Goal: Task Accomplishment & Management: Use online tool/utility

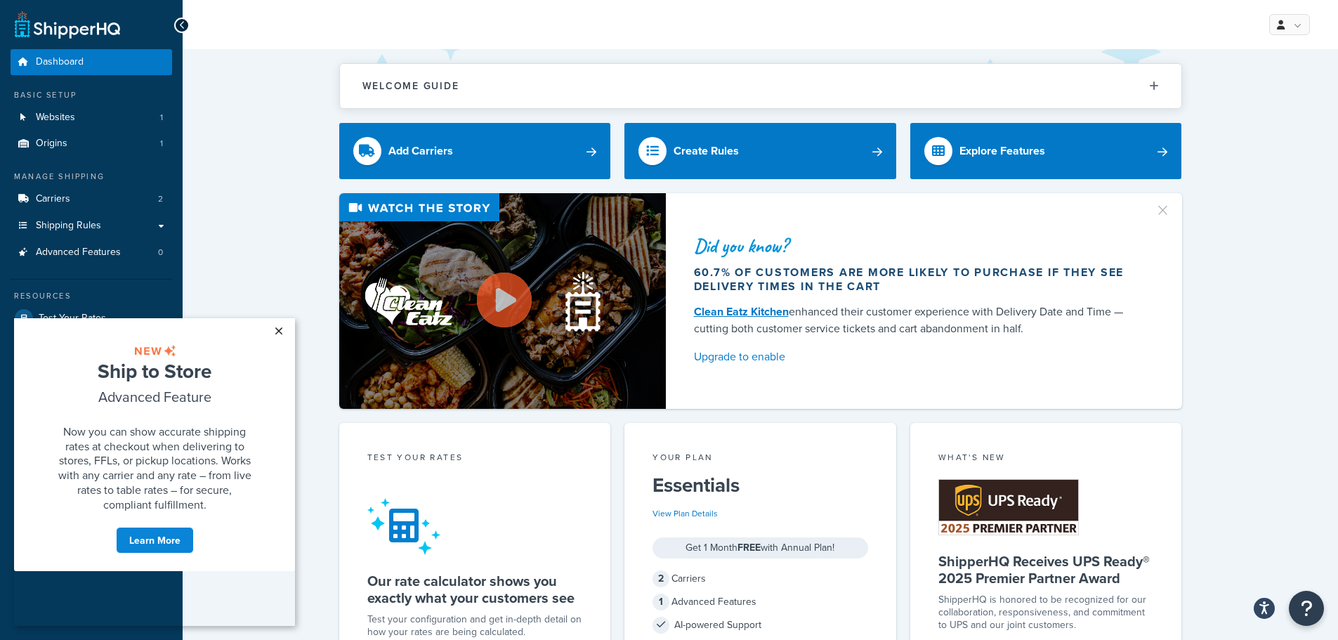
click at [282, 327] on link "×" at bounding box center [278, 330] width 25 height 25
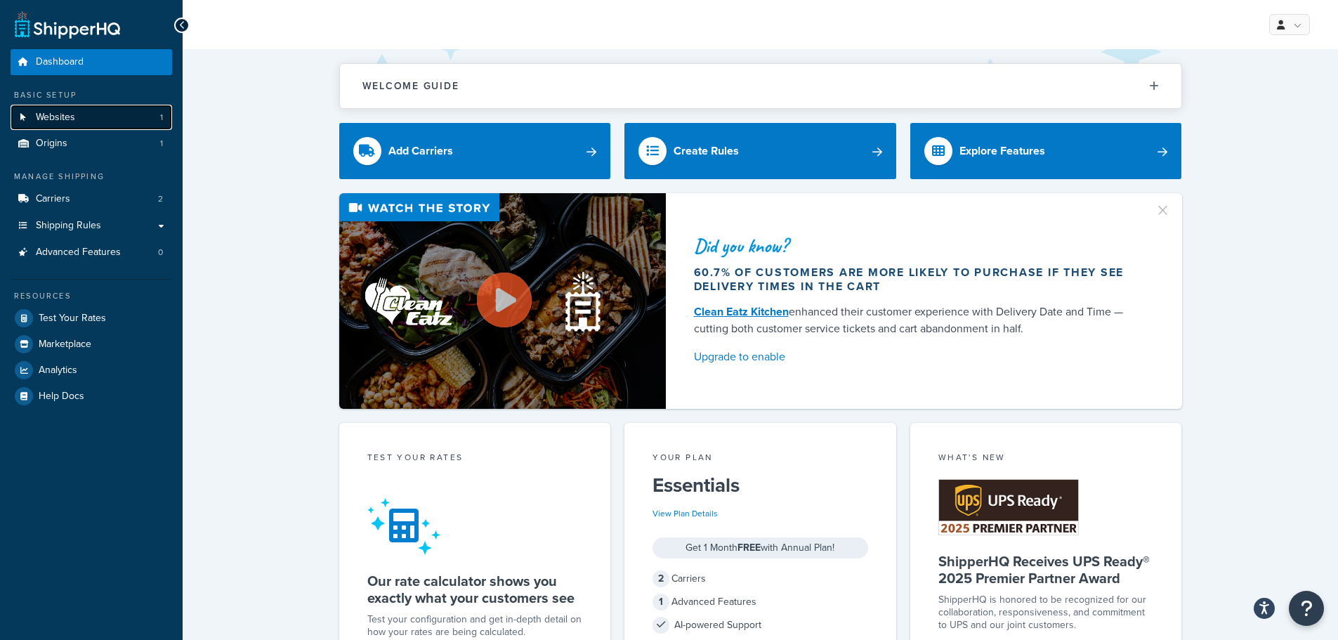
click at [131, 118] on link "Websites 1" at bounding box center [92, 118] width 162 height 26
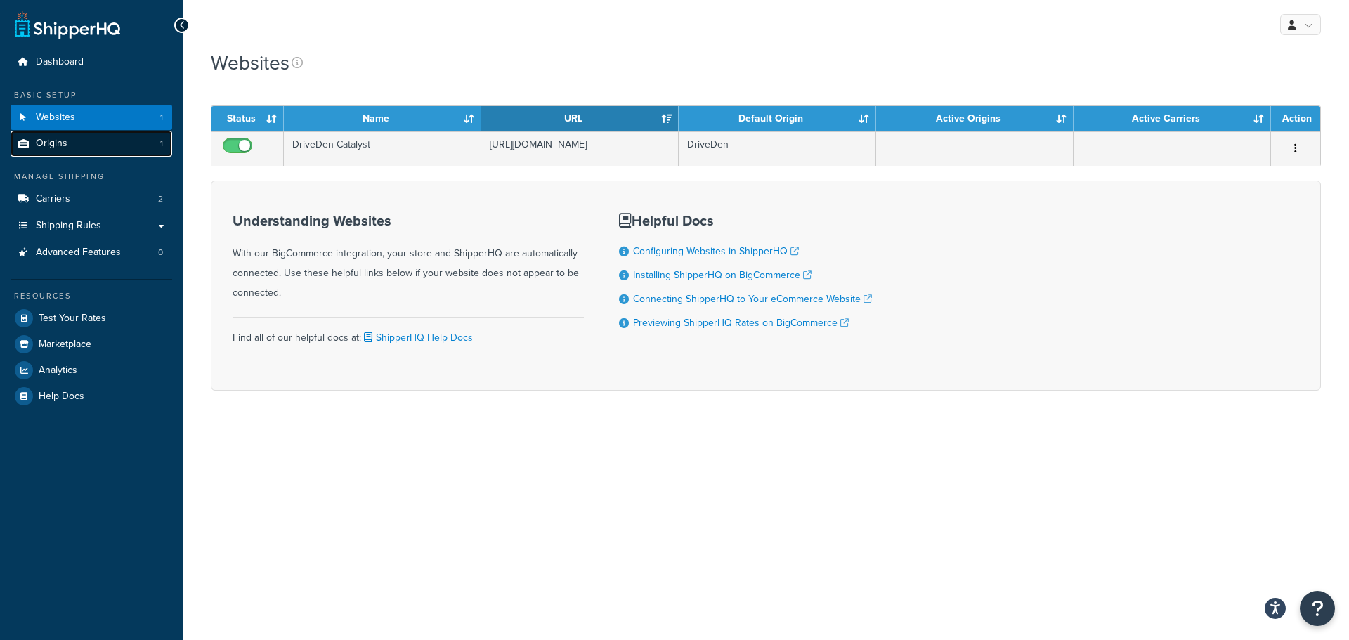
click at [67, 141] on link "Origins 1" at bounding box center [92, 144] width 162 height 26
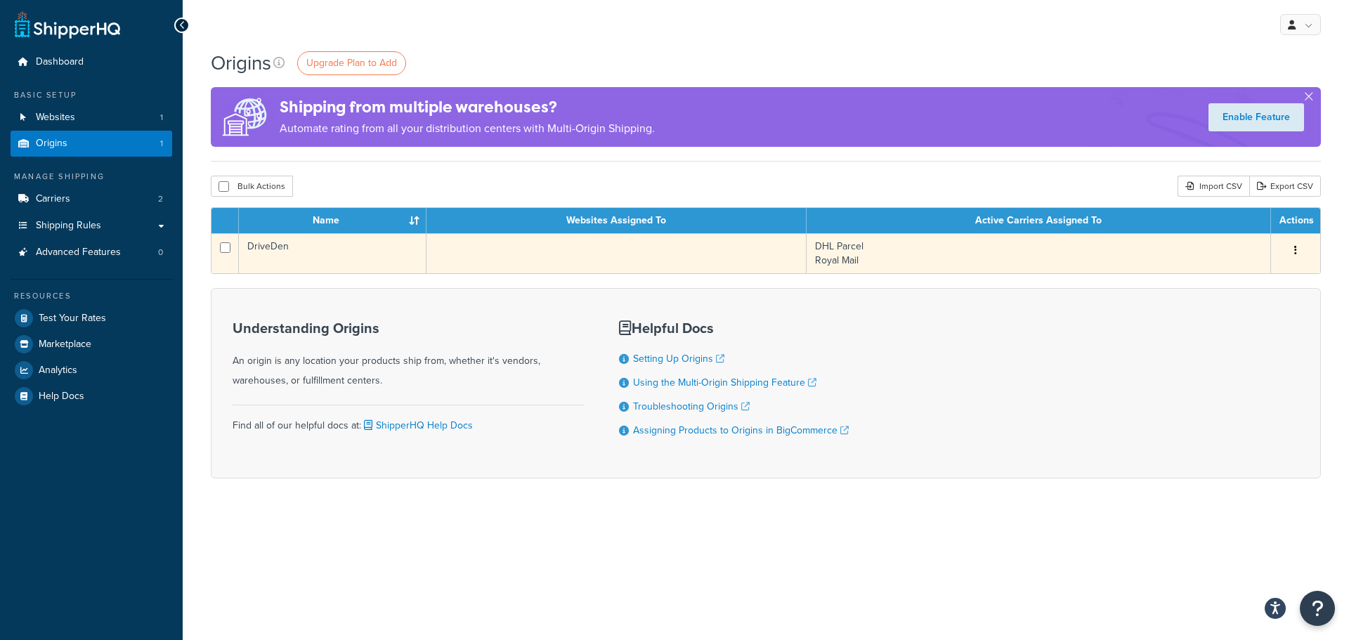
click at [856, 250] on td "DHL Parcel Royal Mail" at bounding box center [1038, 253] width 464 height 40
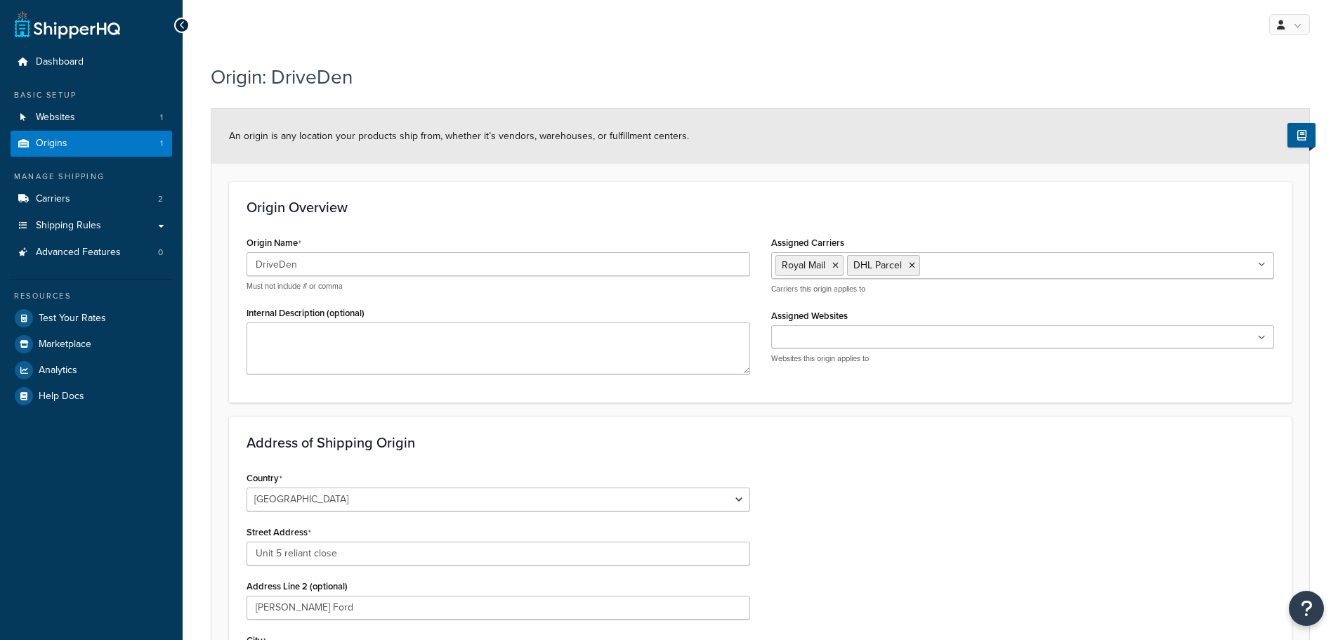
select select "1226"
click at [833, 263] on icon at bounding box center [835, 265] width 6 height 8
click at [839, 263] on icon at bounding box center [840, 265] width 6 height 8
drag, startPoint x: 768, startPoint y: 387, endPoint x: 779, endPoint y: 384, distance: 11.8
click at [768, 387] on div "Origin Overview Origin Name DriveDen Must not include # or comma Internal Descr…" at bounding box center [760, 291] width 1063 height 221
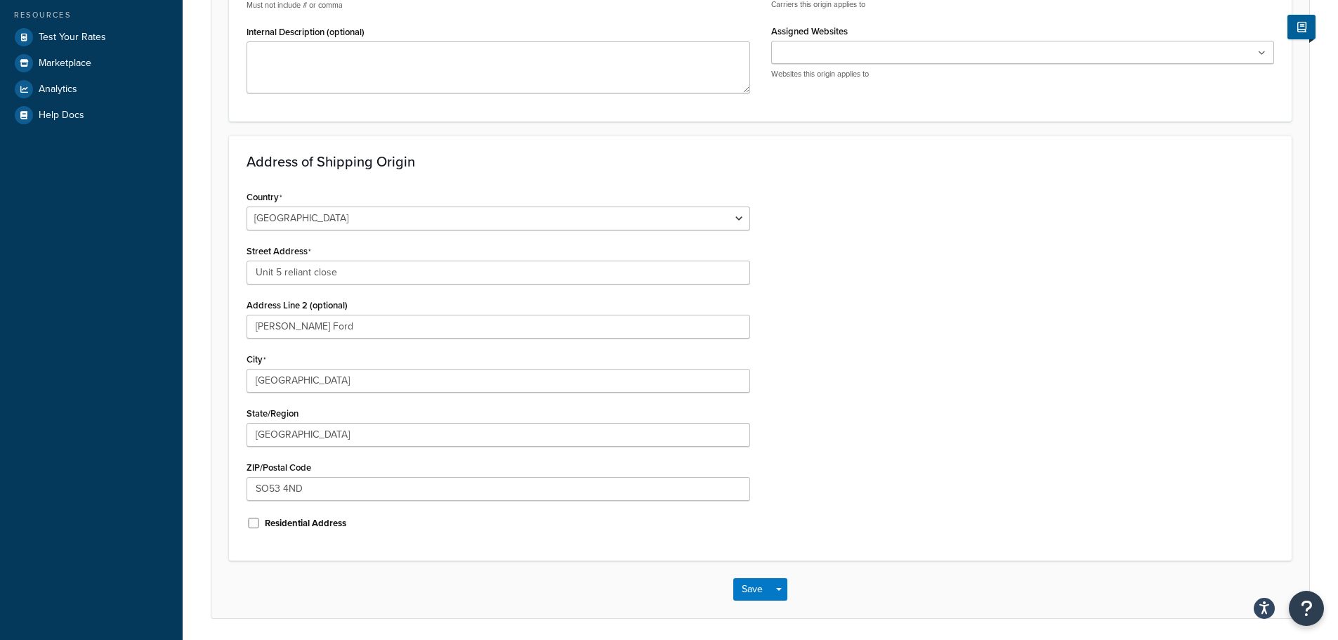
scroll to position [329, 0]
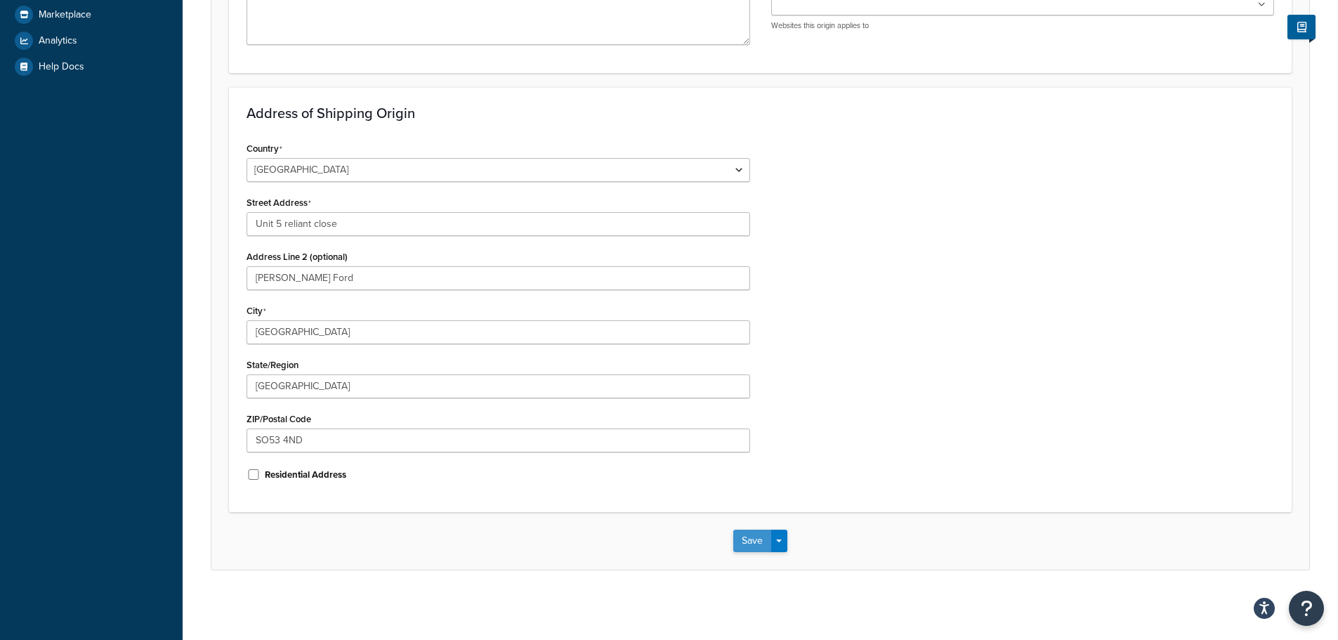
click at [750, 540] on button "Save" at bounding box center [752, 541] width 38 height 22
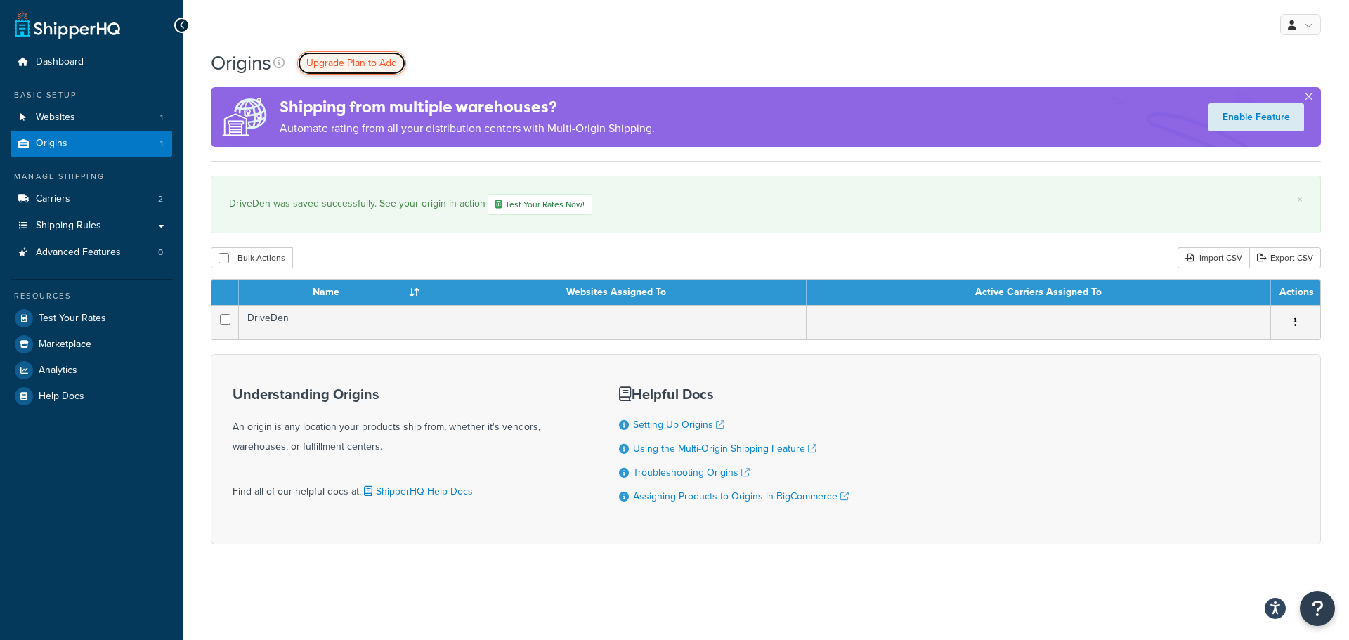
click at [349, 62] on span "Upgrade Plan to Add" at bounding box center [351, 62] width 91 height 15
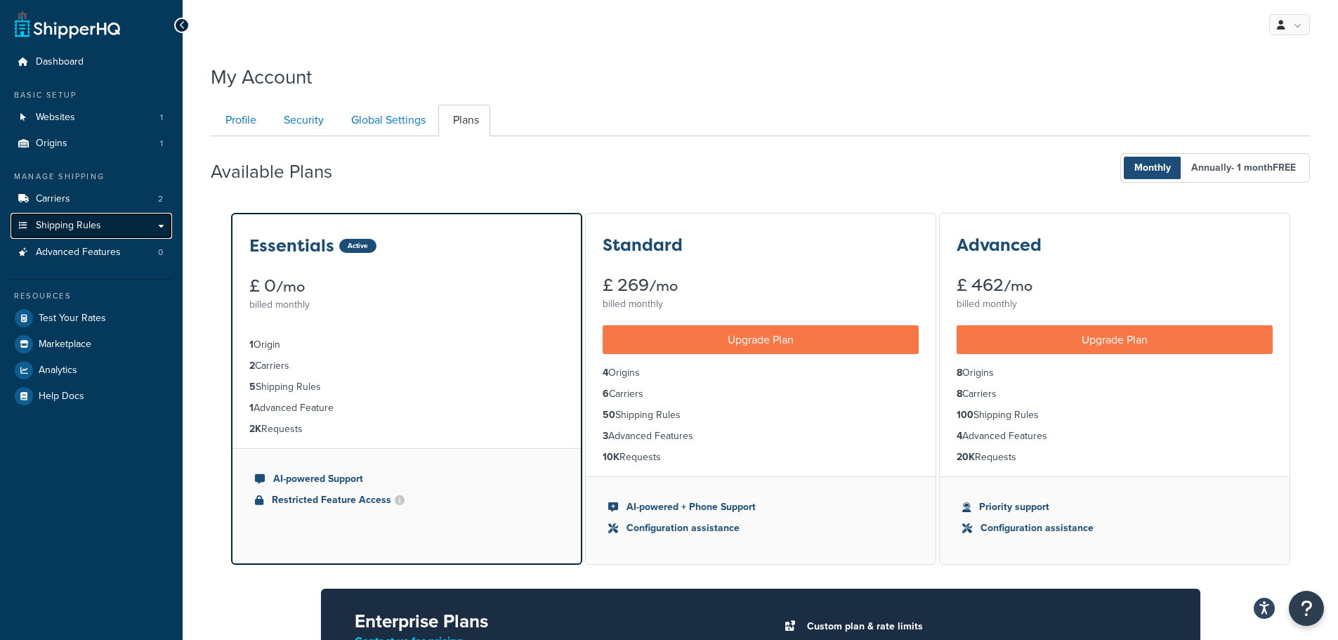
click at [98, 228] on span "Shipping Rules" at bounding box center [68, 226] width 65 height 12
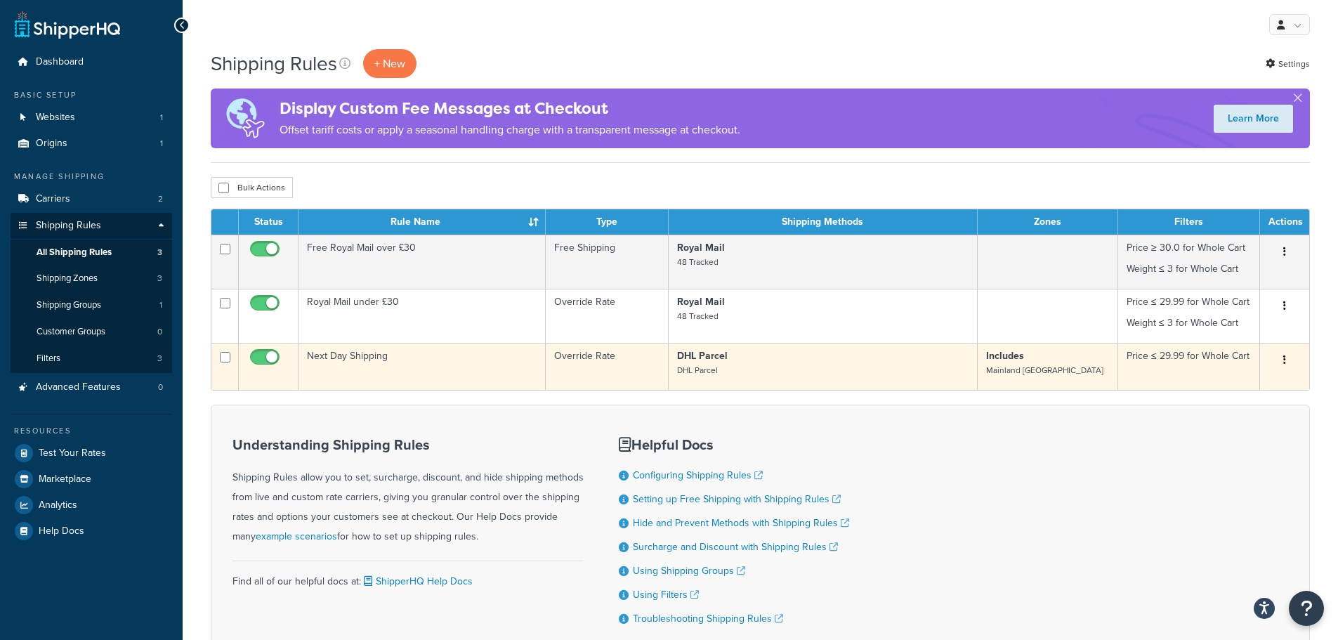
drag, startPoint x: 228, startPoint y: 353, endPoint x: 235, endPoint y: 303, distance: 50.3
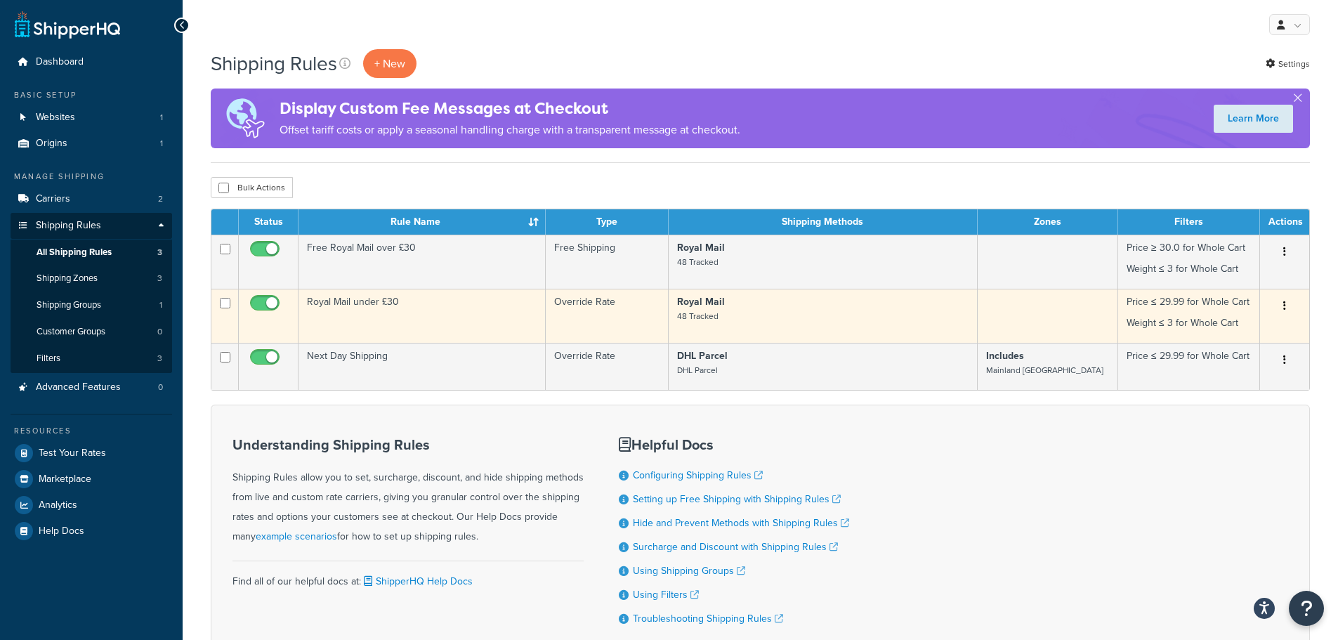
click at [228, 352] on input "checkbox" at bounding box center [225, 357] width 11 height 11
checkbox input "true"
click at [230, 301] on td at bounding box center [224, 316] width 27 height 54
checkbox input "true"
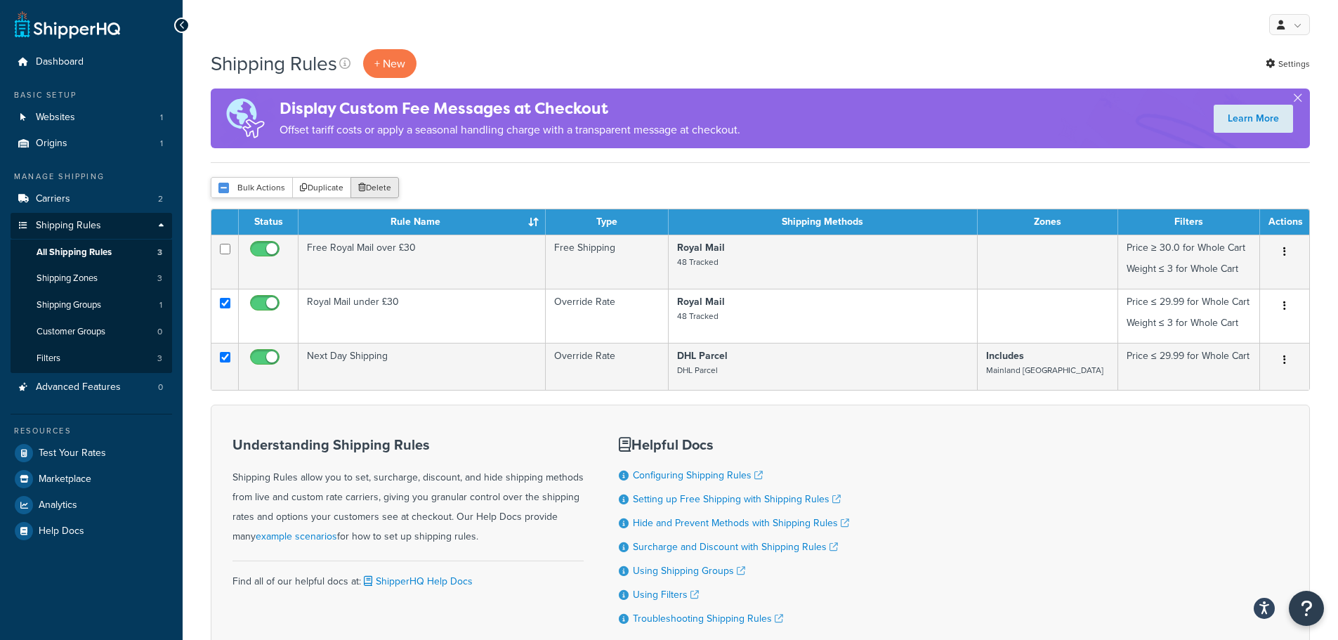
click at [381, 187] on button "Delete" at bounding box center [375, 187] width 48 height 21
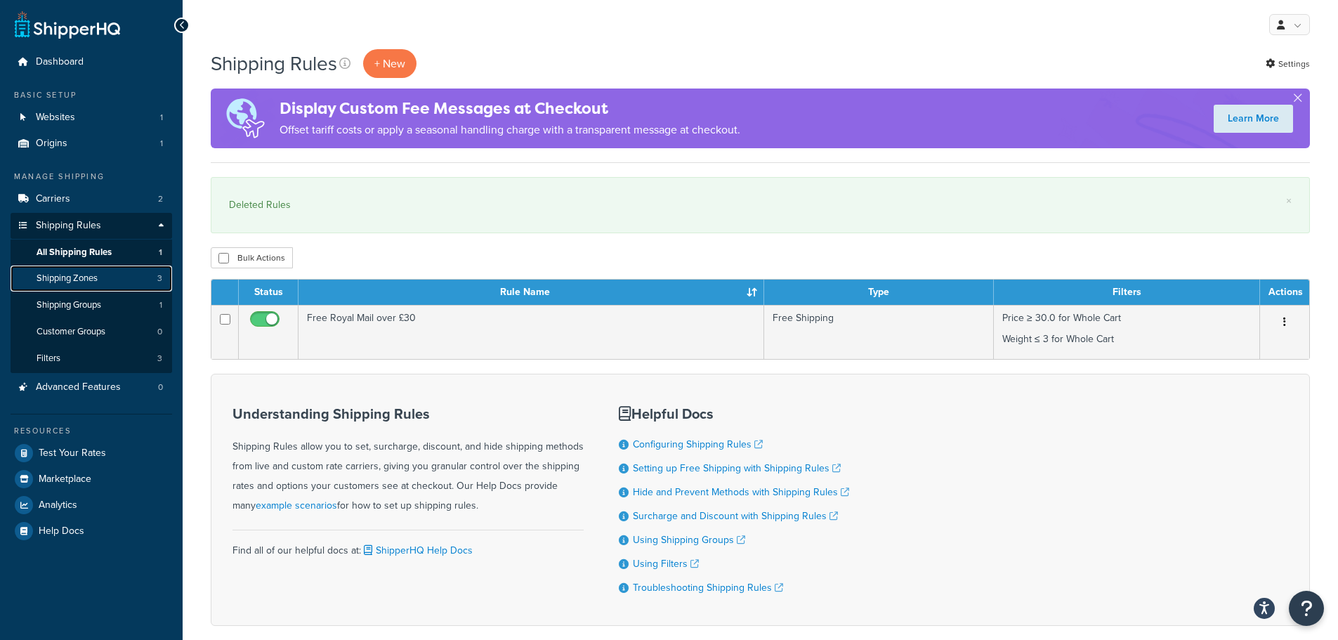
click at [126, 280] on link "Shipping Zones 3" at bounding box center [92, 279] width 162 height 26
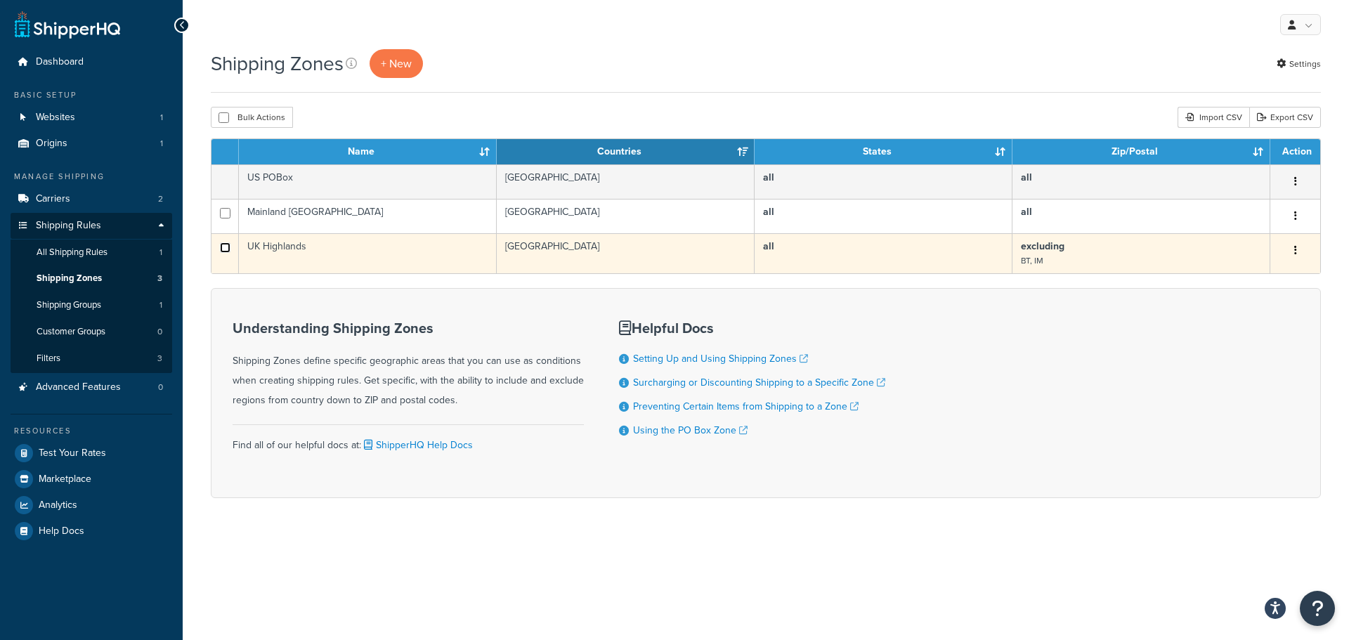
click at [227, 246] on input "checkbox" at bounding box center [225, 247] width 11 height 11
checkbox input "true"
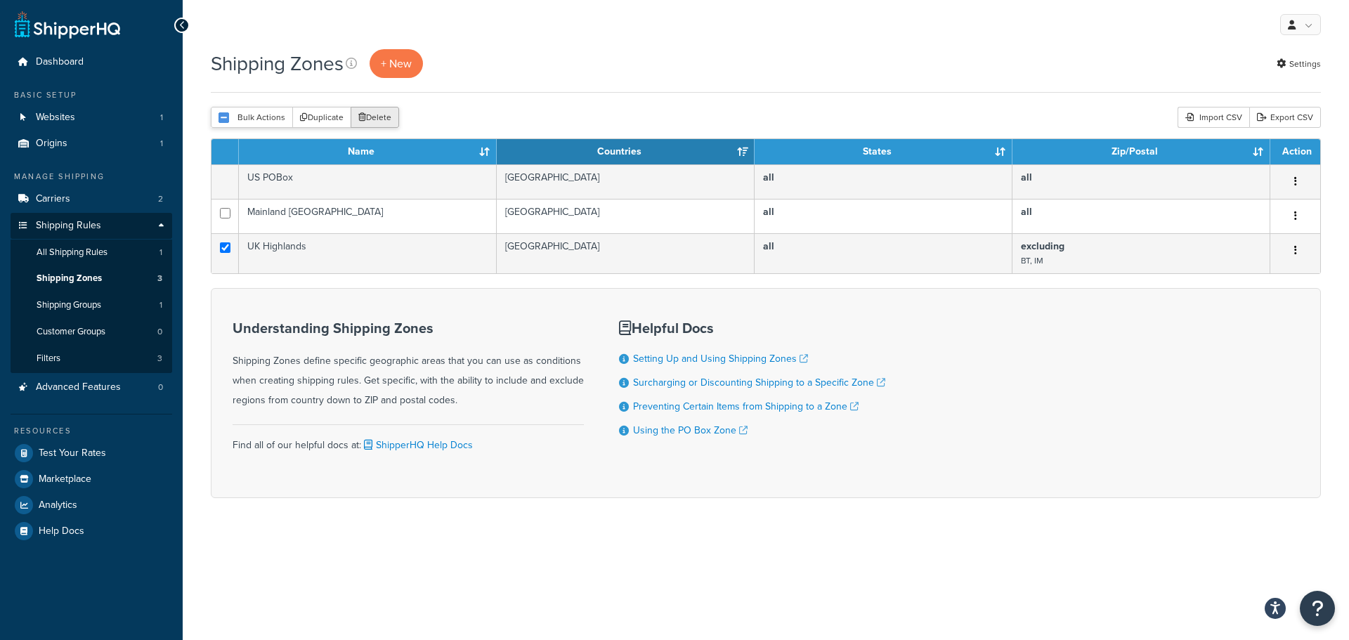
click at [370, 118] on button "Delete" at bounding box center [375, 117] width 48 height 21
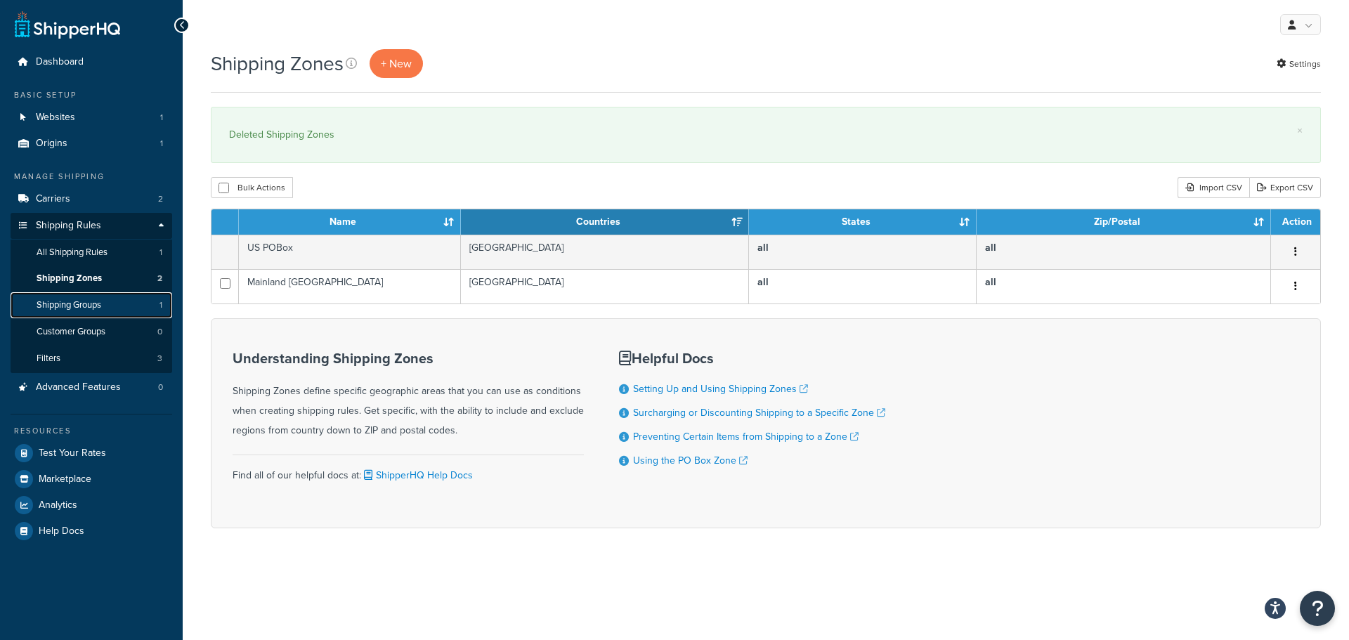
click at [91, 308] on span "Shipping Groups" at bounding box center [69, 305] width 65 height 12
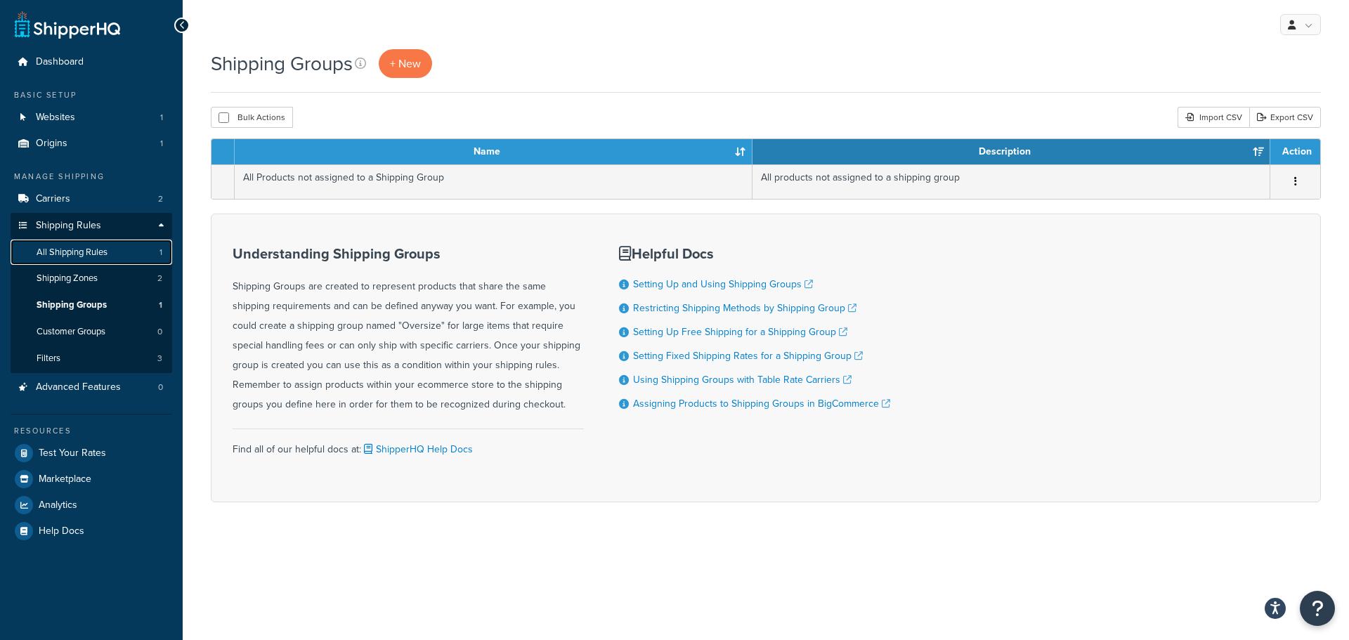
click at [97, 258] on span "All Shipping Rules" at bounding box center [72, 253] width 71 height 12
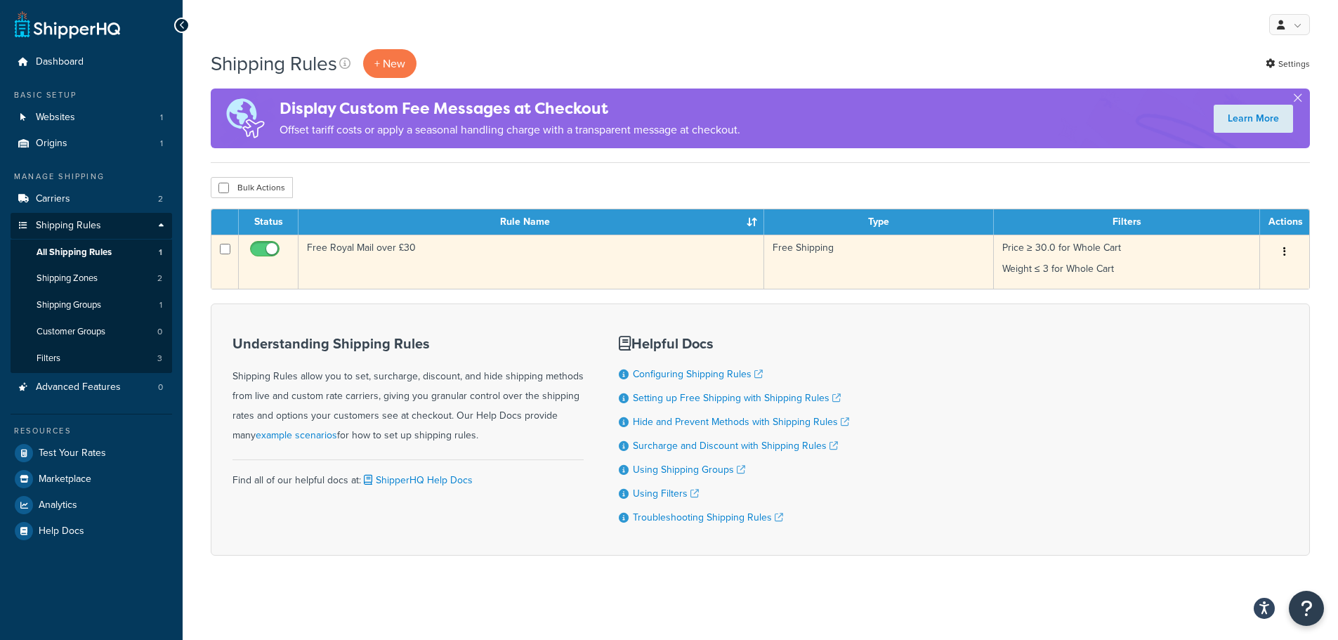
click at [393, 247] on td "Free Royal Mail over £30" at bounding box center [532, 262] width 466 height 54
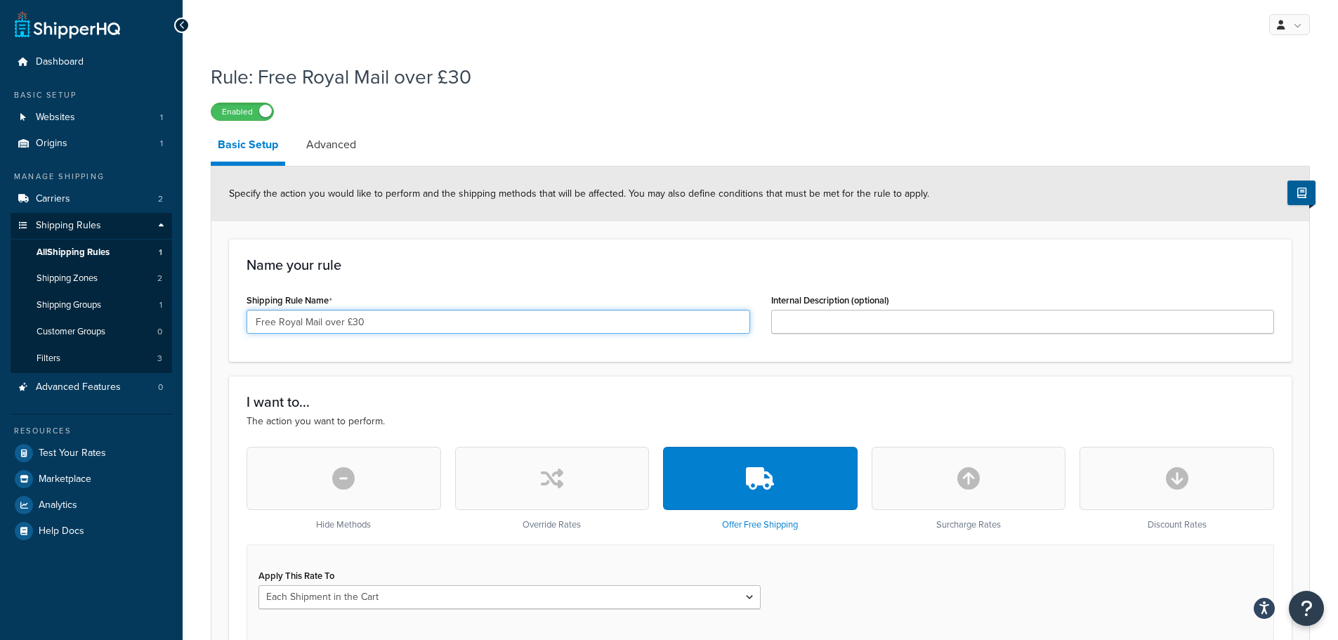
drag, startPoint x: 380, startPoint y: 317, endPoint x: 192, endPoint y: 322, distance: 187.6
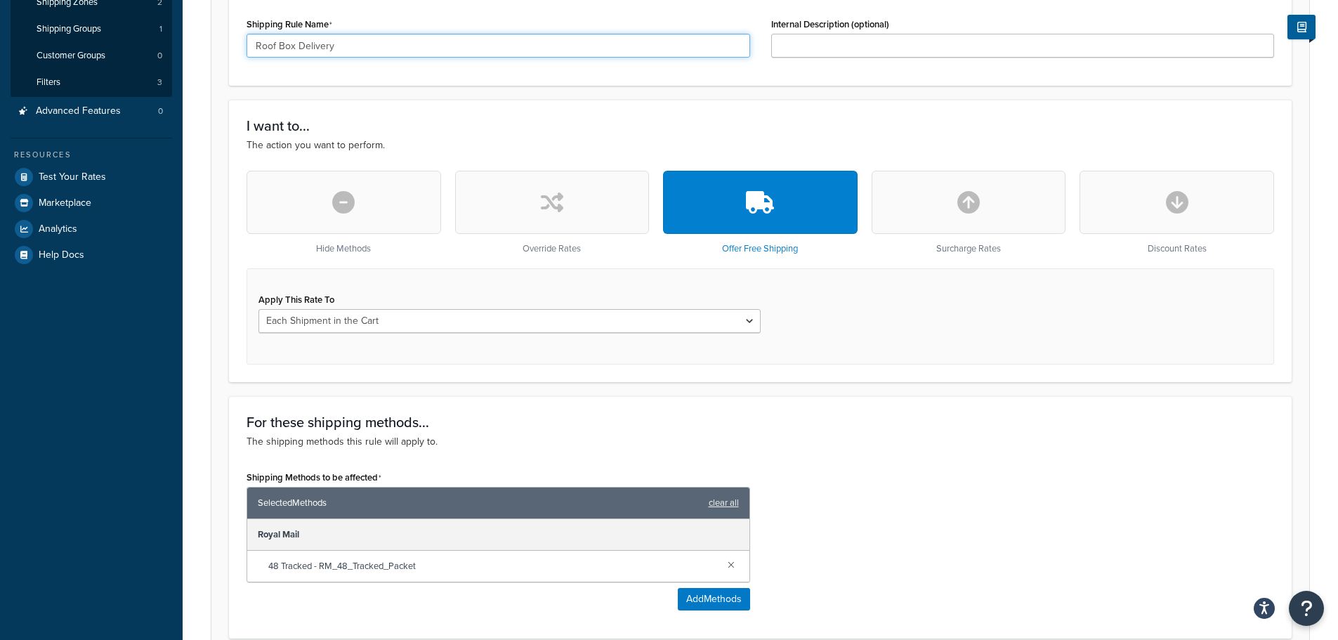
scroll to position [281, 0]
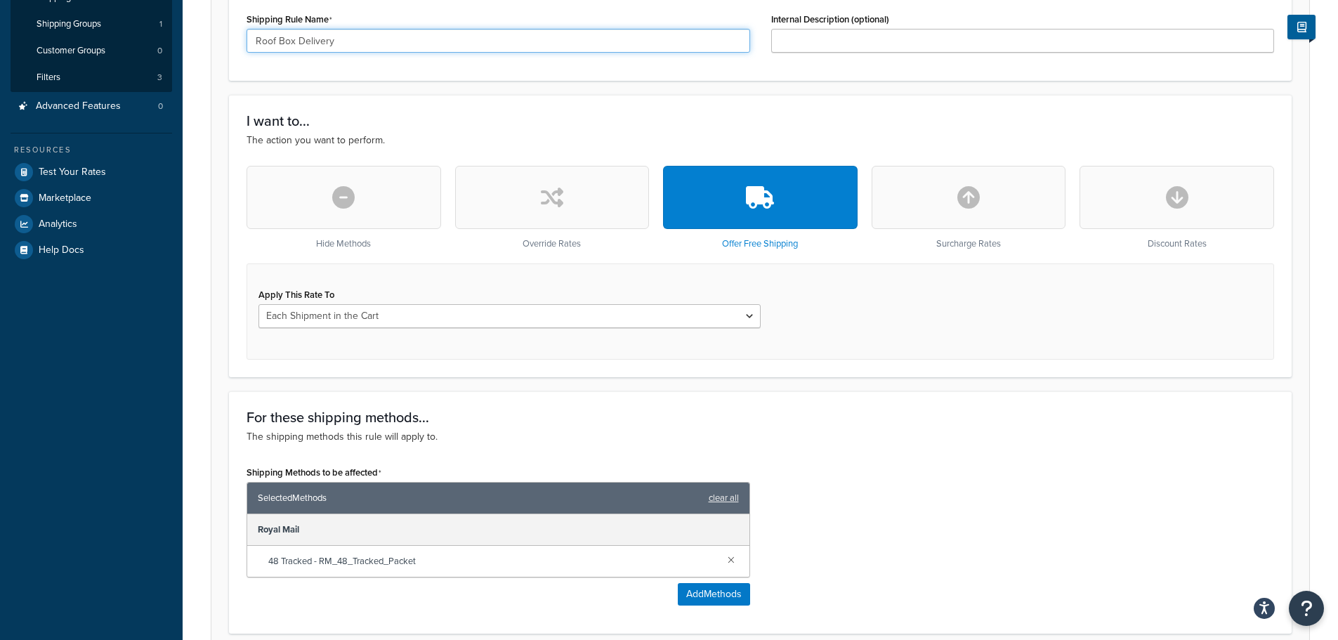
type input "Roof Box Delivery"
click at [565, 200] on button "button" at bounding box center [552, 197] width 195 height 63
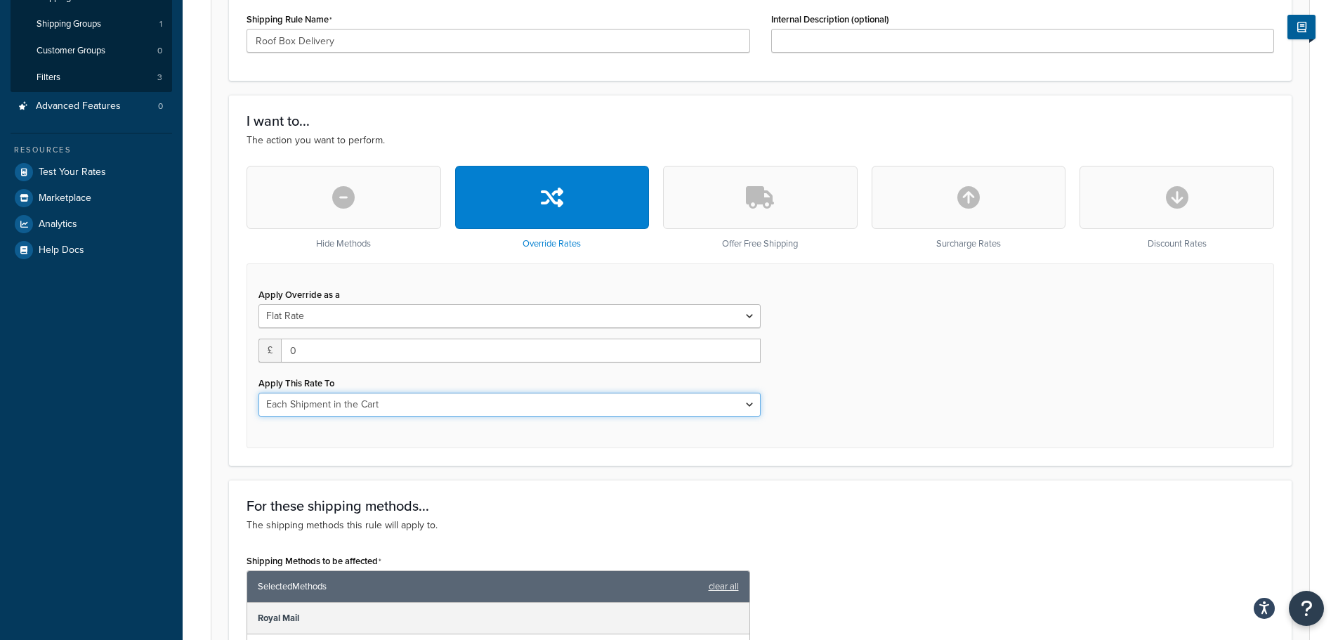
click at [427, 403] on select "Each Shipment in the Cart Each Shipping Group in the Cart Each Item within a Sh…" at bounding box center [510, 405] width 502 height 24
click at [427, 400] on select "Each Shipment in the Cart Each Shipping Group in the Cart Each Item within a Sh…" at bounding box center [510, 405] width 502 height 24
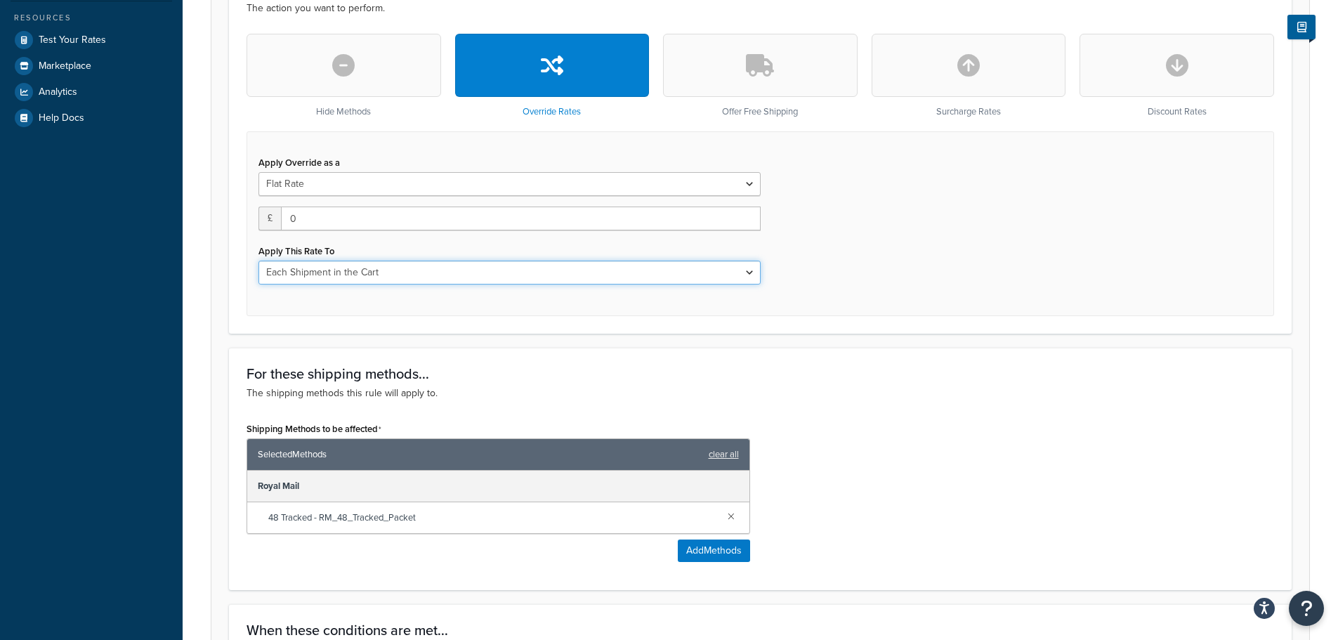
scroll to position [492, 0]
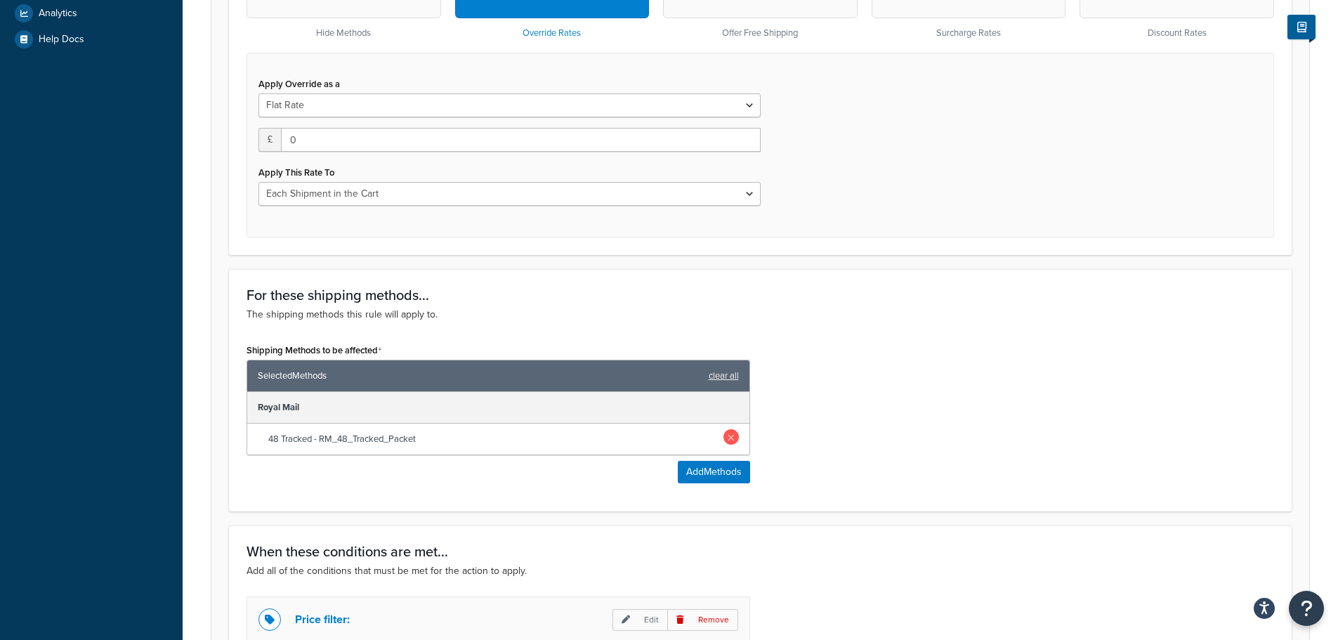
click at [730, 436] on link at bounding box center [731, 436] width 15 height 15
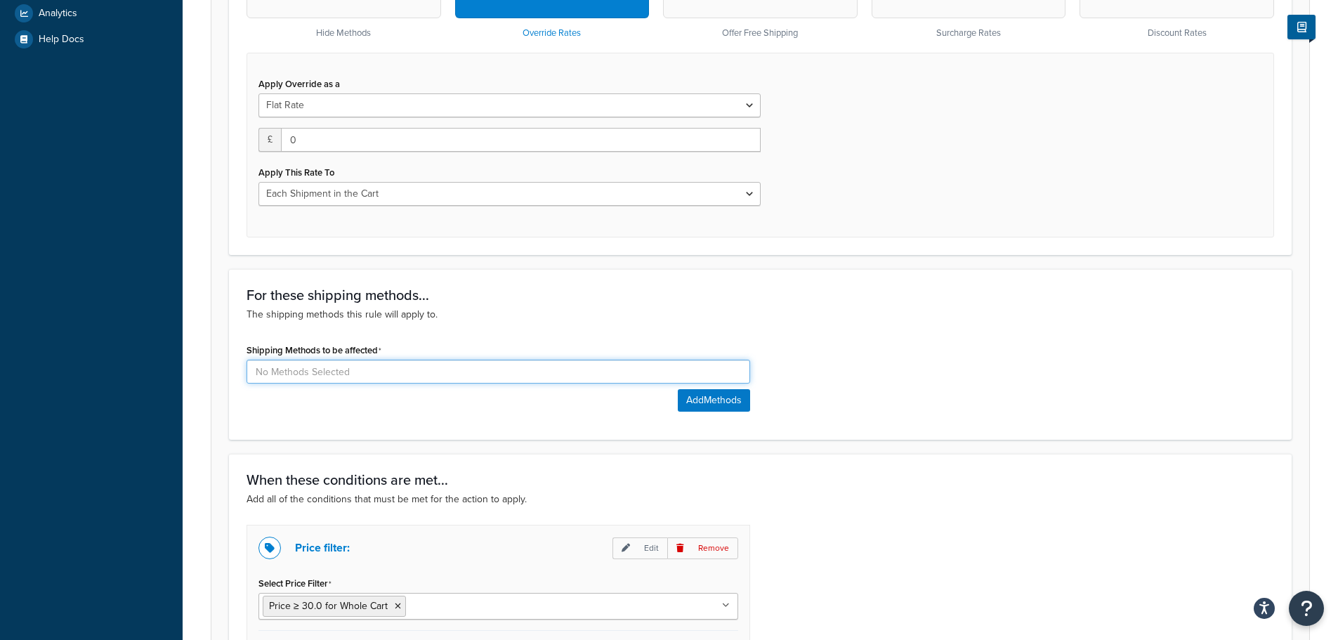
click at [387, 379] on input at bounding box center [499, 372] width 504 height 24
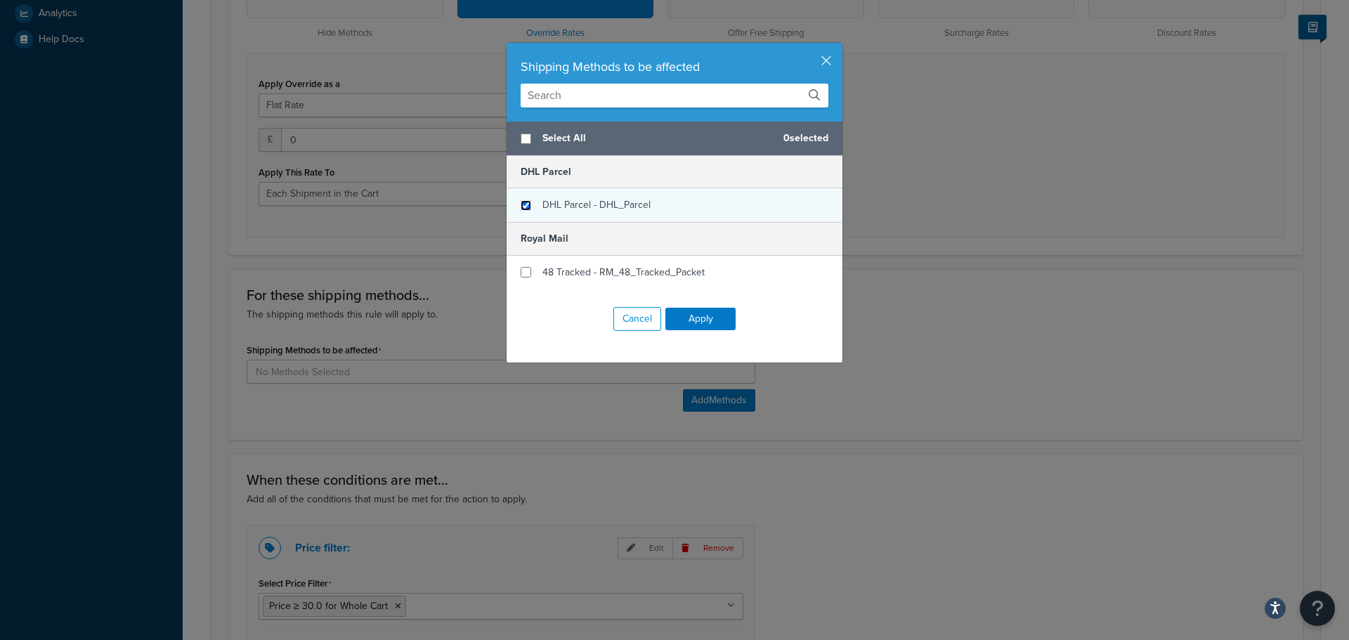
click at [521, 203] on input "checkbox" at bounding box center [526, 205] width 11 height 11
checkbox input "true"
click at [687, 322] on button "Apply" at bounding box center [700, 319] width 70 height 22
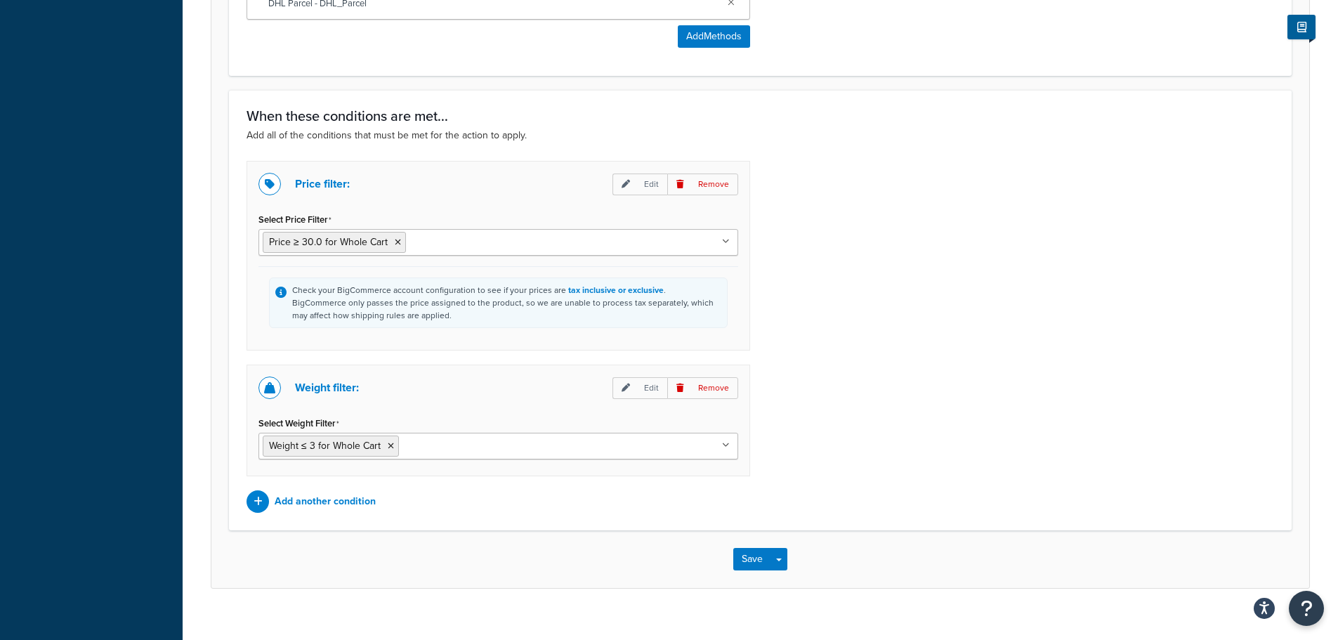
scroll to position [947, 0]
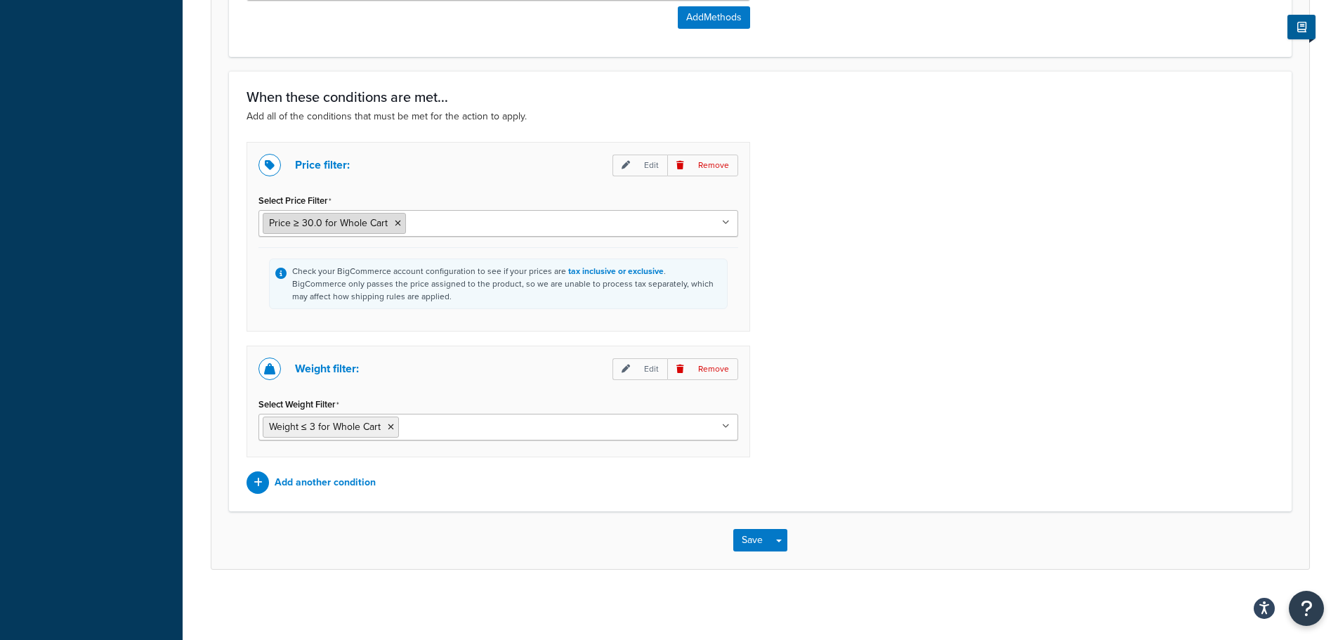
click at [395, 224] on icon at bounding box center [398, 223] width 6 height 8
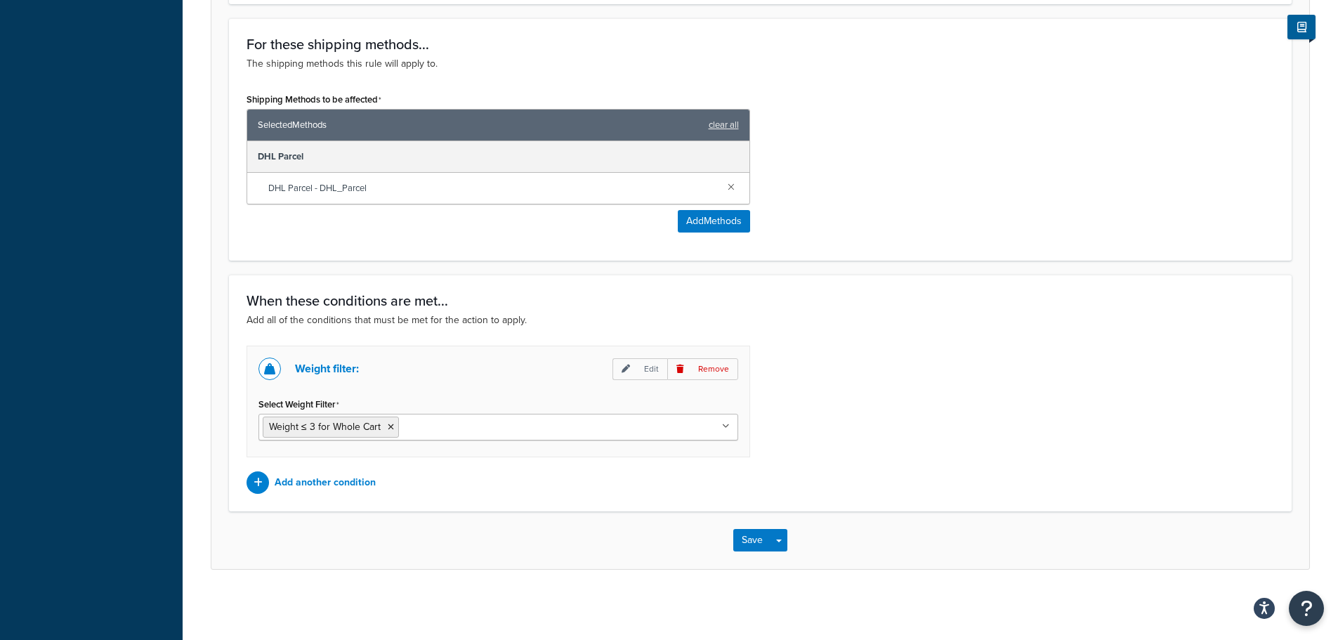
scroll to position [743, 0]
click at [367, 432] on span "Weight ≤ 3 for Whole Cart" at bounding box center [325, 426] width 112 height 15
click at [636, 364] on p "Edit" at bounding box center [640, 369] width 55 height 22
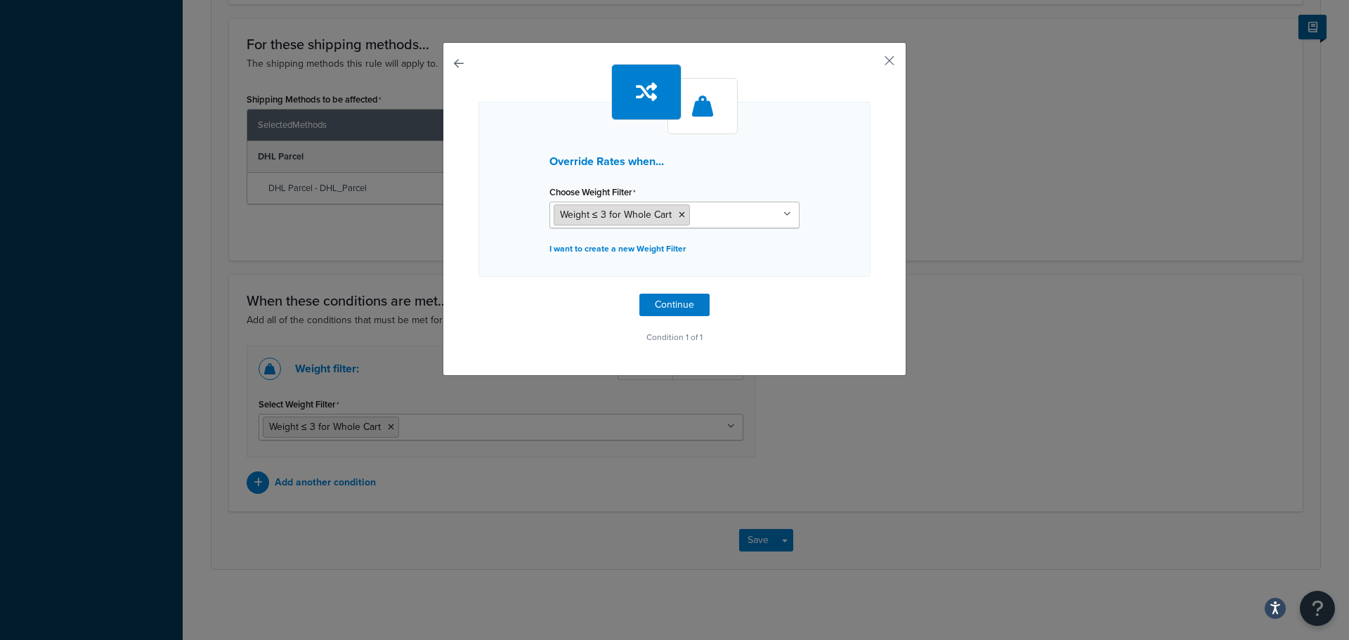
click at [608, 211] on span "Weight ≤ 3 for Whole Cart" at bounding box center [616, 214] width 112 height 15
click at [608, 245] on p "I want to create a new Weight Filter" at bounding box center [674, 249] width 250 height 20
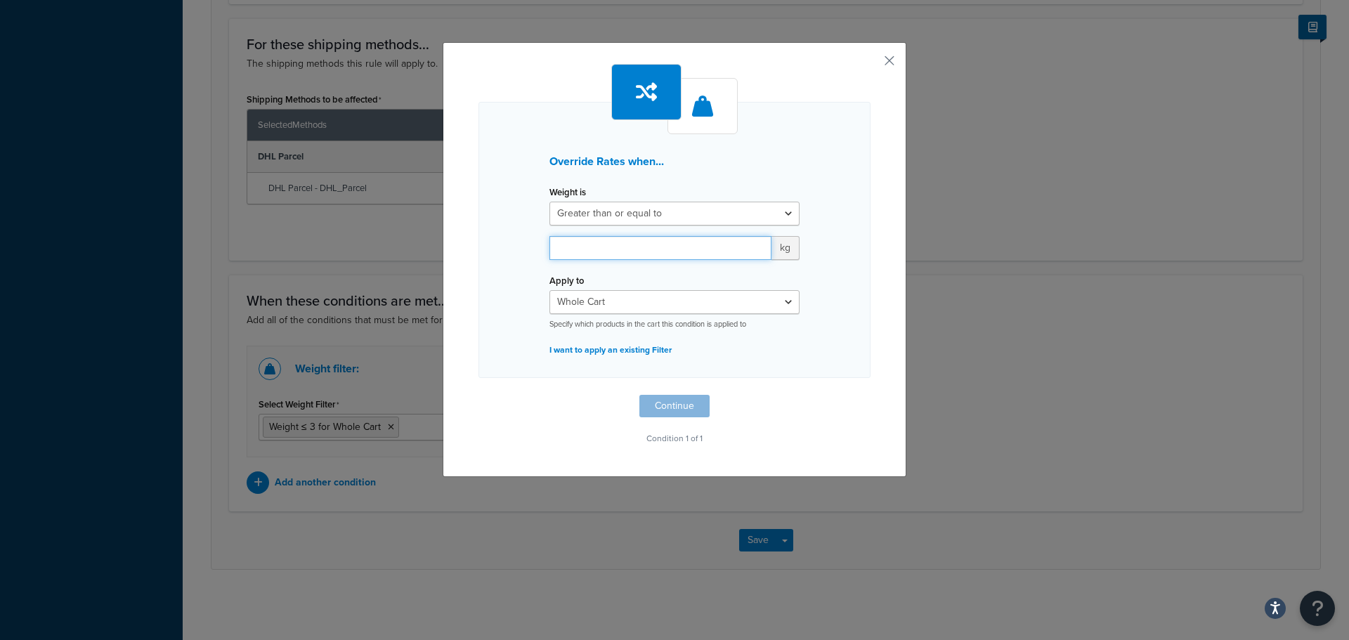
click at [623, 247] on input "number" at bounding box center [660, 248] width 222 height 24
type input "50"
click at [663, 403] on button "Continue" at bounding box center [674, 406] width 70 height 22
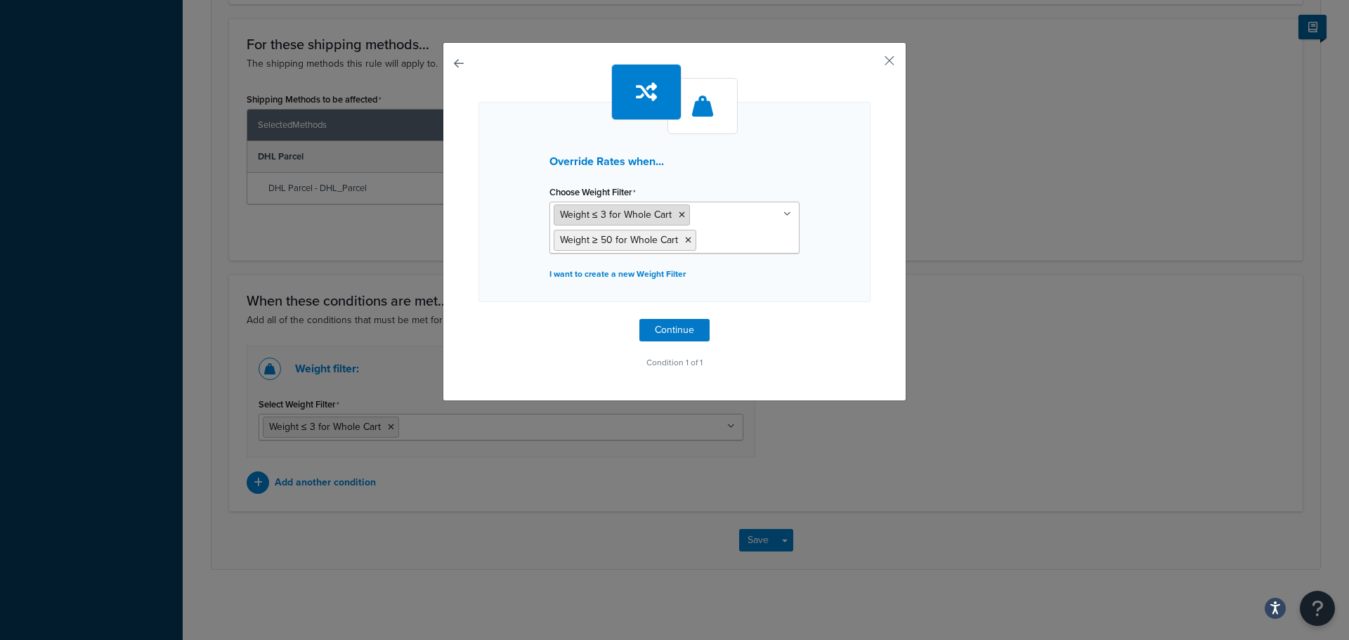
click at [679, 213] on icon at bounding box center [682, 215] width 6 height 8
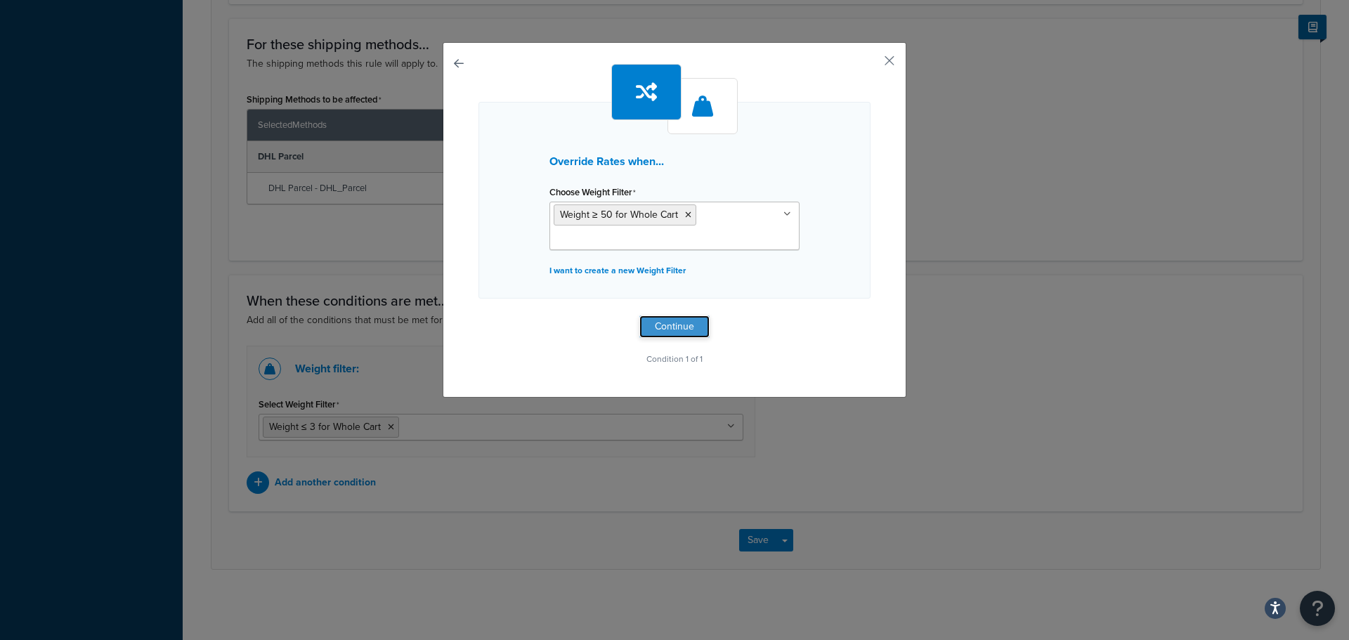
click at [666, 328] on button "Continue" at bounding box center [674, 326] width 70 height 22
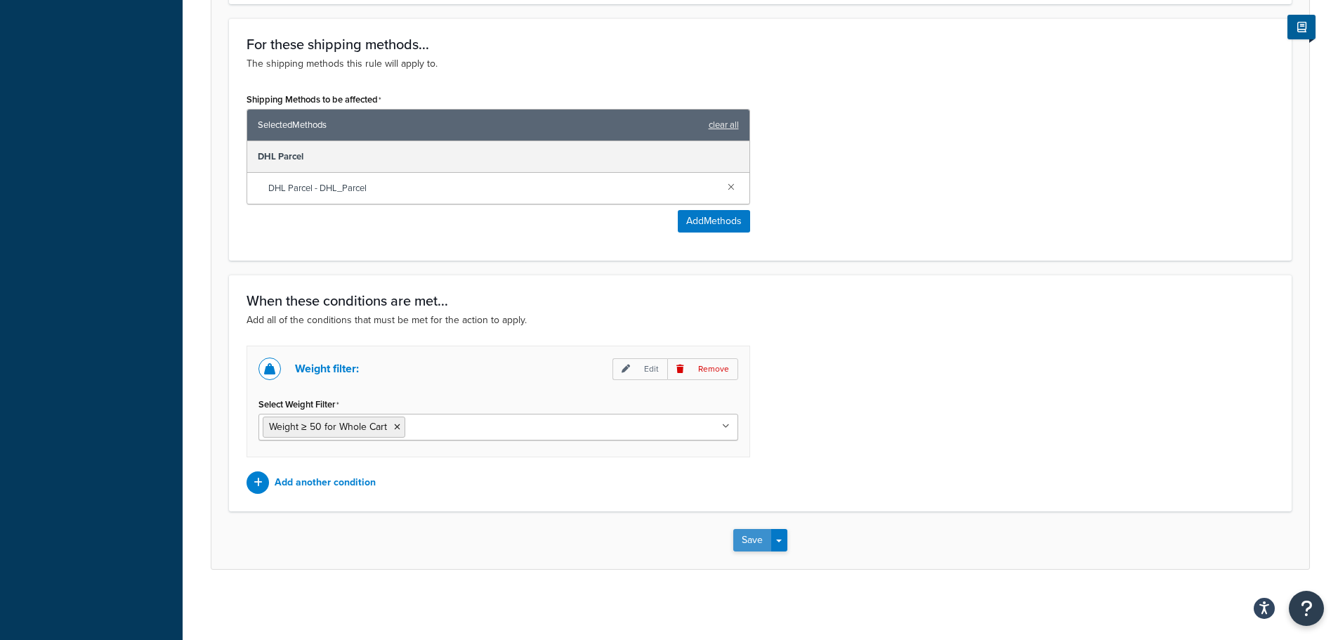
click at [759, 534] on button "Save" at bounding box center [752, 540] width 38 height 22
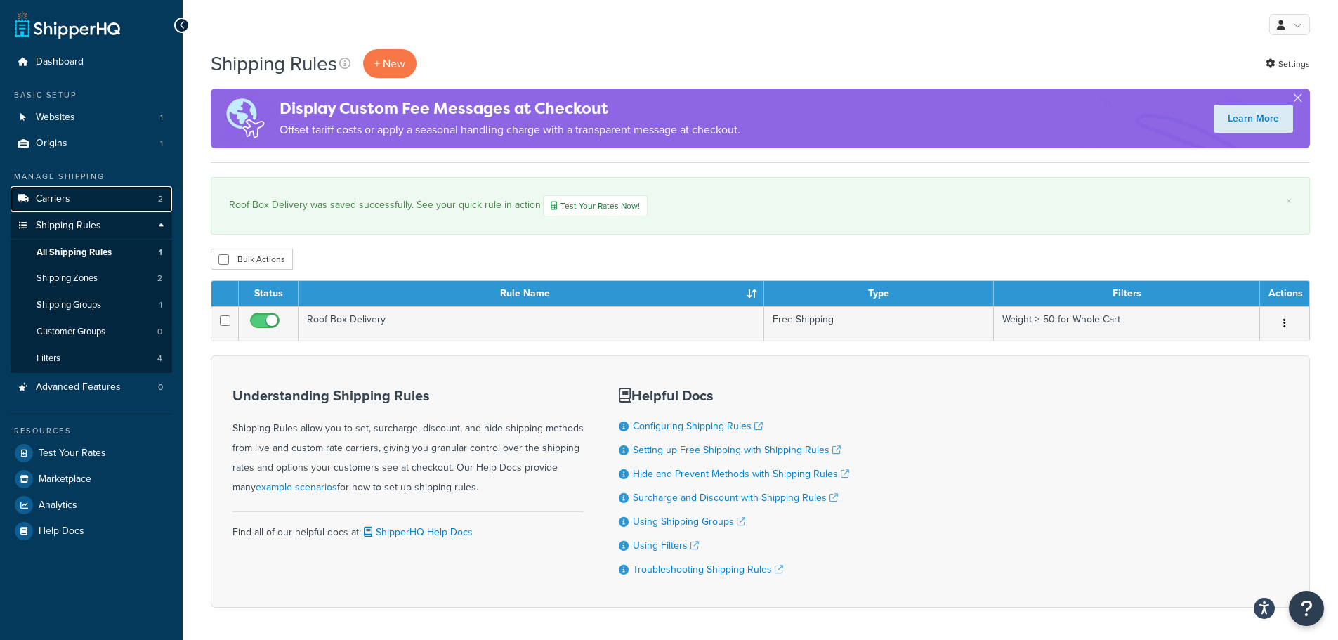
click at [68, 195] on span "Carriers" at bounding box center [53, 199] width 34 height 12
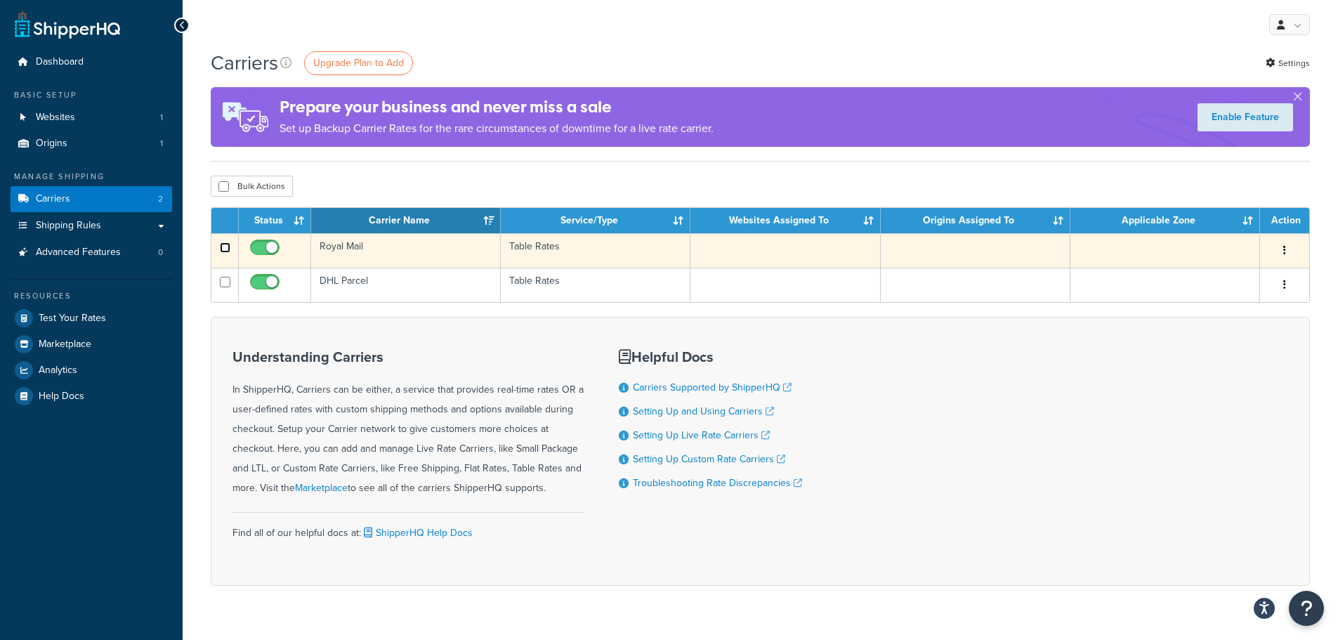
click at [223, 247] on input "checkbox" at bounding box center [225, 247] width 11 height 11
checkbox input "true"
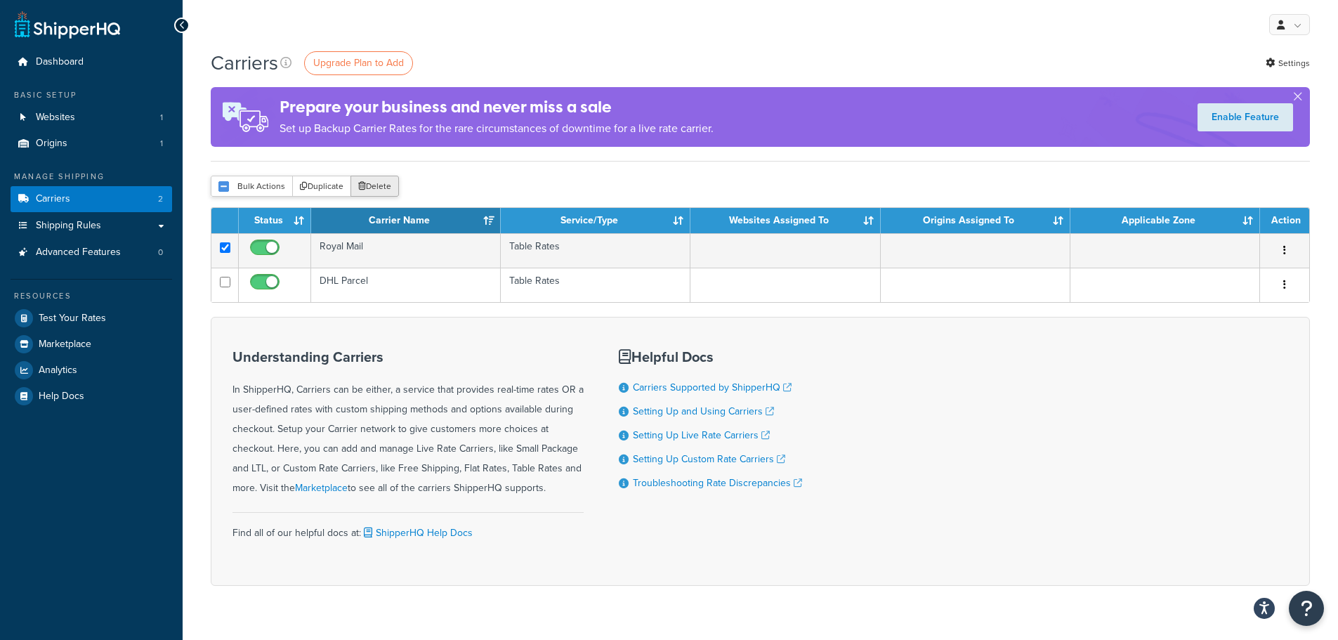
click at [369, 183] on button "Delete" at bounding box center [375, 186] width 48 height 21
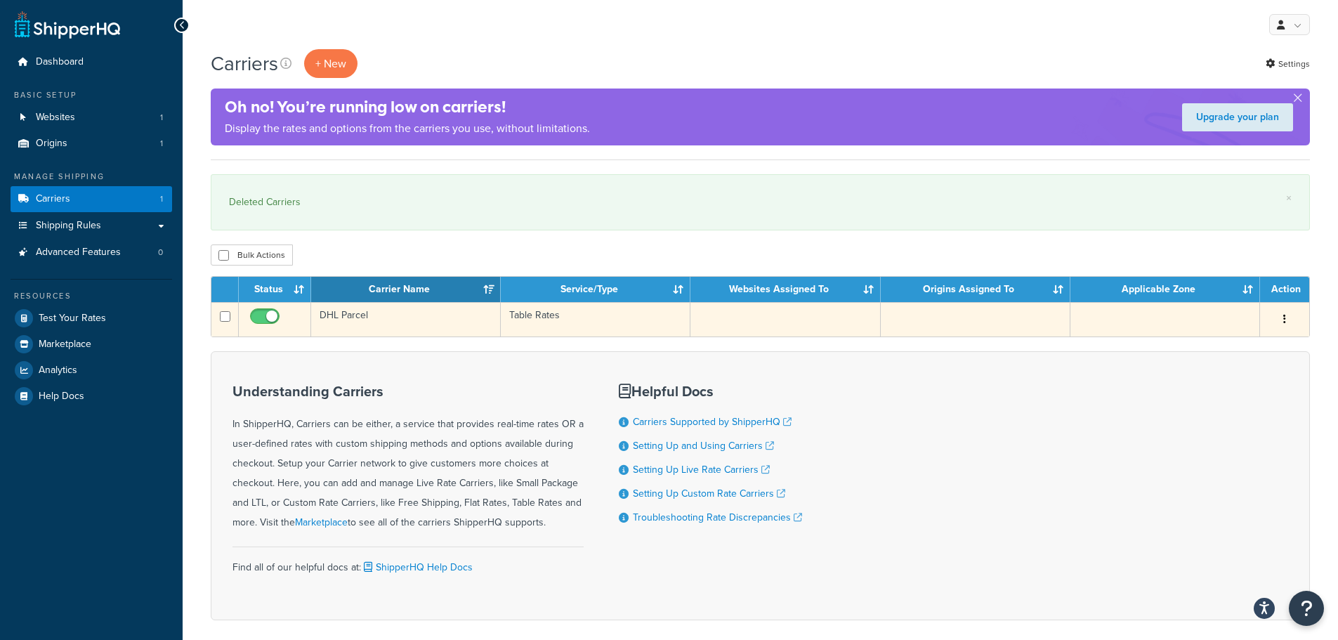
click at [366, 318] on td "DHL Parcel" at bounding box center [406, 319] width 190 height 34
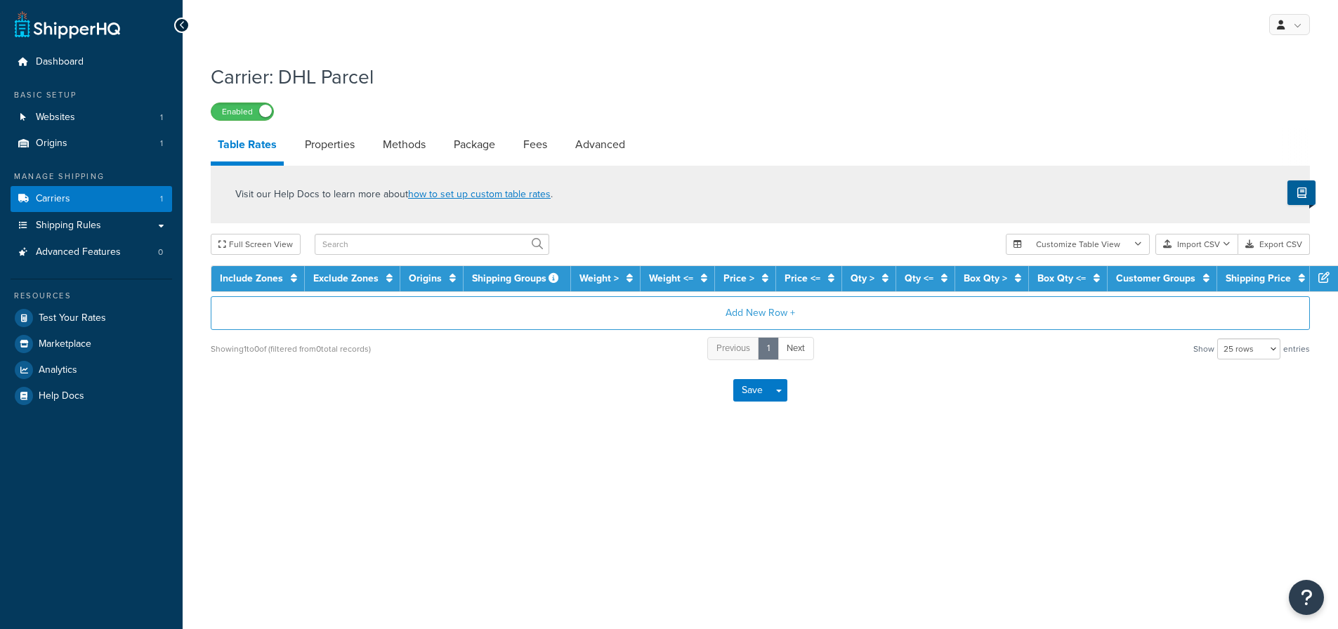
select select "25"
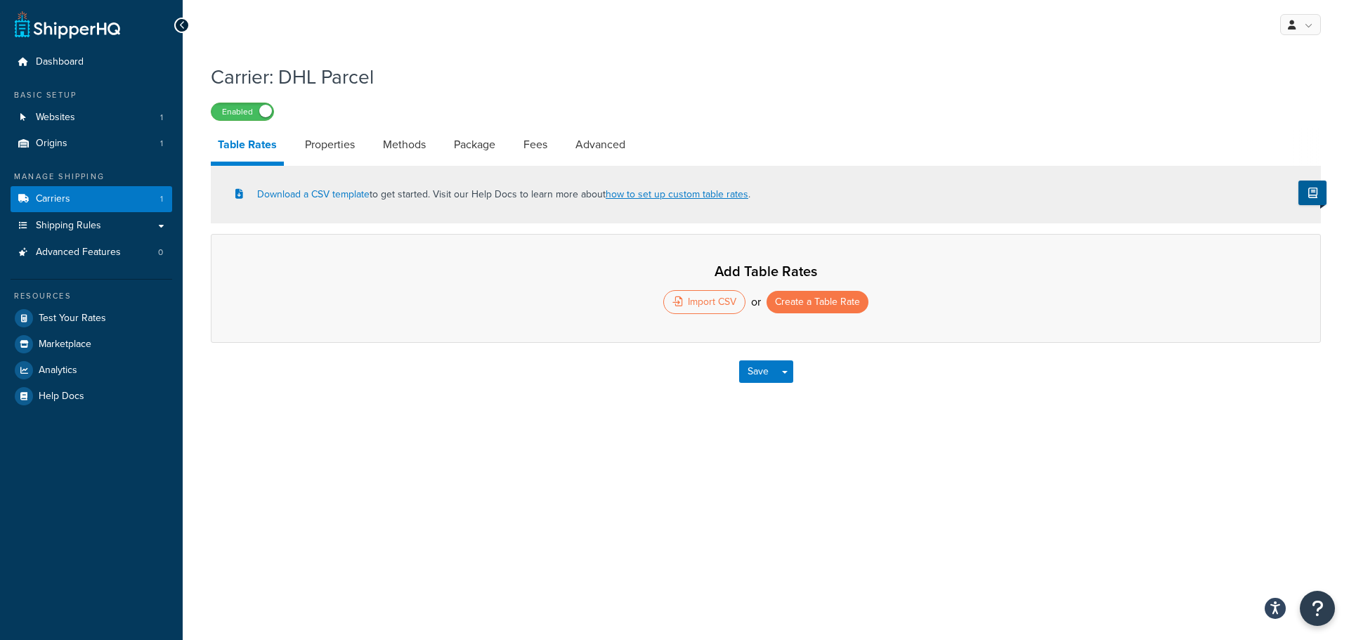
click at [292, 78] on h1 "Carrier: DHL Parcel" at bounding box center [757, 76] width 1092 height 27
click at [359, 78] on h1 "Carrier: DHL Parcel" at bounding box center [757, 76] width 1092 height 27
click at [1303, 23] on link at bounding box center [1300, 24] width 41 height 21
click at [878, 111] on div "Enabled" at bounding box center [766, 111] width 1110 height 20
click at [52, 198] on span "Carriers" at bounding box center [53, 199] width 34 height 12
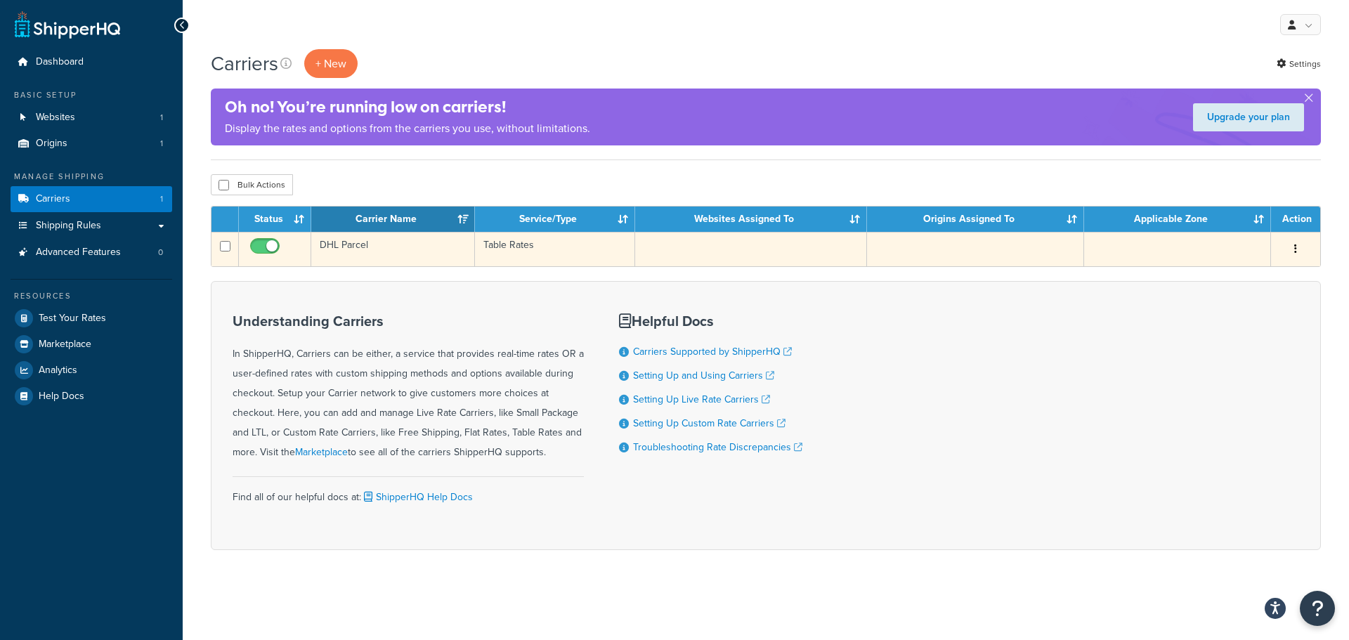
click at [1304, 249] on button "button" at bounding box center [1296, 249] width 20 height 22
click at [1199, 277] on icon at bounding box center [1196, 277] width 10 height 10
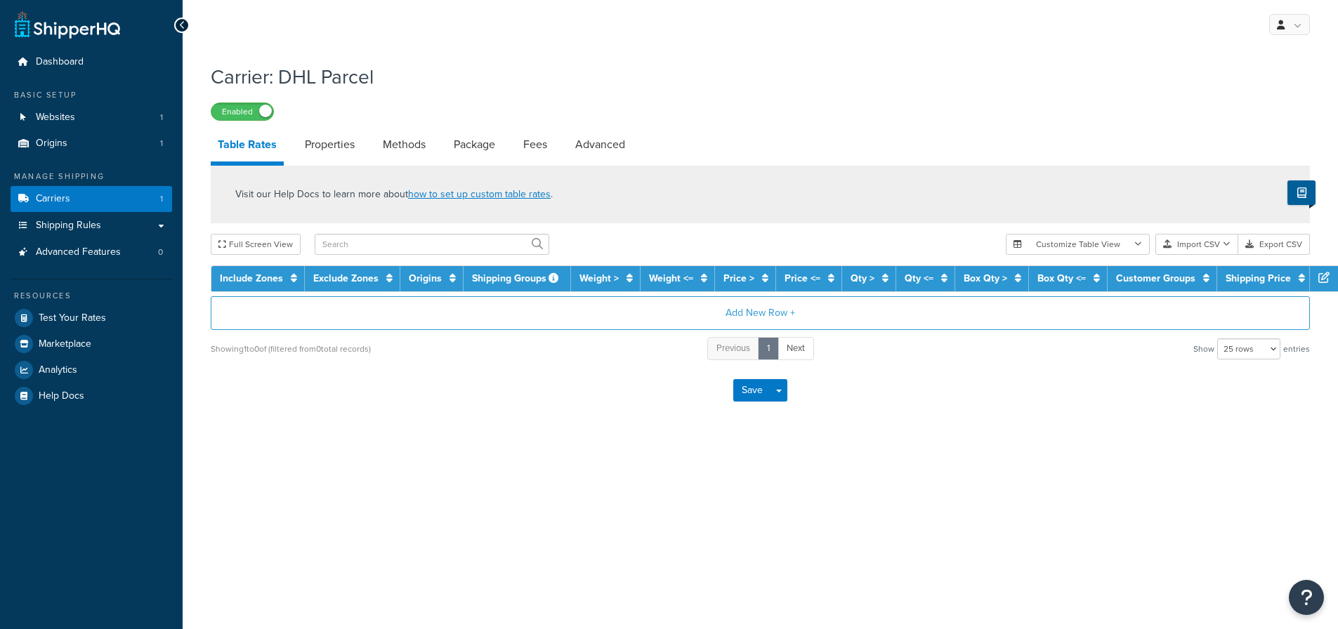
select select "25"
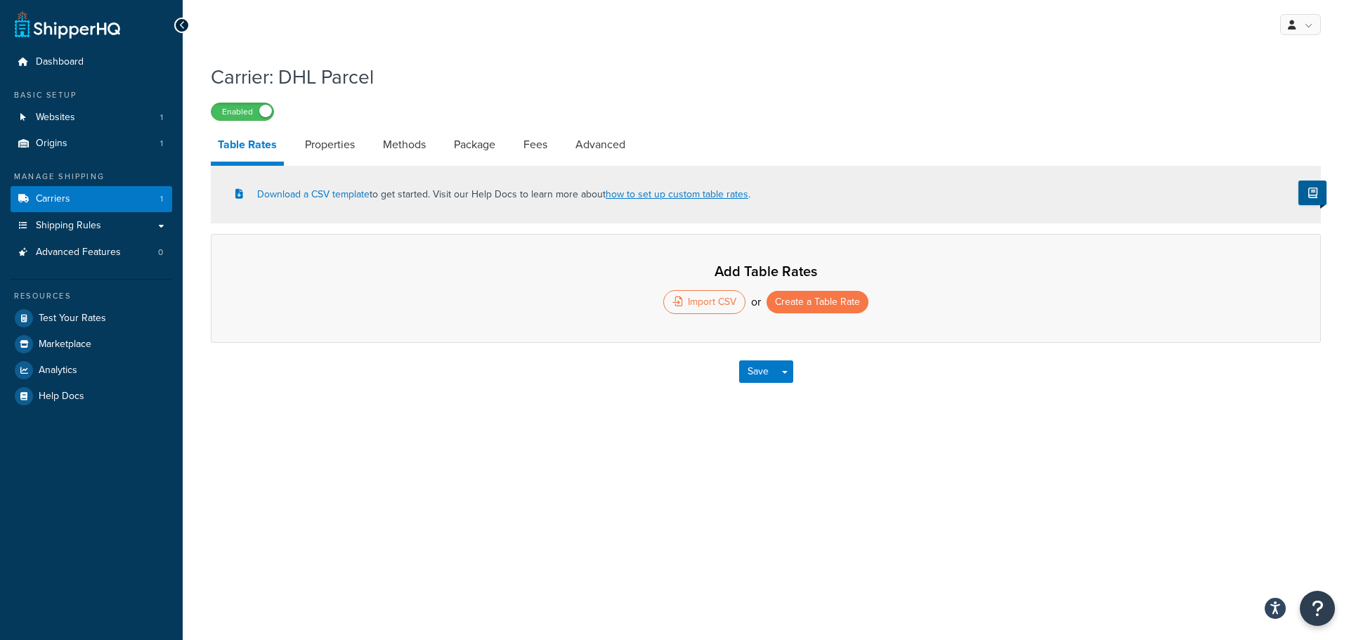
click at [341, 81] on h1 "Carrier: DHL Parcel" at bounding box center [757, 76] width 1092 height 27
drag, startPoint x: 359, startPoint y: 72, endPoint x: 372, endPoint y: 73, distance: 13.4
click at [360, 72] on h1 "Carrier: DHL Parcel" at bounding box center [757, 76] width 1092 height 27
drag, startPoint x: 375, startPoint y: 73, endPoint x: 298, endPoint y: 71, distance: 77.3
click at [298, 71] on h1 "Carrier: DHL Parcel" at bounding box center [757, 76] width 1092 height 27
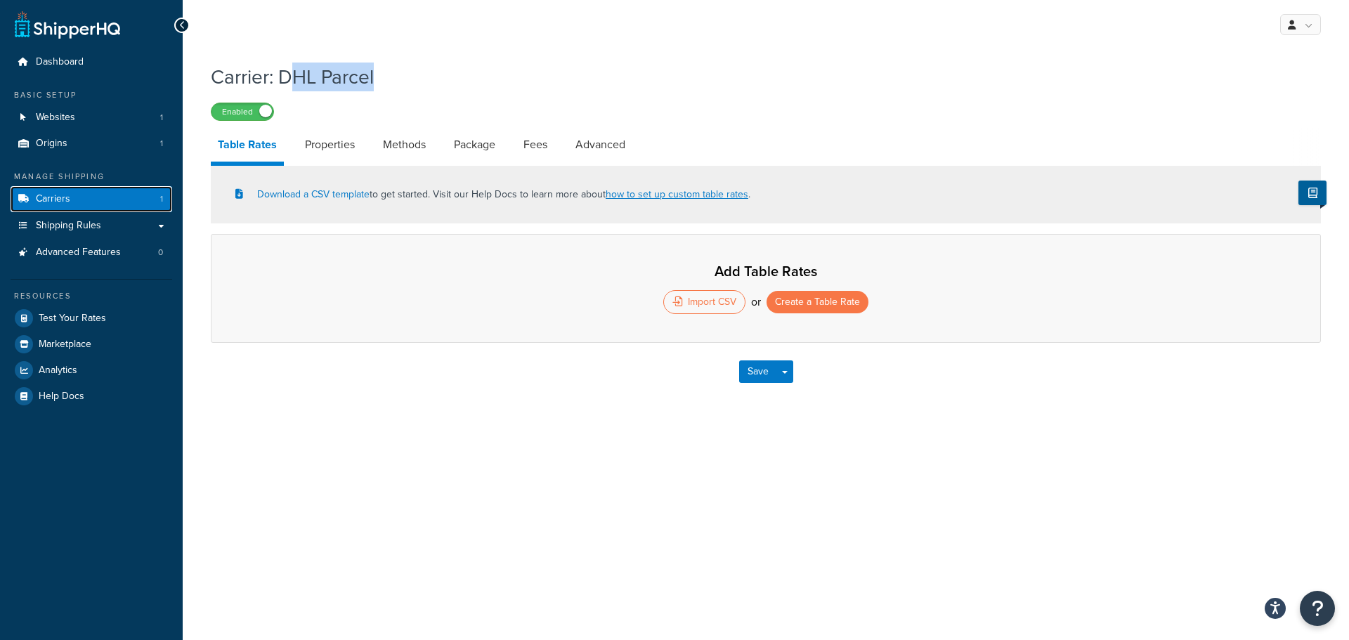
click at [65, 195] on span "Carriers" at bounding box center [53, 199] width 34 height 12
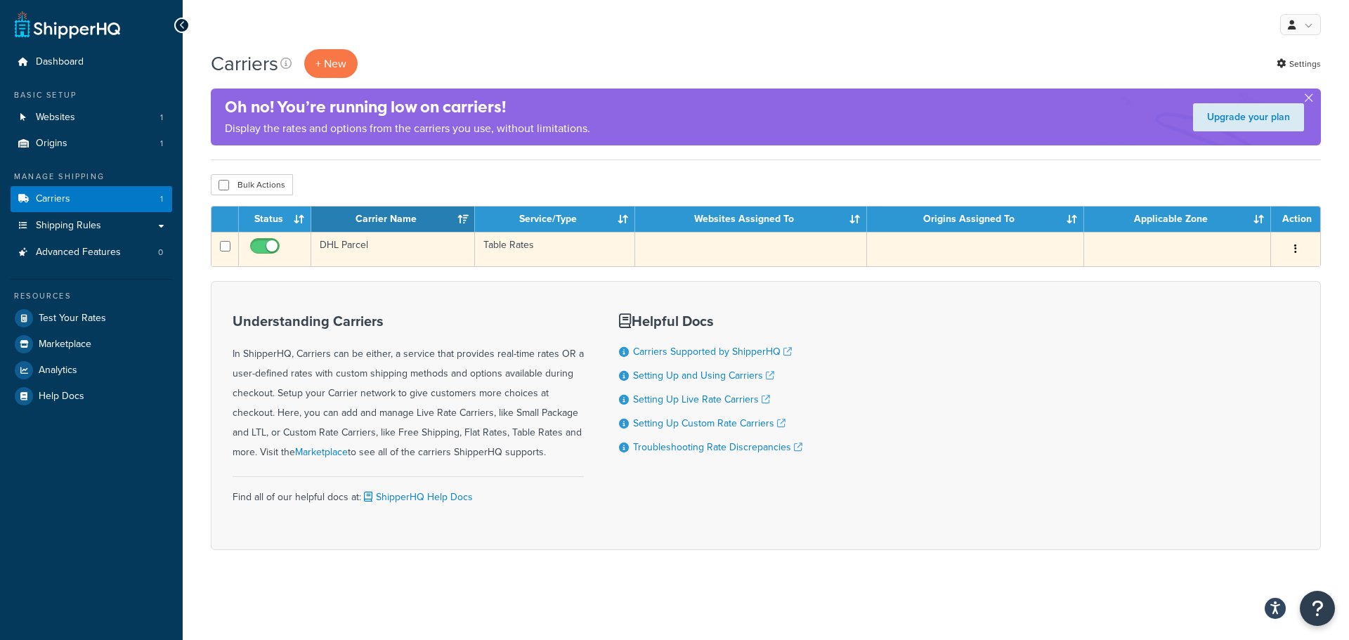
click at [1297, 249] on button "button" at bounding box center [1296, 249] width 20 height 22
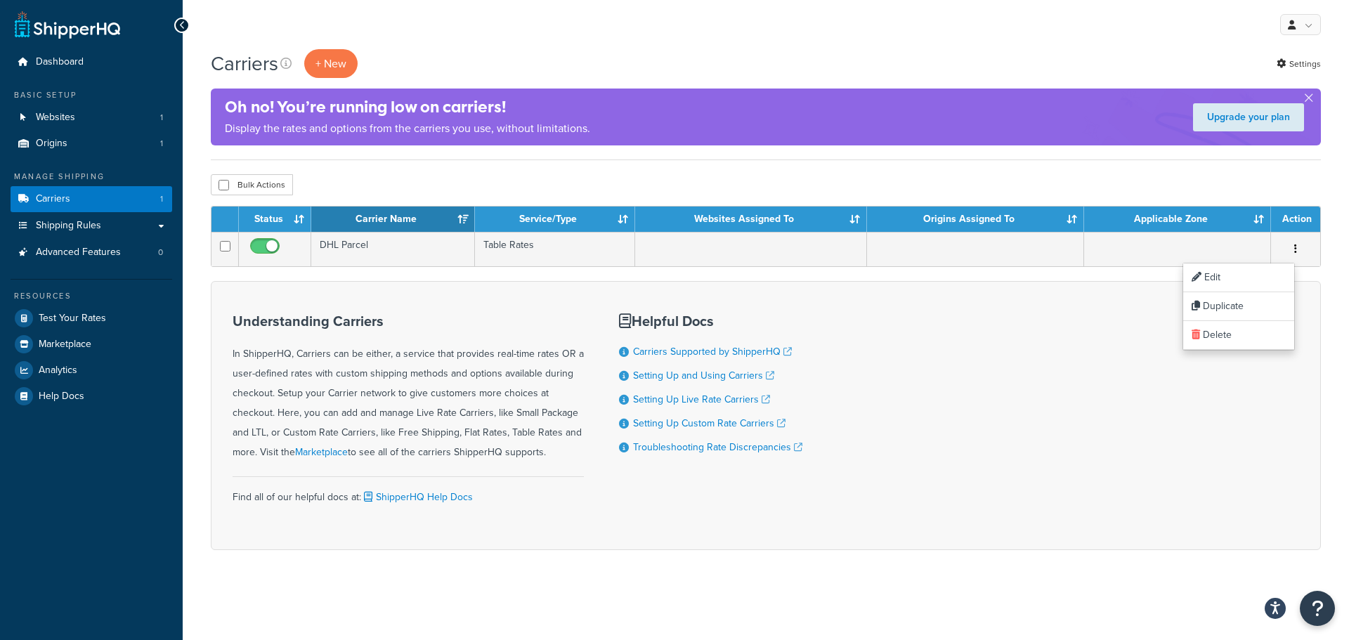
click at [283, 231] on th "Status" at bounding box center [275, 219] width 72 height 25
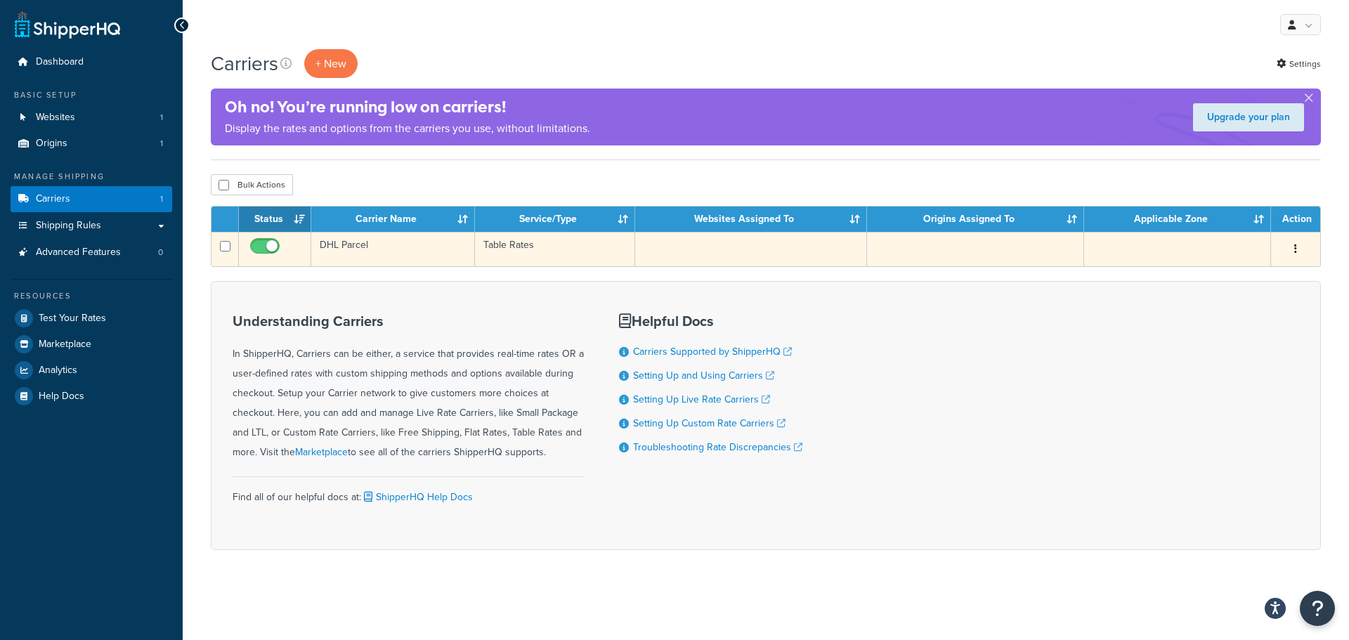
click at [360, 241] on td "DHL Parcel" at bounding box center [393, 249] width 164 height 34
click at [372, 241] on td "DHL Parcel" at bounding box center [393, 249] width 164 height 34
click at [372, 242] on td "DHL Parcel" at bounding box center [393, 249] width 164 height 34
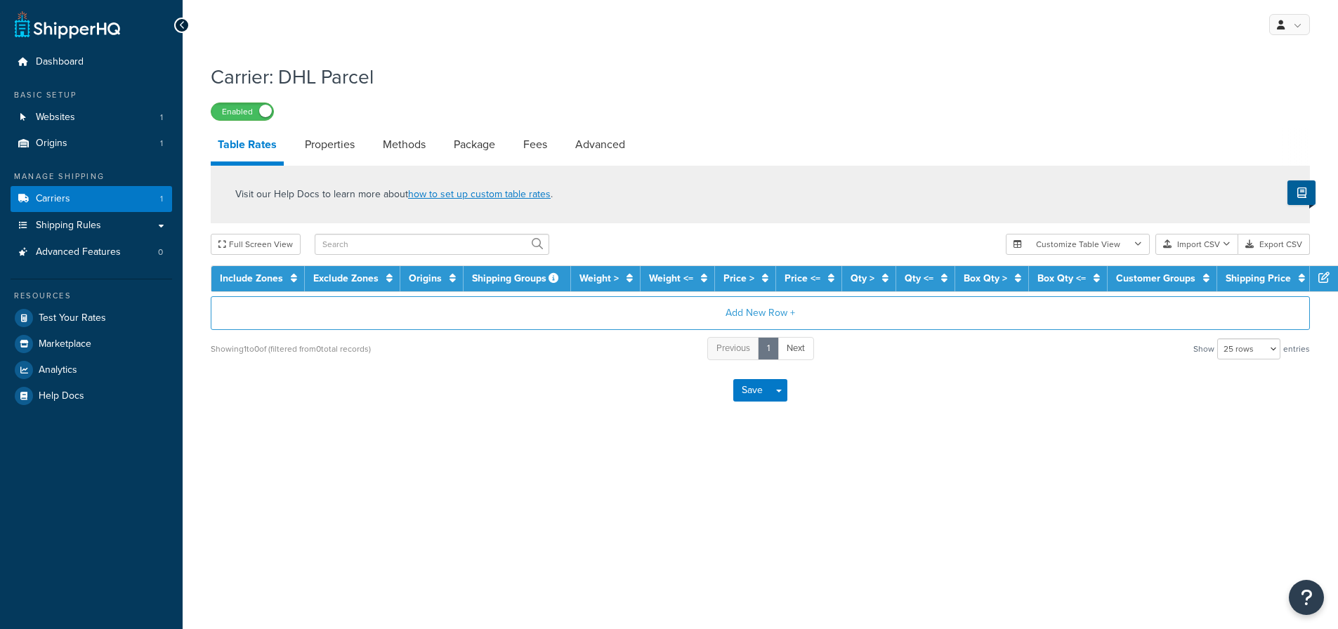
select select "25"
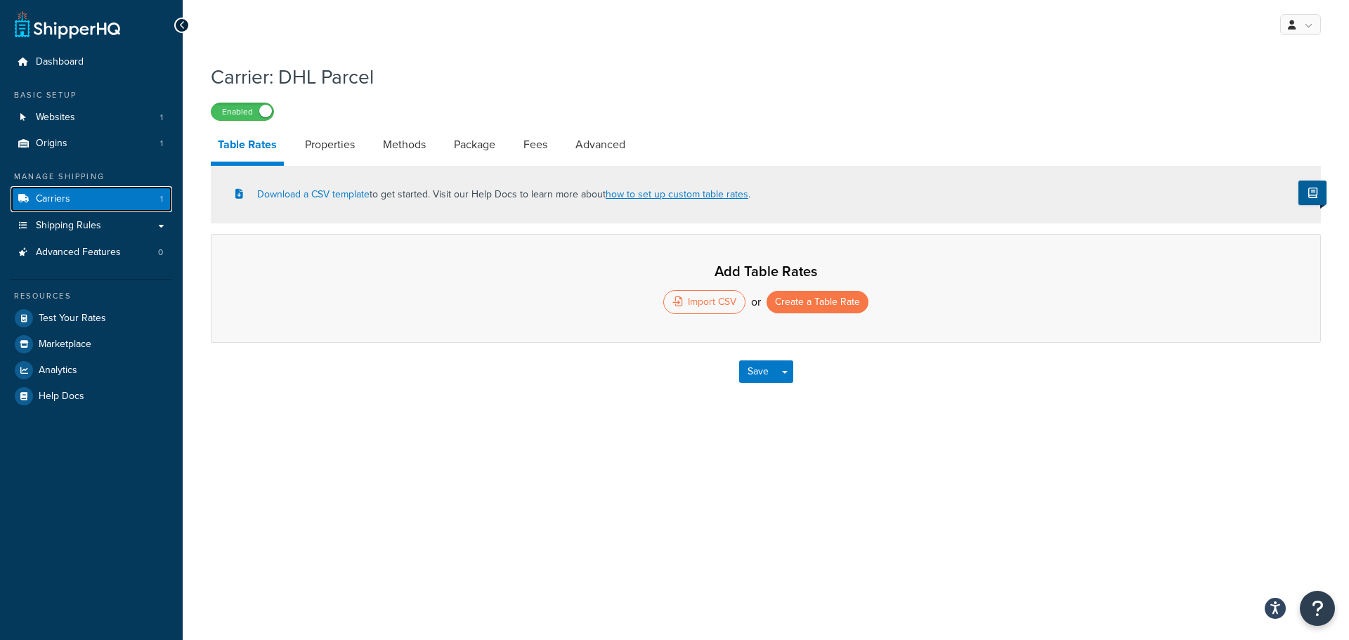
click at [61, 200] on span "Carriers" at bounding box center [53, 199] width 34 height 12
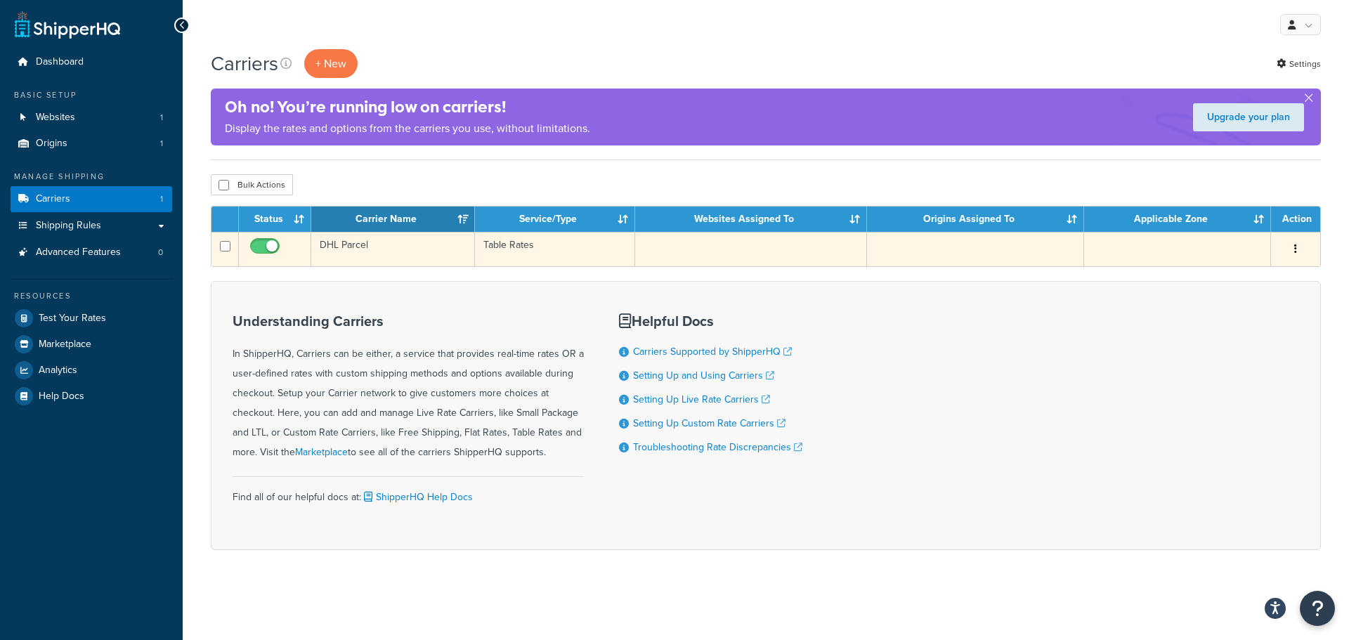
click at [1297, 246] on button "button" at bounding box center [1296, 249] width 20 height 22
click at [1229, 332] on link "Delete" at bounding box center [1238, 335] width 111 height 29
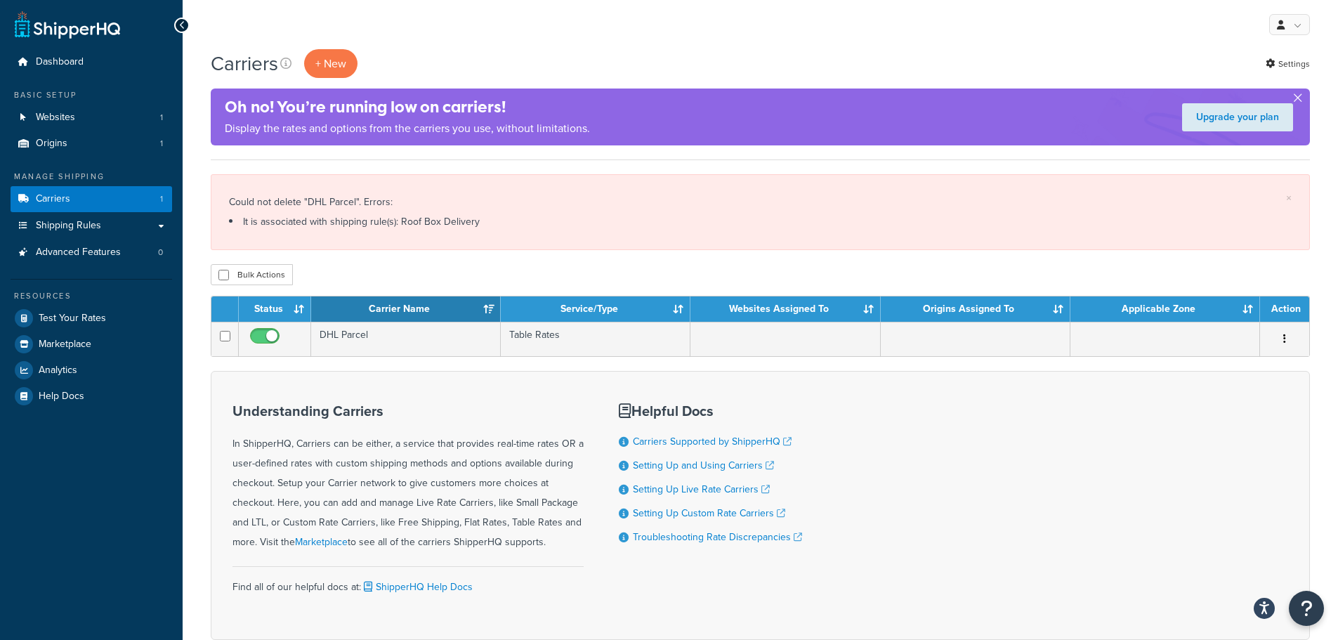
click at [1300, 99] on button "button" at bounding box center [1298, 101] width 4 height 4
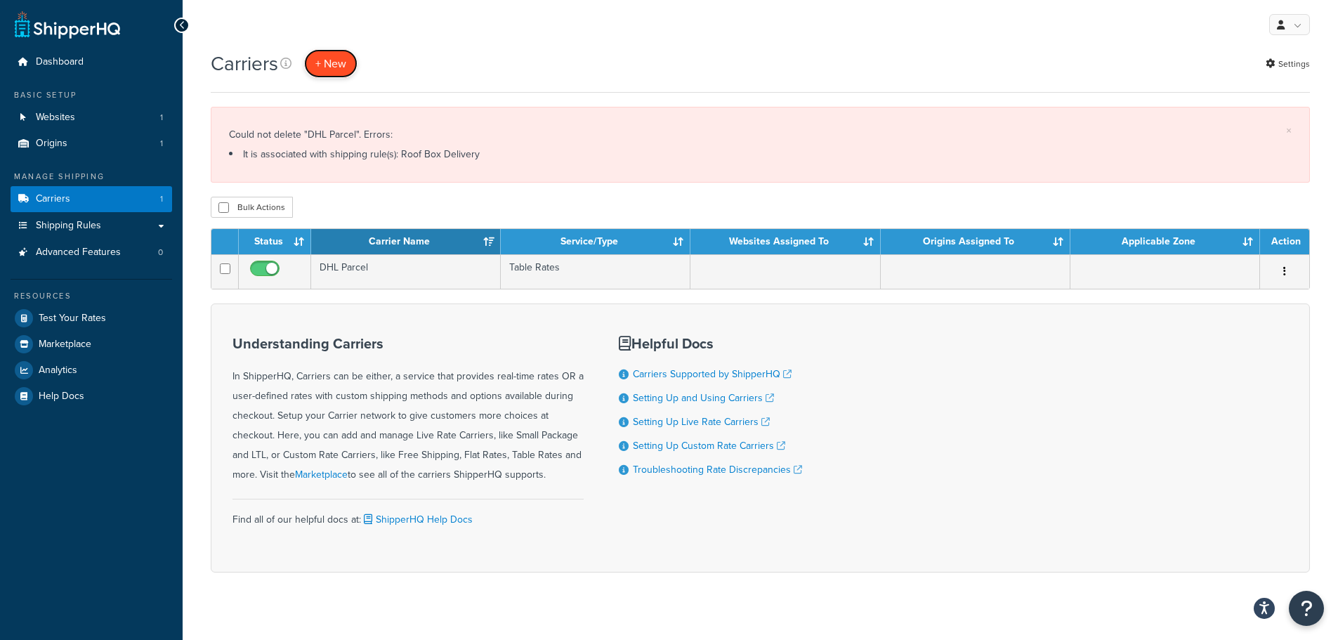
click at [322, 64] on button "+ New" at bounding box center [330, 63] width 53 height 29
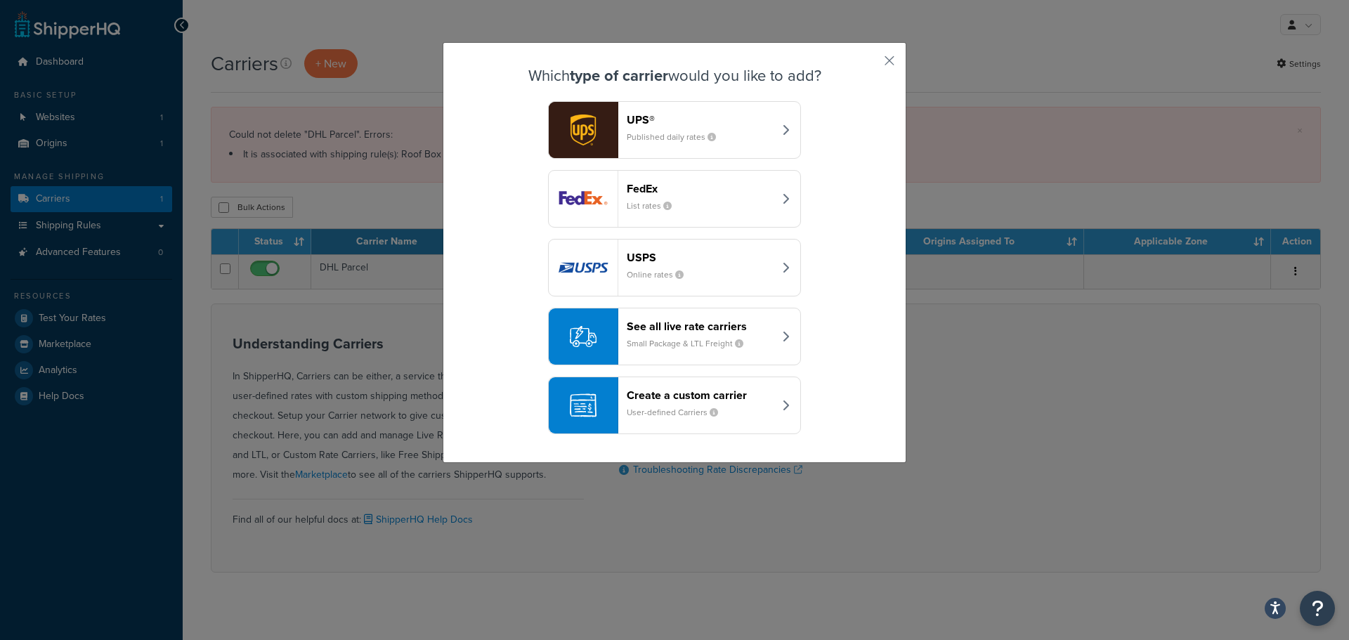
click at [688, 403] on div "Create a custom carrier User-defined Carriers" at bounding box center [700, 405] width 147 height 34
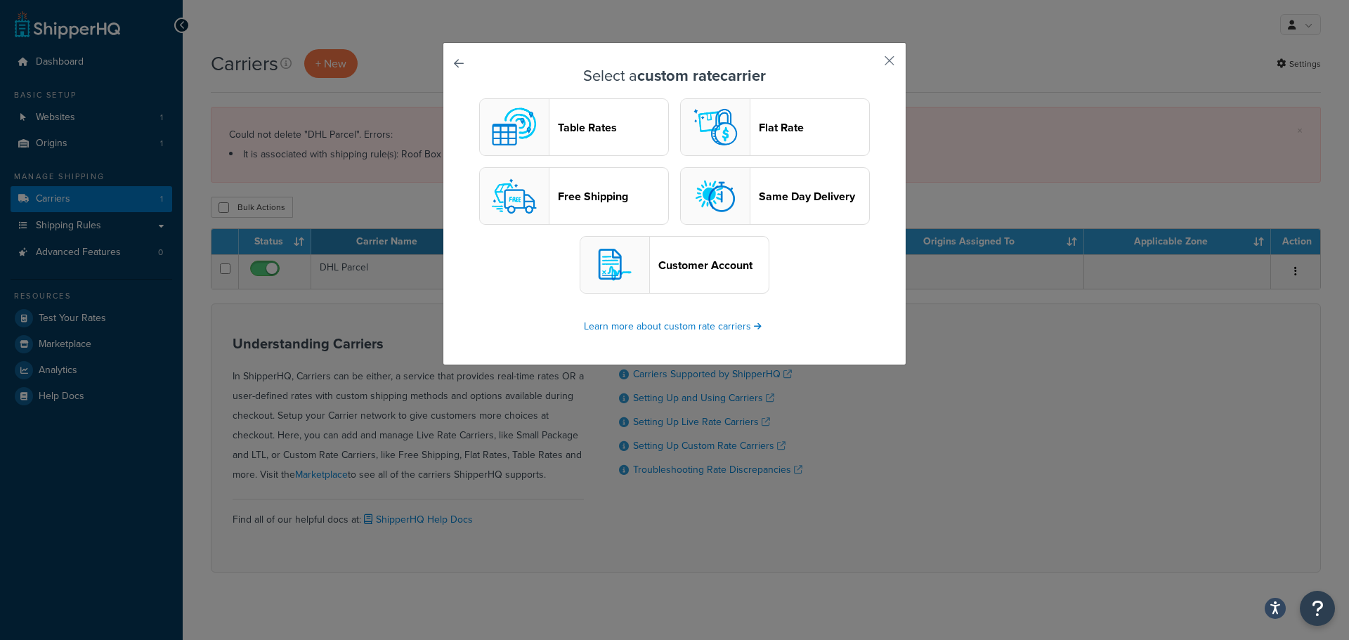
click at [600, 195] on header "Free Shipping" at bounding box center [613, 196] width 110 height 13
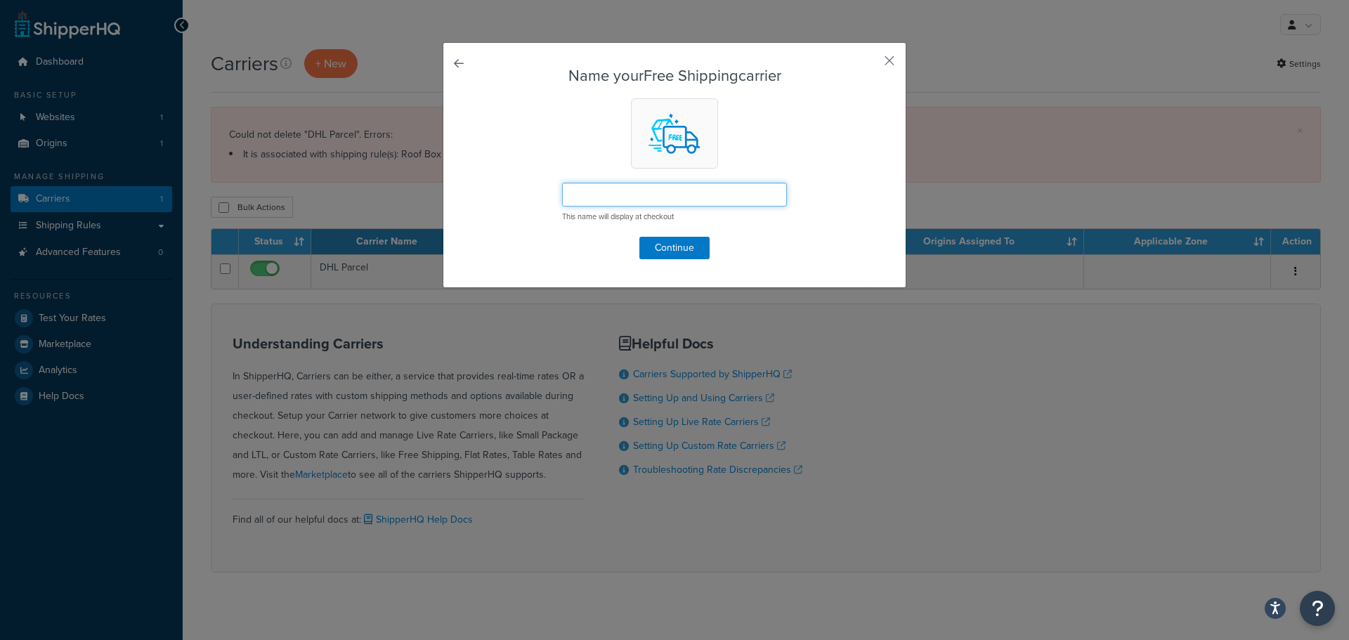
click at [600, 197] on input "text" at bounding box center [674, 195] width 225 height 24
click at [610, 192] on input "2 Person Order" at bounding box center [674, 195] width 225 height 24
click at [611, 192] on input "2 Person Order" at bounding box center [674, 195] width 225 height 24
type input "2 Person Delivery"
click at [665, 252] on button "Continue" at bounding box center [674, 248] width 70 height 22
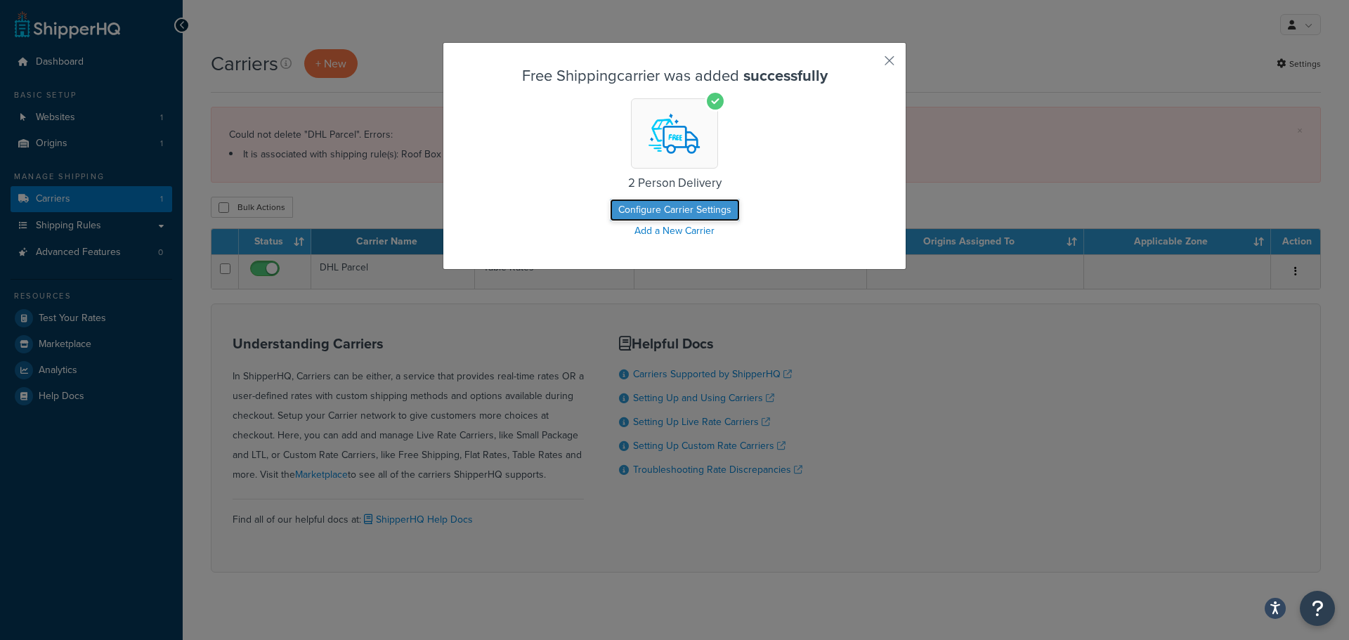
click at [676, 211] on button "Configure Carrier Settings" at bounding box center [675, 210] width 130 height 22
click at [665, 209] on button "Configure Carrier Settings" at bounding box center [675, 210] width 130 height 22
click at [667, 210] on button "Configure Carrier Settings" at bounding box center [675, 210] width 130 height 22
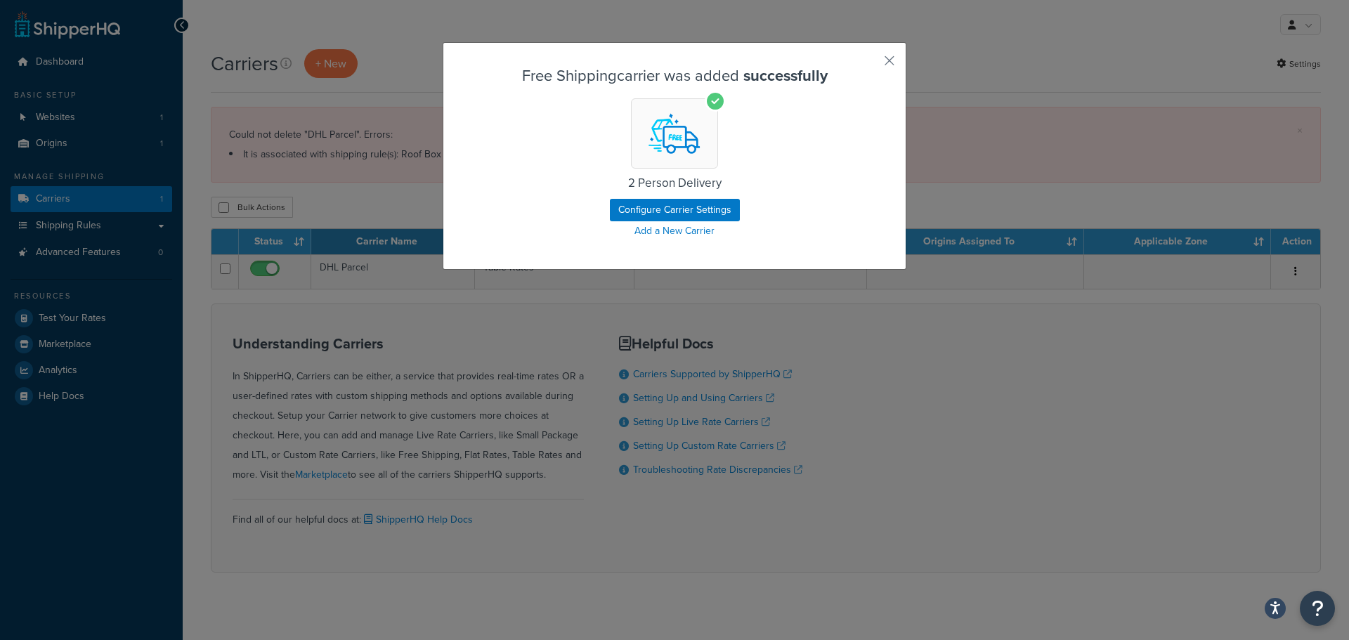
click at [659, 141] on img at bounding box center [674, 133] width 65 height 65
click at [870, 64] on button "button" at bounding box center [869, 66] width 4 height 4
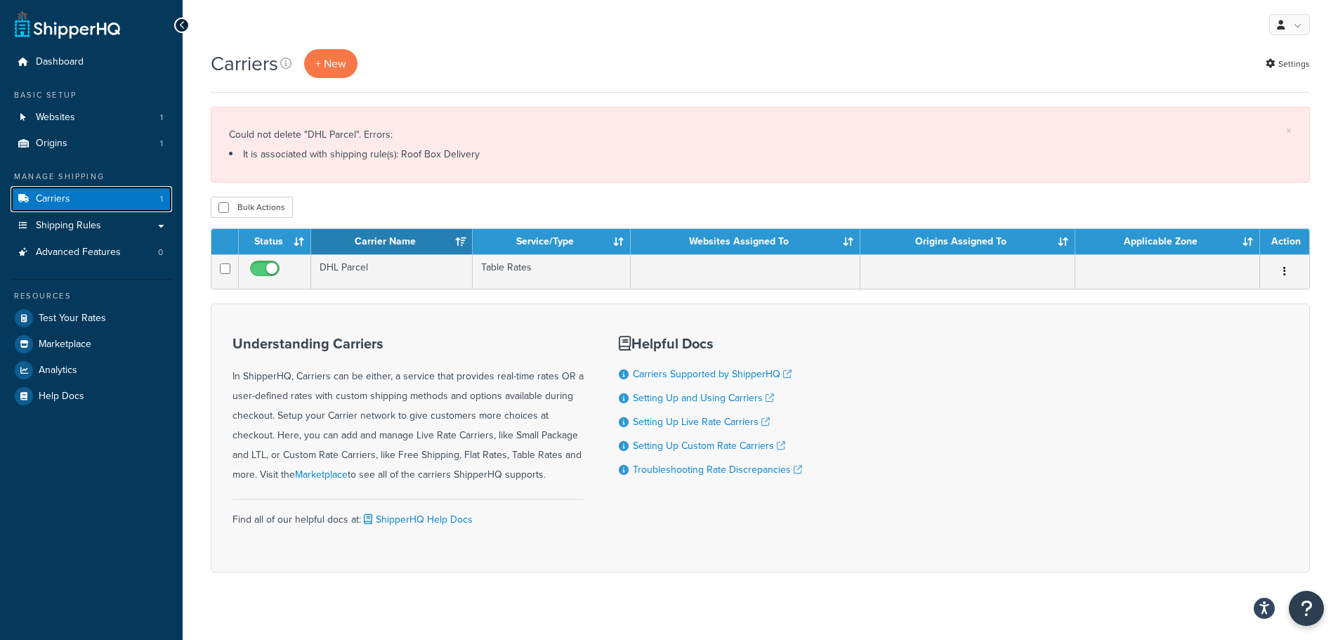
click at [62, 197] on span "Carriers" at bounding box center [53, 199] width 34 height 12
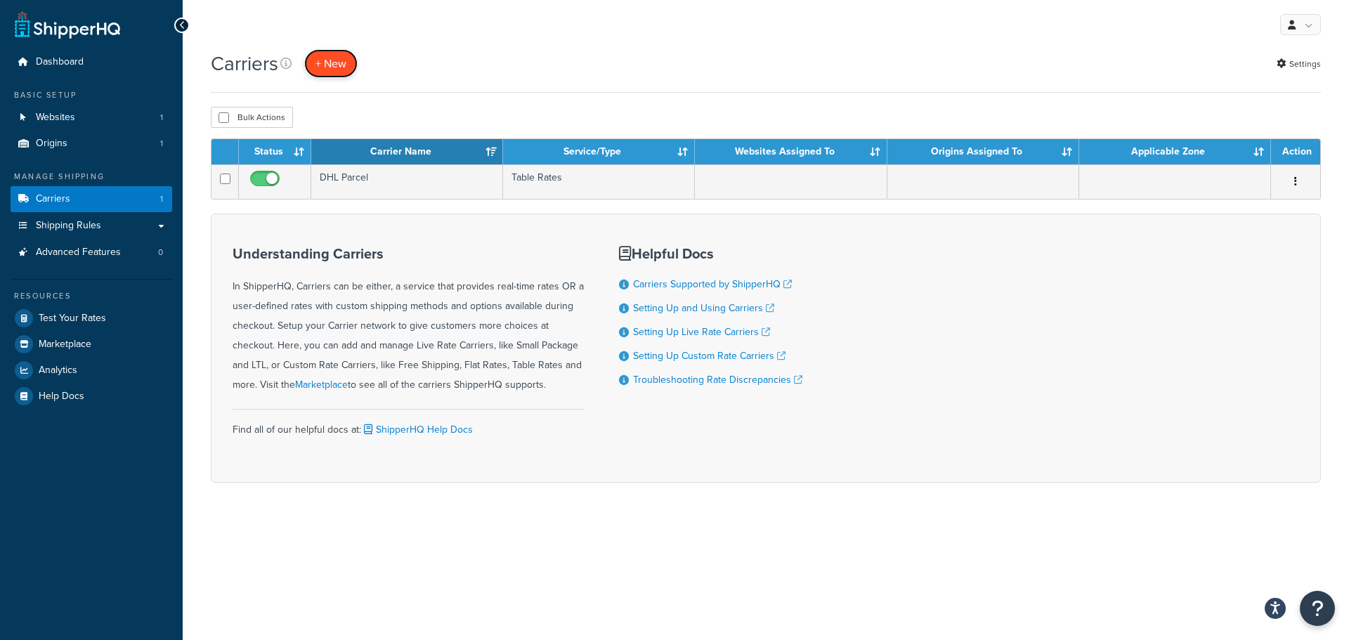
click at [330, 60] on button "+ New" at bounding box center [330, 63] width 53 height 29
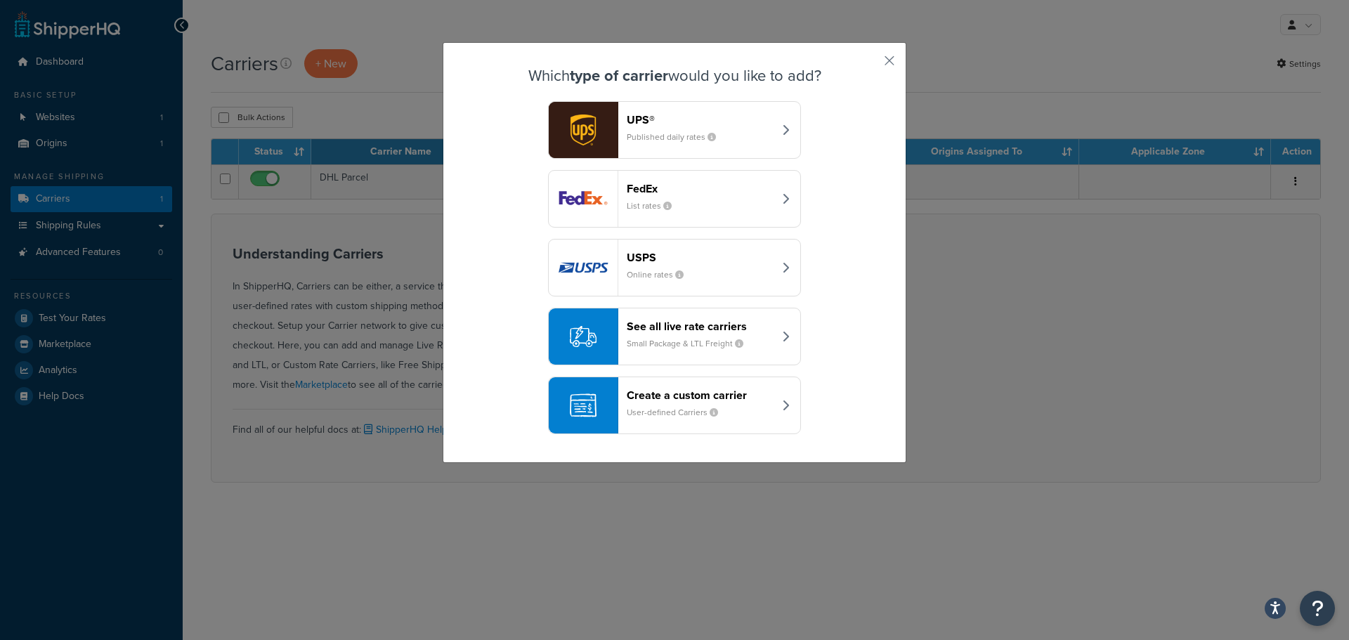
click at [660, 405] on div "Create a custom carrier User-defined Carriers" at bounding box center [700, 405] width 147 height 34
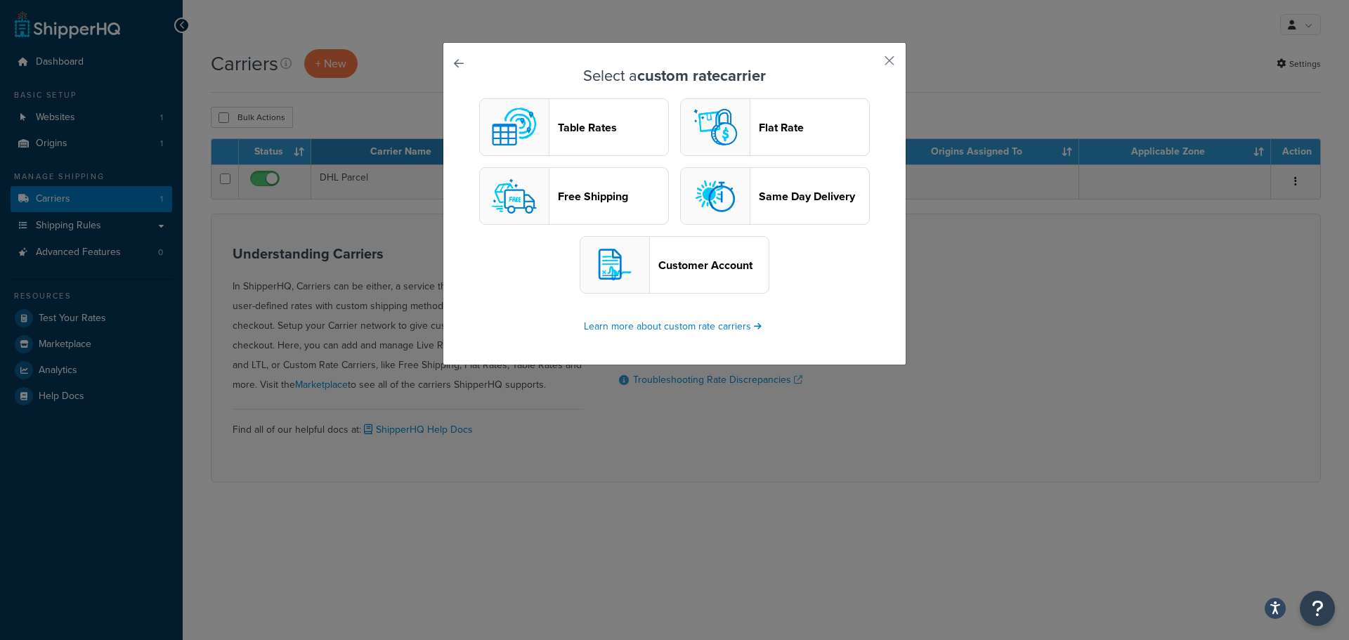
click at [500, 194] on img "button" at bounding box center [514, 196] width 56 height 56
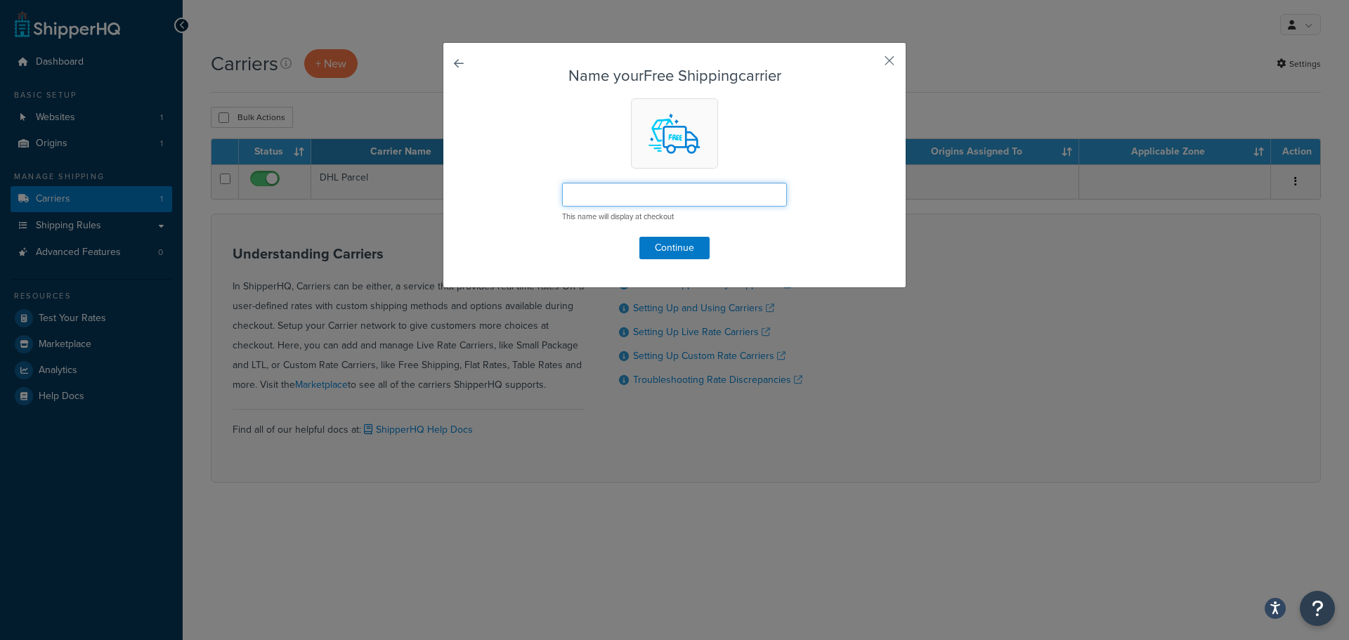
click at [646, 202] on input "text" at bounding box center [674, 195] width 225 height 24
type input "2 Person Carrier"
click at [668, 250] on button "Continue" at bounding box center [674, 248] width 70 height 22
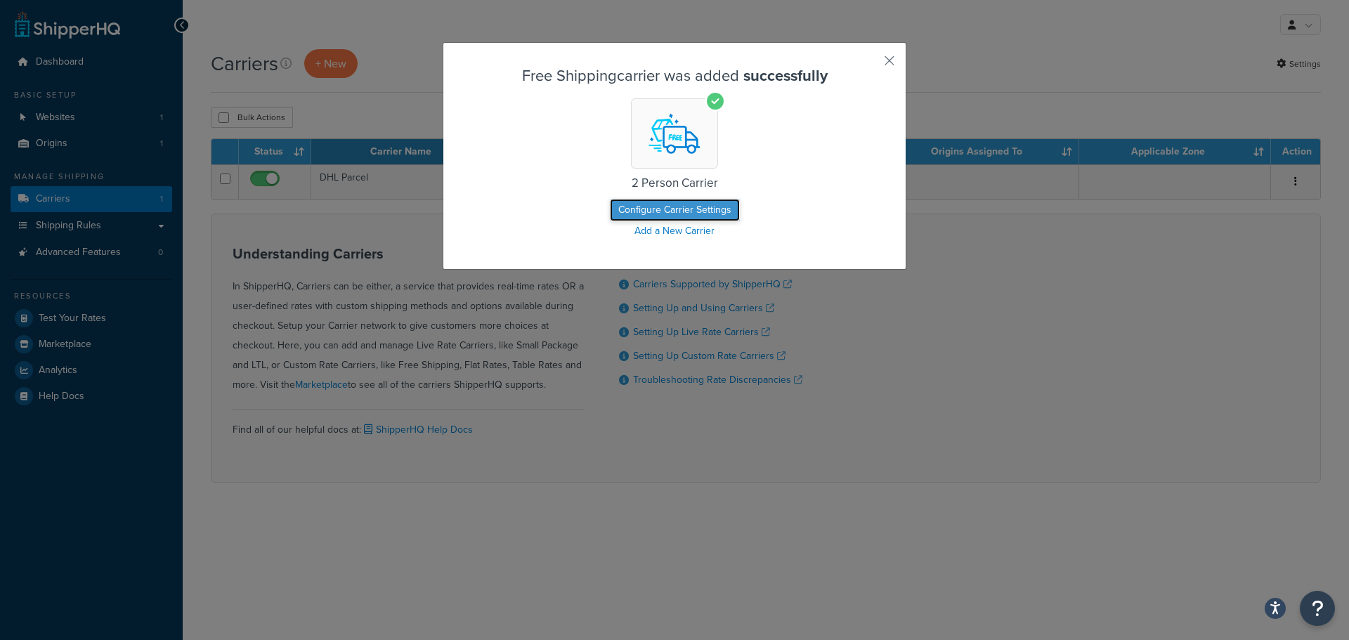
click at [669, 209] on button "Configure Carrier Settings" at bounding box center [675, 210] width 130 height 22
click at [669, 207] on button "Configure Carrier Settings" at bounding box center [675, 210] width 130 height 22
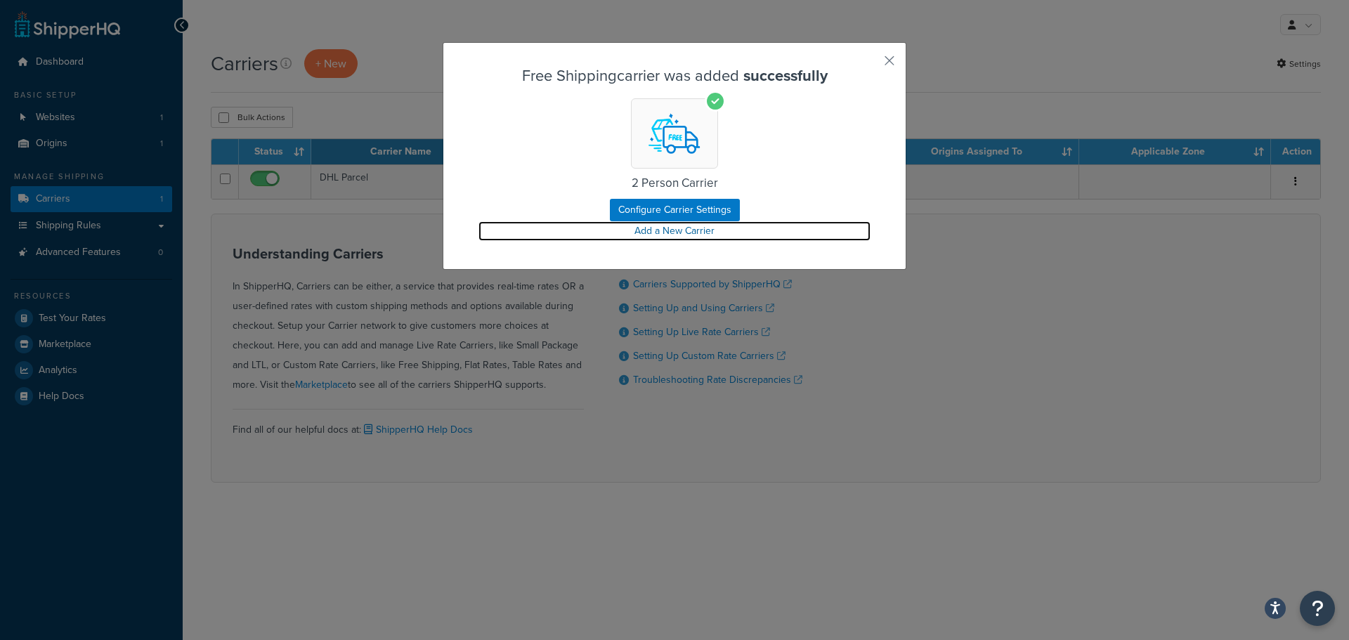
click at [668, 228] on link "Add a New Carrier" at bounding box center [674, 231] width 392 height 20
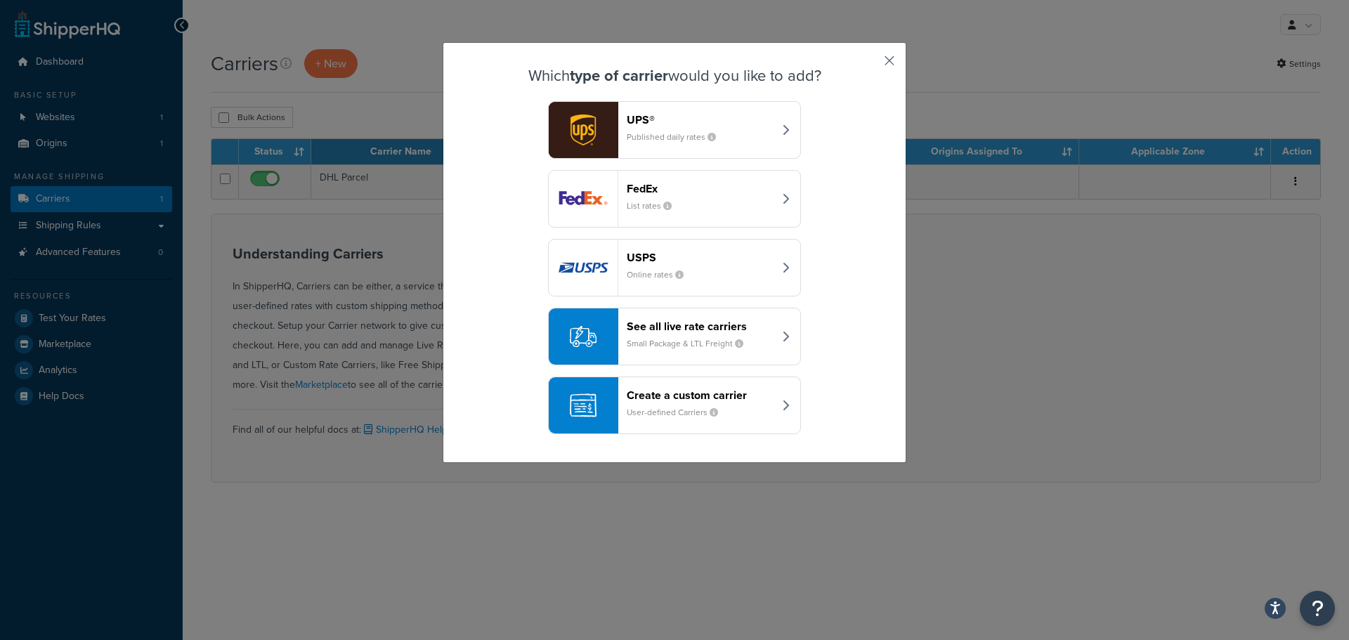
click at [870, 64] on button "button" at bounding box center [869, 66] width 4 height 4
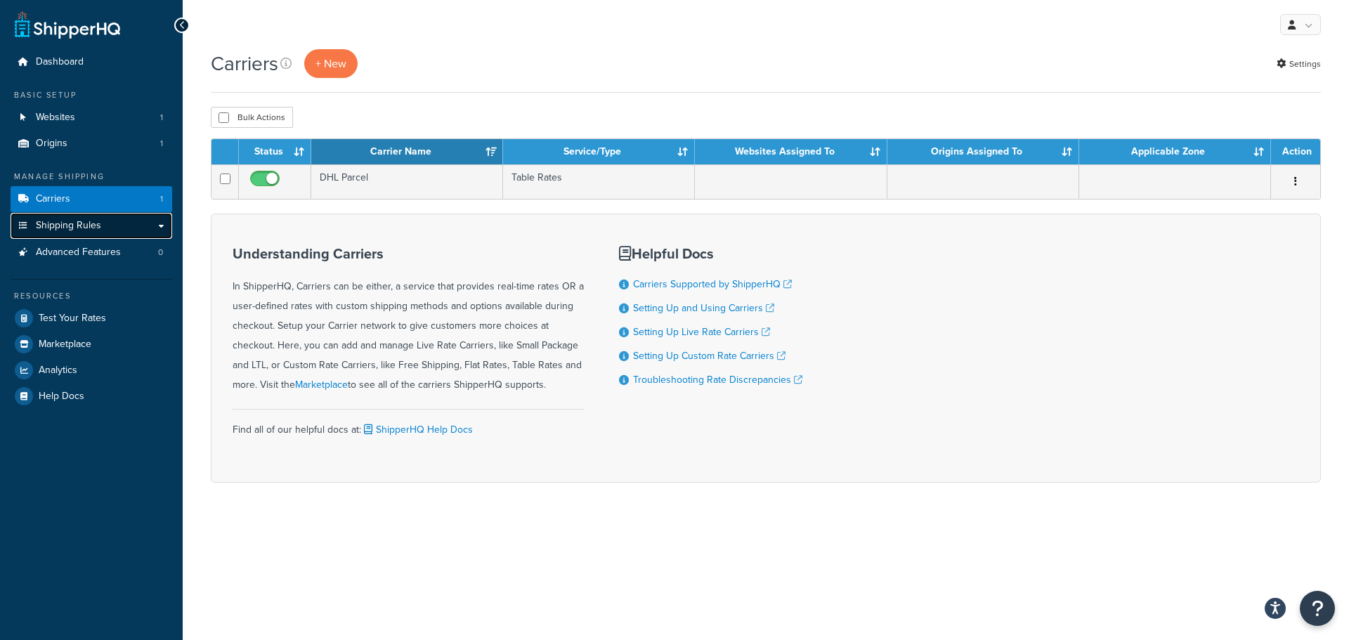
click at [79, 226] on span "Shipping Rules" at bounding box center [68, 226] width 65 height 12
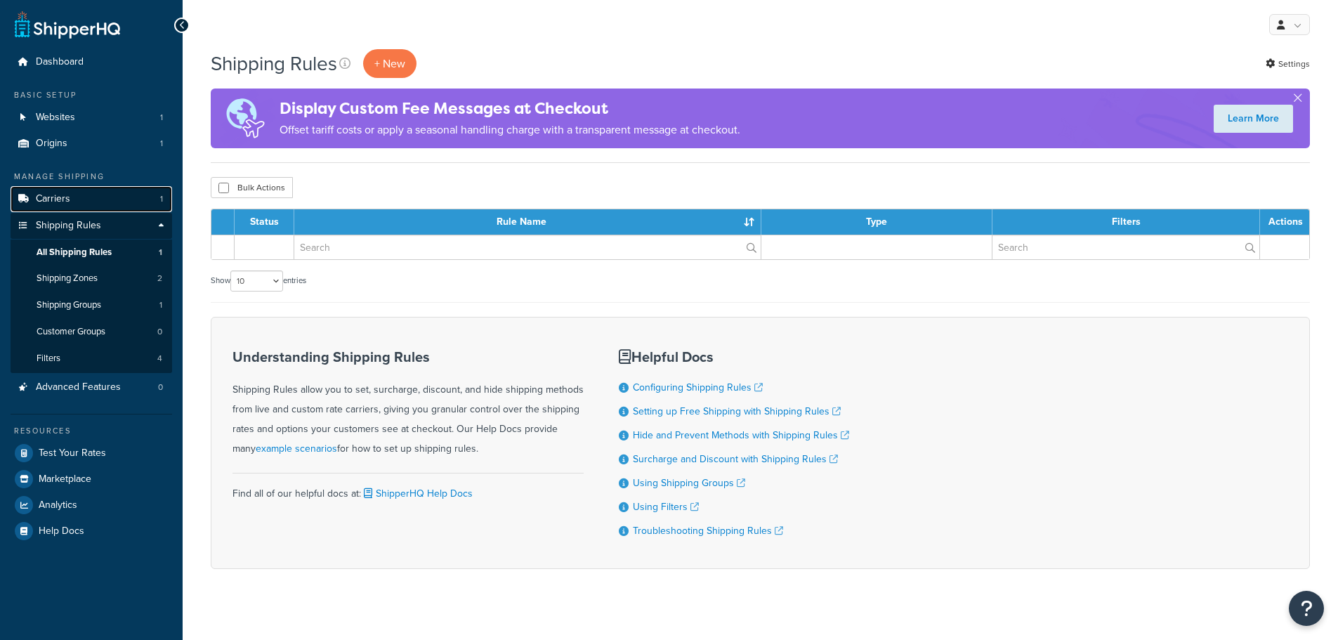
click at [56, 199] on span "Carriers" at bounding box center [53, 199] width 34 height 12
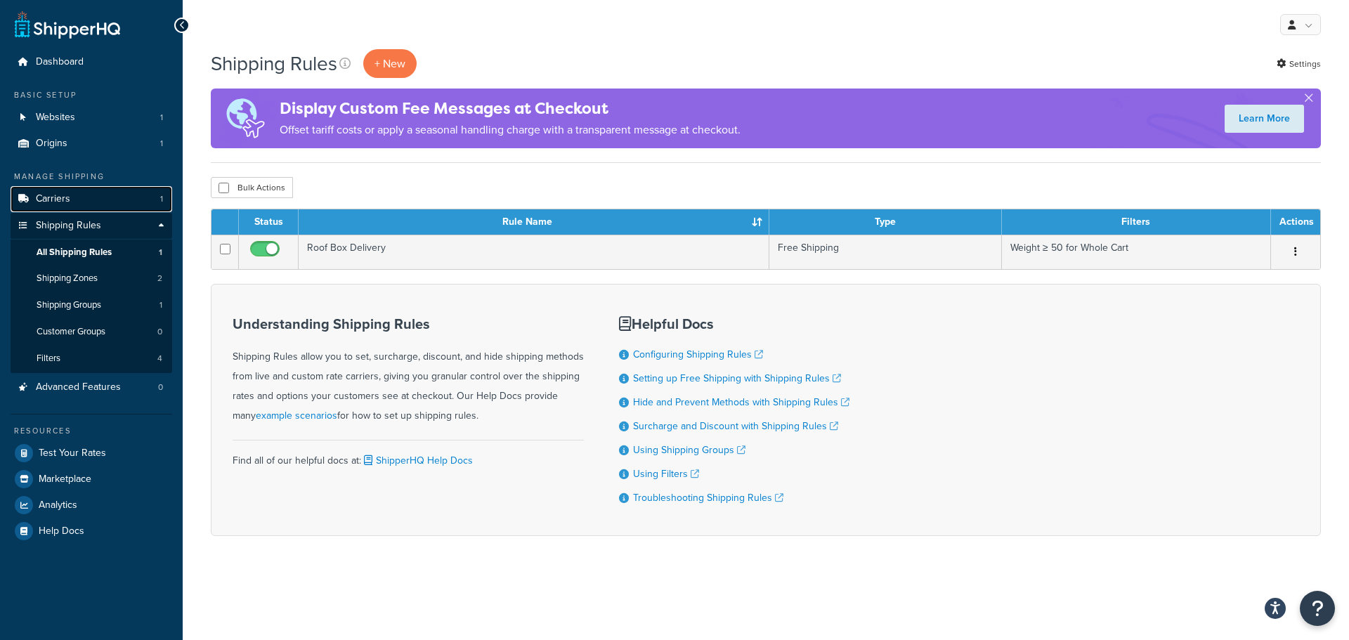
click at [55, 197] on span "Carriers" at bounding box center [53, 199] width 34 height 12
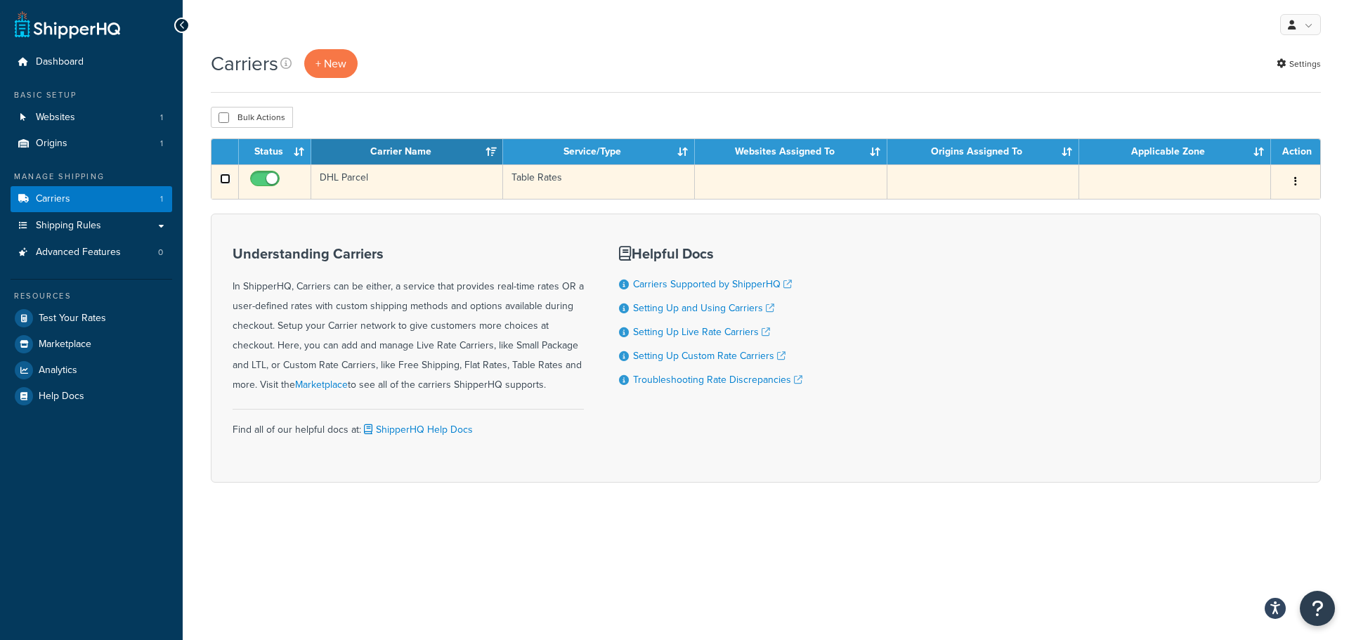
click at [225, 180] on input "checkbox" at bounding box center [225, 179] width 11 height 11
checkbox input "true"
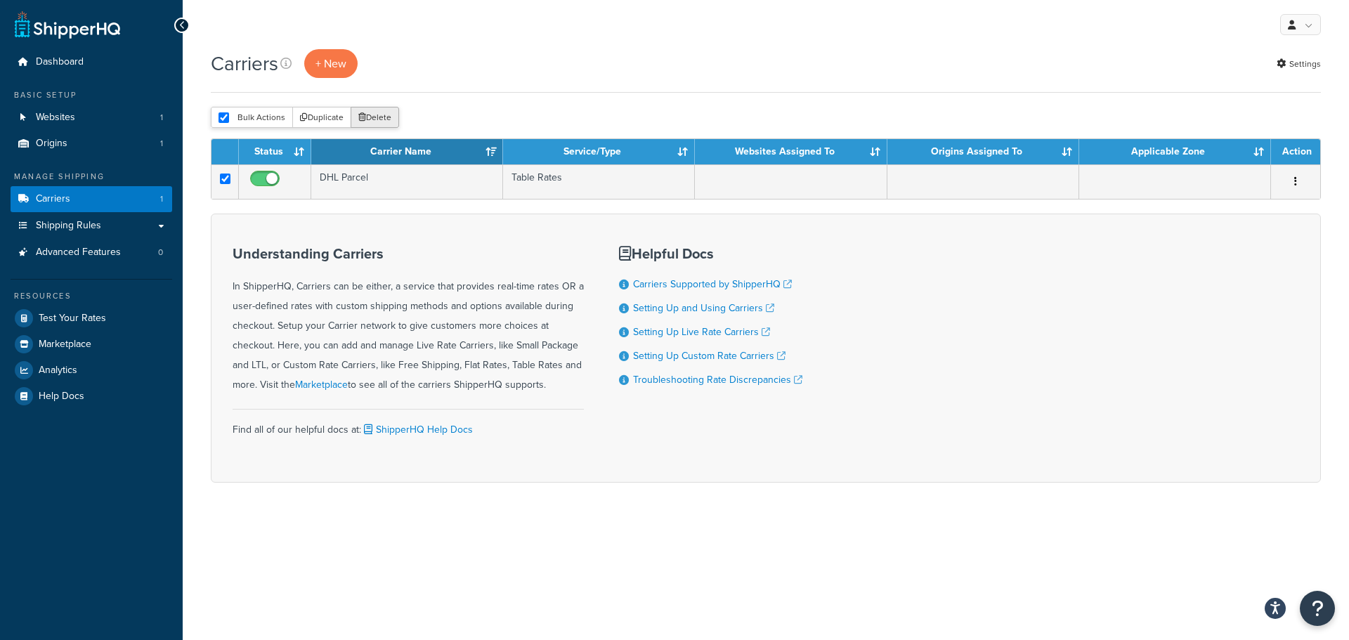
click at [374, 122] on button "Delete" at bounding box center [375, 117] width 48 height 21
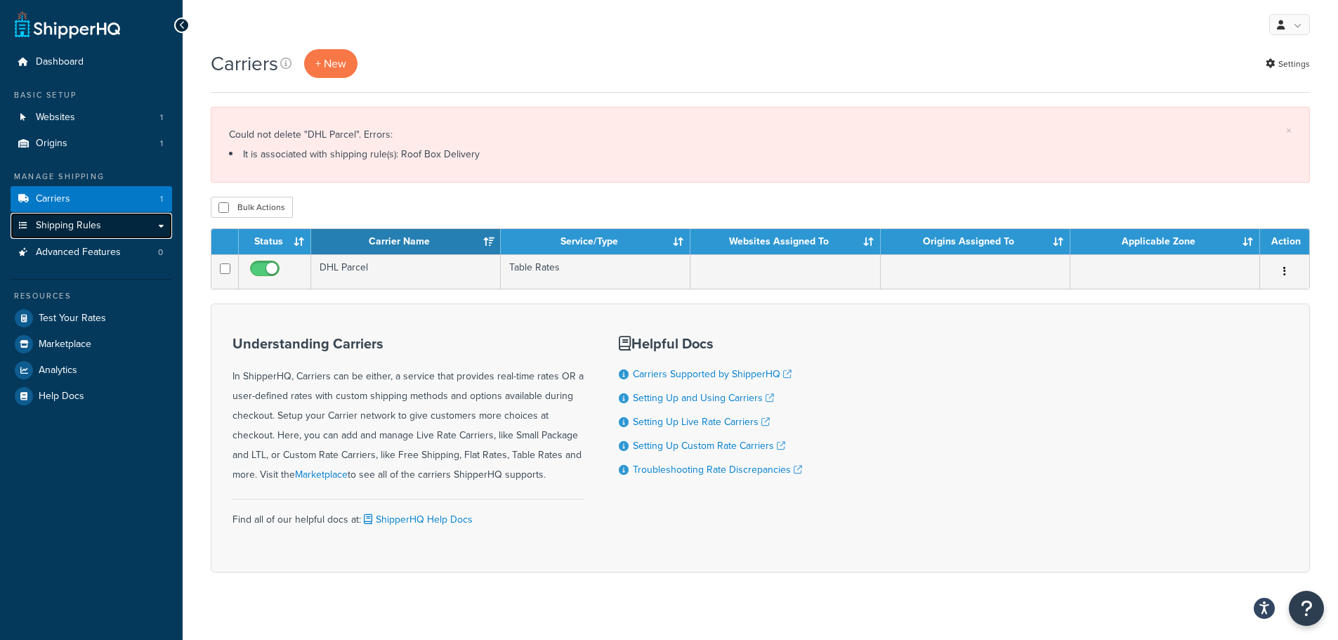
click at [76, 227] on span "Shipping Rules" at bounding box center [68, 226] width 65 height 12
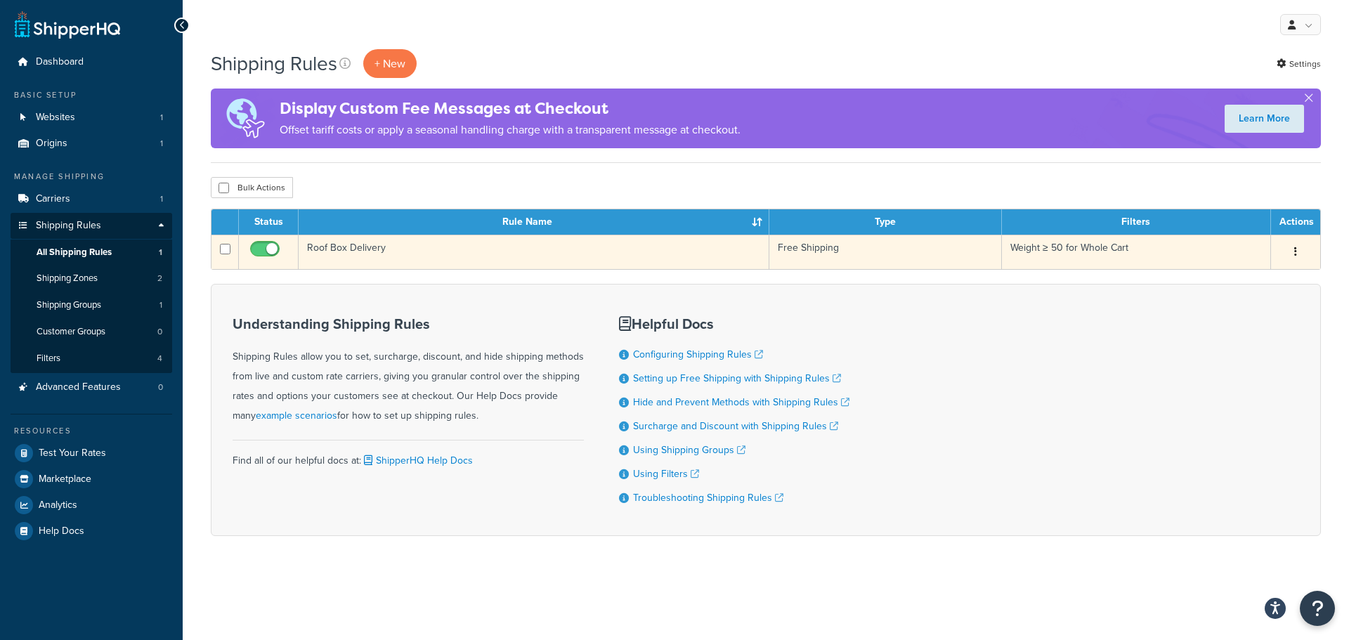
click at [365, 242] on td "Roof Box Delivery" at bounding box center [534, 252] width 471 height 34
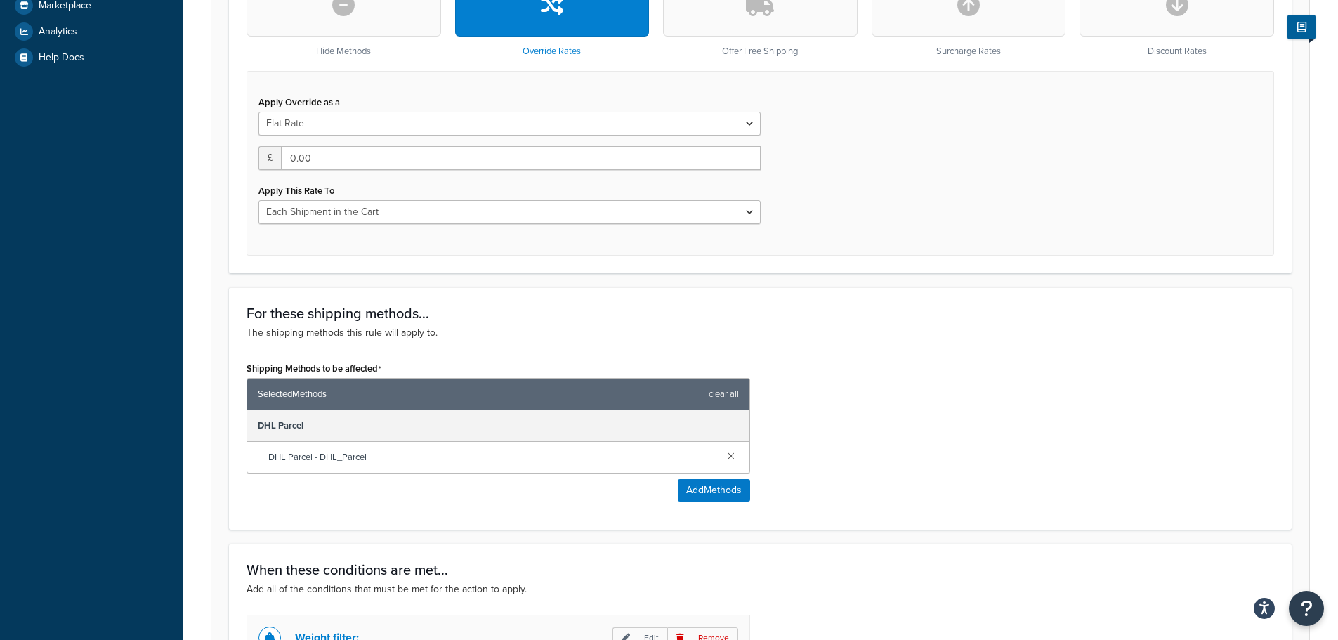
scroll to position [632, 0]
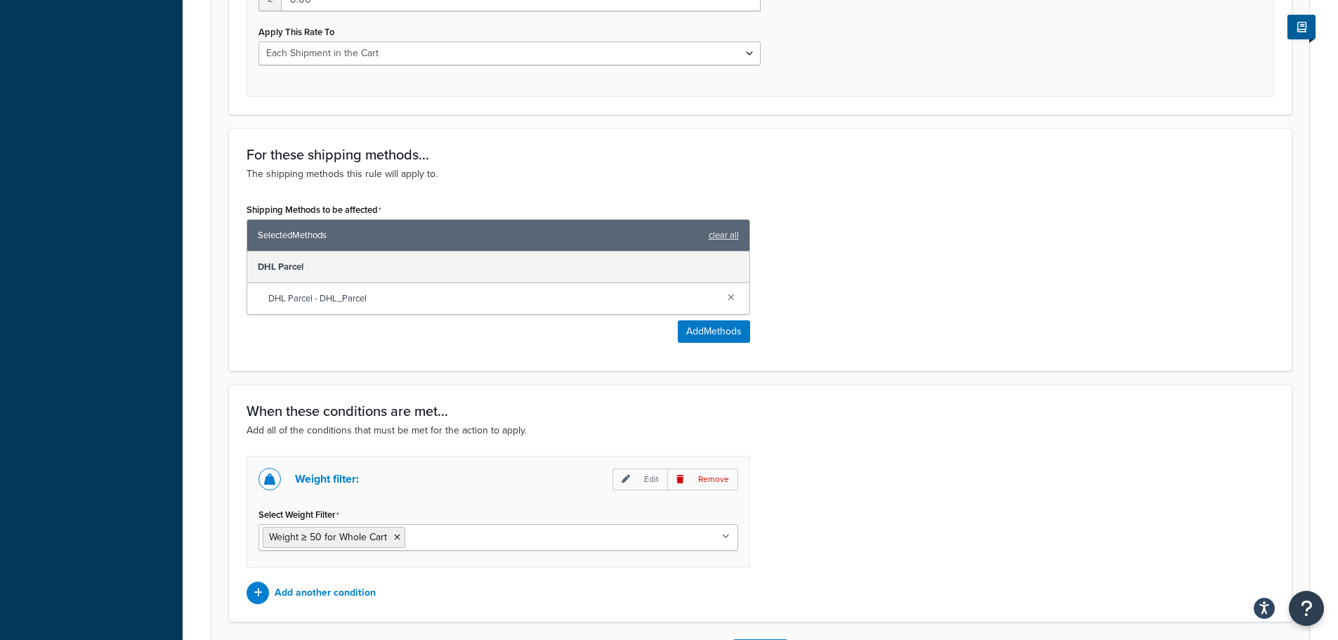
click at [733, 297] on link at bounding box center [731, 296] width 15 height 15
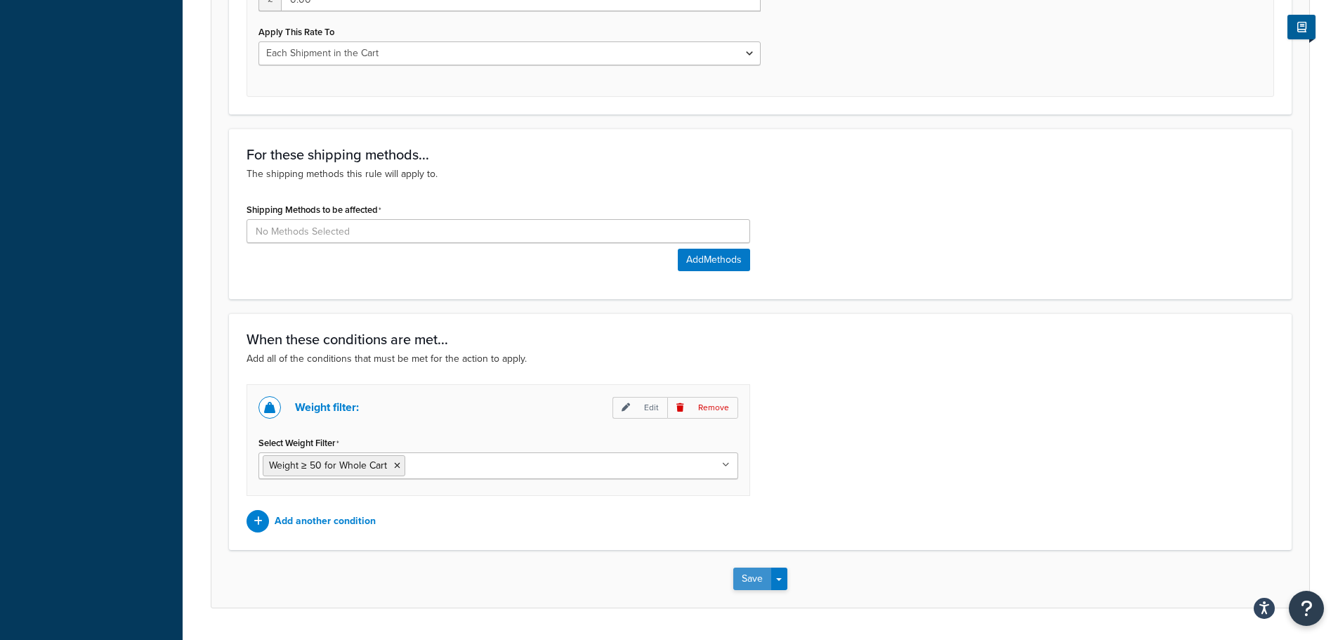
click at [763, 572] on button "Save" at bounding box center [752, 579] width 38 height 22
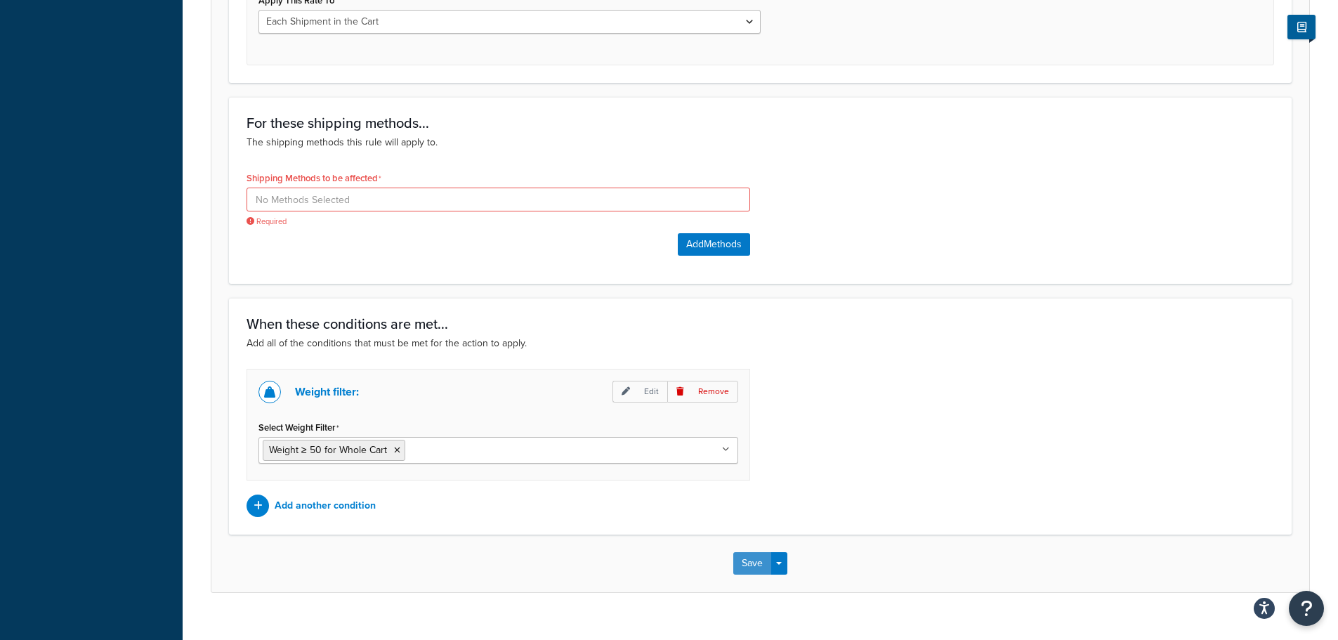
scroll to position [687, 0]
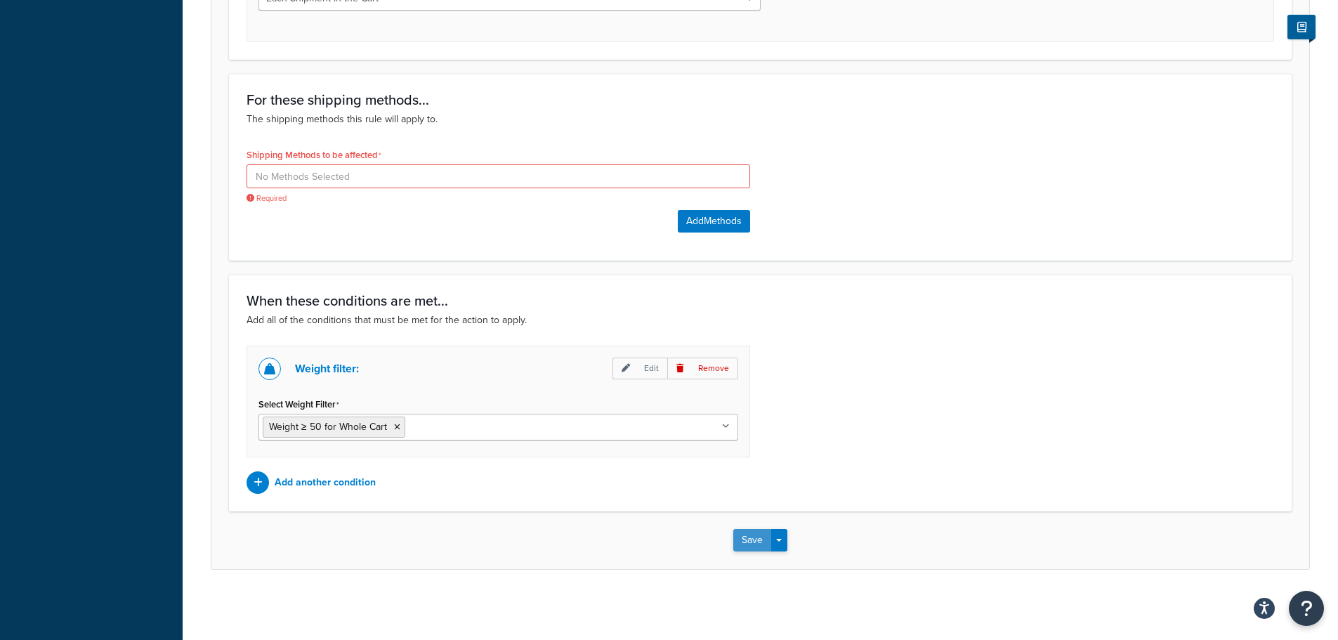
click at [744, 529] on button "Save" at bounding box center [752, 540] width 38 height 22
click at [752, 533] on button "Save" at bounding box center [752, 540] width 38 height 22
click at [363, 176] on input at bounding box center [499, 176] width 504 height 24
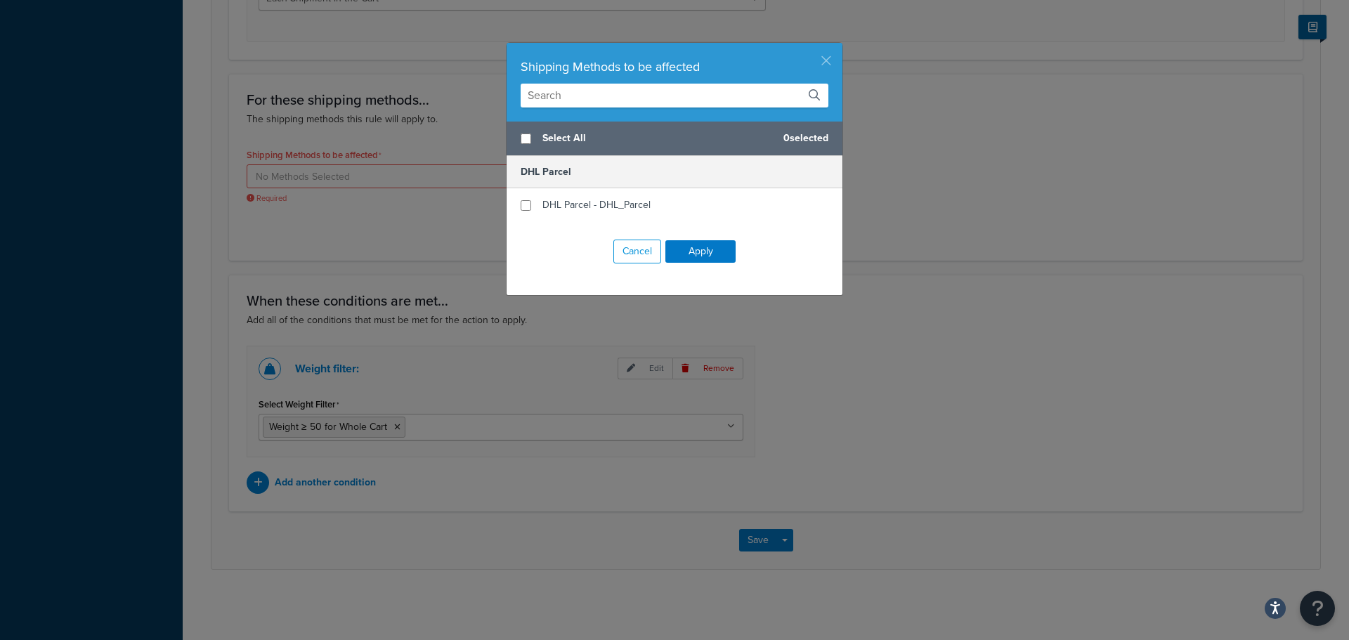
click at [839, 46] on button "button" at bounding box center [841, 45] width 4 height 4
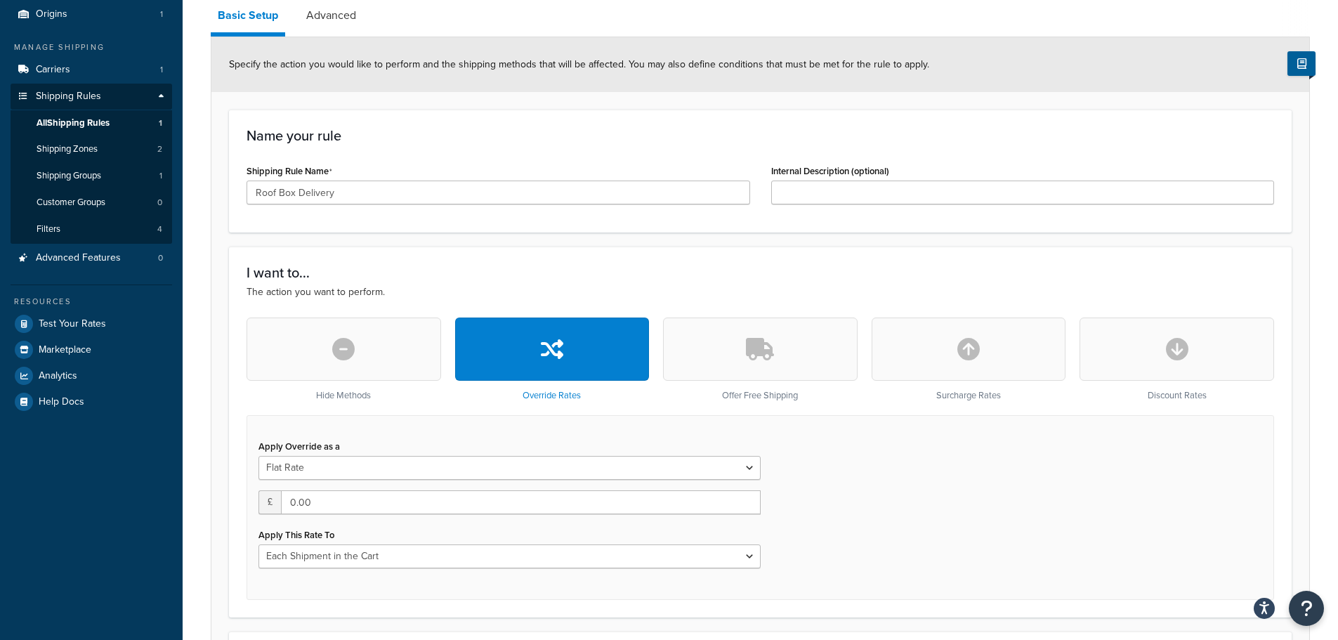
scroll to position [492, 0]
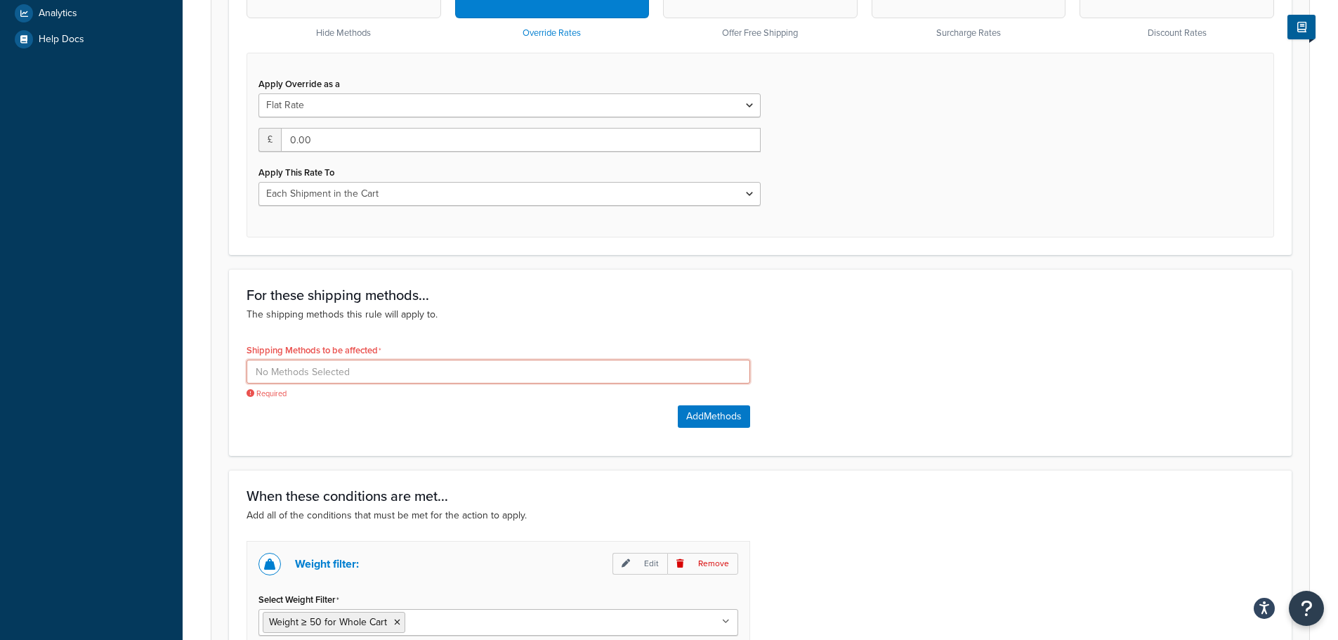
click at [352, 370] on input at bounding box center [499, 372] width 504 height 24
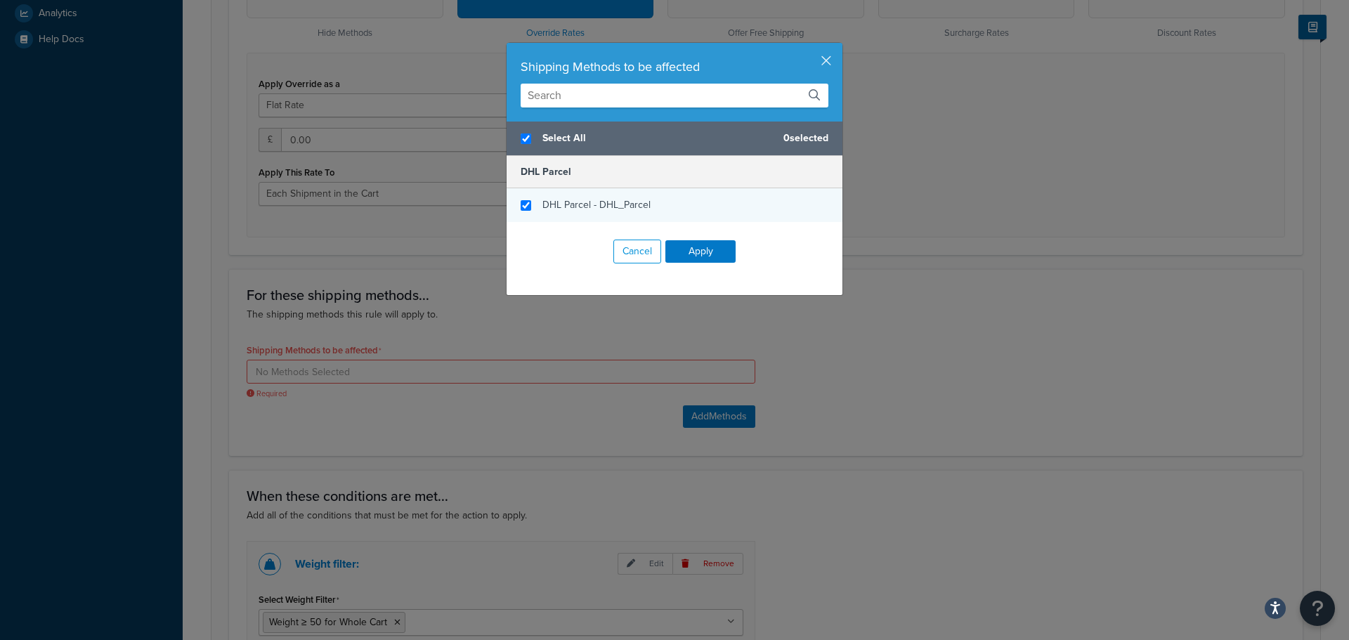
checkbox input "true"
click at [580, 196] on div "DHL Parcel - DHL_Parcel" at bounding box center [596, 205] width 108 height 20
click at [691, 251] on button "Apply" at bounding box center [700, 251] width 70 height 22
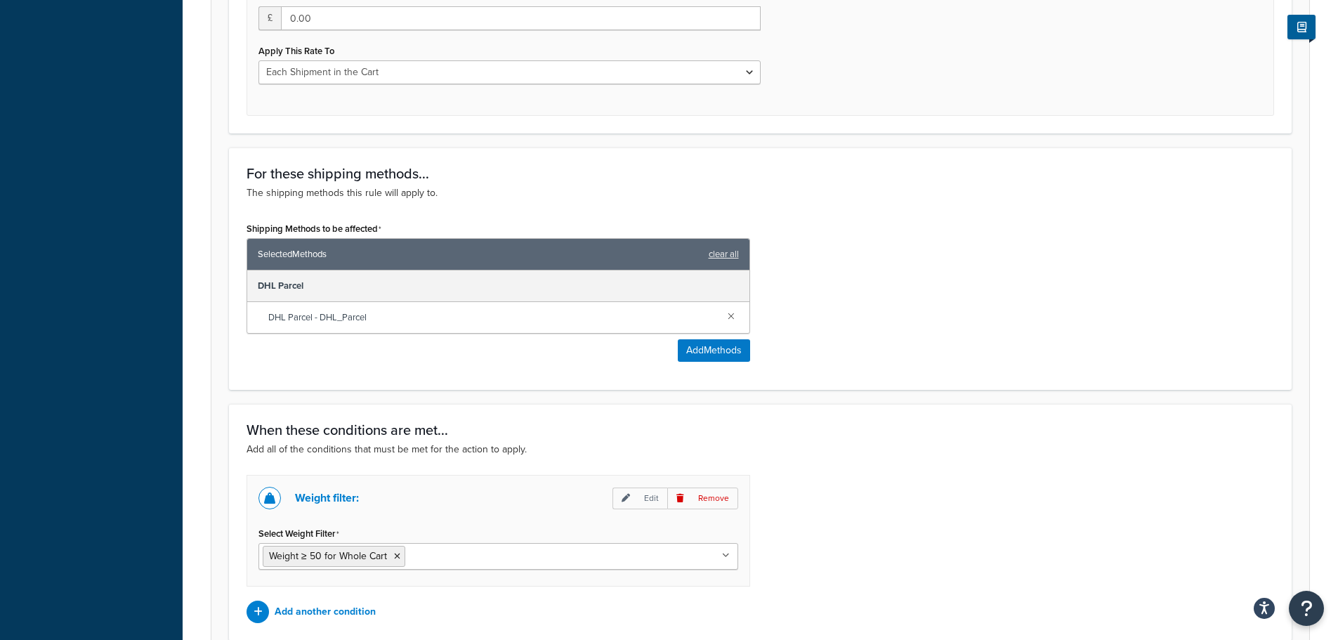
scroll to position [743, 0]
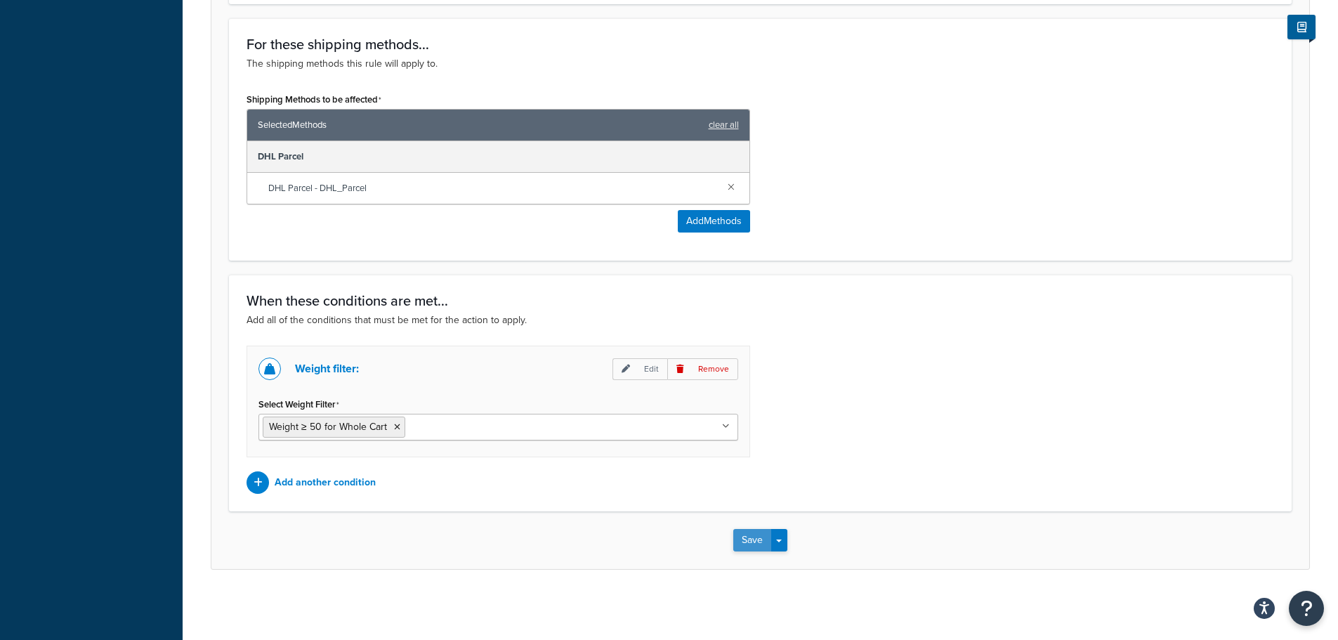
click at [749, 537] on button "Save" at bounding box center [752, 540] width 38 height 22
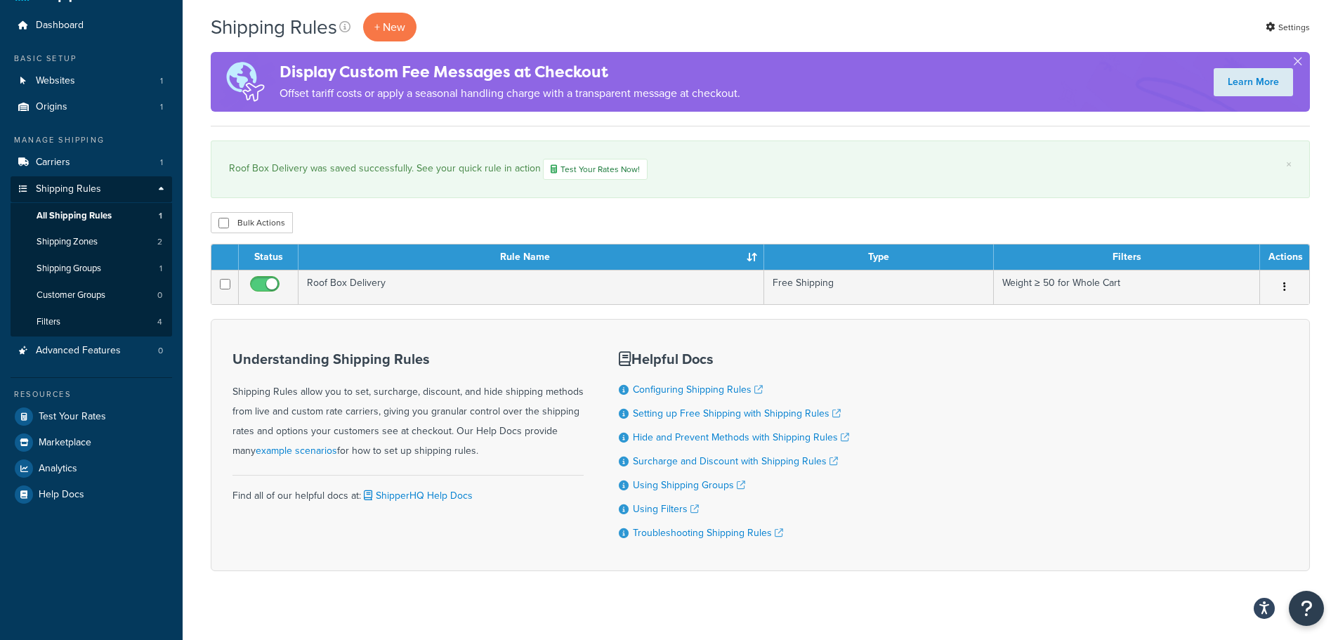
scroll to position [53, 0]
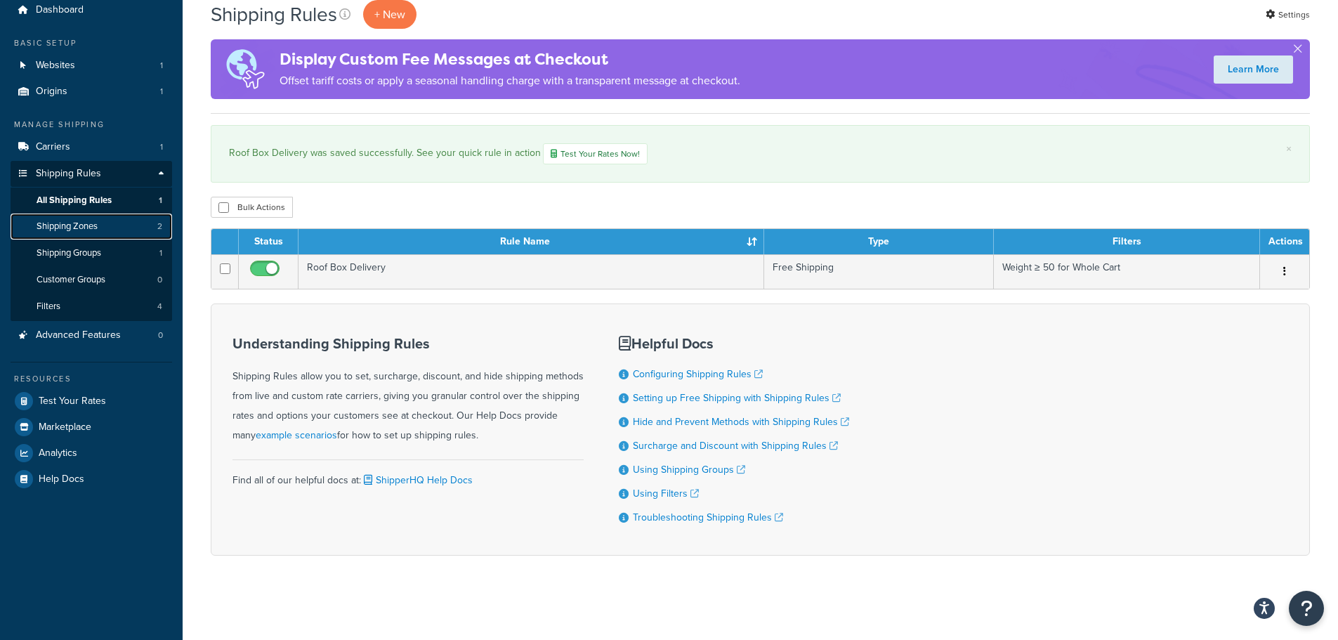
click at [93, 233] on link "Shipping Zones 2" at bounding box center [92, 227] width 162 height 26
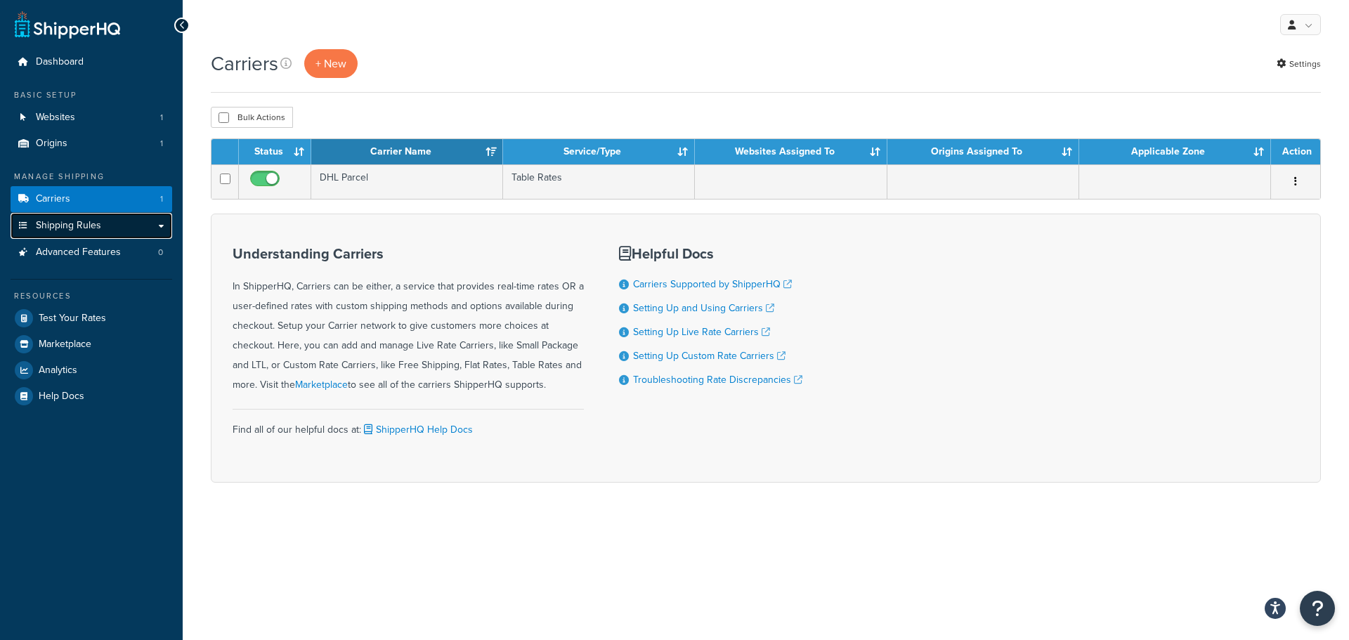
click at [86, 228] on span "Shipping Rules" at bounding box center [68, 226] width 65 height 12
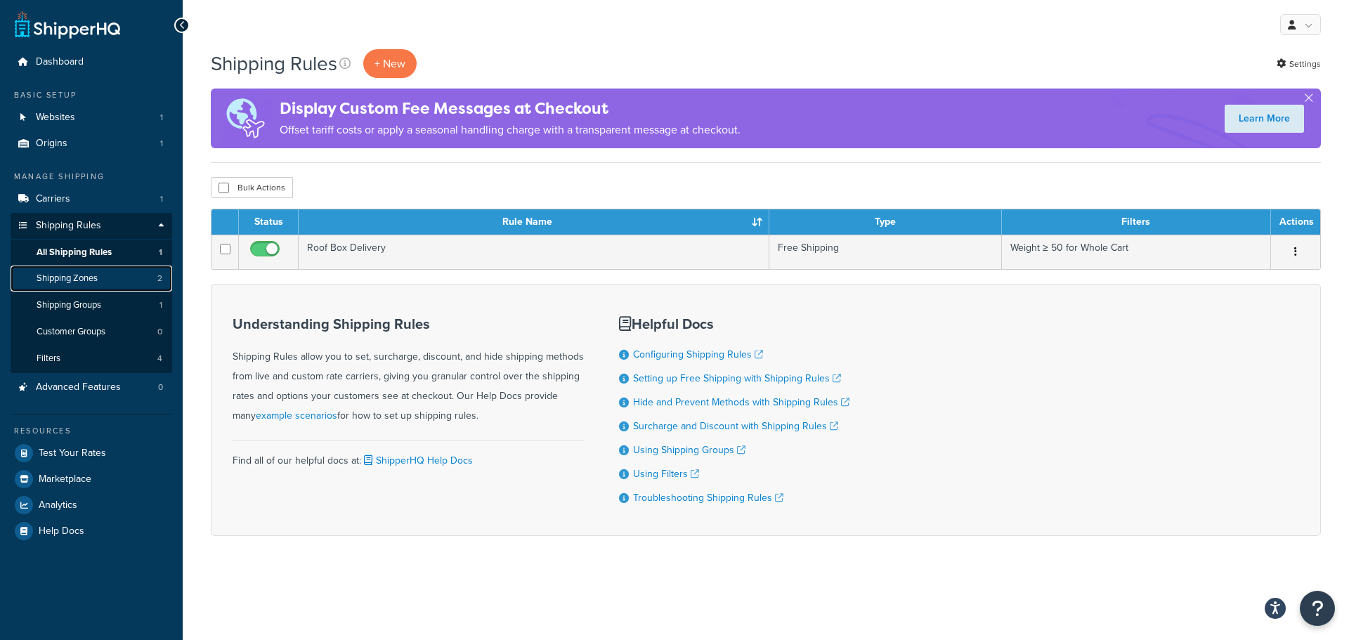
click at [96, 286] on link "Shipping Zones 2" at bounding box center [92, 279] width 162 height 26
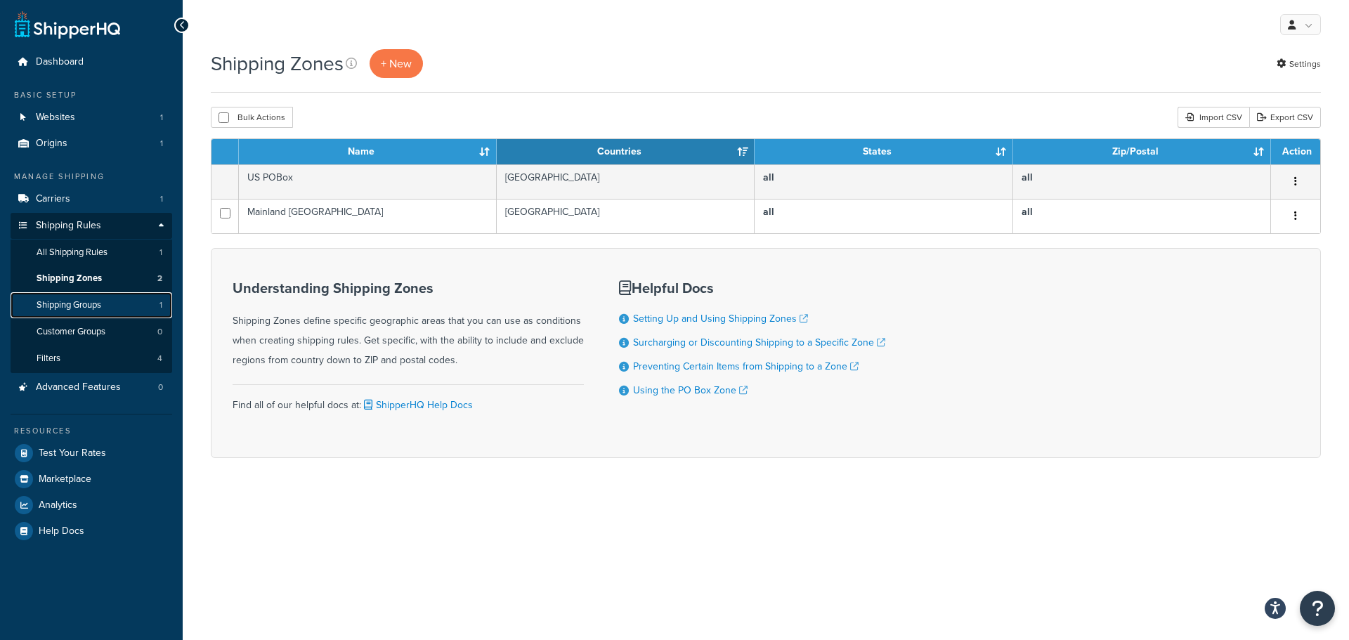
click at [96, 299] on span "Shipping Groups" at bounding box center [69, 305] width 65 height 12
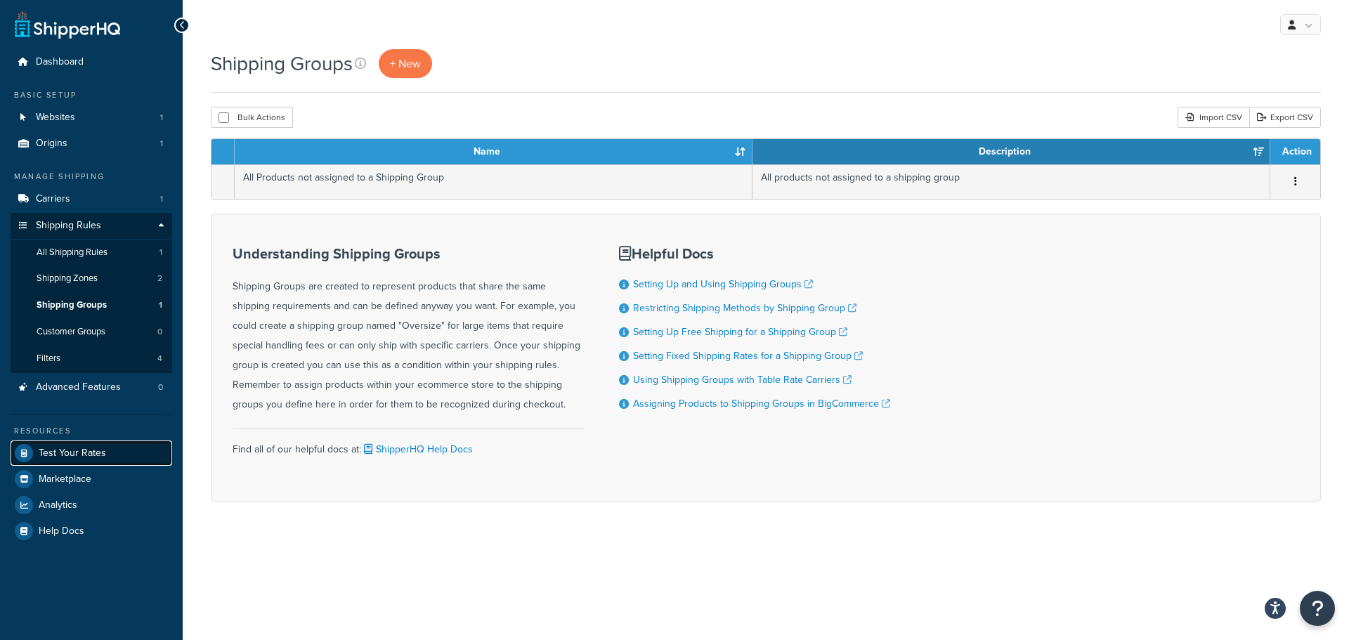
click at [82, 455] on span "Test Your Rates" at bounding box center [72, 453] width 67 height 12
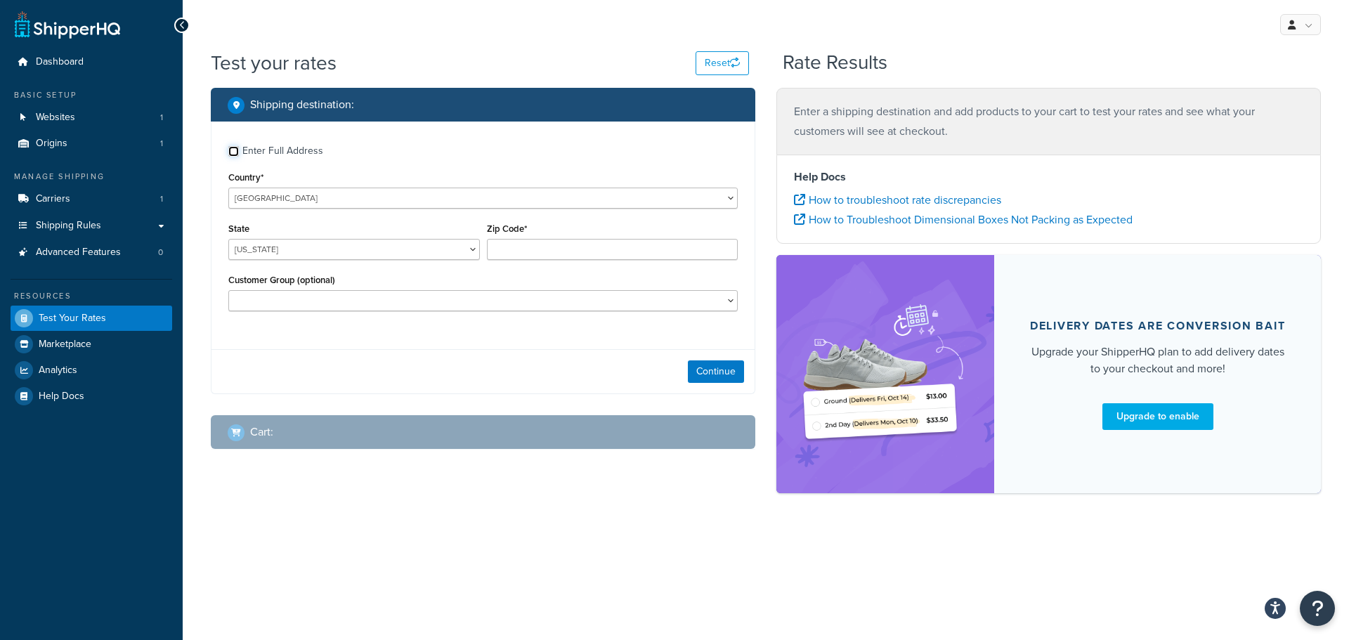
click at [235, 149] on input "Enter Full Address" at bounding box center [233, 151] width 11 height 11
checkbox input "true"
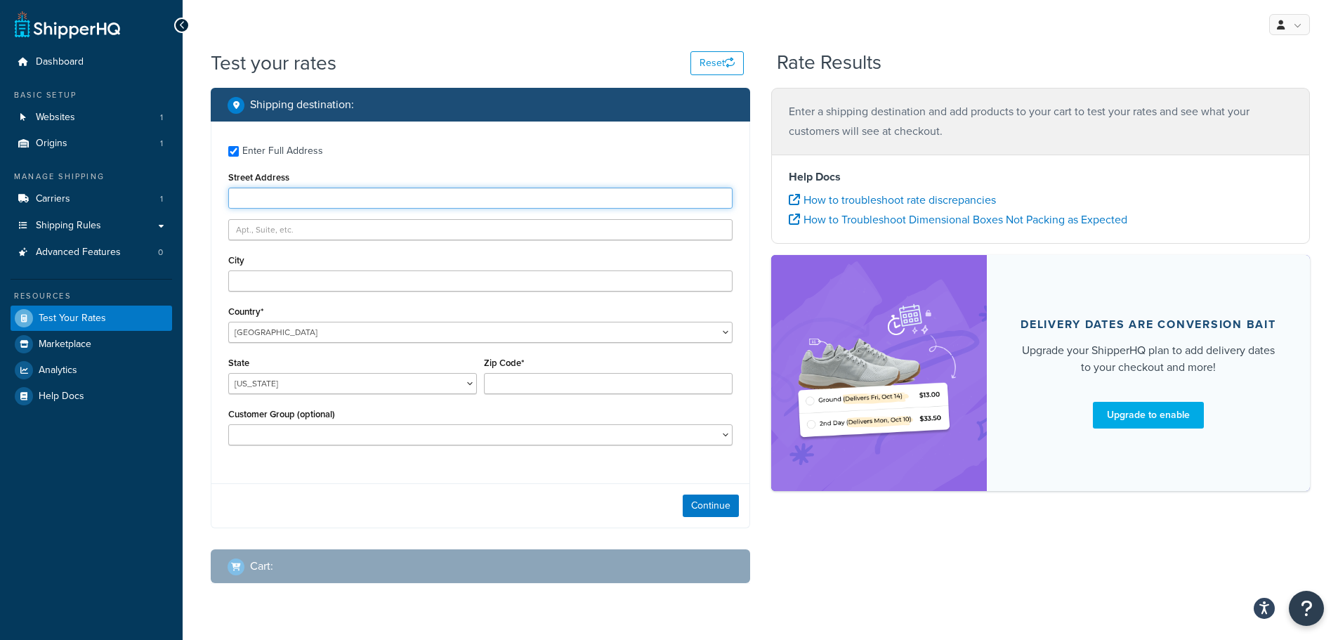
click at [293, 195] on input "Street Address" at bounding box center [480, 198] width 504 height 21
type input "UNIT 5 RELIANT CLOSE"
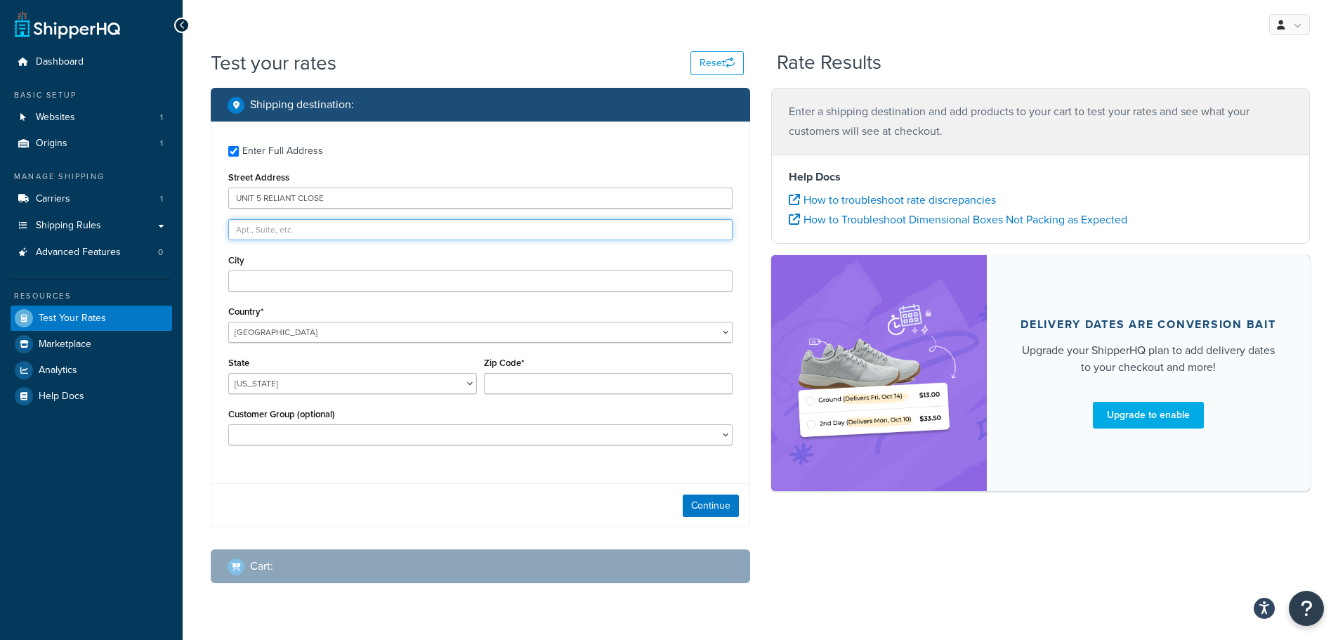
type input "CHANDLERS FORD"
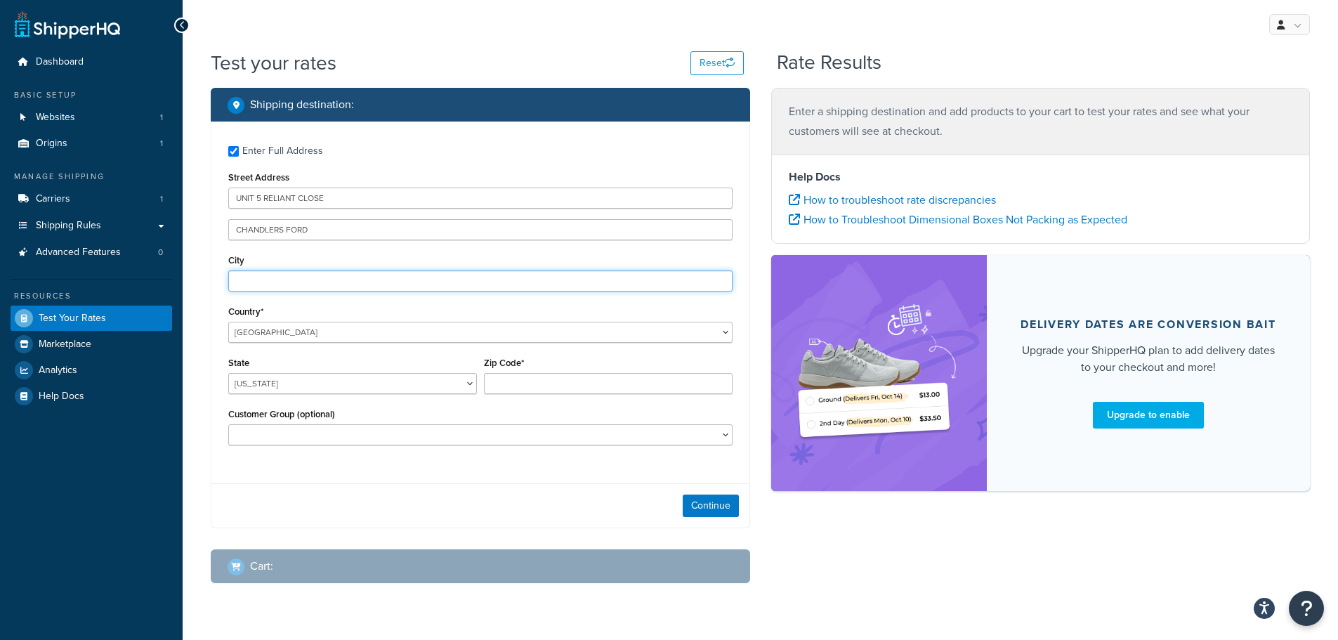
type input "EASTLEIGH"
select select "GB"
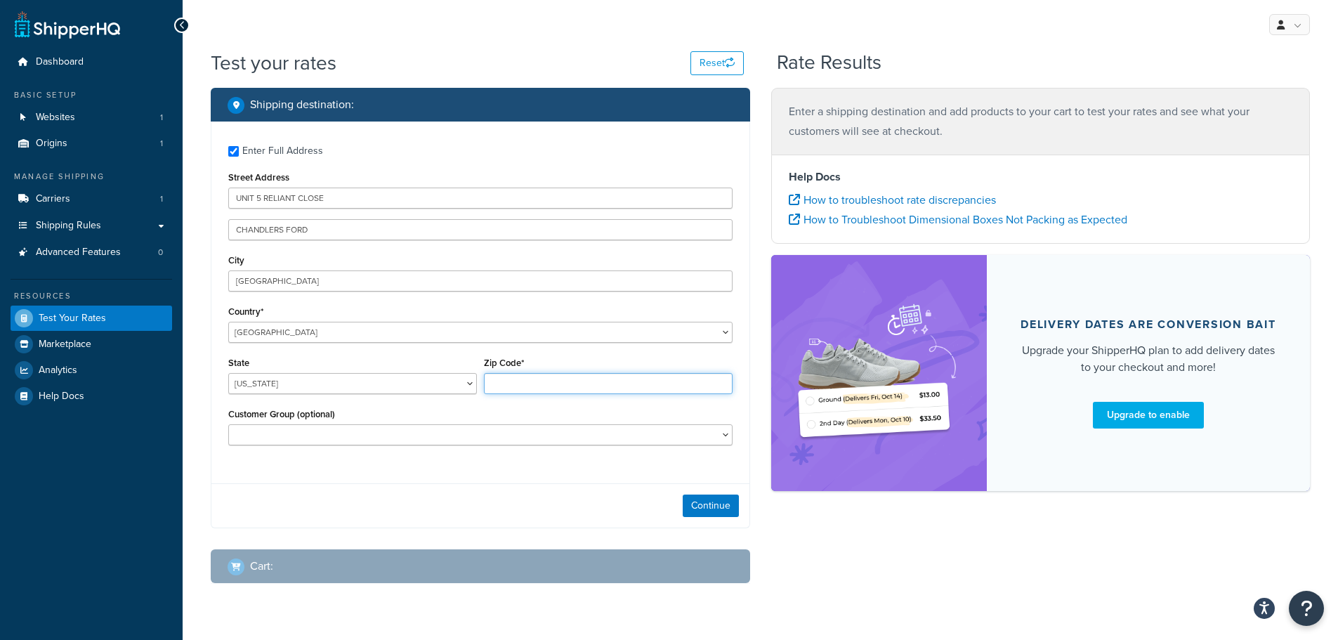
type input "SO53 4ND"
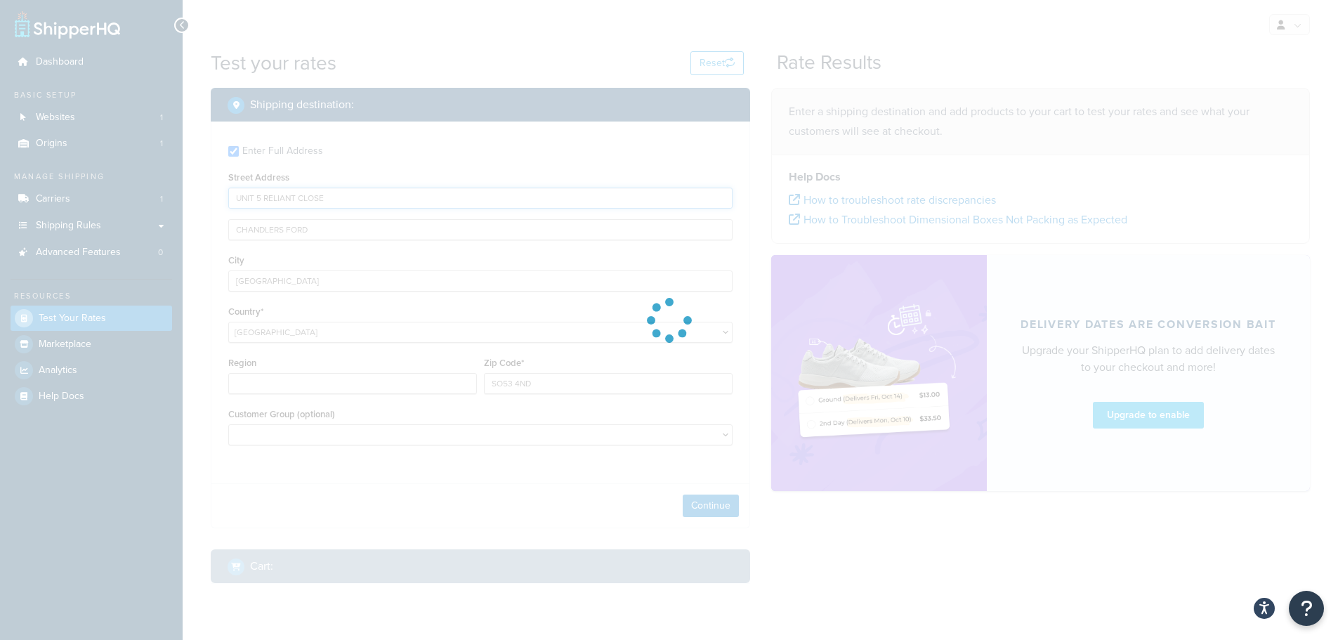
type input "AL"
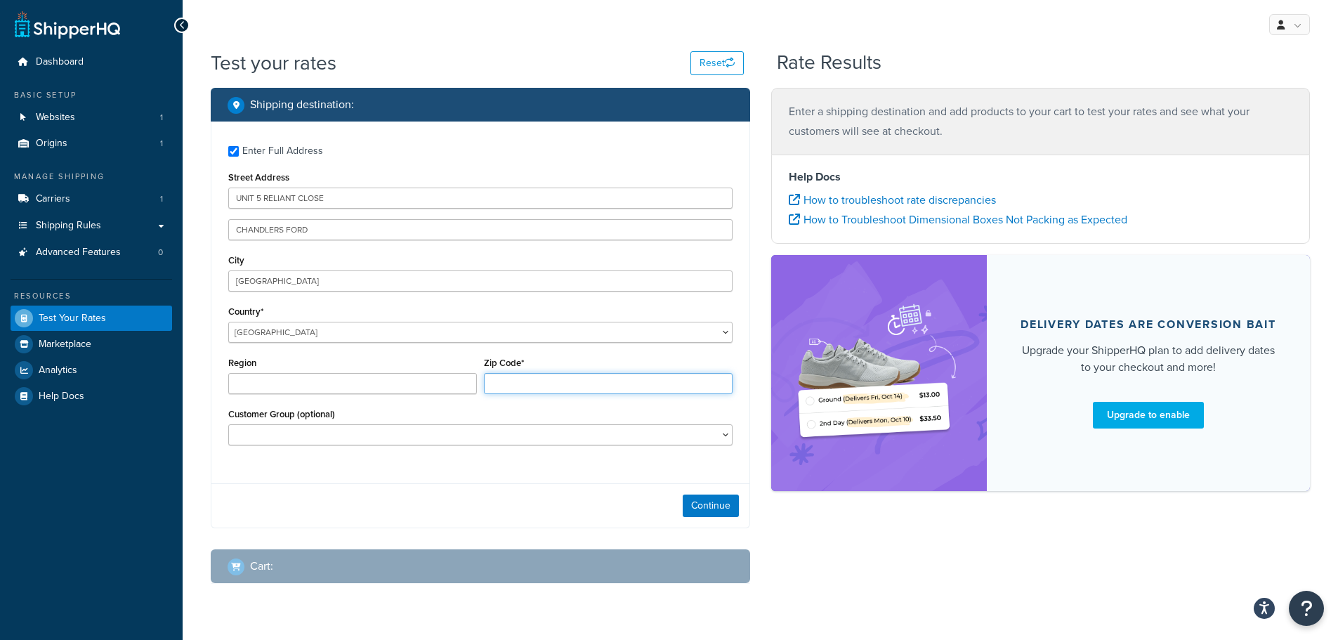
click at [518, 381] on input "Zip Code*" at bounding box center [608, 383] width 249 height 21
type input "SO53 4ND"
click at [395, 412] on div "Customer Group (optional)" at bounding box center [480, 425] width 504 height 41
click at [708, 508] on button "Continue" at bounding box center [711, 506] width 56 height 22
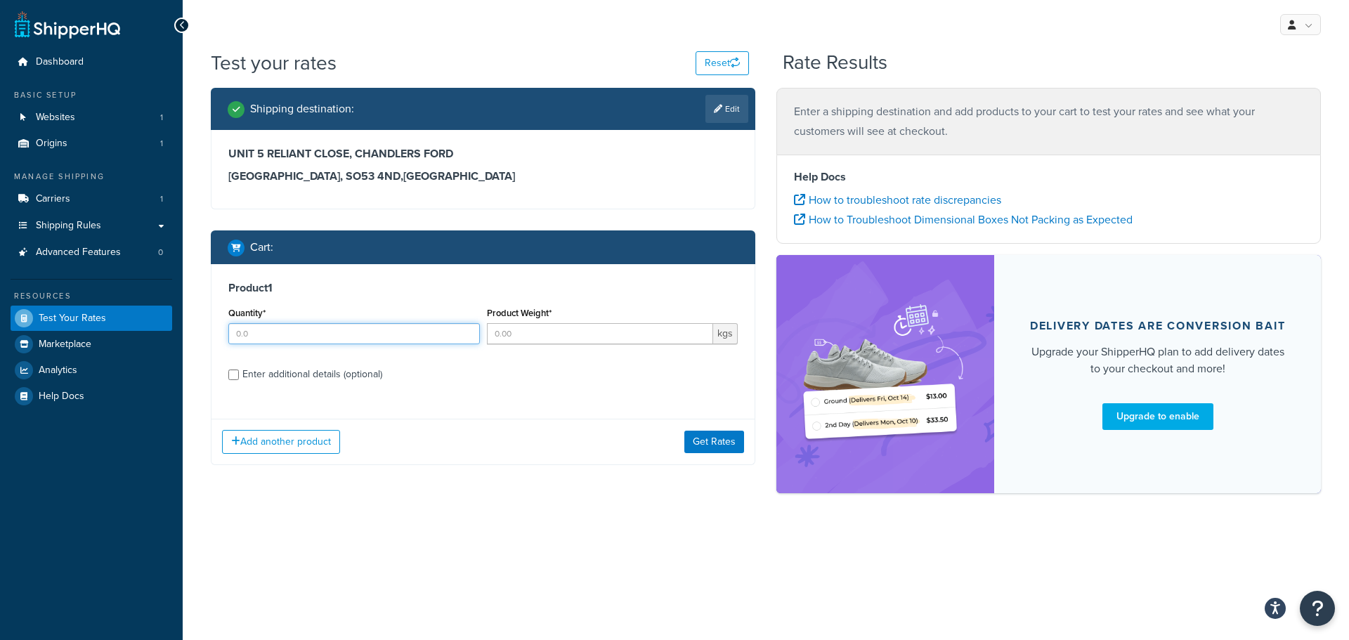
click at [323, 340] on input "Quantity*" at bounding box center [353, 333] width 251 height 21
type input "1"
click at [538, 340] on input "Product Weight*" at bounding box center [600, 333] width 227 height 21
type input "51"
drag, startPoint x: 646, startPoint y: 371, endPoint x: 577, endPoint y: 381, distance: 69.6
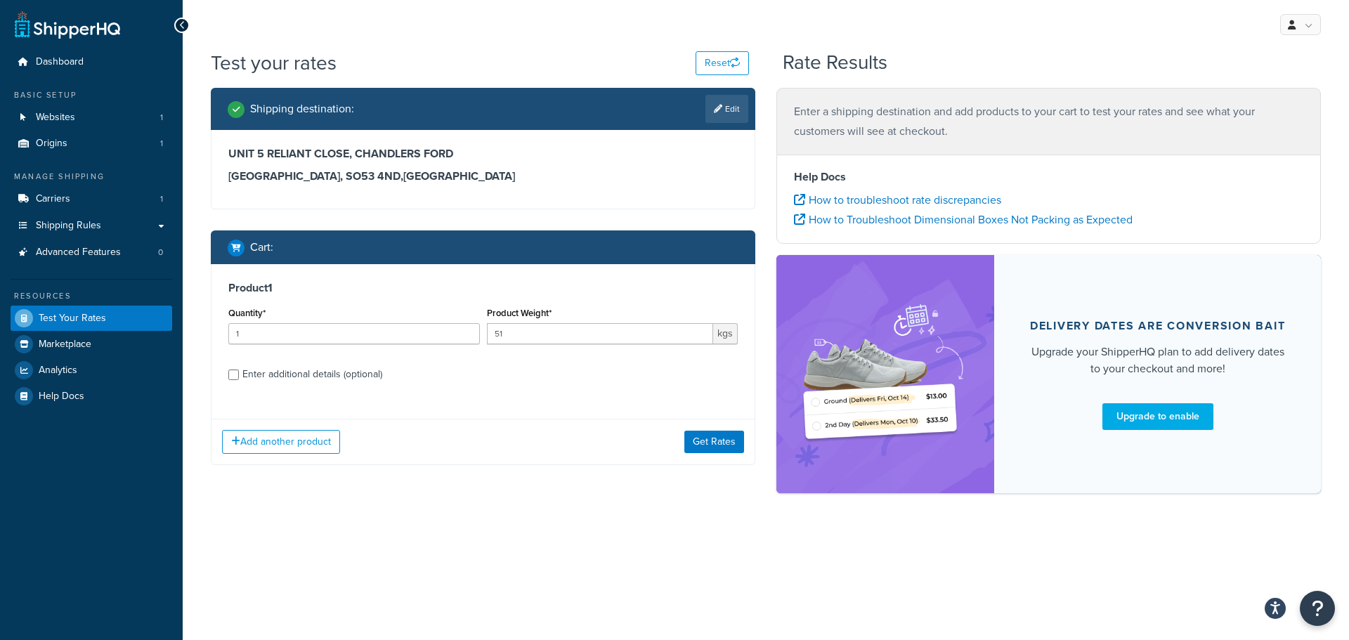
click at [644, 371] on label "Enter additional details (optional)" at bounding box center [489, 373] width 495 height 22
click at [239, 371] on input "Enter additional details (optional)" at bounding box center [233, 375] width 11 height 11
checkbox input "true"
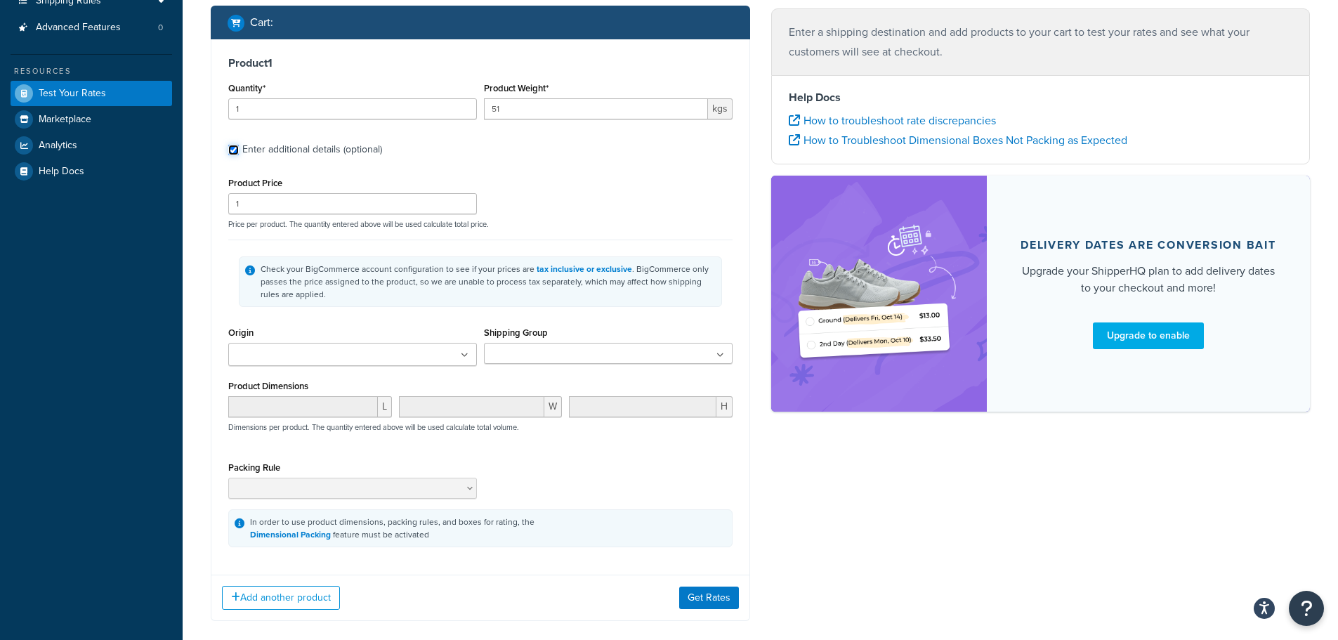
scroll to position [281, 0]
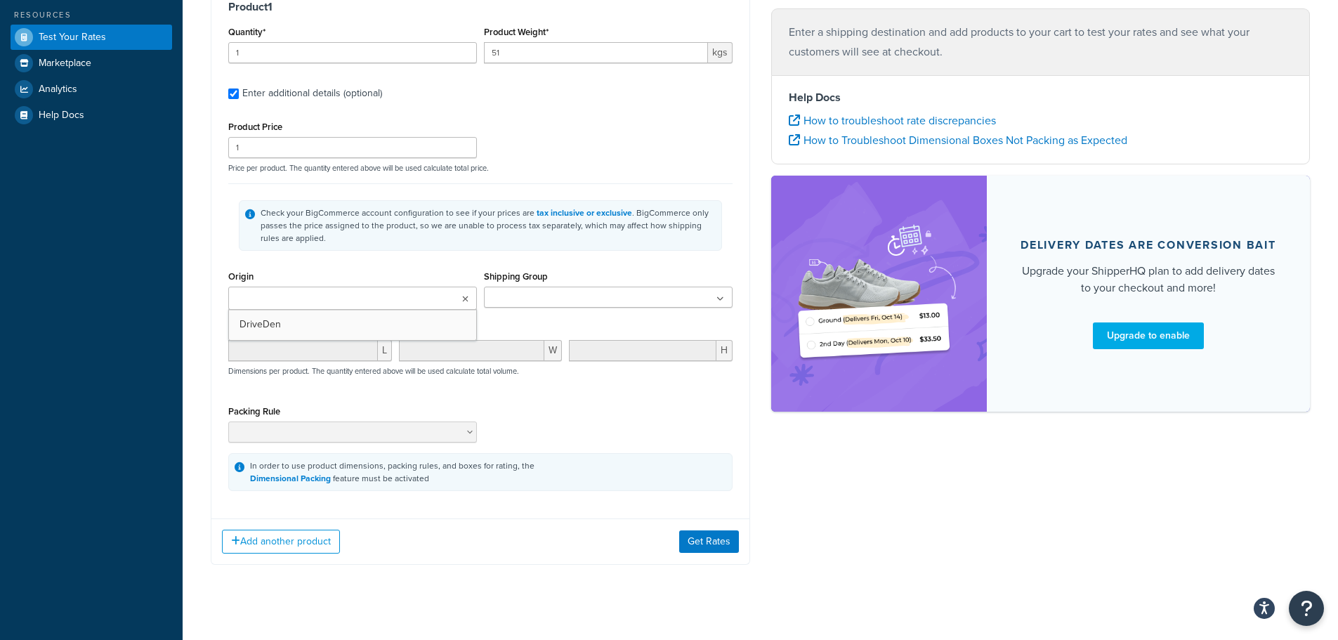
click at [379, 306] on ul at bounding box center [352, 298] width 249 height 23
drag, startPoint x: 303, startPoint y: 321, endPoint x: 360, endPoint y: 320, distance: 56.9
click at [562, 297] on ul at bounding box center [608, 297] width 249 height 21
click at [428, 327] on div "Product Dimensions L W H Dimensions per product. The quantity entered above wil…" at bounding box center [480, 359] width 504 height 71
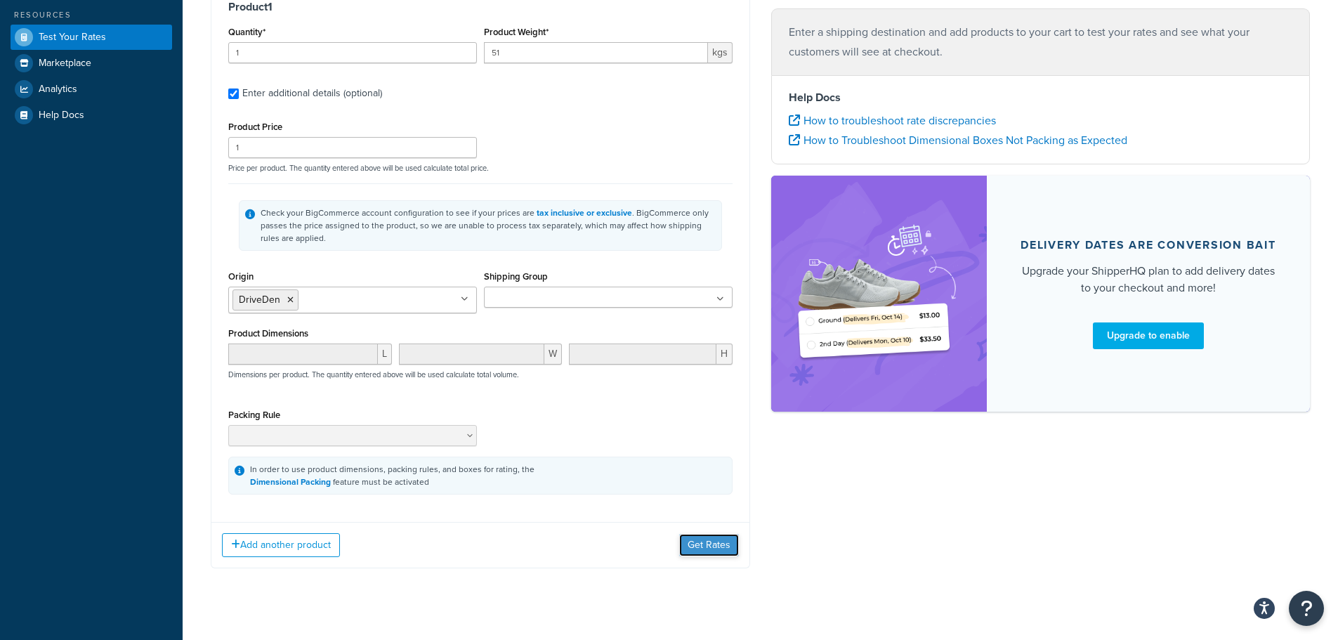
click at [701, 545] on button "Get Rates" at bounding box center [709, 545] width 60 height 22
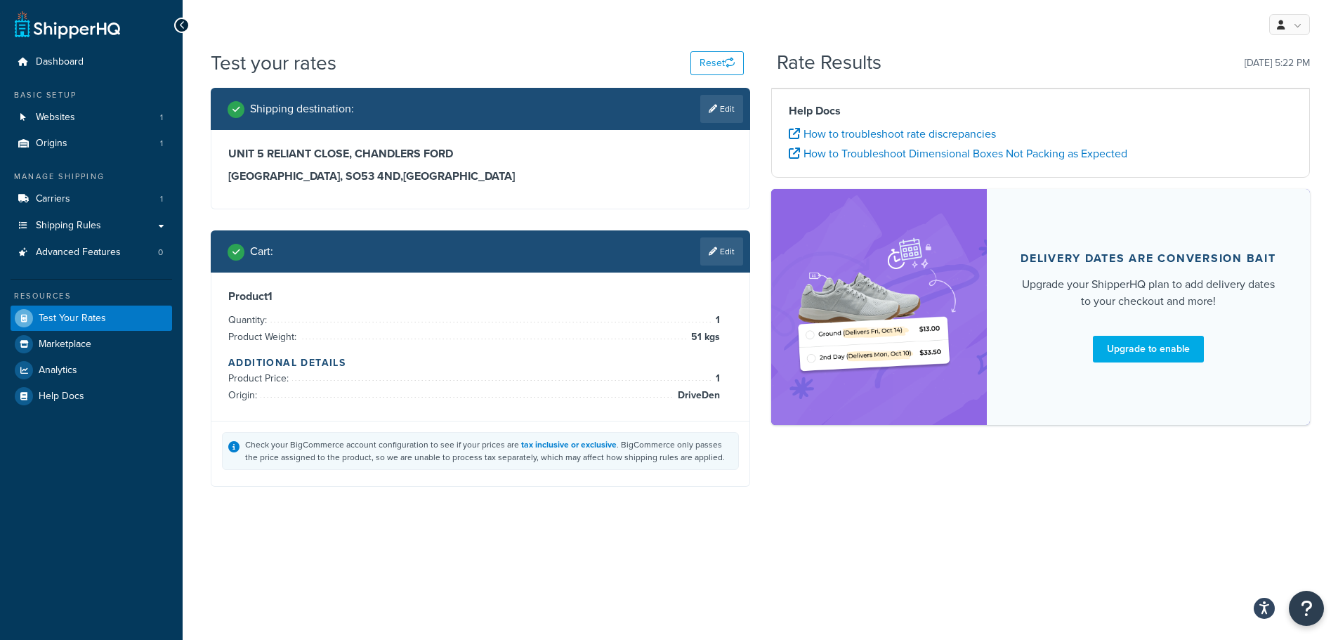
scroll to position [0, 0]
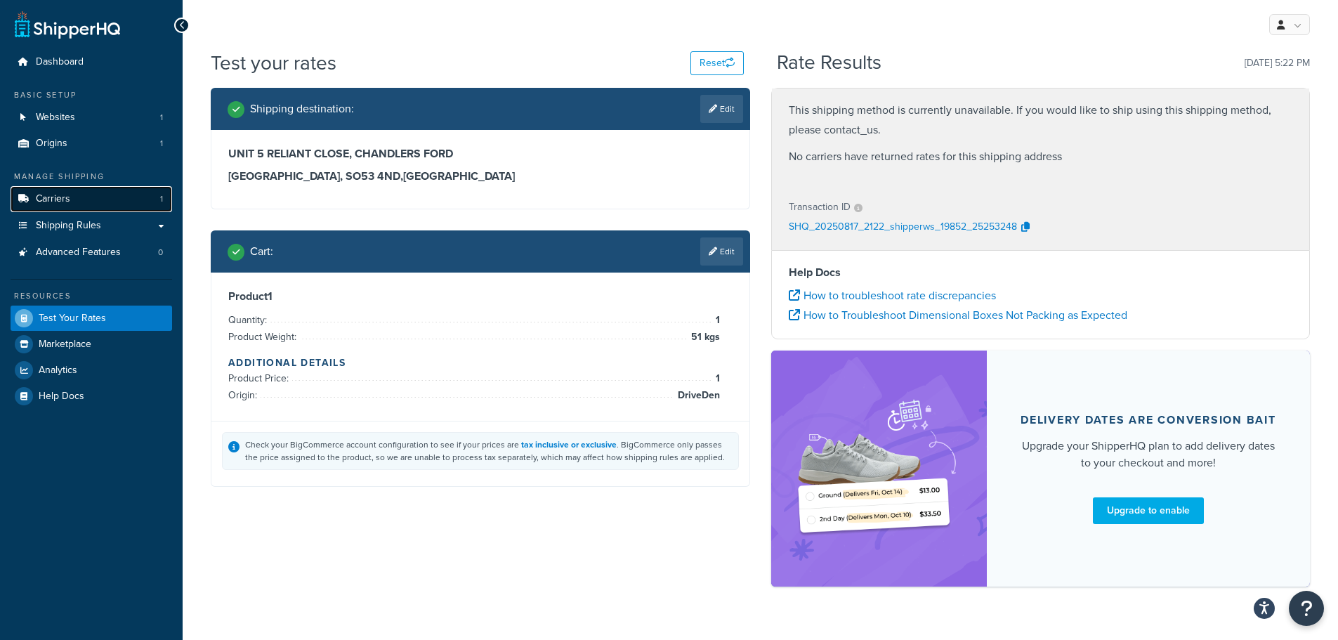
click at [72, 196] on link "Carriers 1" at bounding box center [92, 199] width 162 height 26
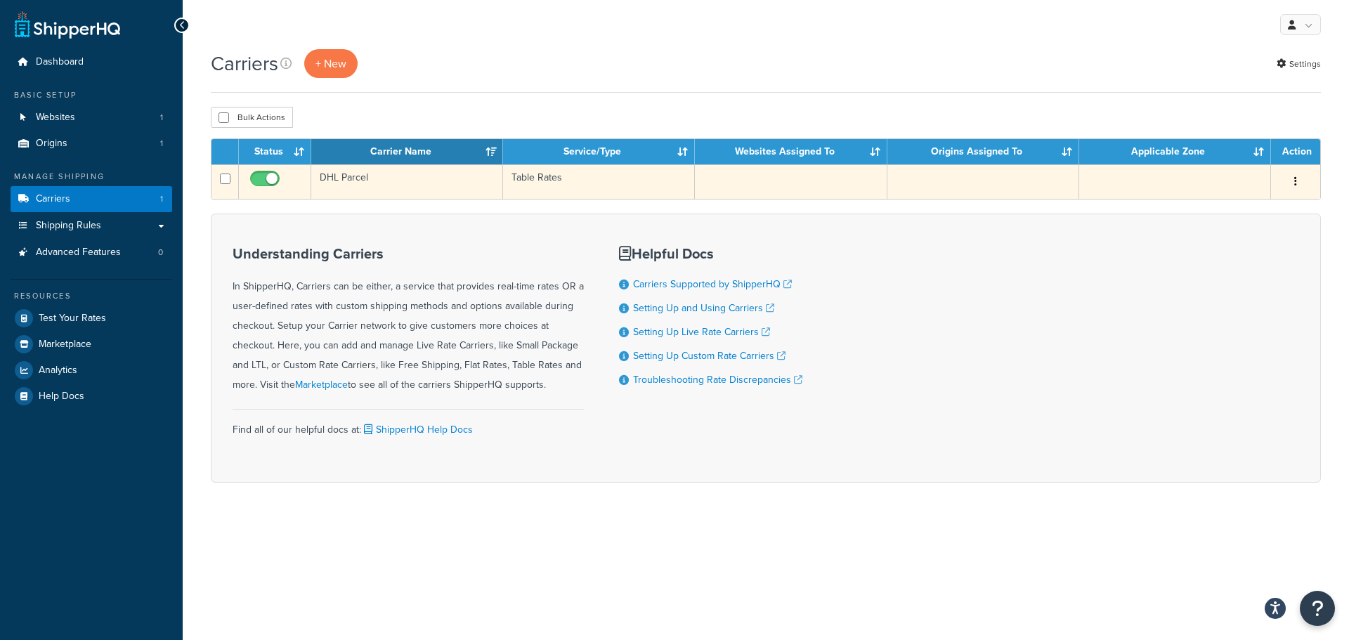
click at [368, 178] on td "DHL Parcel" at bounding box center [407, 181] width 192 height 34
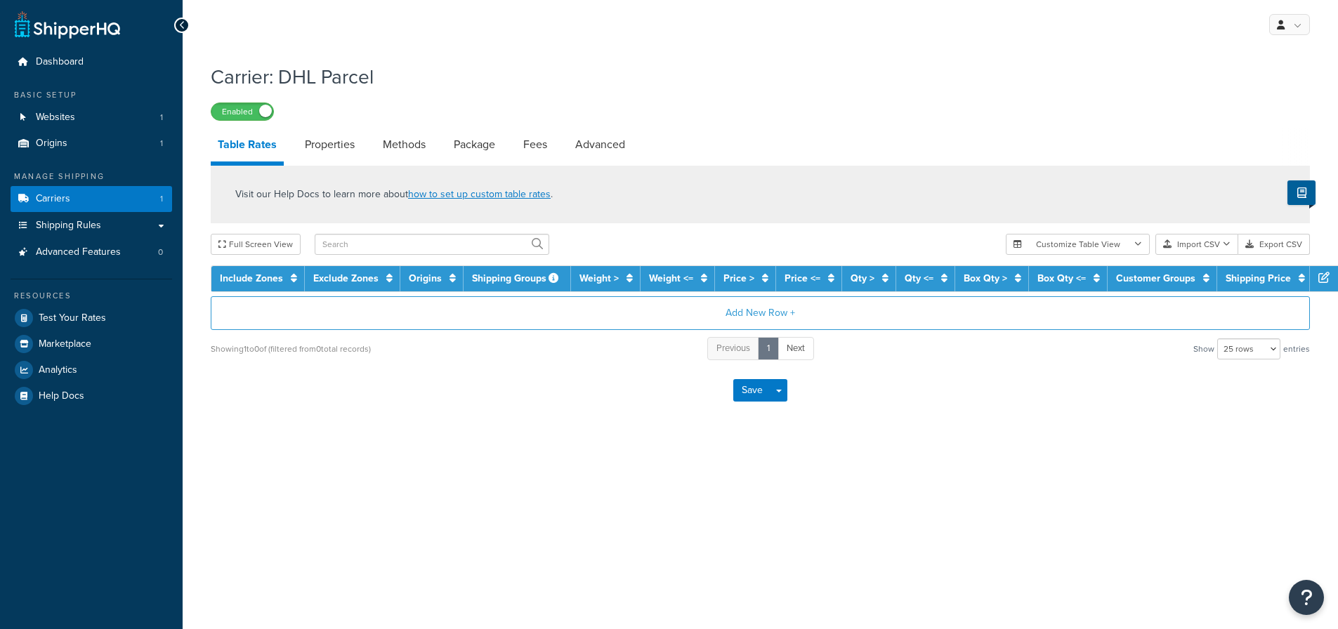
select select "25"
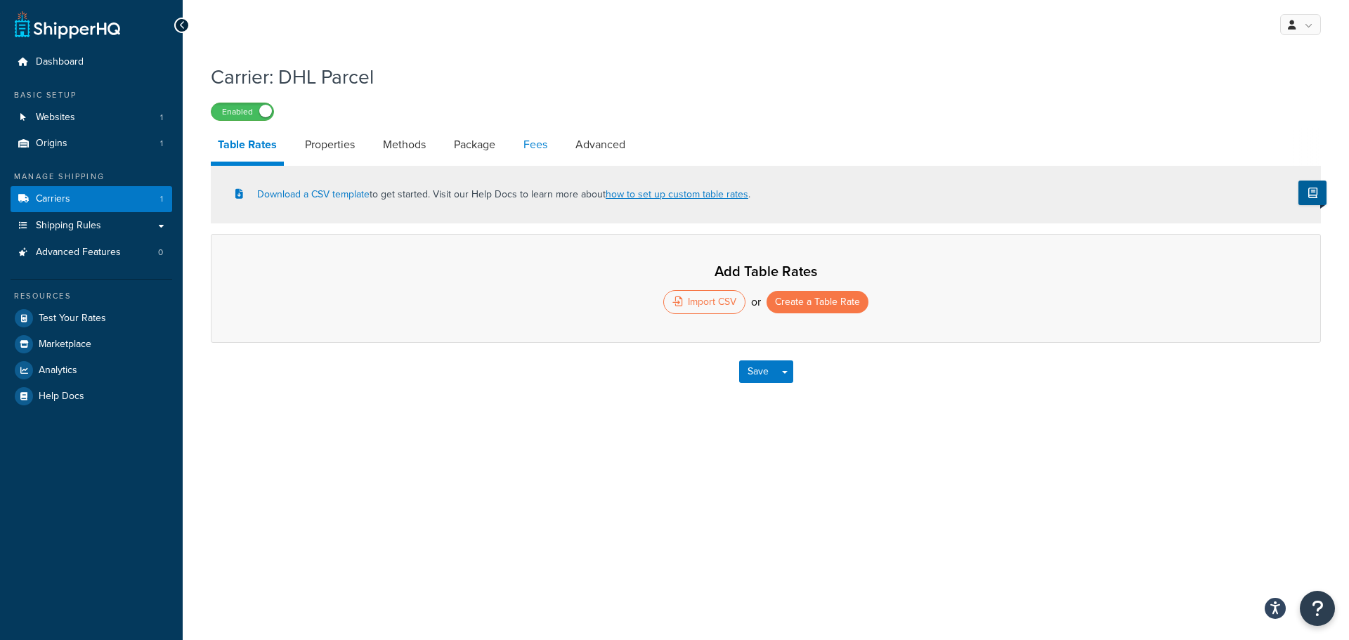
click at [540, 139] on link "Fees" at bounding box center [535, 145] width 38 height 34
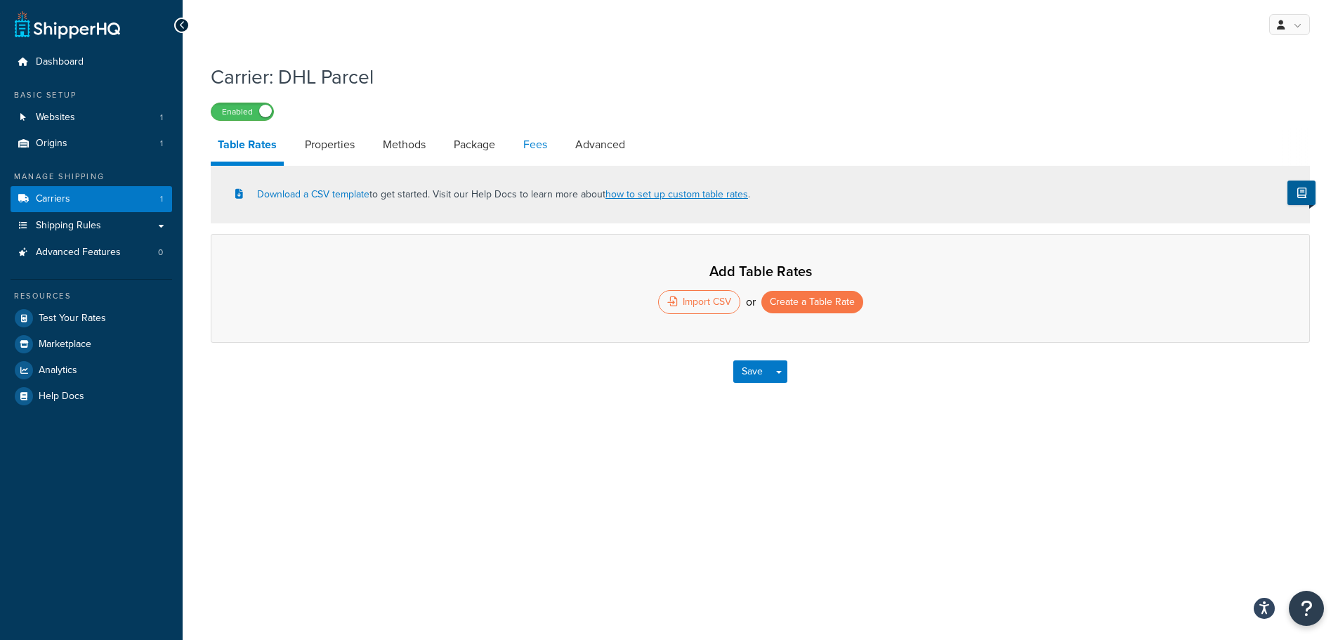
select select "AFTER"
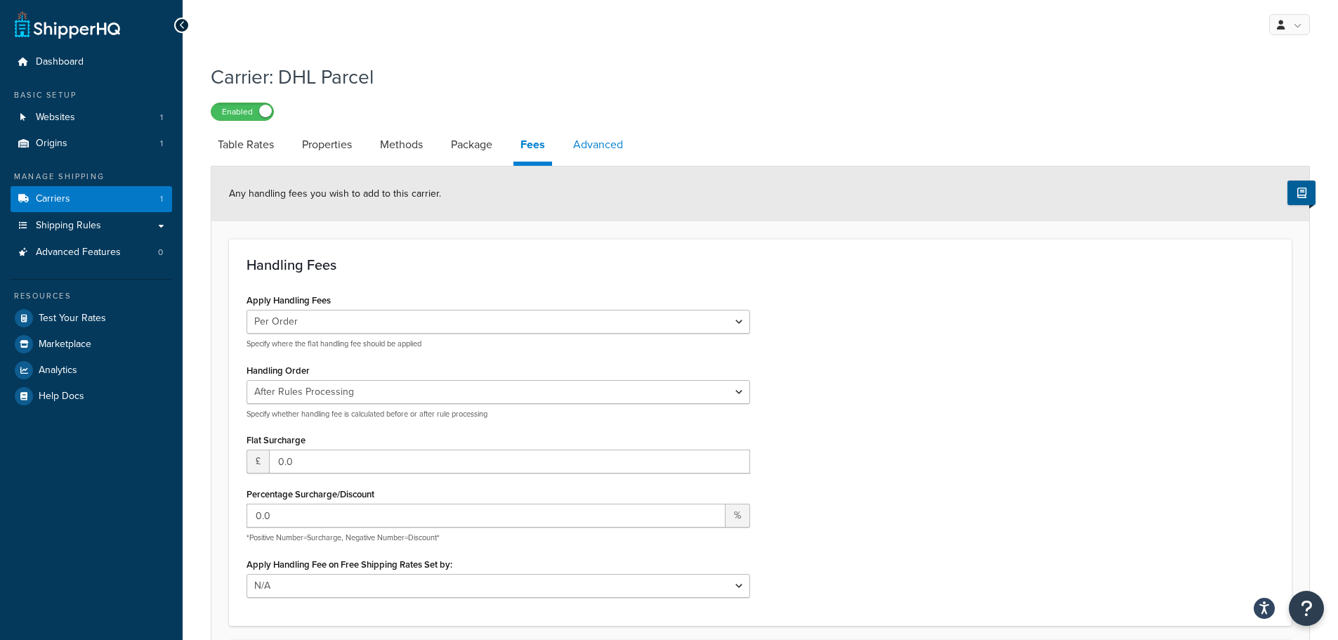
click at [608, 138] on link "Advanced" at bounding box center [598, 145] width 64 height 34
select select "false"
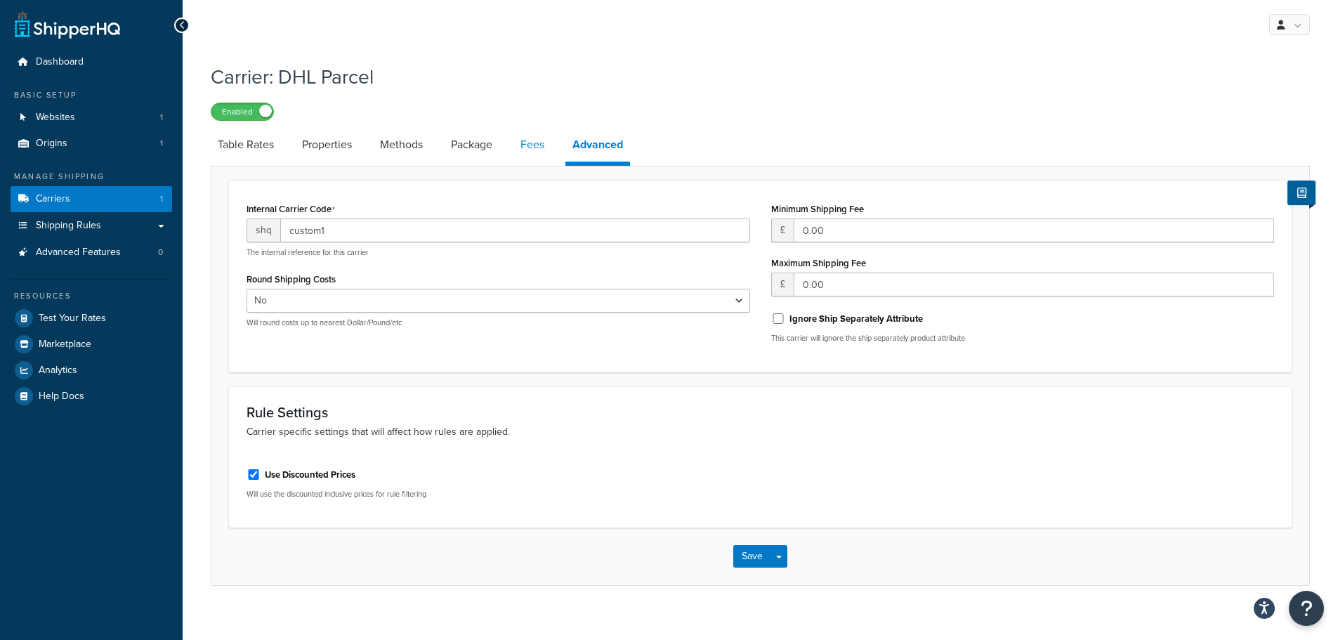
click at [530, 148] on link "Fees" at bounding box center [533, 145] width 38 height 34
select select "AFTER"
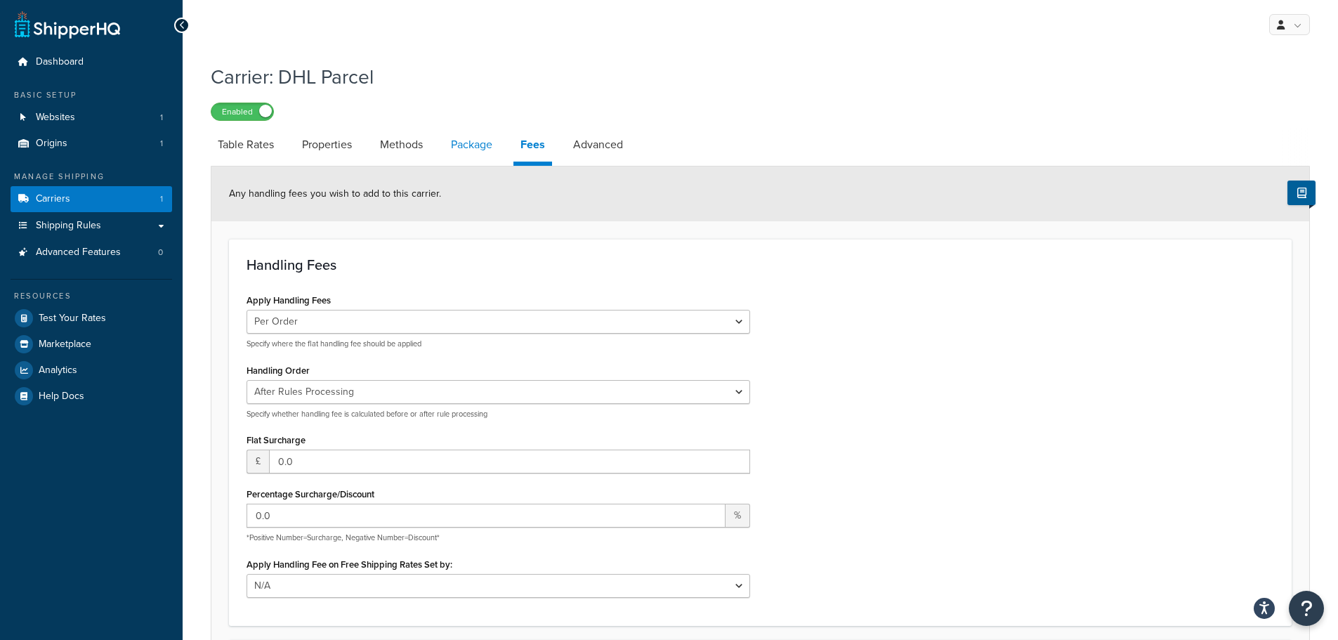
click at [471, 149] on link "Package" at bounding box center [471, 145] width 55 height 34
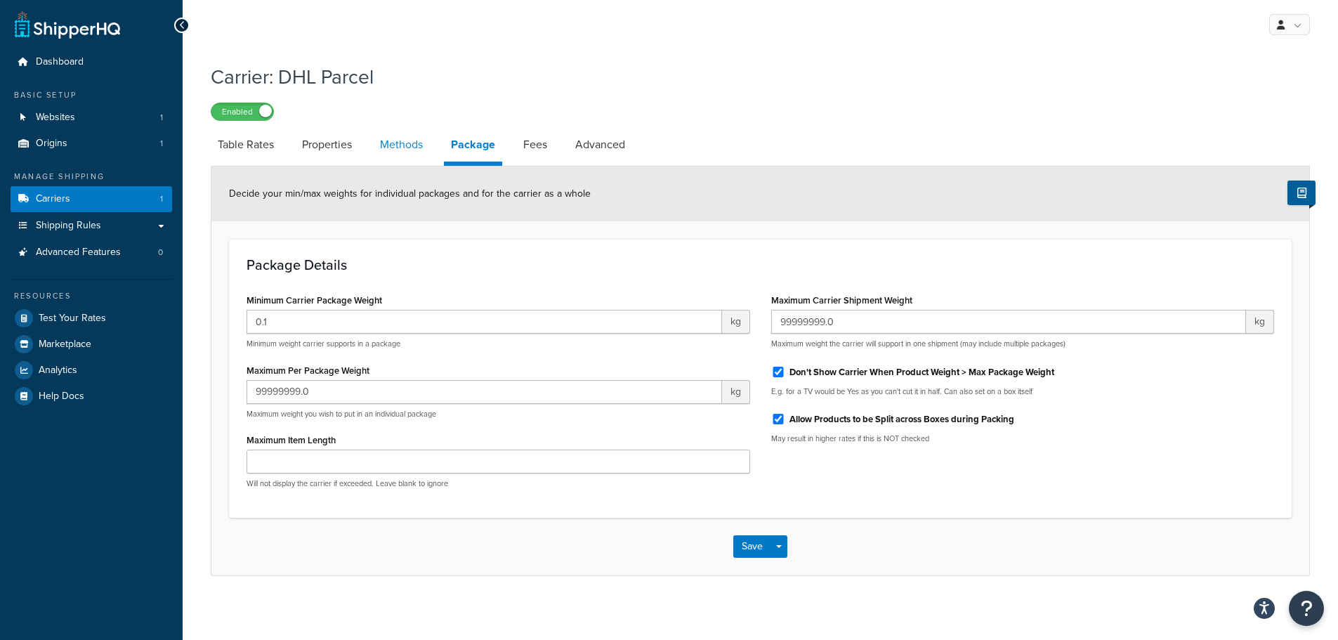
click at [395, 144] on link "Methods" at bounding box center [401, 145] width 57 height 34
select select "25"
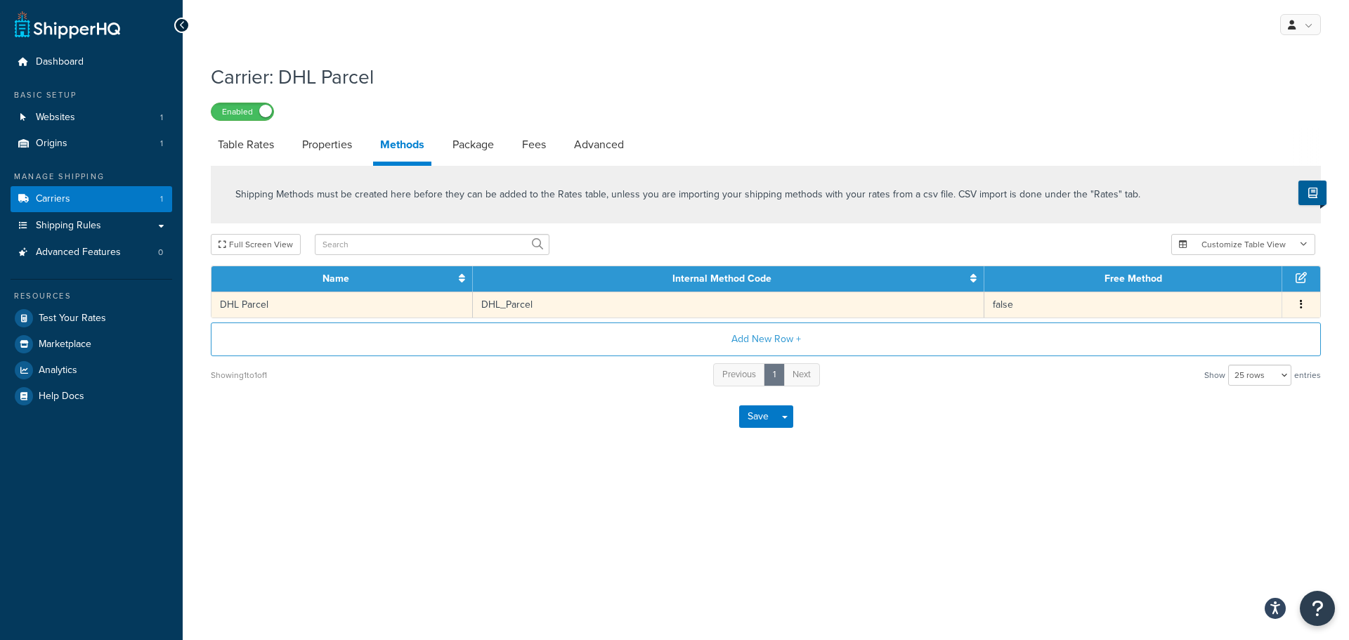
click at [1010, 304] on td "false" at bounding box center [1133, 305] width 298 height 26
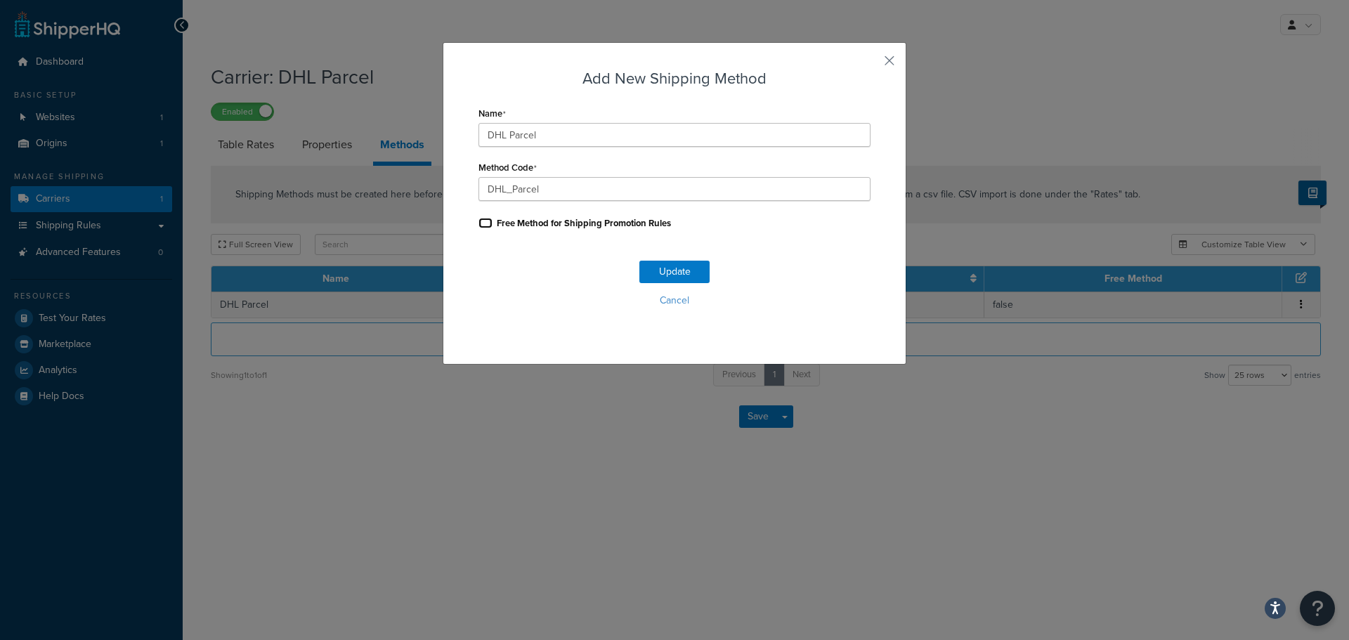
click at [478, 218] on input "Free Method for Shipping Promotion Rules" at bounding box center [485, 223] width 14 height 11
checkbox input "true"
click at [656, 265] on button "Update" at bounding box center [674, 272] width 70 height 22
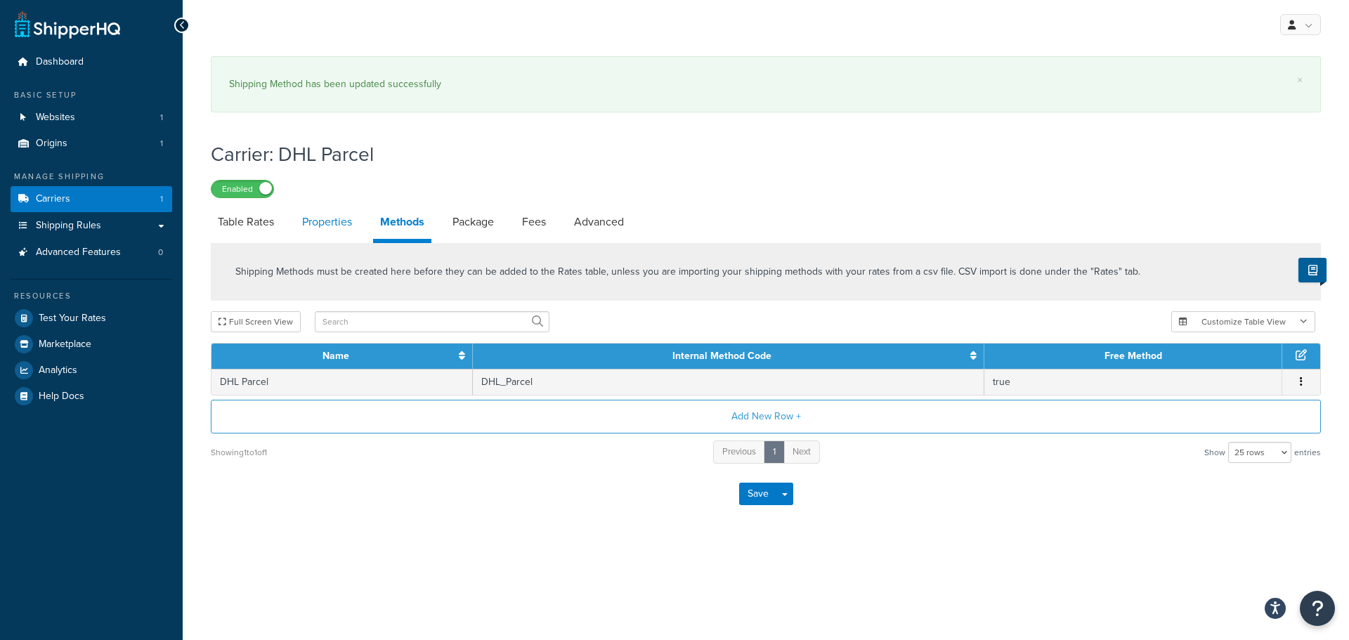
click at [314, 216] on link "Properties" at bounding box center [327, 222] width 64 height 34
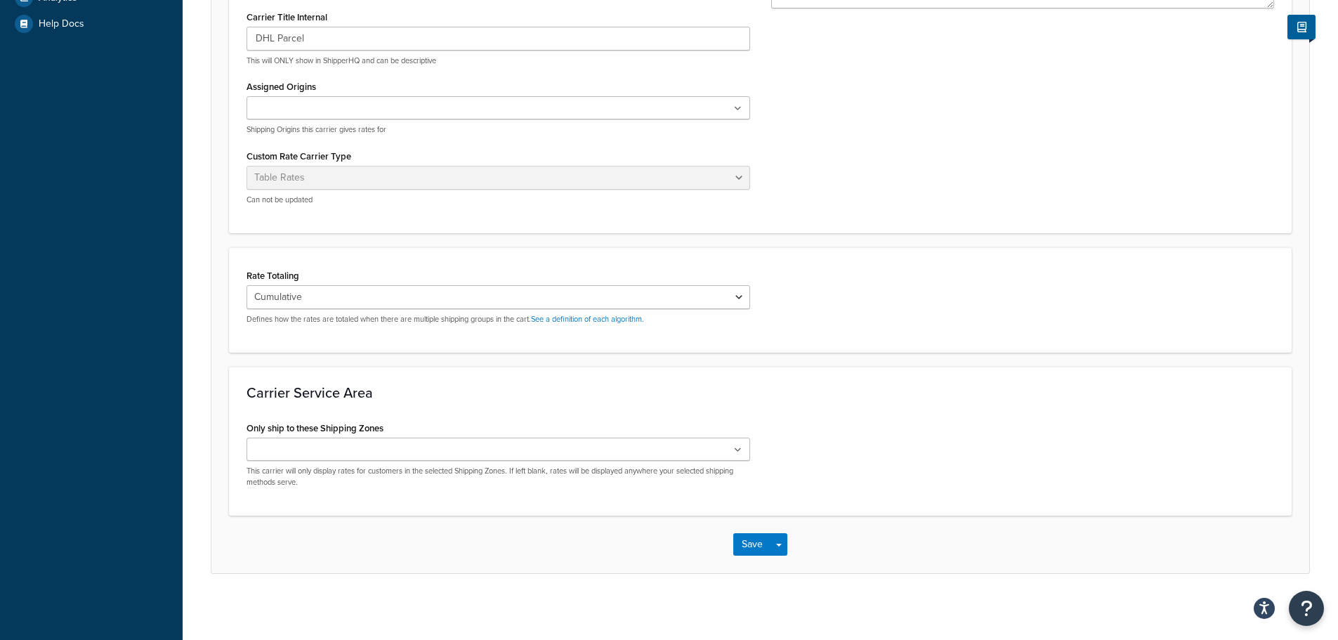
scroll to position [377, 0]
click at [739, 445] on icon at bounding box center [738, 446] width 8 height 8
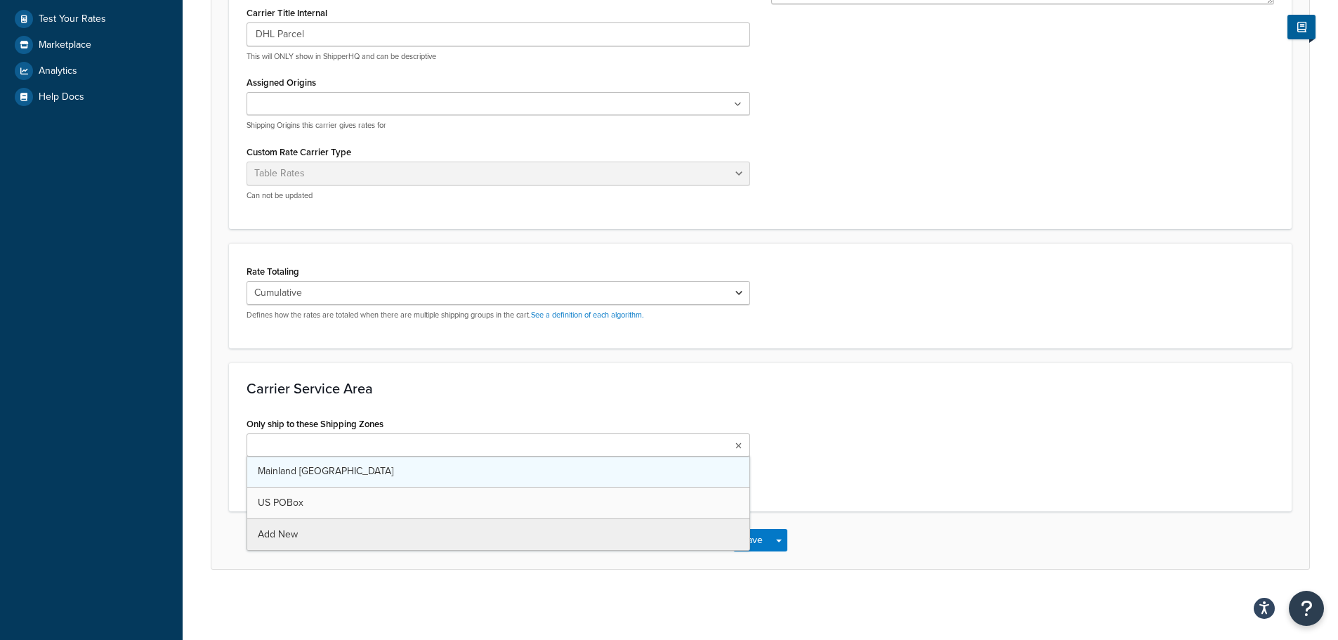
scroll to position [303, 0]
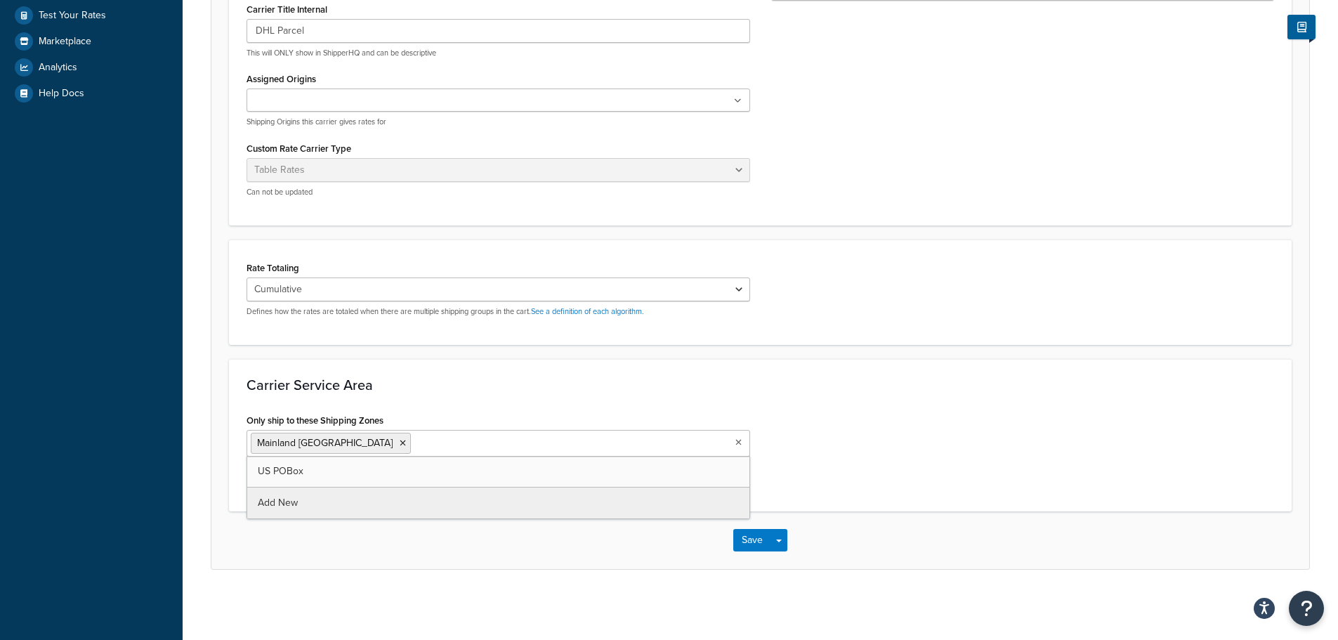
click at [770, 383] on h3 "Carrier Service Area" at bounding box center [761, 384] width 1028 height 15
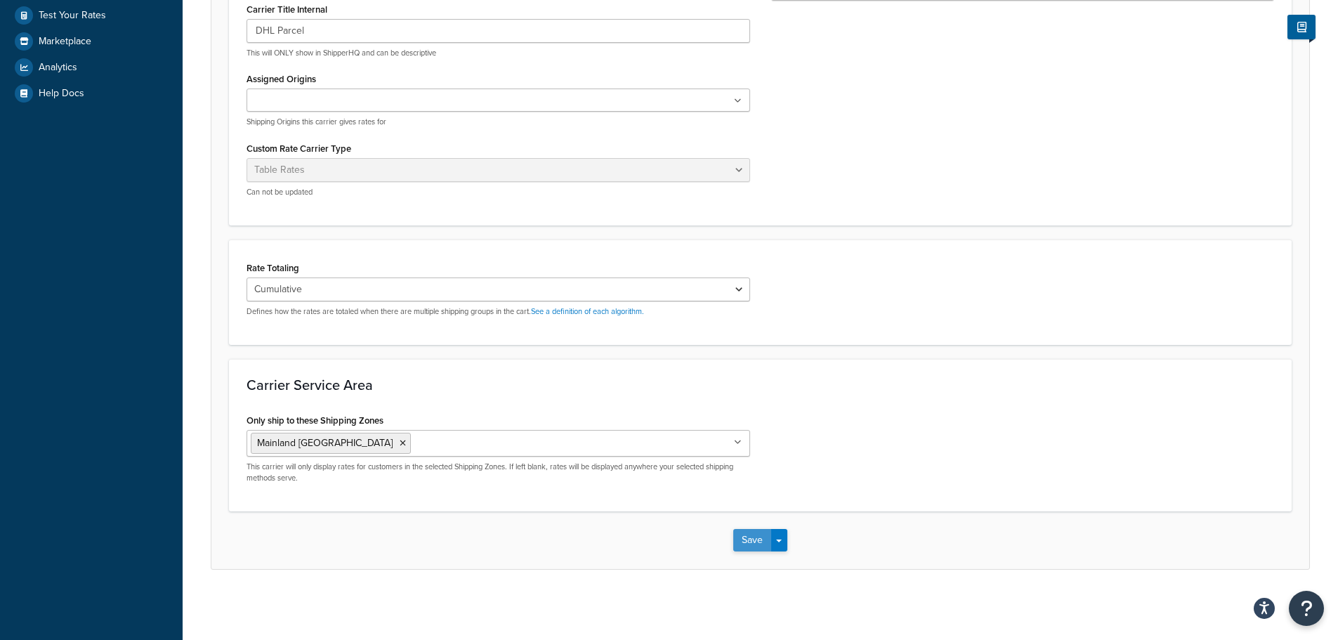
click at [753, 537] on button "Save" at bounding box center [752, 540] width 38 height 22
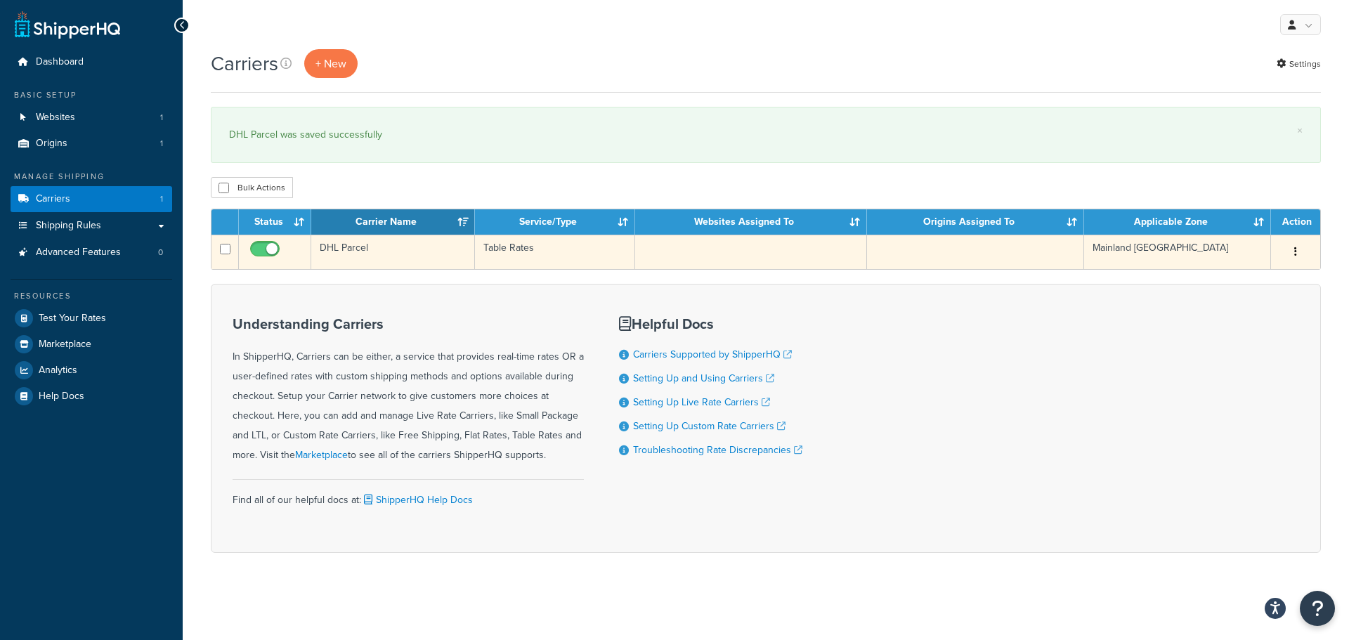
click at [509, 243] on td "Table Rates" at bounding box center [555, 252] width 160 height 34
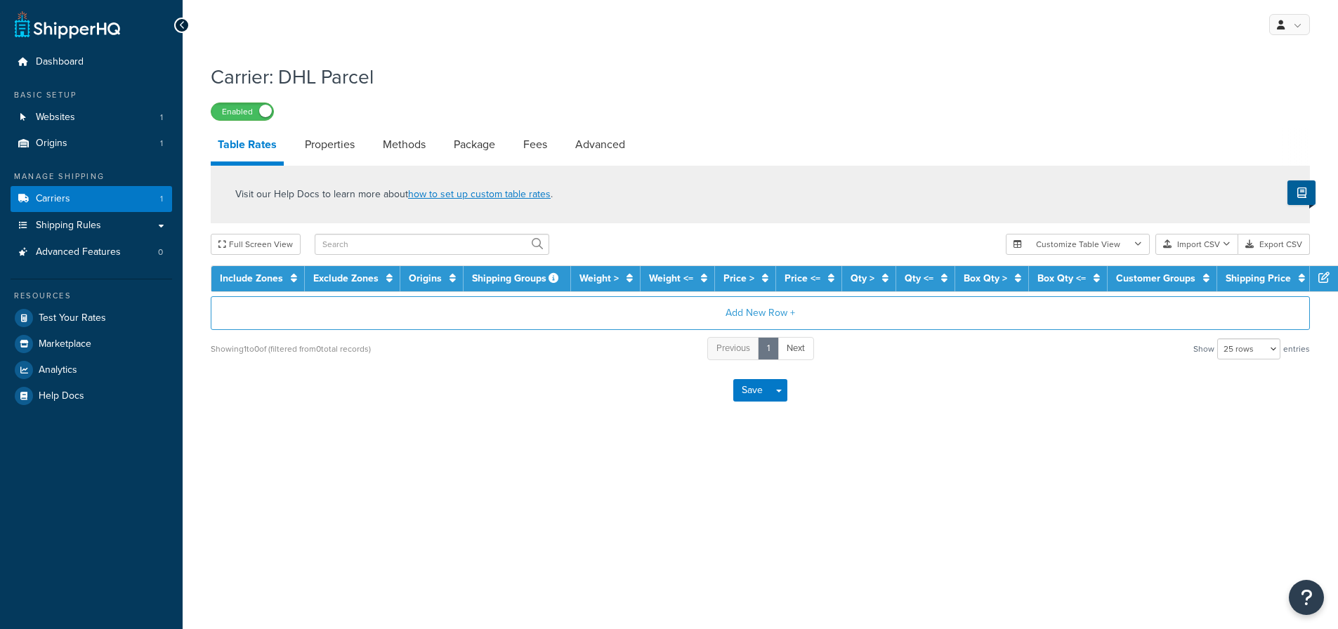
select select "25"
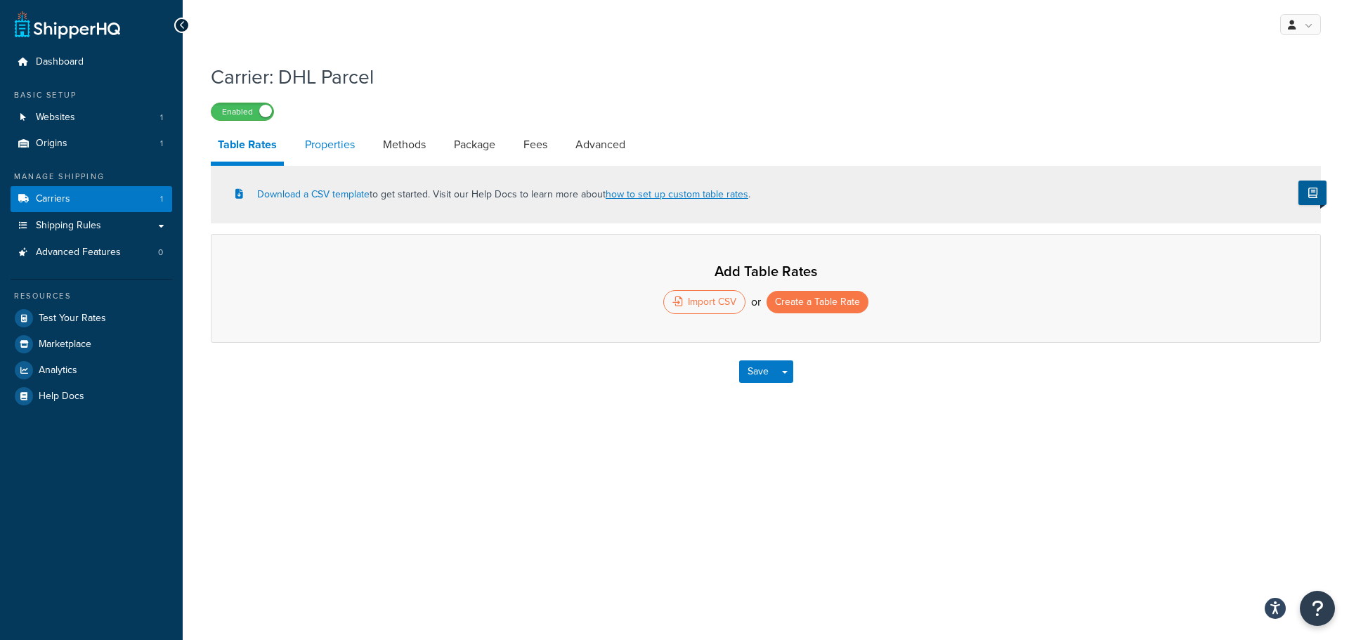
click at [330, 143] on link "Properties" at bounding box center [330, 145] width 64 height 34
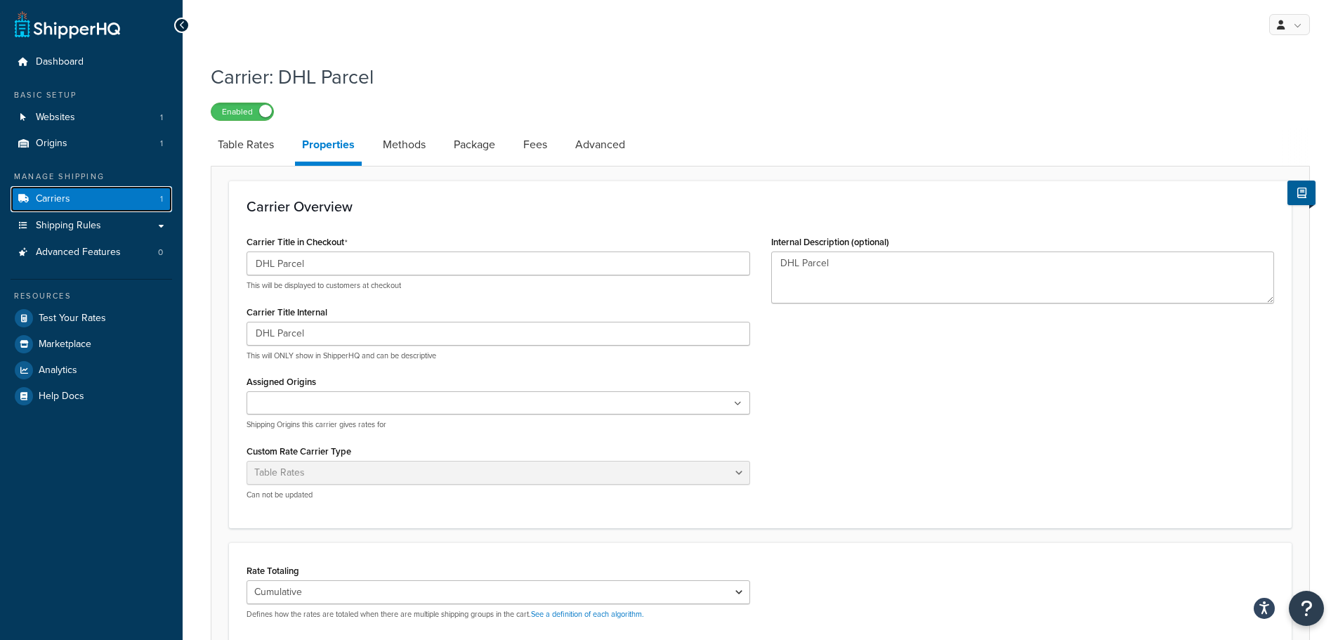
click at [72, 202] on link "Carriers 1" at bounding box center [92, 199] width 162 height 26
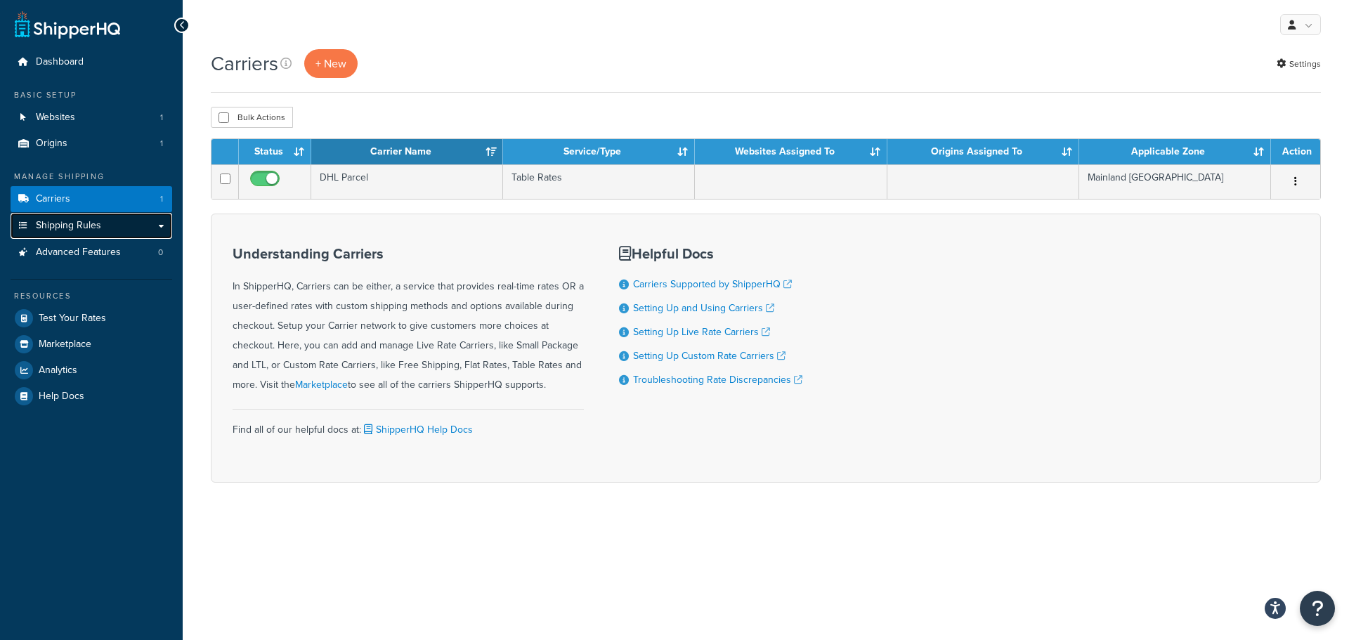
click at [100, 219] on link "Shipping Rules" at bounding box center [92, 226] width 162 height 26
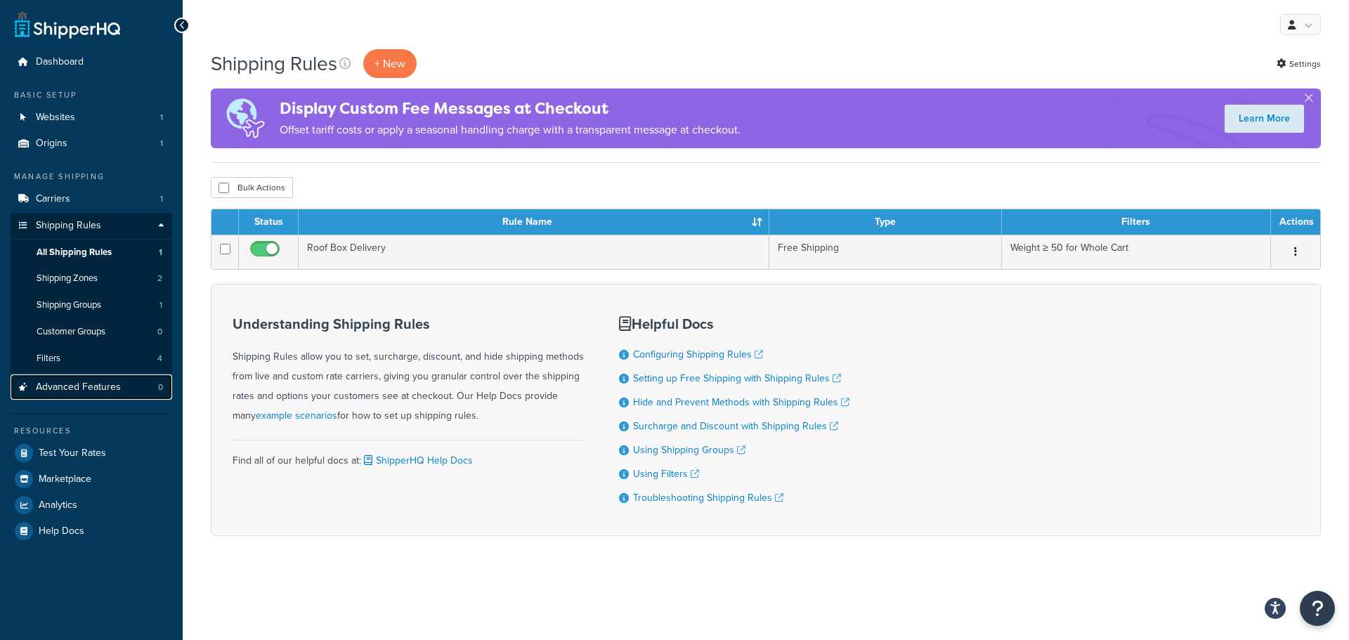
click at [105, 385] on span "Advanced Features" at bounding box center [78, 387] width 85 height 12
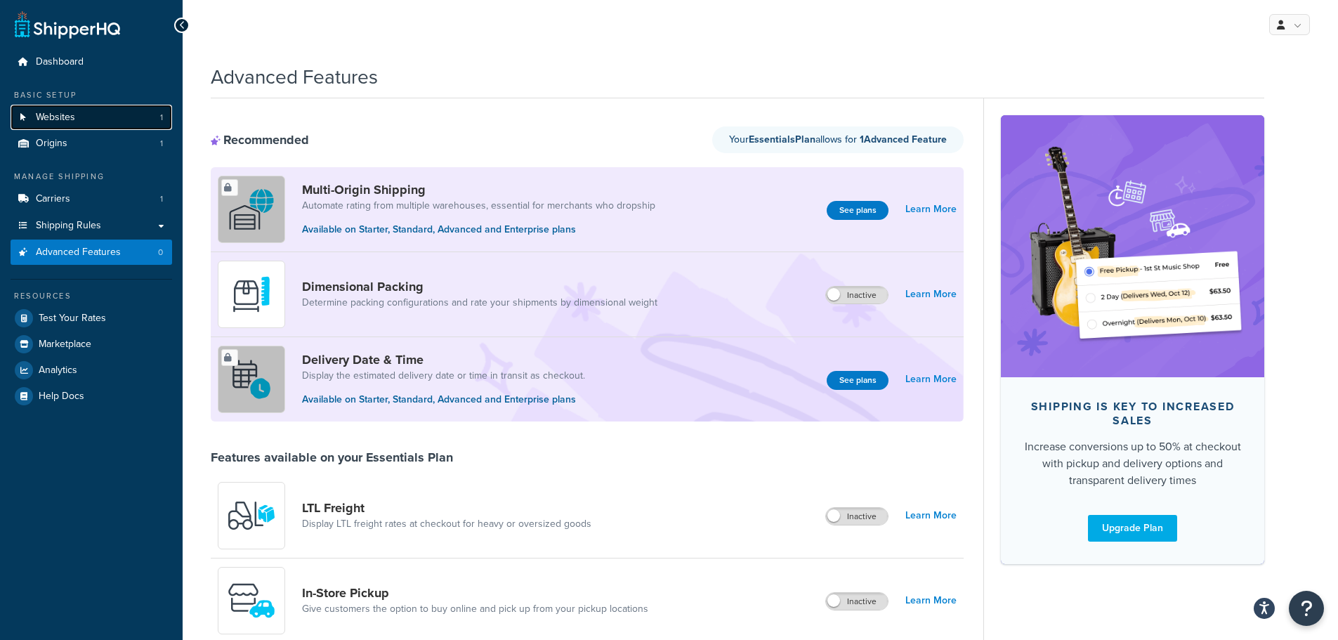
click at [92, 119] on link "Websites 1" at bounding box center [92, 118] width 162 height 26
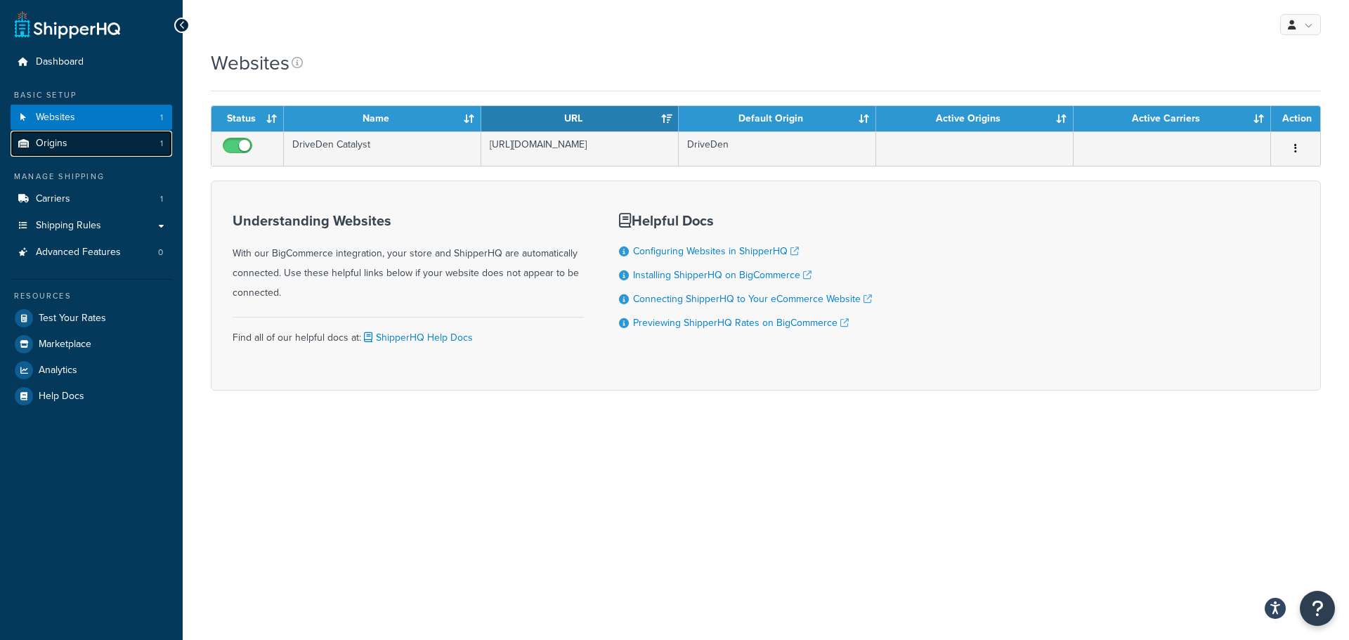
click at [74, 144] on link "Origins 1" at bounding box center [92, 144] width 162 height 26
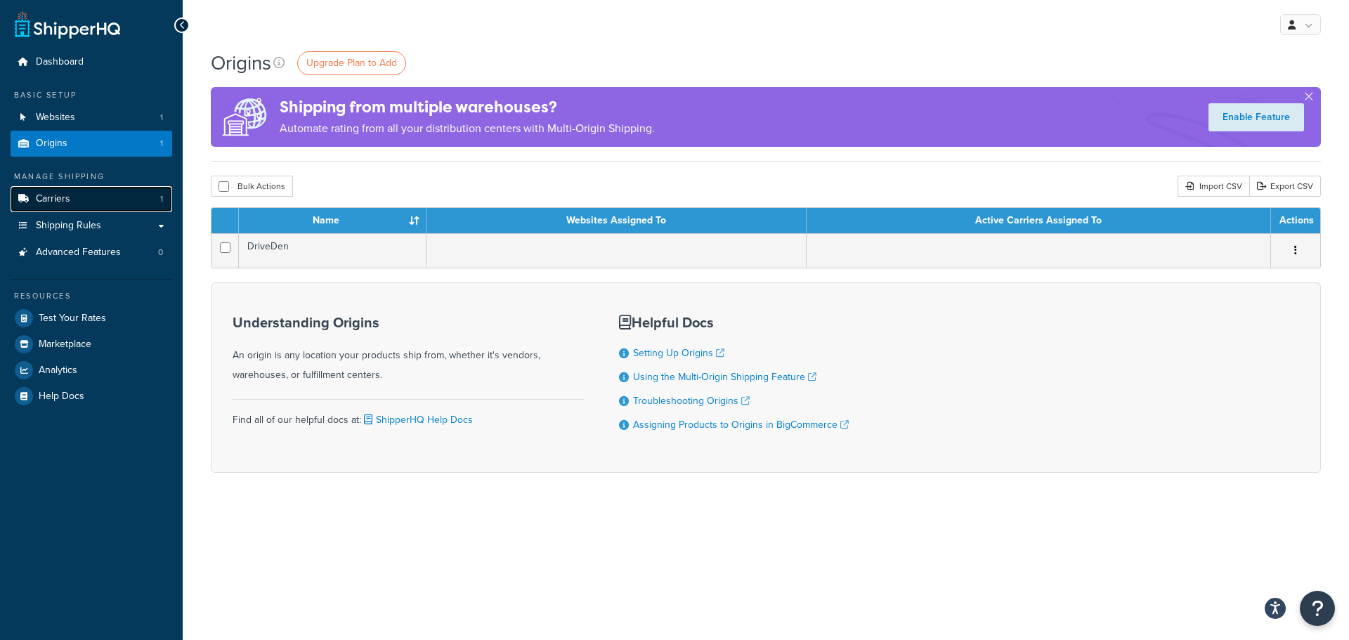
click at [61, 200] on span "Carriers" at bounding box center [53, 199] width 34 height 12
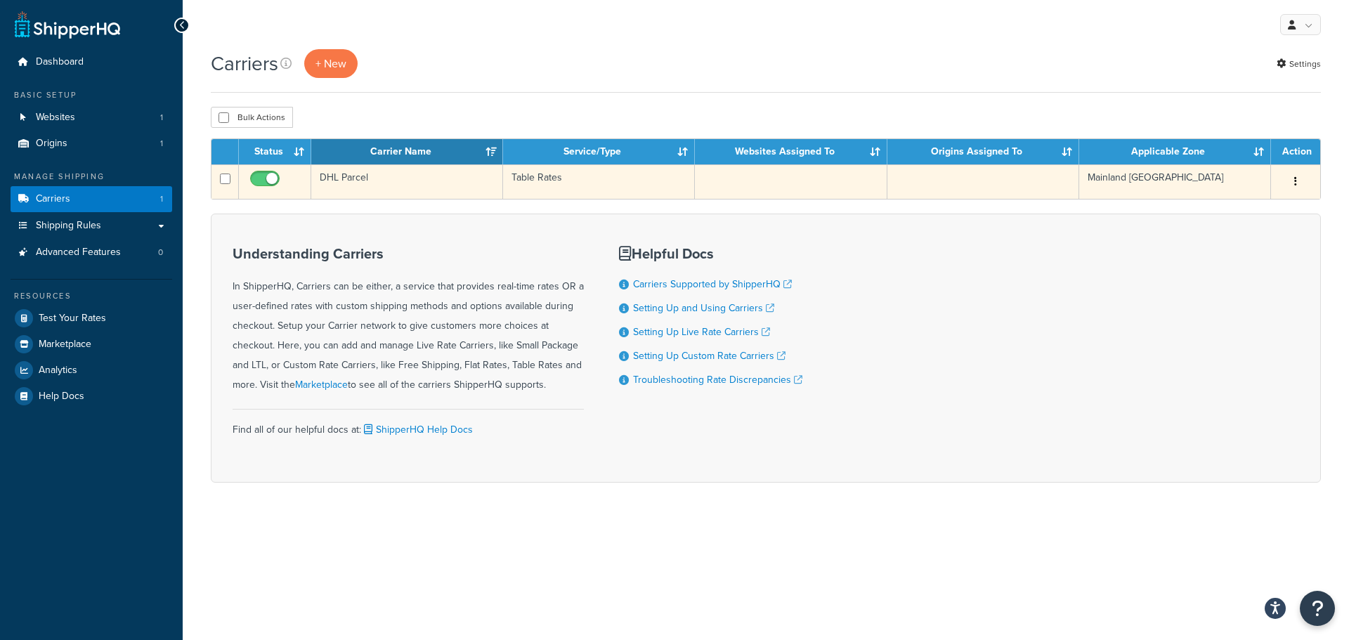
click at [261, 180] on input "checkbox" at bounding box center [266, 183] width 39 height 18
checkbox input "false"
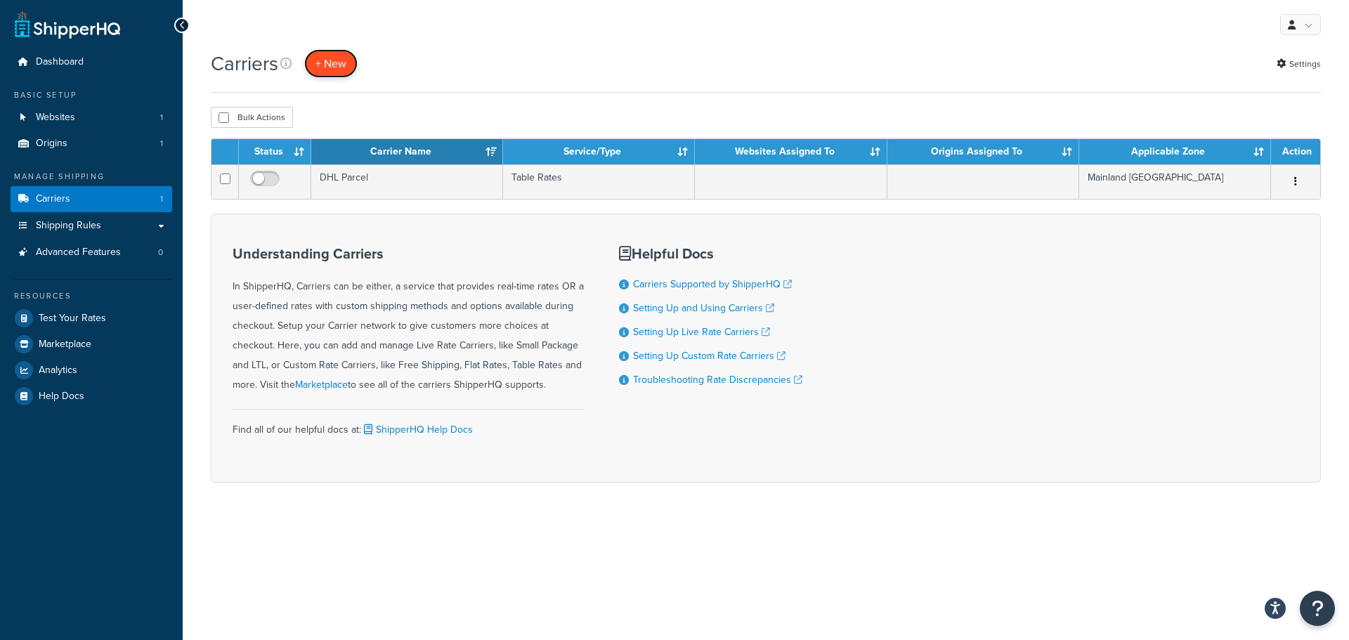
click at [331, 64] on button "+ New" at bounding box center [330, 63] width 53 height 29
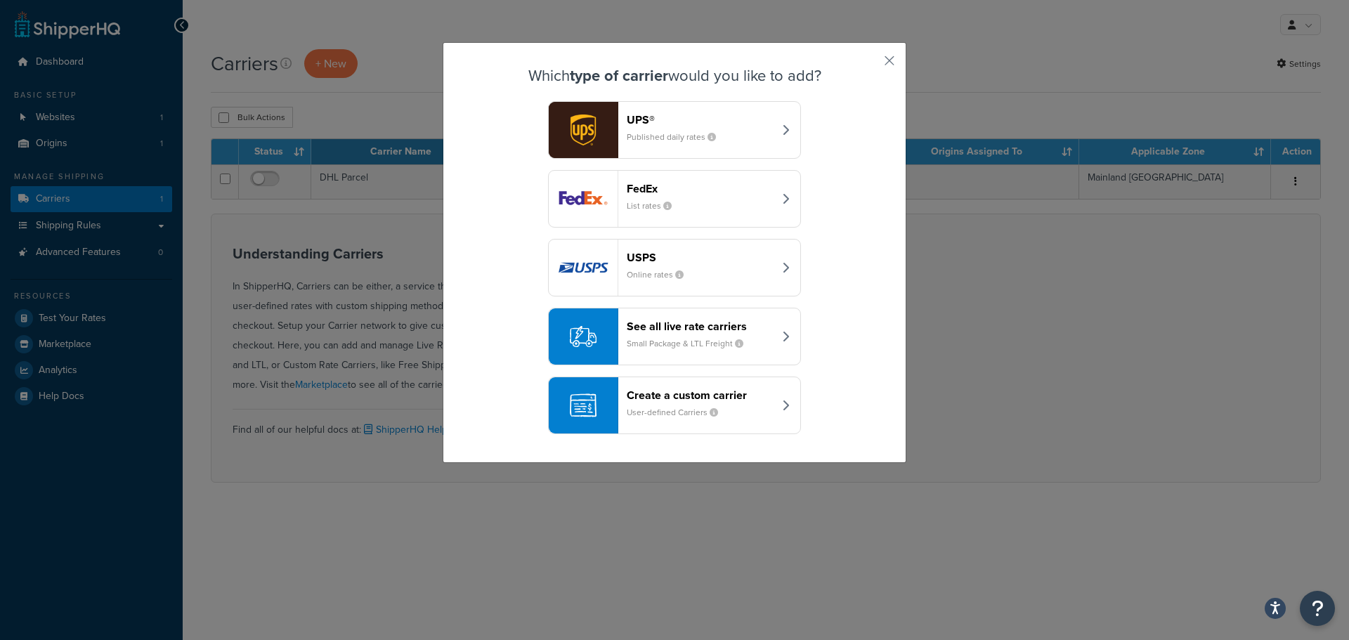
click at [676, 398] on header "Create a custom carrier" at bounding box center [700, 394] width 147 height 13
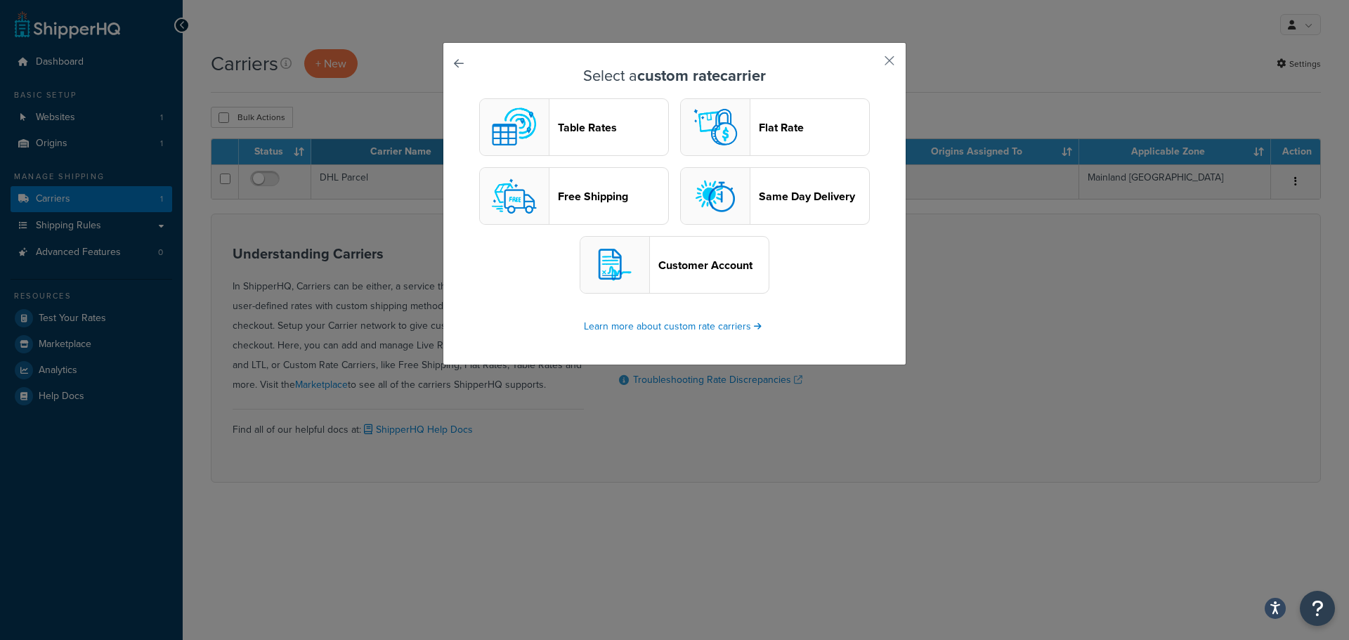
click at [764, 122] on header "Flat Rate" at bounding box center [814, 127] width 110 height 13
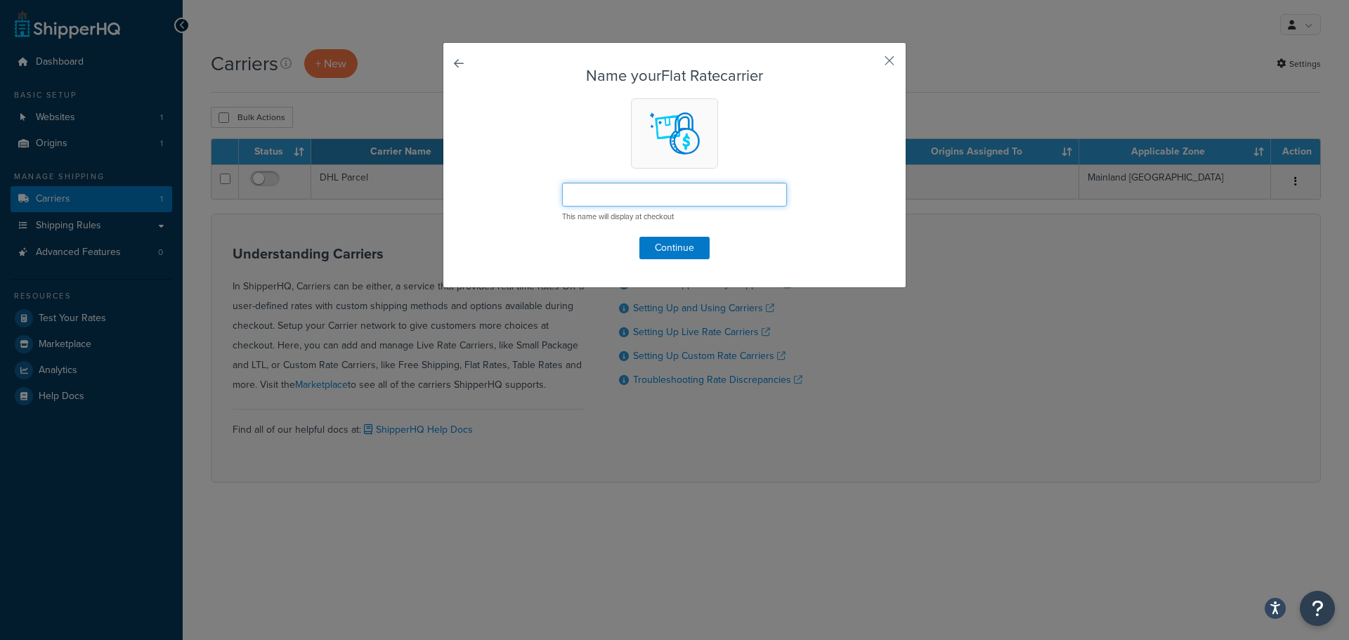
click at [641, 188] on input "text" at bounding box center [674, 195] width 225 height 24
type input "DX 2 Person"
click at [684, 242] on button "Continue" at bounding box center [674, 248] width 70 height 22
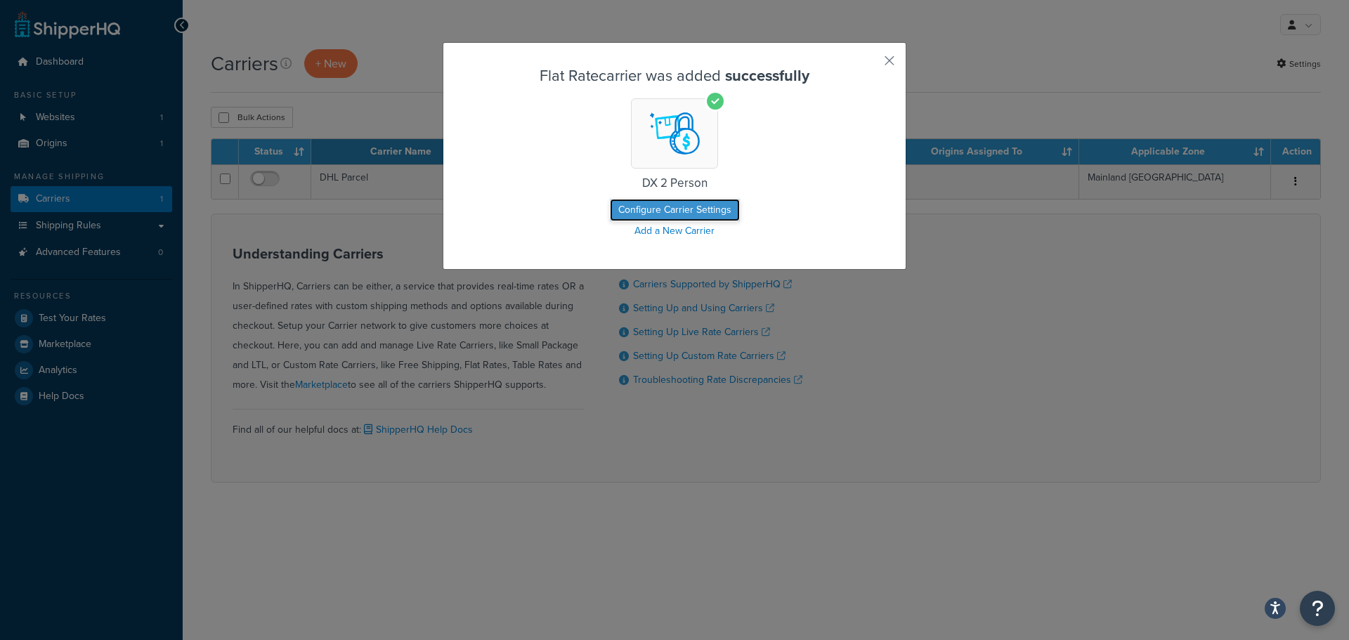
click at [680, 207] on button "Configure Carrier Settings" at bounding box center [675, 210] width 130 height 22
click at [671, 211] on button "Configure Carrier Settings" at bounding box center [675, 210] width 130 height 22
click at [670, 212] on button "Configure Carrier Settings" at bounding box center [675, 210] width 130 height 22
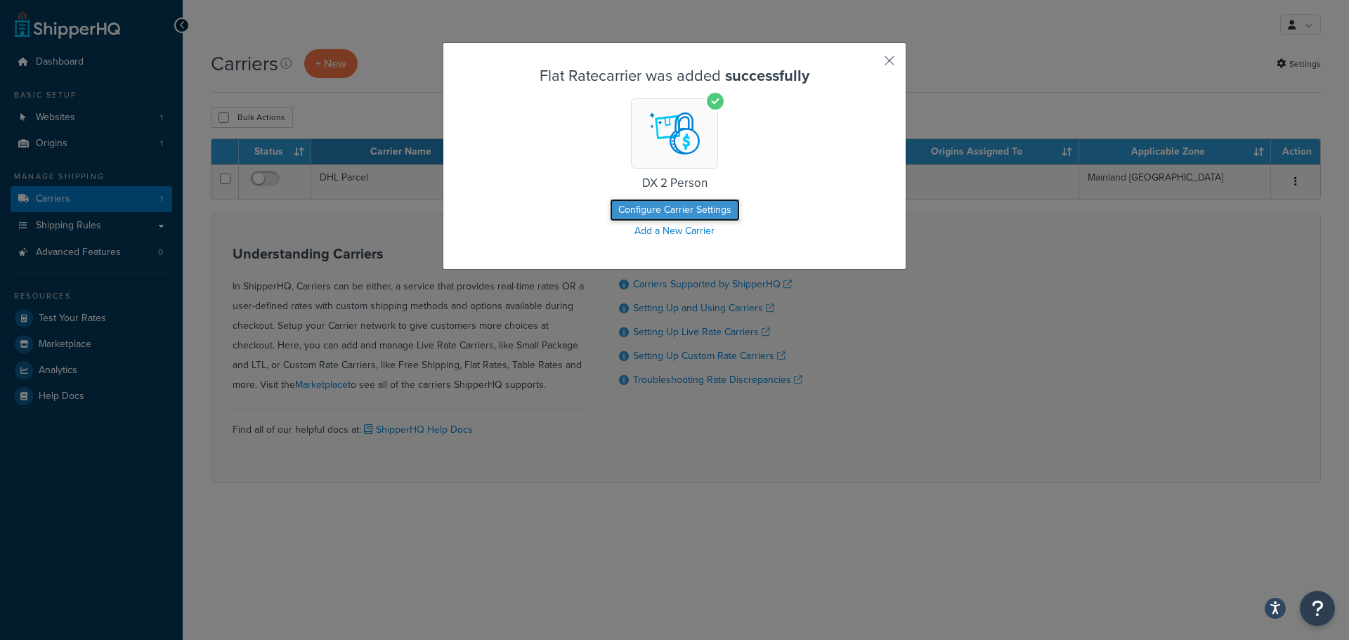
click at [670, 212] on button "Configure Carrier Settings" at bounding box center [675, 210] width 130 height 22
click at [670, 211] on button "Configure Carrier Settings" at bounding box center [675, 210] width 130 height 22
click at [678, 199] on button "Configure Carrier Settings" at bounding box center [675, 210] width 130 height 22
click at [673, 207] on button "Configure Carrier Settings" at bounding box center [675, 210] width 130 height 22
drag, startPoint x: 673, startPoint y: 207, endPoint x: 675, endPoint y: 174, distance: 33.8
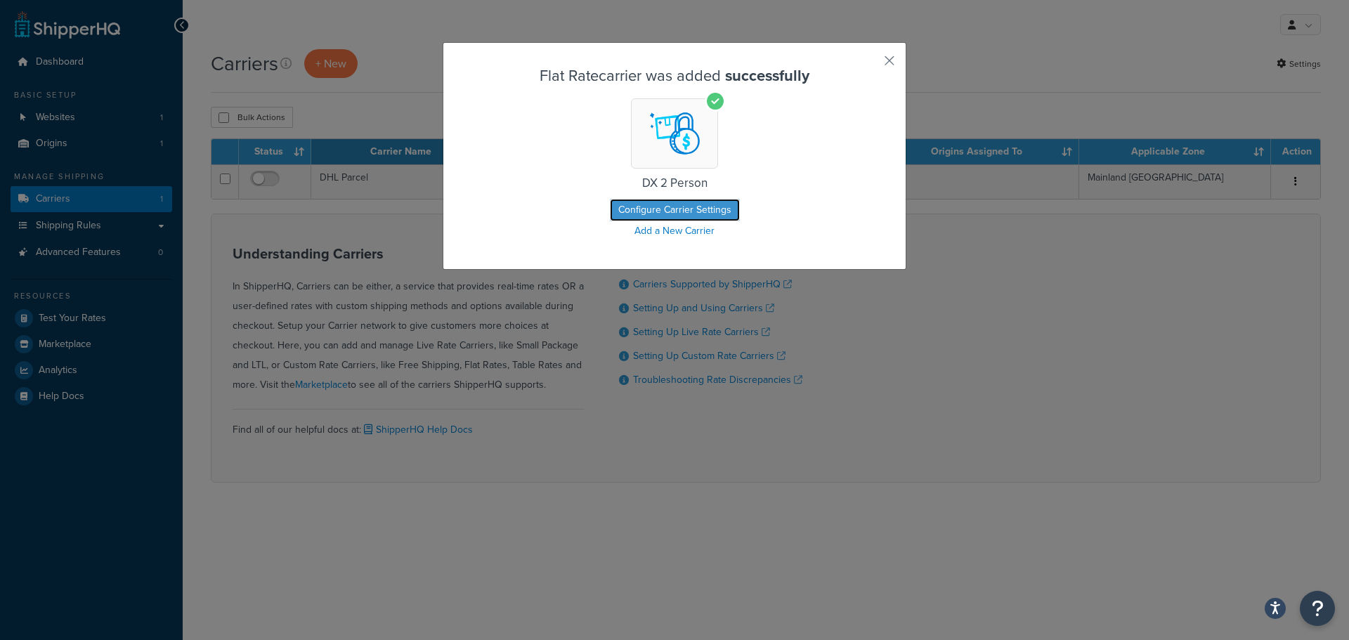
click at [673, 206] on button "Configure Carrier Settings" at bounding box center [675, 210] width 130 height 22
click at [675, 170] on div "DX 2 Person" at bounding box center [674, 144] width 392 height 92
click at [669, 136] on img at bounding box center [674, 133] width 65 height 65
click at [676, 200] on button "Configure Carrier Settings" at bounding box center [675, 210] width 130 height 22
click at [673, 209] on button "Configure Carrier Settings" at bounding box center [675, 210] width 130 height 22
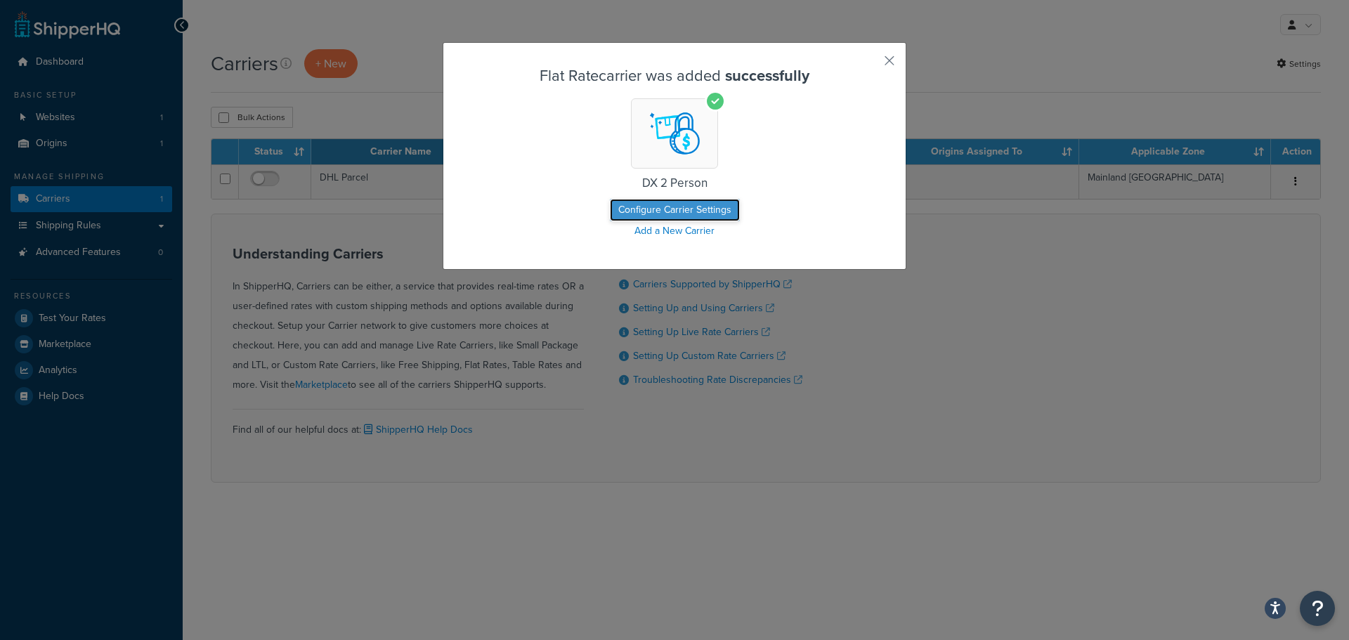
click at [673, 209] on button "Configure Carrier Settings" at bounding box center [675, 210] width 130 height 22
click at [610, 199] on button "Configure Carrier Settings" at bounding box center [675, 210] width 130 height 22
click at [988, 296] on div "Flat Rate carrier was added successfully DX 2 Person Configure Carrier Settings…" at bounding box center [674, 320] width 1349 height 640
click at [658, 206] on button "Configure Carrier Settings" at bounding box center [675, 210] width 130 height 22
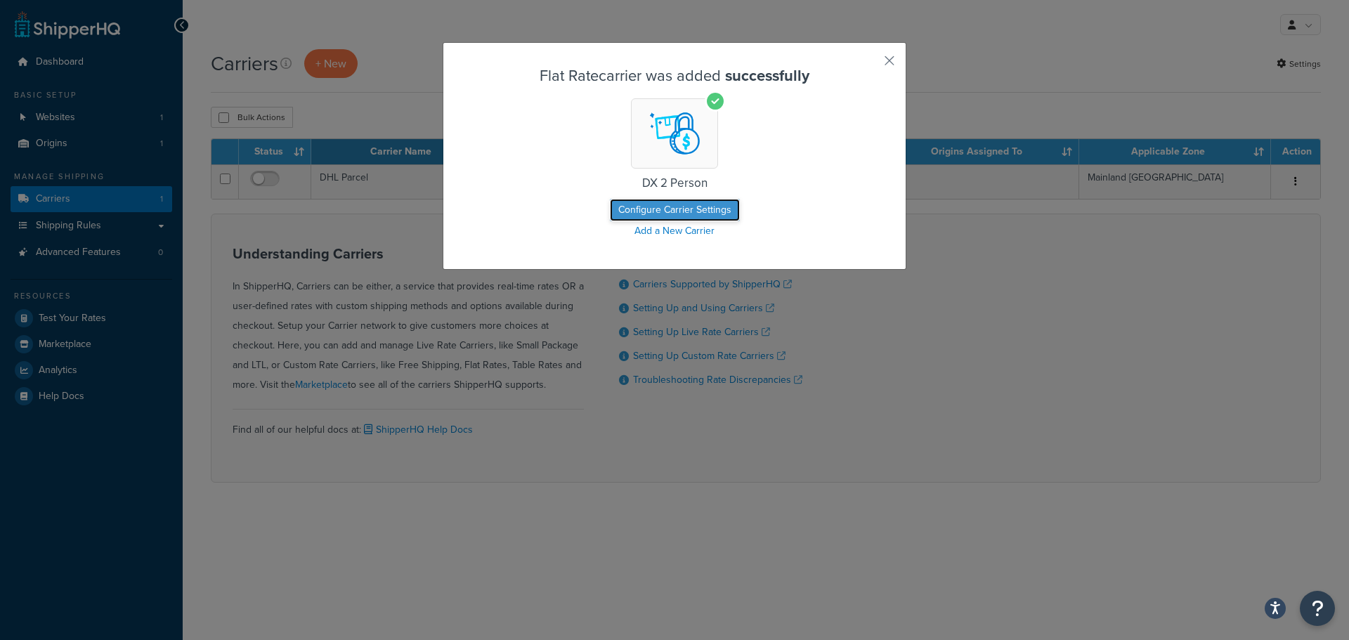
click at [658, 206] on button "Configure Carrier Settings" at bounding box center [675, 210] width 130 height 22
click at [658, 205] on button "Configure Carrier Settings" at bounding box center [675, 210] width 130 height 22
click at [659, 205] on button "Configure Carrier Settings" at bounding box center [675, 210] width 130 height 22
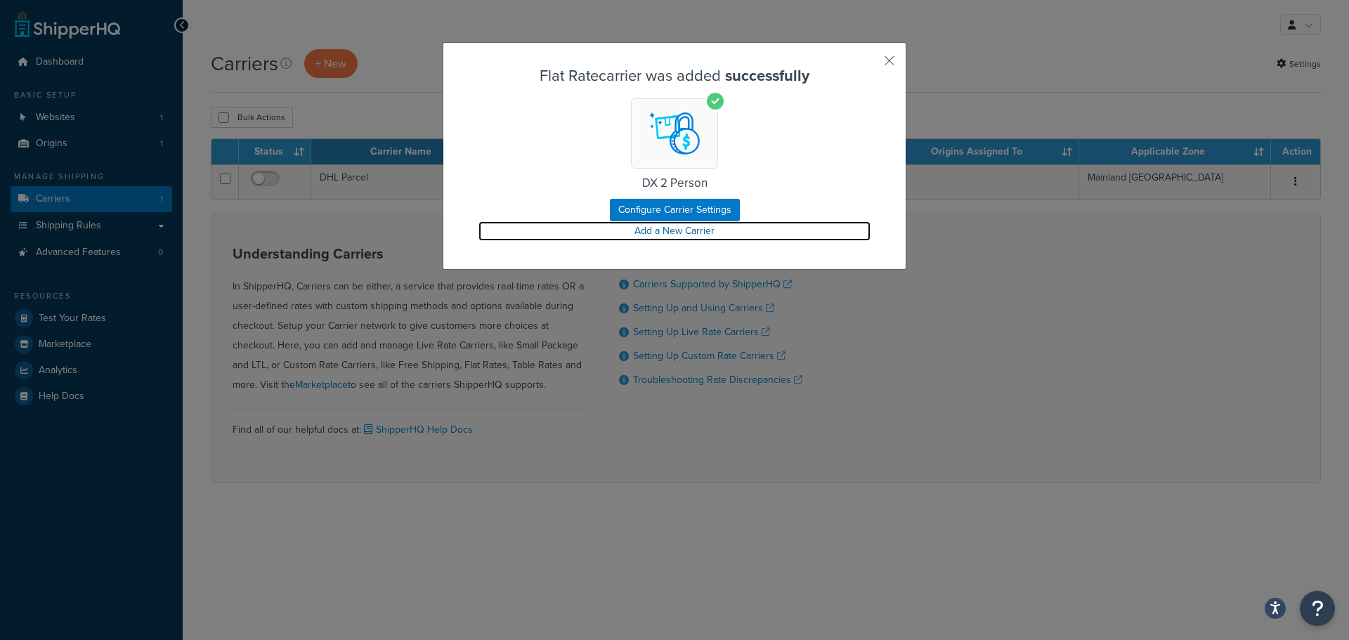
click at [665, 225] on link "Add a New Carrier" at bounding box center [674, 231] width 392 height 20
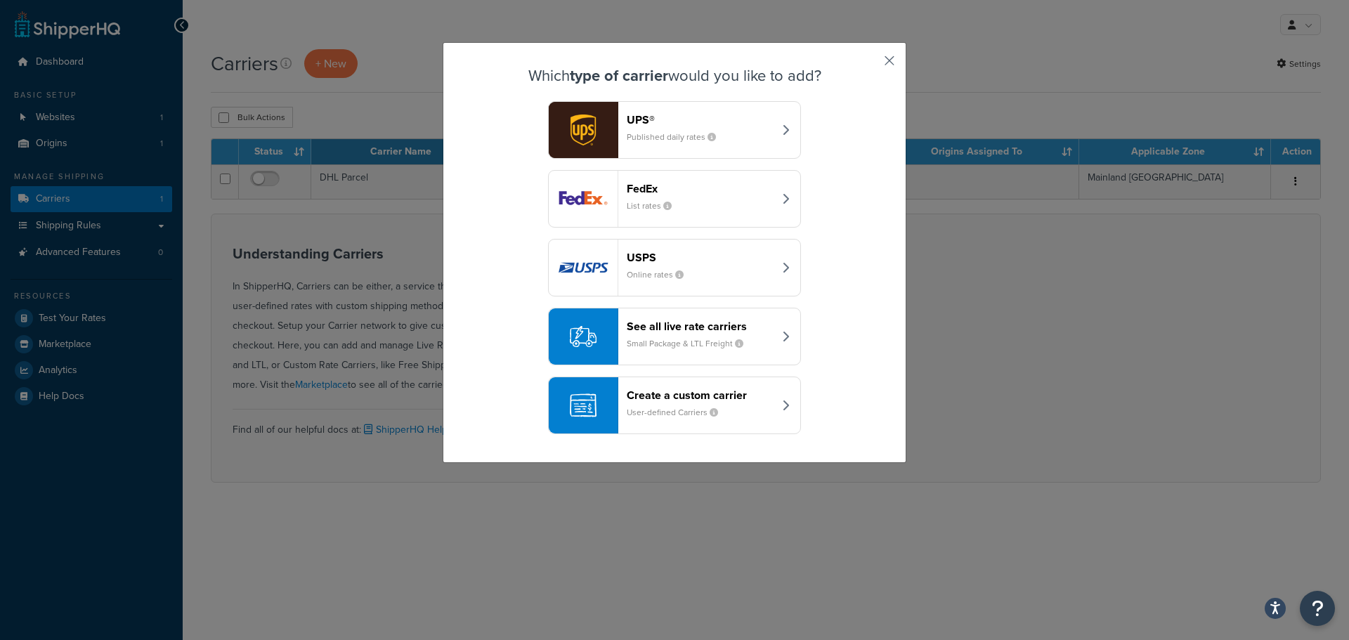
click at [870, 64] on button "button" at bounding box center [869, 66] width 4 height 4
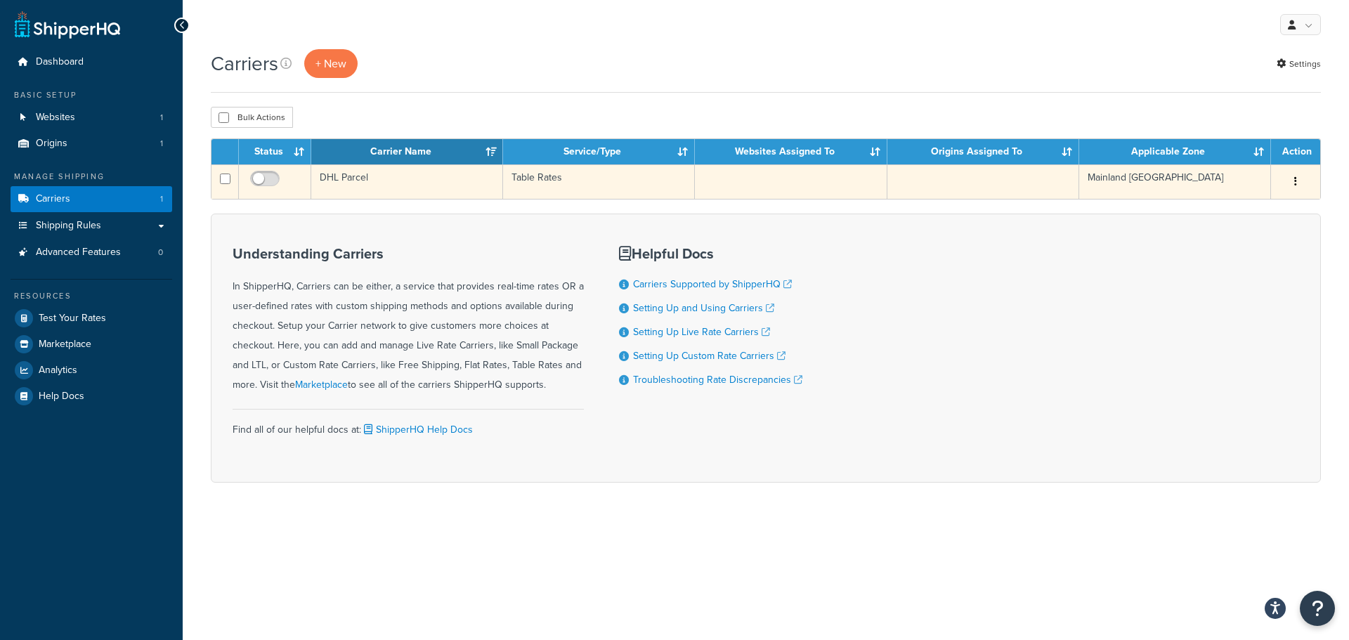
click at [348, 178] on td "DHL Parcel" at bounding box center [407, 181] width 192 height 34
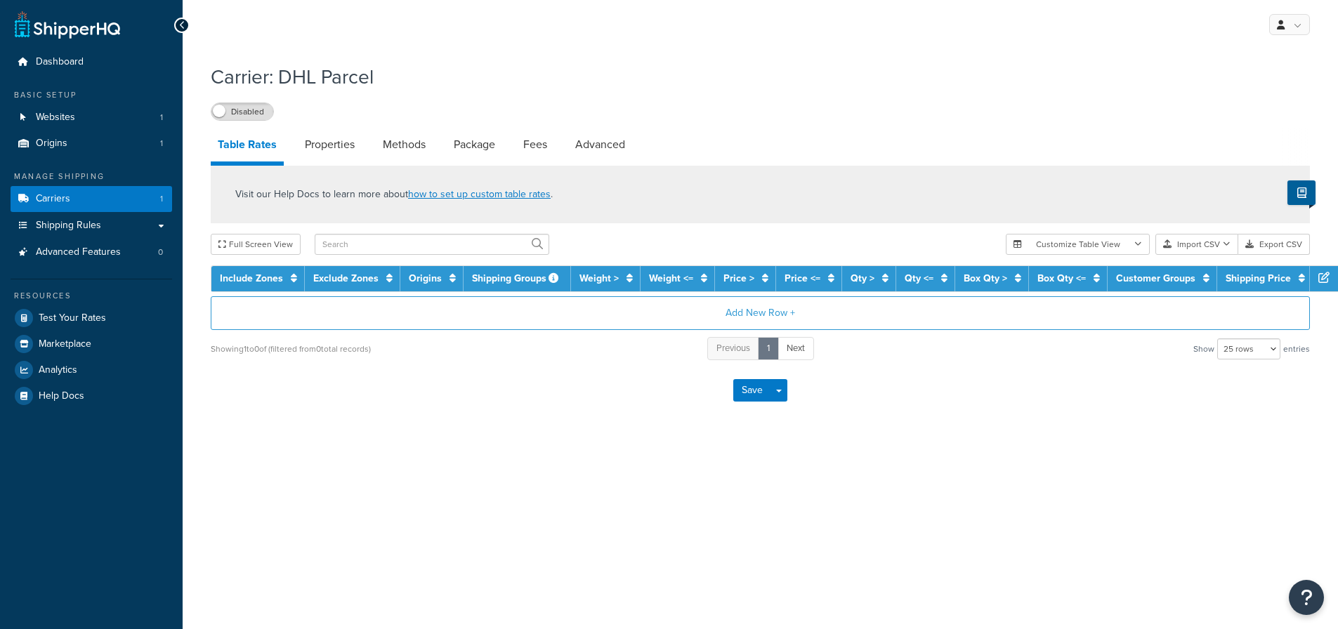
select select "25"
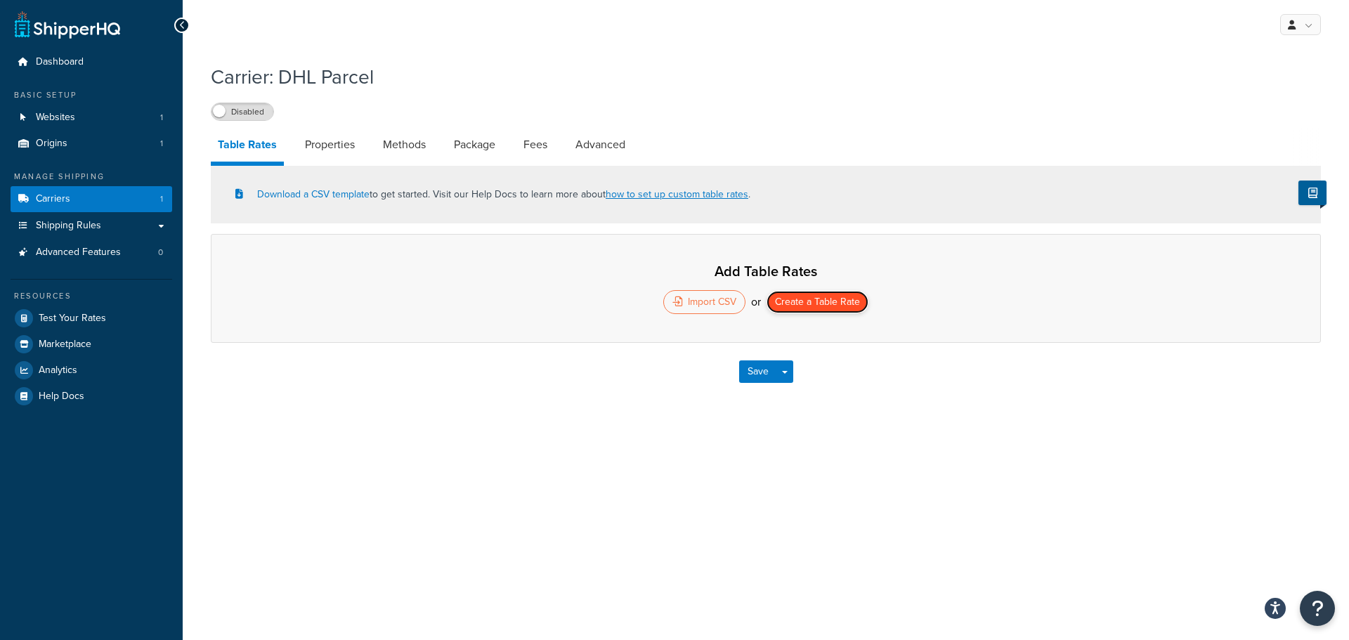
click at [804, 313] on button "Create a Table Rate" at bounding box center [817, 302] width 102 height 22
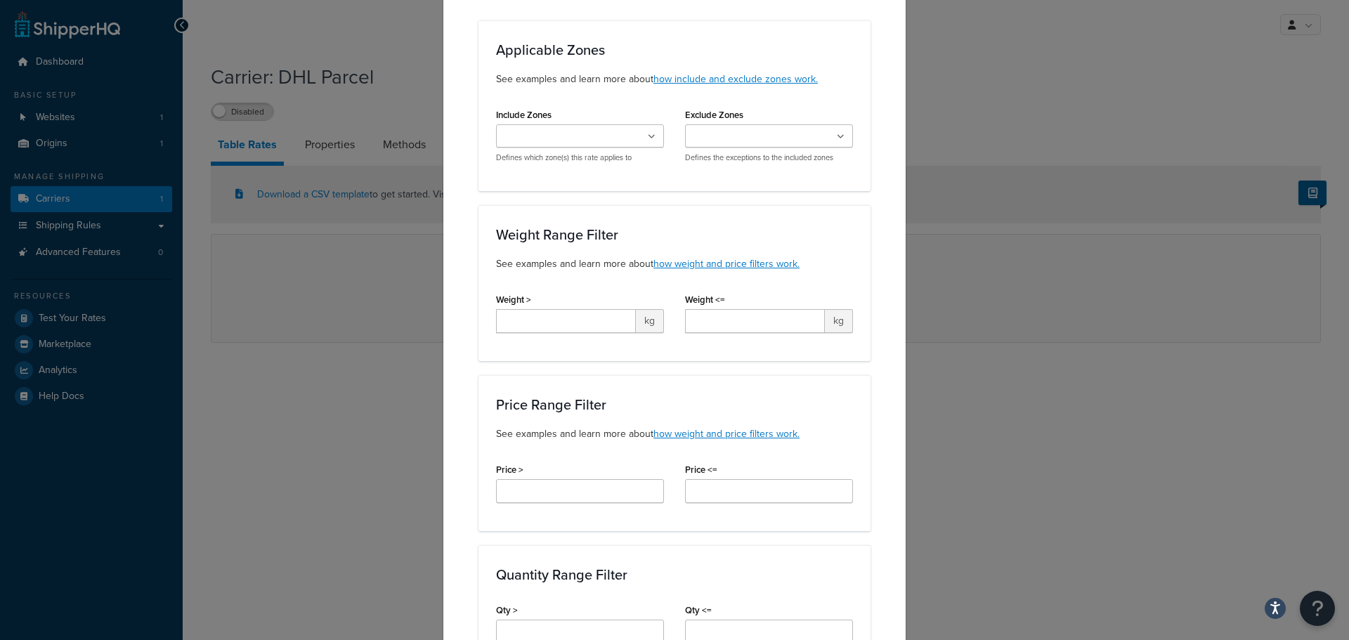
scroll to position [140, 0]
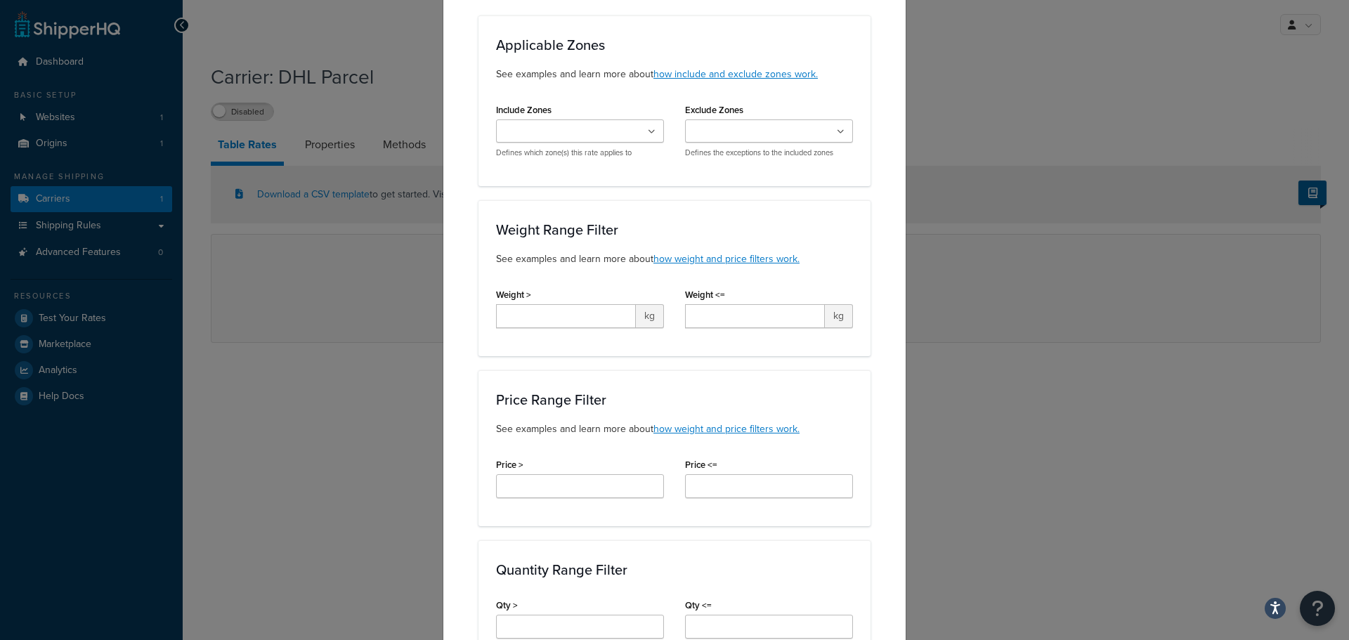
click at [580, 133] on input "Include Zones" at bounding box center [562, 131] width 124 height 15
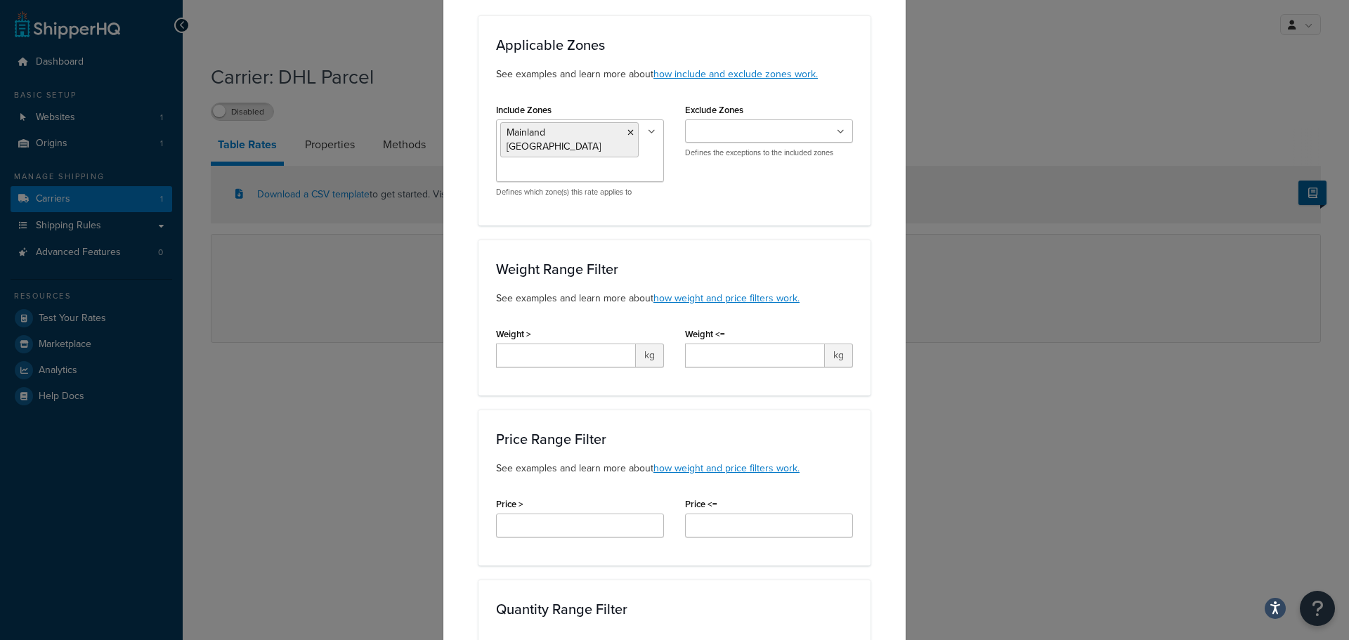
click at [716, 177] on div "Include Zones Mainland UK US POBox Defines which zone(s) this rate applies to E…" at bounding box center [674, 154] width 378 height 108
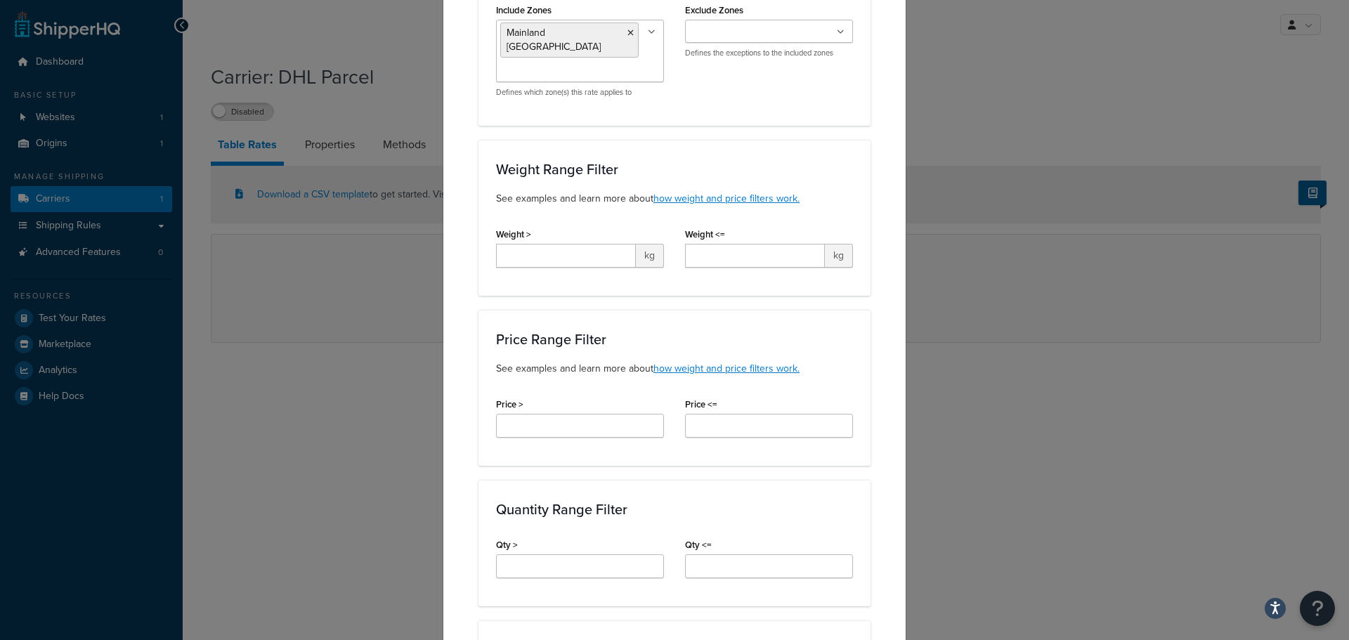
scroll to position [281, 0]
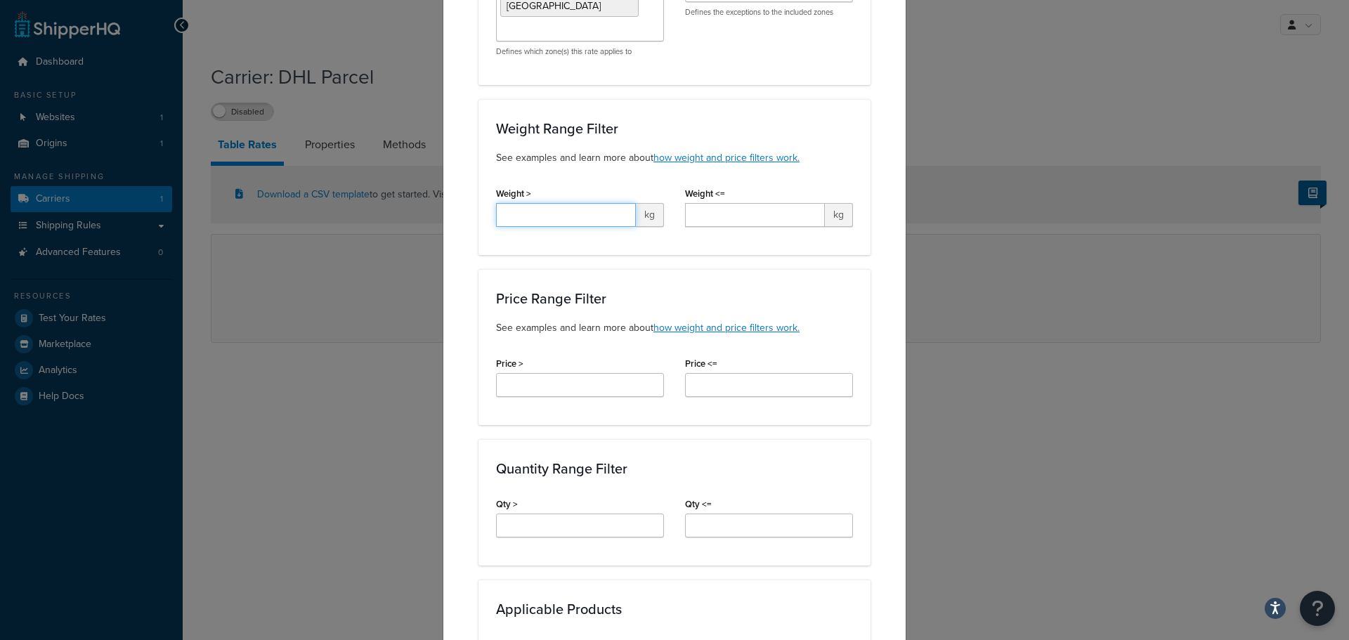
click at [566, 203] on input "Weight >" at bounding box center [566, 215] width 140 height 24
type input "1"
click at [707, 203] on input "Weight <=" at bounding box center [755, 215] width 140 height 24
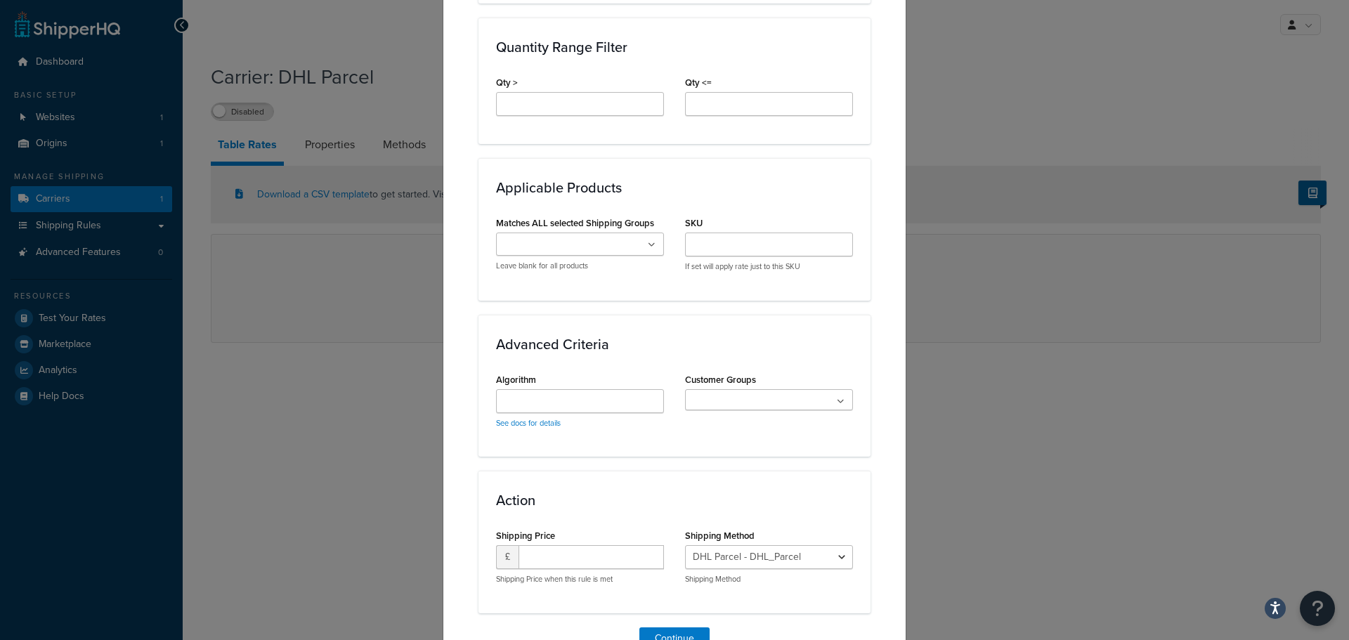
scroll to position [764, 0]
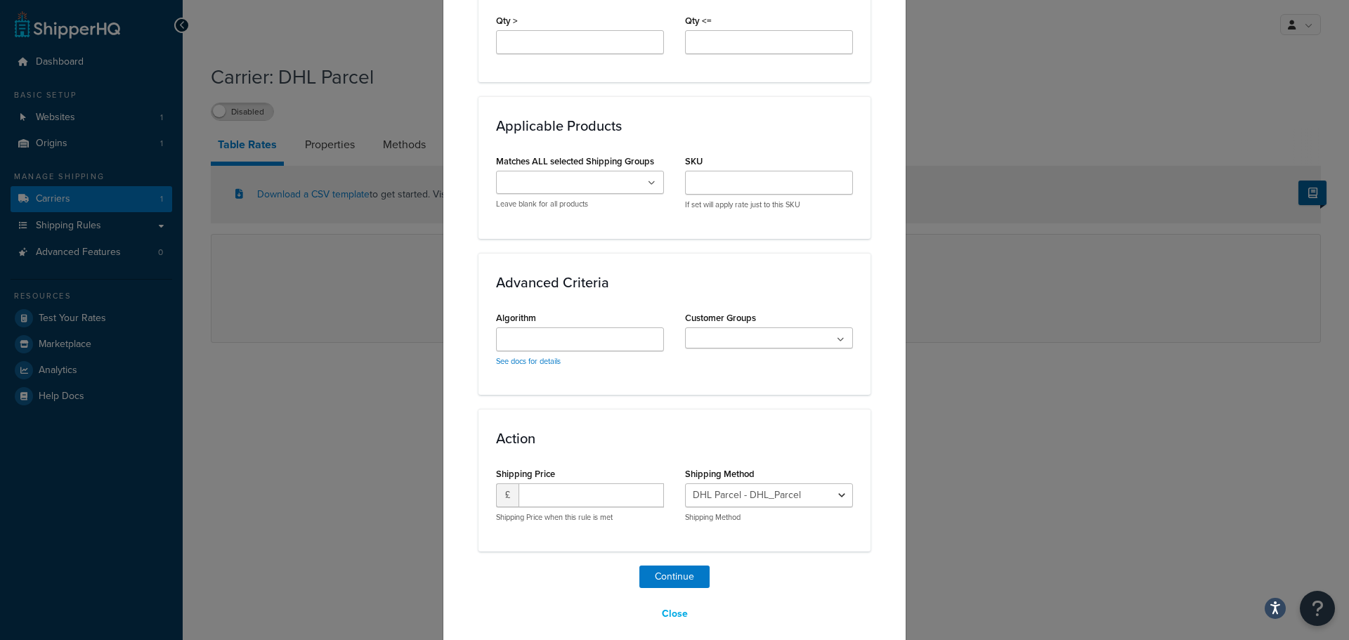
type input "100"
click at [573, 483] on input "number" at bounding box center [590, 495] width 145 height 24
type input "19.99"
click at [674, 565] on button "Continue" at bounding box center [674, 576] width 70 height 22
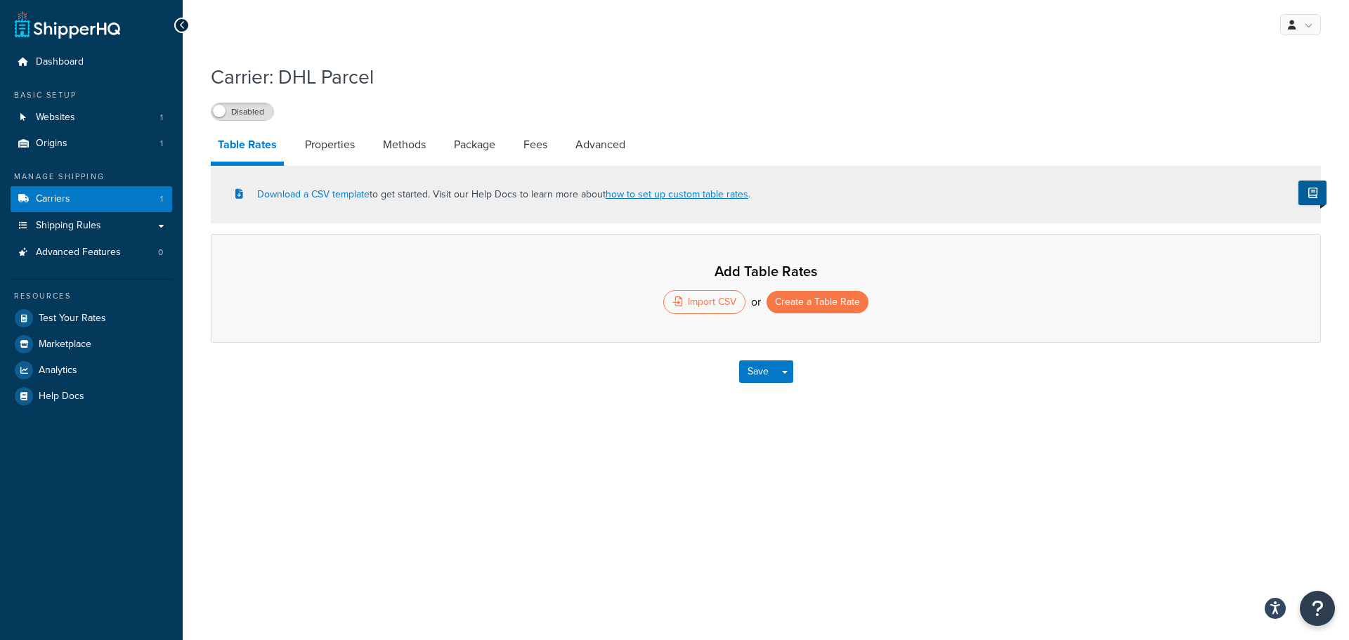
select select "25"
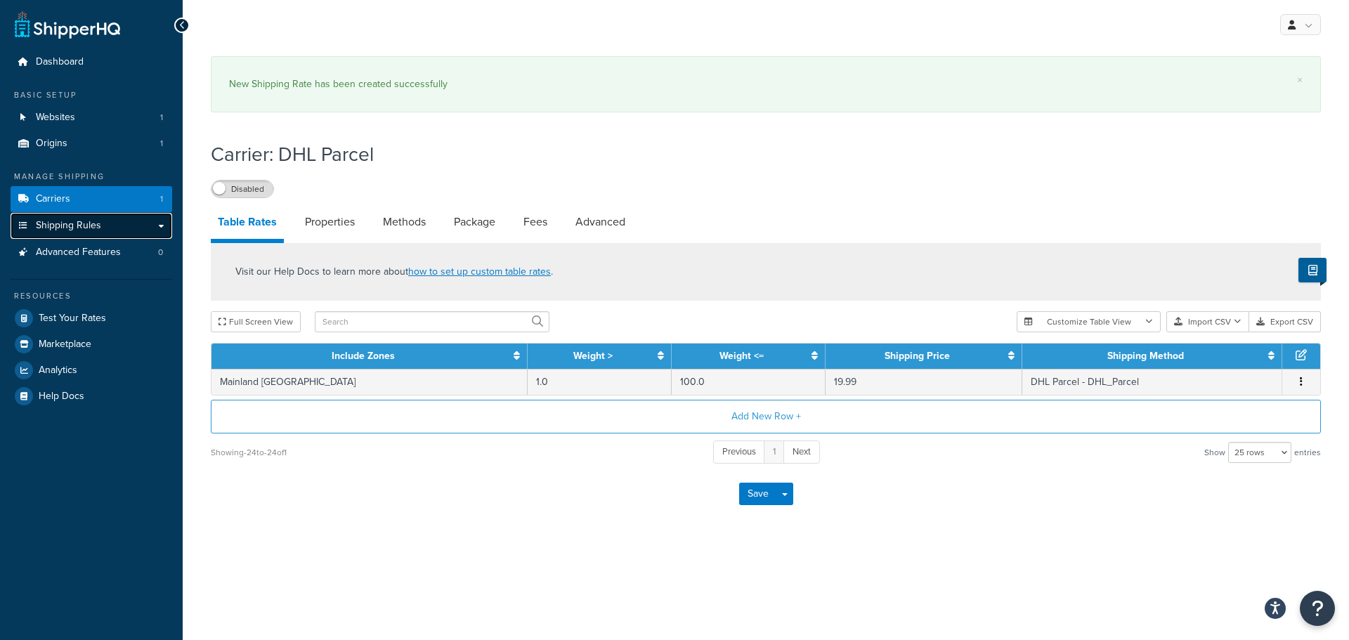
click at [74, 223] on span "Shipping Rules" at bounding box center [68, 226] width 65 height 12
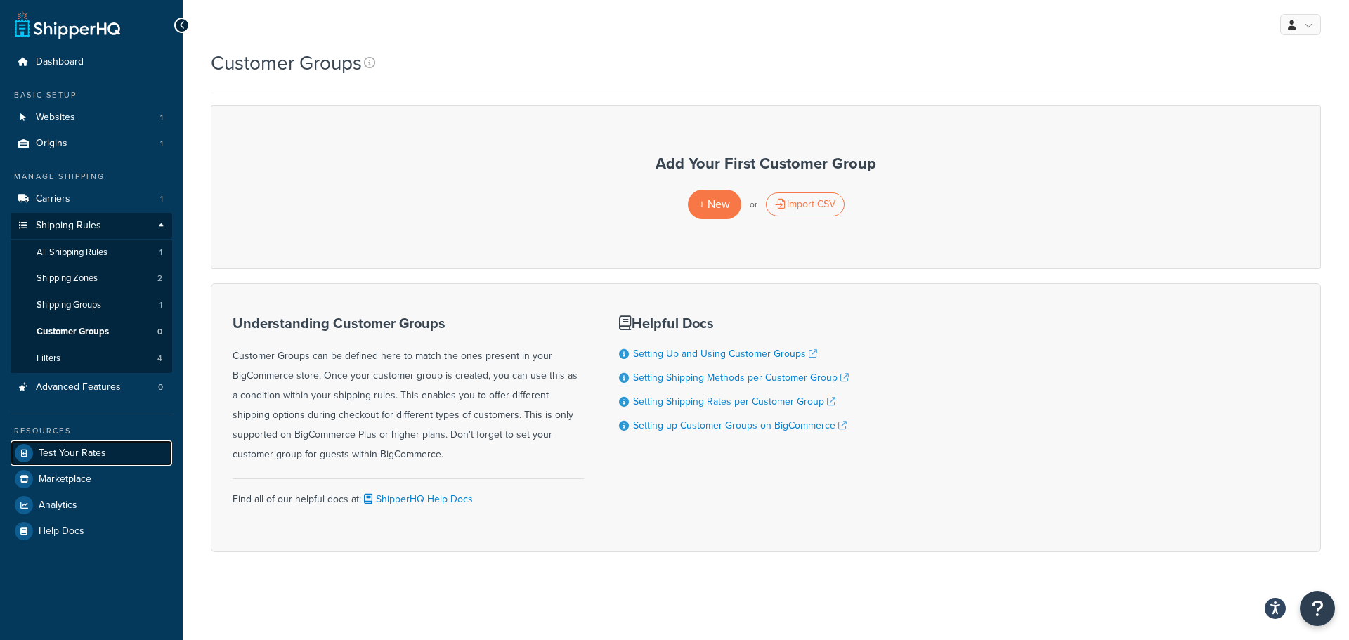
click at [82, 450] on span "Test Your Rates" at bounding box center [72, 453] width 67 height 12
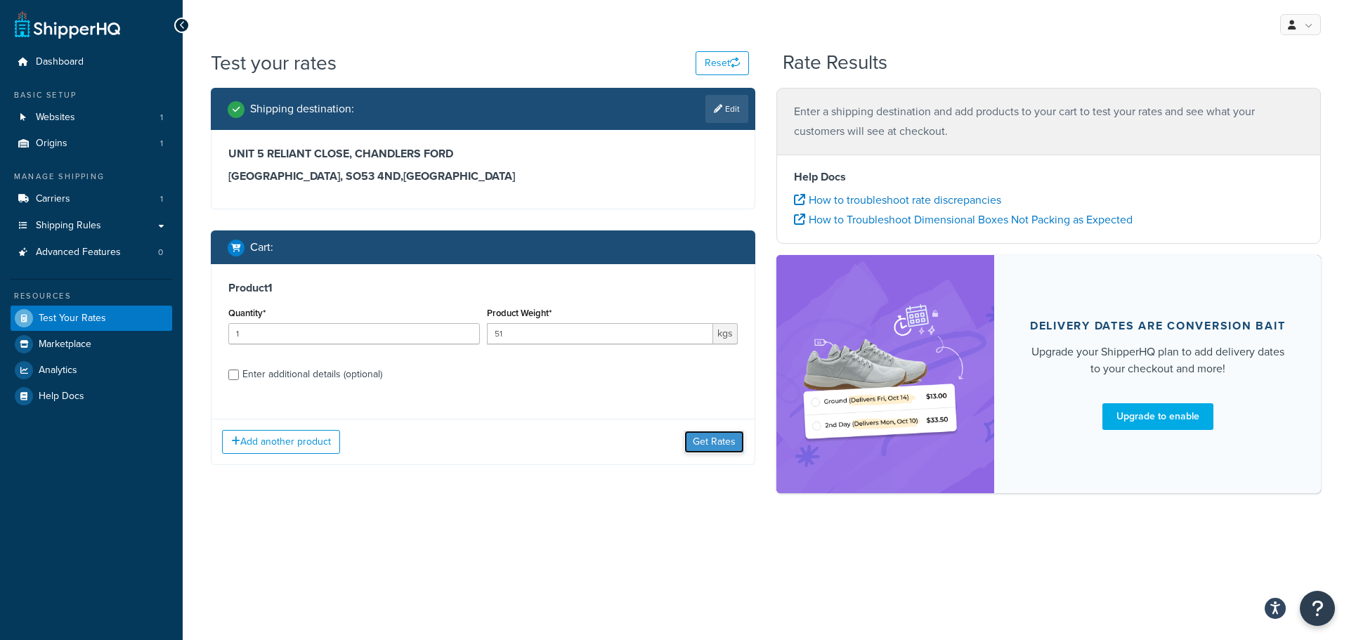
click at [727, 445] on button "Get Rates" at bounding box center [714, 442] width 60 height 22
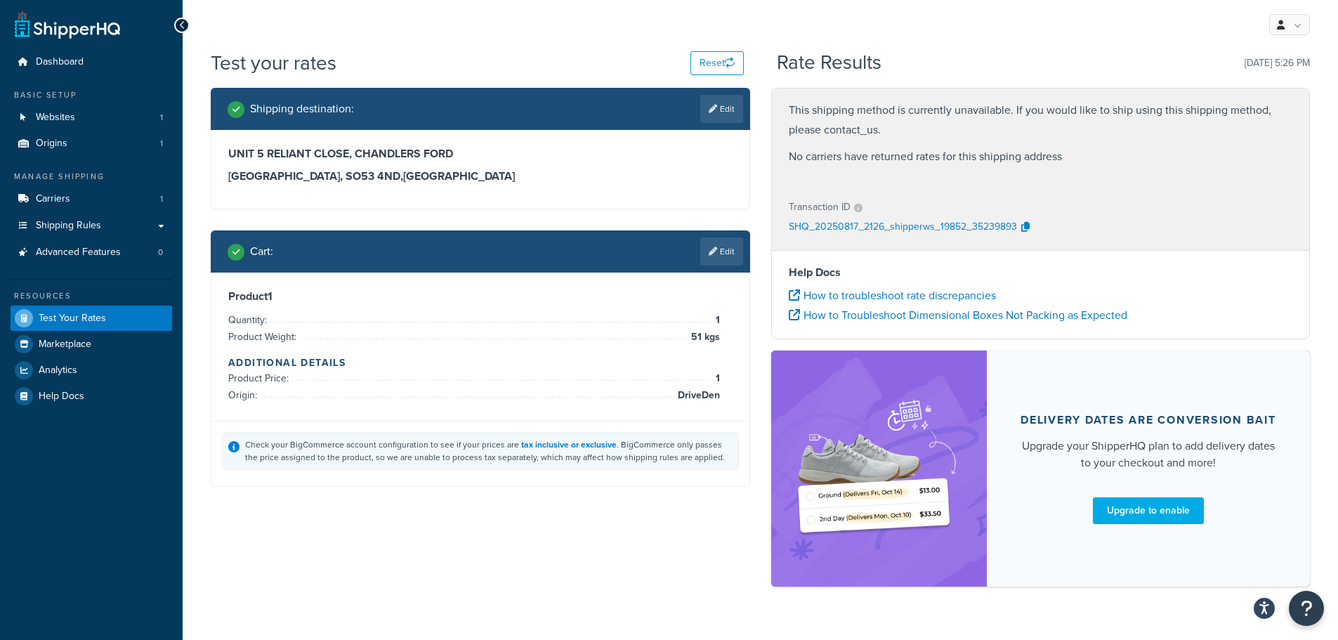
click at [593, 372] on li "Product Price: 1" at bounding box center [474, 378] width 492 height 17
drag, startPoint x: 665, startPoint y: 339, endPoint x: 694, endPoint y: 327, distance: 30.9
click at [666, 339] on li "Product Weight: 51 kgs" at bounding box center [474, 337] width 492 height 17
click at [724, 247] on link "Edit" at bounding box center [721, 251] width 43 height 28
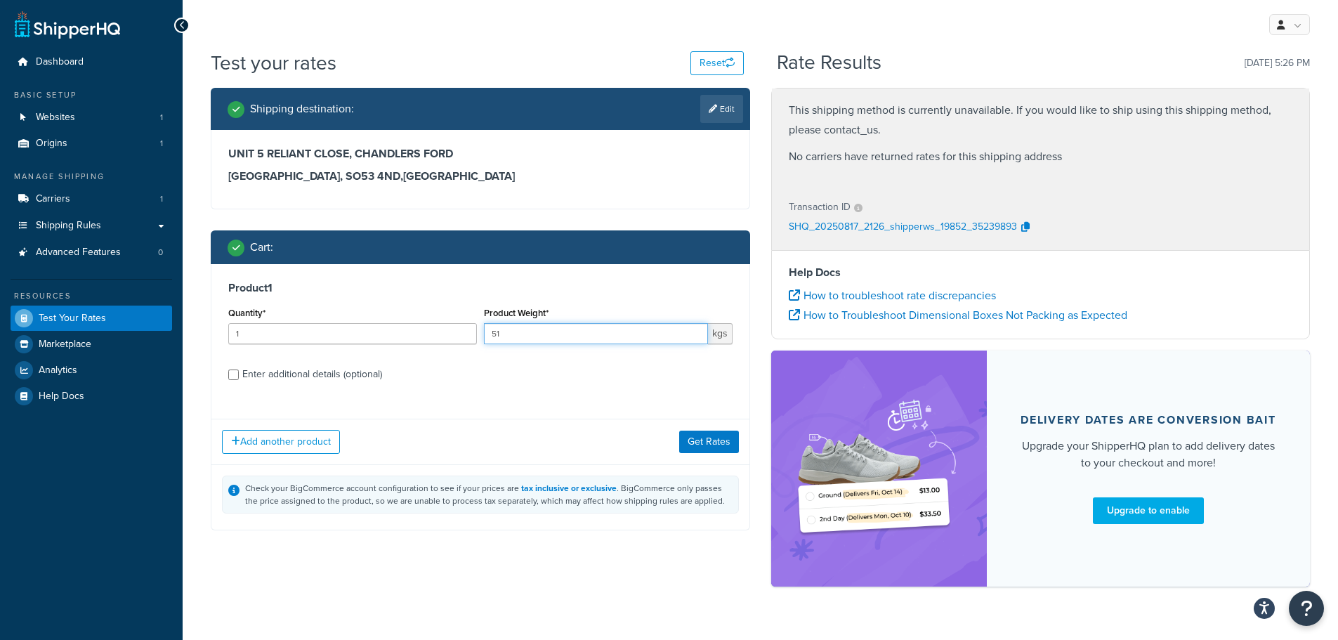
click at [523, 335] on input "51" at bounding box center [596, 333] width 224 height 21
type input "52"
click at [705, 433] on button "Get Rates" at bounding box center [709, 442] width 60 height 22
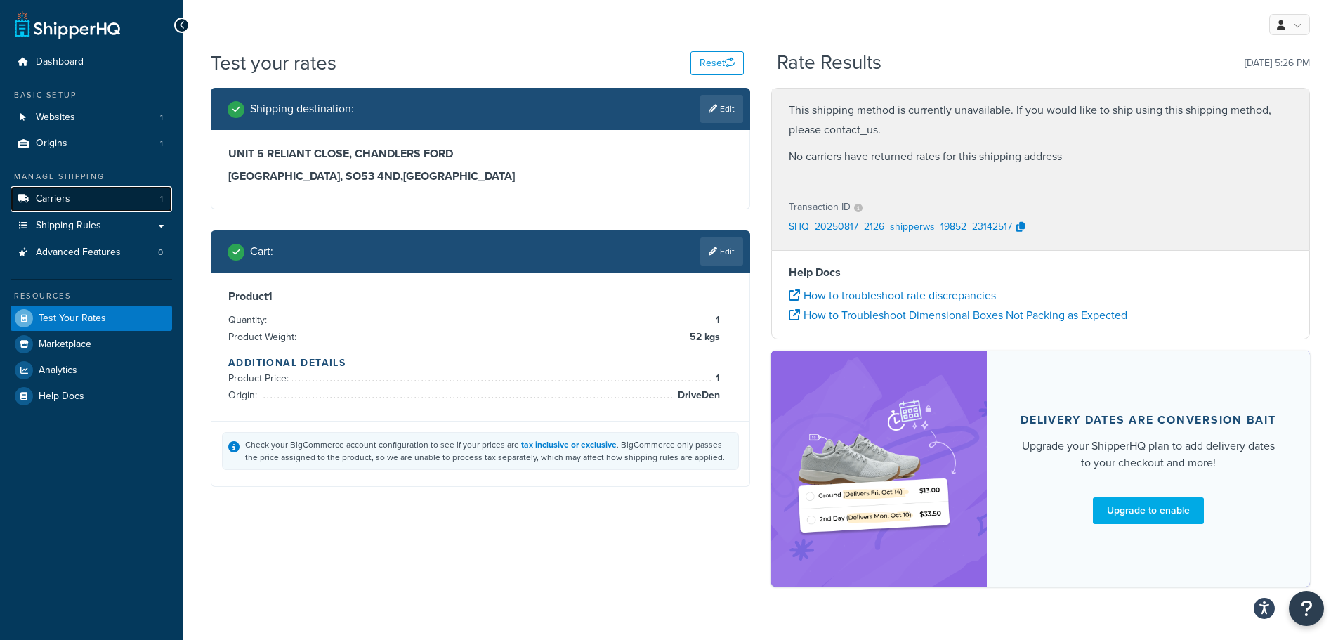
click at [84, 204] on link "Carriers 1" at bounding box center [92, 199] width 162 height 26
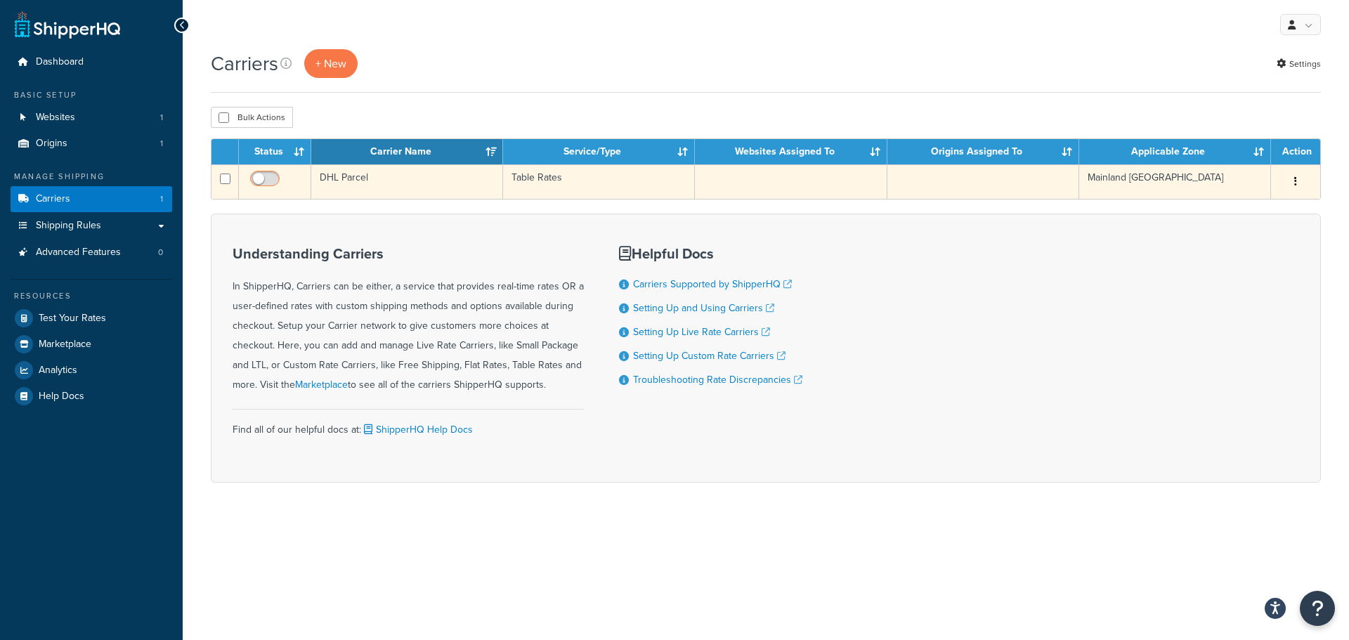
click at [264, 178] on input "checkbox" at bounding box center [266, 183] width 39 height 18
checkbox input "true"
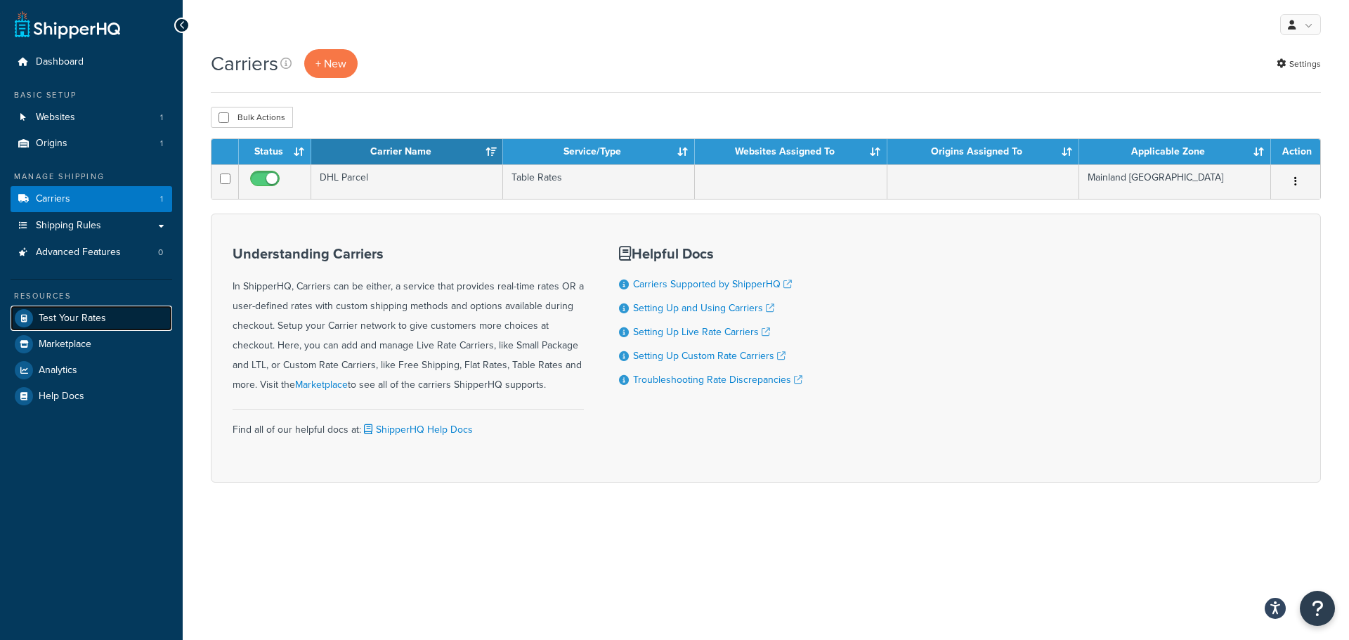
click at [70, 320] on span "Test Your Rates" at bounding box center [72, 319] width 67 height 12
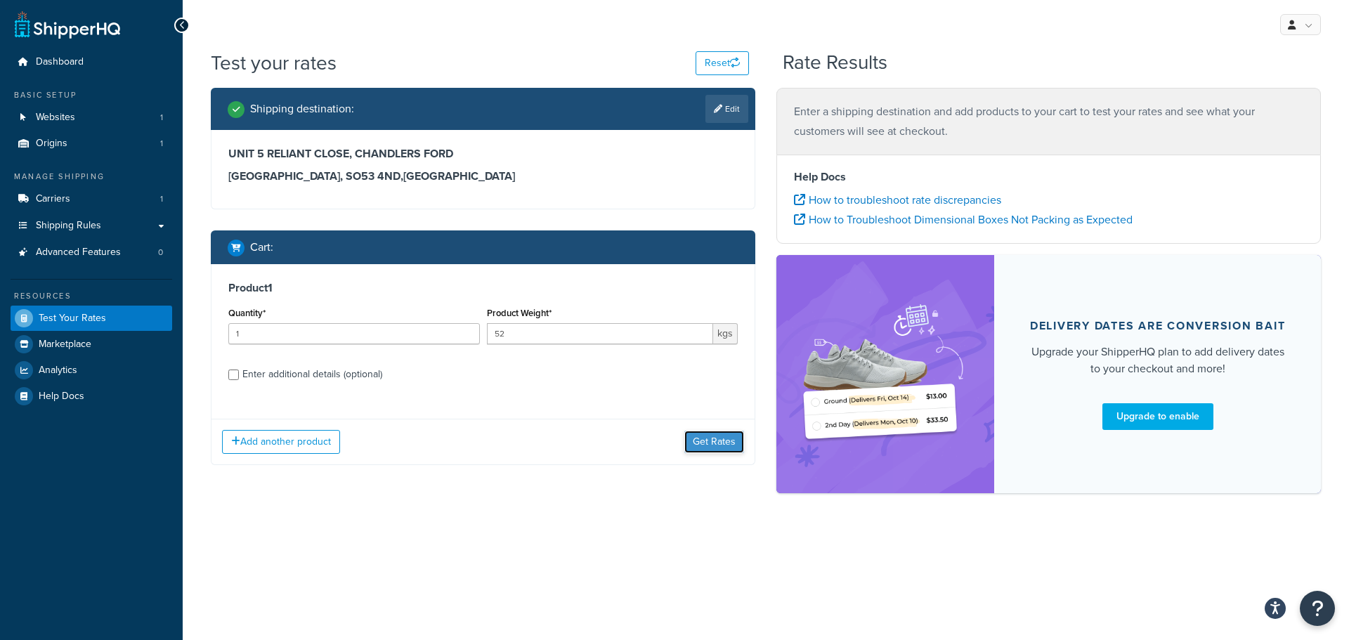
click at [712, 438] on button "Get Rates" at bounding box center [714, 442] width 60 height 22
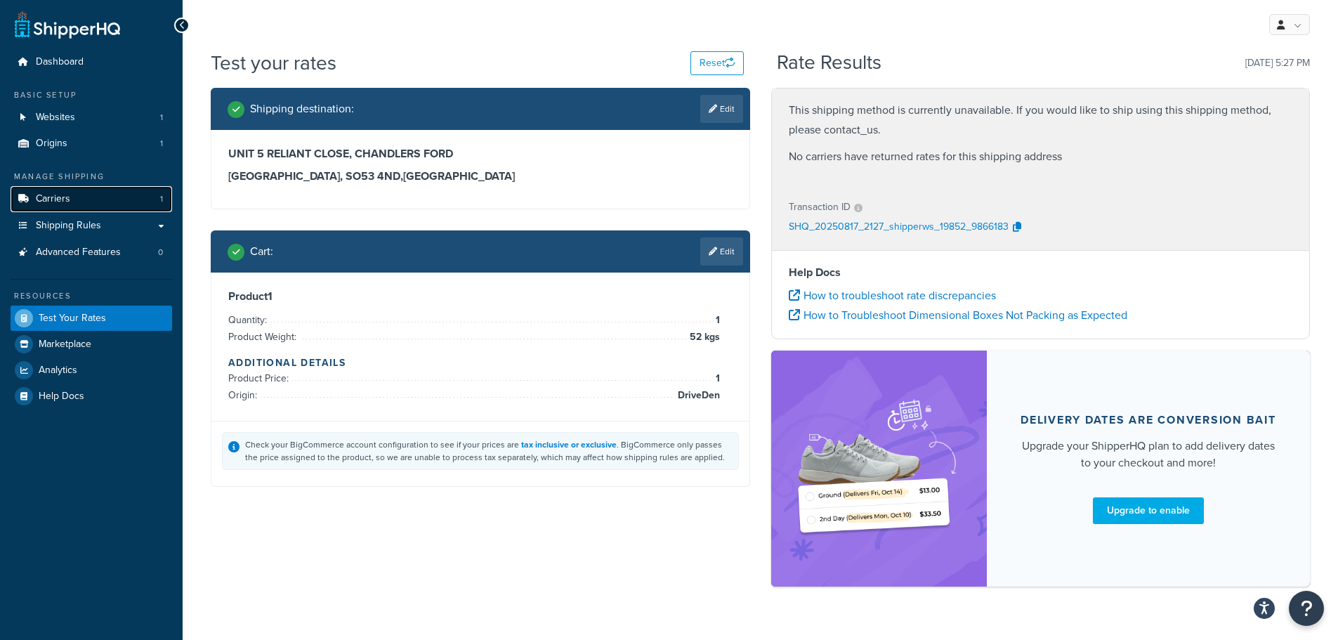
click at [64, 200] on span "Carriers" at bounding box center [53, 199] width 34 height 12
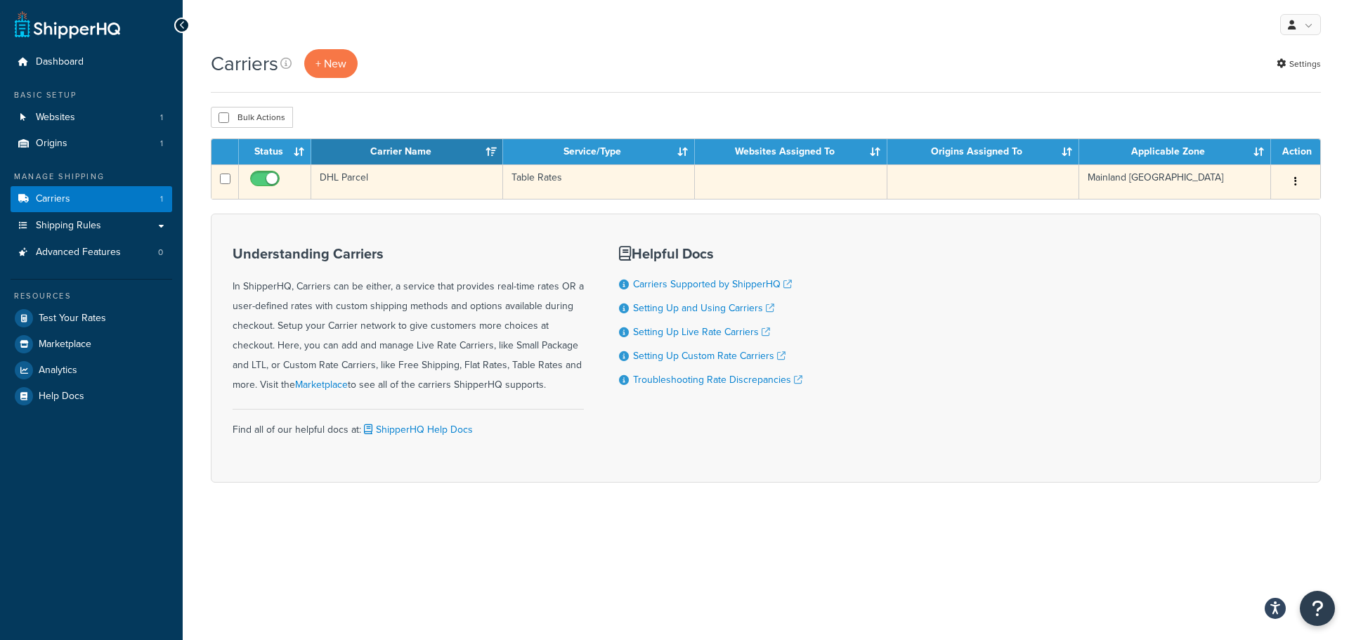
click at [367, 173] on td "DHL Parcel" at bounding box center [407, 181] width 192 height 34
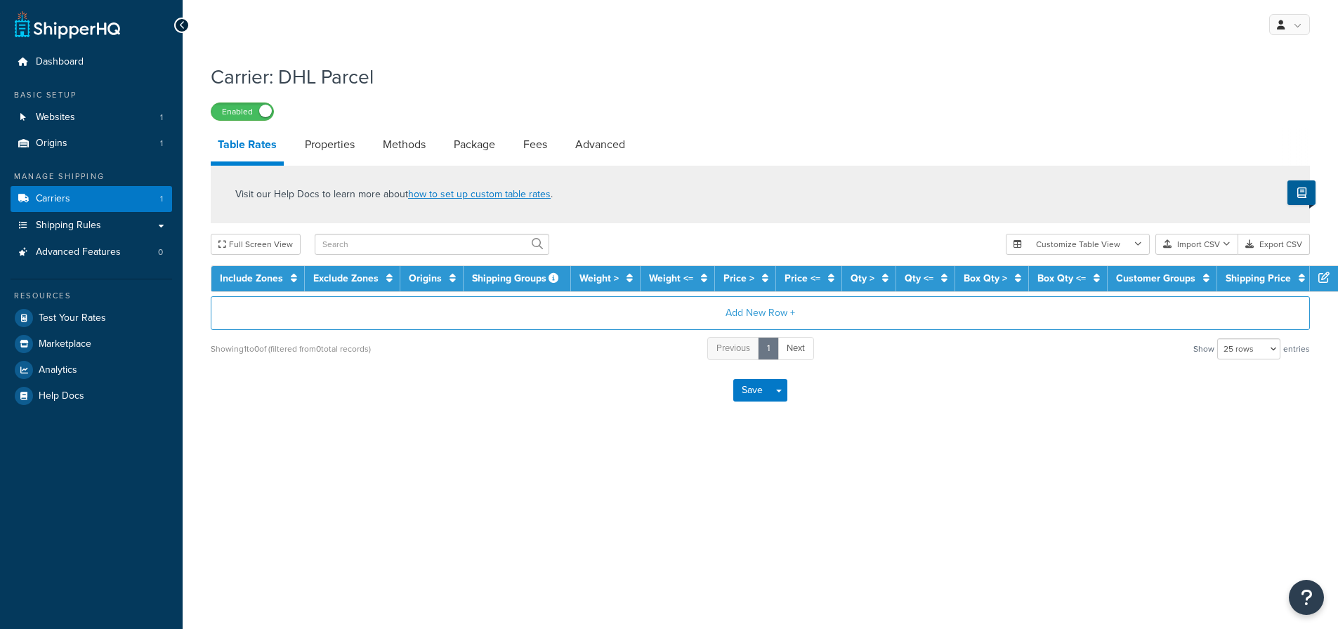
select select "25"
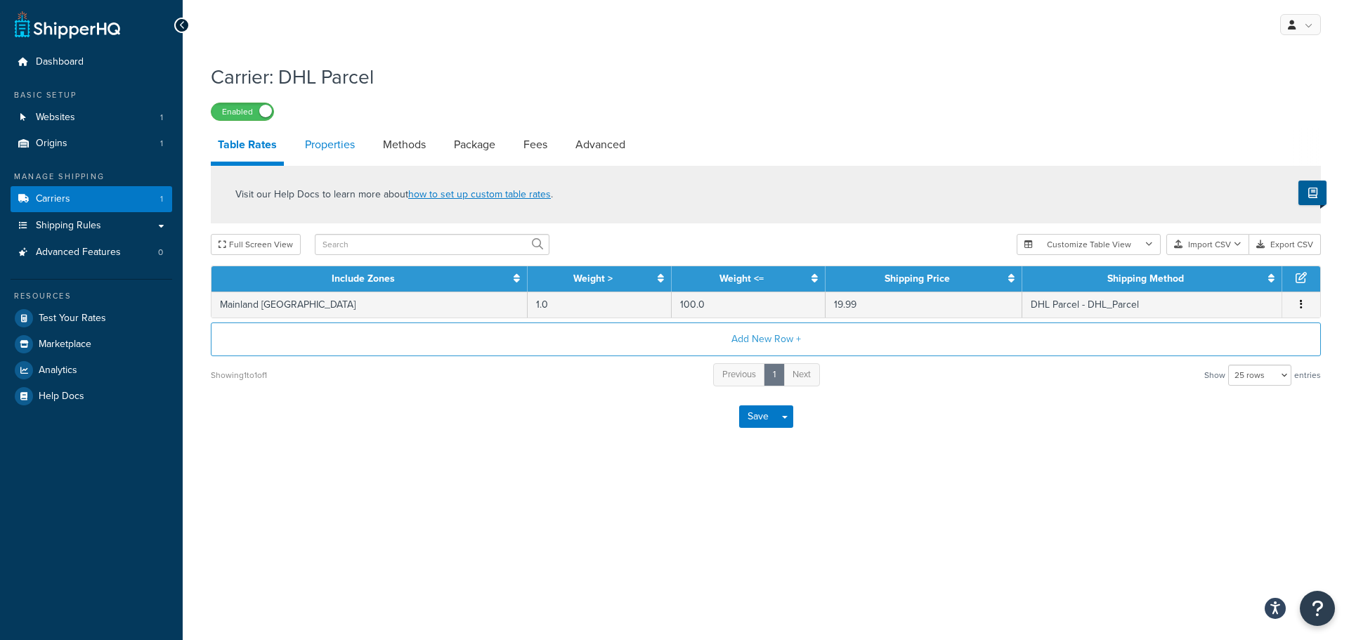
click at [341, 142] on link "Properties" at bounding box center [330, 145] width 64 height 34
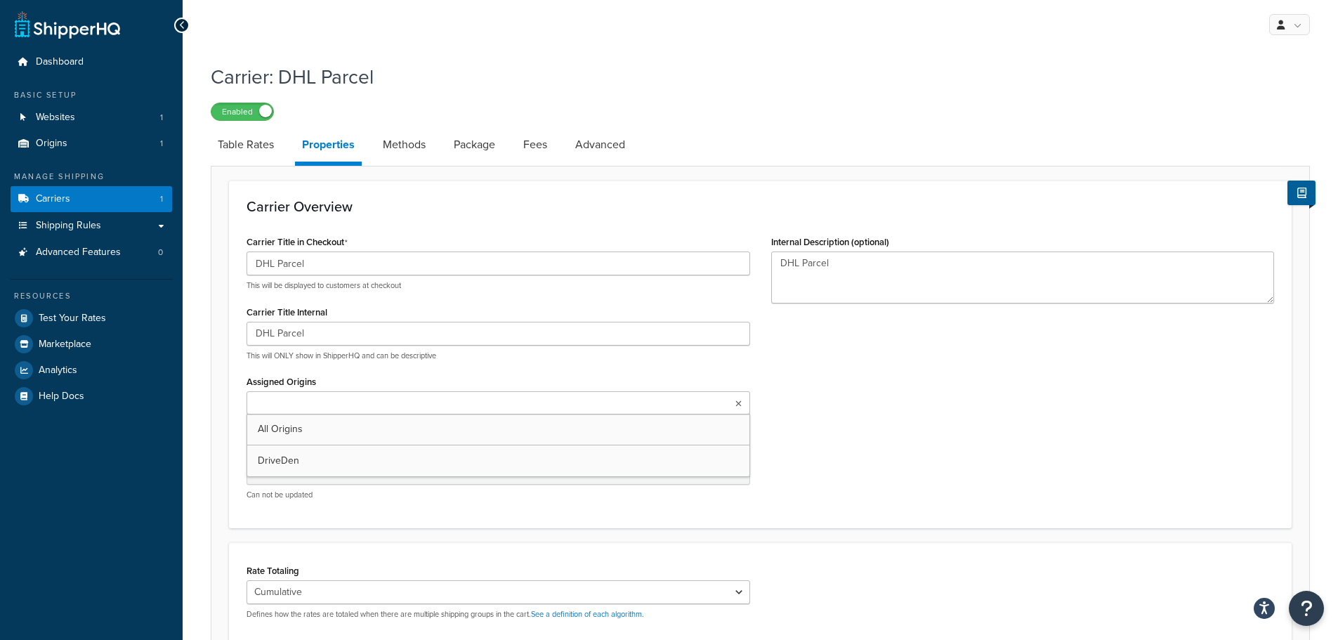
click at [361, 398] on input "Assigned Origins" at bounding box center [313, 403] width 124 height 15
click at [913, 440] on div "Carrier Title in Checkout DHL Parcel This will be displayed to customers at che…" at bounding box center [760, 373] width 1049 height 282
click at [406, 145] on link "Methods" at bounding box center [404, 145] width 57 height 34
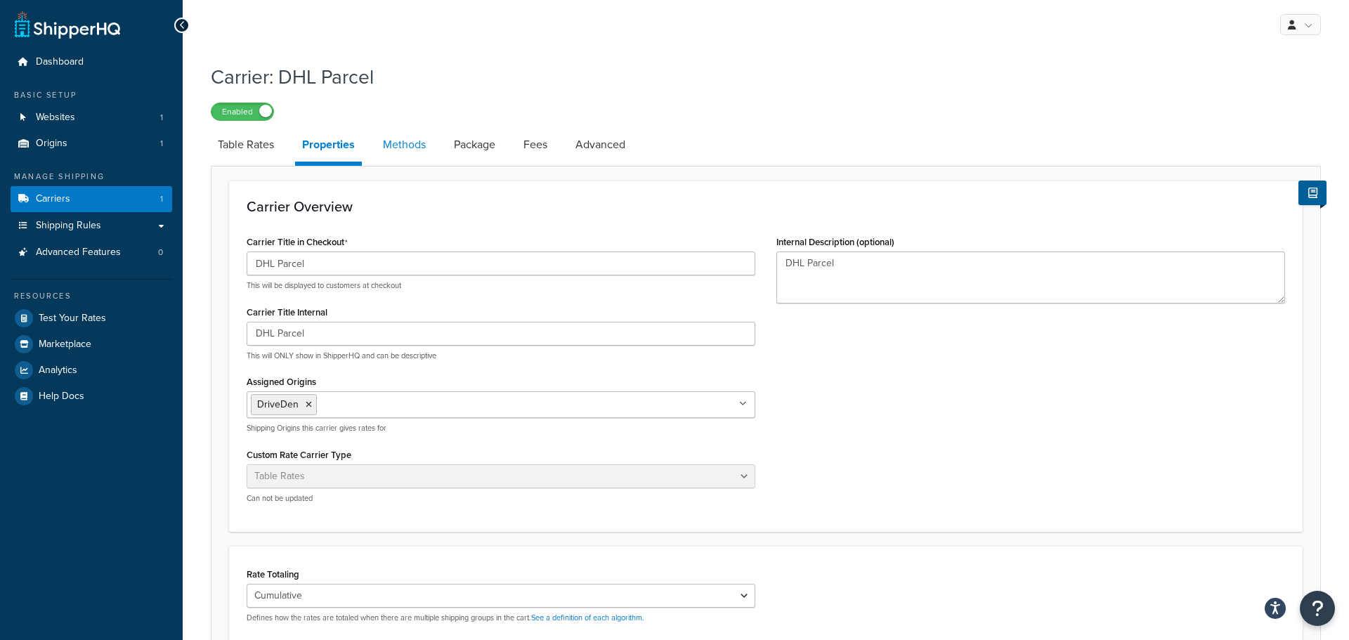
select select "25"
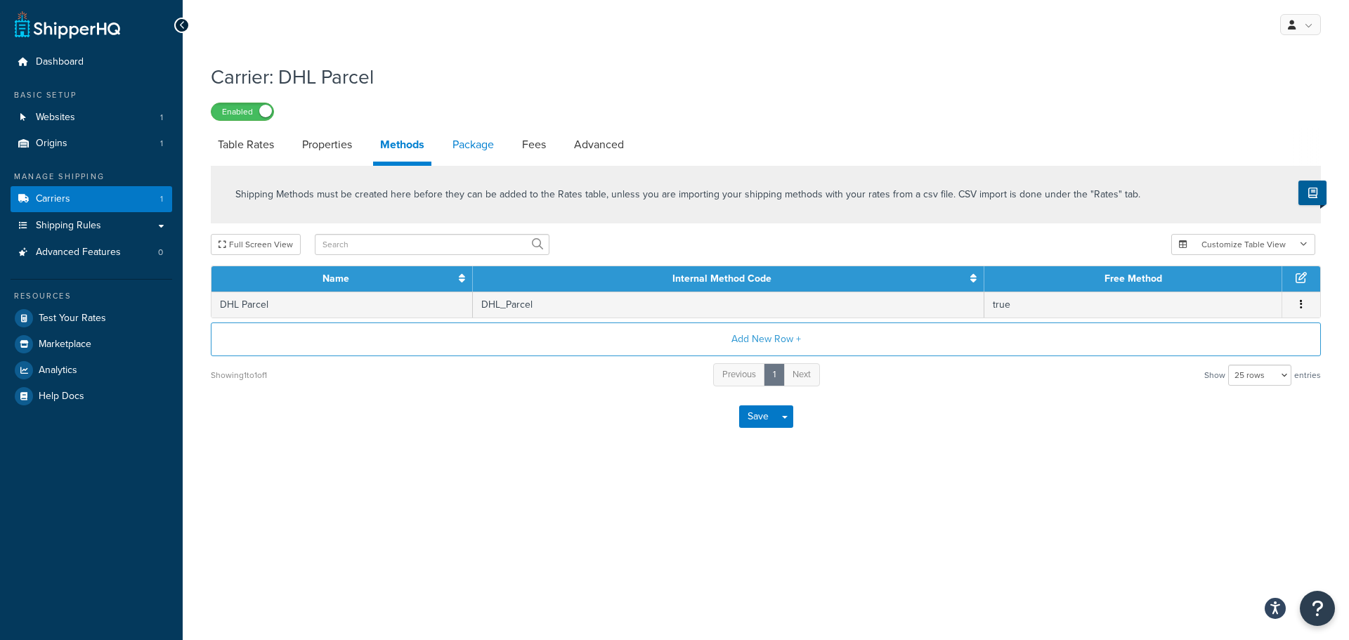
click at [472, 144] on link "Package" at bounding box center [472, 145] width 55 height 34
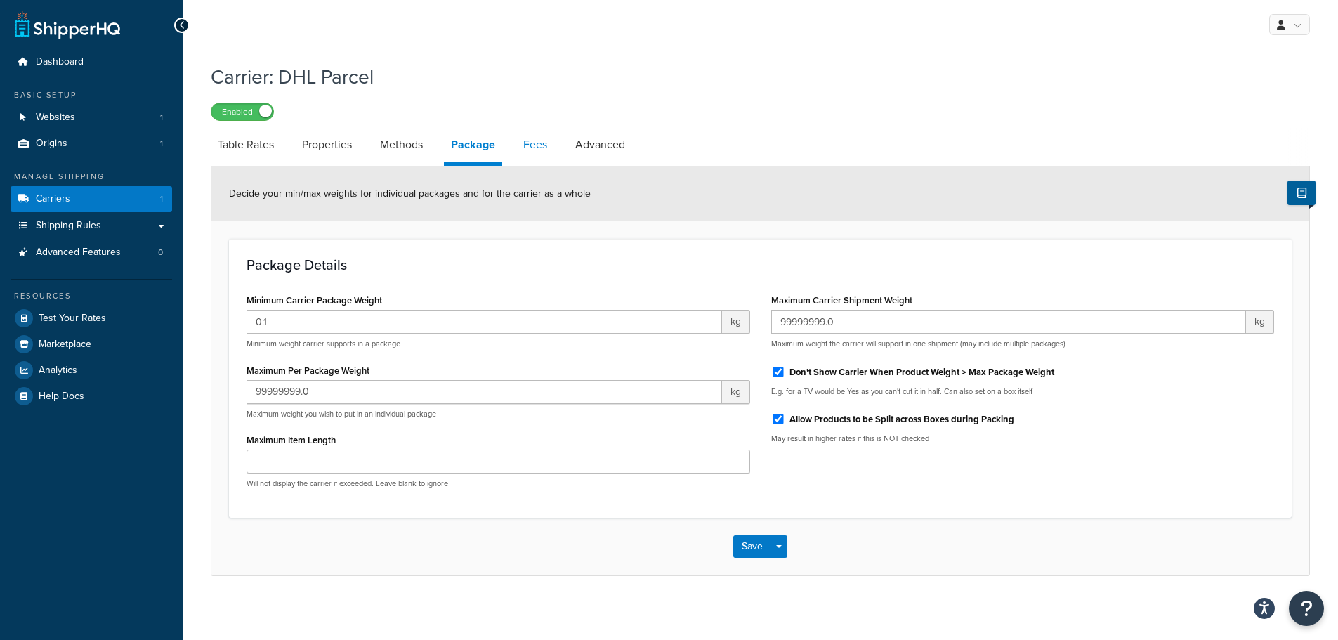
click at [541, 142] on link "Fees" at bounding box center [535, 145] width 38 height 34
select select "AFTER"
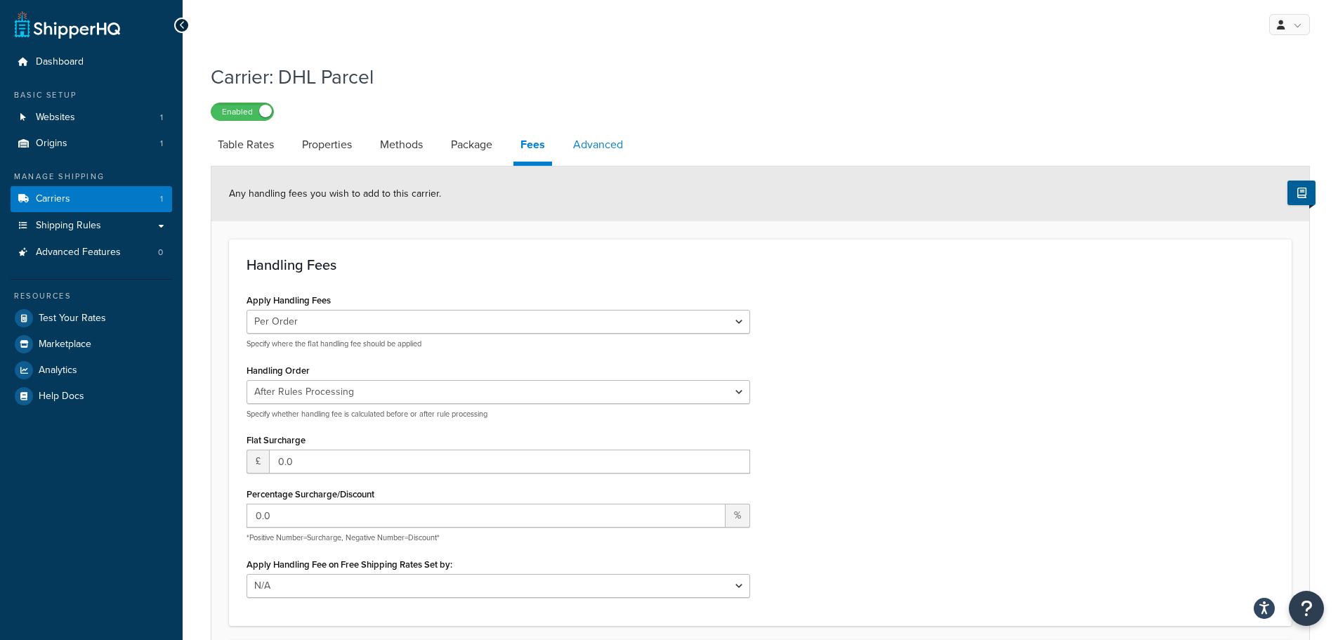
click at [595, 145] on link "Advanced" at bounding box center [598, 145] width 64 height 34
select select "false"
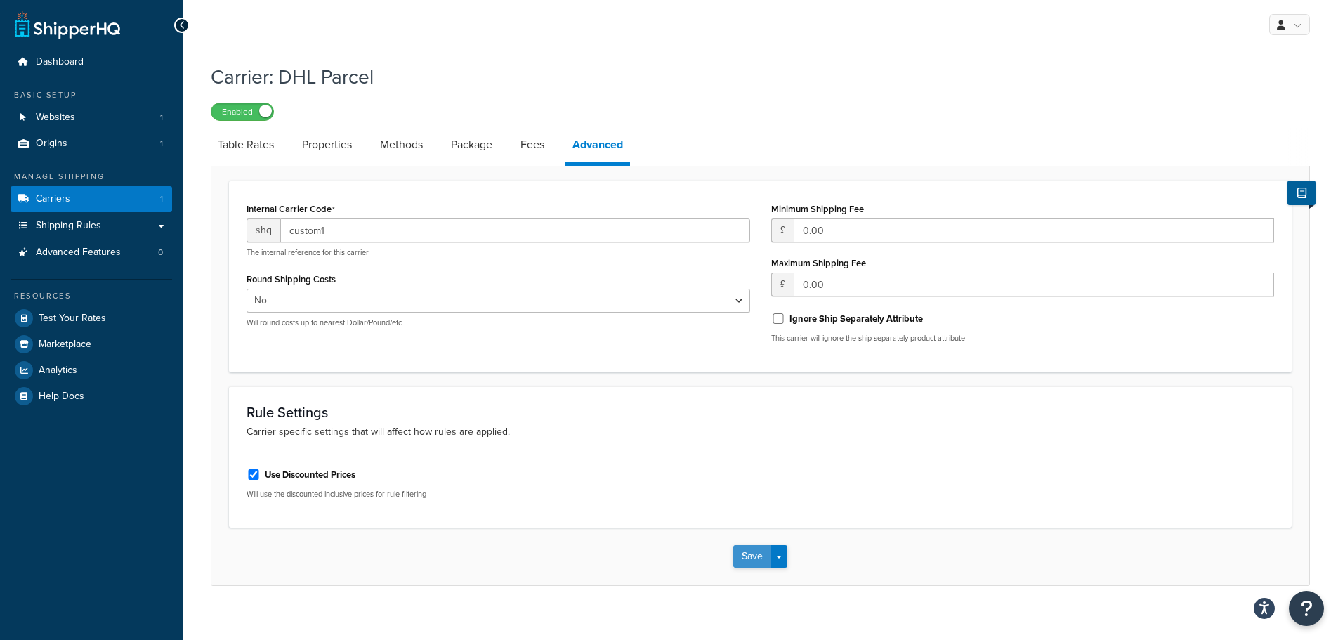
click at [743, 556] on button "Save" at bounding box center [752, 556] width 38 height 22
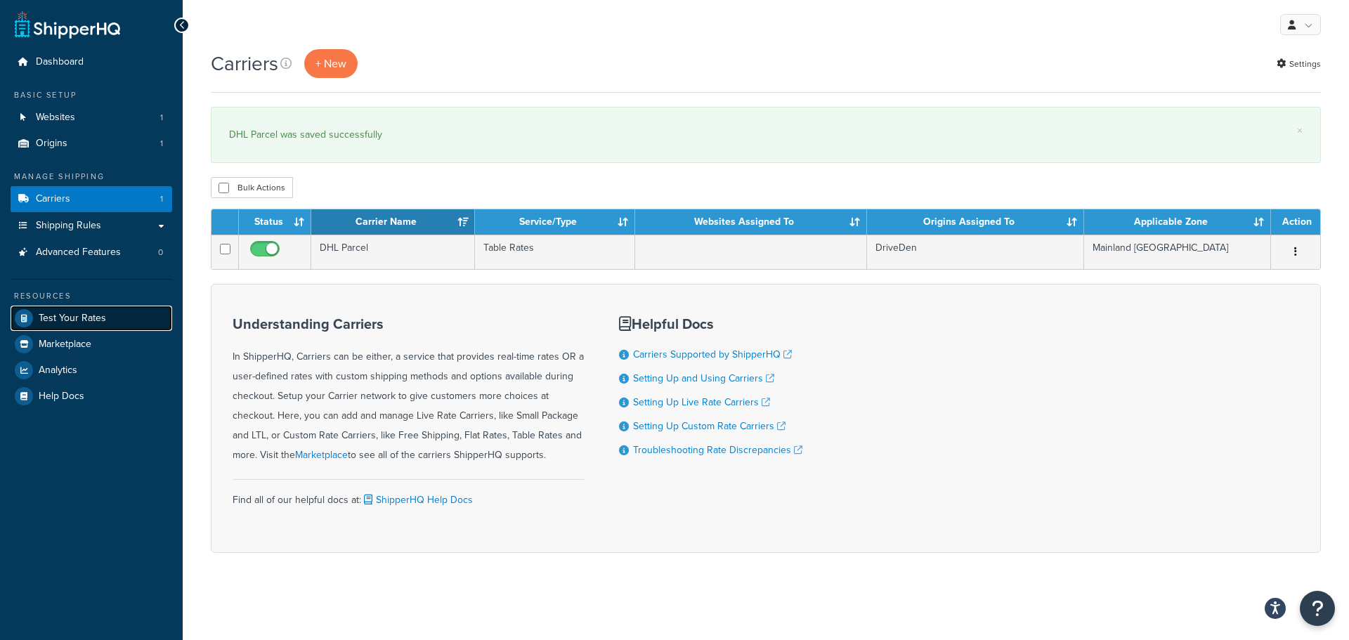
click at [69, 323] on span "Test Your Rates" at bounding box center [72, 319] width 67 height 12
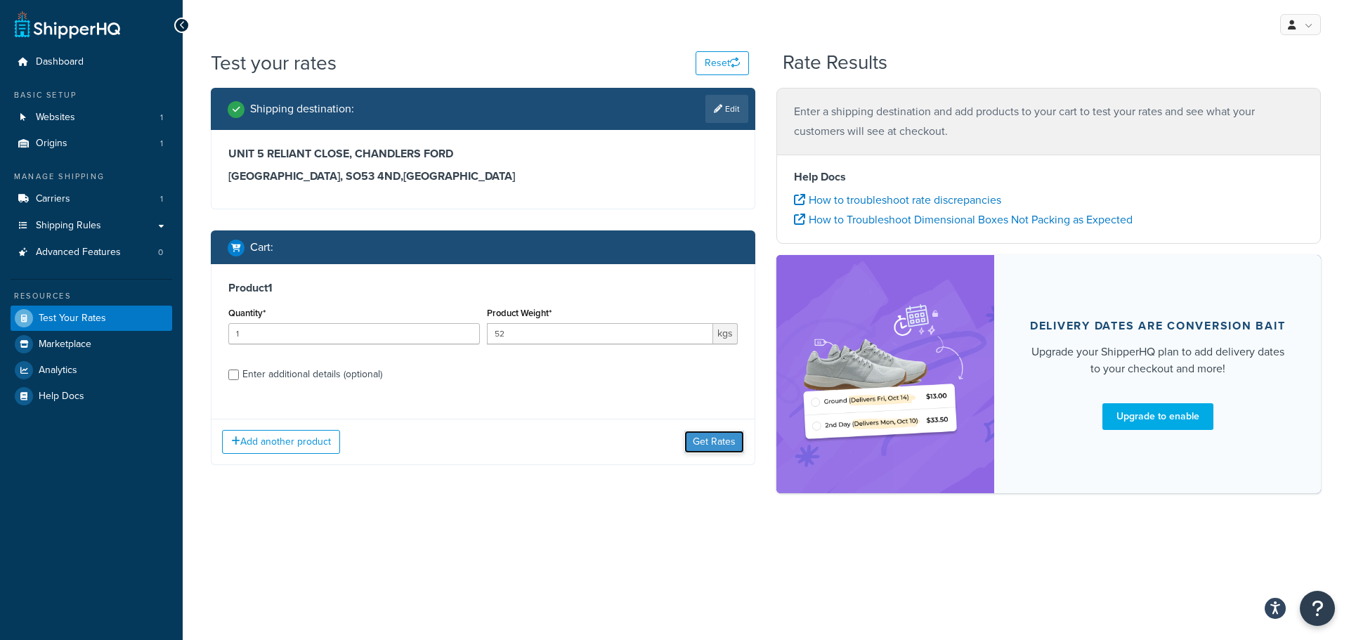
click at [719, 442] on button "Get Rates" at bounding box center [714, 442] width 60 height 22
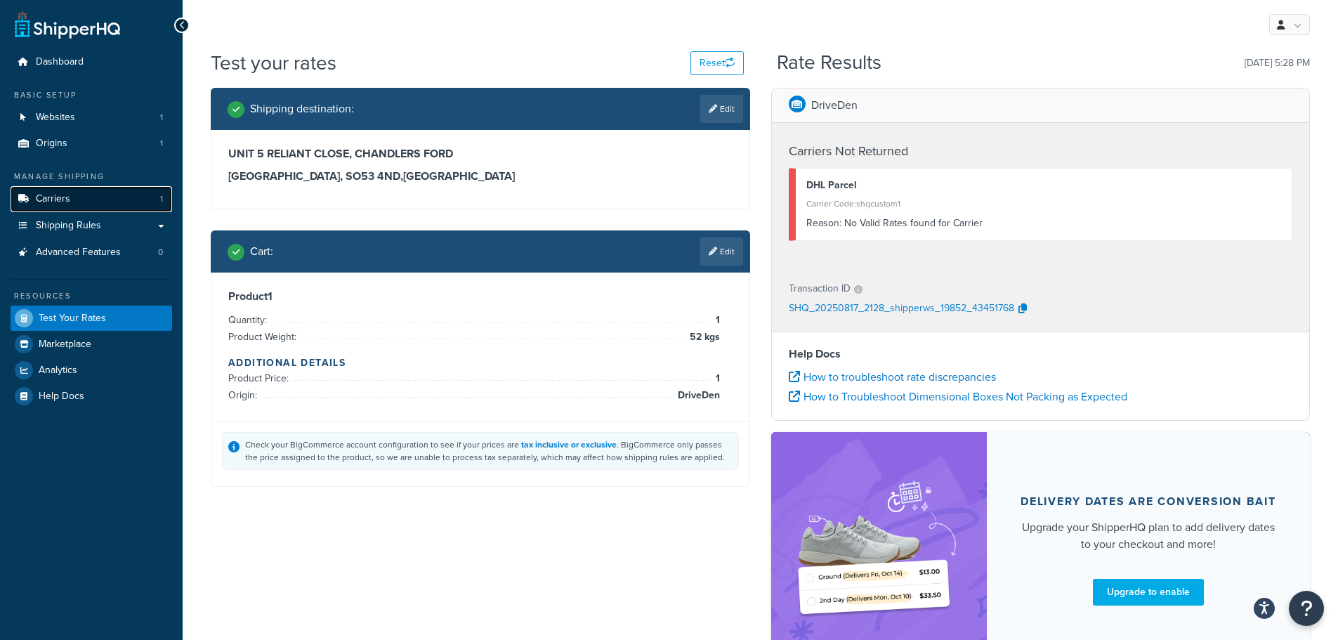
click at [67, 204] on span "Carriers" at bounding box center [53, 199] width 34 height 12
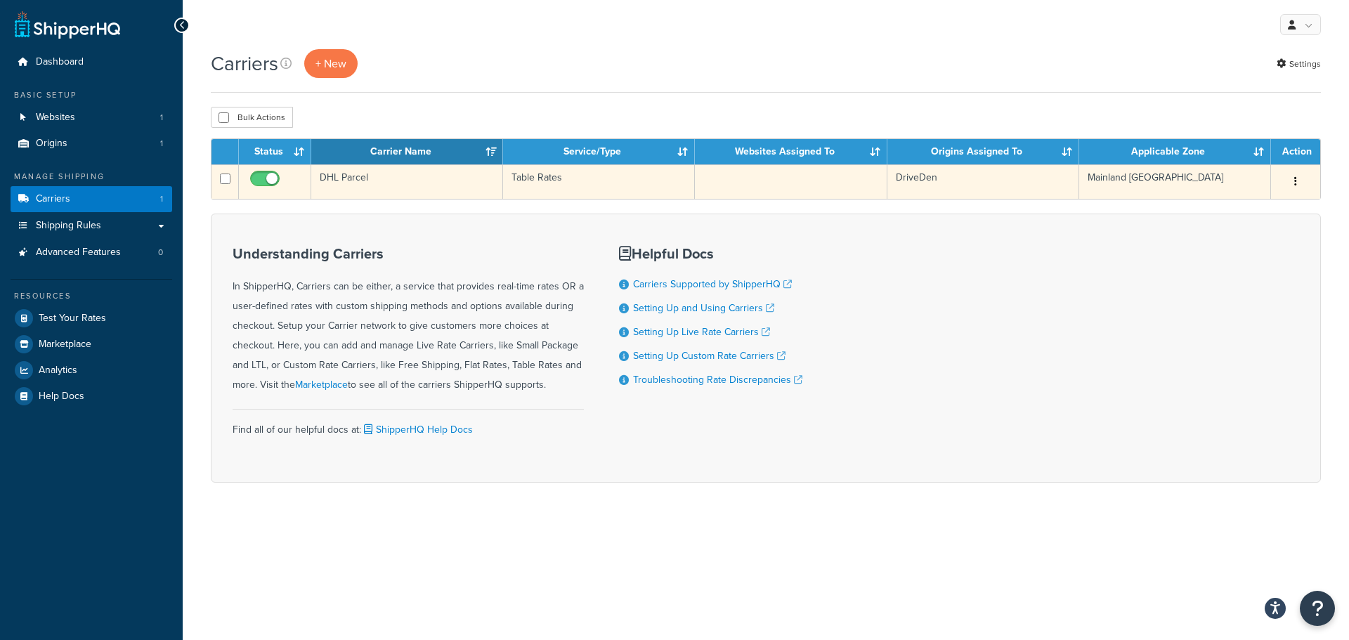
click at [546, 175] on td "Table Rates" at bounding box center [599, 181] width 192 height 34
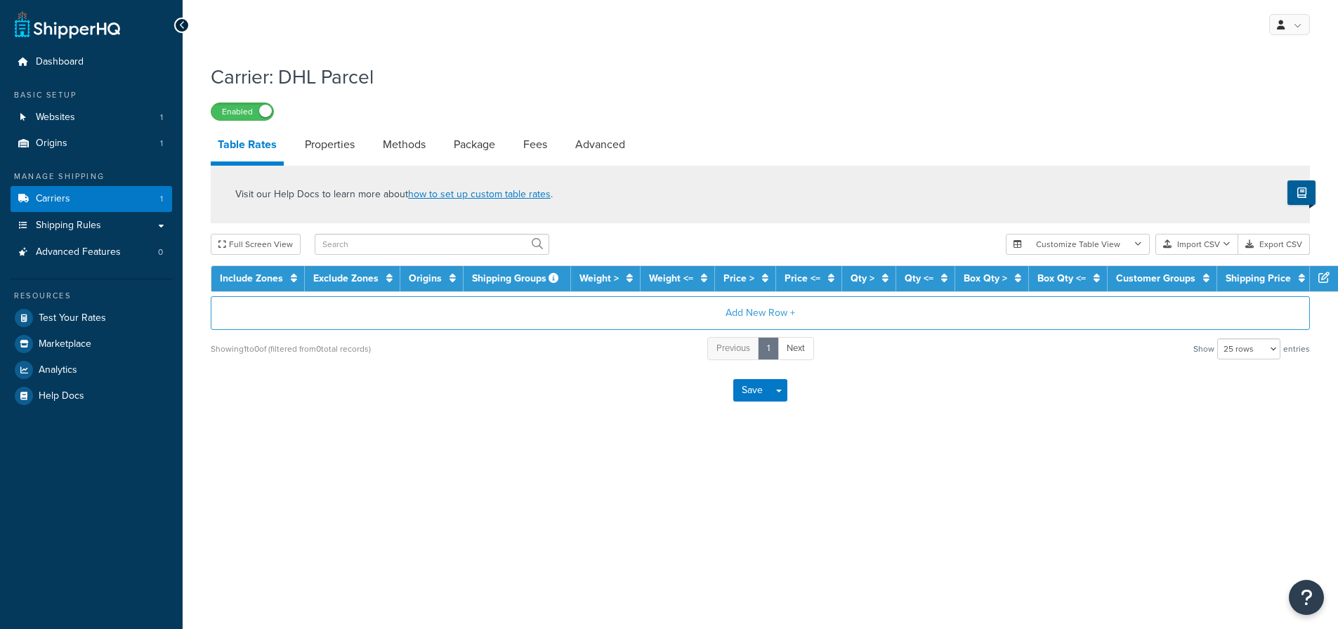
select select "25"
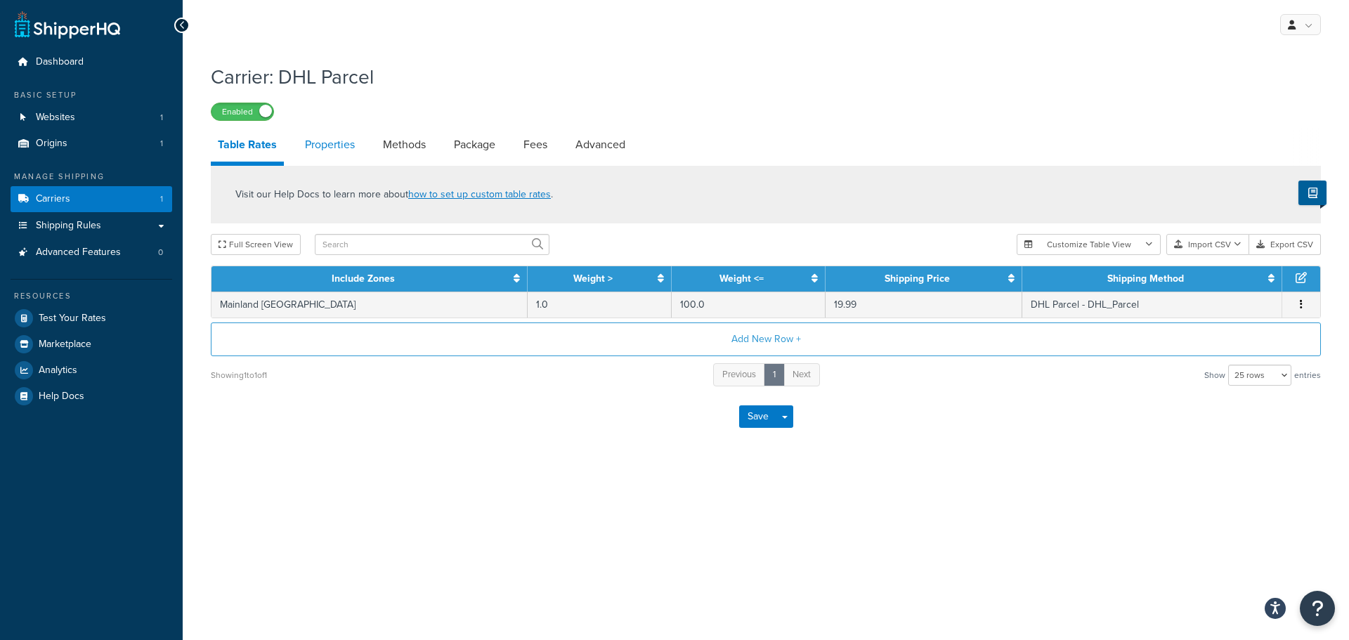
click at [336, 148] on link "Properties" at bounding box center [330, 145] width 64 height 34
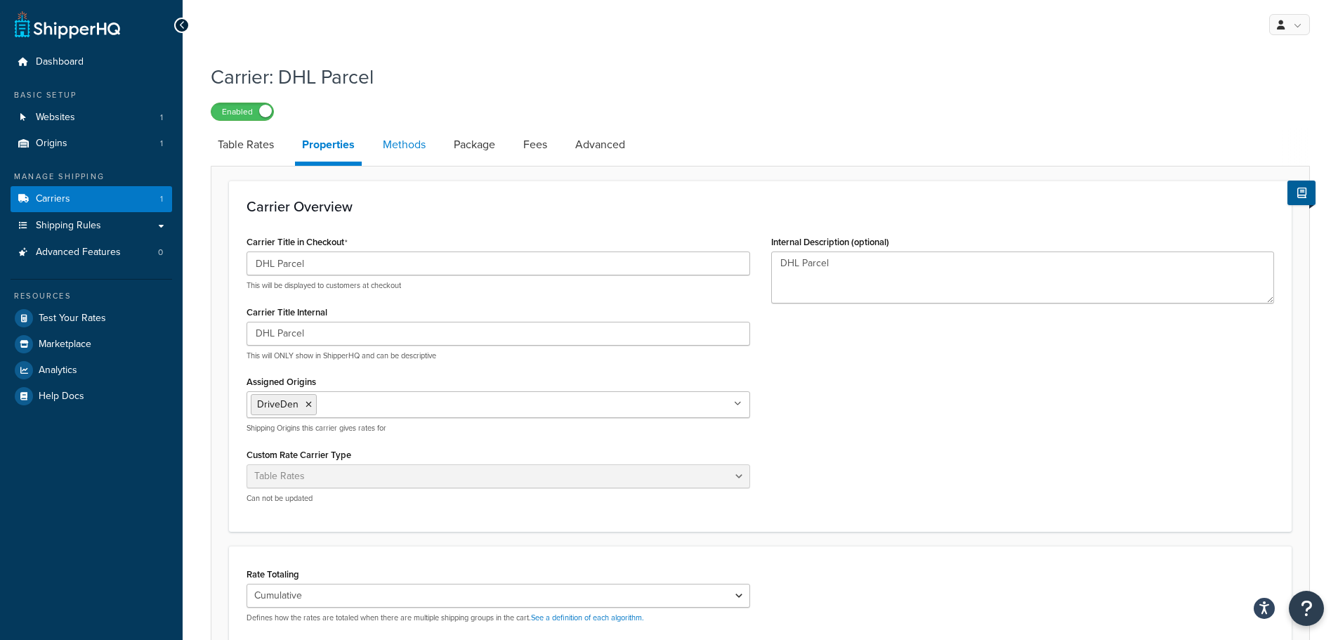
click at [421, 151] on link "Methods" at bounding box center [404, 145] width 57 height 34
select select "25"
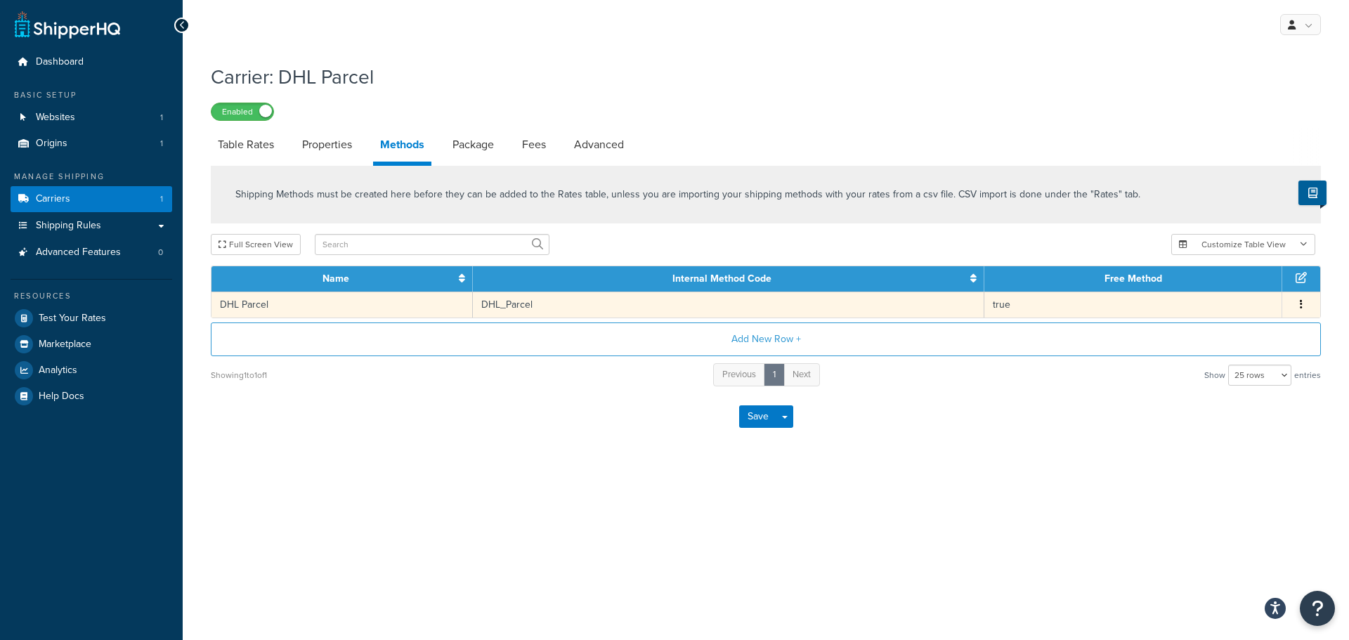
click at [1302, 306] on button "button" at bounding box center [1300, 304] width 11 height 15
click at [1212, 290] on div "Edit" at bounding box center [1230, 291] width 100 height 29
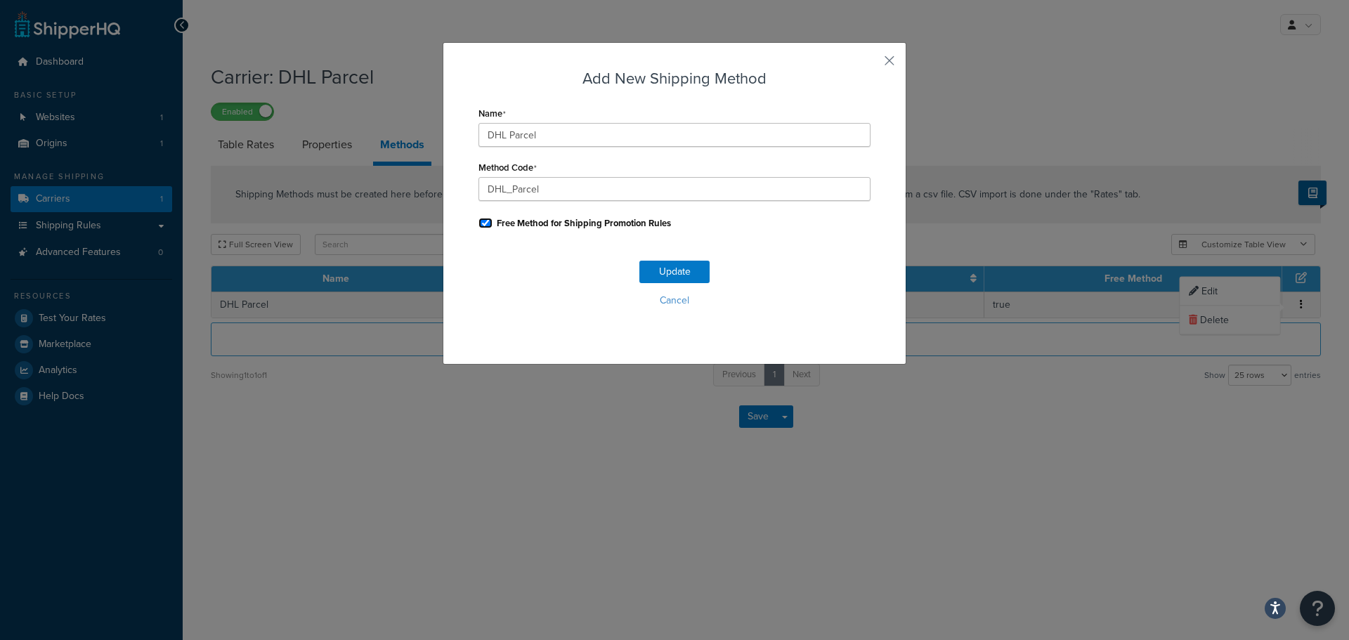
click at [483, 225] on input "Free Method for Shipping Promotion Rules" at bounding box center [485, 223] width 14 height 11
checkbox input "false"
click at [670, 271] on button "Update" at bounding box center [674, 272] width 70 height 22
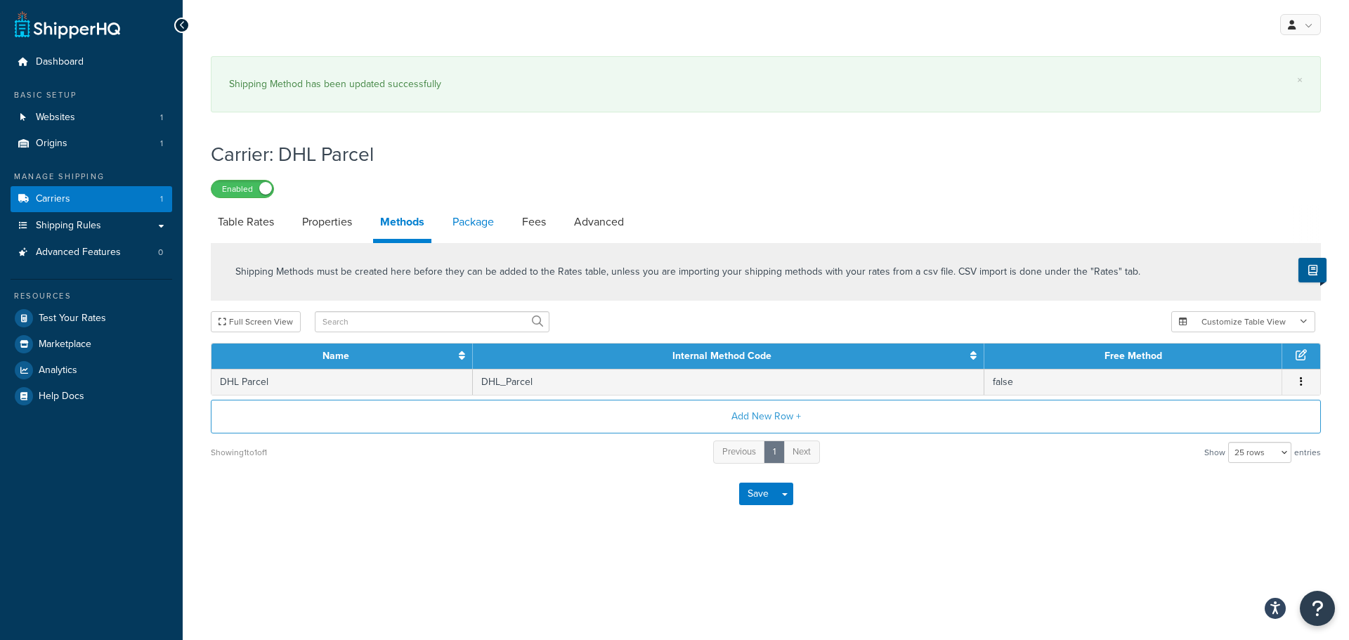
click at [485, 226] on link "Package" at bounding box center [472, 222] width 55 height 34
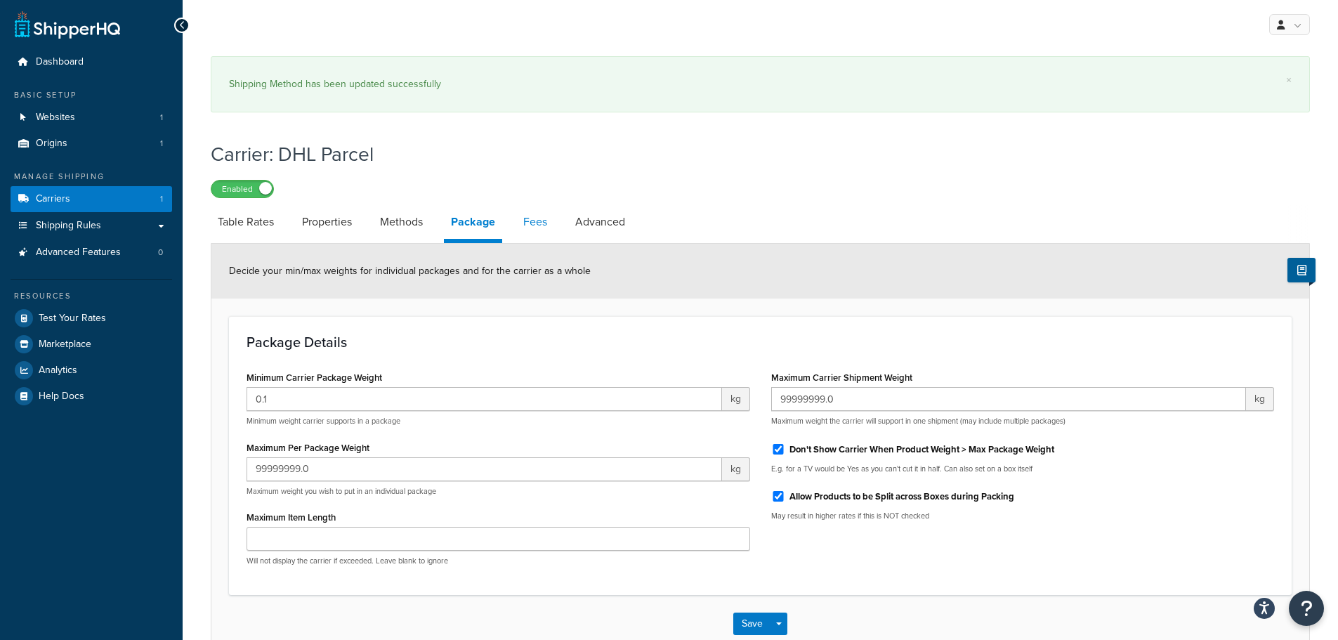
click at [544, 223] on link "Fees" at bounding box center [535, 222] width 38 height 34
select select "AFTER"
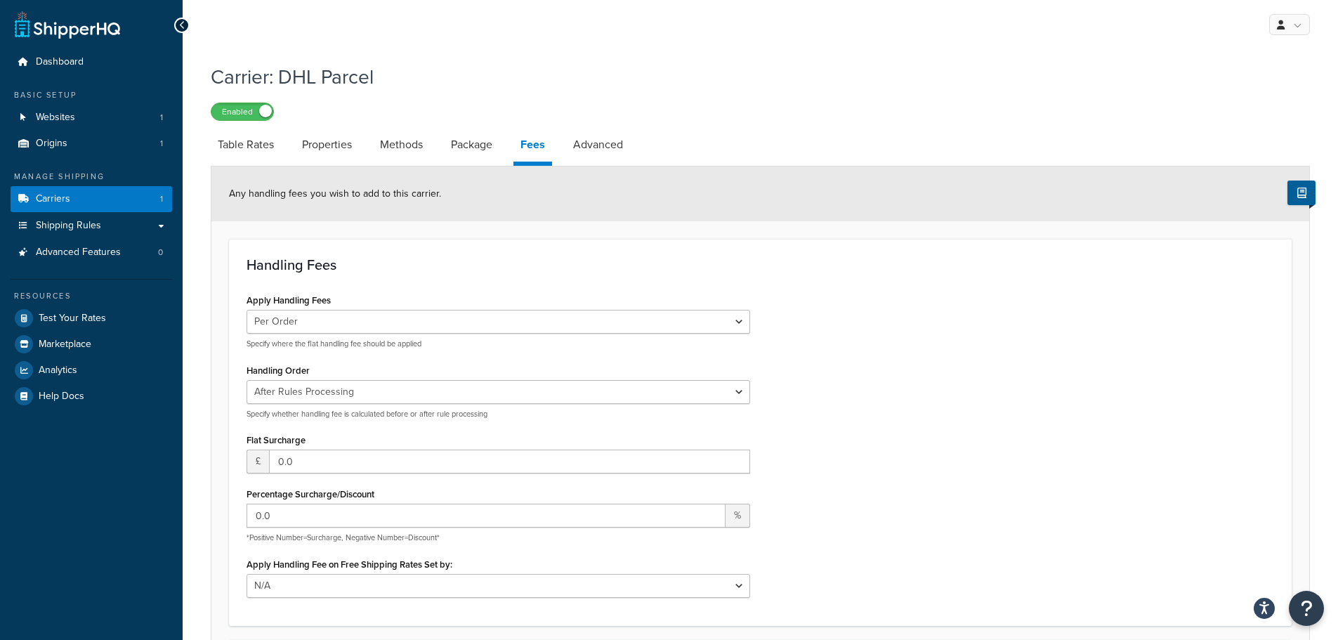
click at [594, 221] on div "Any handling fees you wish to add to this carrier." at bounding box center [760, 193] width 1098 height 55
click at [604, 144] on link "Advanced" at bounding box center [598, 145] width 64 height 34
select select "false"
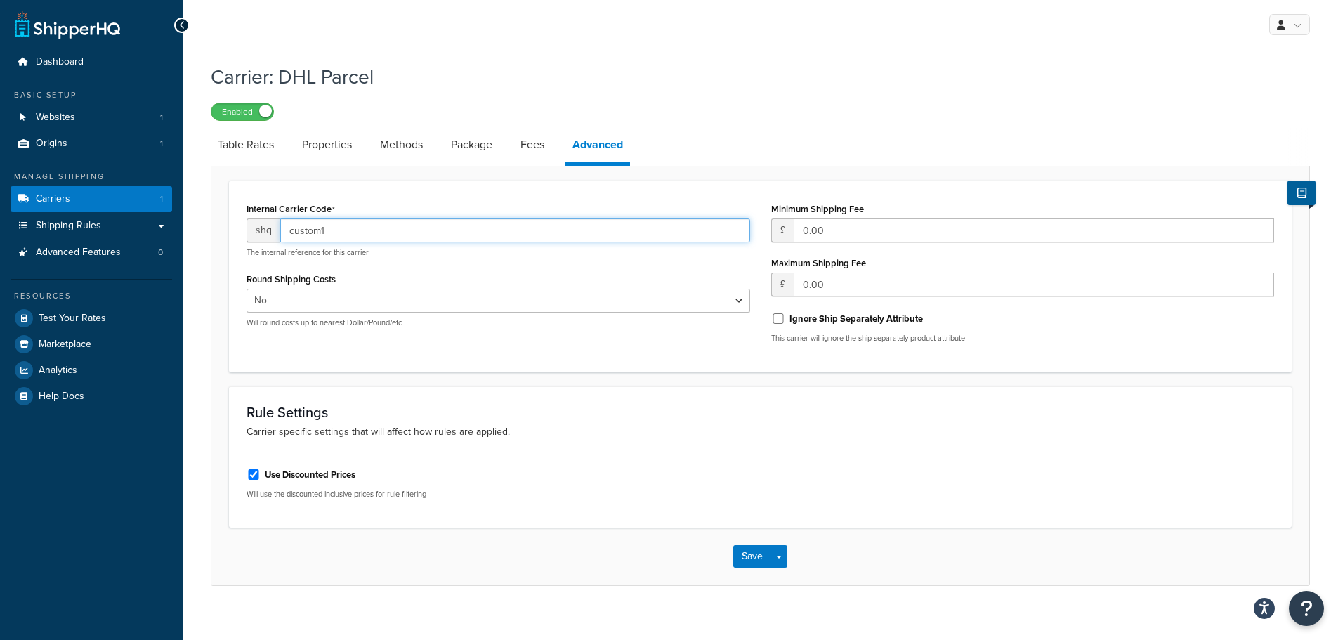
click at [336, 230] on input "custom1" at bounding box center [515, 230] width 470 height 24
drag, startPoint x: 360, startPoint y: 232, endPoint x: 273, endPoint y: 232, distance: 87.1
click at [275, 231] on div "shq custom1" at bounding box center [499, 230] width 504 height 24
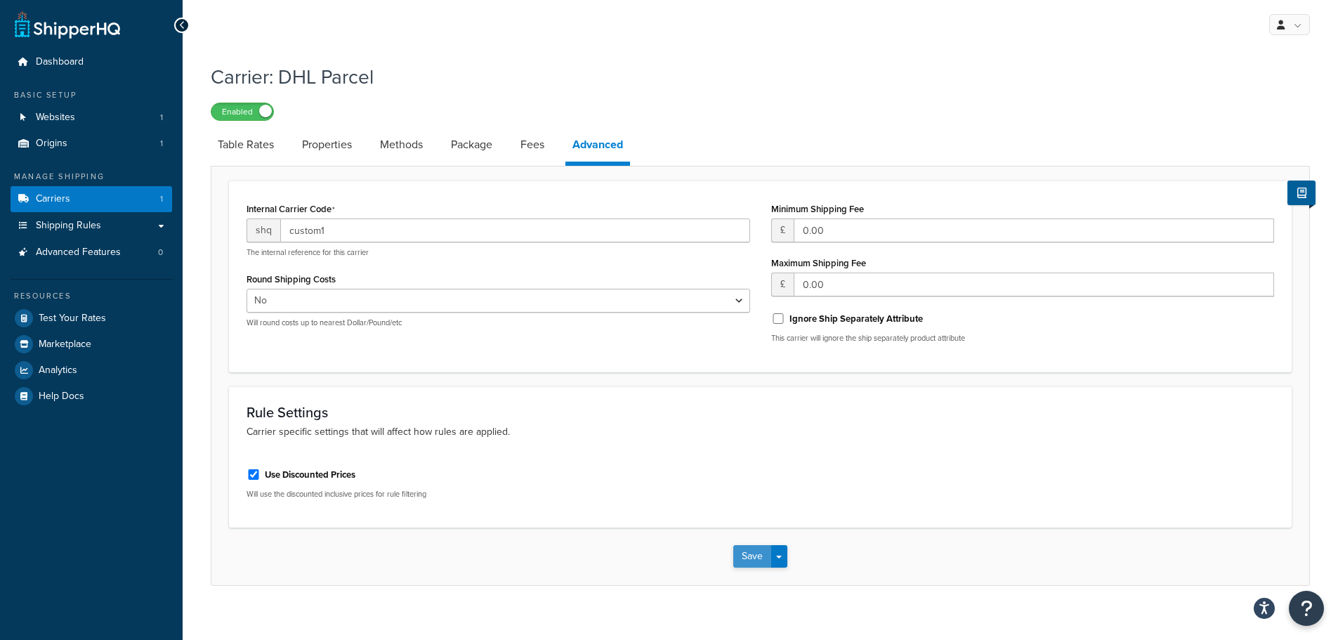
click at [745, 560] on button "Save" at bounding box center [752, 556] width 38 height 22
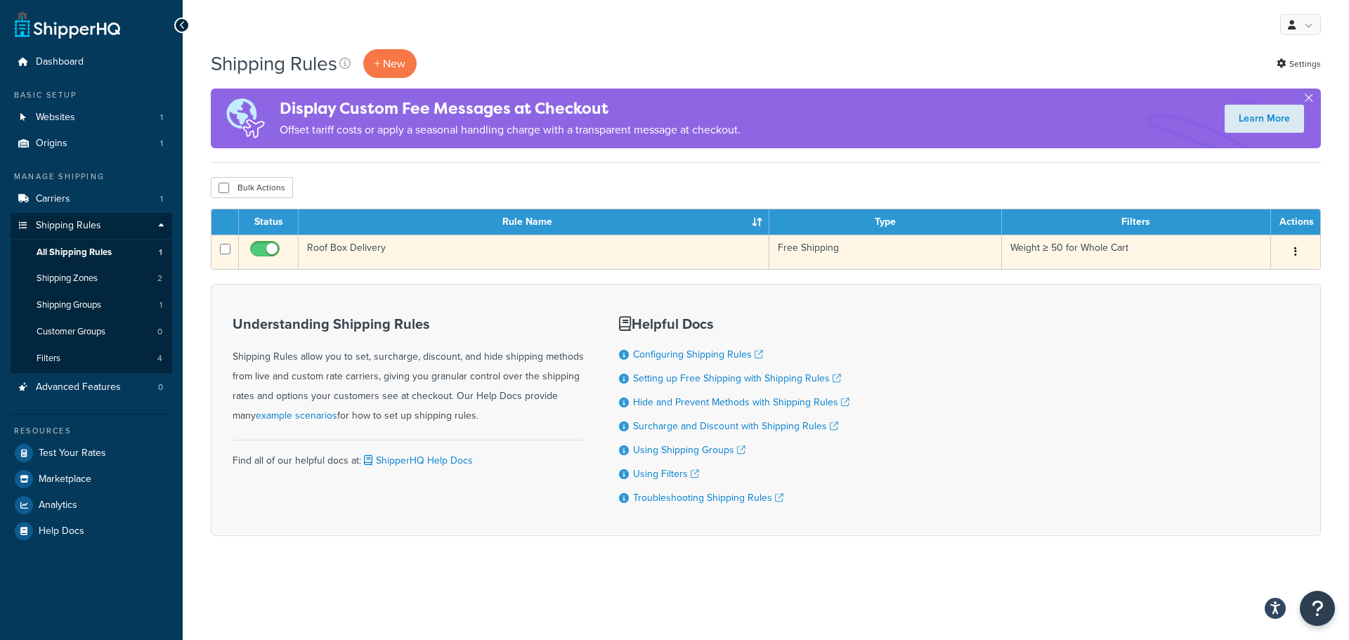
click at [370, 249] on td "Roof Box Delivery" at bounding box center [534, 252] width 471 height 34
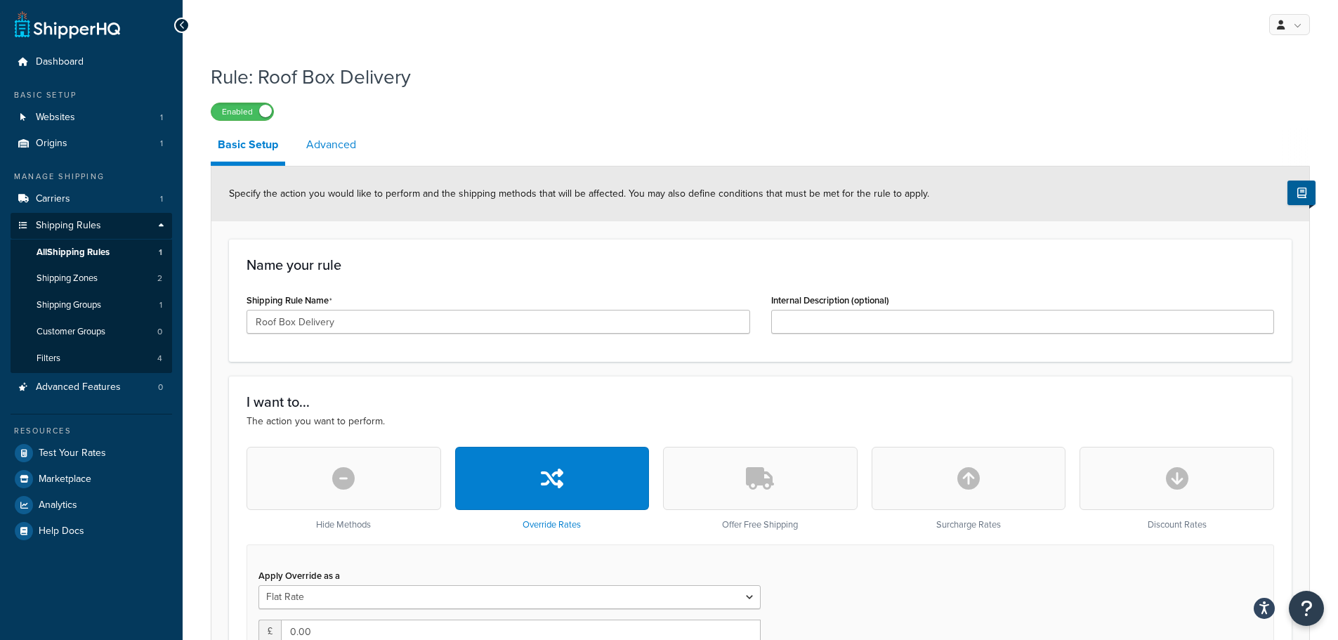
click at [328, 150] on link "Advanced" at bounding box center [331, 145] width 64 height 34
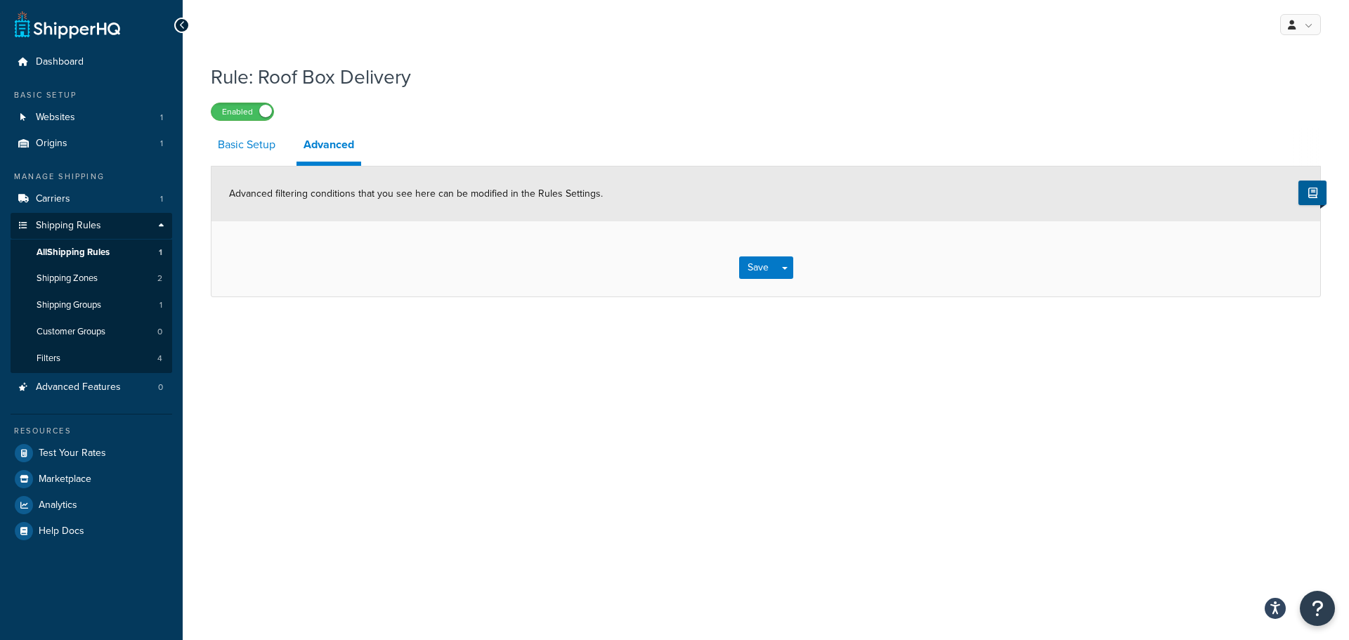
click at [246, 147] on link "Basic Setup" at bounding box center [247, 145] width 72 height 34
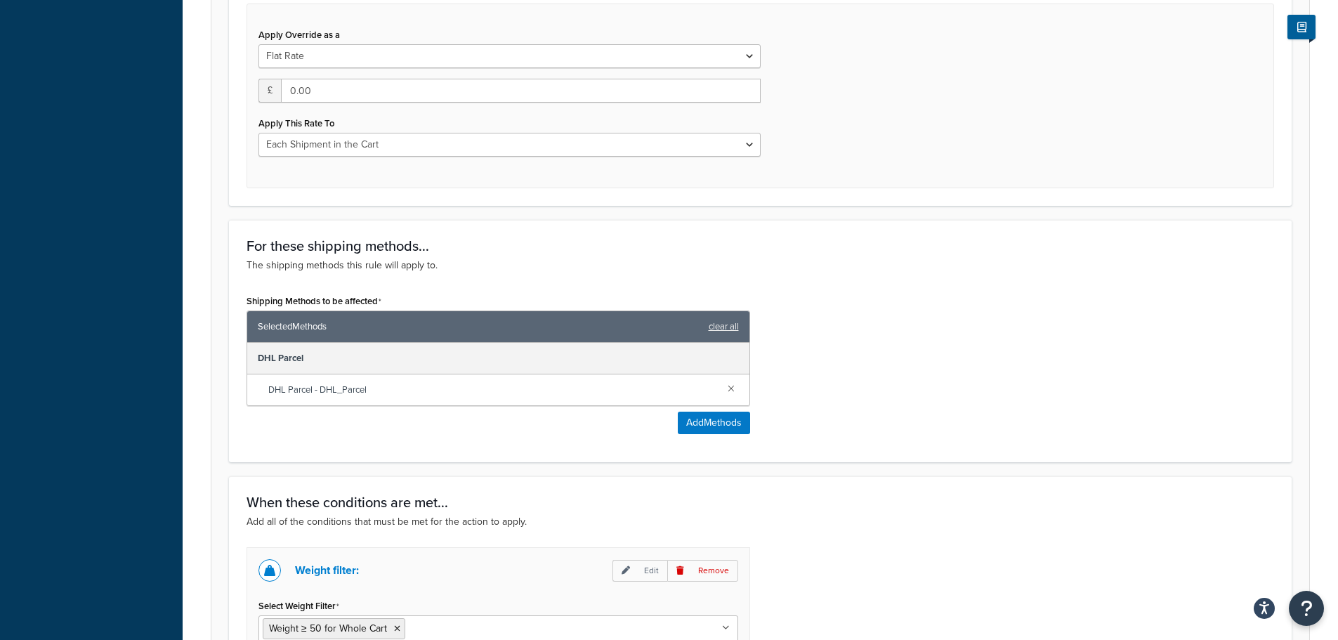
scroll to position [351, 0]
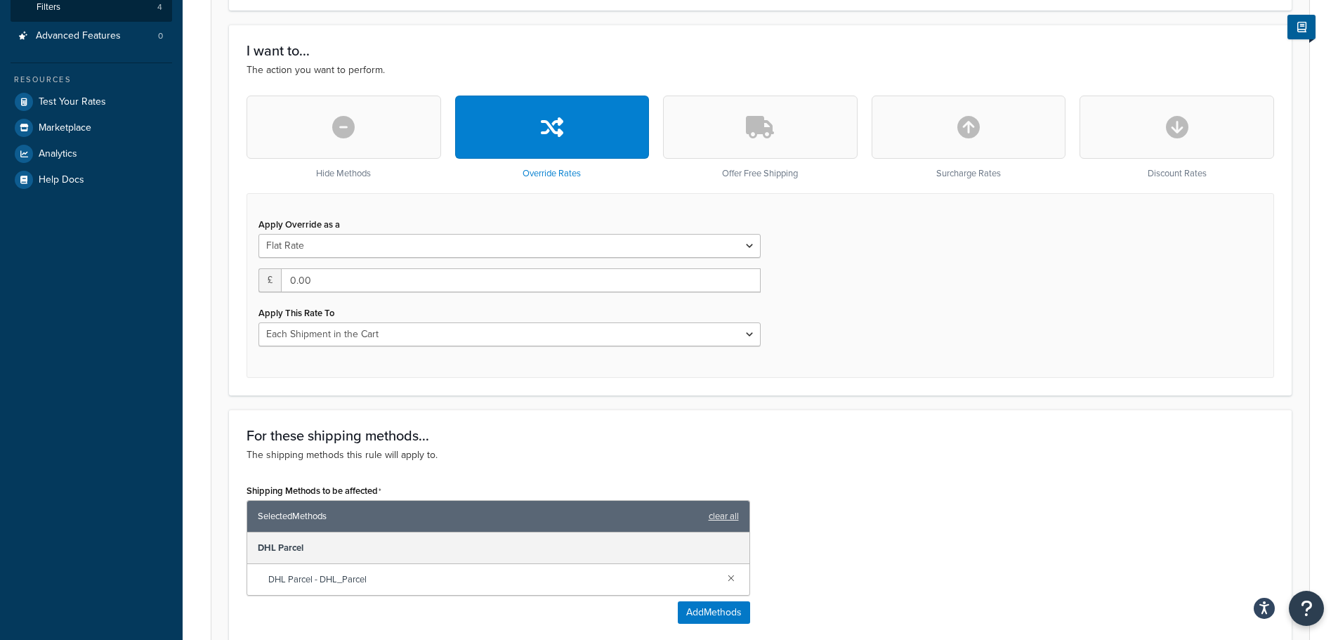
click at [313, 128] on button "button" at bounding box center [344, 127] width 195 height 63
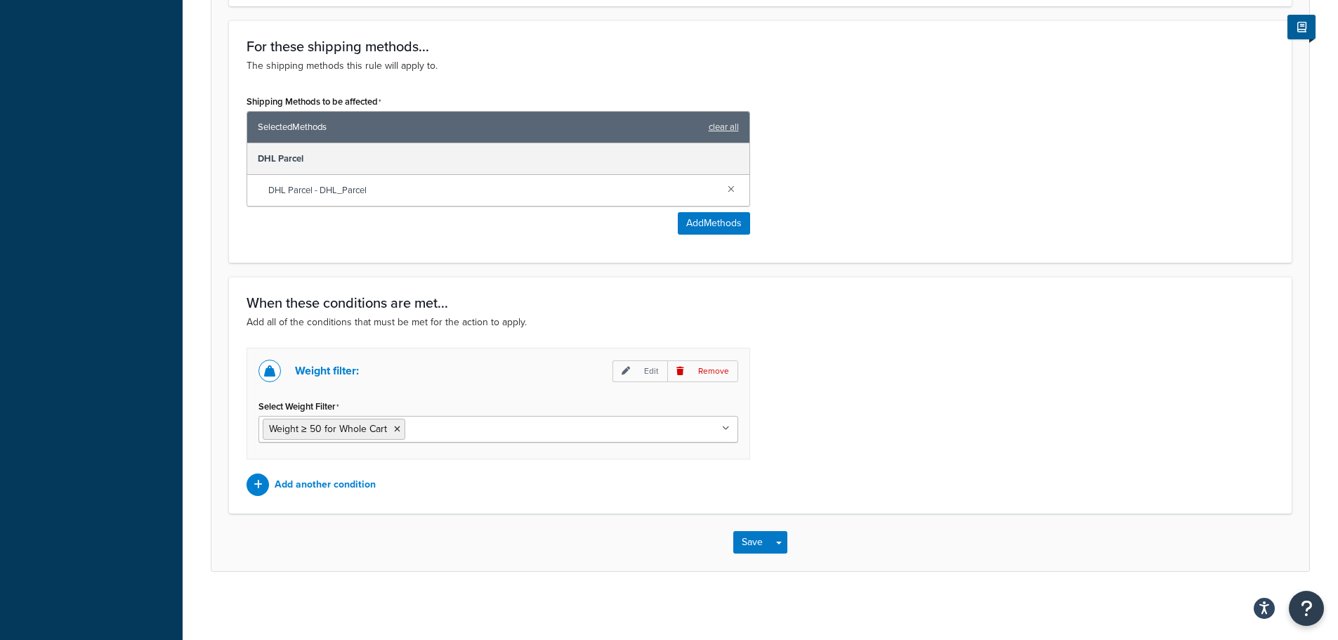
scroll to position [558, 0]
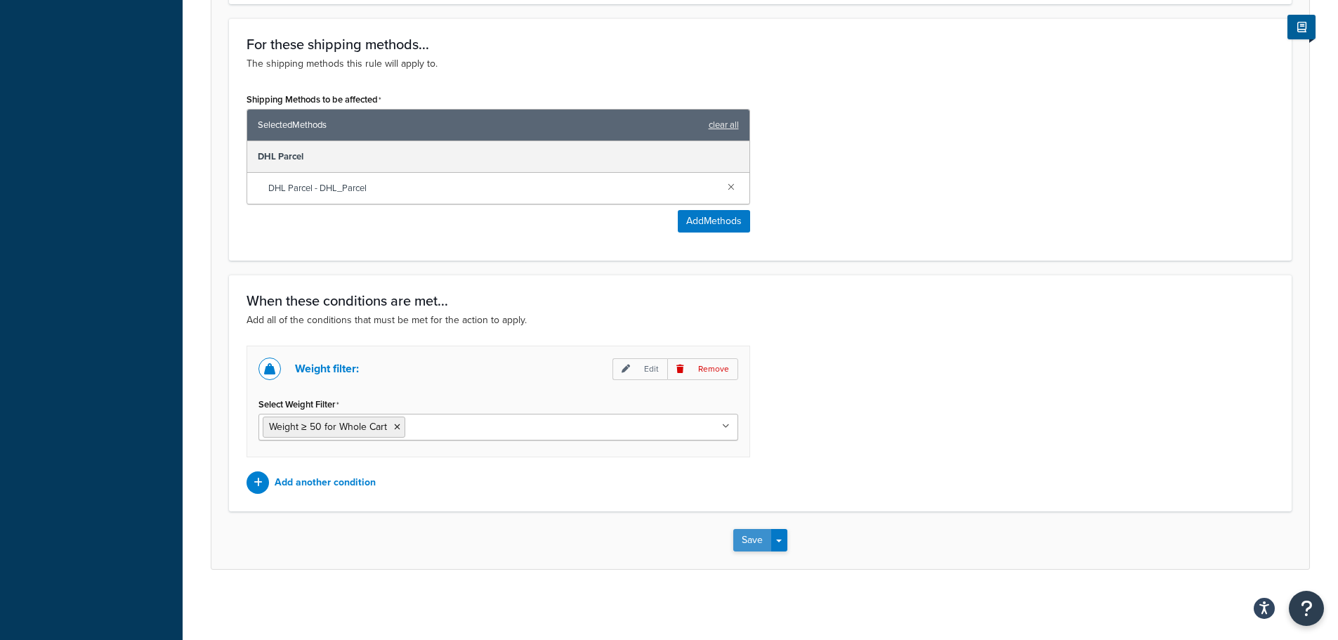
click at [743, 539] on button "Save" at bounding box center [752, 540] width 38 height 22
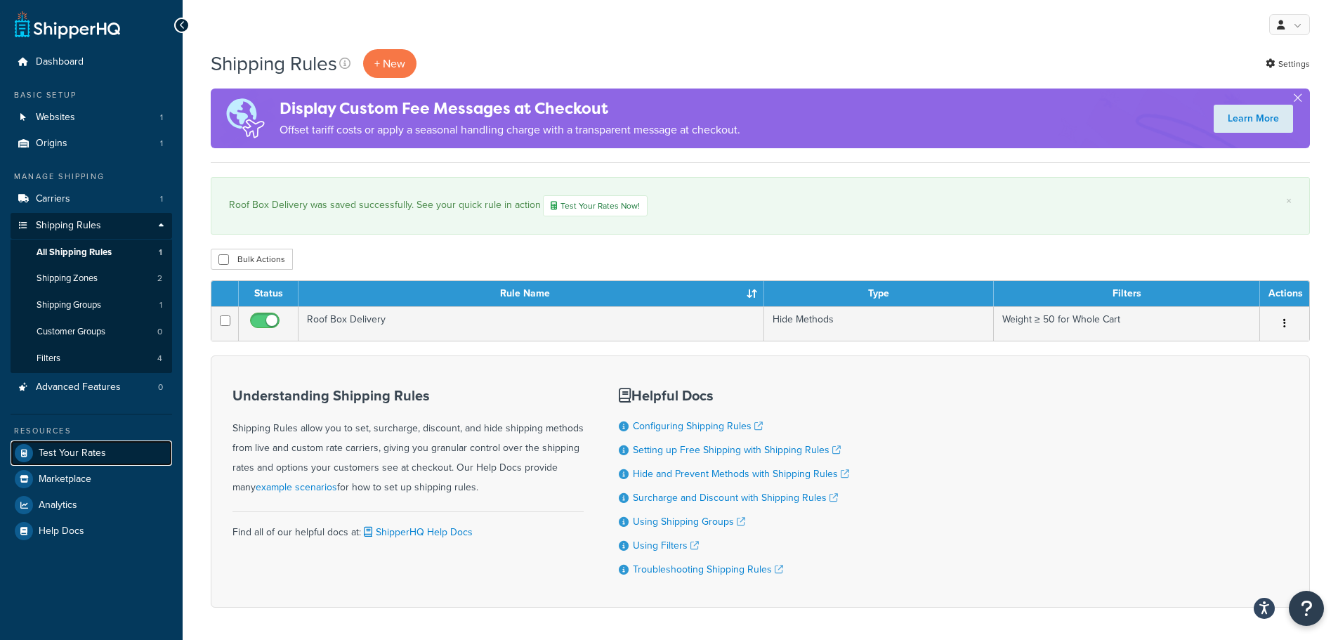
click at [89, 447] on span "Test Your Rates" at bounding box center [72, 453] width 67 height 12
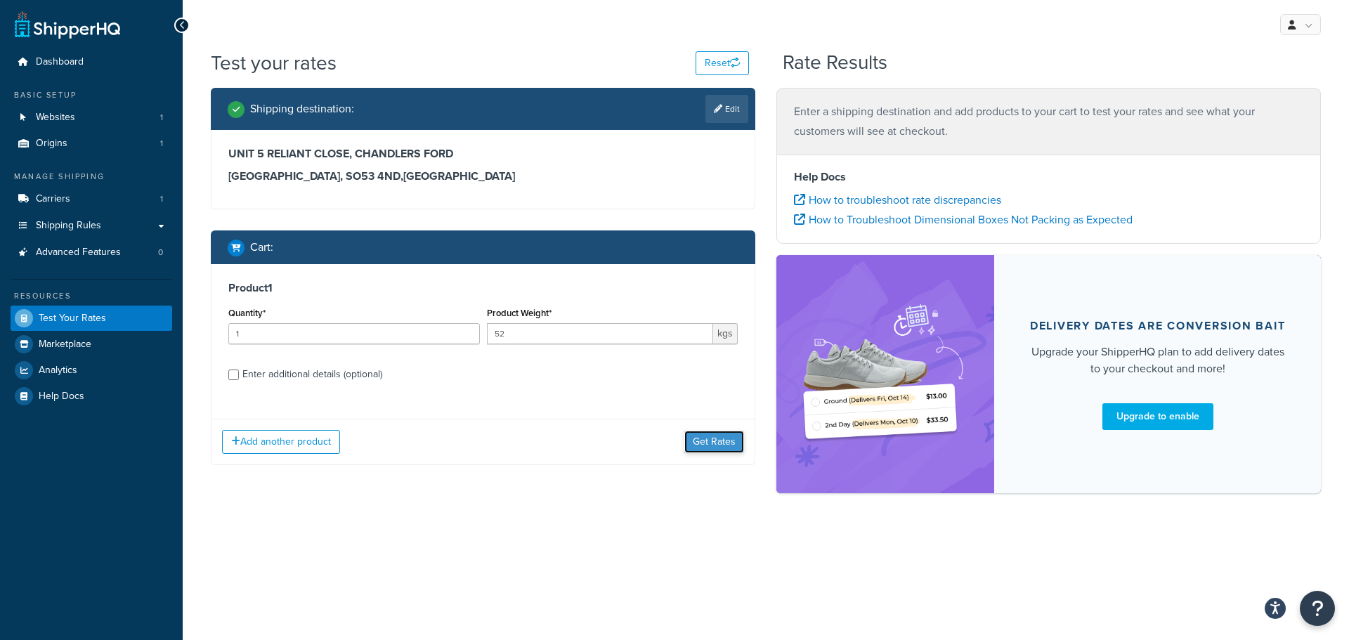
click at [713, 444] on button "Get Rates" at bounding box center [714, 442] width 60 height 22
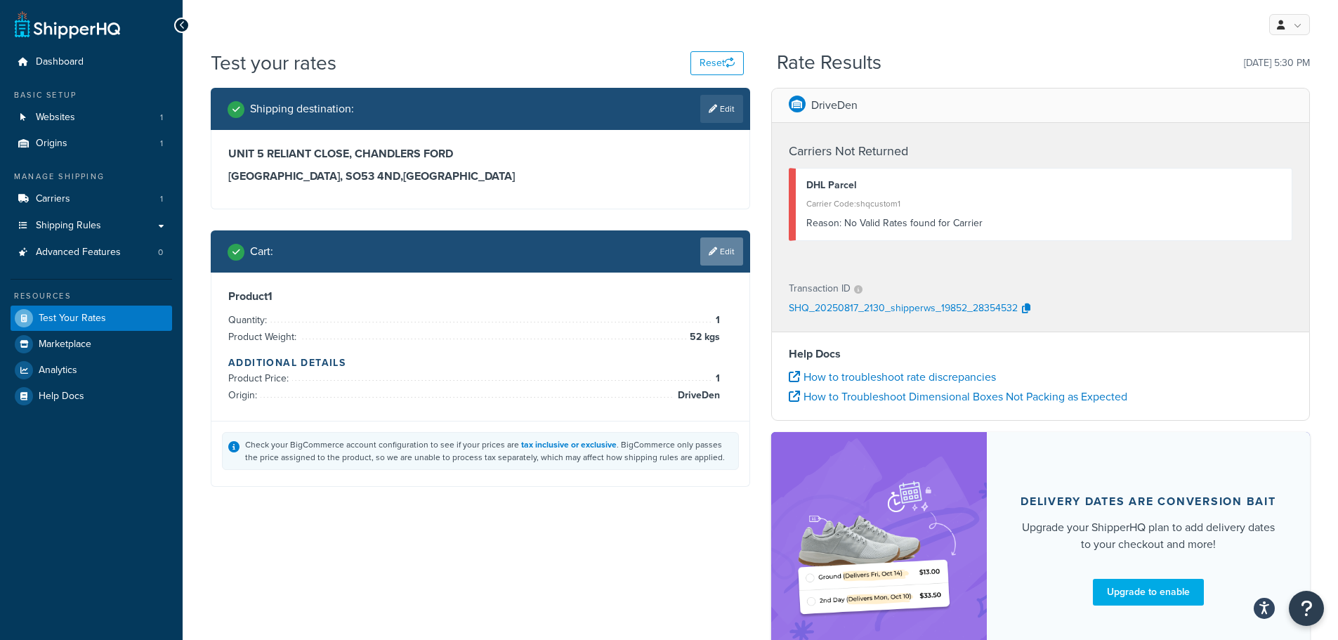
click at [724, 261] on link "Edit" at bounding box center [721, 251] width 43 height 28
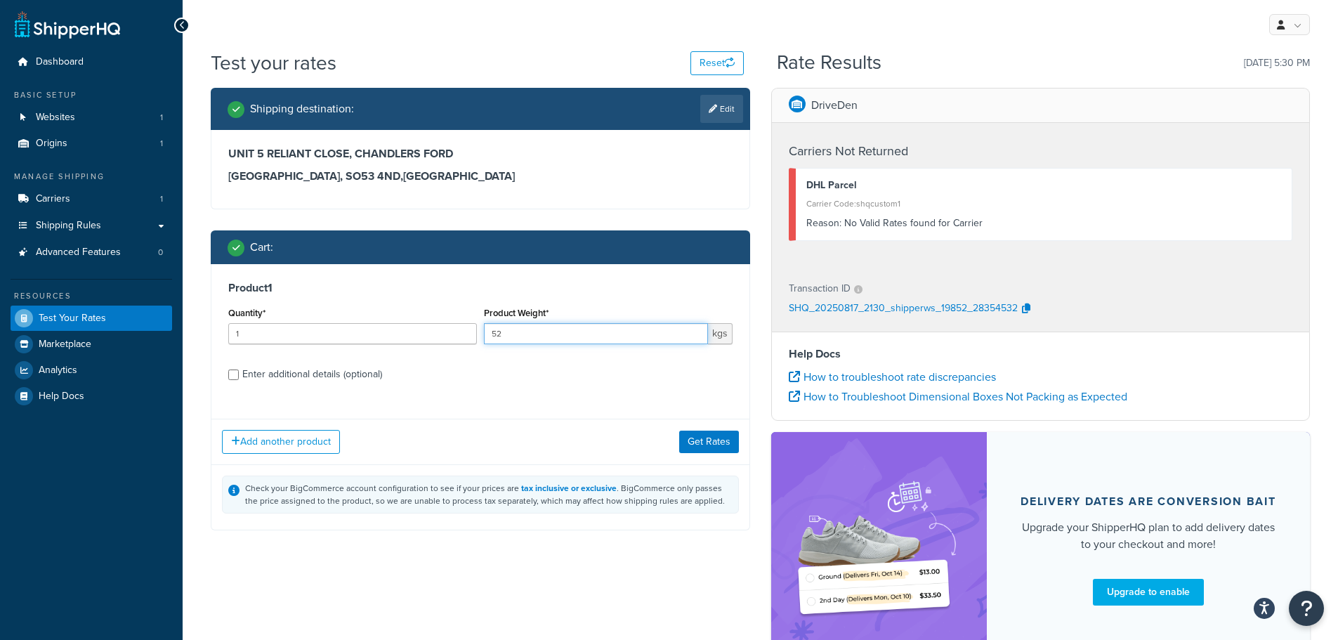
click at [559, 334] on input "52" at bounding box center [596, 333] width 224 height 21
type input "51"
click at [705, 445] on button "Get Rates" at bounding box center [709, 442] width 60 height 22
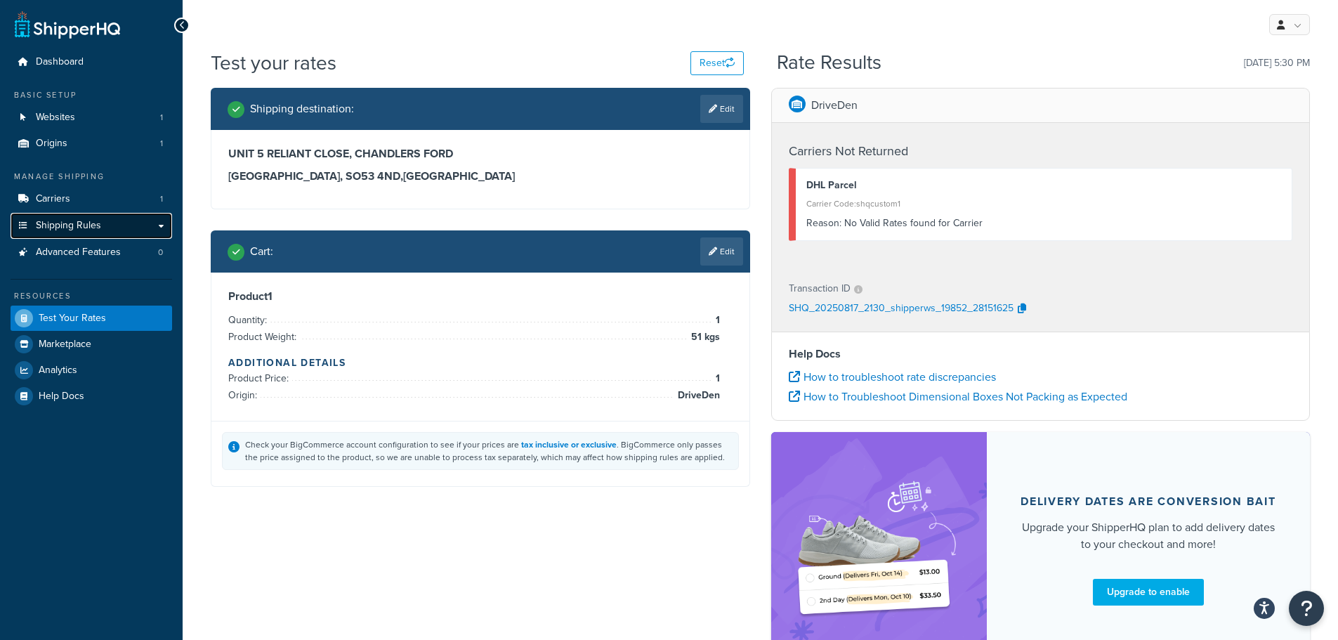
click at [74, 225] on span "Shipping Rules" at bounding box center [68, 226] width 65 height 12
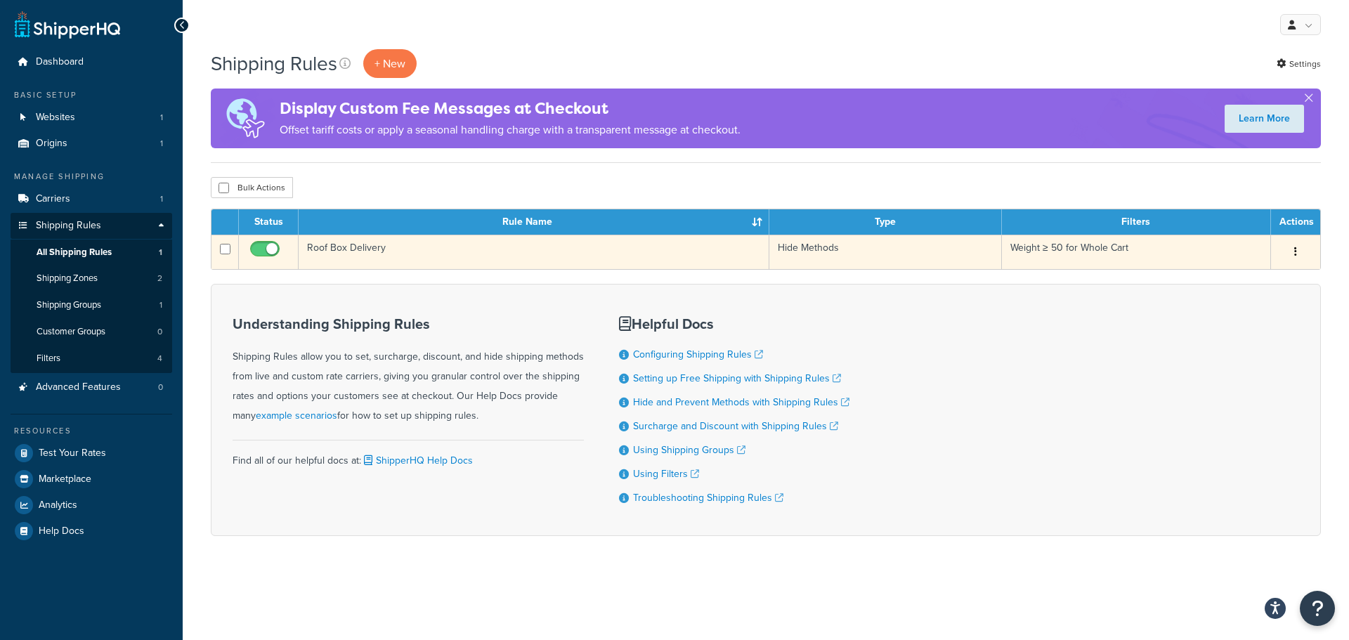
click at [370, 256] on td "Roof Box Delivery" at bounding box center [534, 252] width 471 height 34
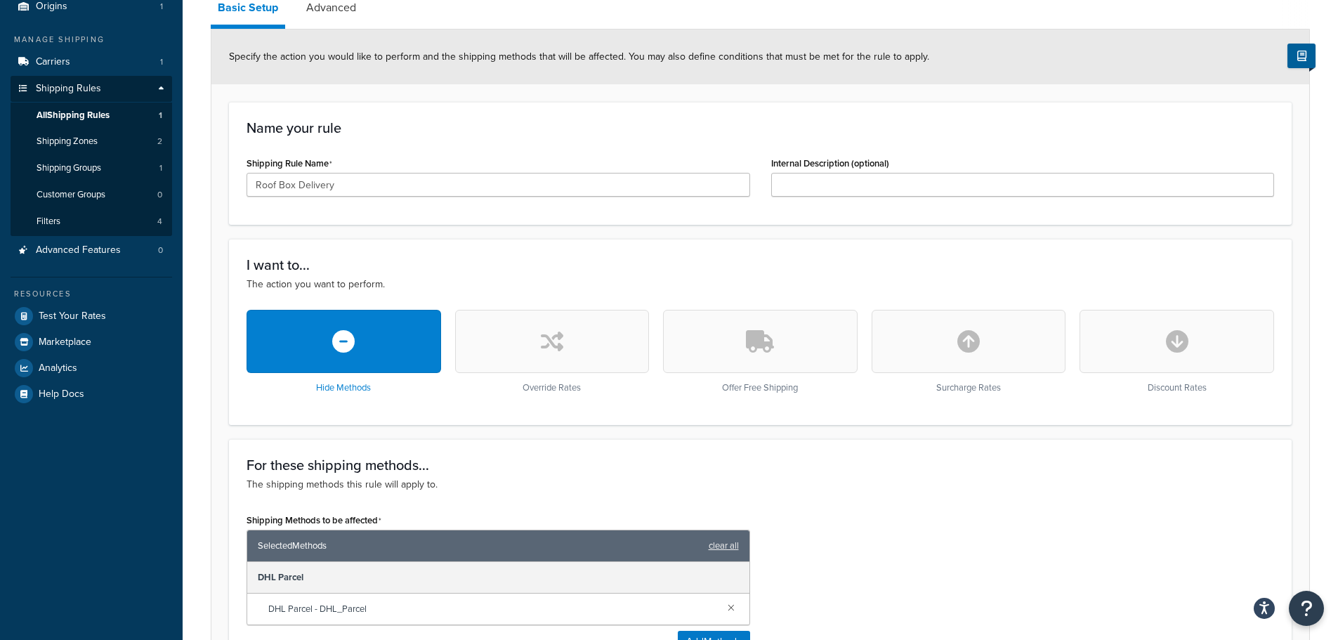
scroll to position [140, 0]
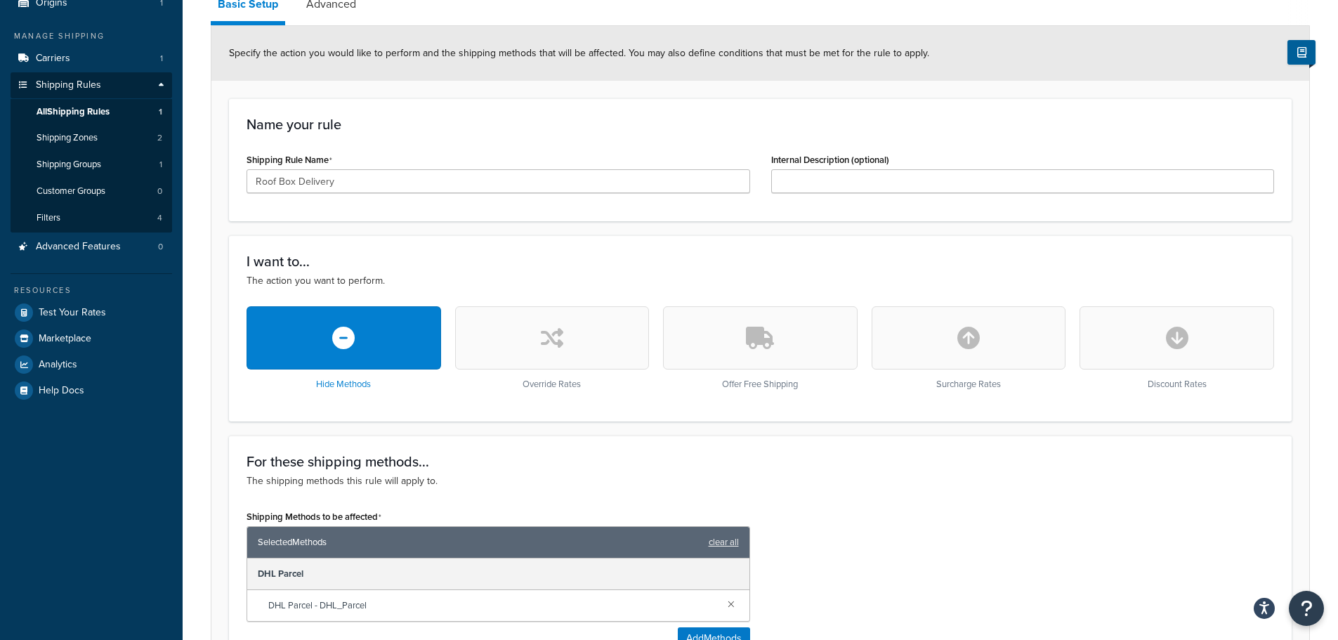
click at [767, 346] on icon "button" at bounding box center [760, 338] width 28 height 22
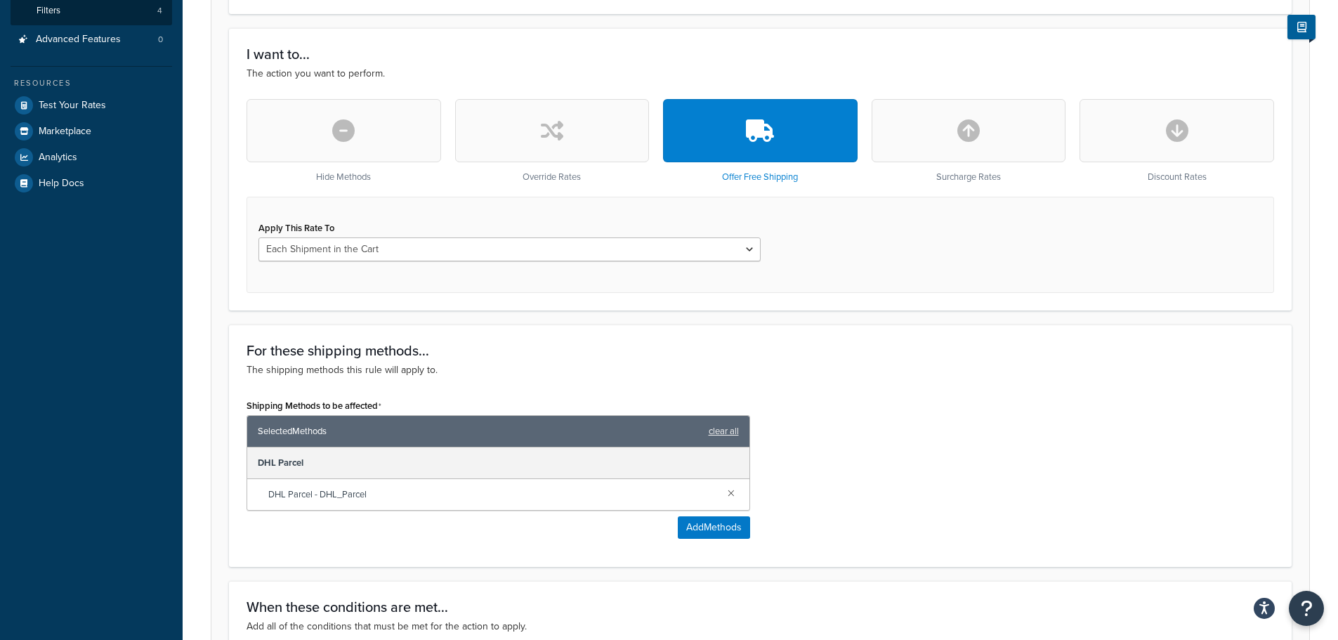
scroll to position [351, 0]
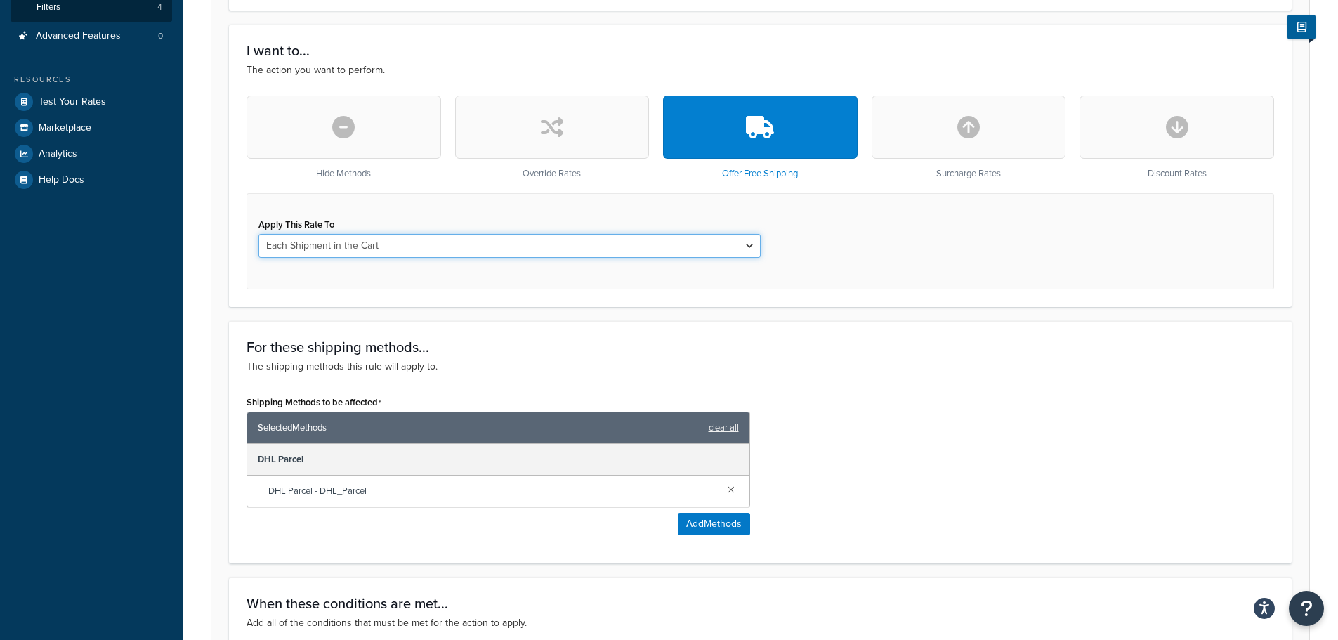
click at [513, 247] on select "Each Shipment in the Cart Each Shipping Group in the Cart Each Item within a Sh…" at bounding box center [510, 246] width 502 height 24
click at [511, 246] on select "Each Shipment in the Cart Each Shipping Group in the Cart Each Item within a Sh…" at bounding box center [510, 246] width 502 height 24
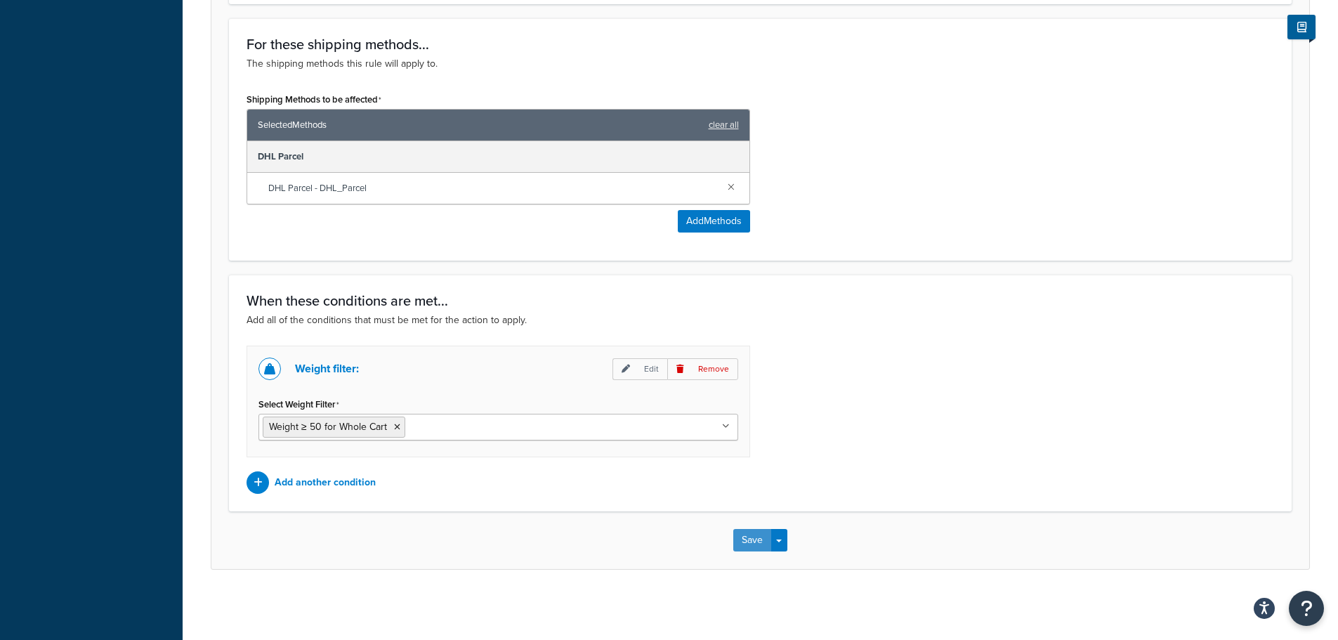
click at [757, 537] on button "Save" at bounding box center [752, 540] width 38 height 22
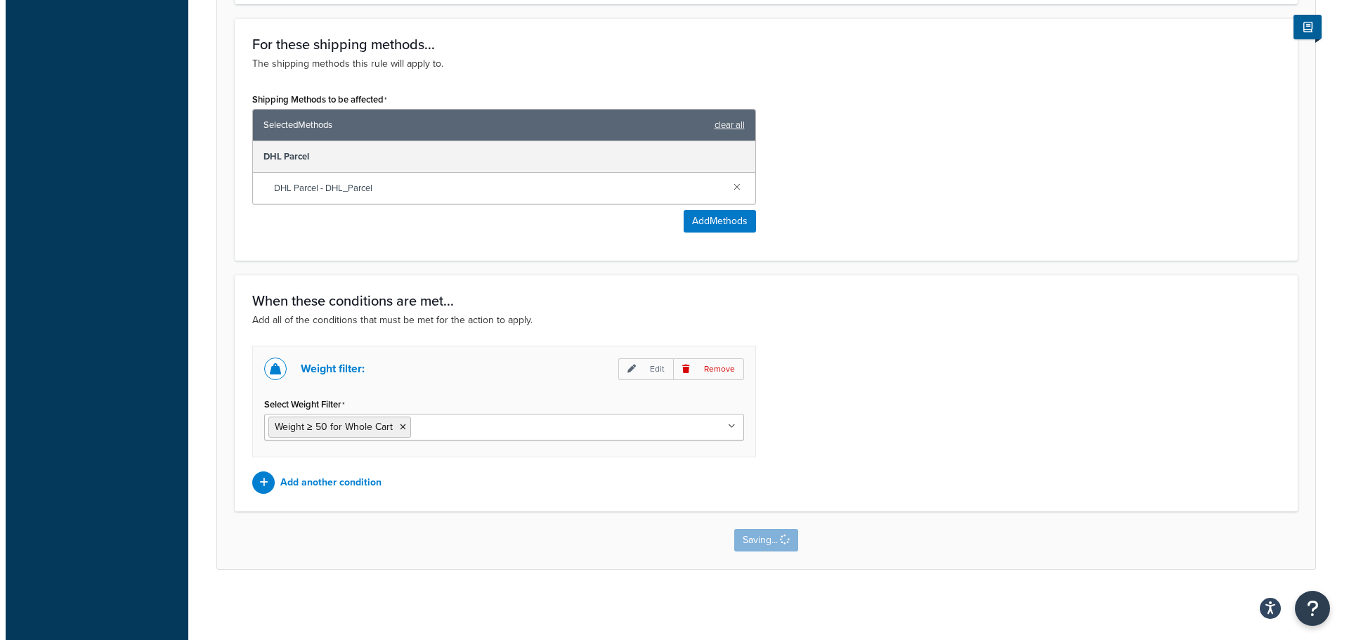
scroll to position [0, 0]
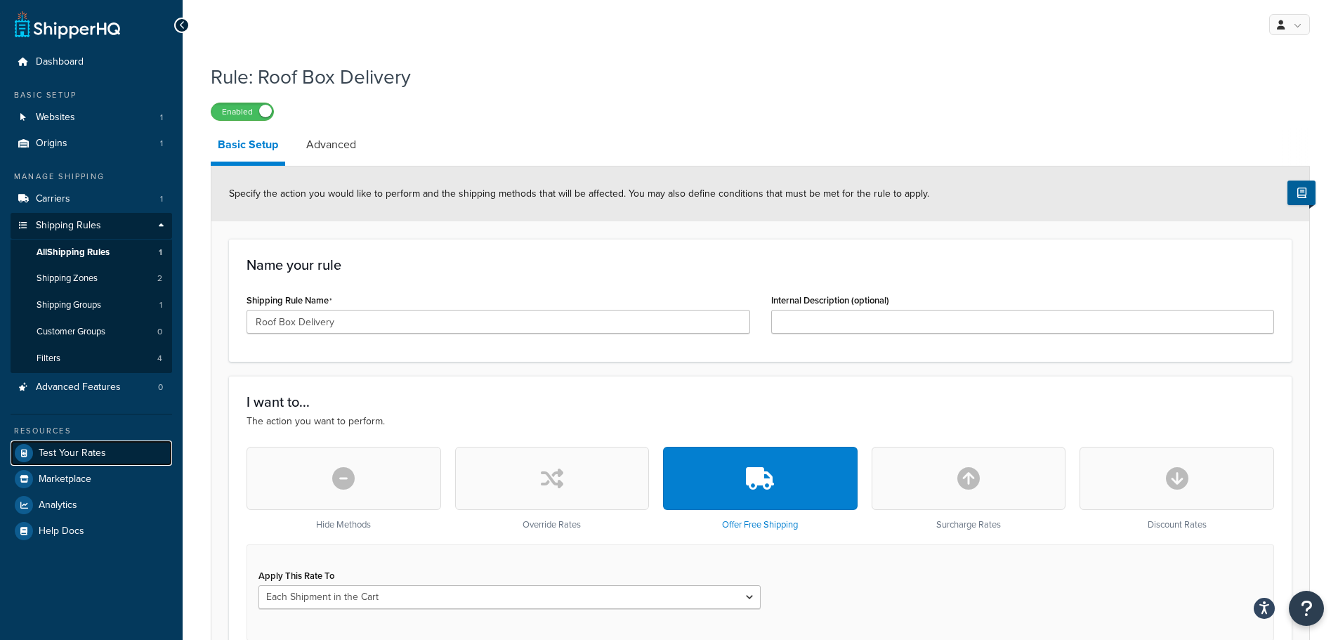
click at [74, 450] on span "Test Your Rates" at bounding box center [72, 453] width 67 height 12
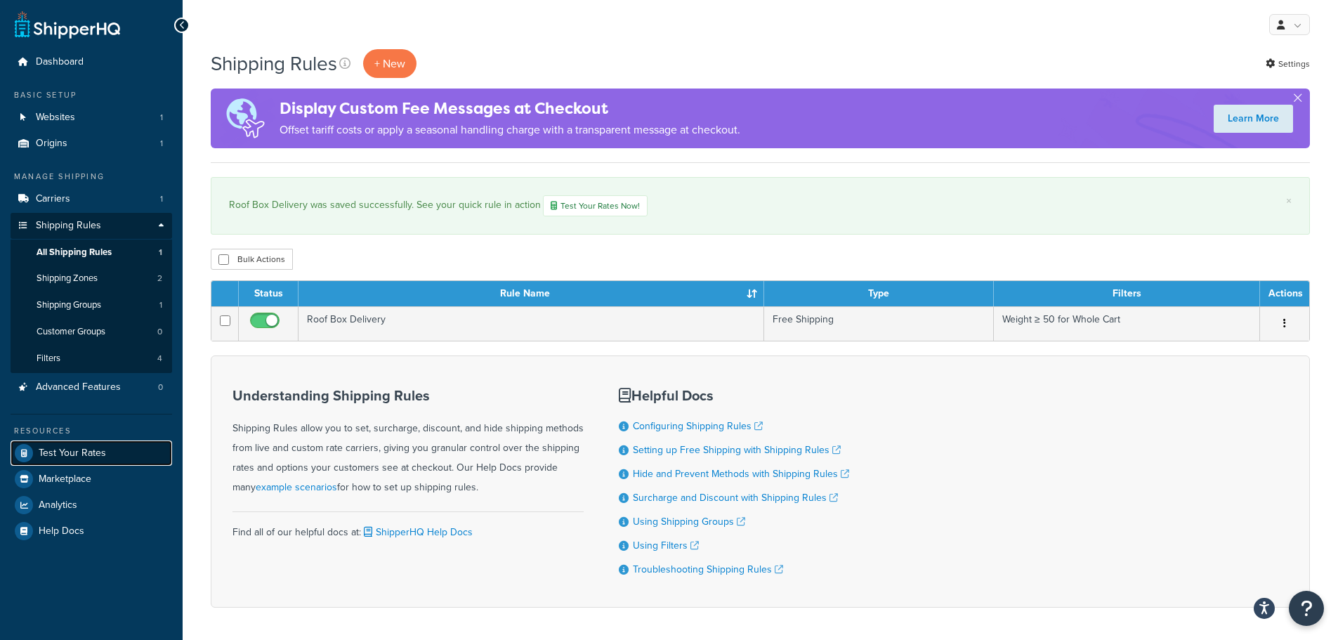
click at [74, 452] on span "Test Your Rates" at bounding box center [72, 453] width 67 height 12
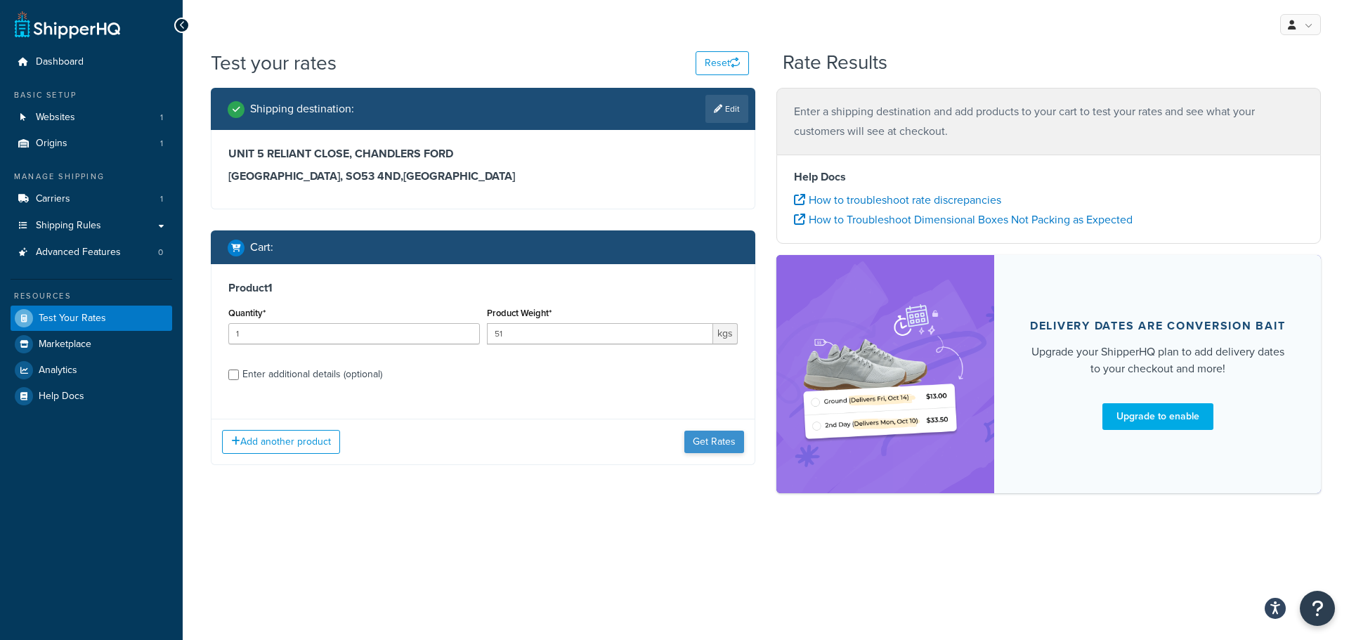
click at [706, 429] on div "Add another product Get Rates" at bounding box center [482, 442] width 543 height 46
click at [710, 450] on button "Get Rates" at bounding box center [714, 442] width 60 height 22
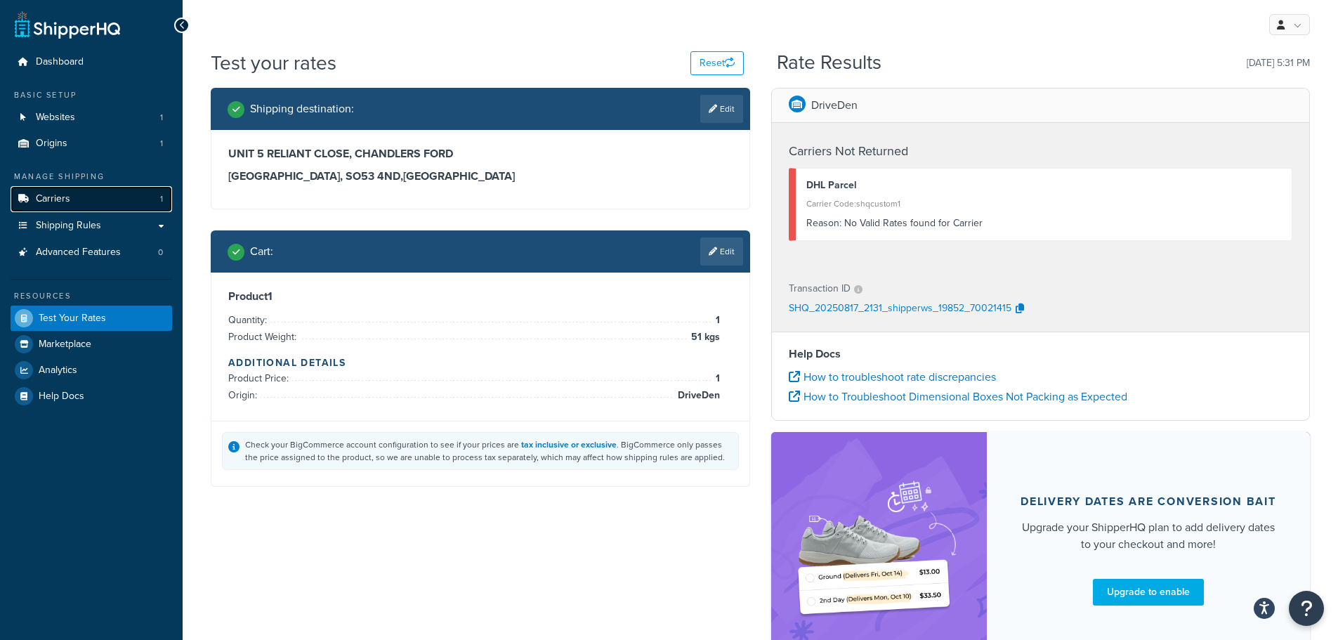
click at [69, 202] on span "Carriers" at bounding box center [53, 199] width 34 height 12
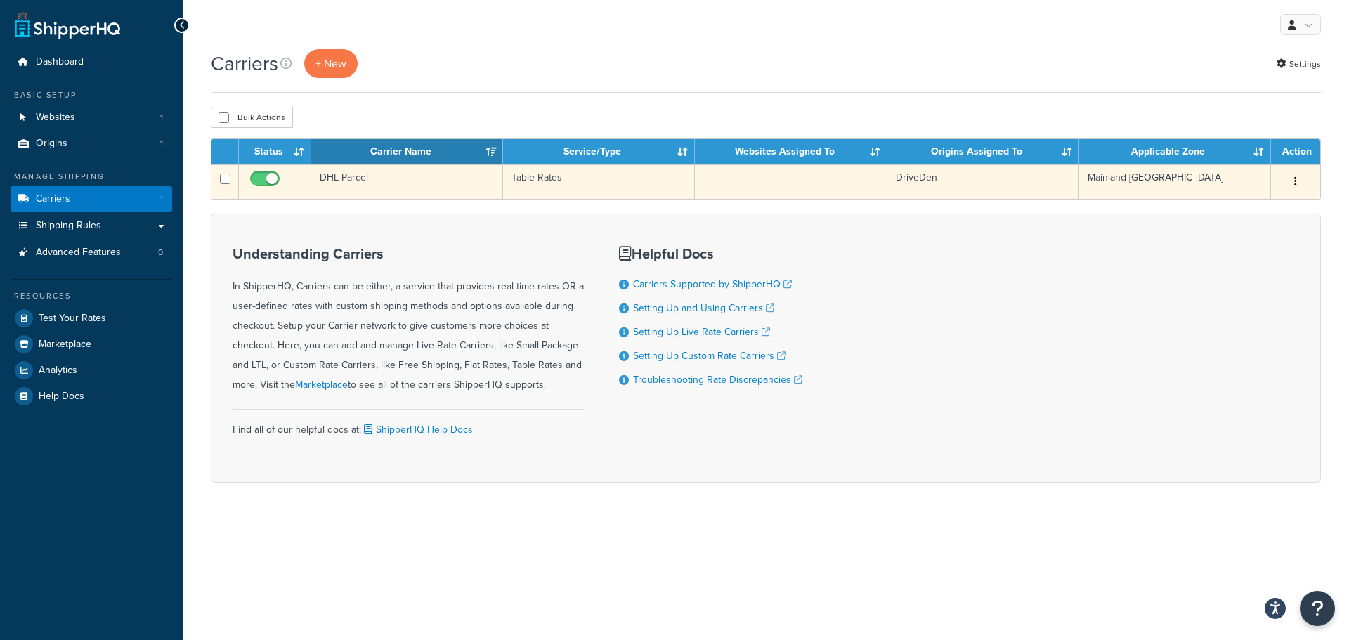
click at [802, 175] on td at bounding box center [791, 181] width 192 height 34
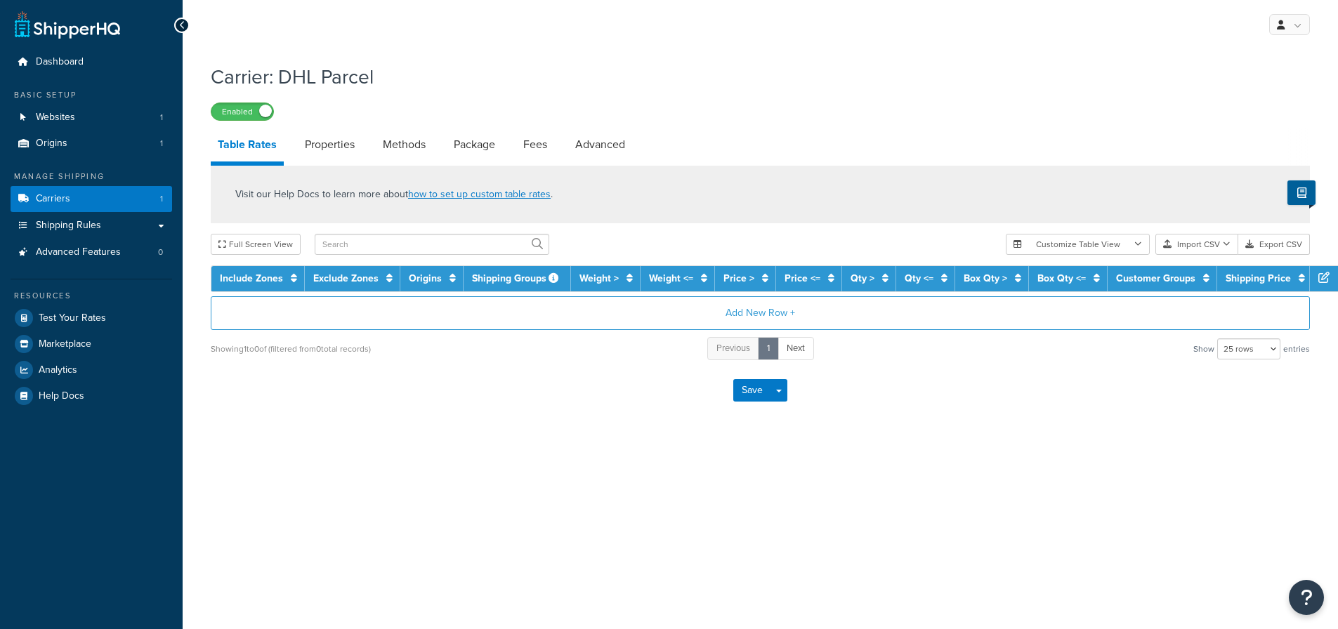
select select "25"
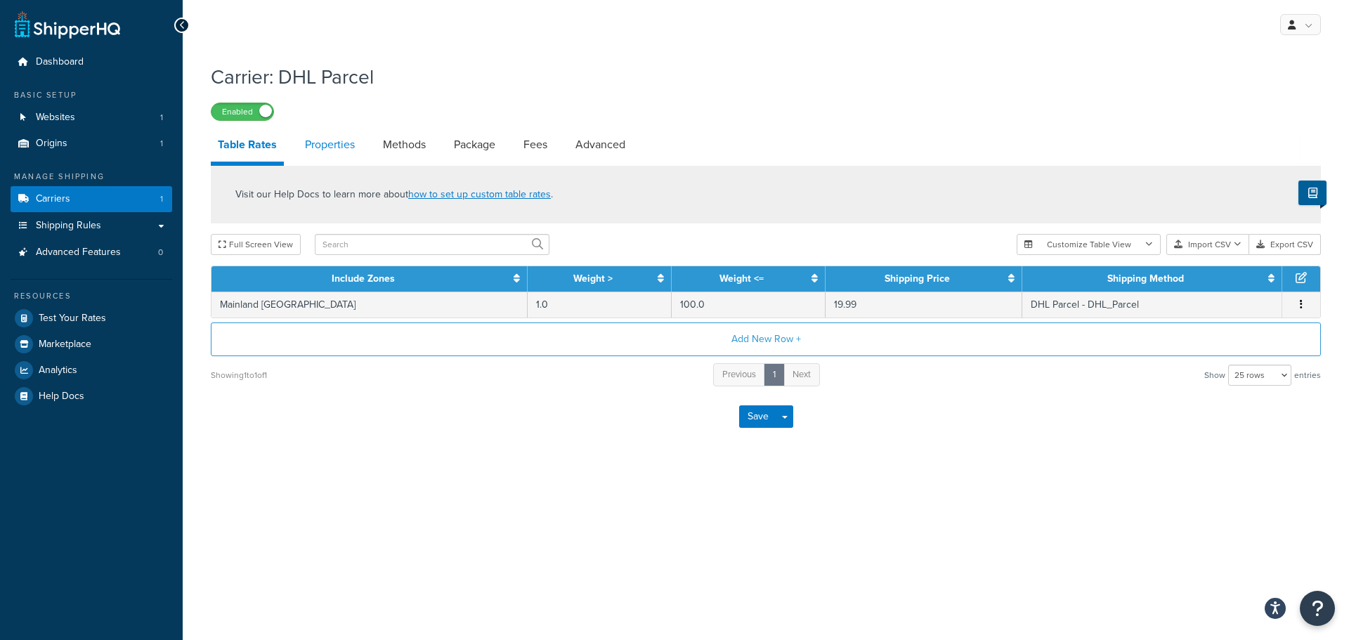
click at [333, 145] on link "Properties" at bounding box center [330, 145] width 64 height 34
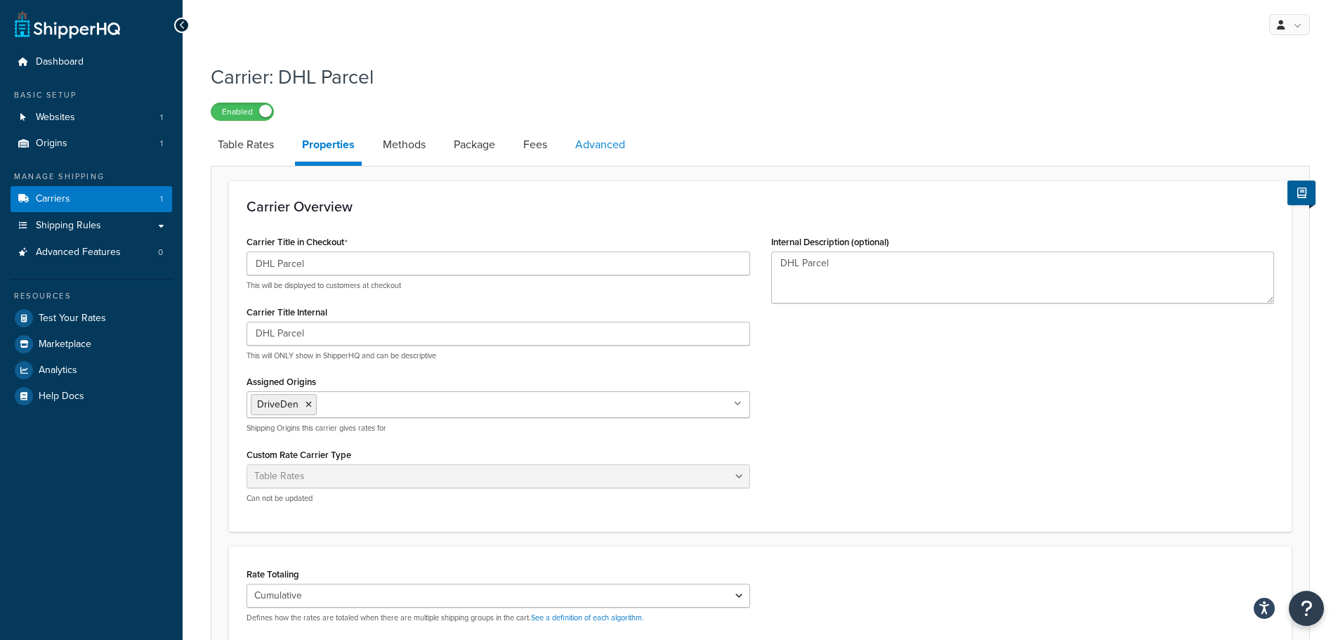
click at [608, 142] on link "Advanced" at bounding box center [600, 145] width 64 height 34
select select "false"
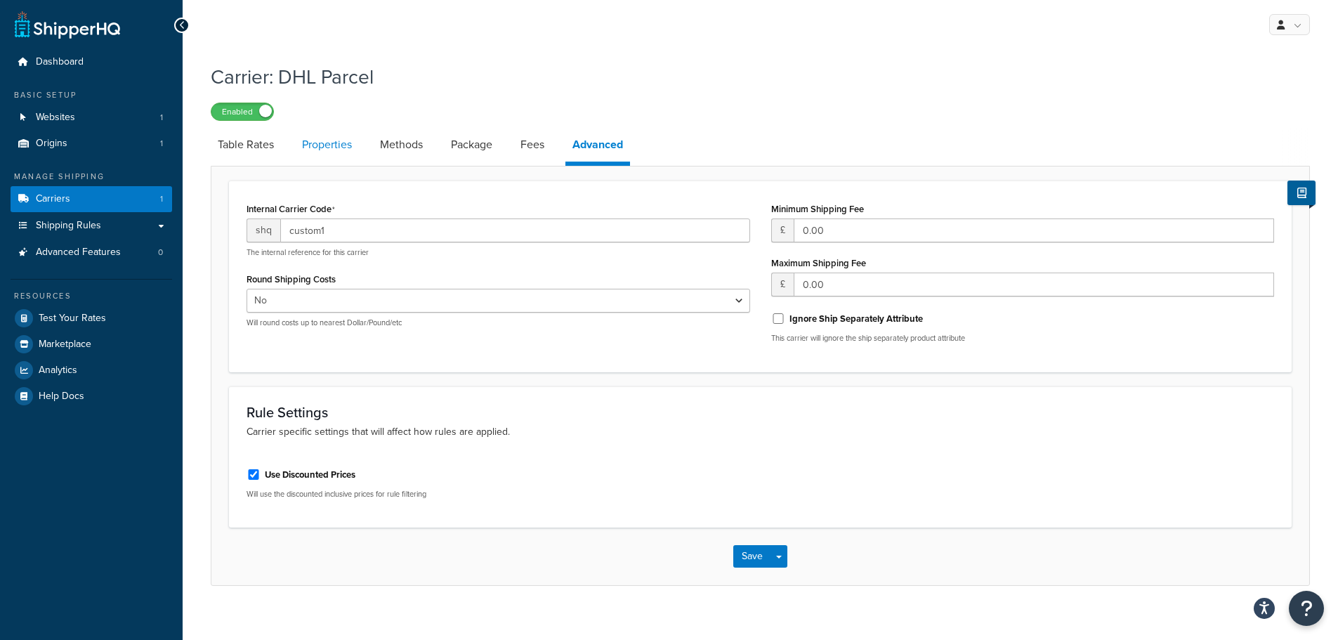
click at [314, 148] on link "Properties" at bounding box center [327, 145] width 64 height 34
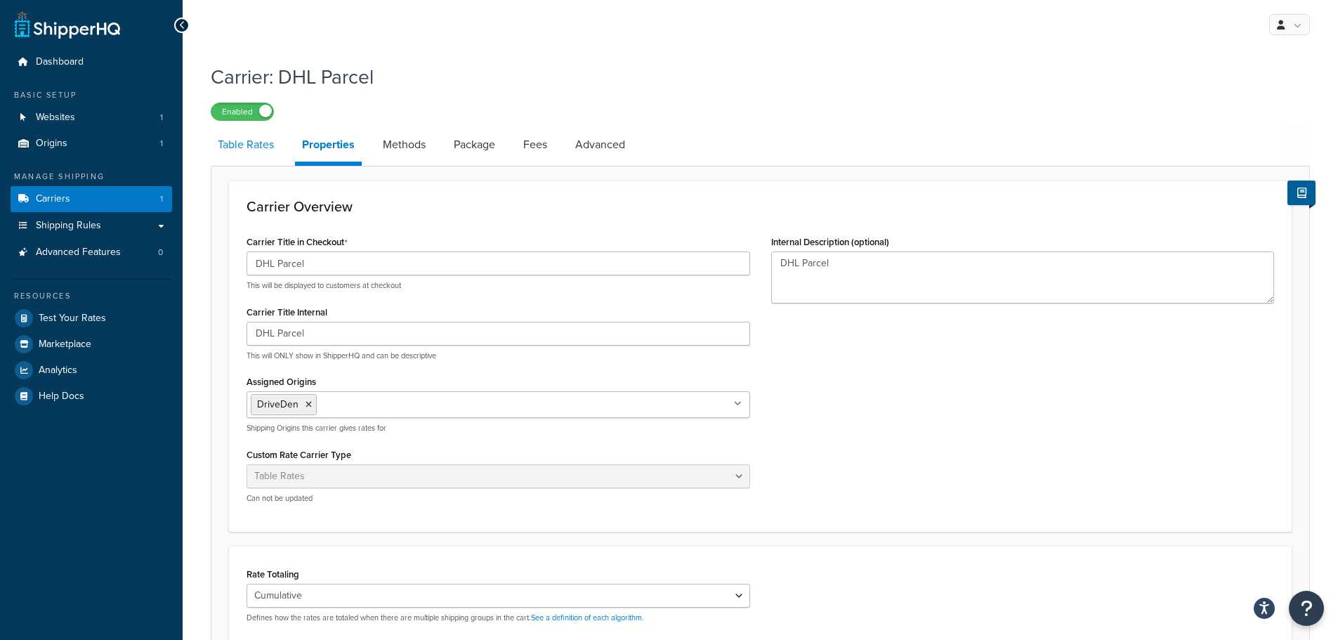
click at [255, 145] on link "Table Rates" at bounding box center [246, 145] width 70 height 34
select select "25"
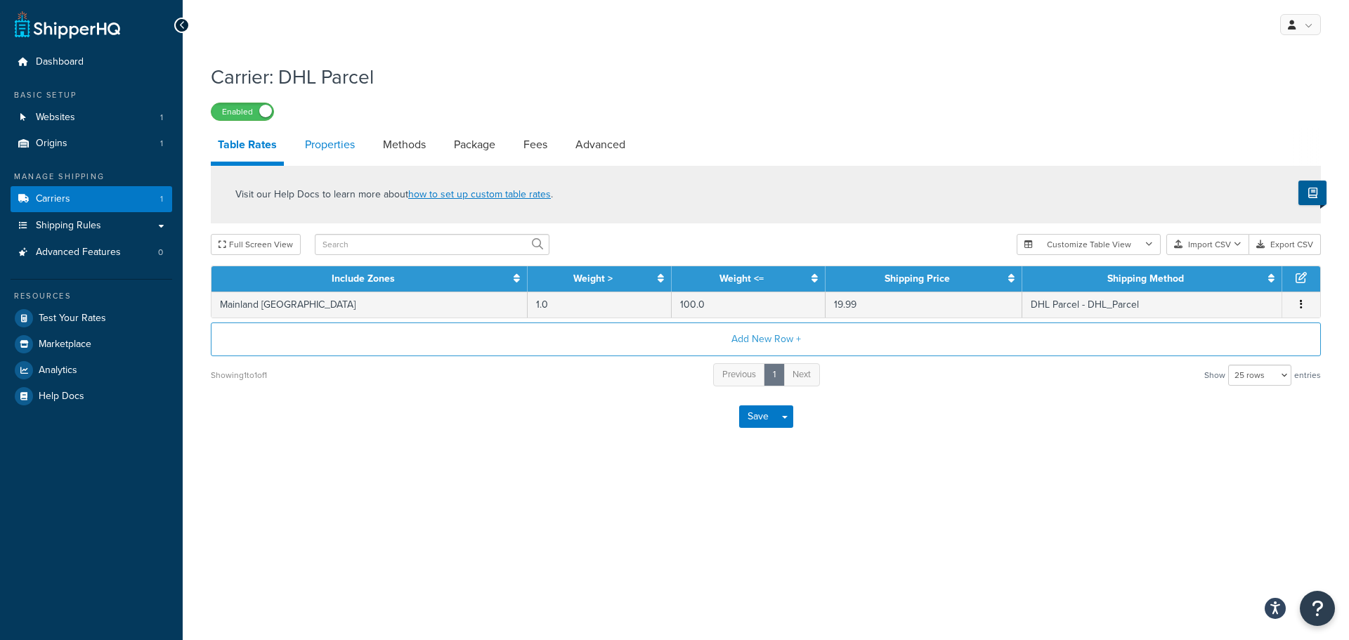
click at [336, 147] on link "Properties" at bounding box center [330, 145] width 64 height 34
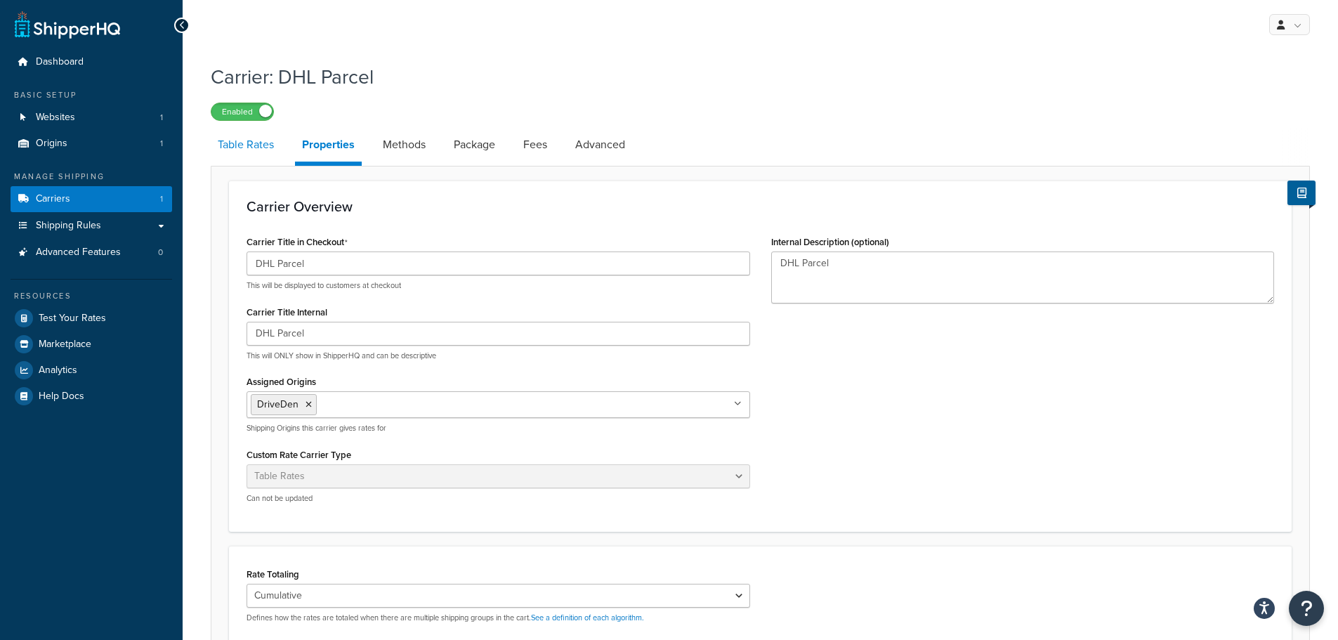
click at [268, 148] on link "Table Rates" at bounding box center [246, 145] width 70 height 34
select select "25"
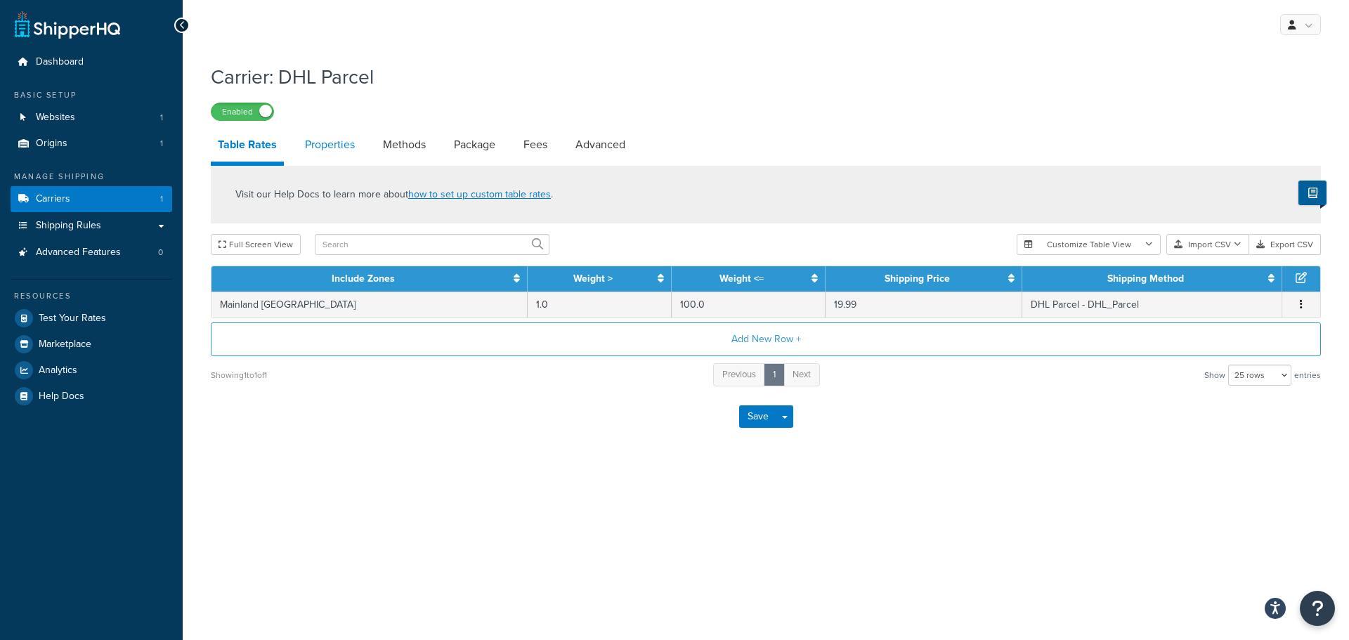
click at [341, 148] on link "Properties" at bounding box center [330, 145] width 64 height 34
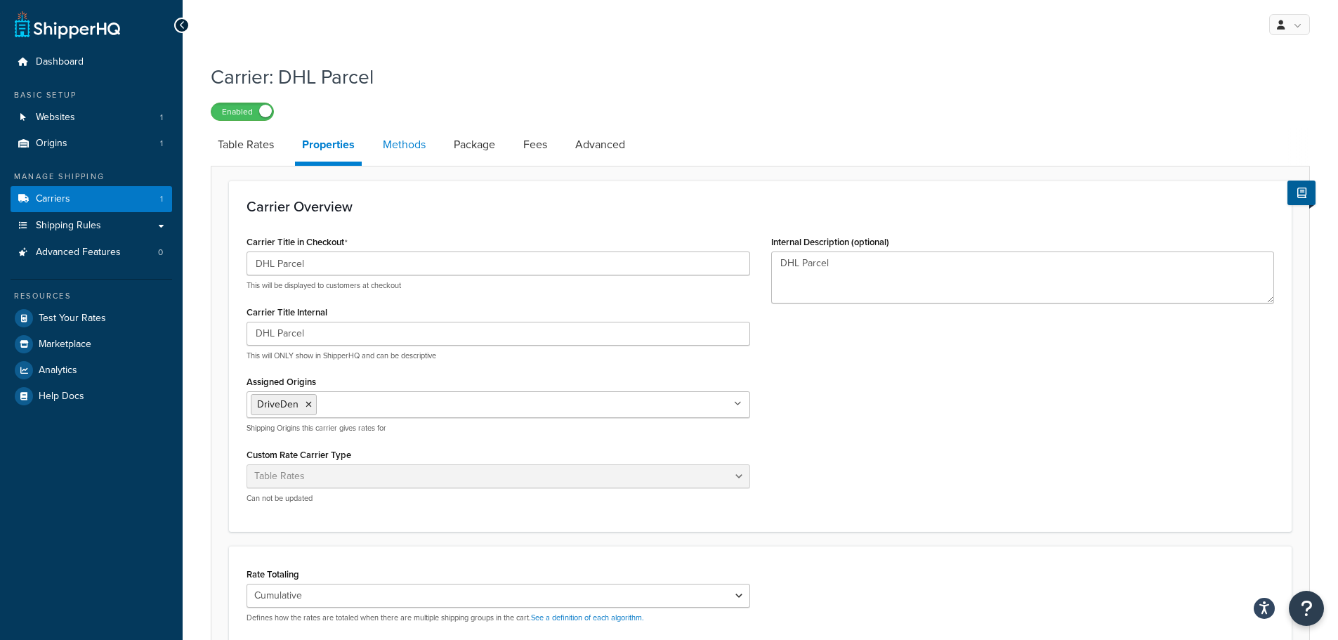
click at [398, 151] on link "Methods" at bounding box center [404, 145] width 57 height 34
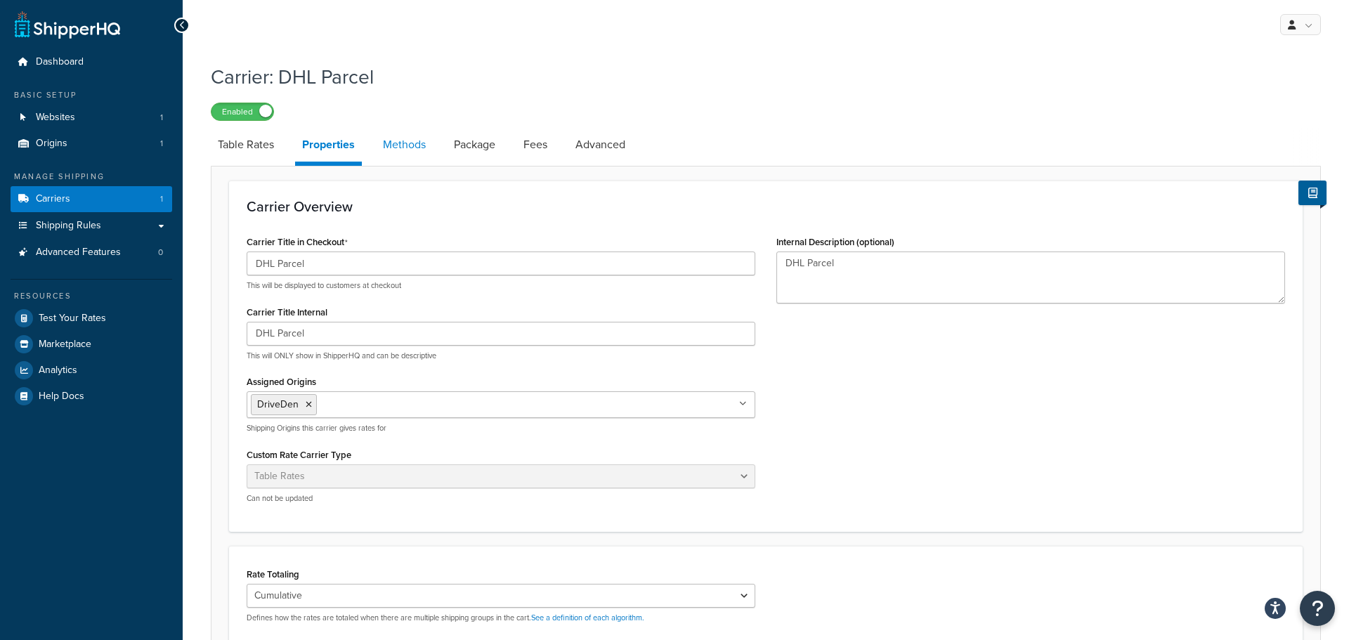
select select "25"
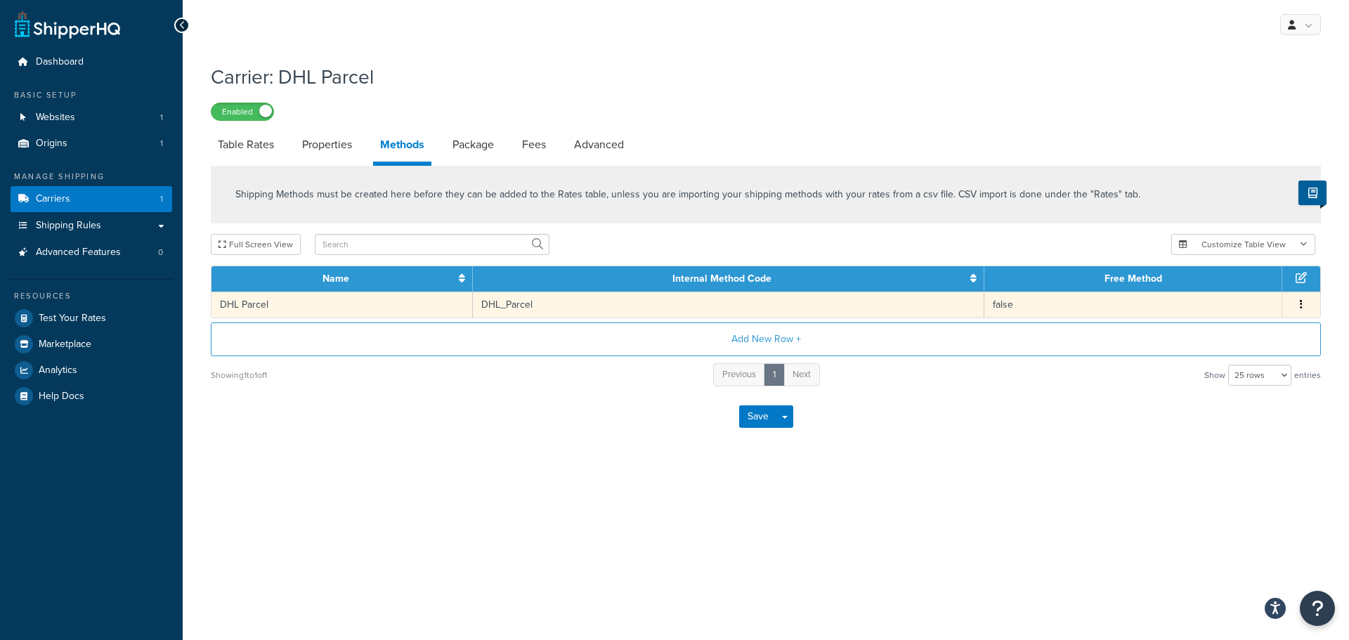
click at [622, 296] on td "DHL_Parcel" at bounding box center [728, 305] width 511 height 26
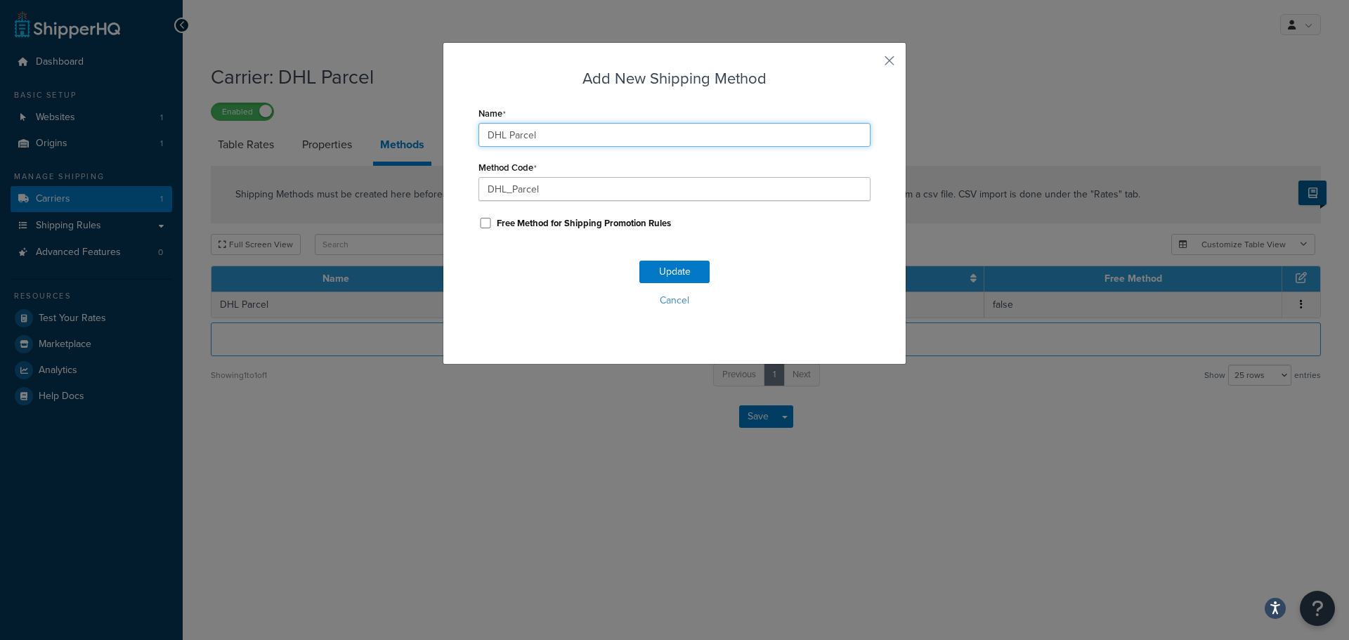
drag, startPoint x: 551, startPoint y: 134, endPoint x: 369, endPoint y: 124, distance: 182.9
click at [369, 124] on div "Add New Shipping Method Name DHL Parcel Method Code DHL_Parcel Free Method for …" at bounding box center [674, 320] width 1349 height 640
type input "Roof Box"
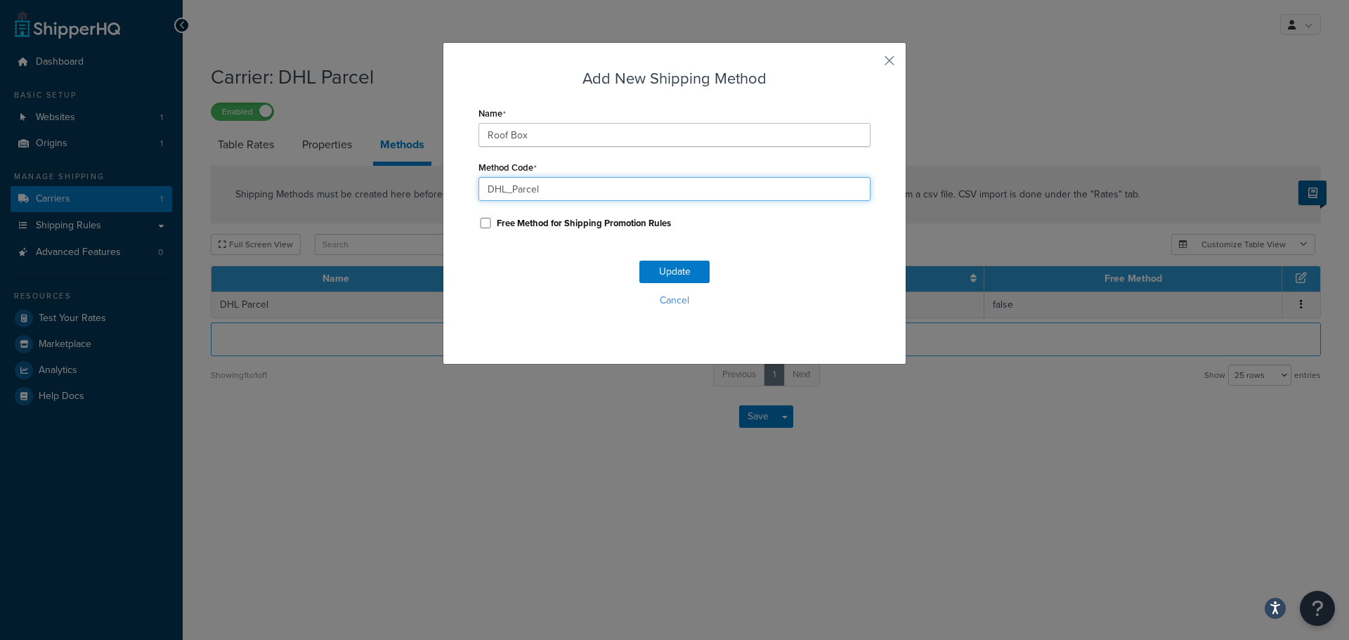
click at [540, 192] on input "DHL_Parcel" at bounding box center [674, 189] width 392 height 24
drag, startPoint x: 546, startPoint y: 192, endPoint x: 430, endPoint y: 183, distance: 116.3
click at [435, 183] on div "Add New Shipping Method Name Roof Box Method Code DHL_Parcel Free Method for Sh…" at bounding box center [674, 320] width 1349 height 640
type input "2_Person"
click at [663, 269] on button "Update" at bounding box center [674, 272] width 70 height 22
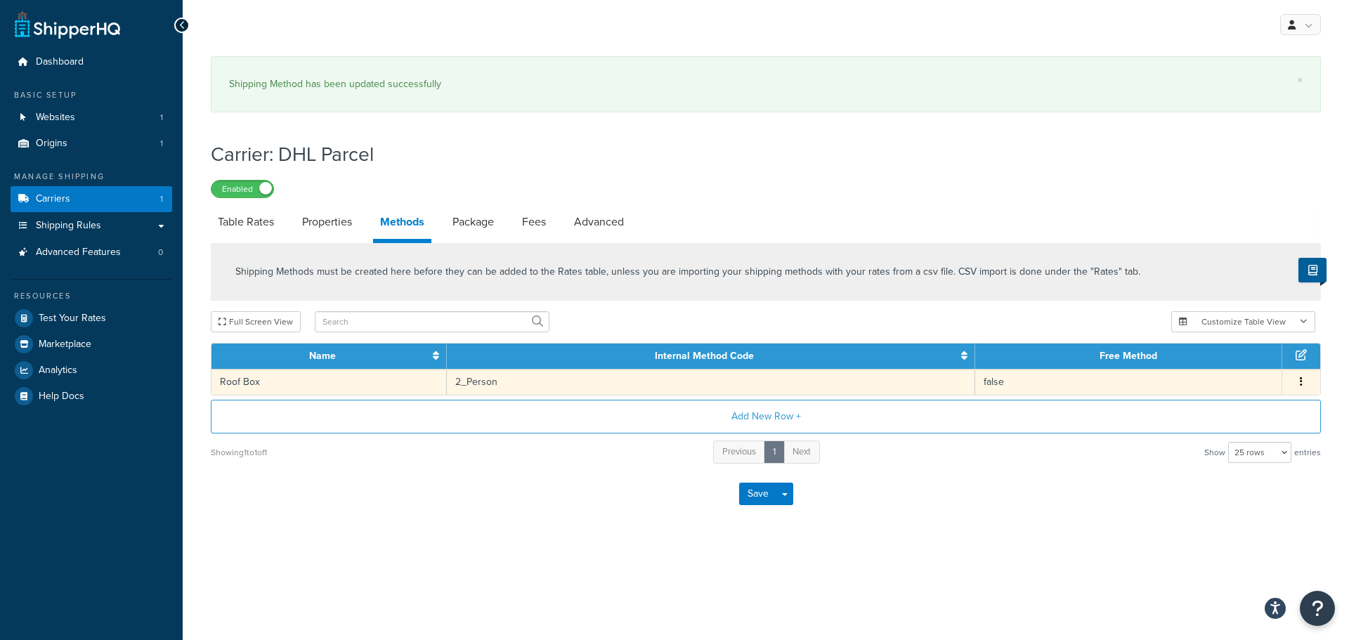
click at [1297, 381] on button "button" at bounding box center [1300, 381] width 11 height 15
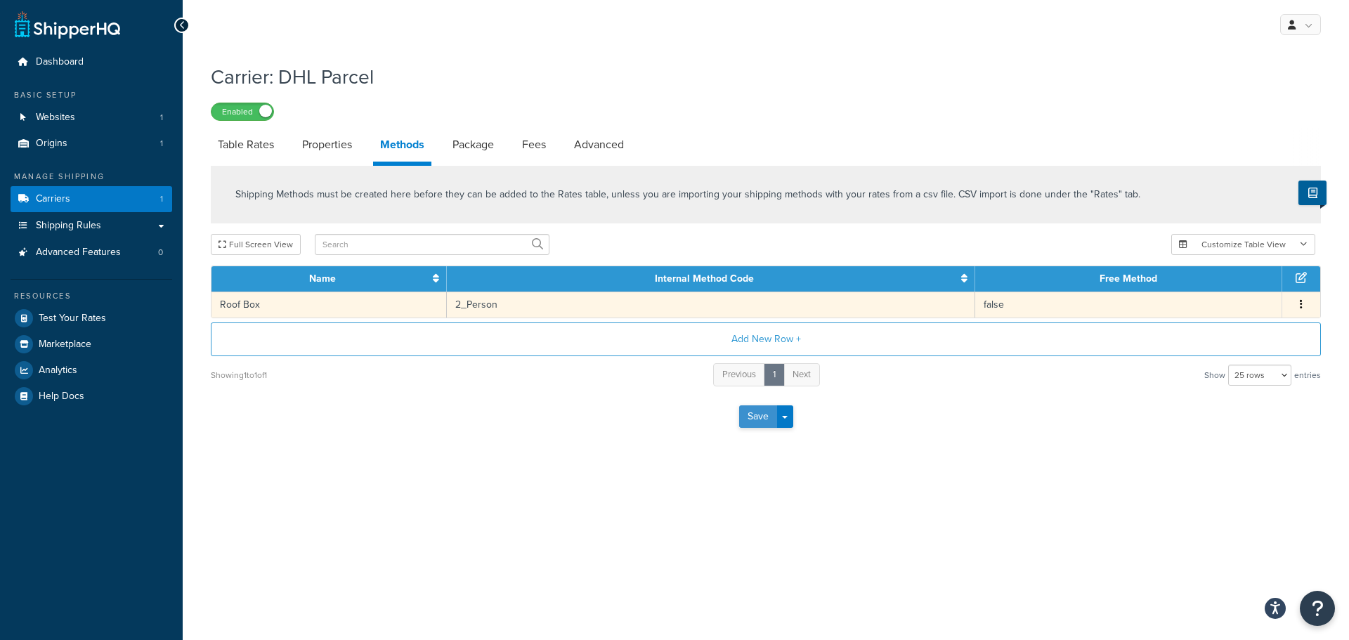
click at [750, 416] on button "Save" at bounding box center [758, 416] width 38 height 22
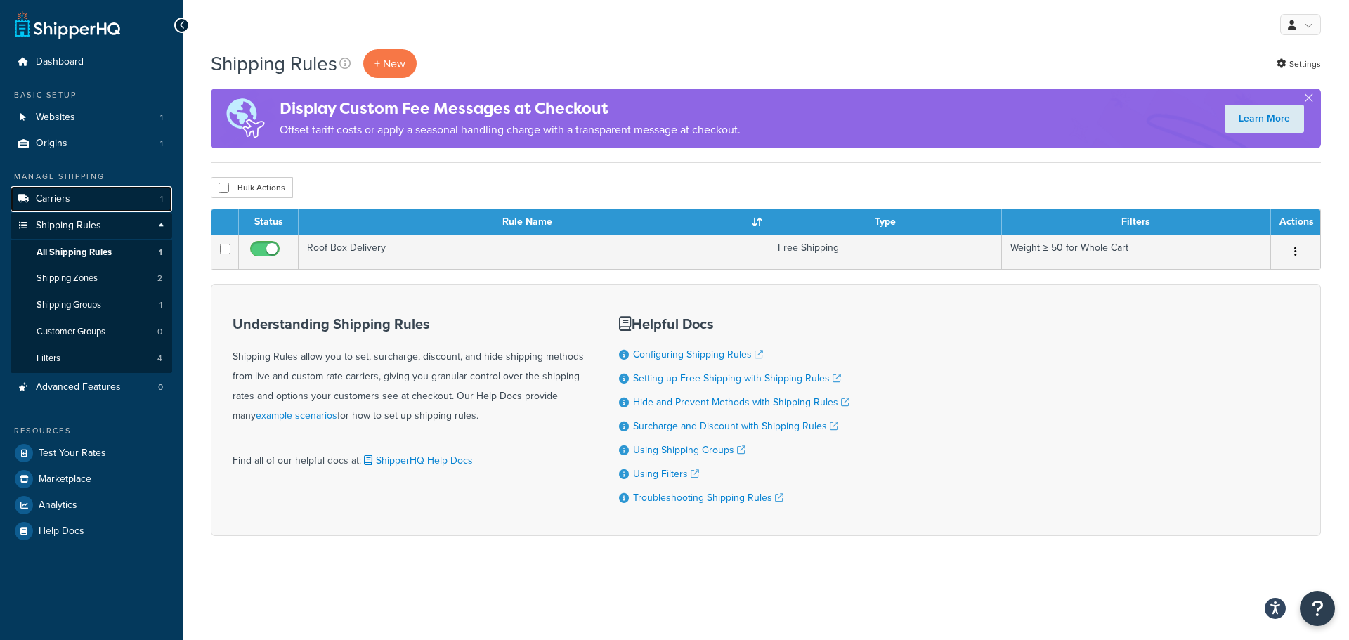
click at [70, 200] on link "Carriers 1" at bounding box center [92, 199] width 162 height 26
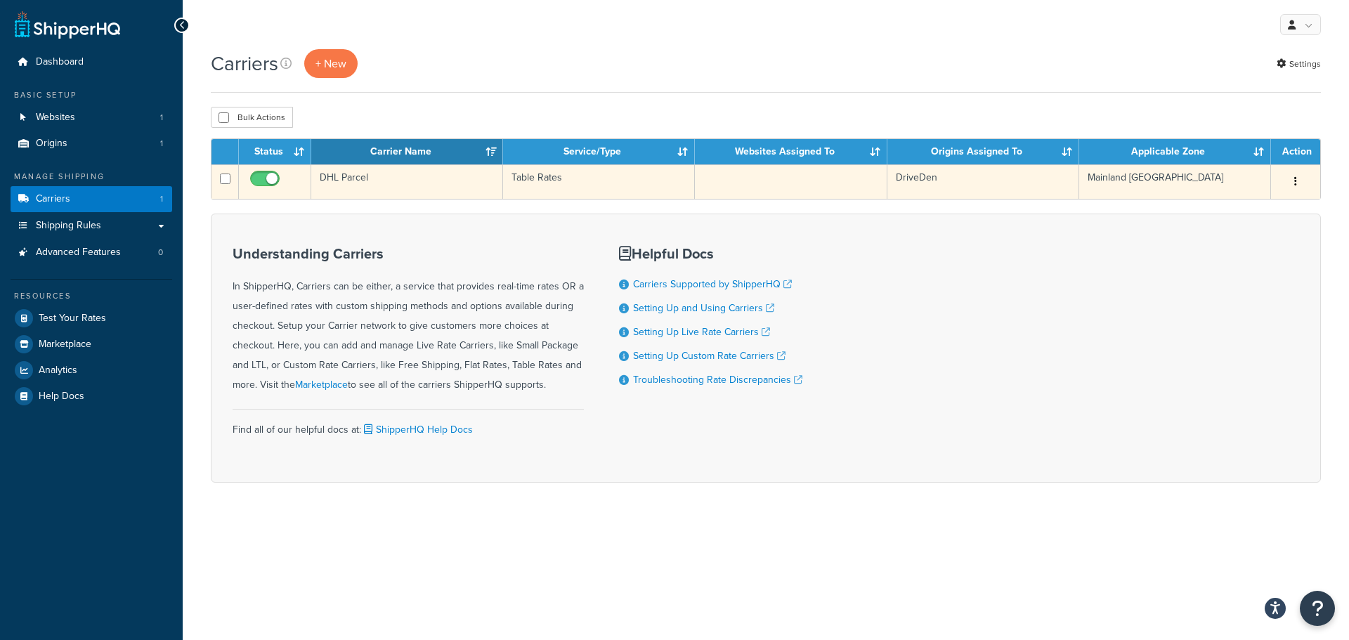
click at [537, 174] on td "Table Rates" at bounding box center [599, 181] width 192 height 34
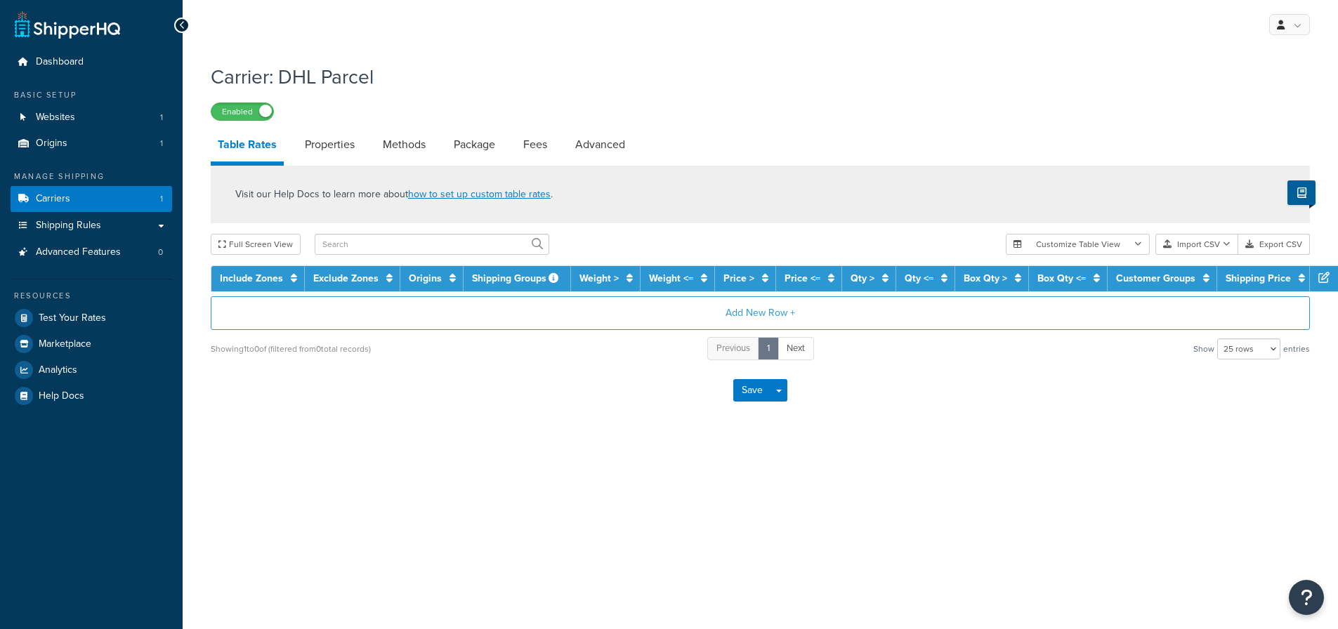
select select "25"
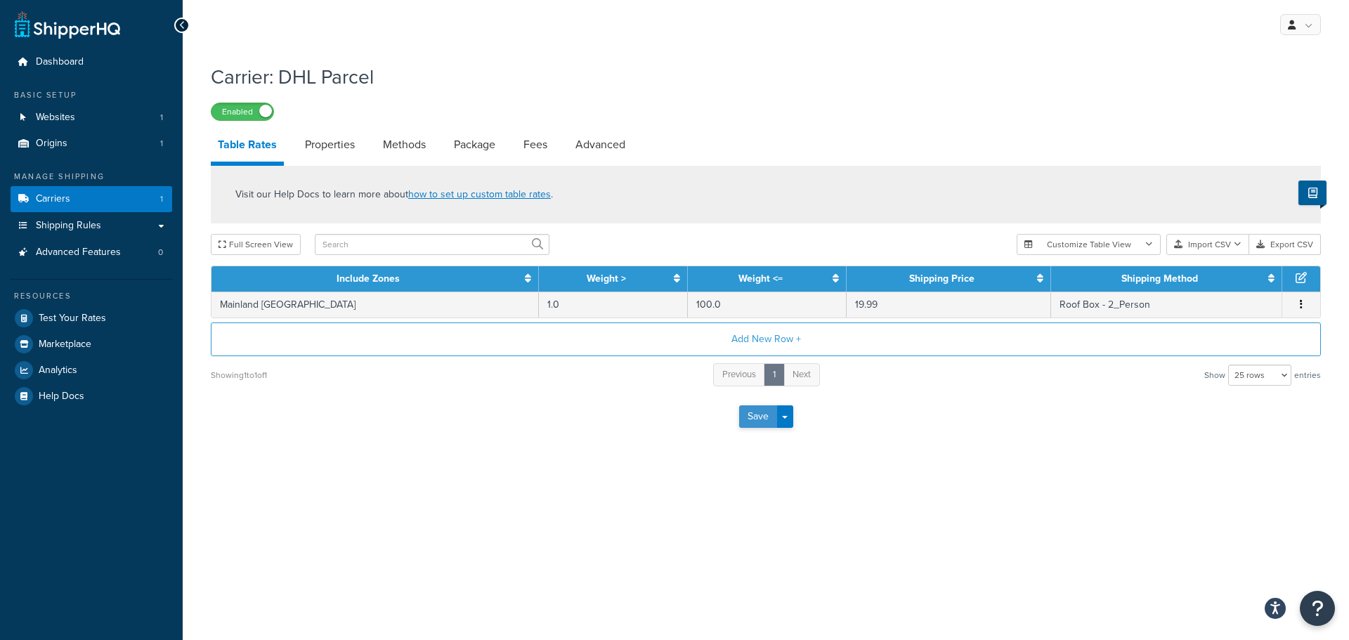
click at [764, 415] on button "Save" at bounding box center [758, 416] width 38 height 22
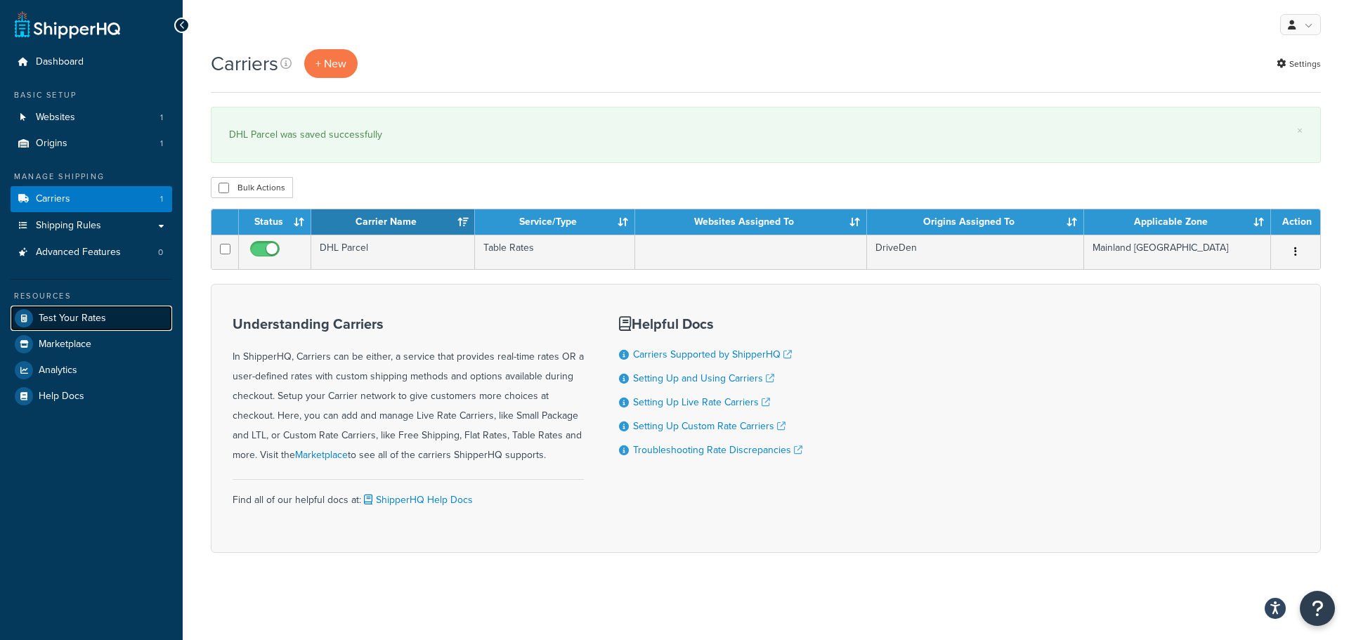
click at [67, 316] on span "Test Your Rates" at bounding box center [72, 319] width 67 height 12
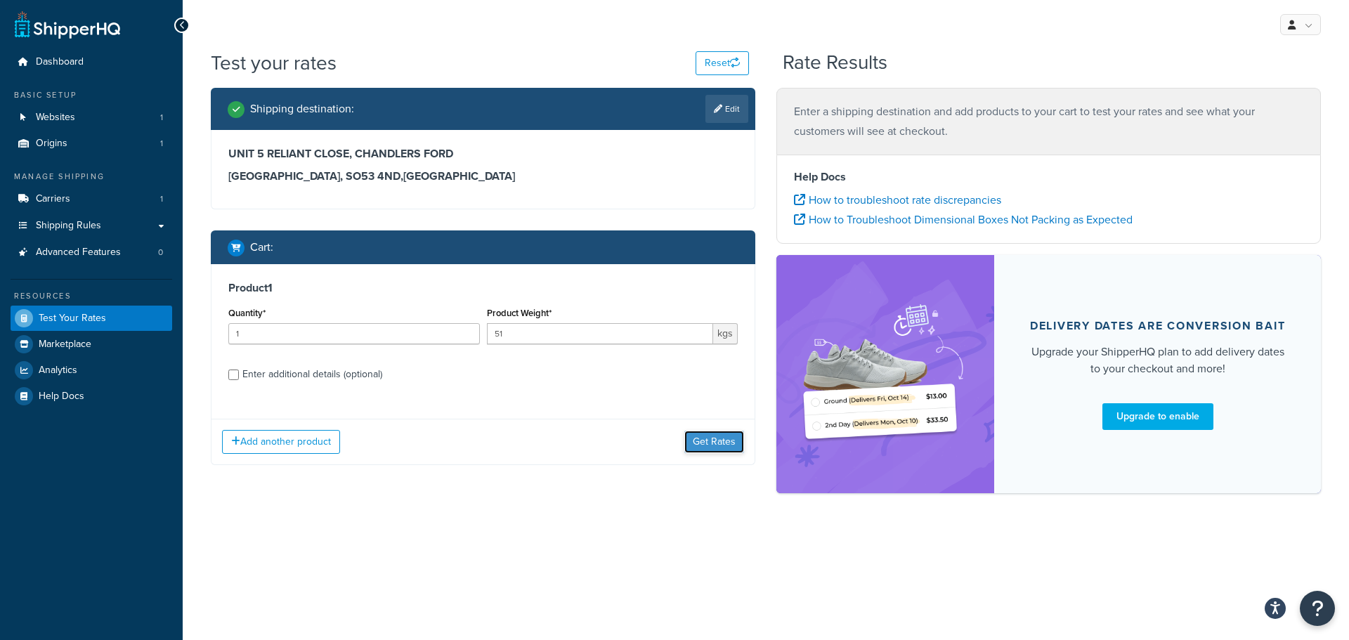
click at [707, 431] on button "Get Rates" at bounding box center [714, 442] width 60 height 22
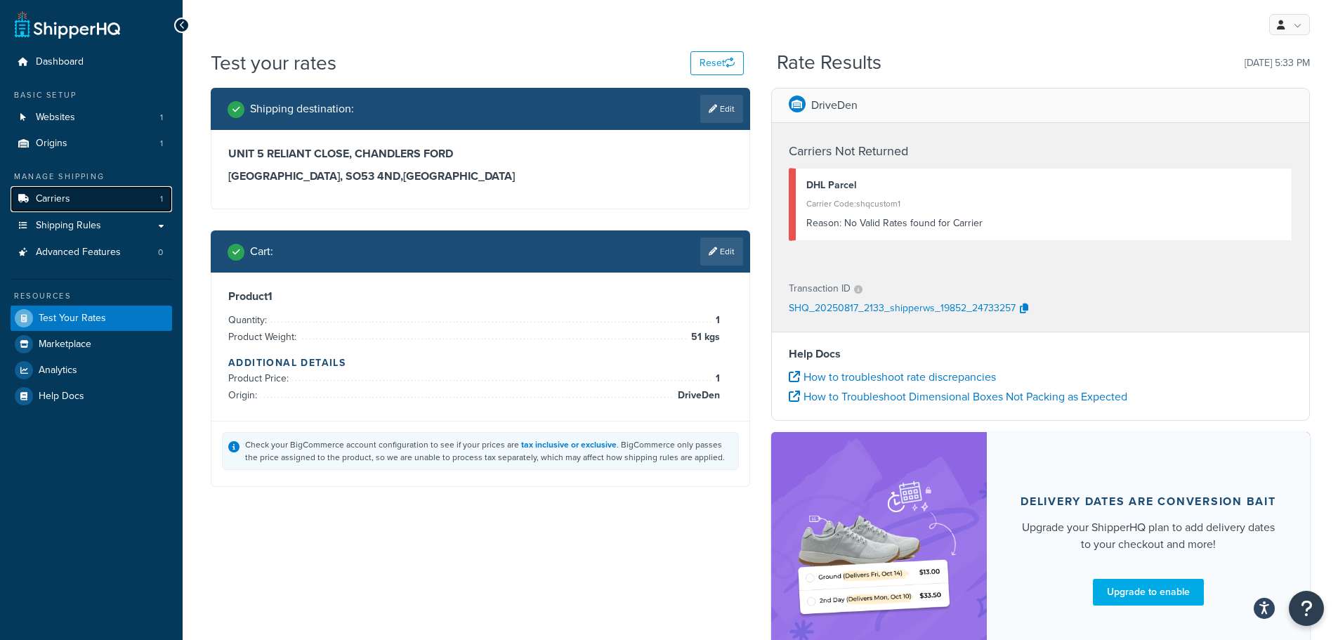
click at [70, 202] on link "Carriers 1" at bounding box center [92, 199] width 162 height 26
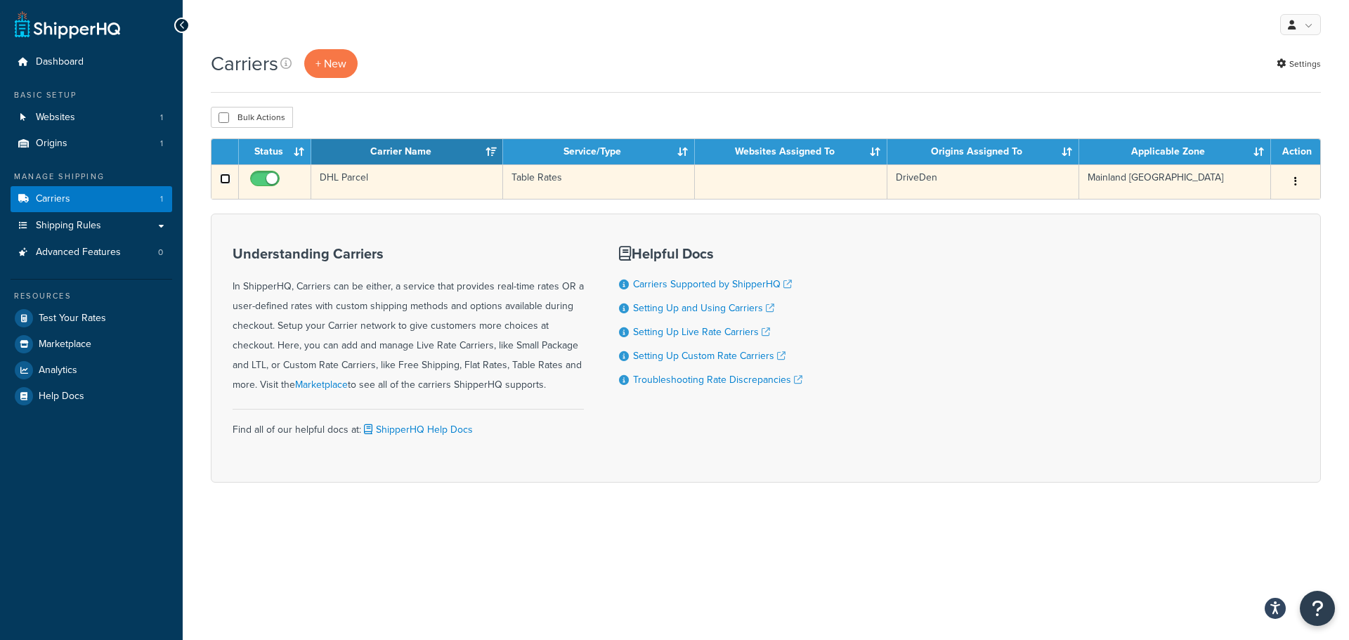
click at [221, 174] on input "checkbox" at bounding box center [225, 179] width 11 height 11
checkbox input "true"
click at [1294, 180] on button "button" at bounding box center [1296, 182] width 20 height 22
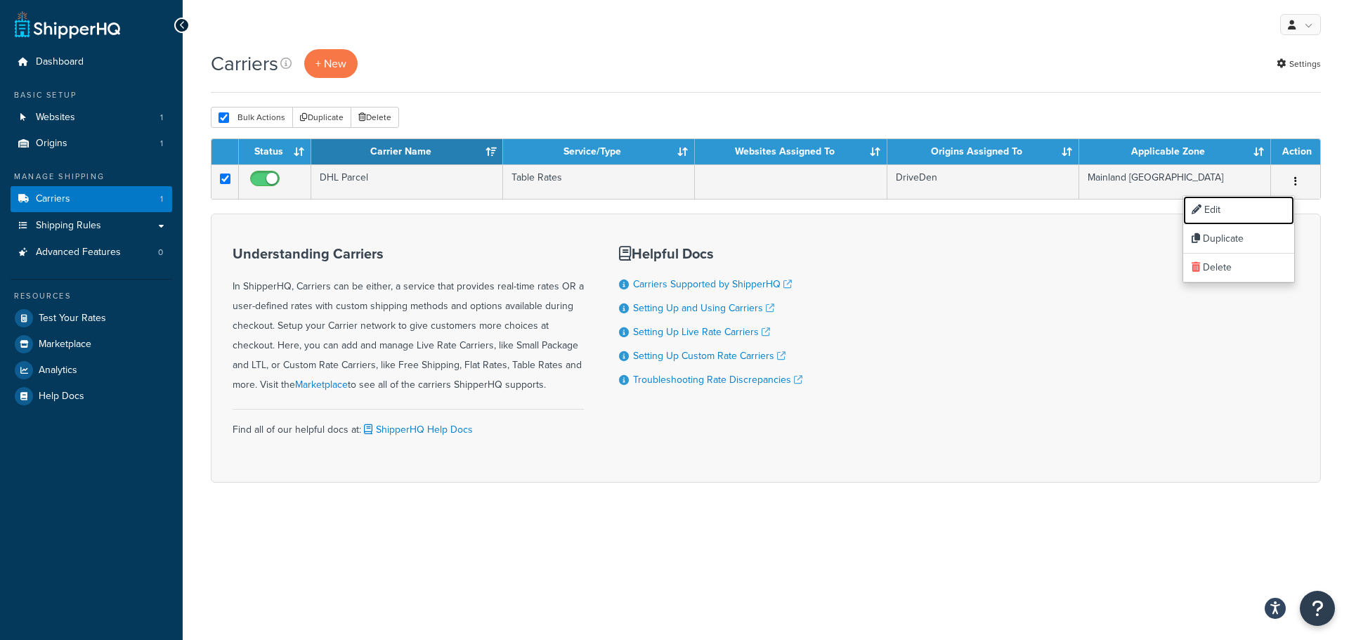
click at [1212, 214] on link "Edit" at bounding box center [1238, 210] width 111 height 29
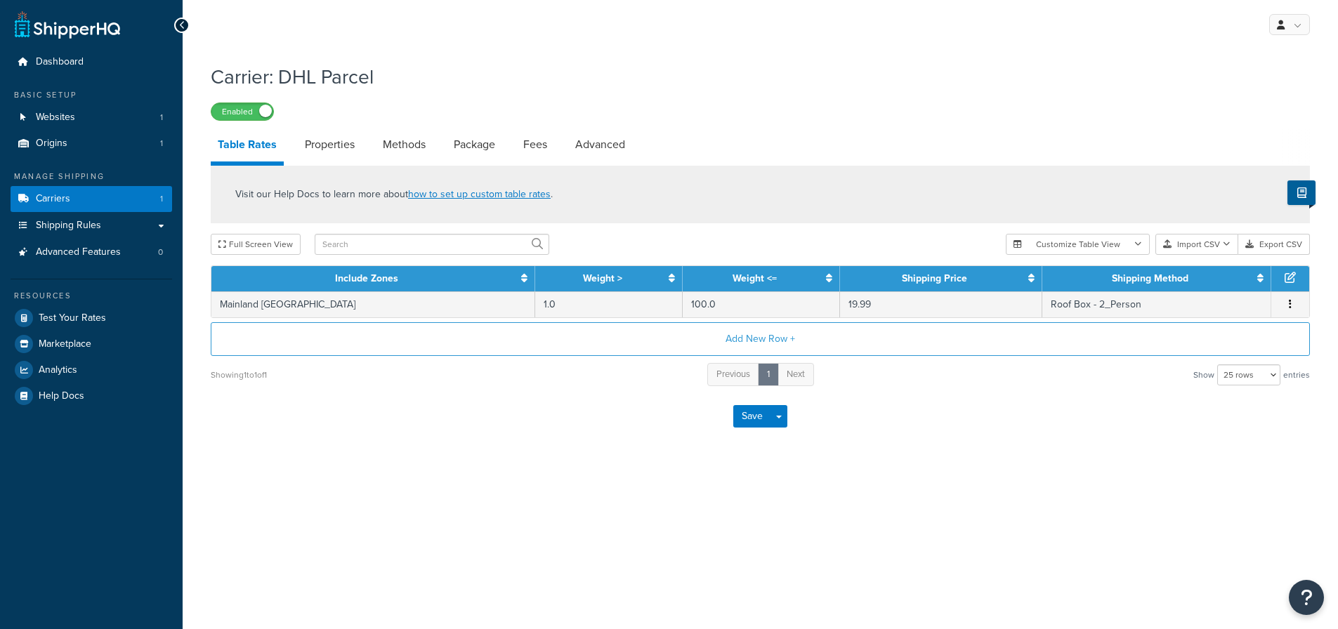
select select "25"
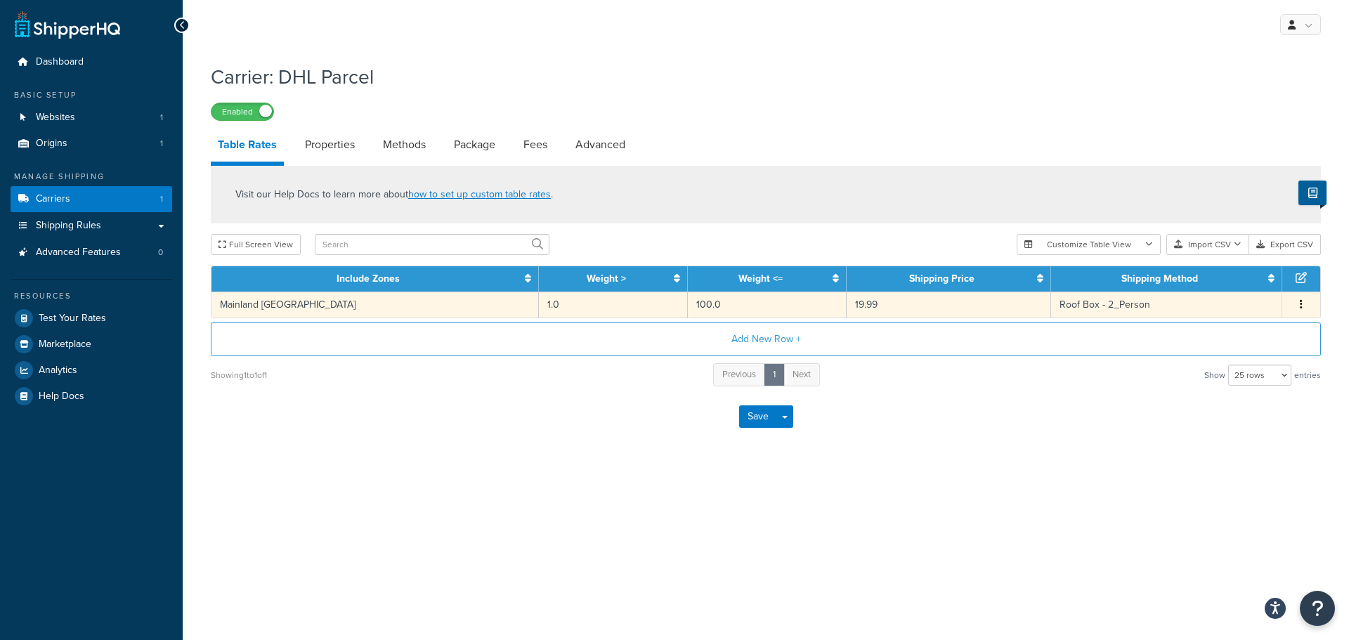
click at [254, 305] on td "Mainland [GEOGRAPHIC_DATA]" at bounding box center [374, 305] width 327 height 26
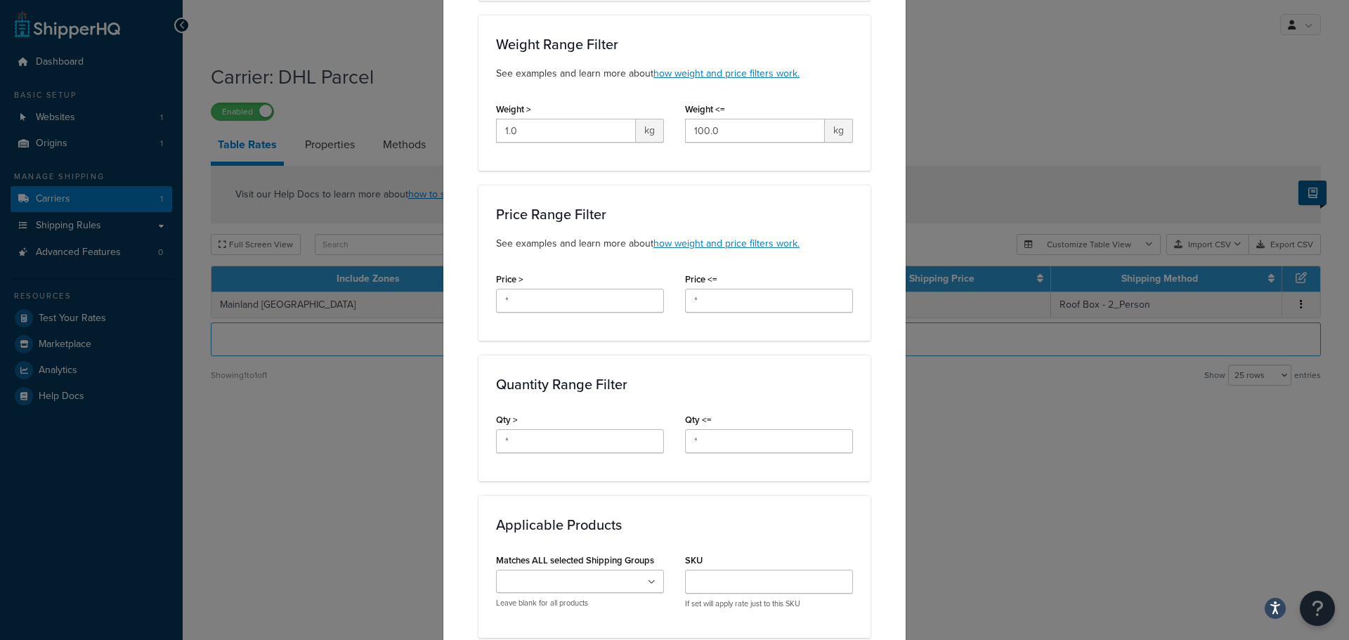
scroll to position [421, 0]
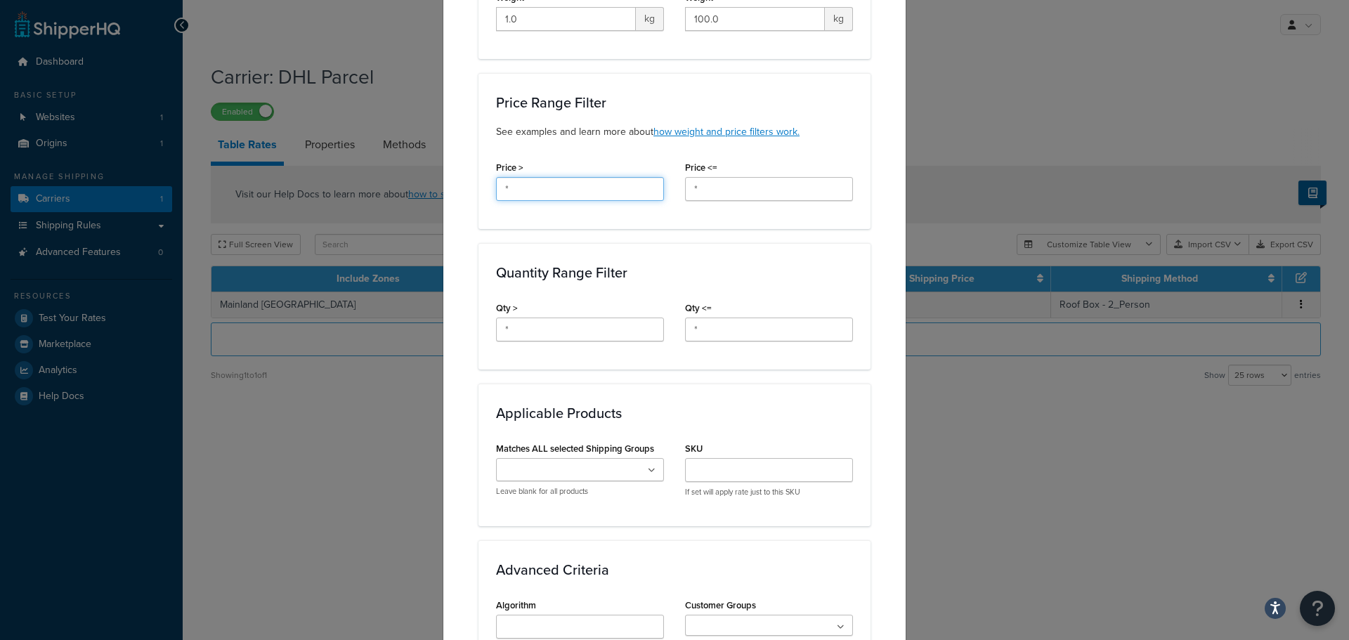
click at [549, 178] on input "*" at bounding box center [580, 189] width 168 height 24
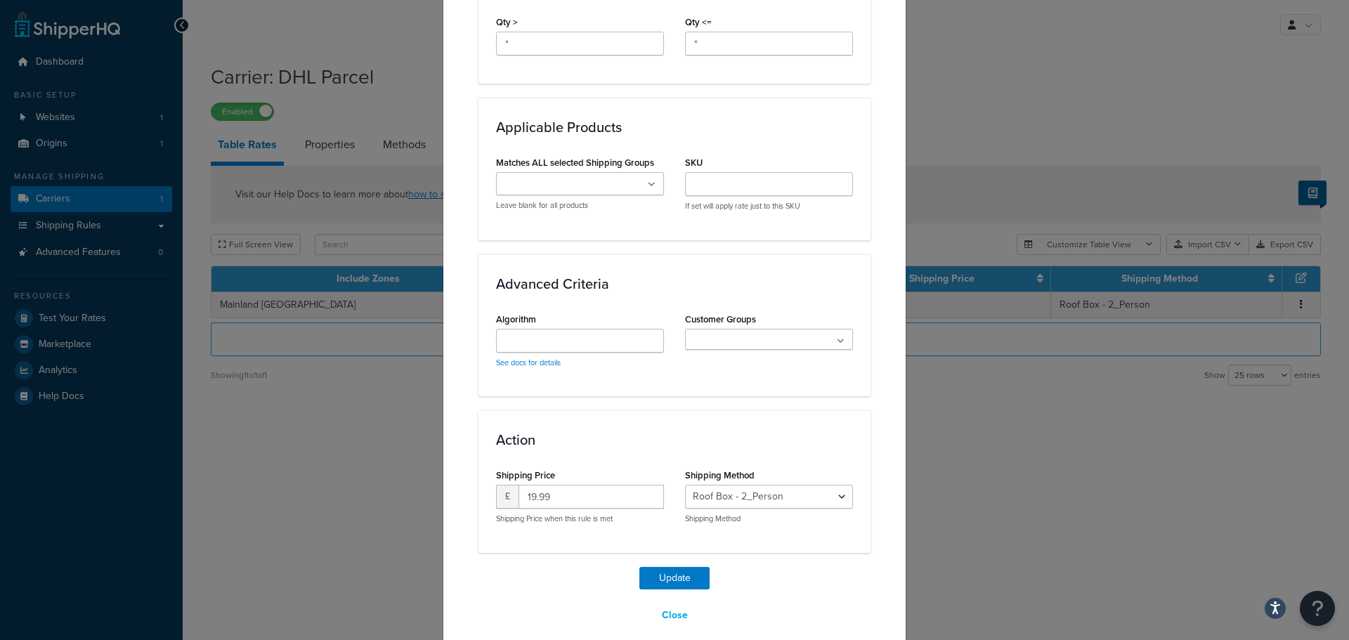
scroll to position [709, 0]
click at [625, 171] on ul at bounding box center [580, 182] width 168 height 23
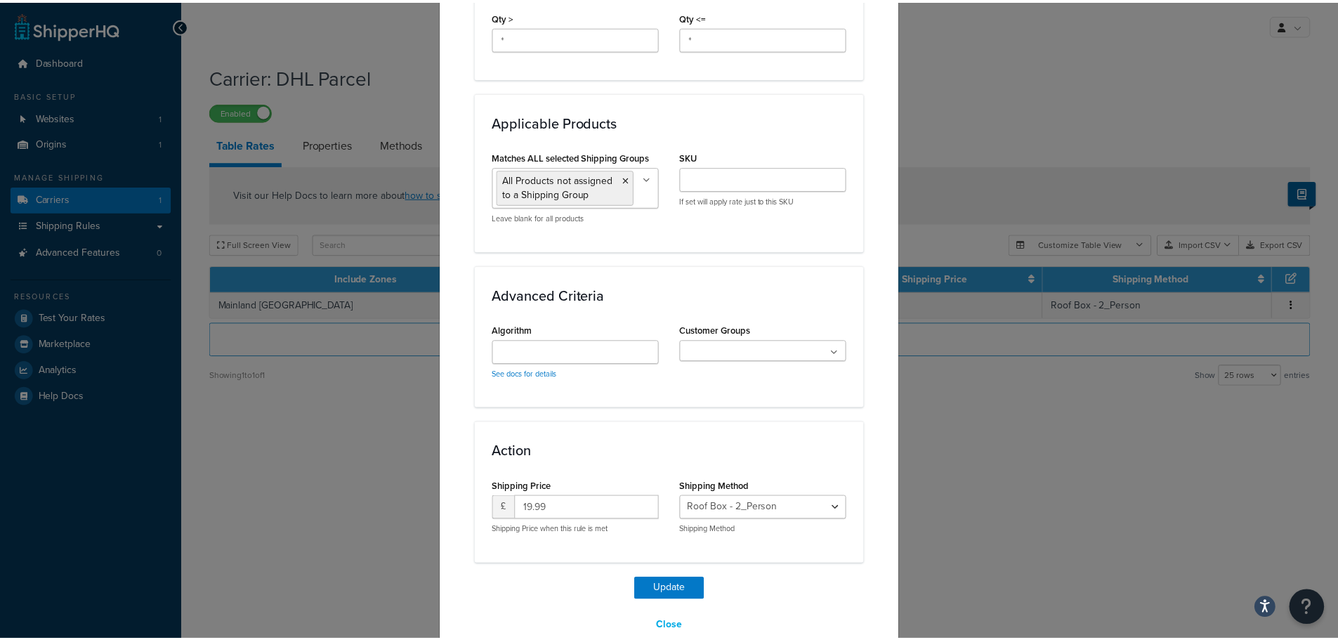
scroll to position [726, 0]
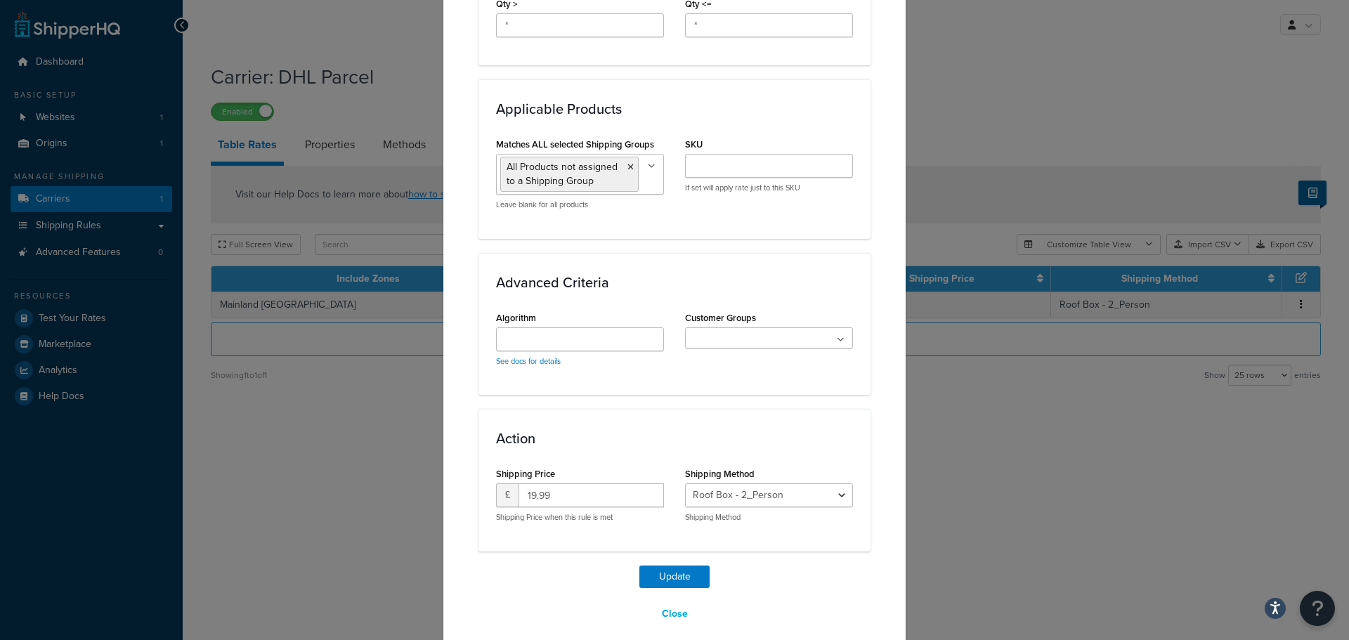
click at [724, 332] on ul at bounding box center [769, 337] width 168 height 21
click at [736, 327] on ul at bounding box center [769, 337] width 168 height 21
click at [607, 327] on input "Algorithm" at bounding box center [580, 339] width 168 height 24
click at [668, 308] on div "Algorithm See docs for details" at bounding box center [579, 343] width 189 height 70
click at [665, 565] on button "Update" at bounding box center [674, 576] width 70 height 22
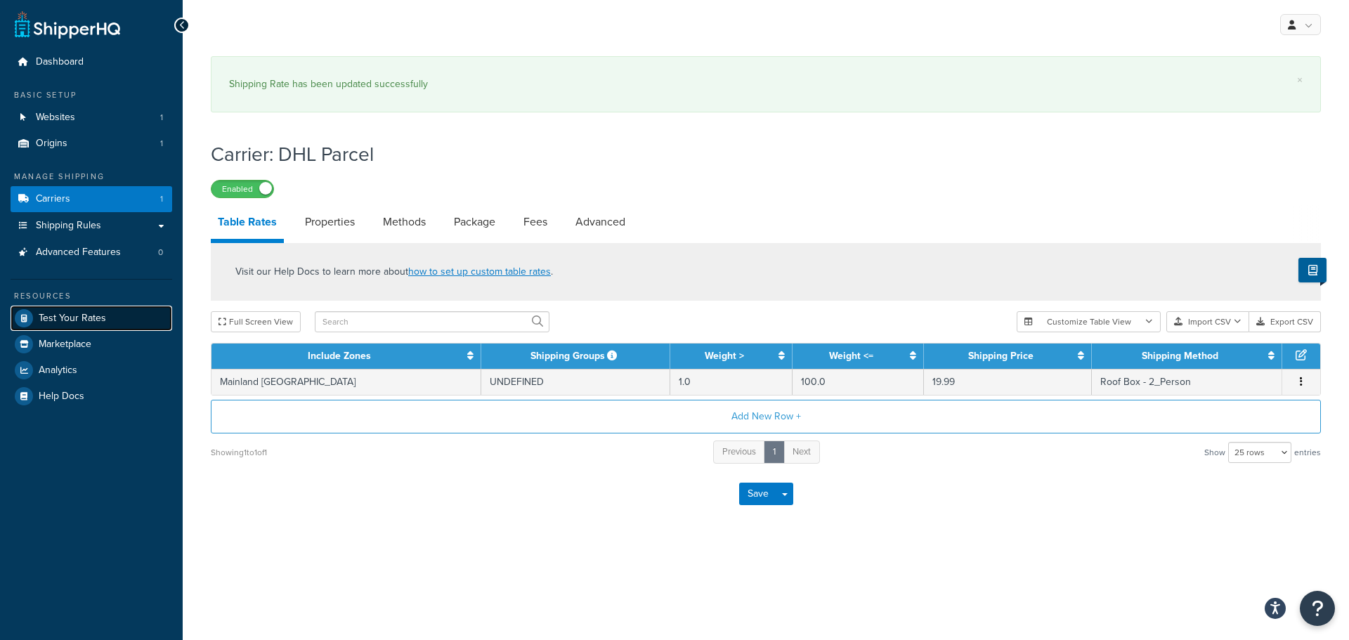
click at [66, 315] on span "Test Your Rates" at bounding box center [72, 319] width 67 height 12
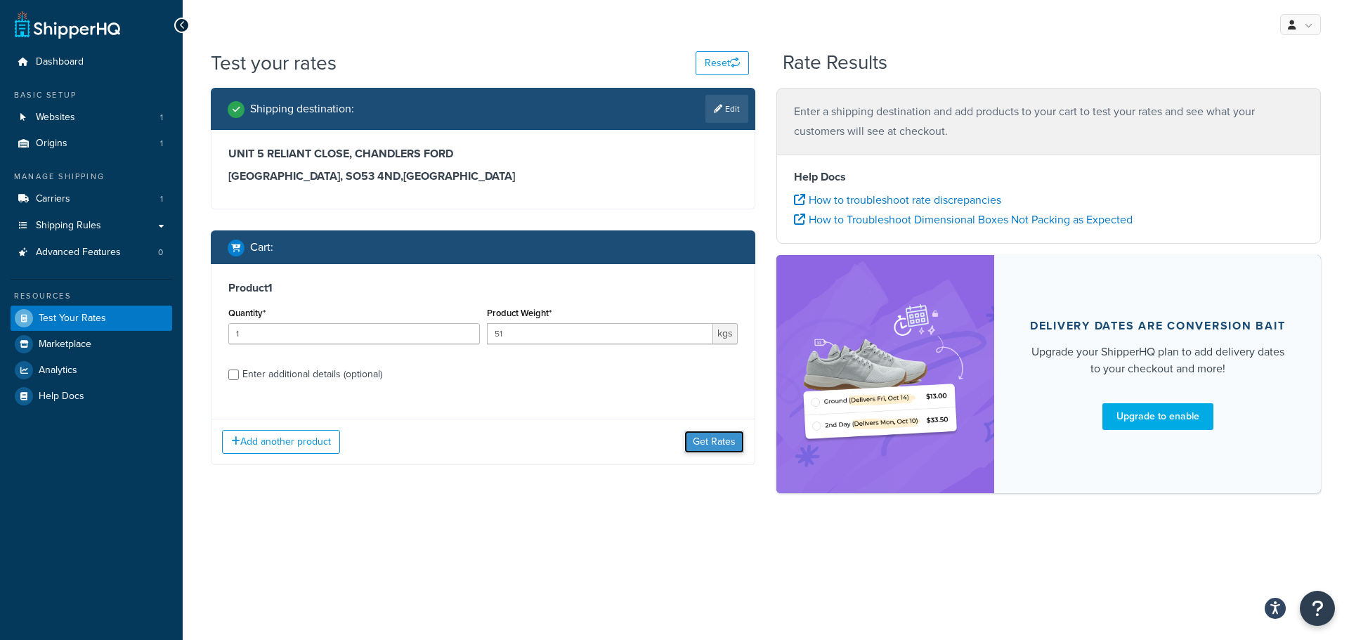
click at [706, 438] on button "Get Rates" at bounding box center [714, 442] width 60 height 22
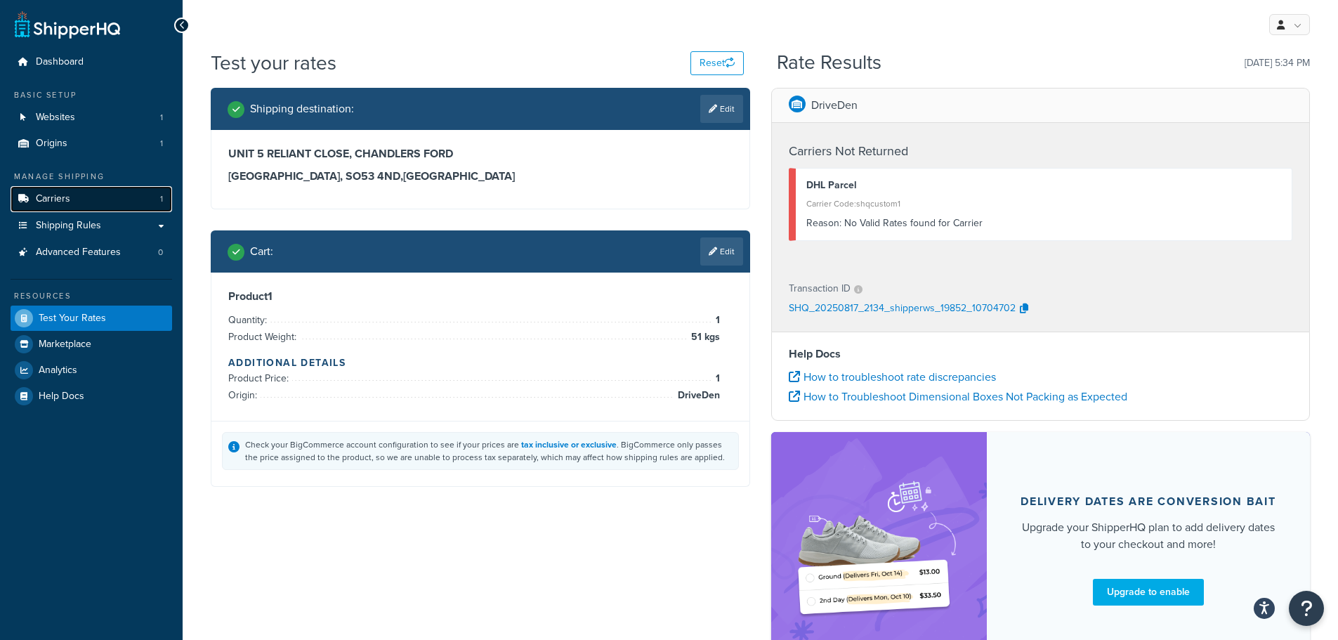
click at [58, 202] on span "Carriers" at bounding box center [53, 199] width 34 height 12
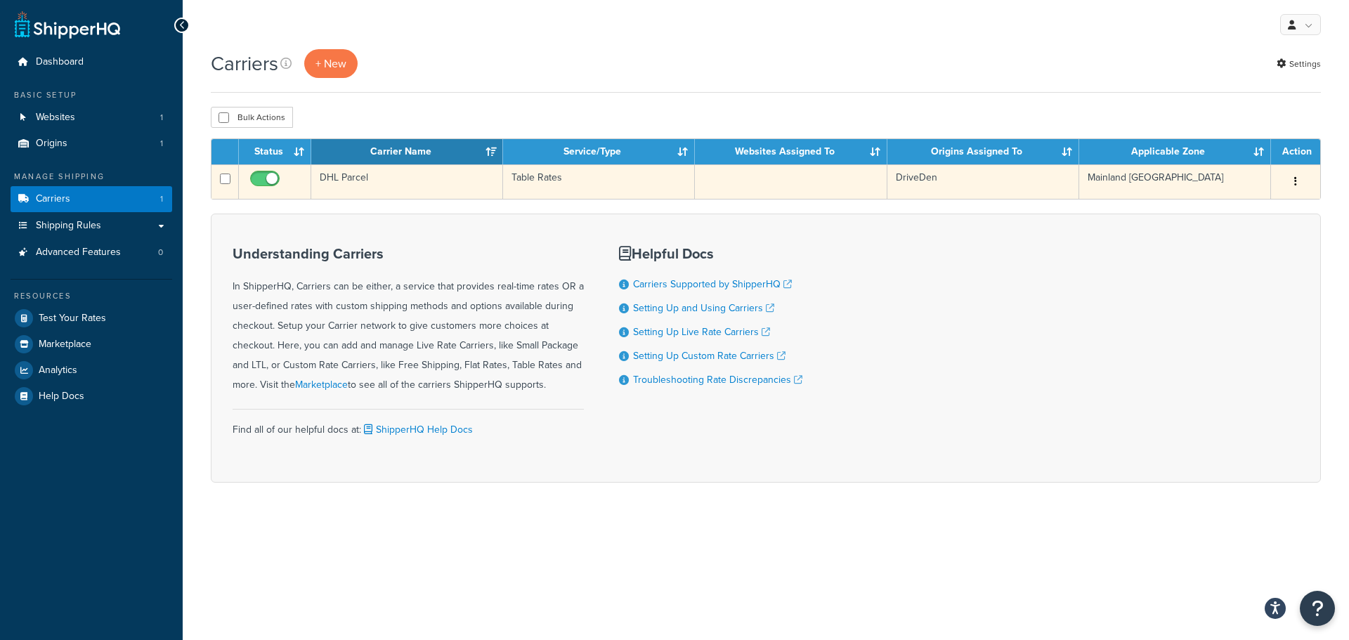
click at [360, 178] on td "DHL Parcel" at bounding box center [407, 181] width 192 height 34
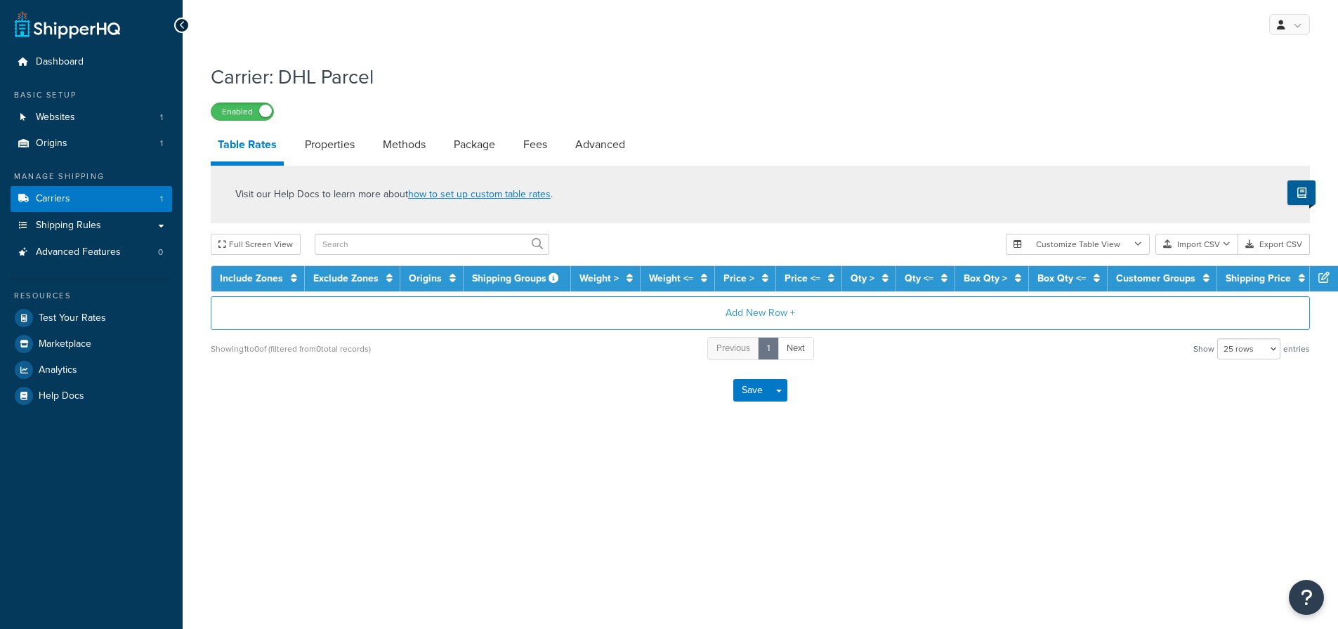
select select "25"
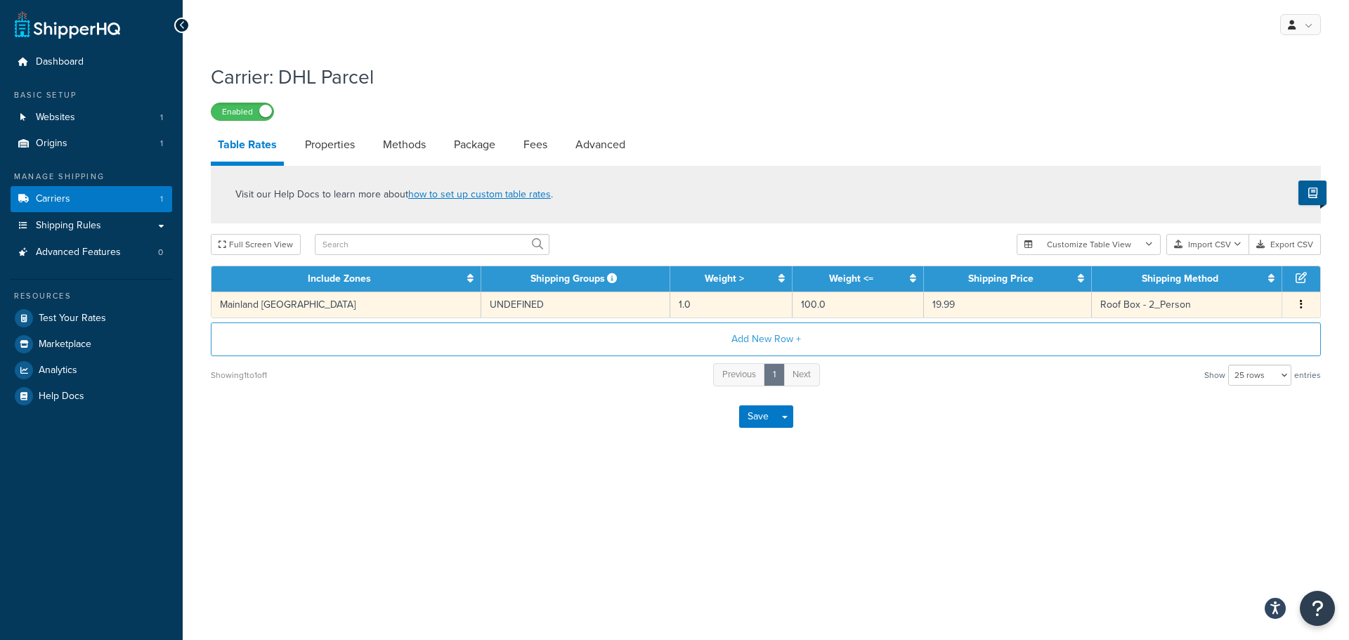
click at [481, 304] on td "UNDEFINED" at bounding box center [575, 305] width 189 height 26
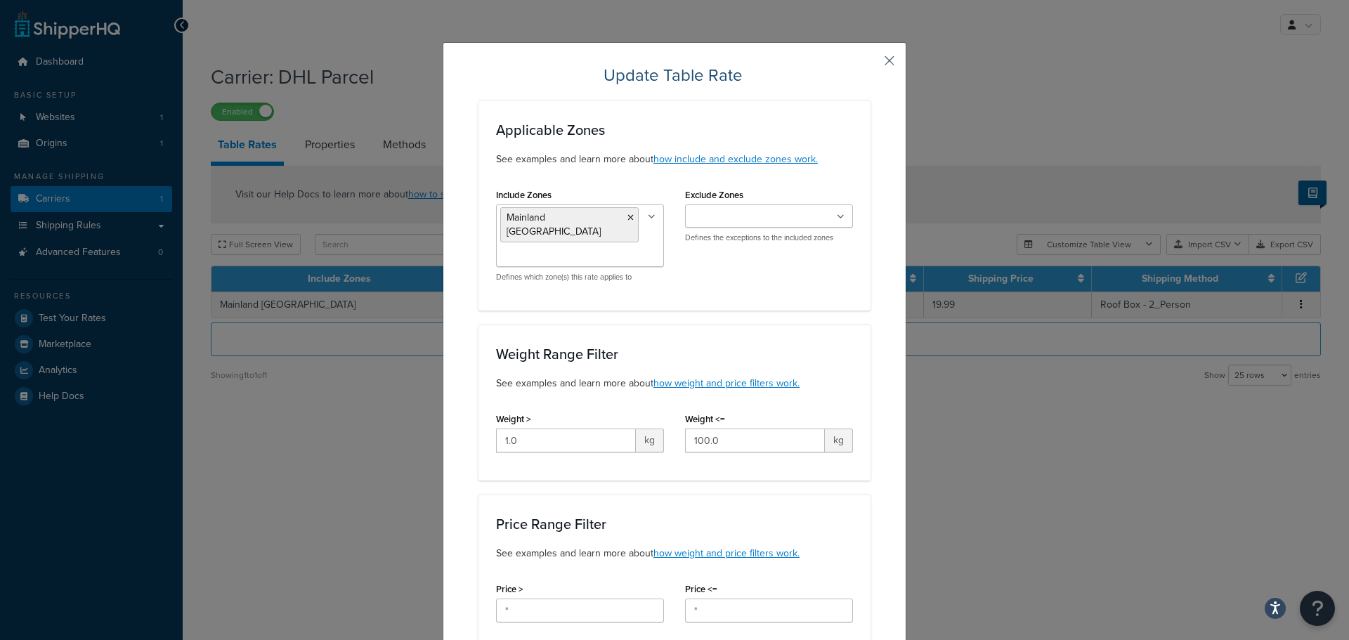
click at [870, 64] on button "button" at bounding box center [869, 66] width 4 height 4
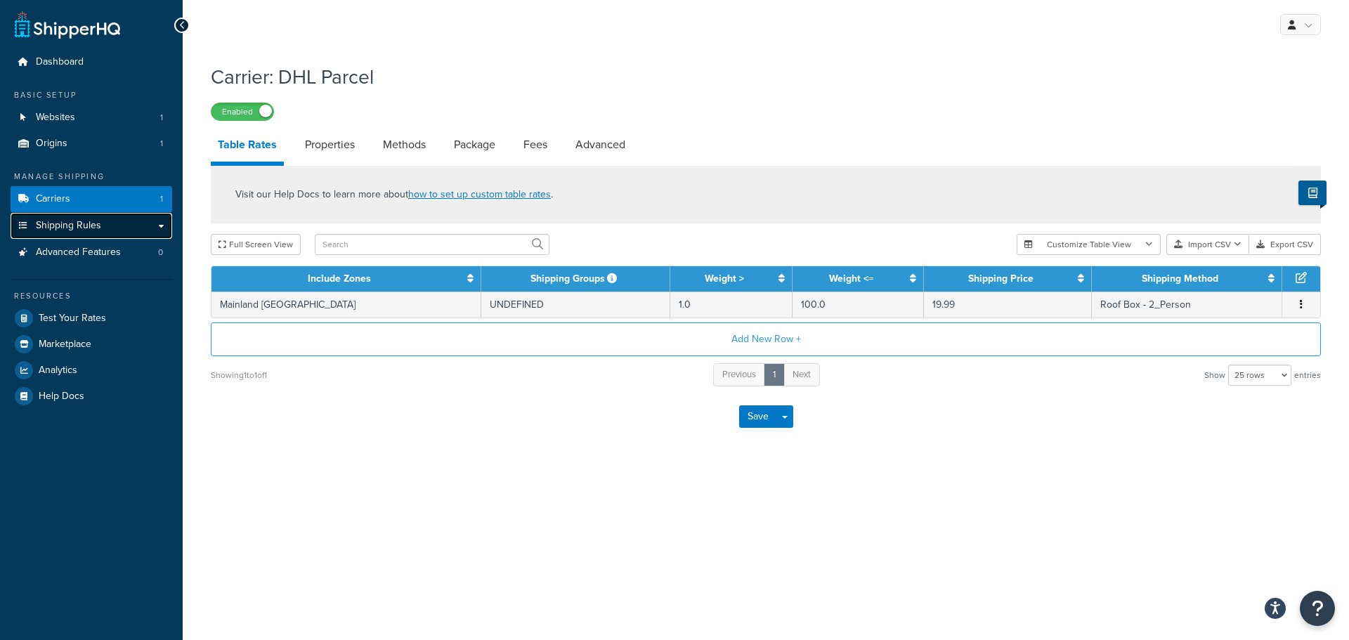
click at [69, 224] on span "Shipping Rules" at bounding box center [68, 226] width 65 height 12
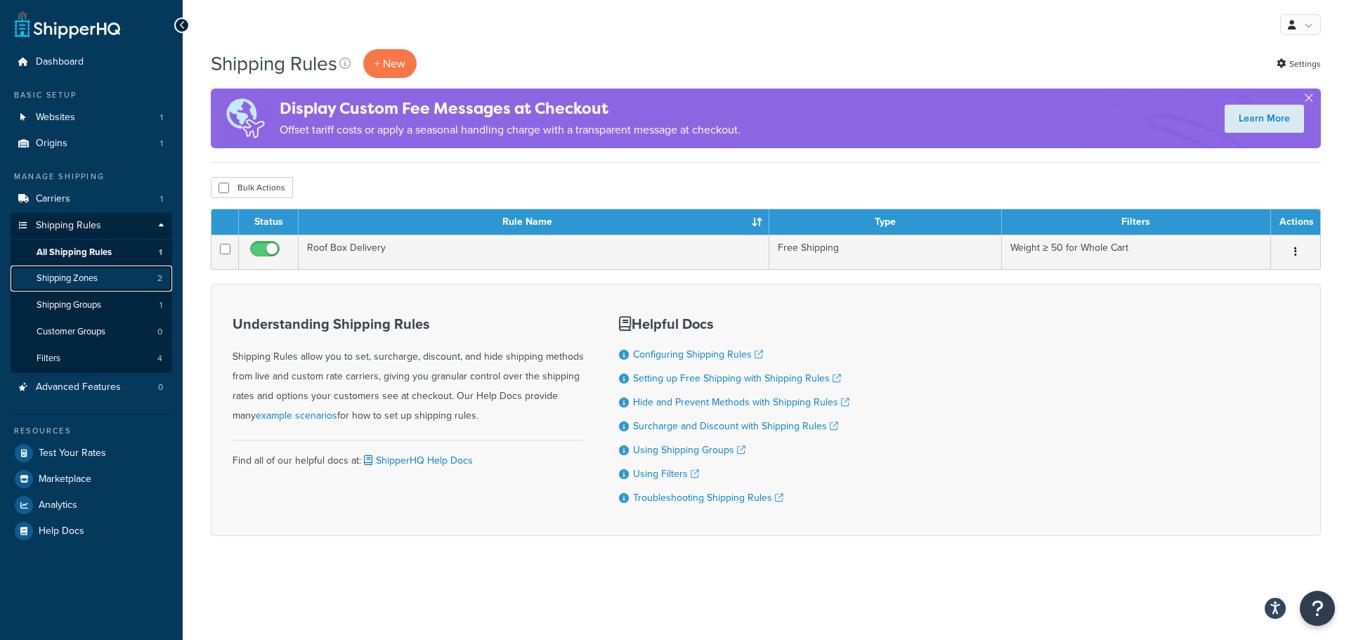
click at [91, 277] on span "Shipping Zones" at bounding box center [67, 279] width 61 height 12
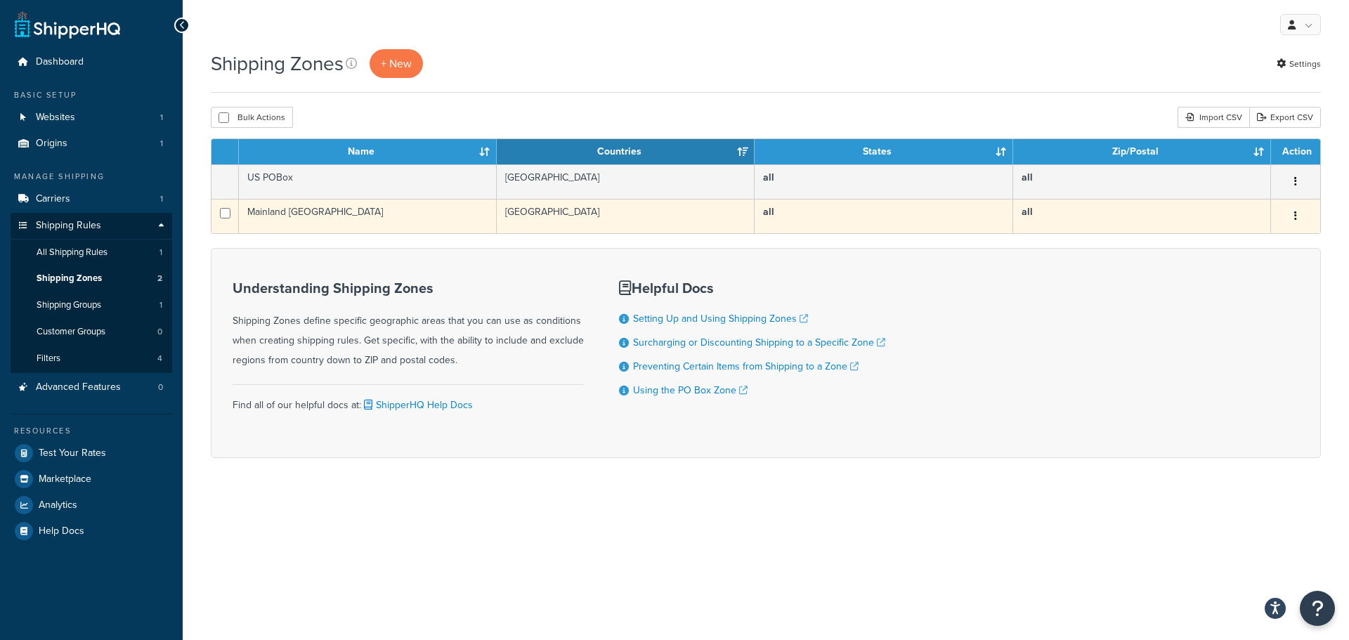
click at [292, 207] on td "Mainland [GEOGRAPHIC_DATA]" at bounding box center [368, 216] width 258 height 34
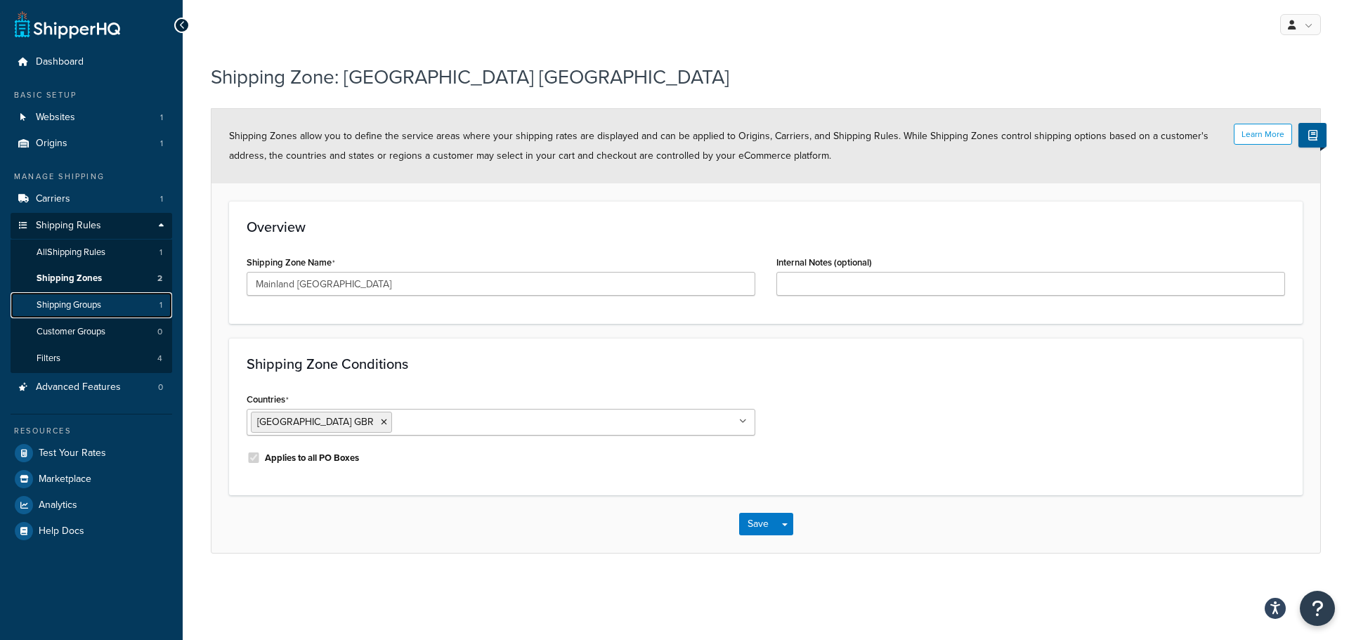
click at [69, 305] on span "Shipping Groups" at bounding box center [69, 305] width 65 height 12
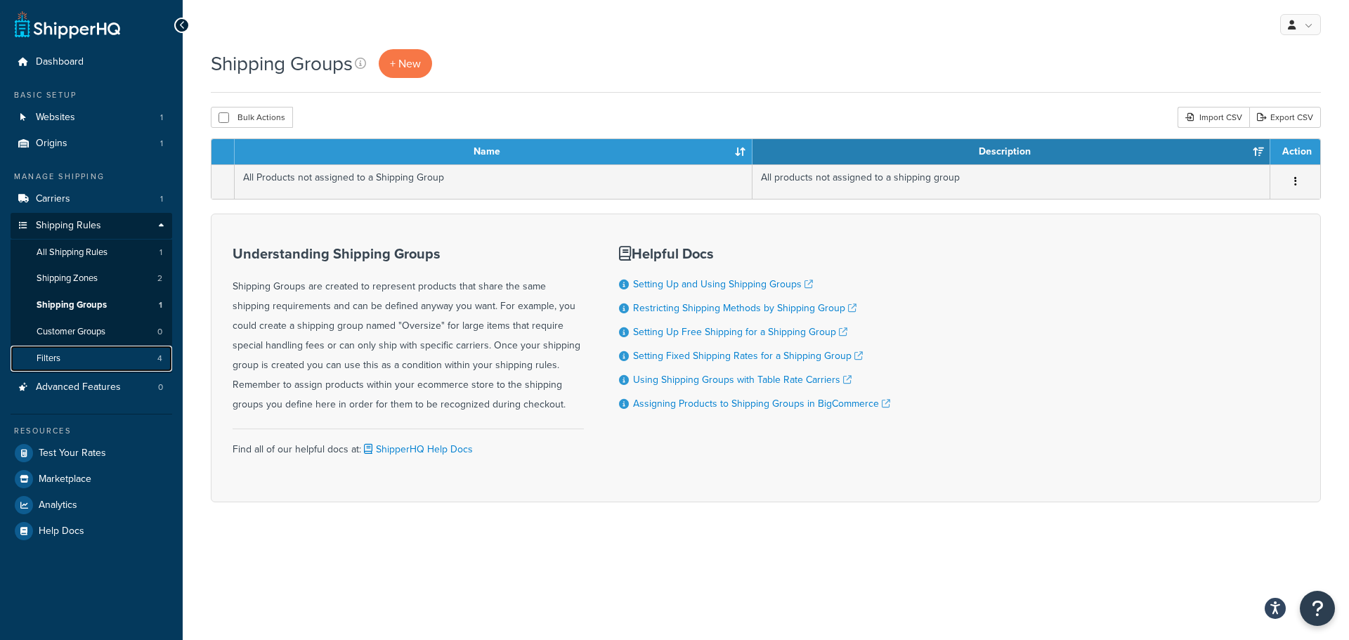
click at [94, 358] on link "Filters 4" at bounding box center [92, 359] width 162 height 26
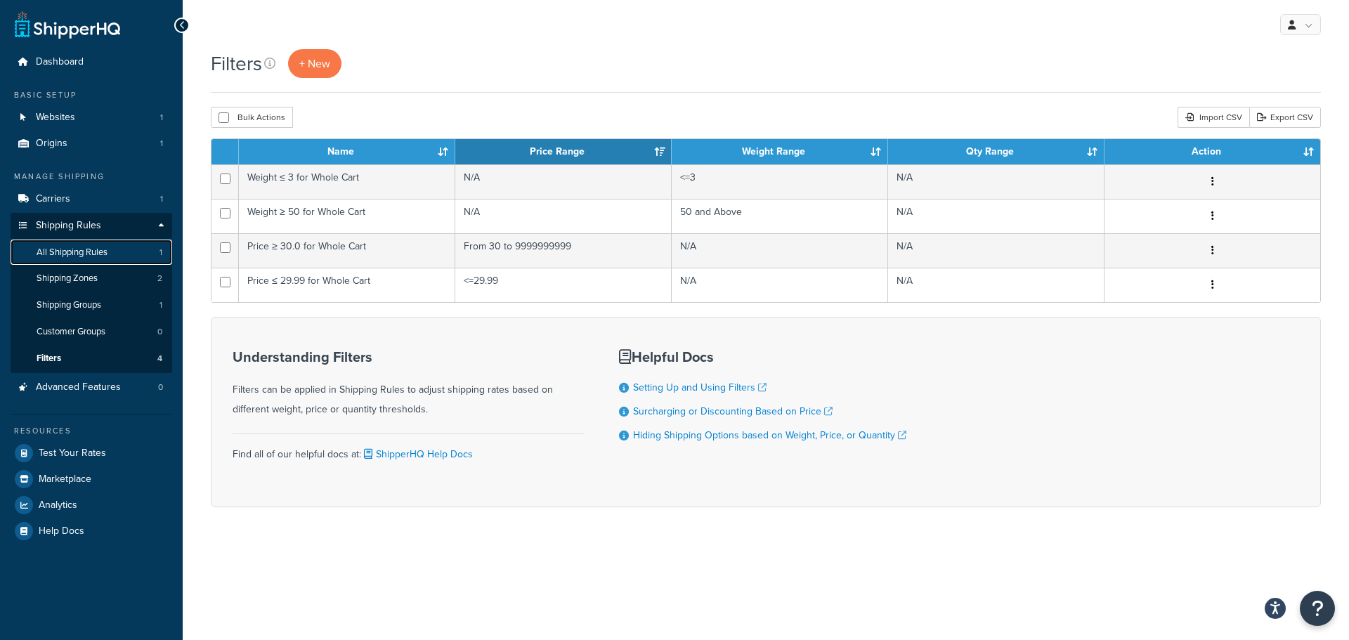
click at [85, 255] on span "All Shipping Rules" at bounding box center [72, 253] width 71 height 12
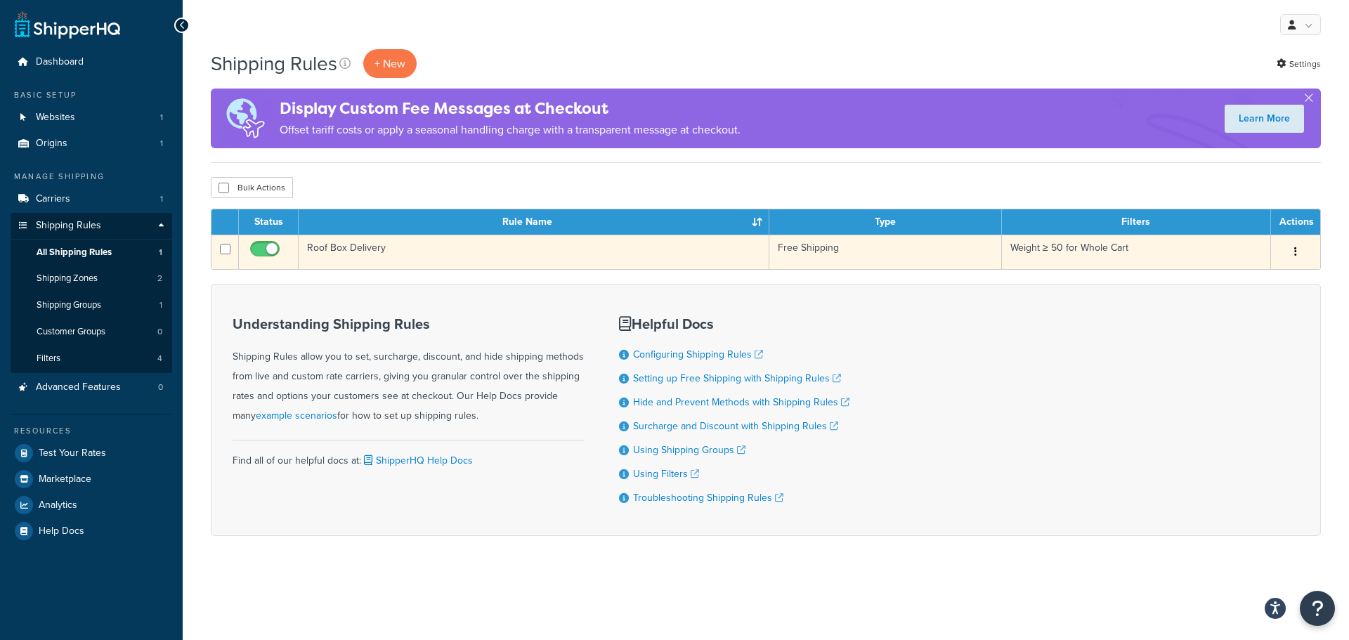
click at [359, 247] on td "Roof Box Delivery" at bounding box center [534, 252] width 471 height 34
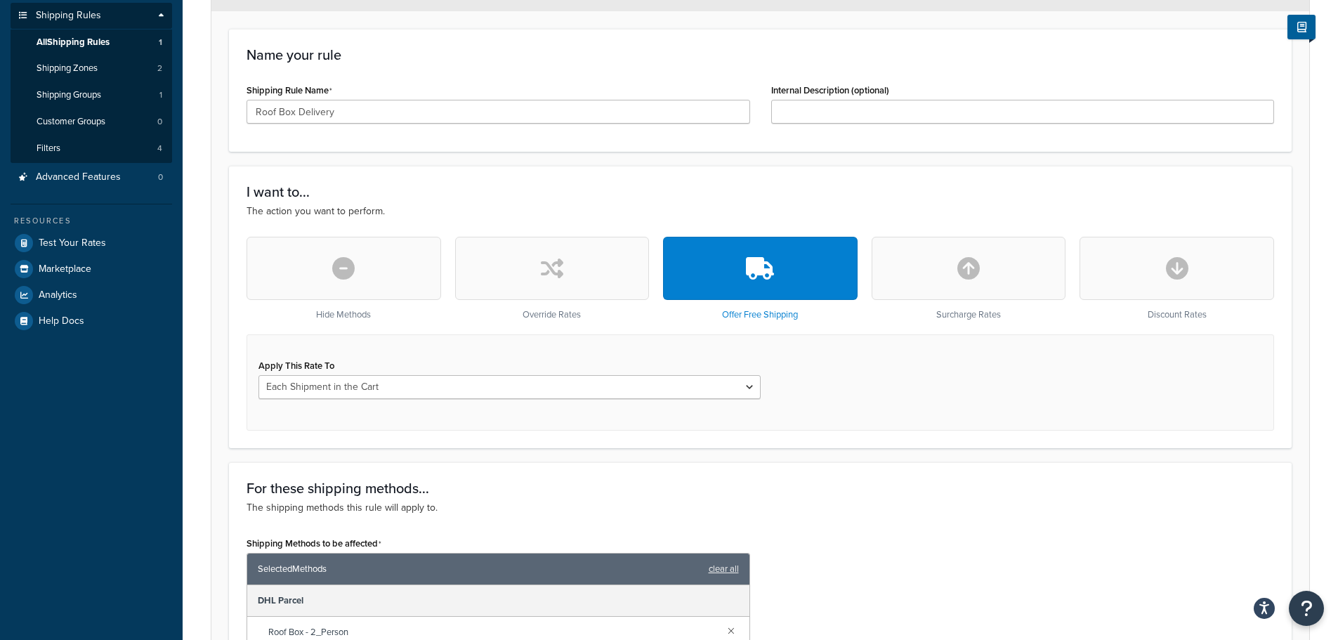
scroll to position [211, 0]
click at [733, 281] on button "button" at bounding box center [760, 267] width 195 height 63
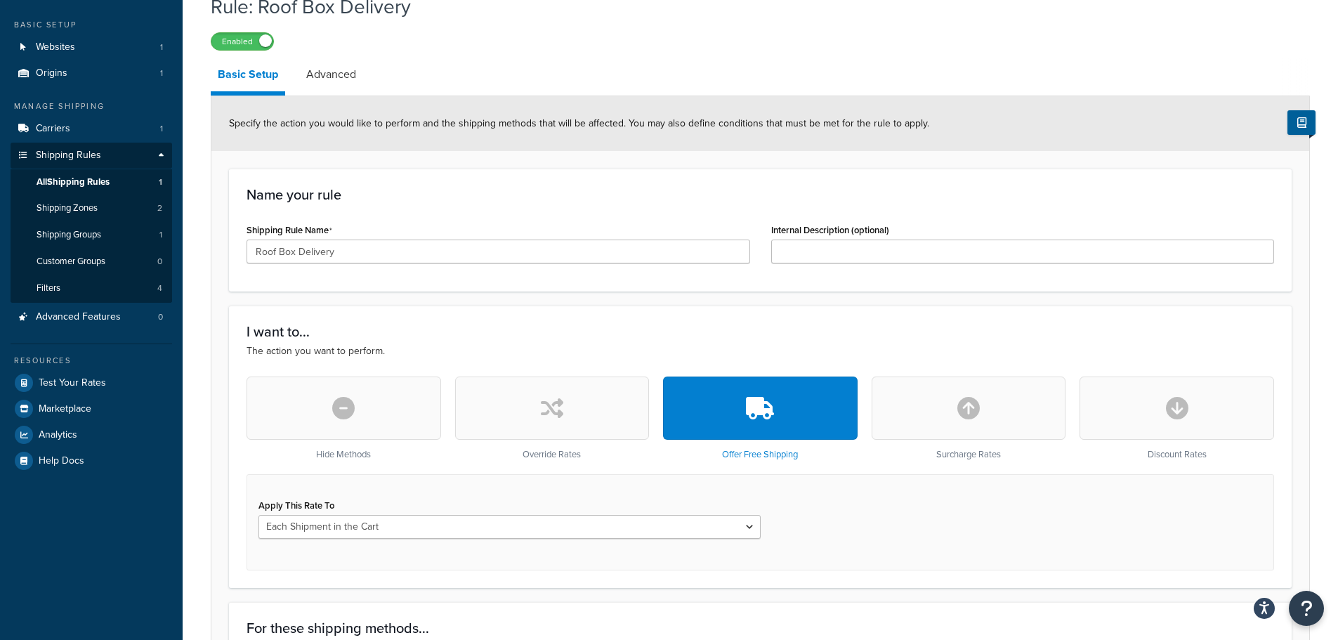
scroll to position [0, 0]
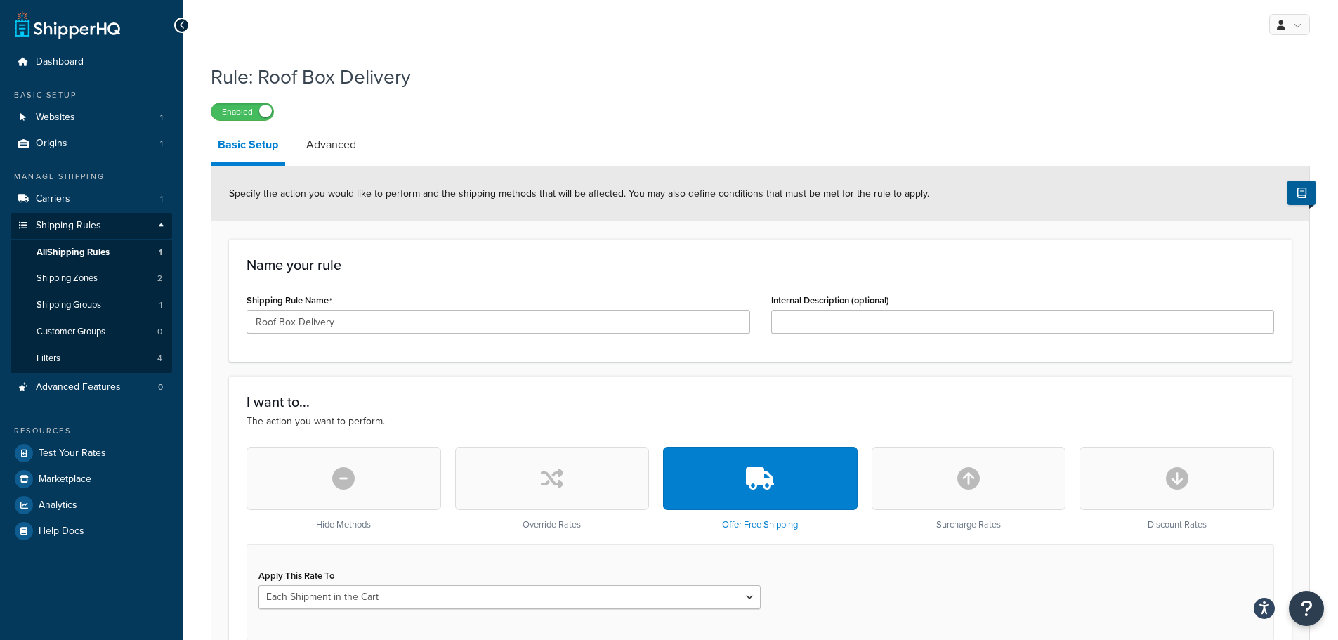
click at [235, 112] on label "Enabled" at bounding box center [242, 111] width 62 height 17
click at [74, 457] on span "Test Your Rates" at bounding box center [72, 453] width 67 height 12
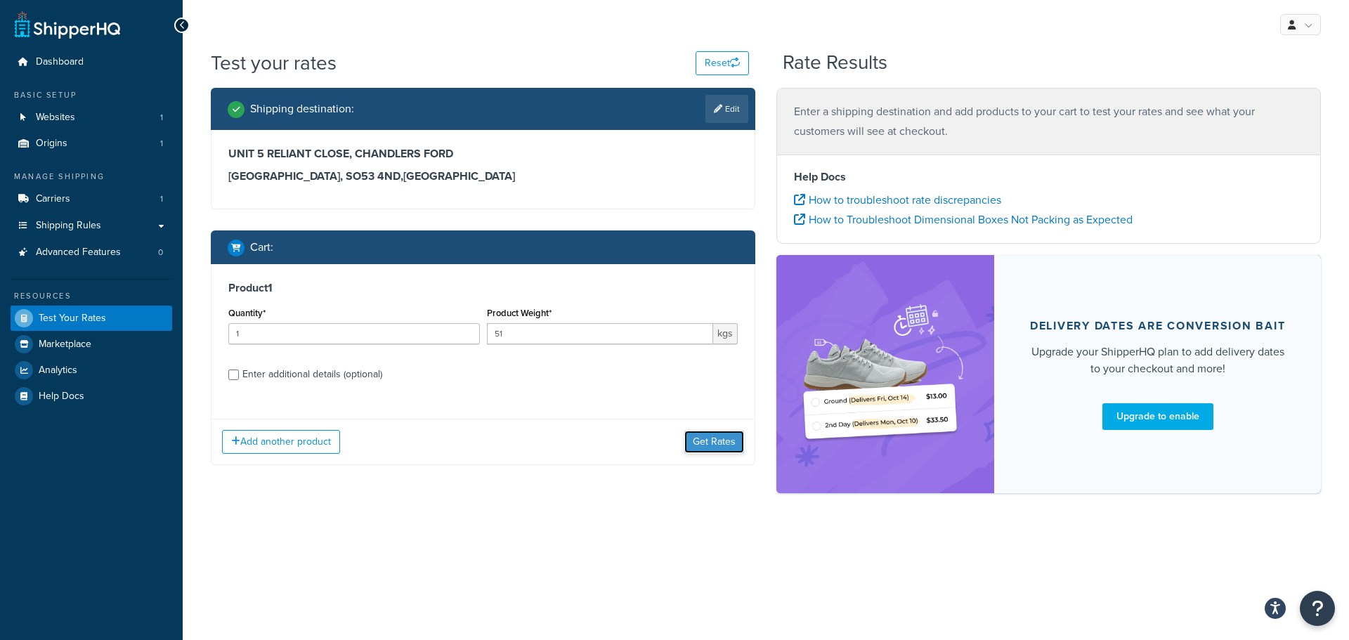
click at [705, 445] on button "Get Rates" at bounding box center [714, 442] width 60 height 22
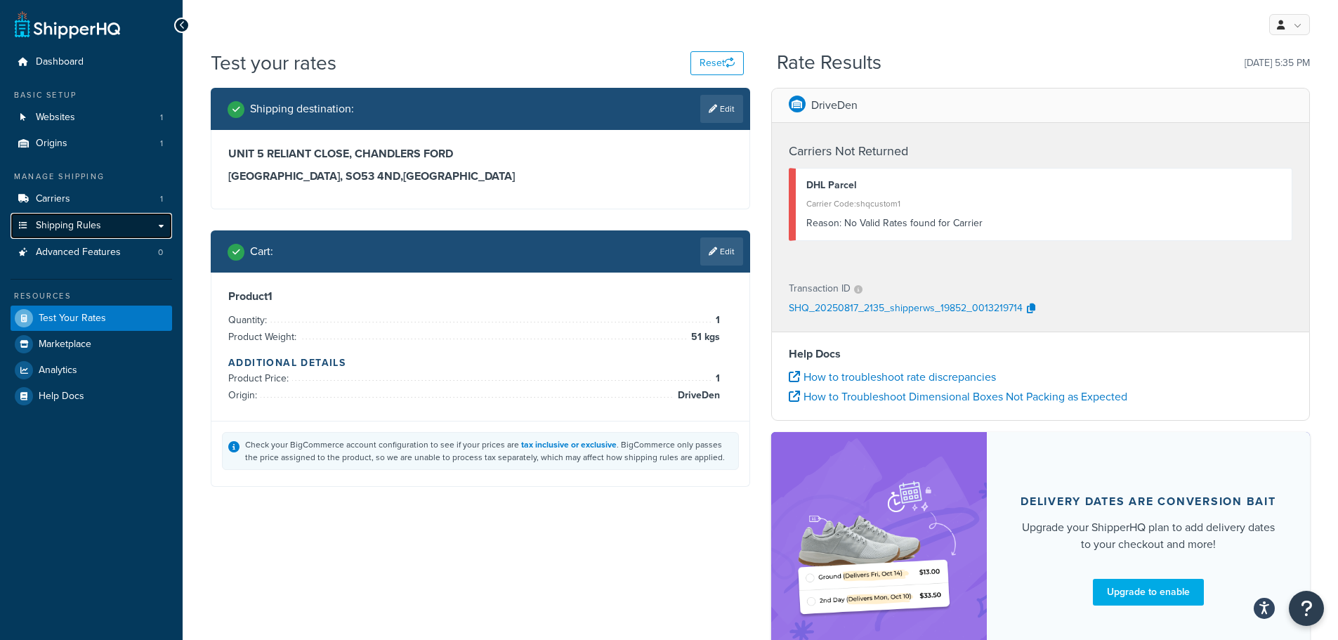
click at [75, 224] on span "Shipping Rules" at bounding box center [68, 226] width 65 height 12
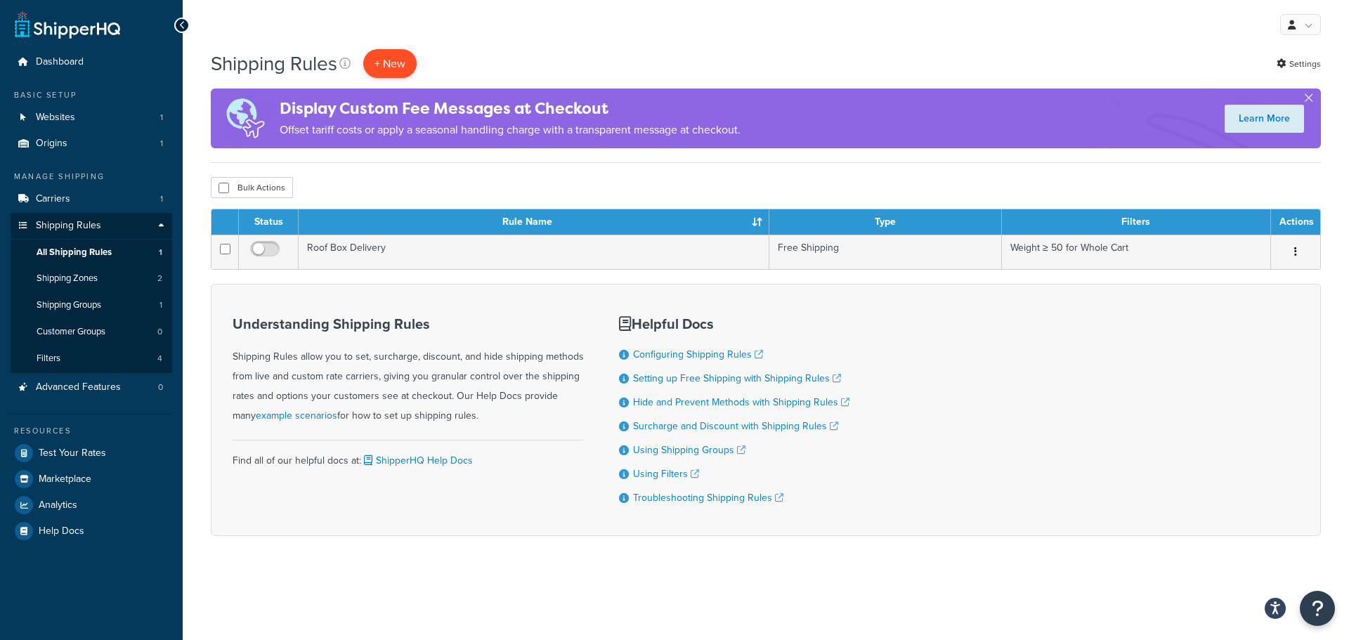
click at [392, 57] on p "+ New" at bounding box center [389, 63] width 53 height 29
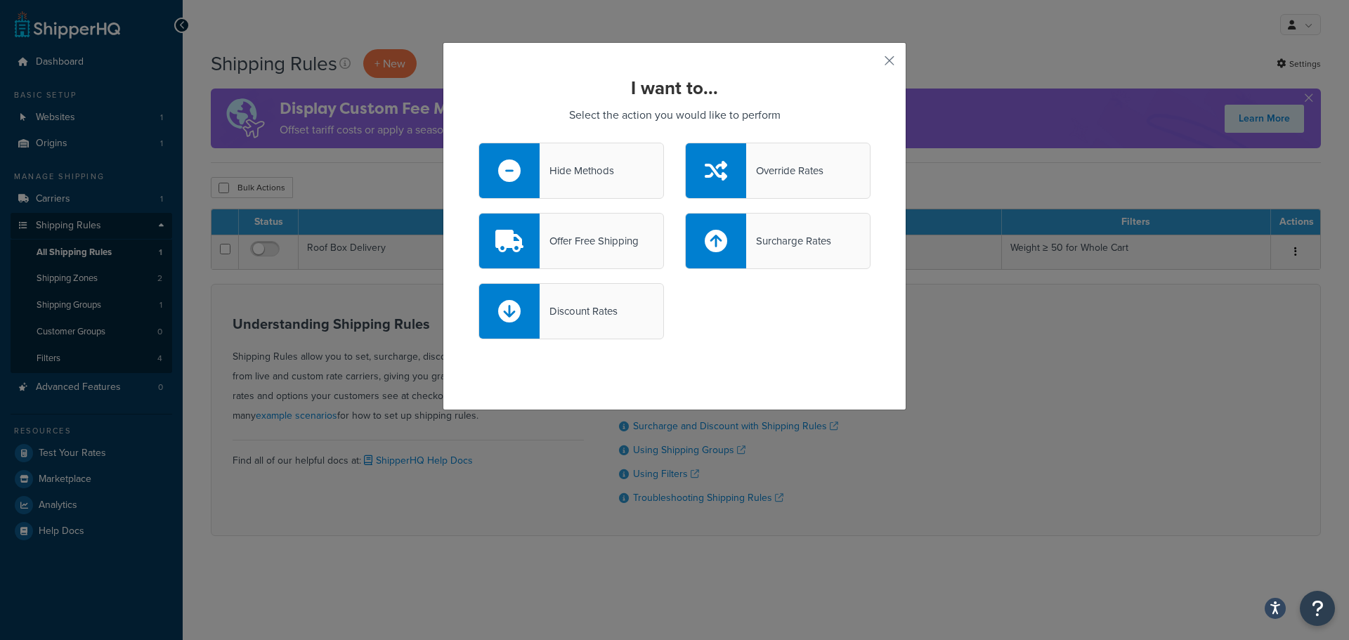
click at [785, 169] on div "Override Rates" at bounding box center [784, 171] width 77 height 20
click at [0, 0] on input "Override Rates" at bounding box center [0, 0] width 0 height 0
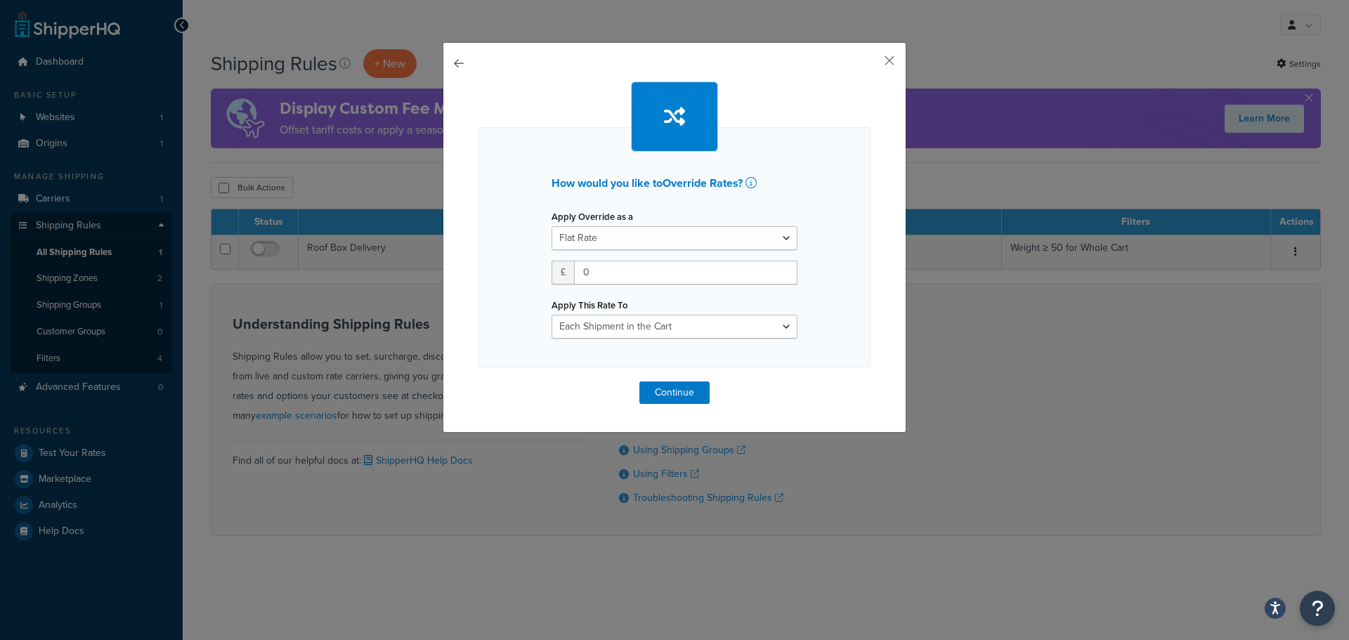
click at [894, 60] on div "How would you like to Override Rates ? Apply Override as a Flat Rate Percentage…" at bounding box center [675, 237] width 464 height 391
click at [870, 64] on button "button" at bounding box center [869, 66] width 4 height 4
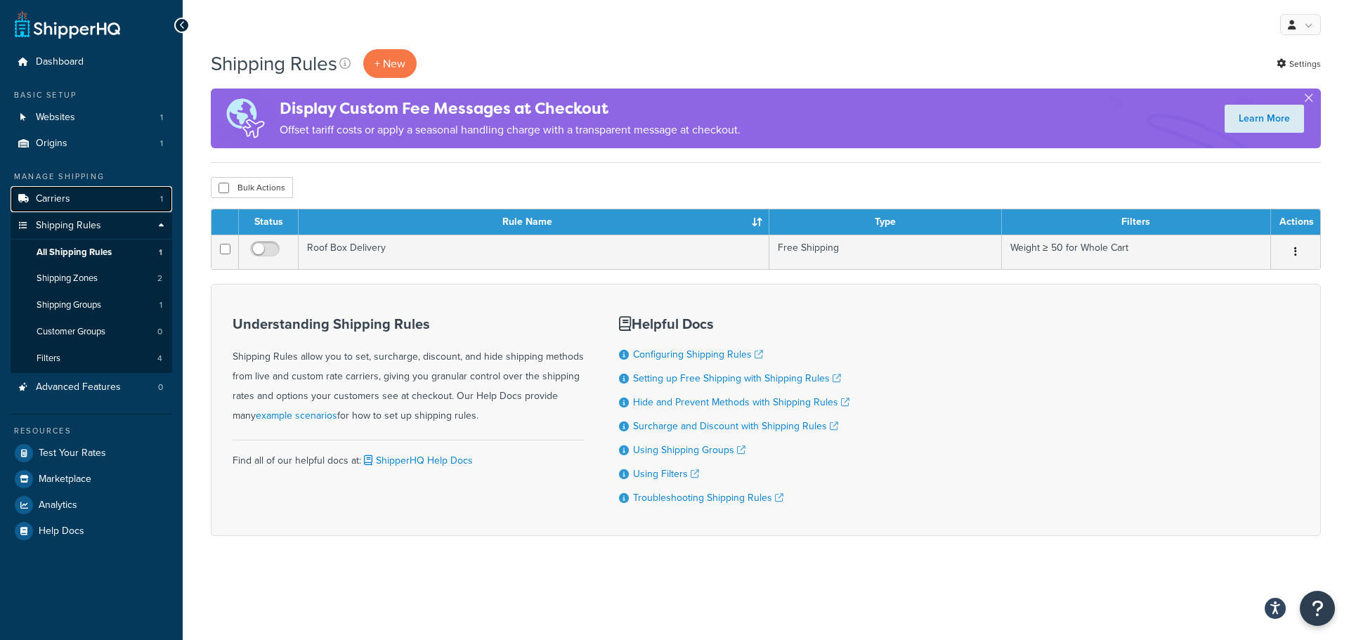
click at [51, 197] on span "Carriers" at bounding box center [53, 199] width 34 height 12
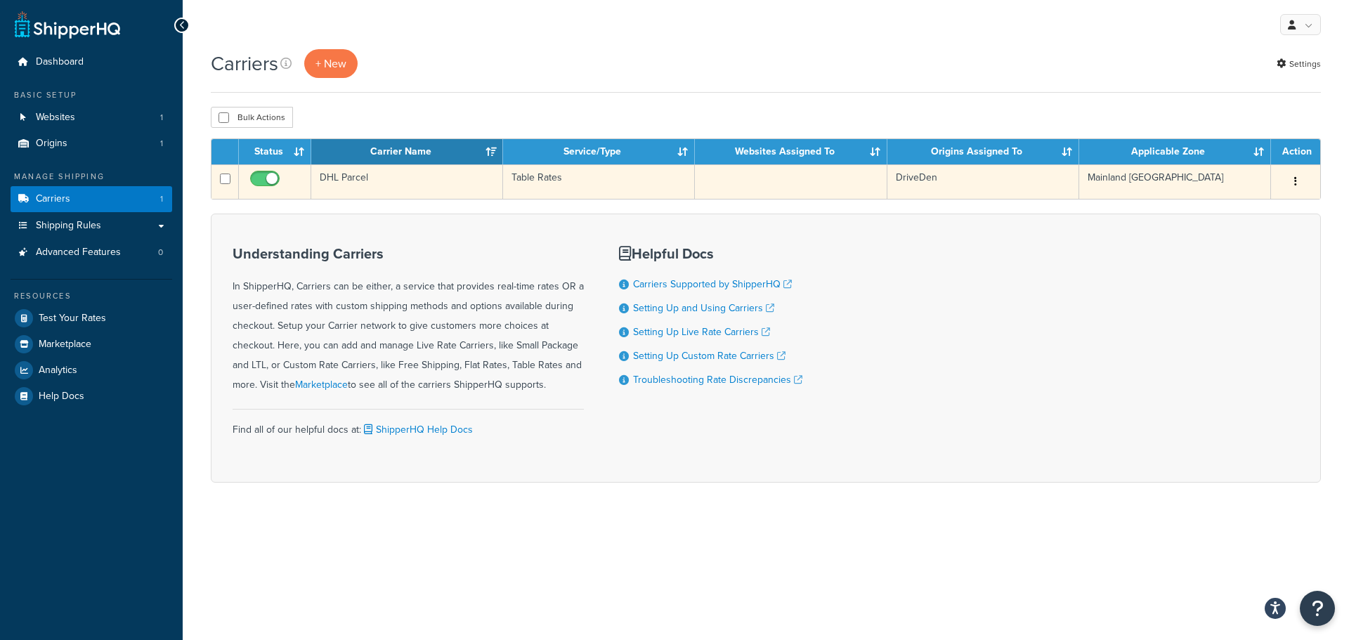
click at [549, 176] on td "Table Rates" at bounding box center [599, 181] width 192 height 34
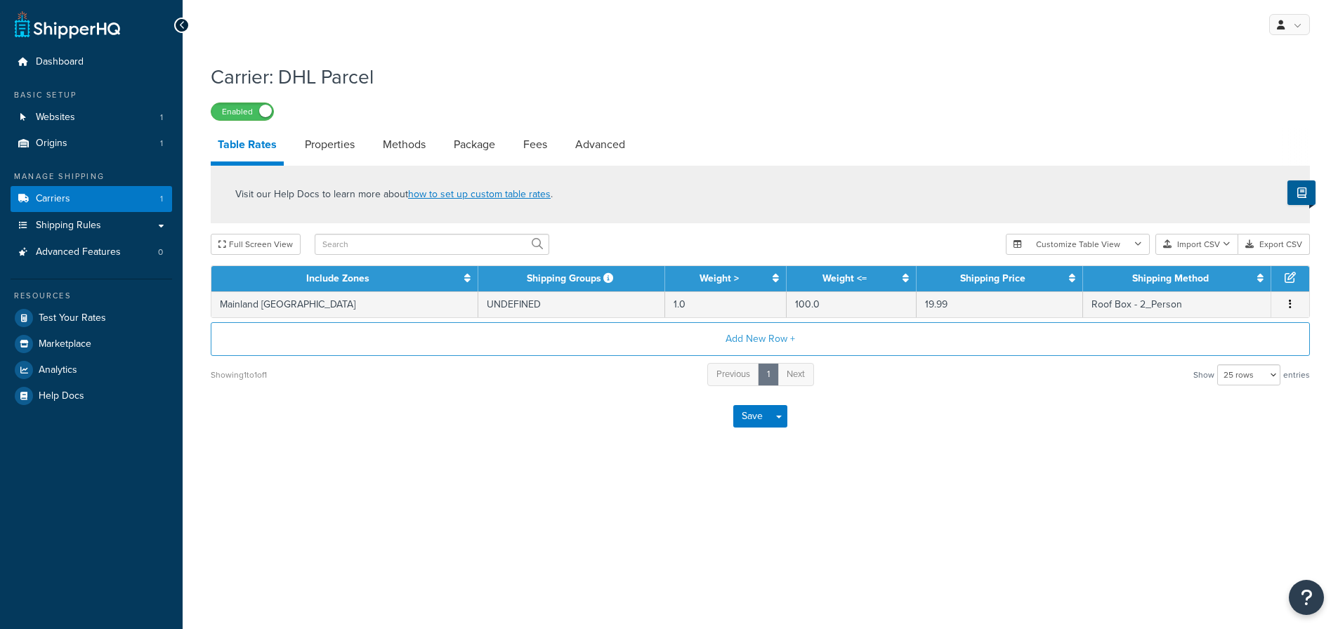
select select "25"
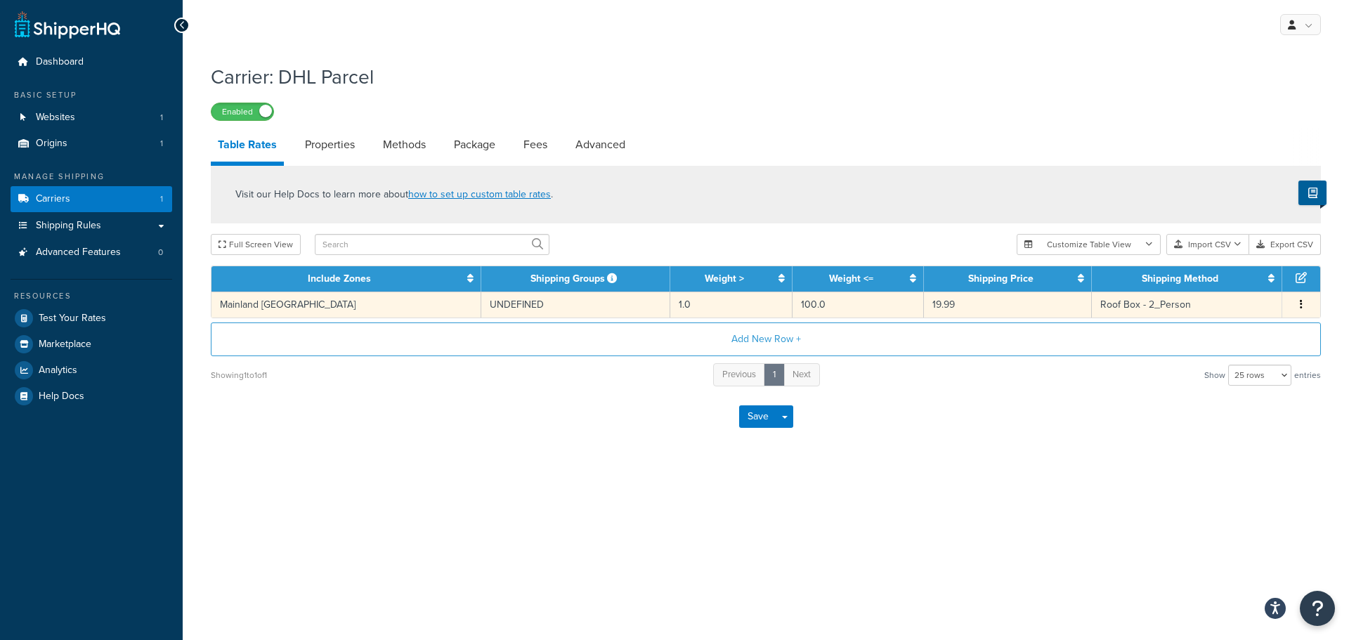
click at [1301, 302] on icon "button" at bounding box center [1301, 304] width 3 height 10
click at [1214, 280] on div "Edit" at bounding box center [1230, 277] width 100 height 29
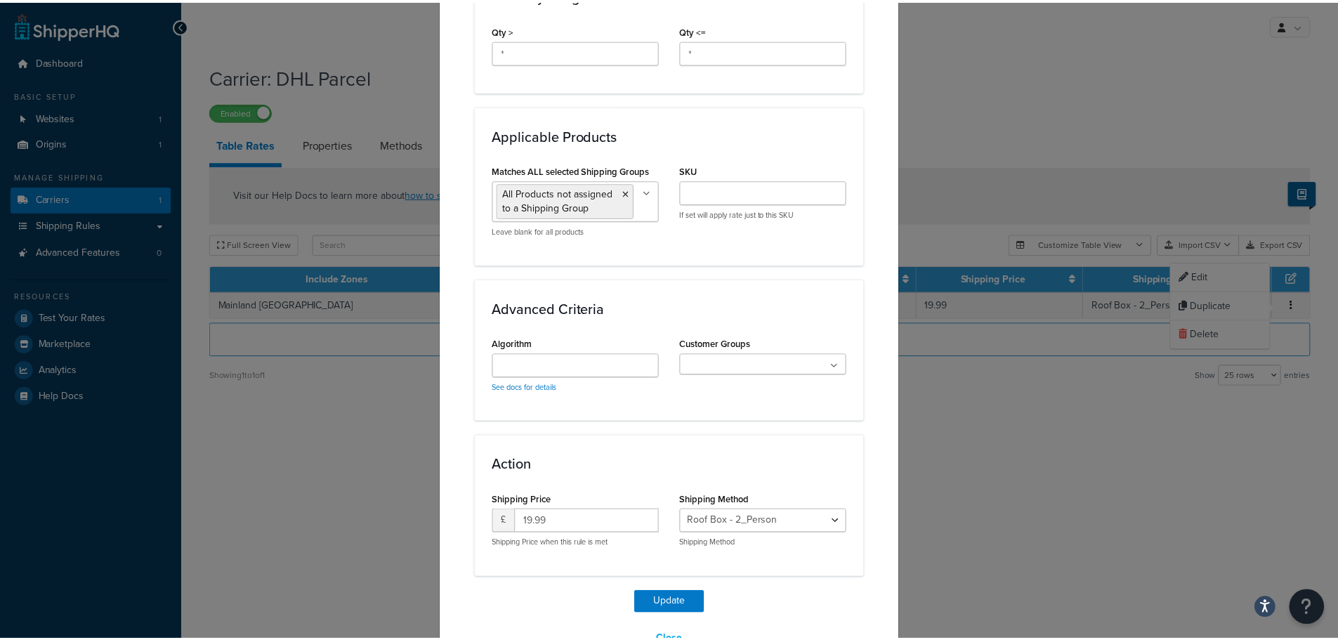
scroll to position [726, 0]
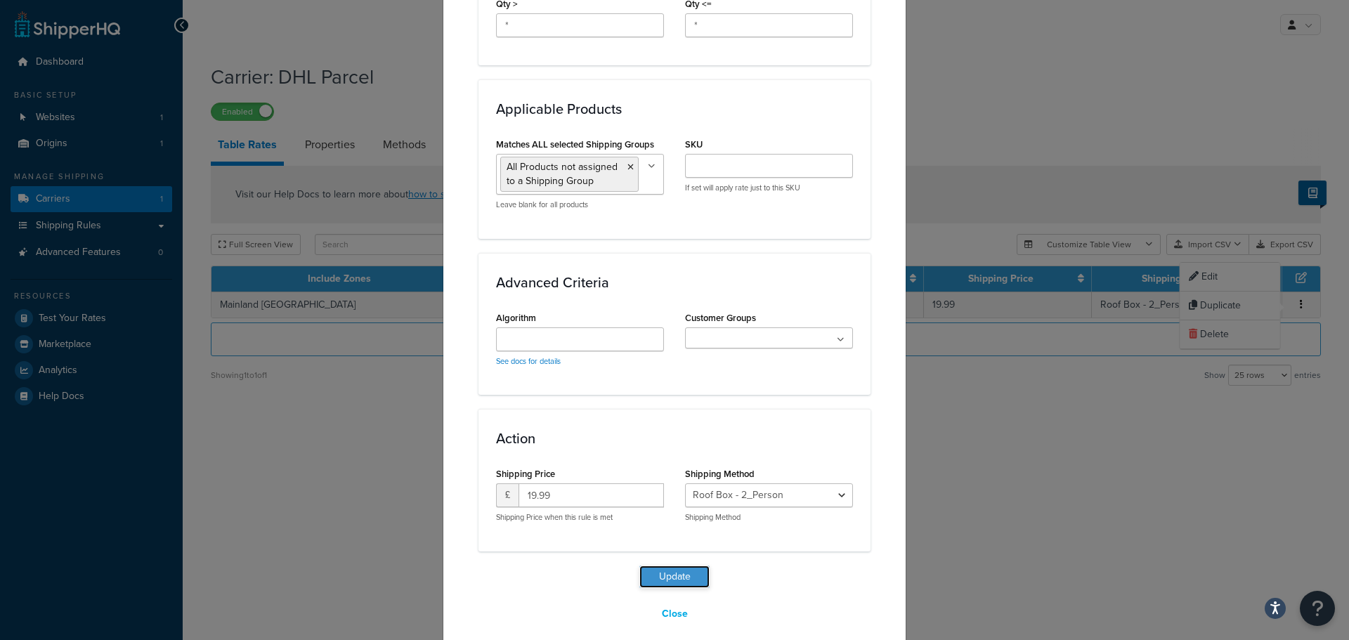
click at [666, 570] on button "Update" at bounding box center [674, 576] width 70 height 22
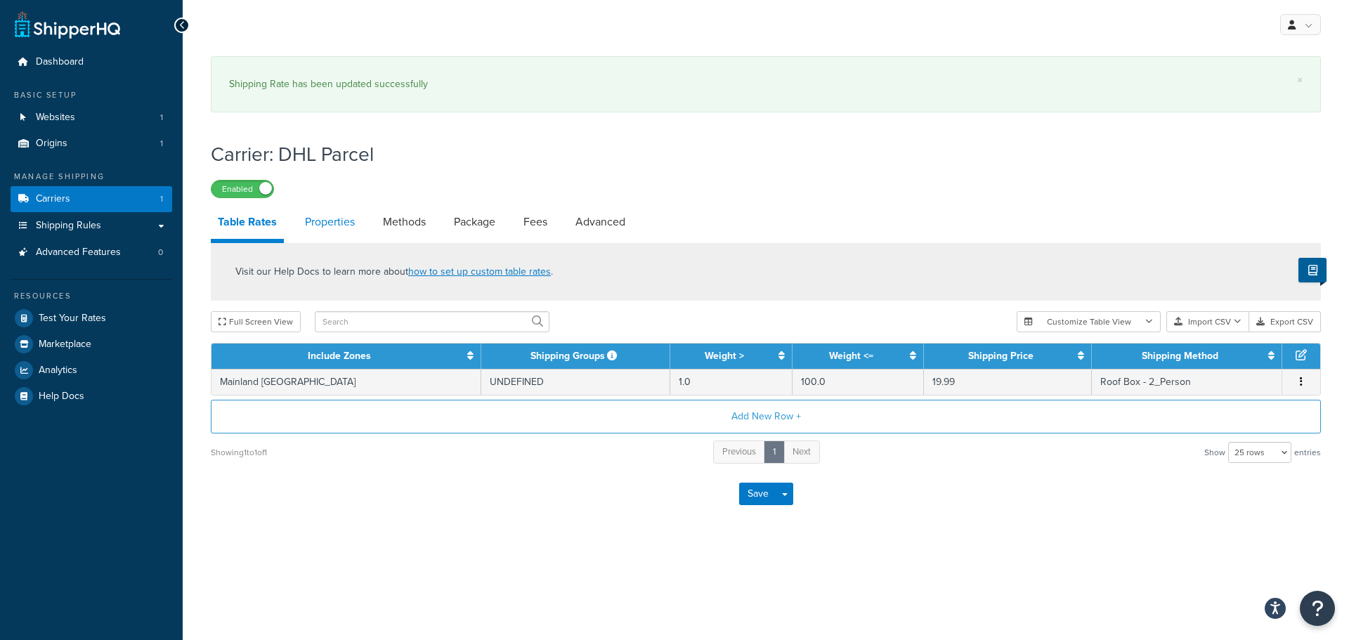
click at [339, 211] on link "Properties" at bounding box center [330, 222] width 64 height 34
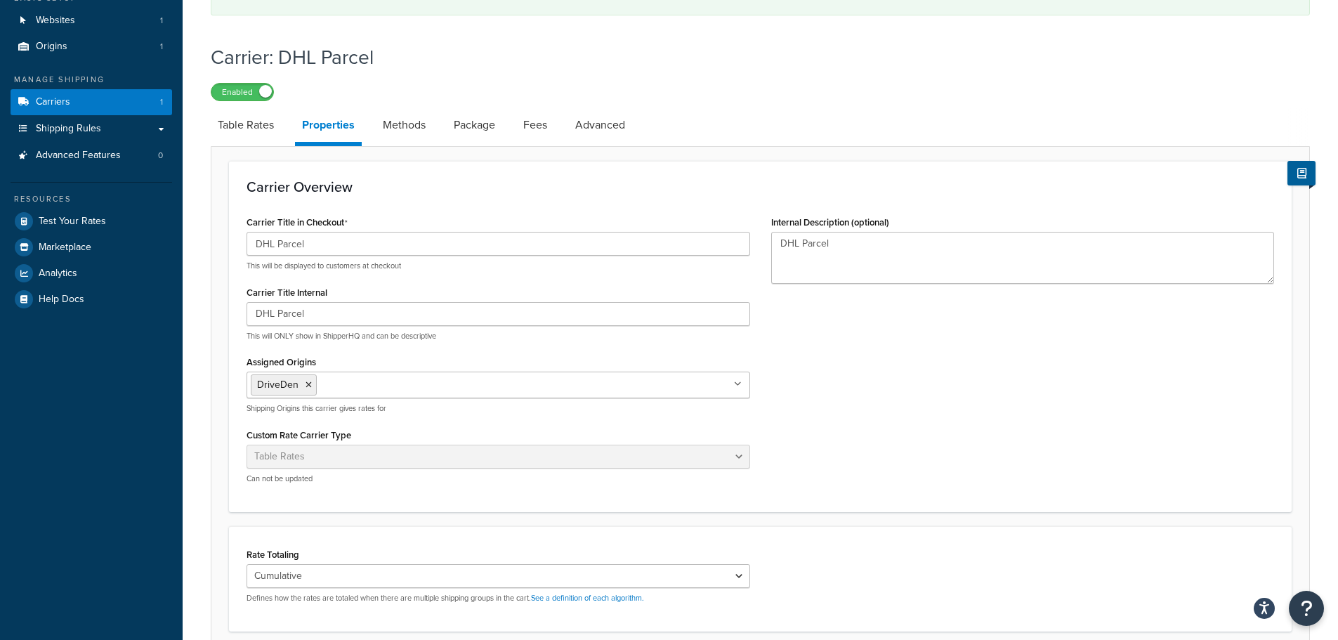
scroll to position [140, 0]
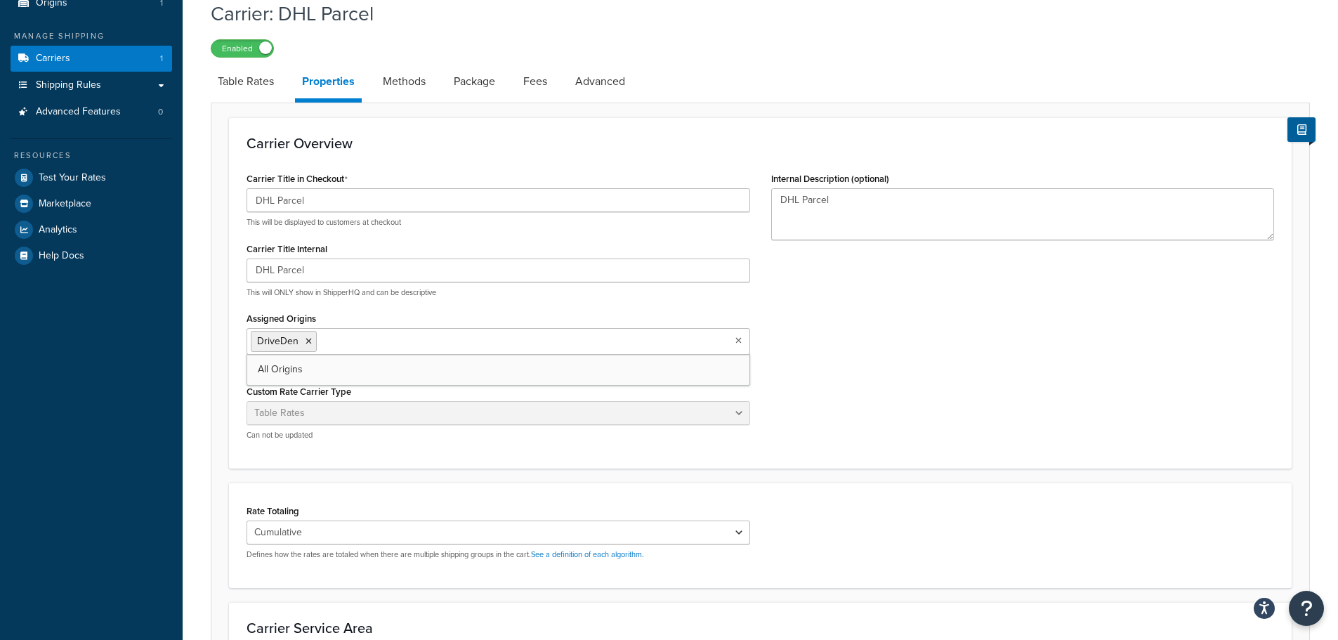
click at [360, 346] on input "Assigned Origins" at bounding box center [382, 340] width 124 height 15
click at [281, 370] on span "All Origins" at bounding box center [280, 369] width 45 height 15
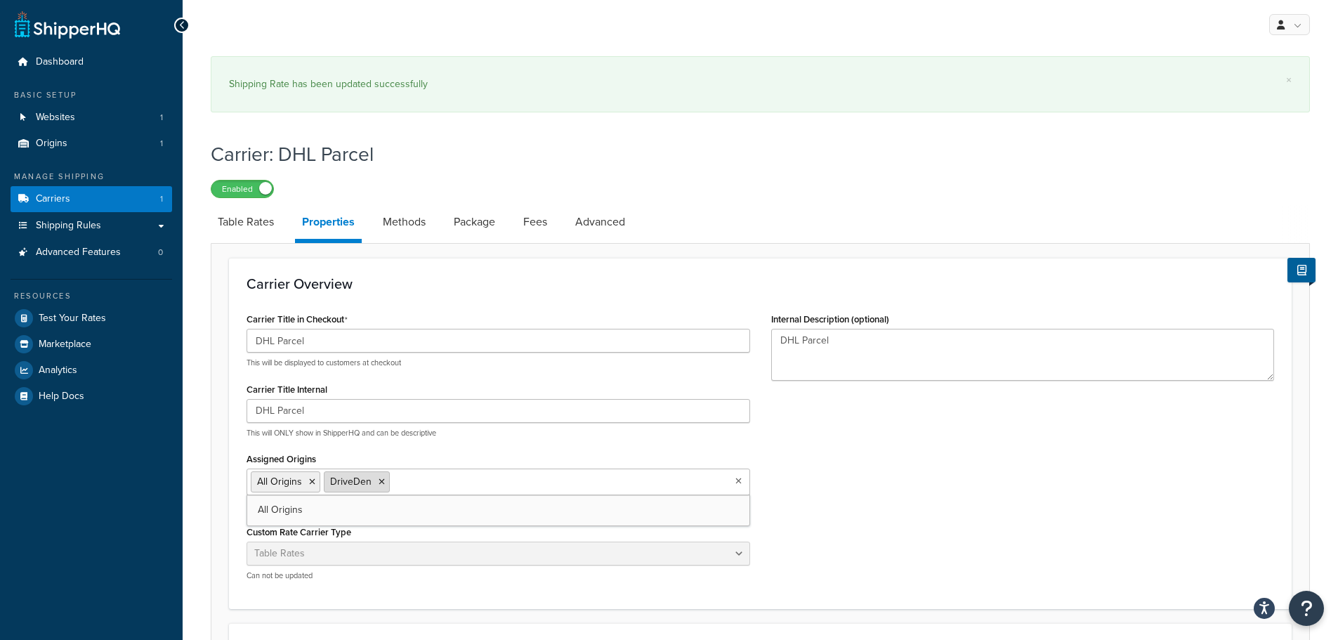
click at [382, 485] on icon at bounding box center [382, 482] width 6 height 8
click at [840, 495] on div "Carrier Title in Checkout DHL Parcel This will be displayed to customers at che…" at bounding box center [760, 450] width 1049 height 282
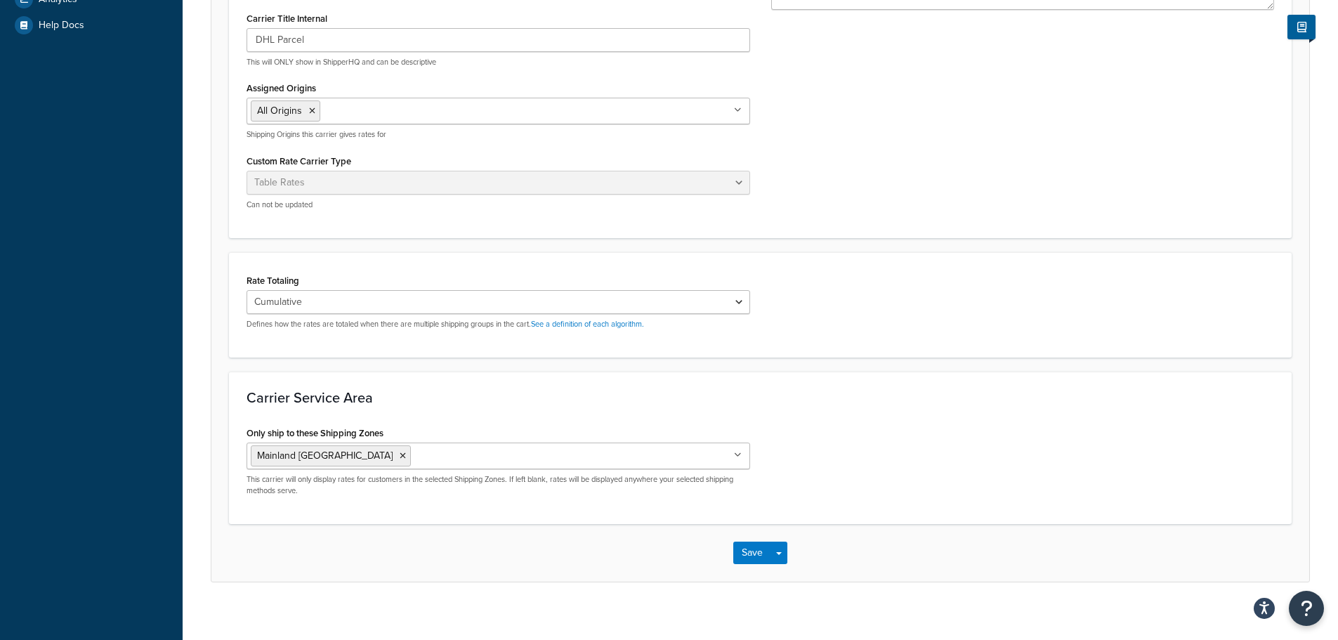
scroll to position [384, 0]
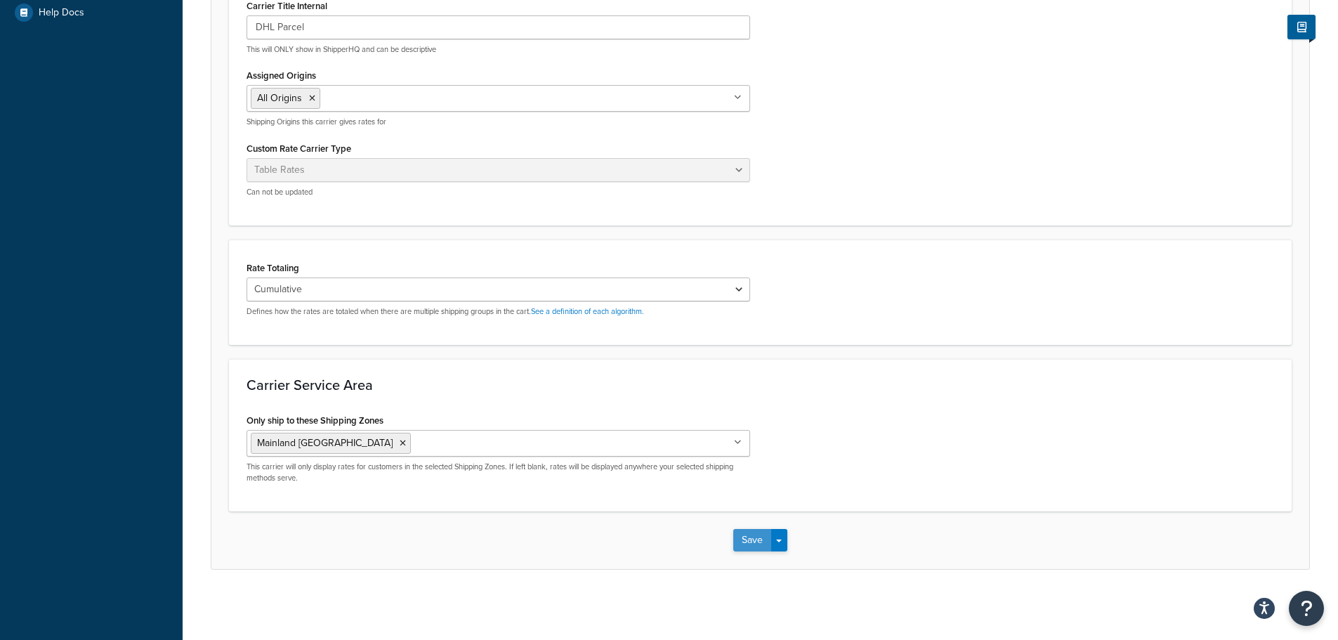
click at [758, 535] on button "Save" at bounding box center [752, 540] width 38 height 22
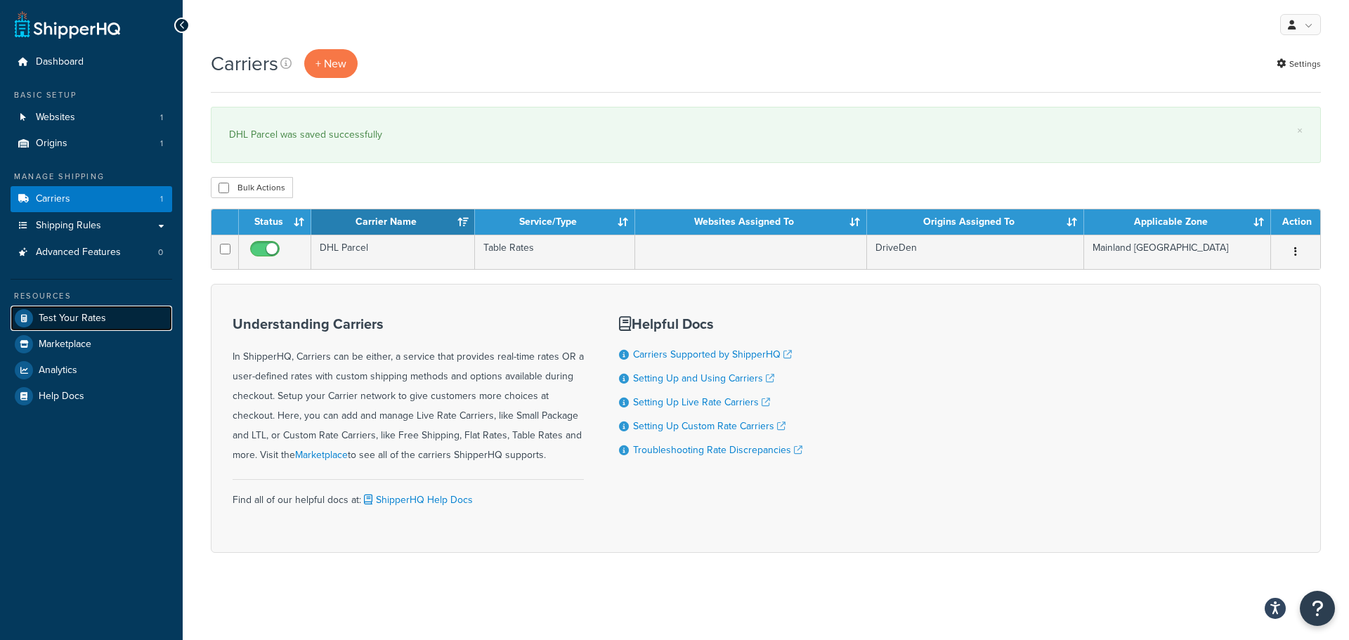
click at [72, 318] on span "Test Your Rates" at bounding box center [72, 319] width 67 height 12
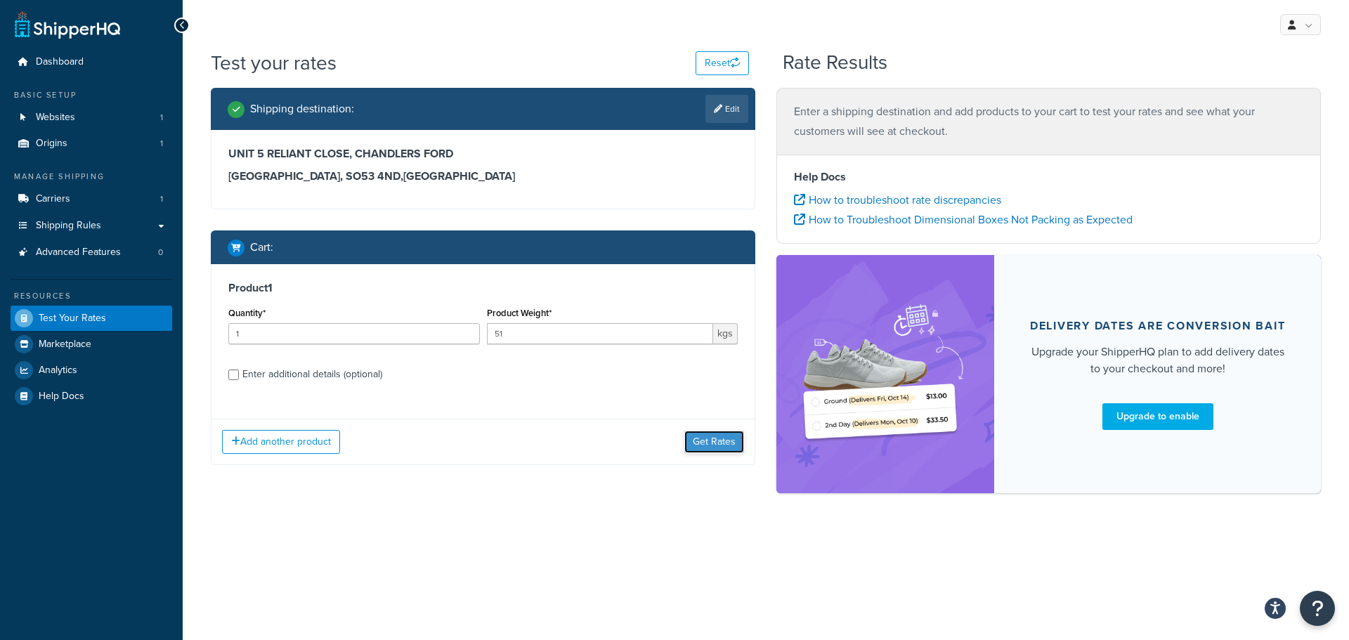
click at [719, 443] on button "Get Rates" at bounding box center [714, 442] width 60 height 22
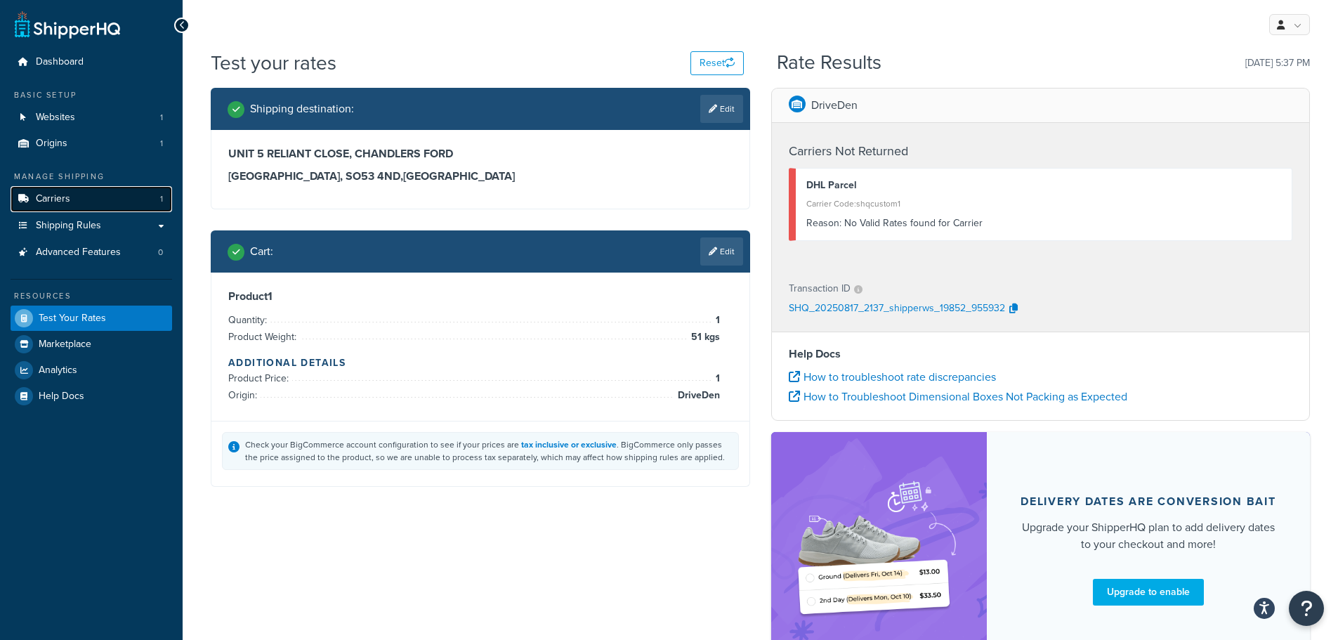
click at [65, 193] on span "Carriers" at bounding box center [53, 199] width 34 height 12
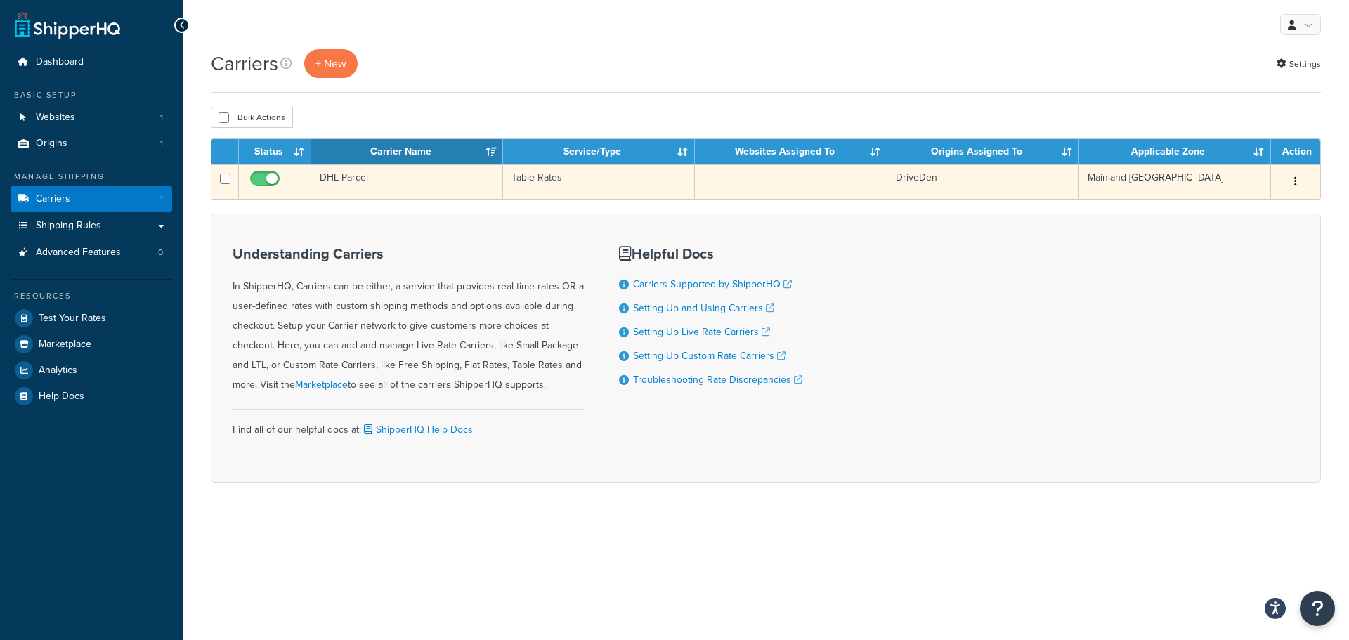
click at [1300, 180] on button "button" at bounding box center [1296, 182] width 20 height 22
click at [1217, 216] on link "Edit" at bounding box center [1238, 210] width 111 height 29
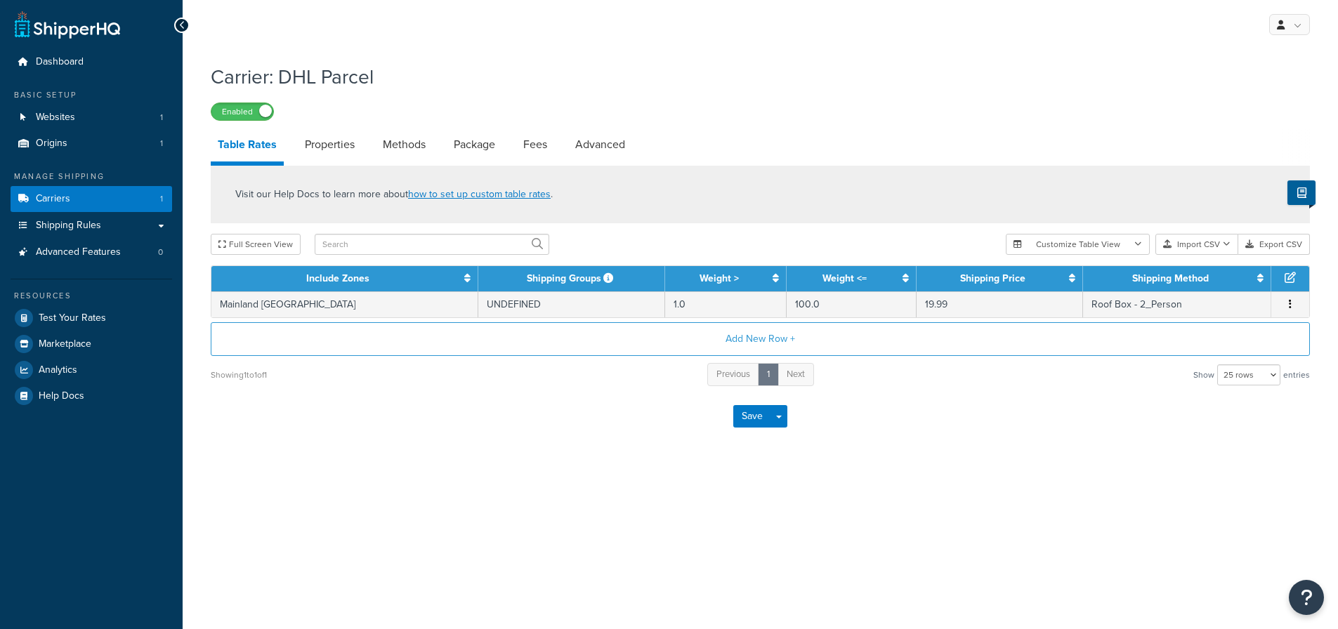
select select "25"
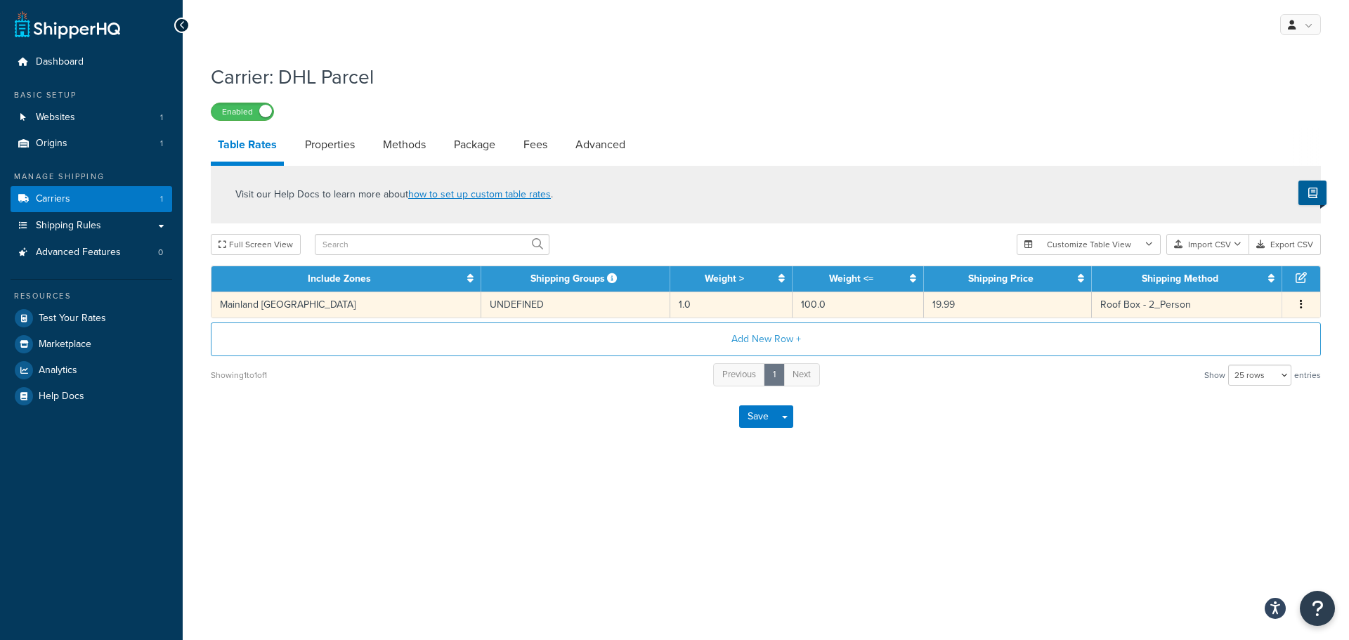
click at [1092, 305] on td "Roof Box - 2_Person" at bounding box center [1187, 305] width 190 height 26
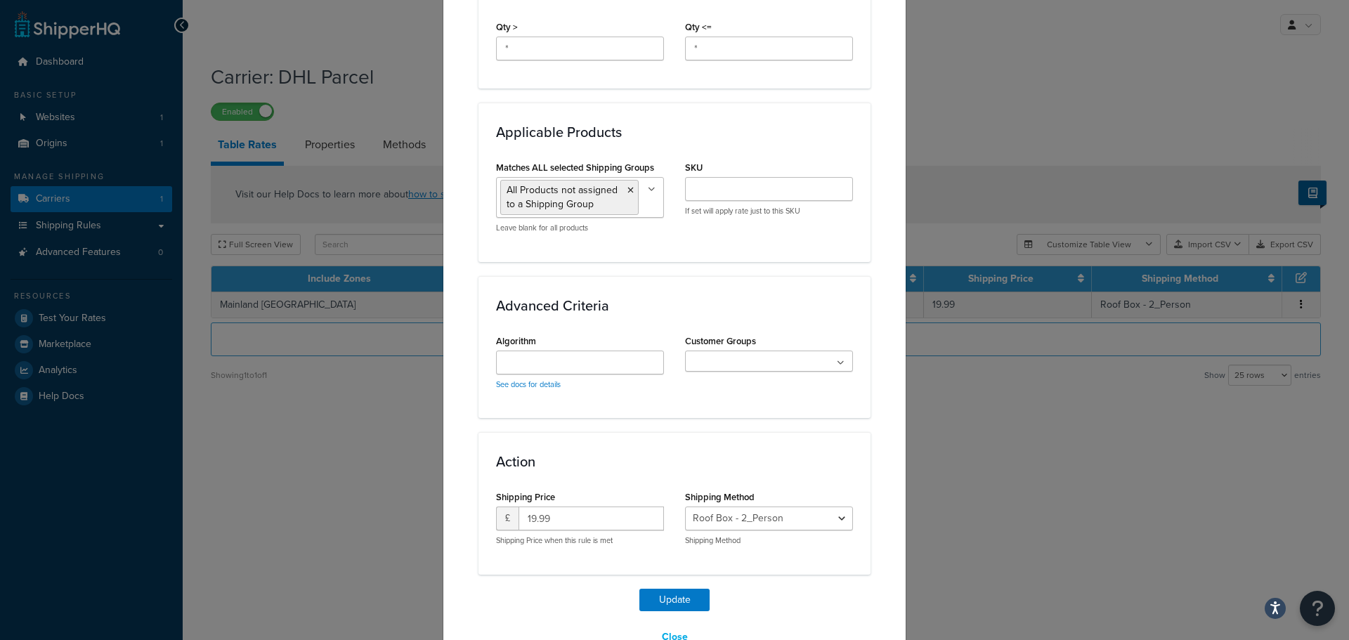
scroll to position [726, 0]
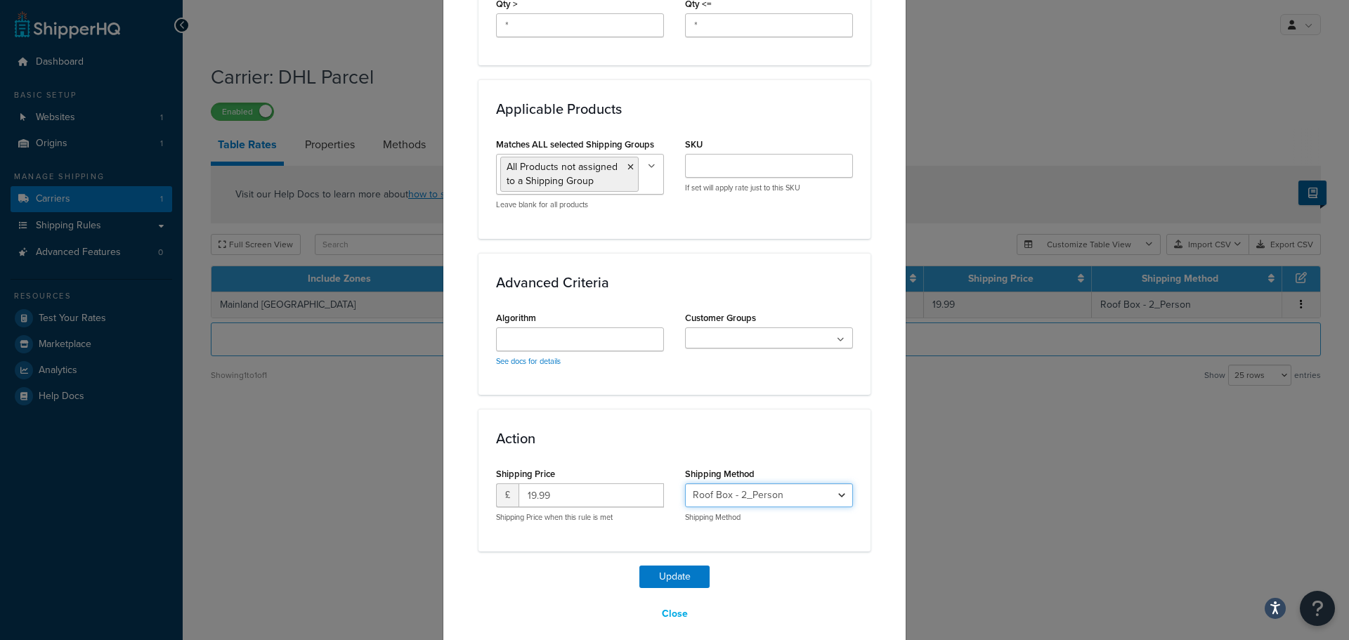
click at [840, 483] on select "Roof Box - 2_Person" at bounding box center [769, 495] width 168 height 24
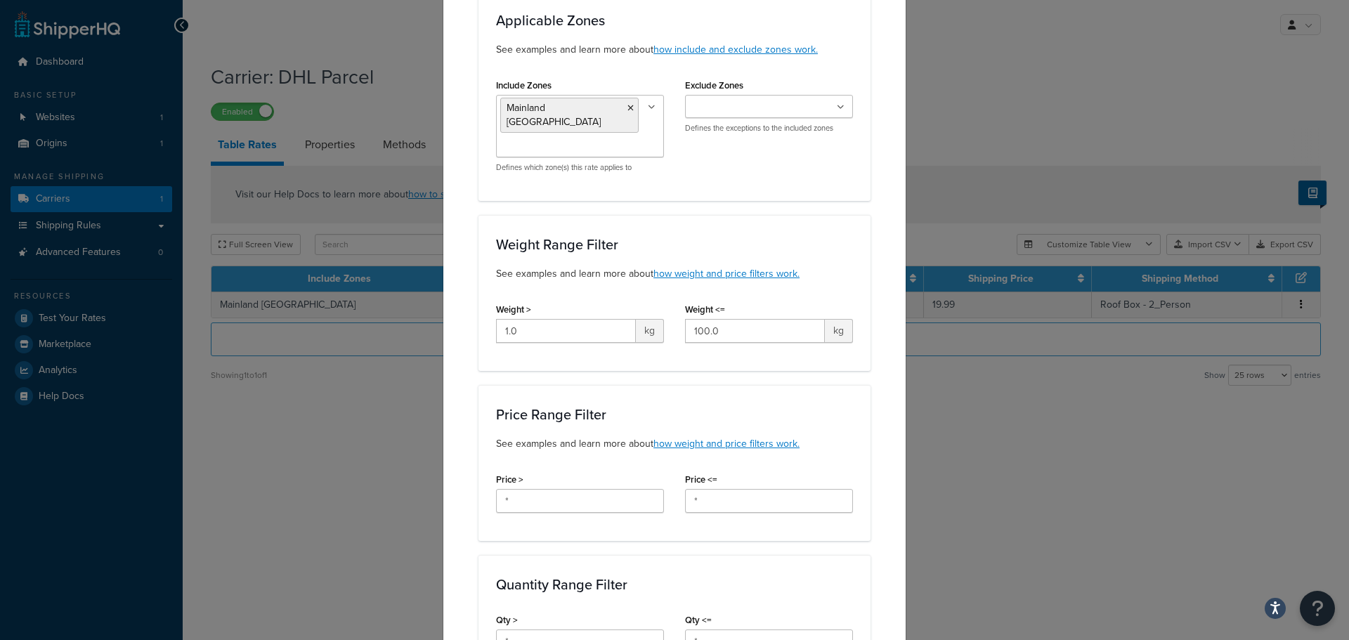
scroll to position [0, 0]
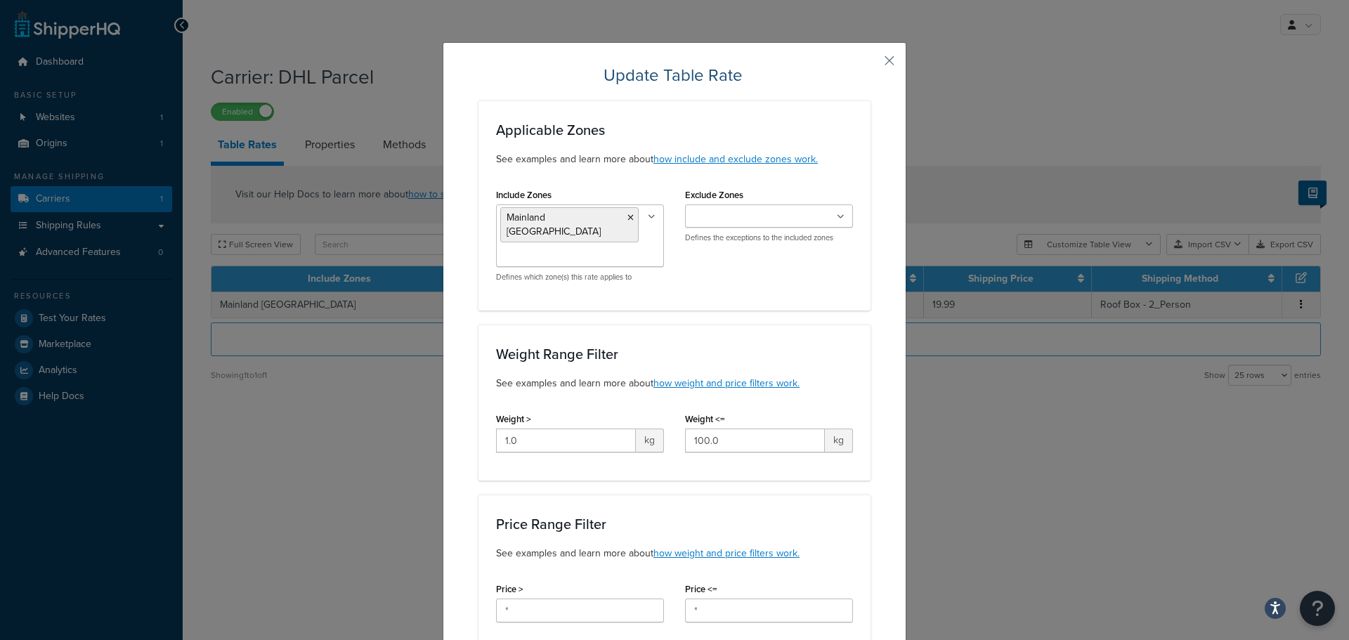
click at [650, 218] on icon at bounding box center [652, 217] width 8 height 8
click at [650, 217] on icon at bounding box center [652, 217] width 6 height 8
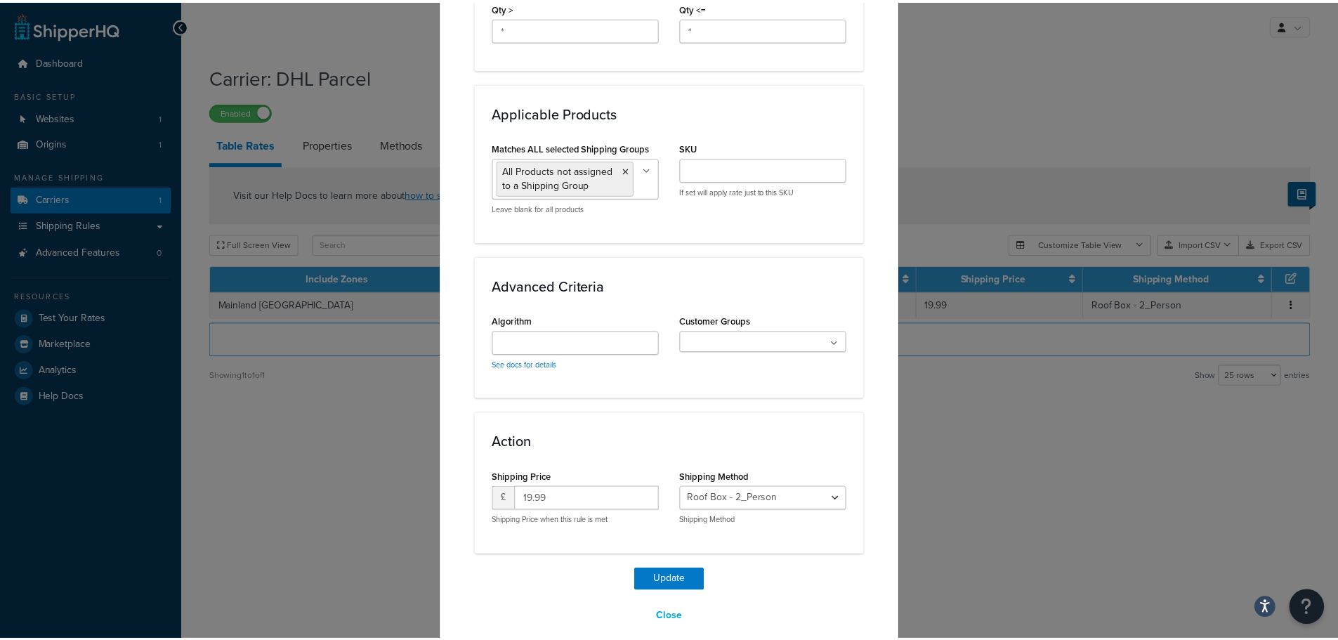
scroll to position [726, 0]
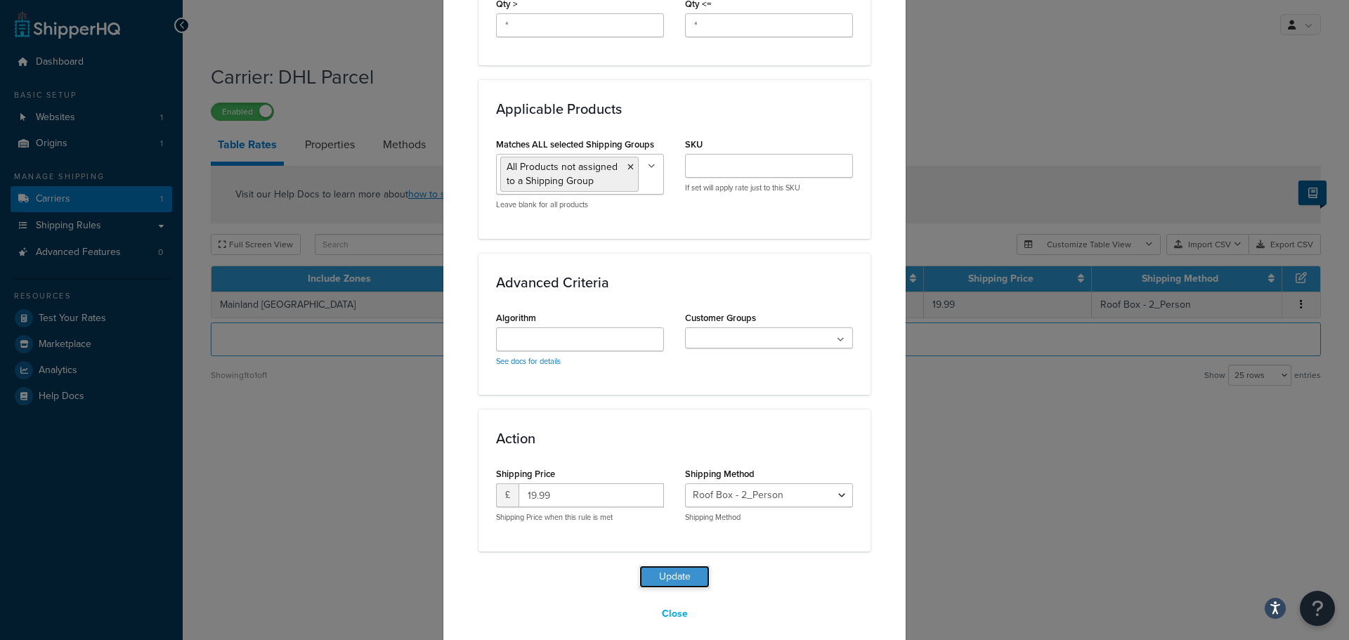
click at [681, 565] on button "Update" at bounding box center [674, 576] width 70 height 22
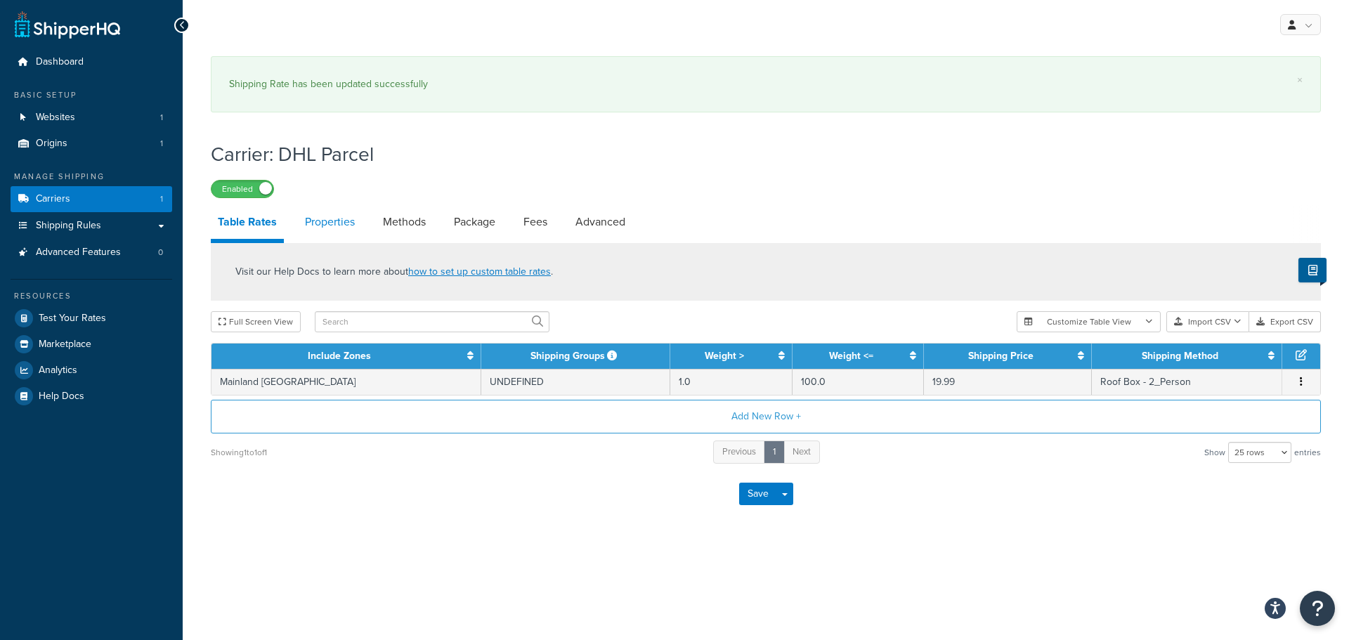
click at [330, 225] on link "Properties" at bounding box center [330, 222] width 64 height 34
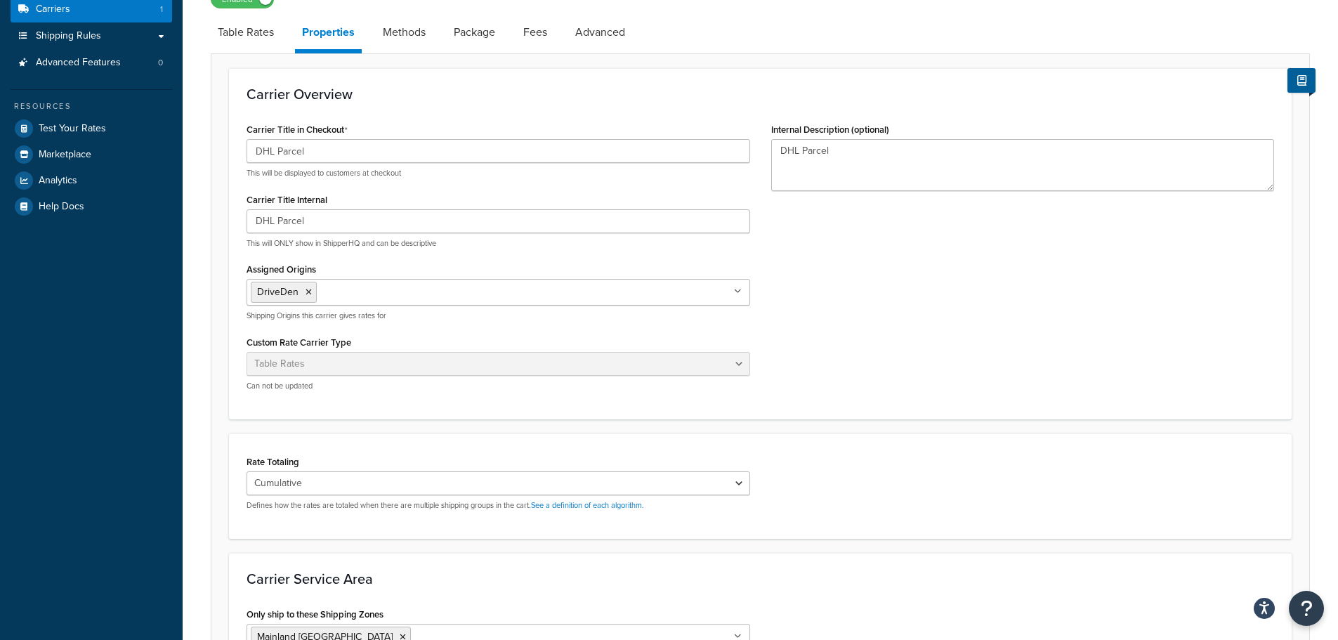
scroll to position [211, 0]
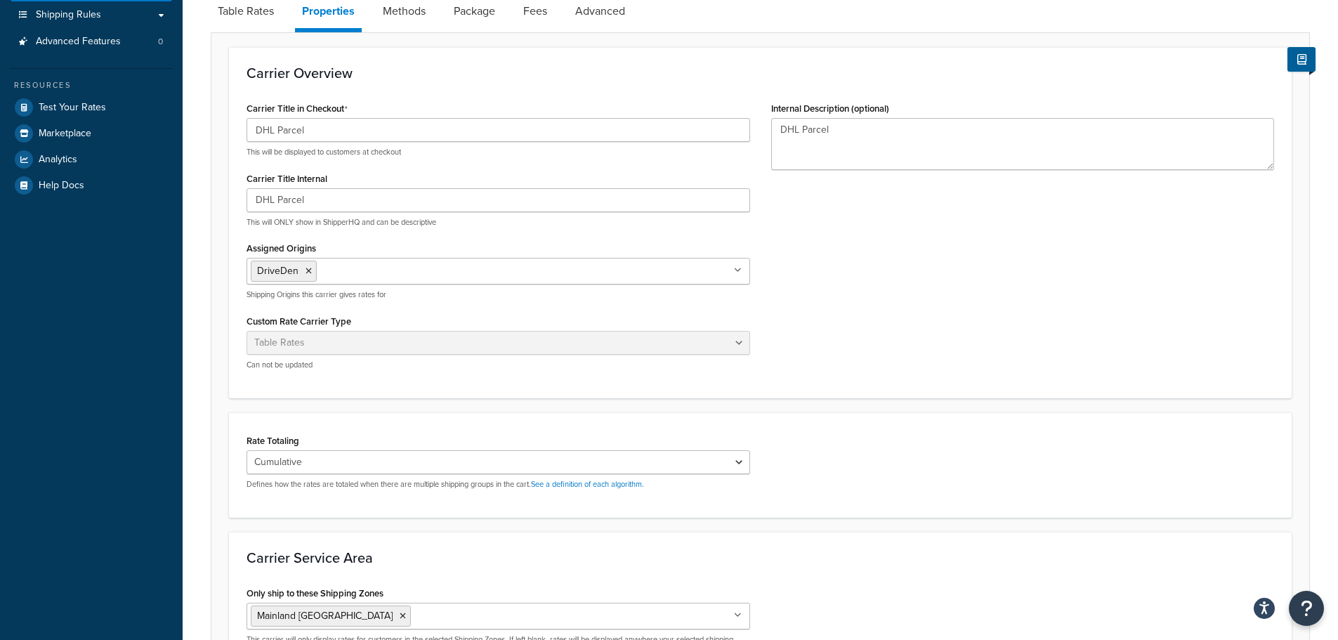
click at [738, 274] on icon at bounding box center [738, 270] width 8 height 8
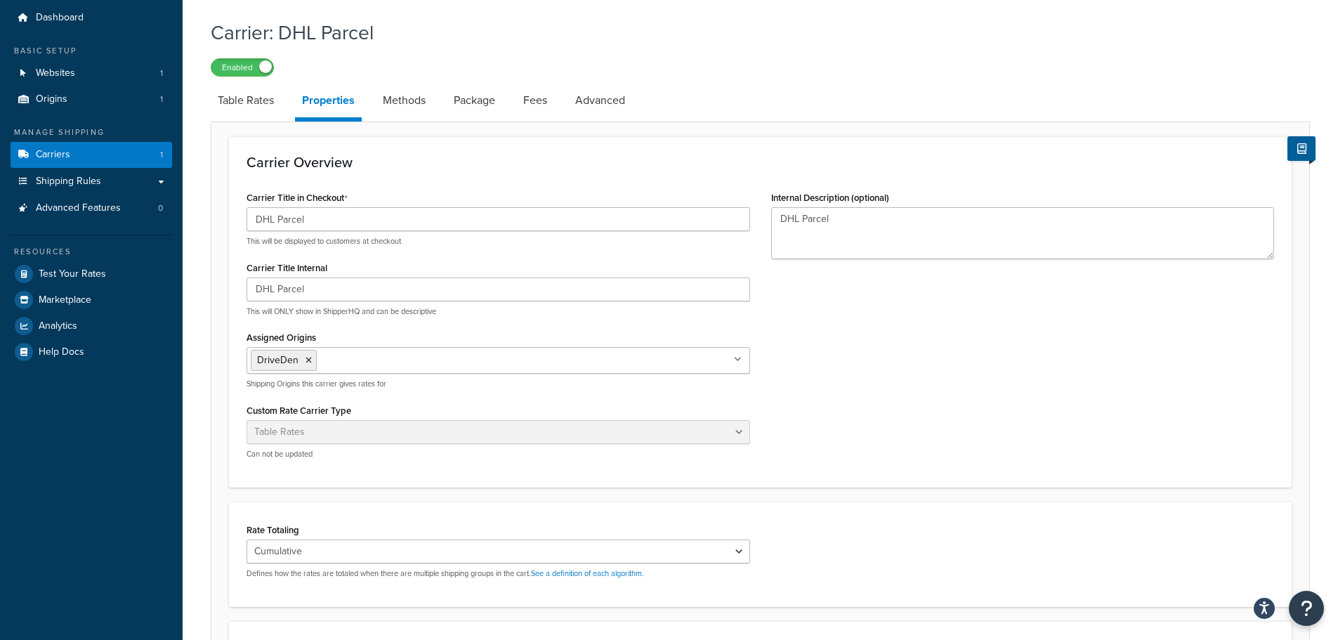
scroll to position [0, 0]
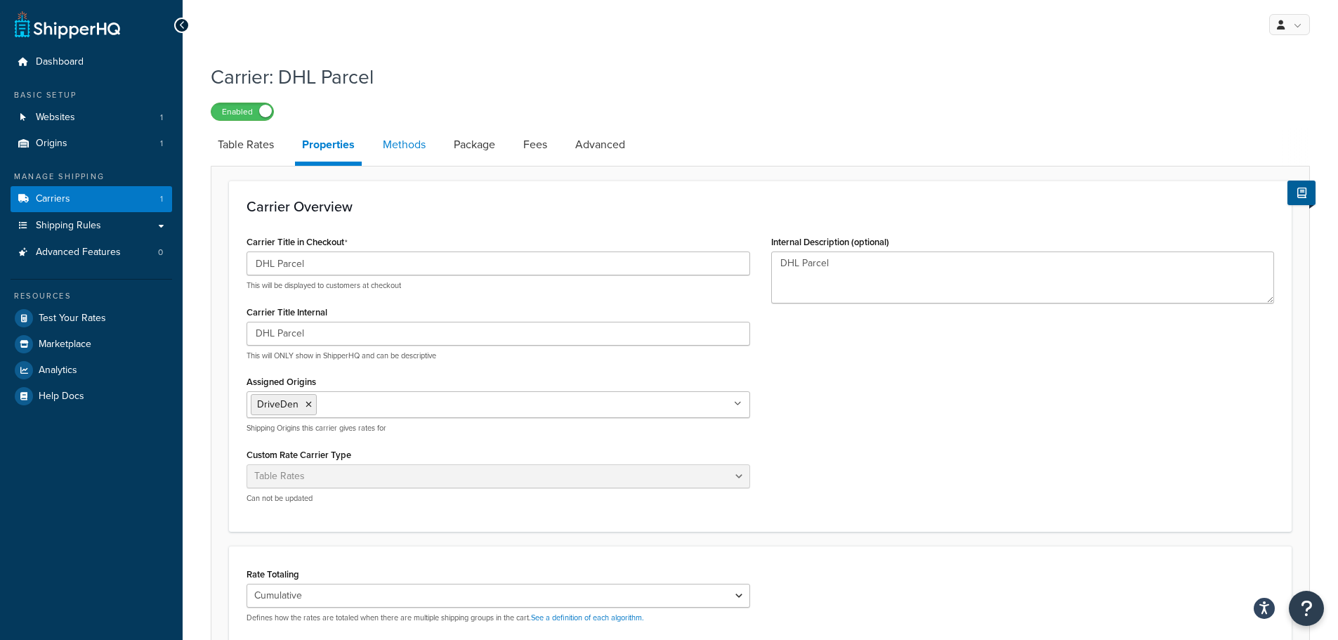
click at [417, 148] on link "Methods" at bounding box center [404, 145] width 57 height 34
select select "25"
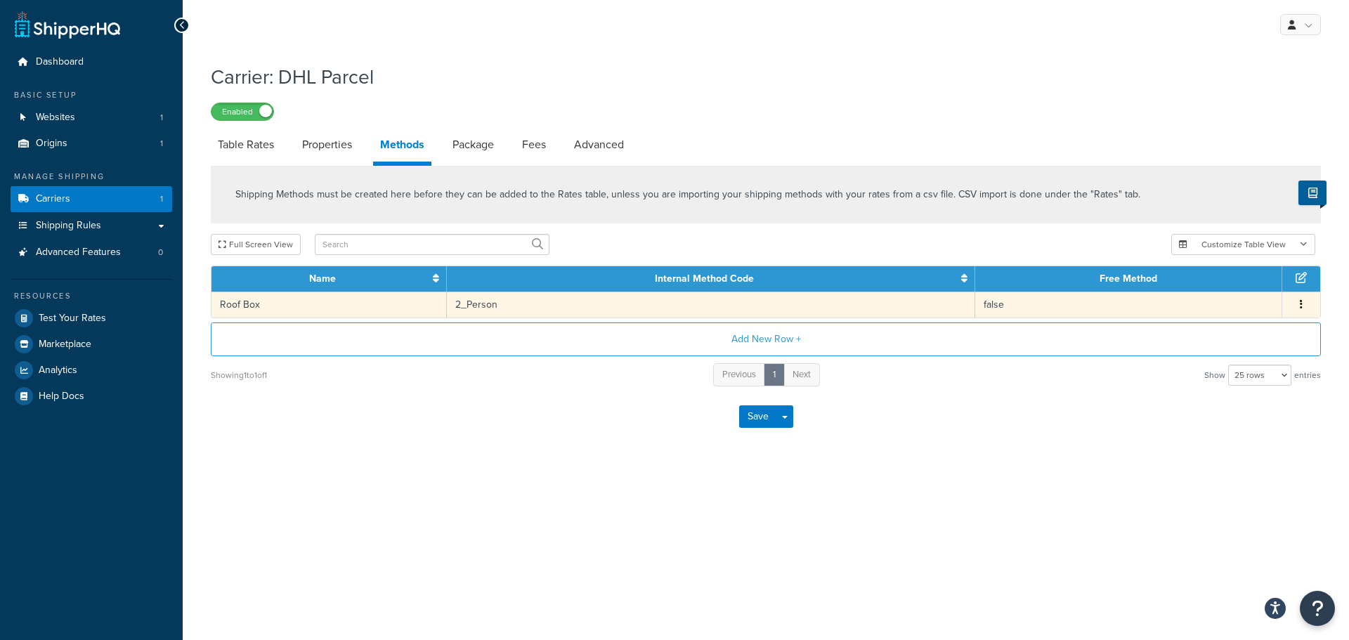
click at [1298, 303] on button "button" at bounding box center [1300, 304] width 11 height 15
click at [1226, 294] on div "Edit" at bounding box center [1230, 291] width 100 height 29
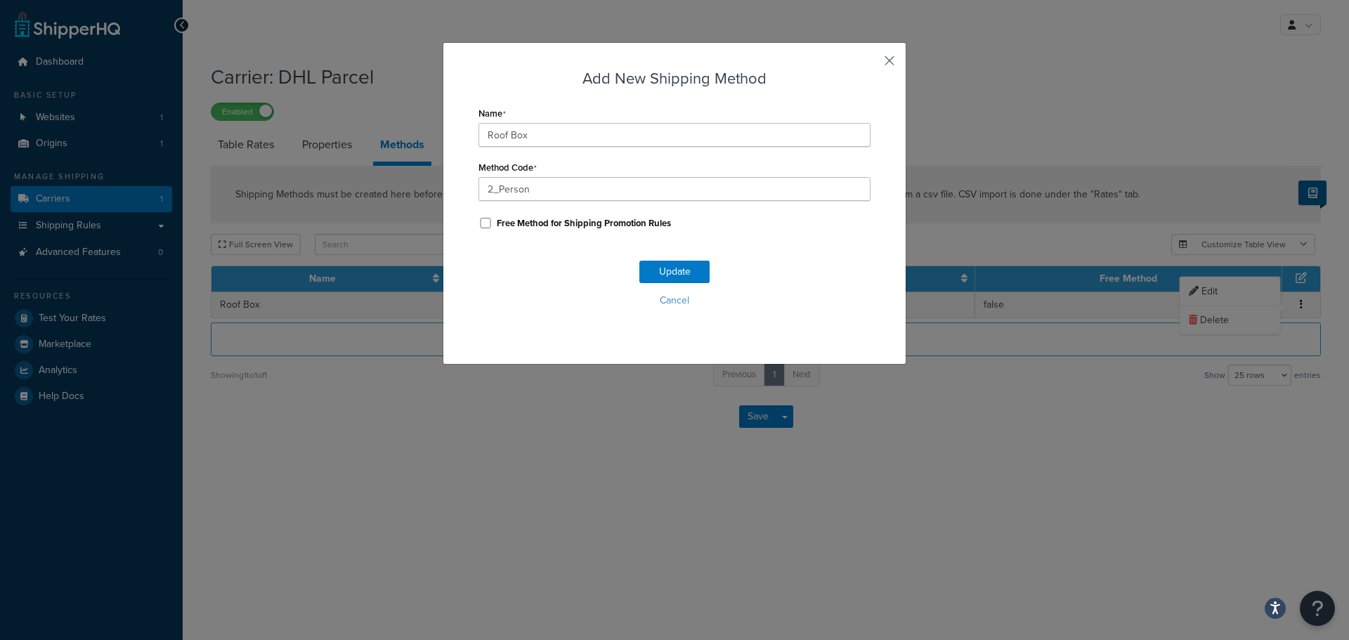
click at [870, 64] on button "button" at bounding box center [869, 66] width 4 height 4
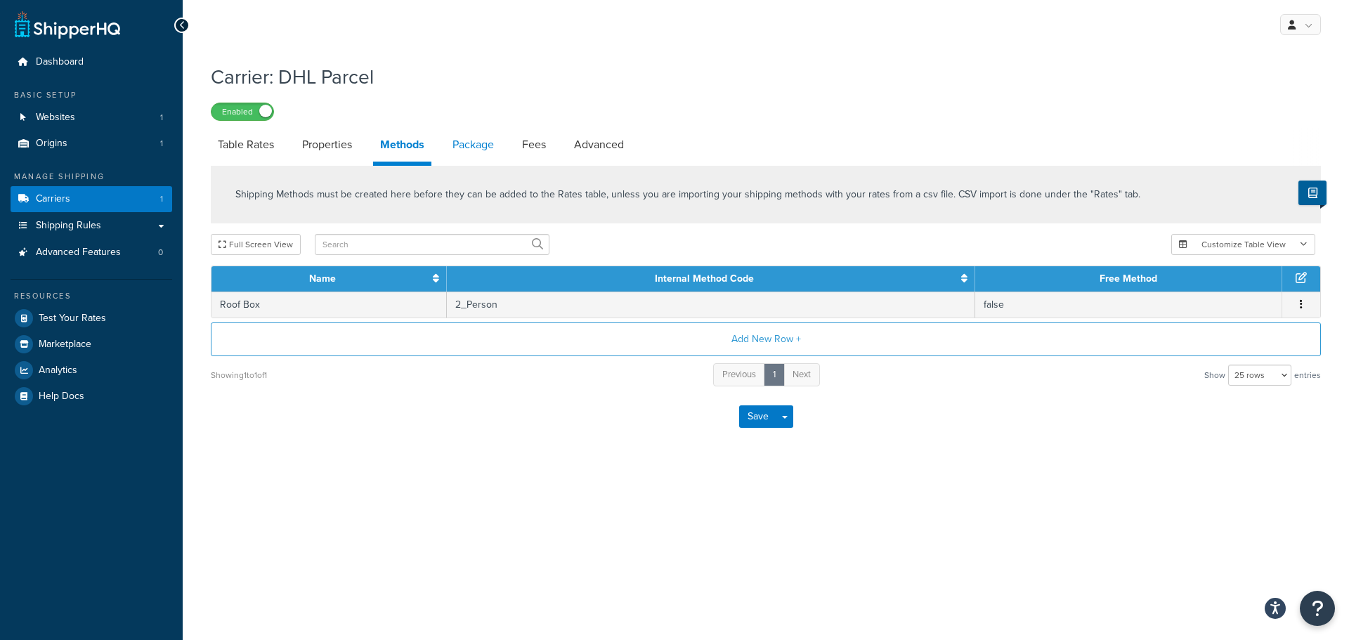
click at [481, 148] on link "Package" at bounding box center [472, 145] width 55 height 34
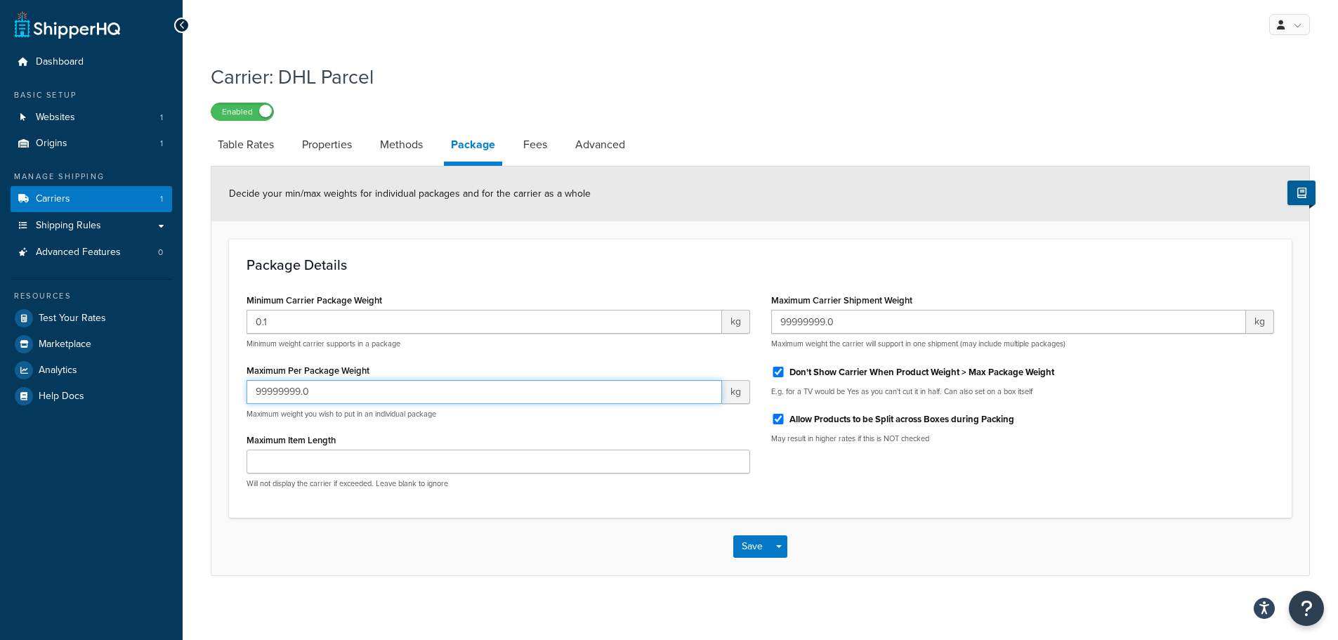
drag, startPoint x: 332, startPoint y: 397, endPoint x: 238, endPoint y: 393, distance: 93.5
click at [245, 393] on div "Minimum Carrier Package Weight 0.1 kg Minimum weight carrier supports in a pack…" at bounding box center [498, 394] width 525 height 209
type input "100"
click at [532, 145] on link "Fees" at bounding box center [535, 145] width 38 height 34
select select "AFTER"
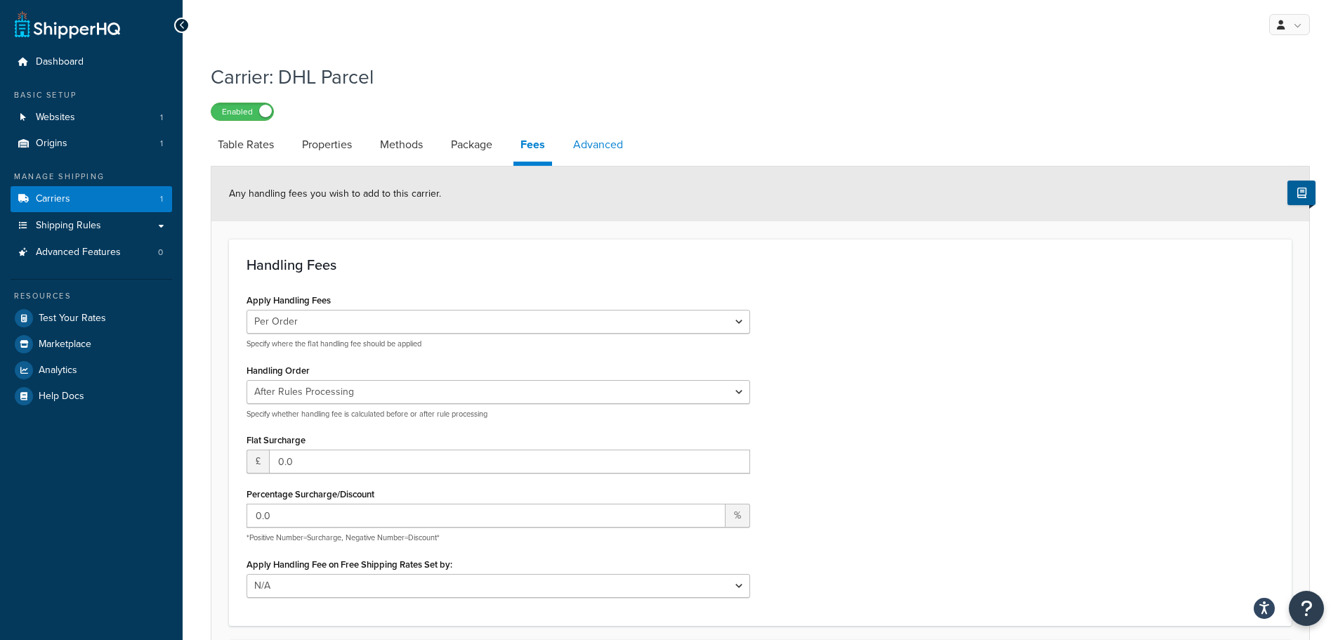
click at [584, 148] on link "Advanced" at bounding box center [598, 145] width 64 height 34
select select "false"
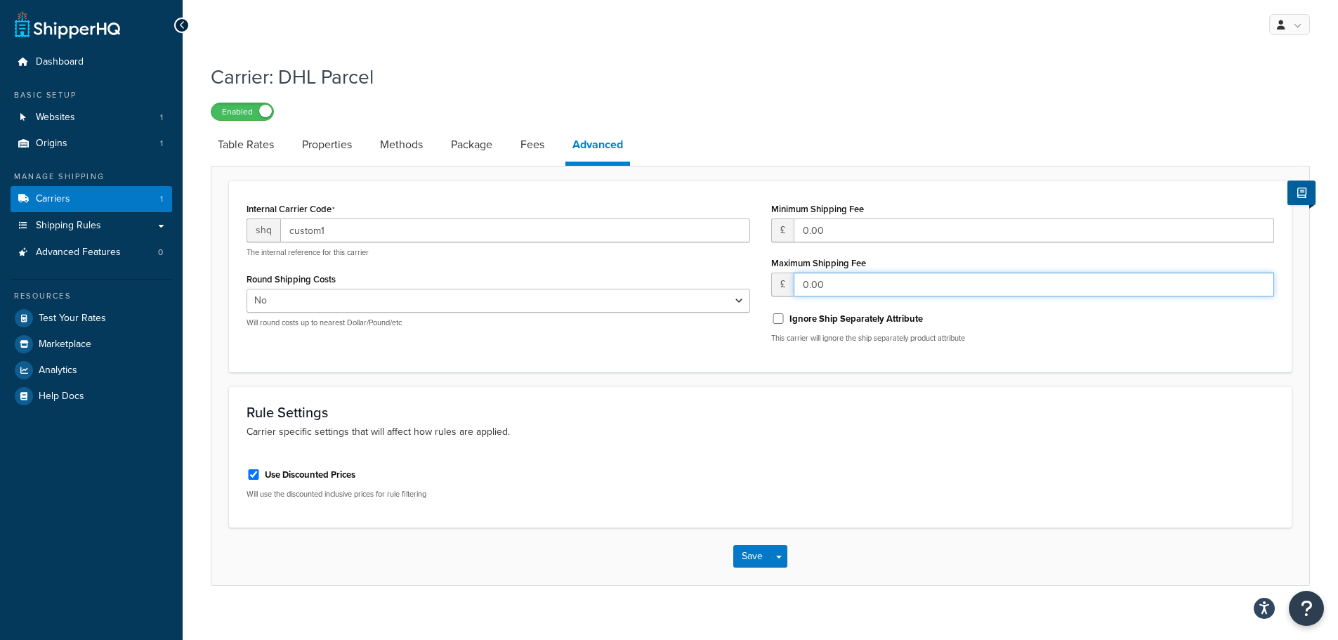
drag, startPoint x: 842, startPoint y: 286, endPoint x: 703, endPoint y: 290, distance: 138.5
click at [721, 285] on div "Internal Carrier Code shq custom1 The internal reference for this carrier Round…" at bounding box center [760, 276] width 1049 height 155
type input "50"
click at [752, 557] on button "Save" at bounding box center [752, 556] width 38 height 22
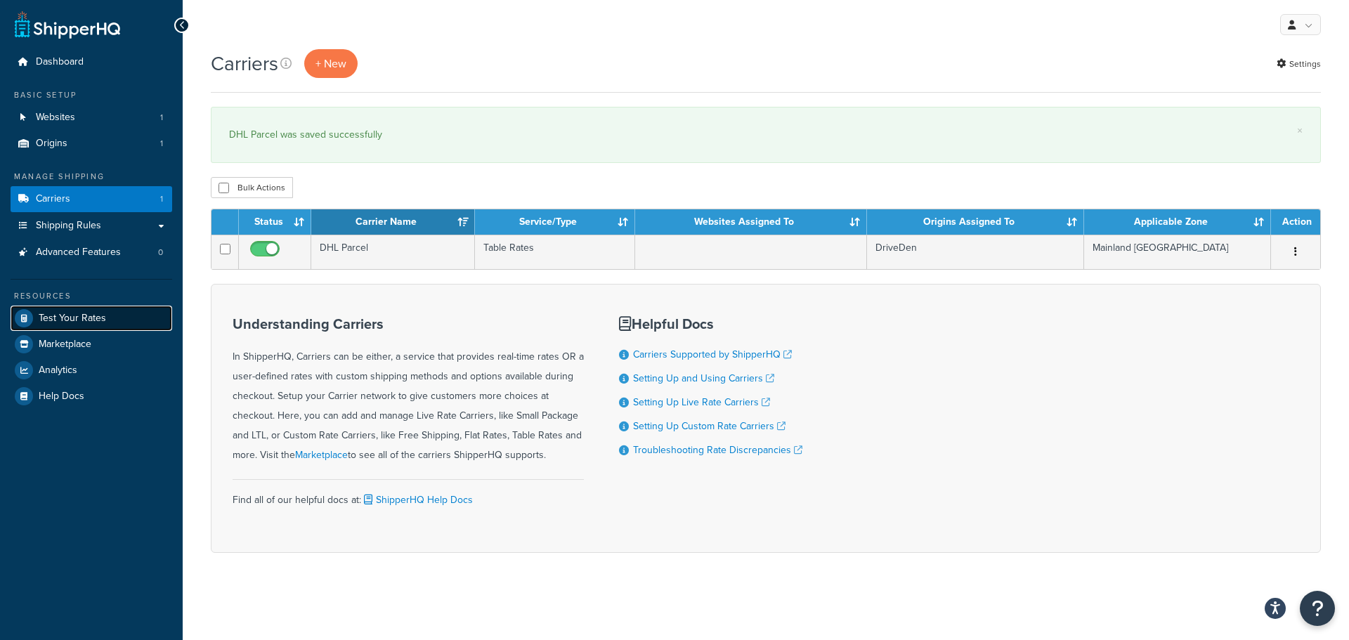
click at [78, 315] on span "Test Your Rates" at bounding box center [72, 319] width 67 height 12
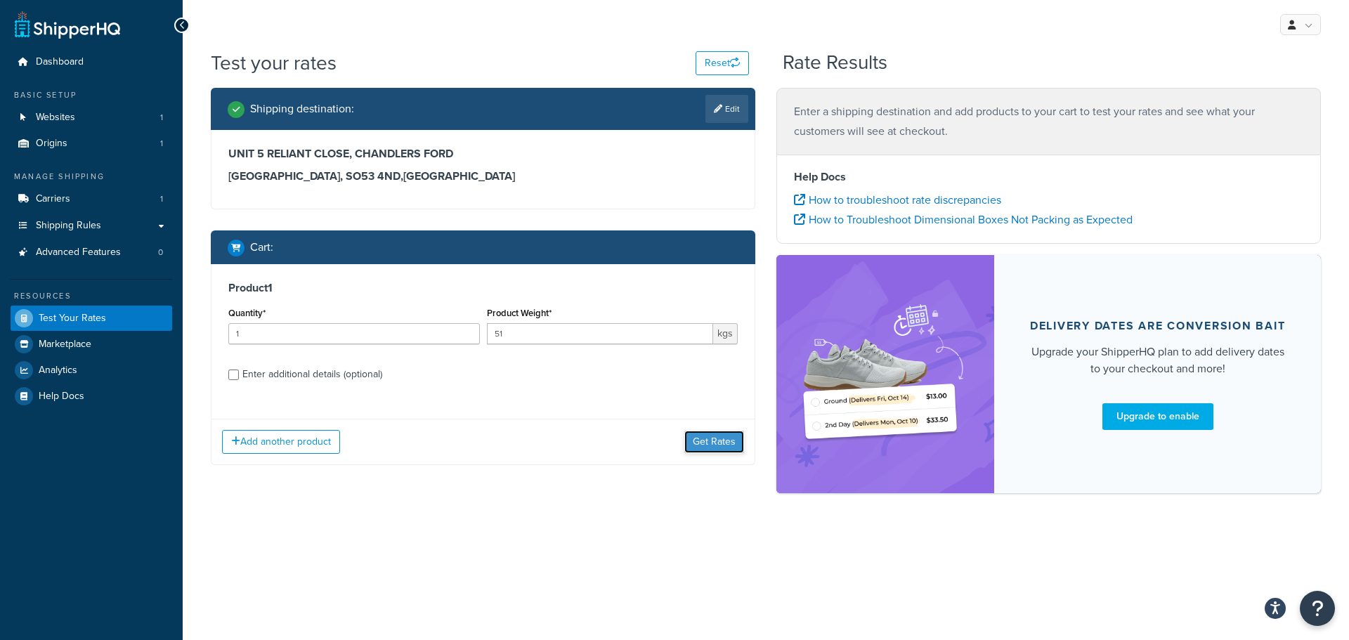
click at [719, 445] on button "Get Rates" at bounding box center [714, 442] width 60 height 22
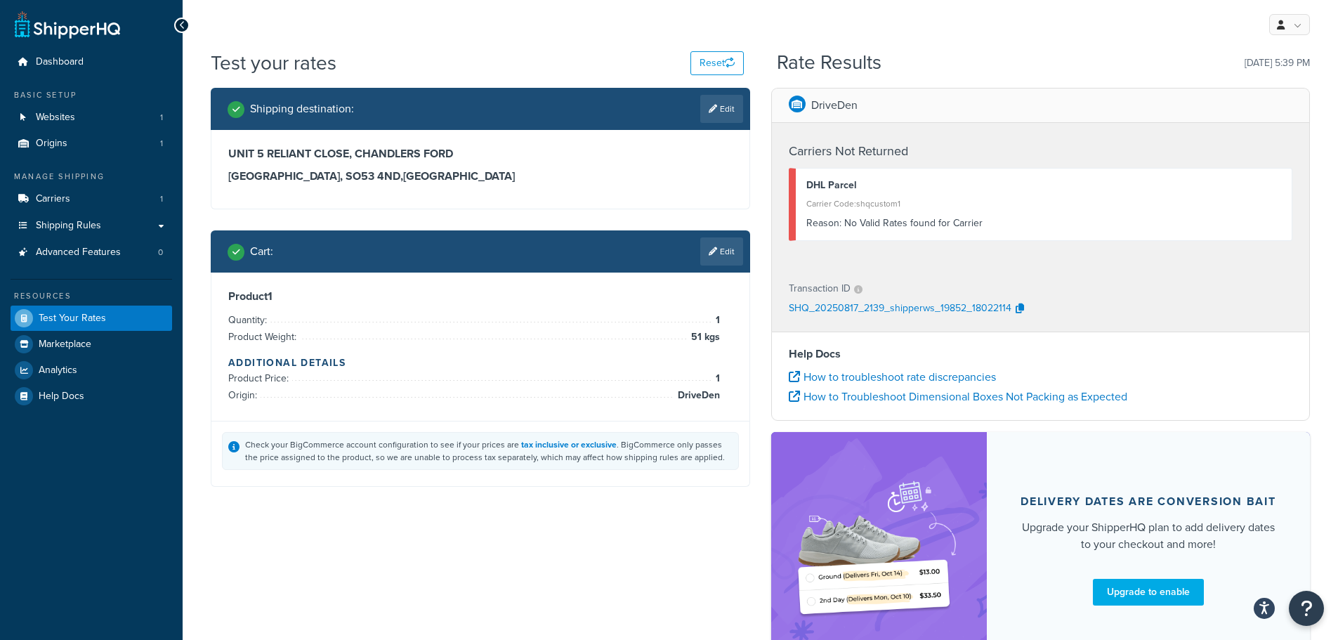
click at [646, 377] on li "Product Price: 1" at bounding box center [474, 378] width 492 height 17
click at [711, 258] on link "Edit" at bounding box center [721, 251] width 43 height 28
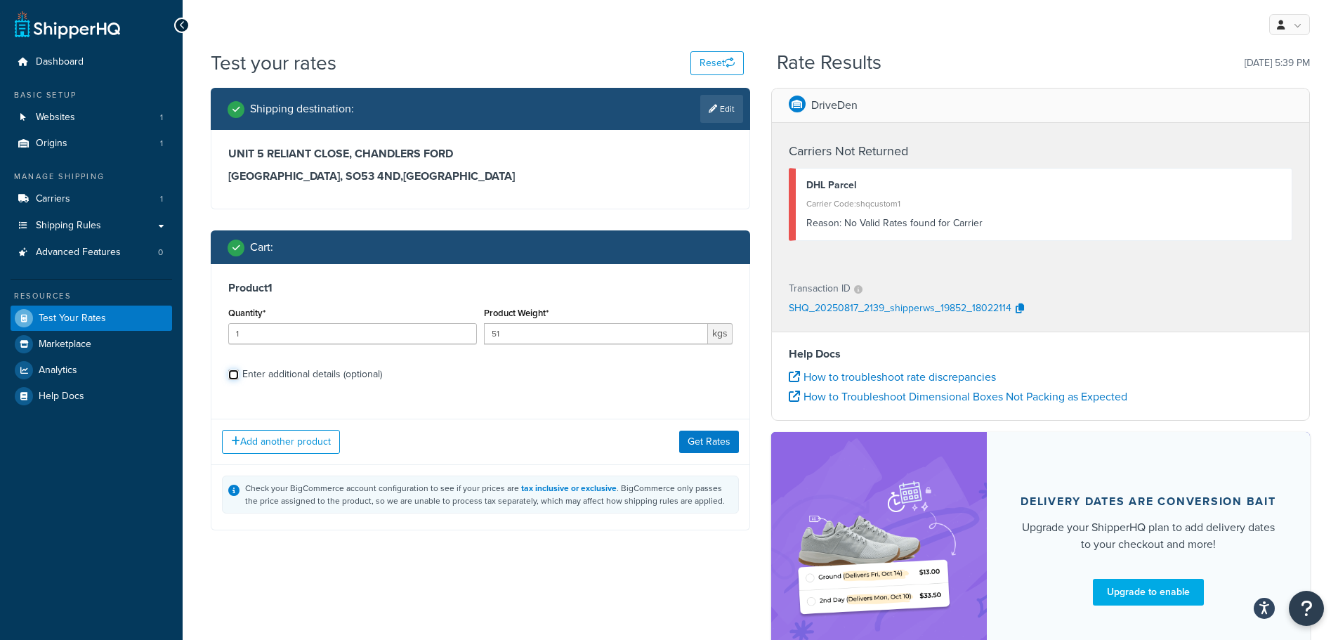
click at [234, 374] on input "Enter additional details (optional)" at bounding box center [233, 375] width 11 height 11
checkbox input "true"
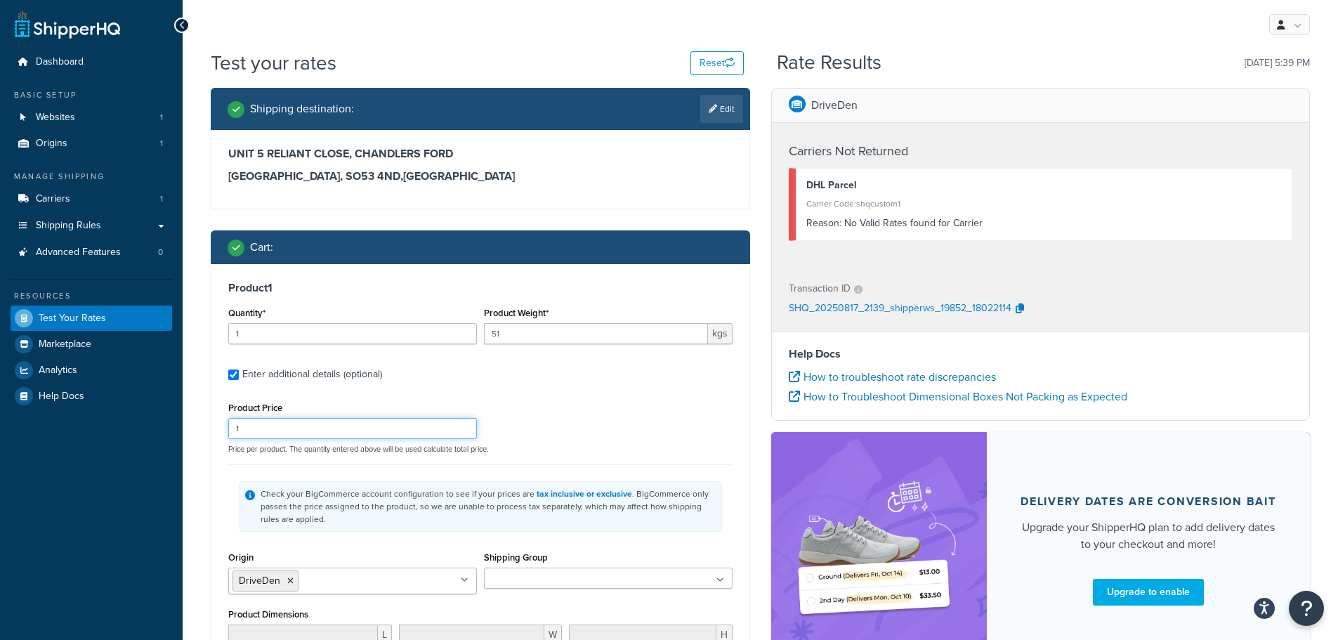
drag, startPoint x: 263, startPoint y: 426, endPoint x: 213, endPoint y: 425, distance: 49.9
click at [214, 425] on div "Product 1 Quantity* 1 Product Weight* 51 kgs Enter additional details (optional…" at bounding box center [480, 528] width 538 height 528
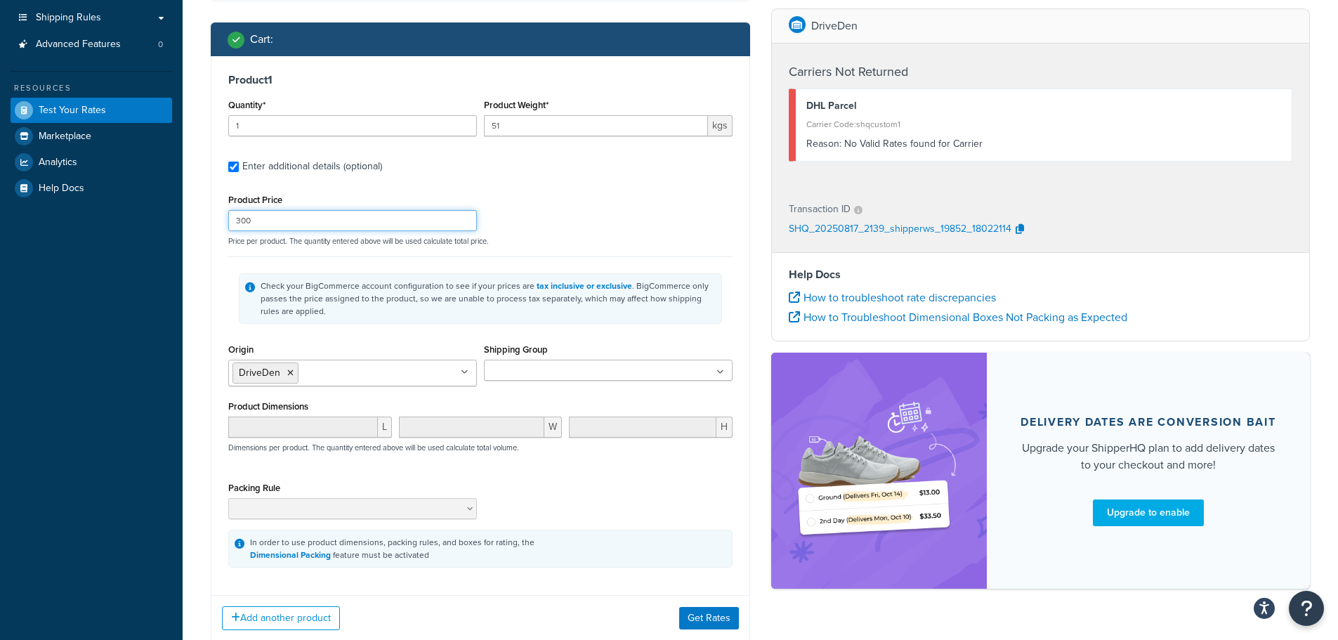
scroll to position [211, 0]
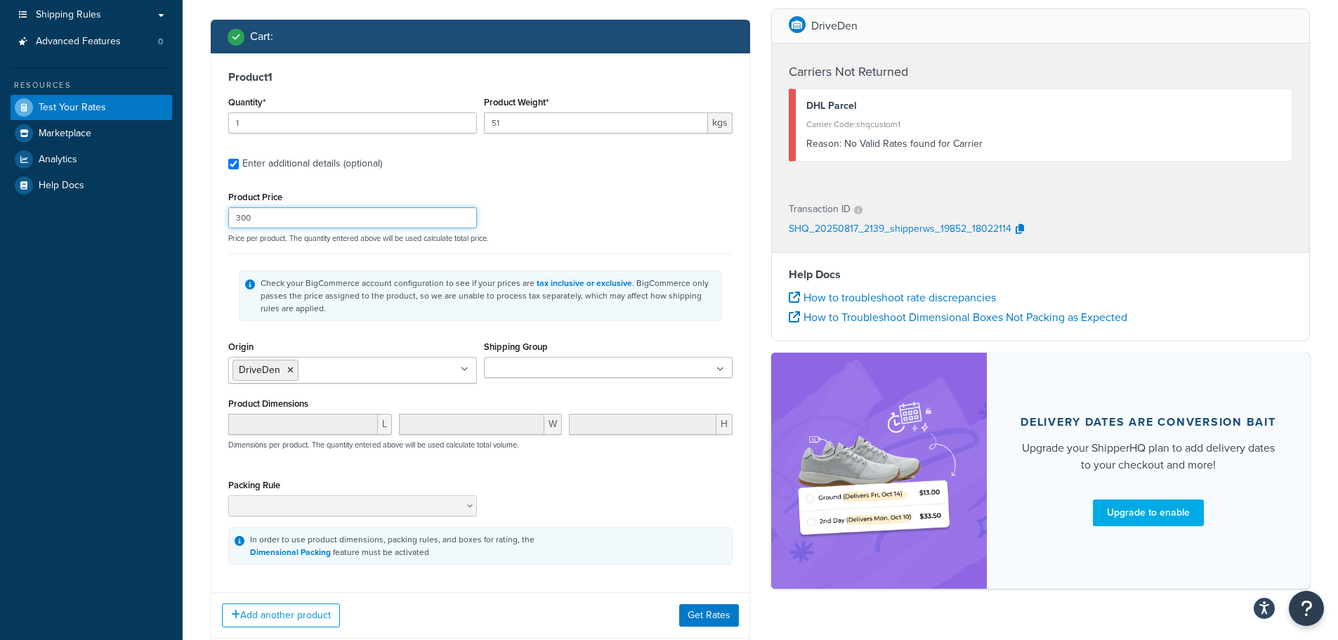
type input "300"
click at [527, 358] on div "Shipping Group No results found" at bounding box center [608, 357] width 249 height 41
click at [532, 361] on ul at bounding box center [608, 367] width 249 height 21
click at [671, 365] on ul at bounding box center [608, 367] width 249 height 21
click at [673, 344] on div "Shipping Group No results found" at bounding box center [608, 357] width 249 height 41
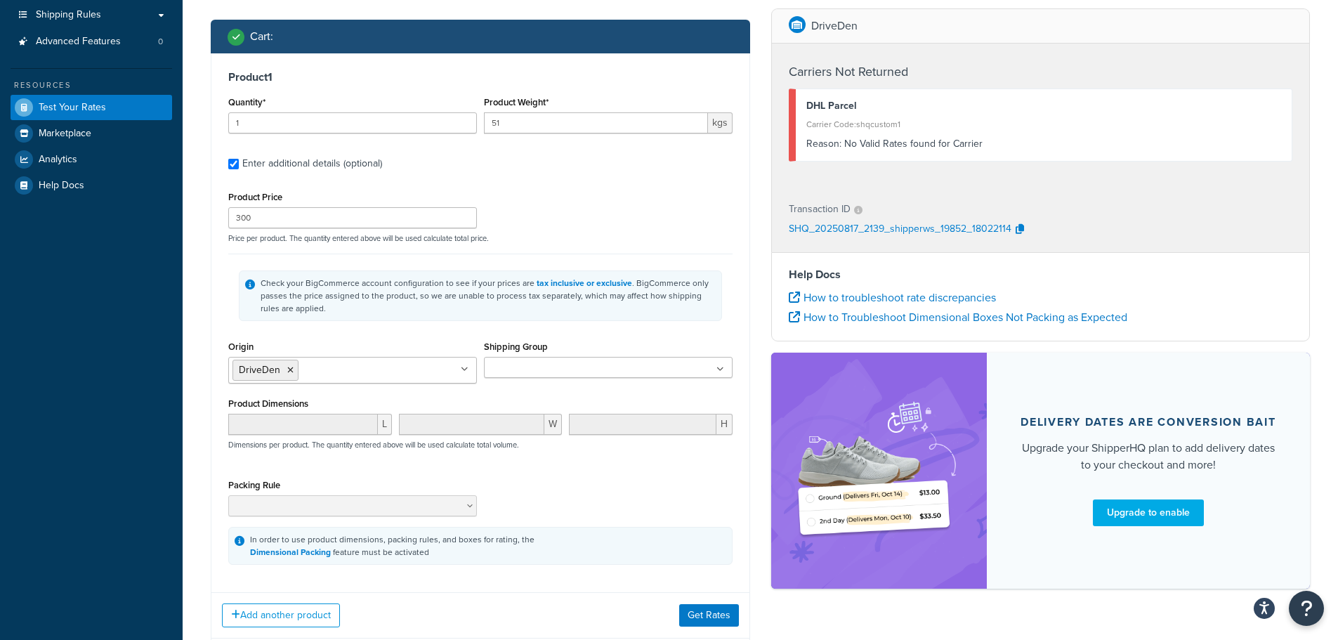
drag, startPoint x: 480, startPoint y: 475, endPoint x: 470, endPoint y: 471, distance: 11.3
click at [477, 473] on div "Product Price 300 Price per product. The quantity entered above will be used ca…" at bounding box center [480, 376] width 504 height 377
click at [467, 368] on icon at bounding box center [465, 369] width 8 height 8
click at [466, 368] on icon at bounding box center [465, 369] width 8 height 8
click at [703, 606] on button "Get Rates" at bounding box center [709, 615] width 60 height 22
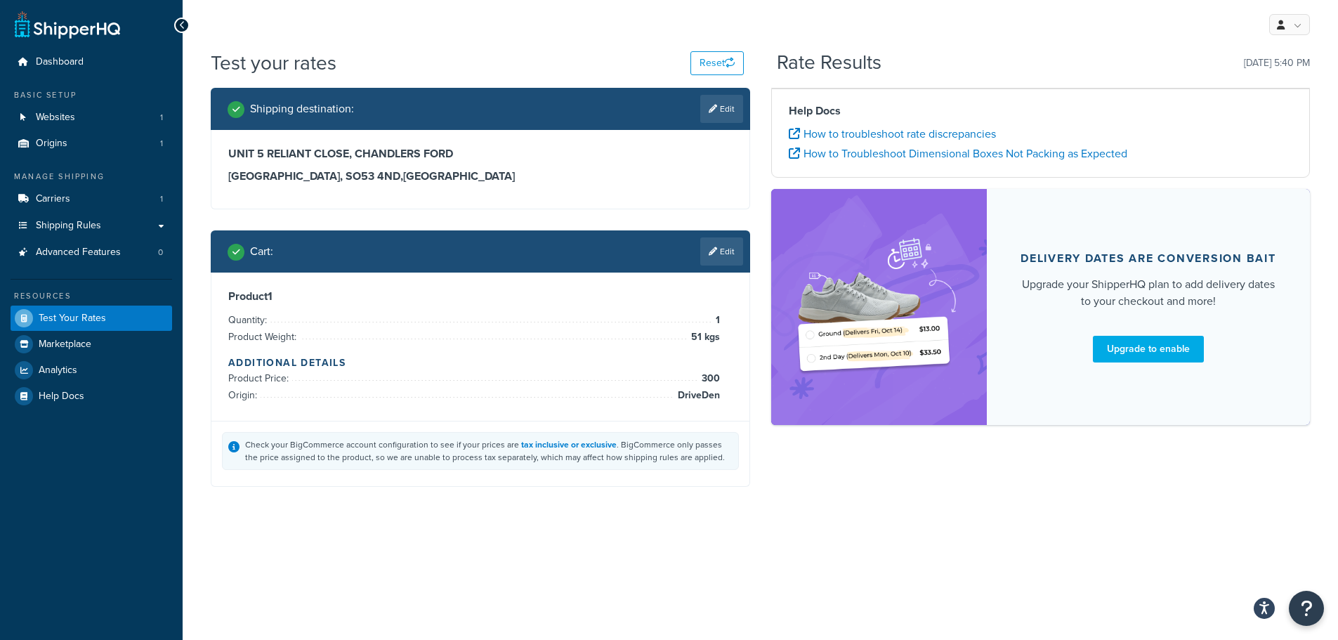
scroll to position [0, 0]
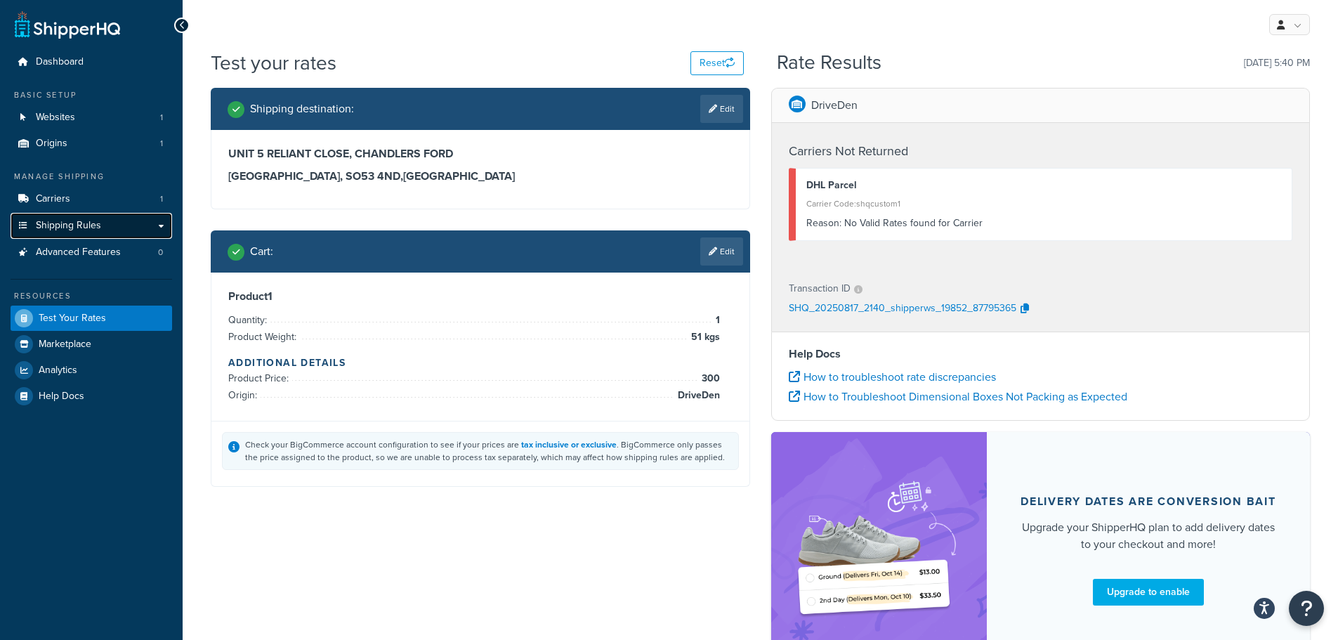
click at [65, 223] on span "Shipping Rules" at bounding box center [68, 226] width 65 height 12
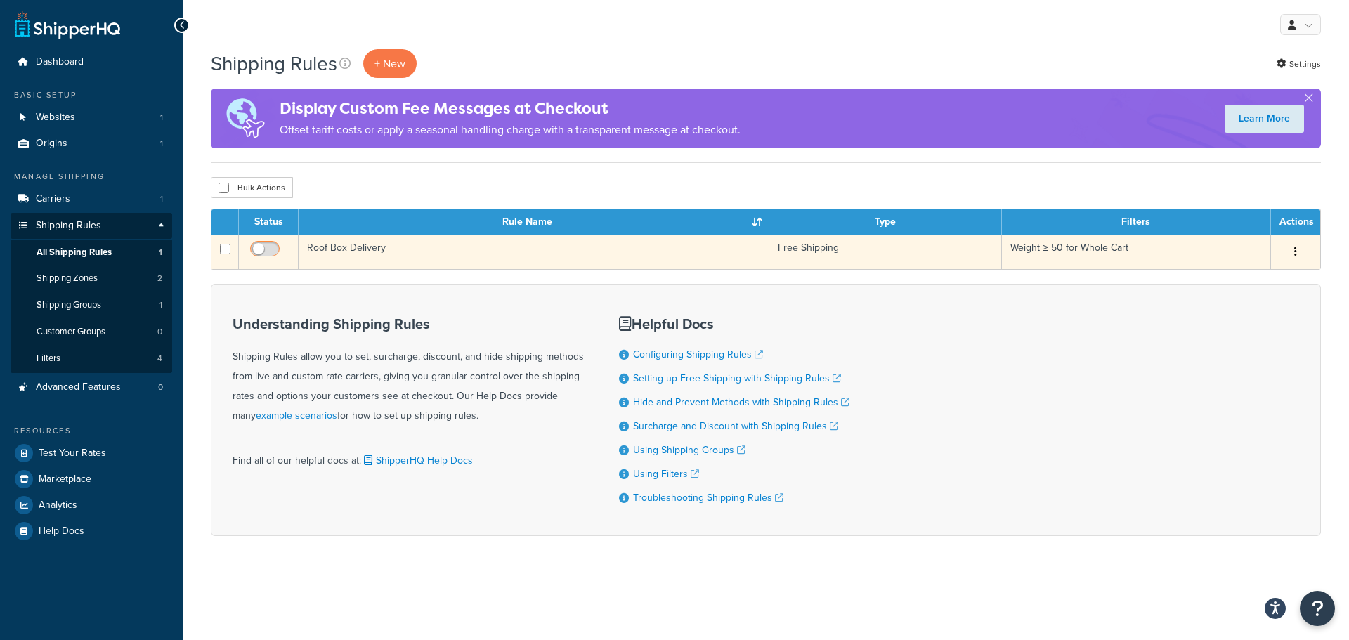
click at [272, 244] on input "checkbox" at bounding box center [266, 253] width 39 height 18
checkbox input "true"
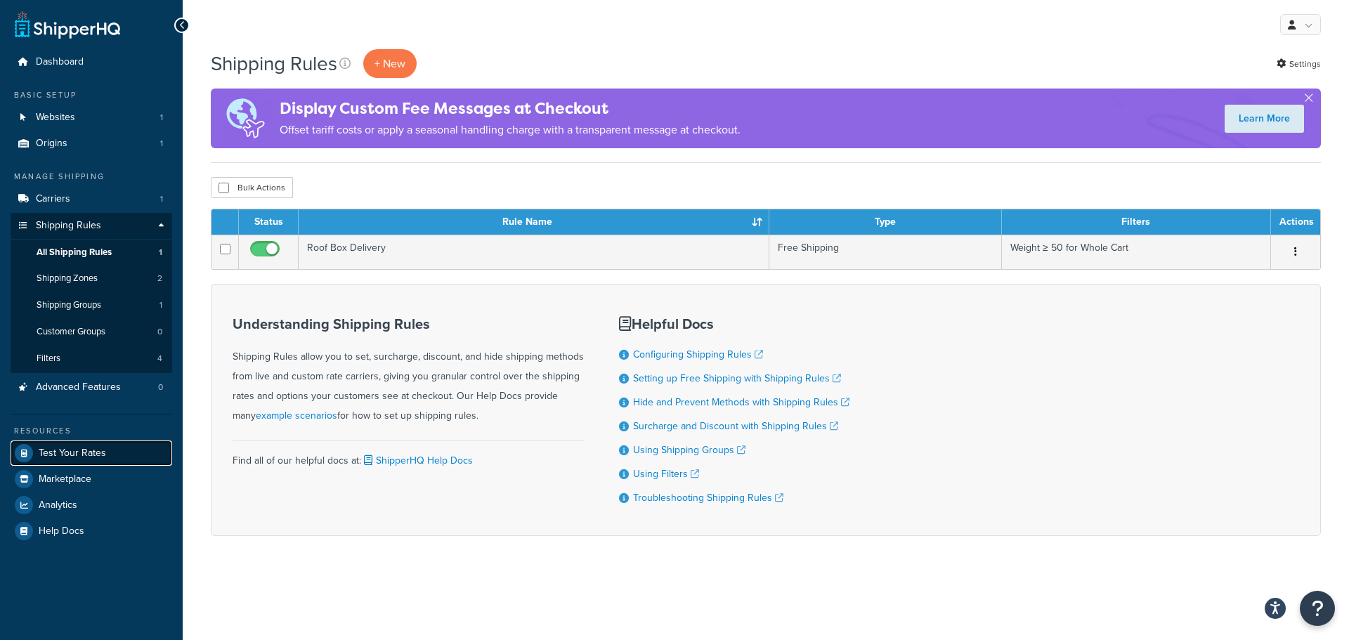
click at [77, 448] on span "Test Your Rates" at bounding box center [72, 453] width 67 height 12
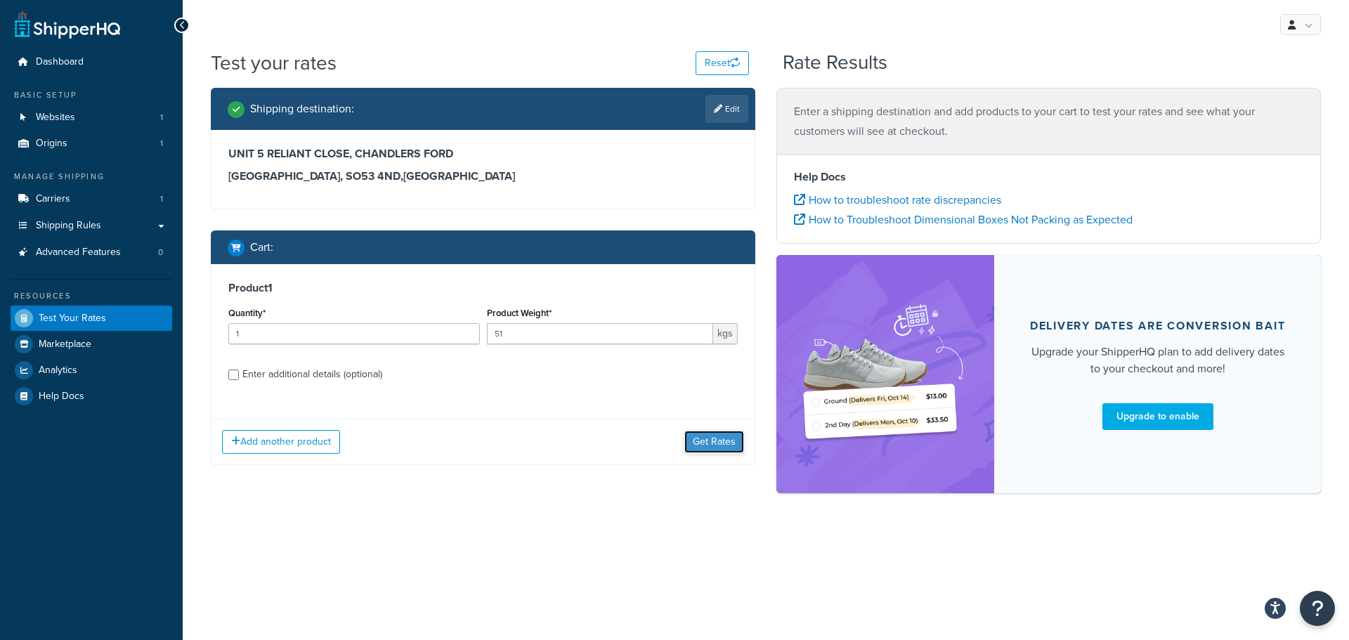
click at [712, 440] on button "Get Rates" at bounding box center [714, 442] width 60 height 22
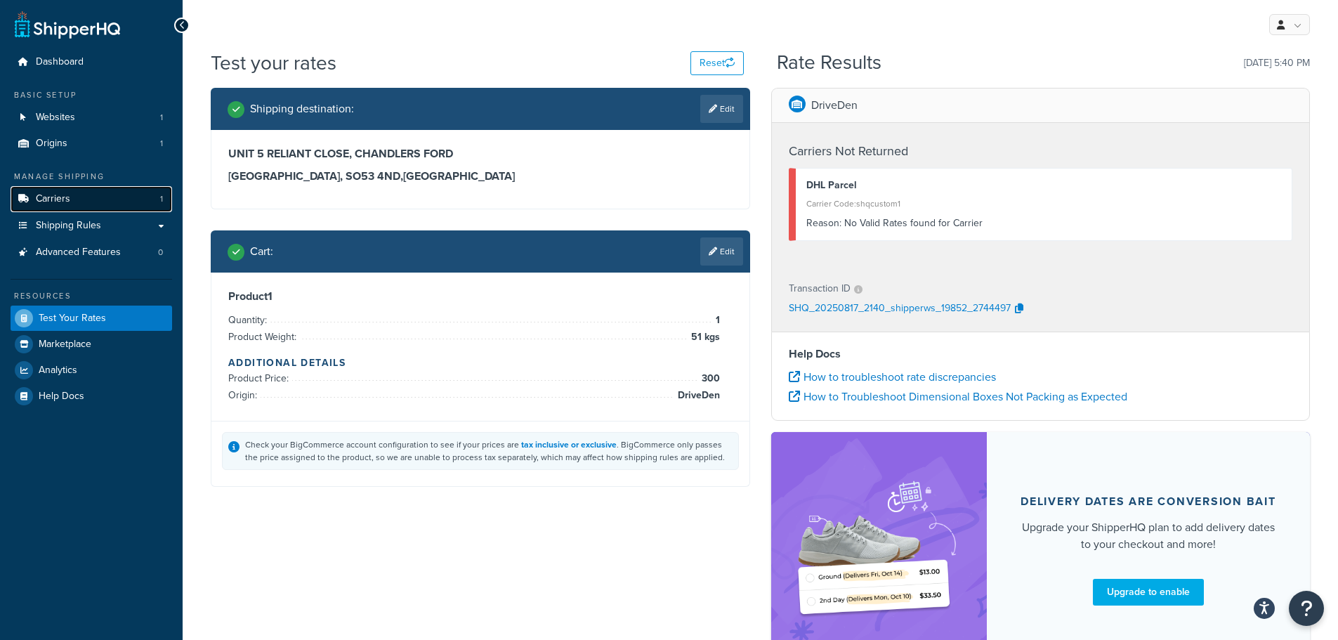
click at [57, 197] on span "Carriers" at bounding box center [53, 199] width 34 height 12
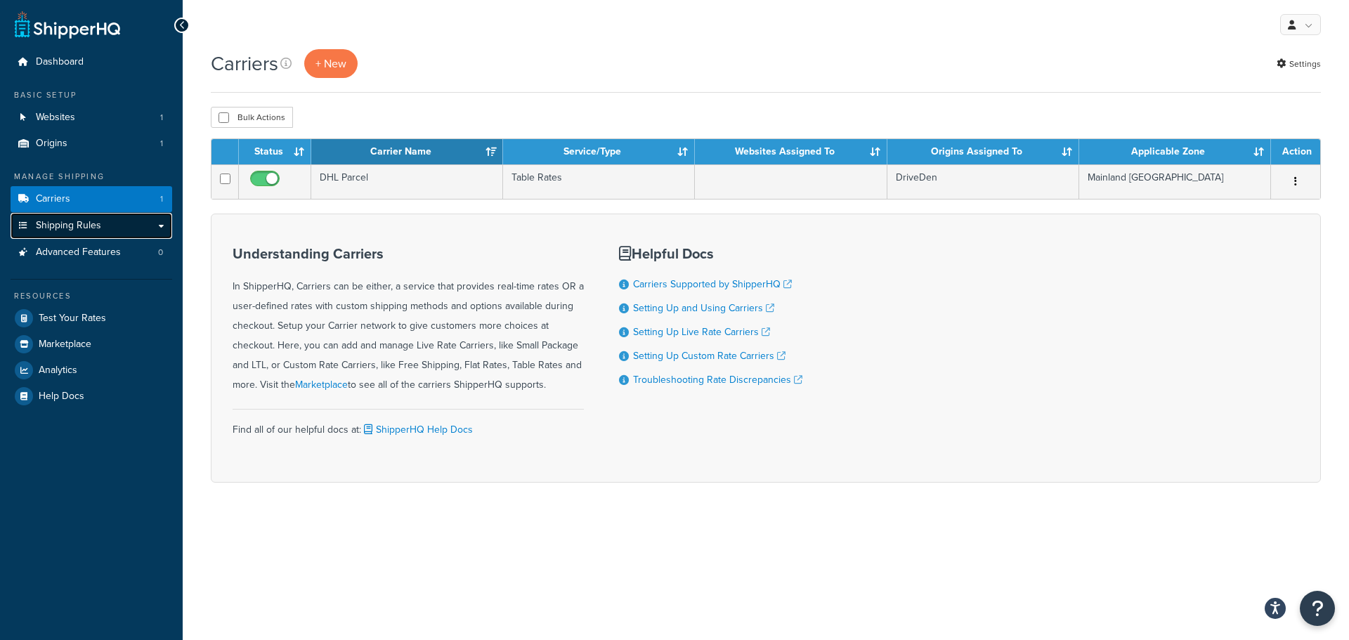
click at [62, 225] on span "Shipping Rules" at bounding box center [68, 226] width 65 height 12
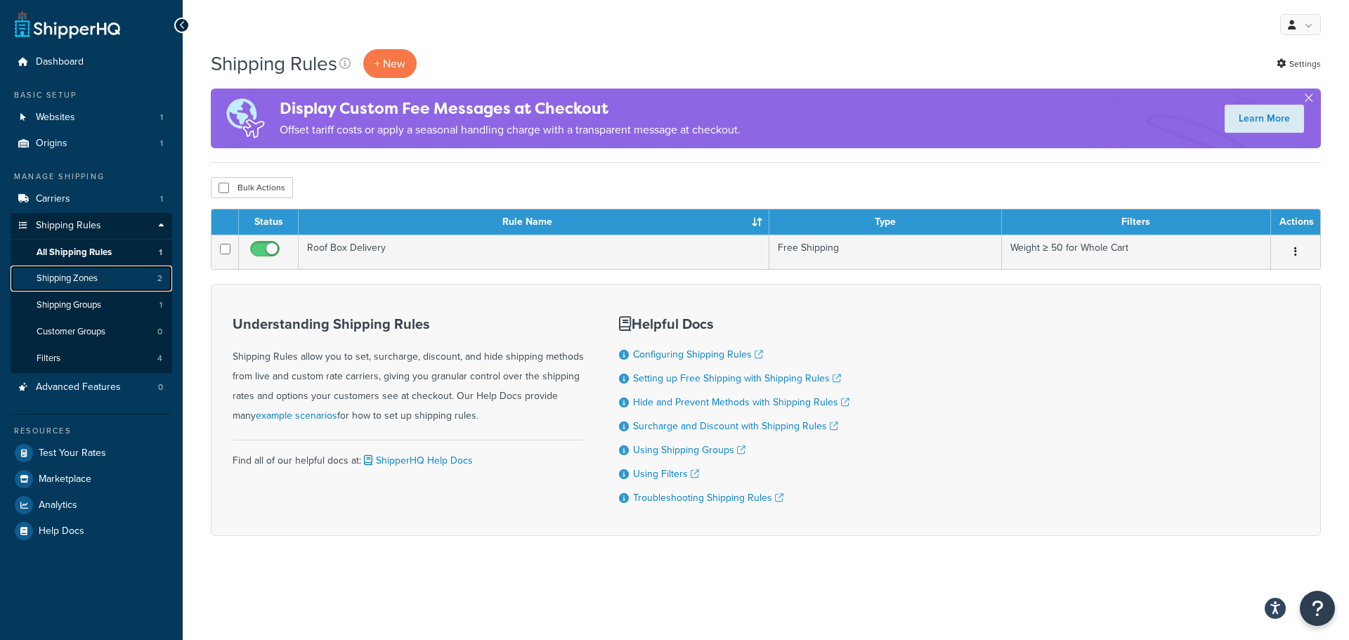
click at [105, 271] on link "Shipping Zones 2" at bounding box center [92, 279] width 162 height 26
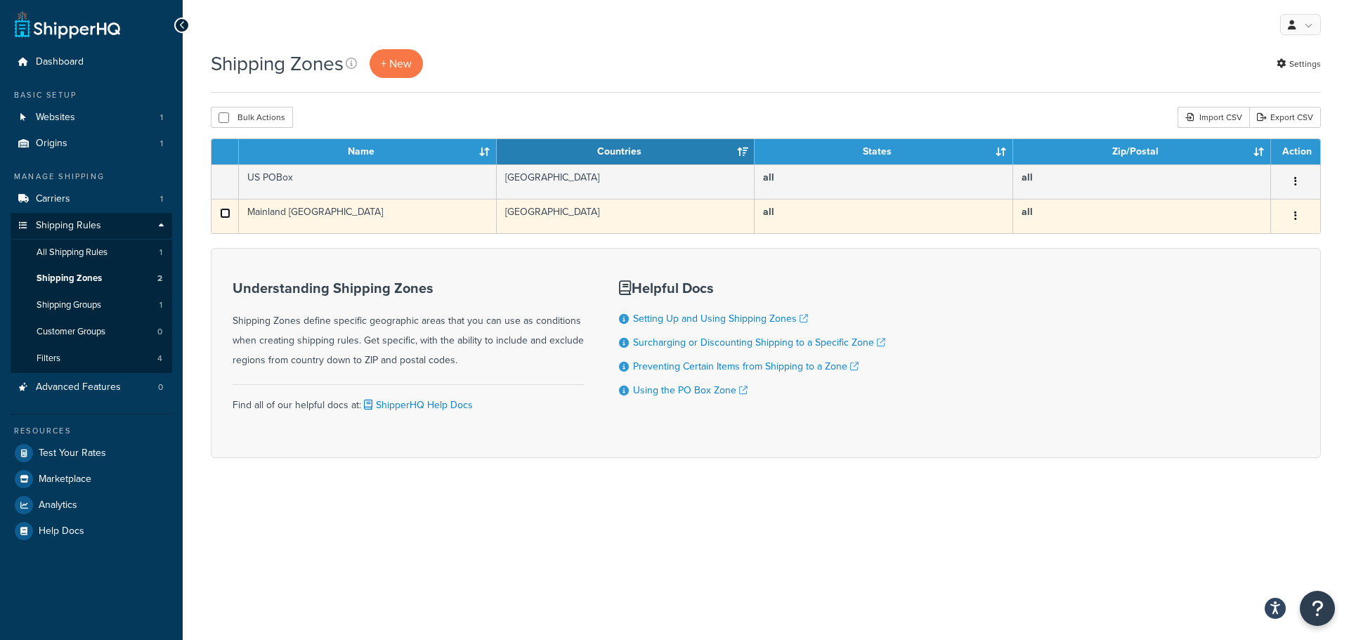
click at [225, 214] on input "checkbox" at bounding box center [225, 213] width 11 height 11
checkbox input "true"
click at [1295, 214] on icon "button" at bounding box center [1295, 216] width 3 height 10
click at [1229, 240] on link "Edit" at bounding box center [1238, 244] width 111 height 29
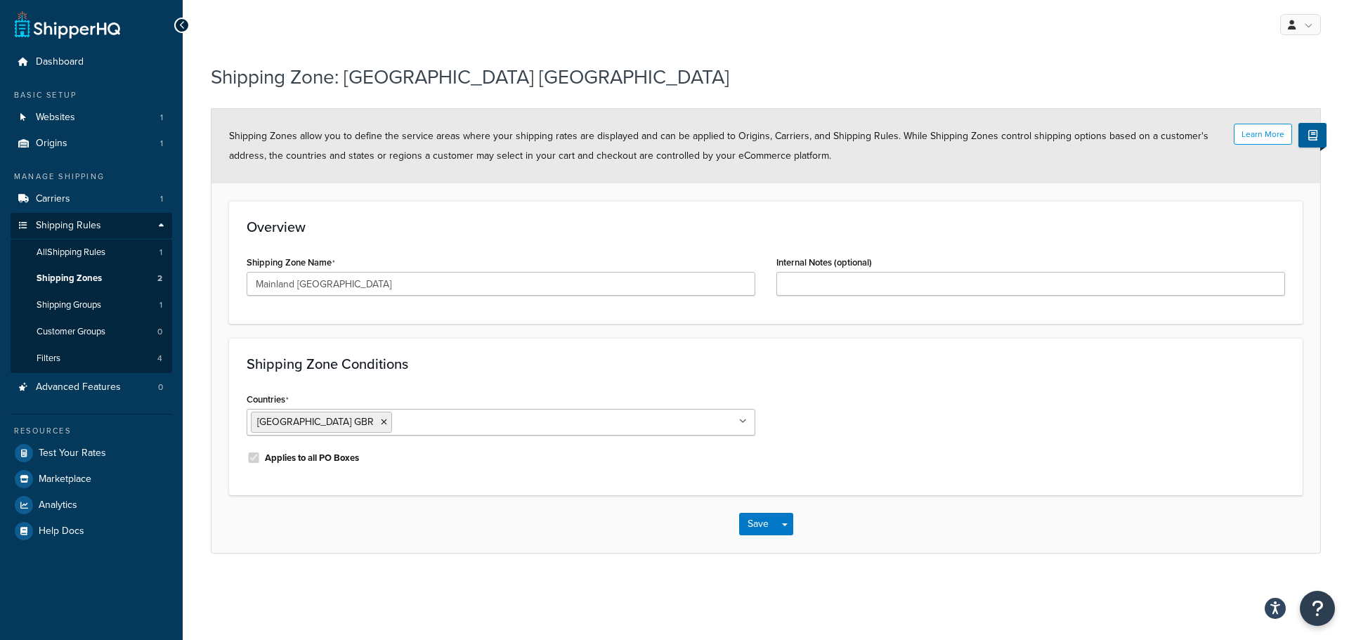
click at [748, 419] on ul "United Kingdom GBR" at bounding box center [501, 422] width 509 height 27
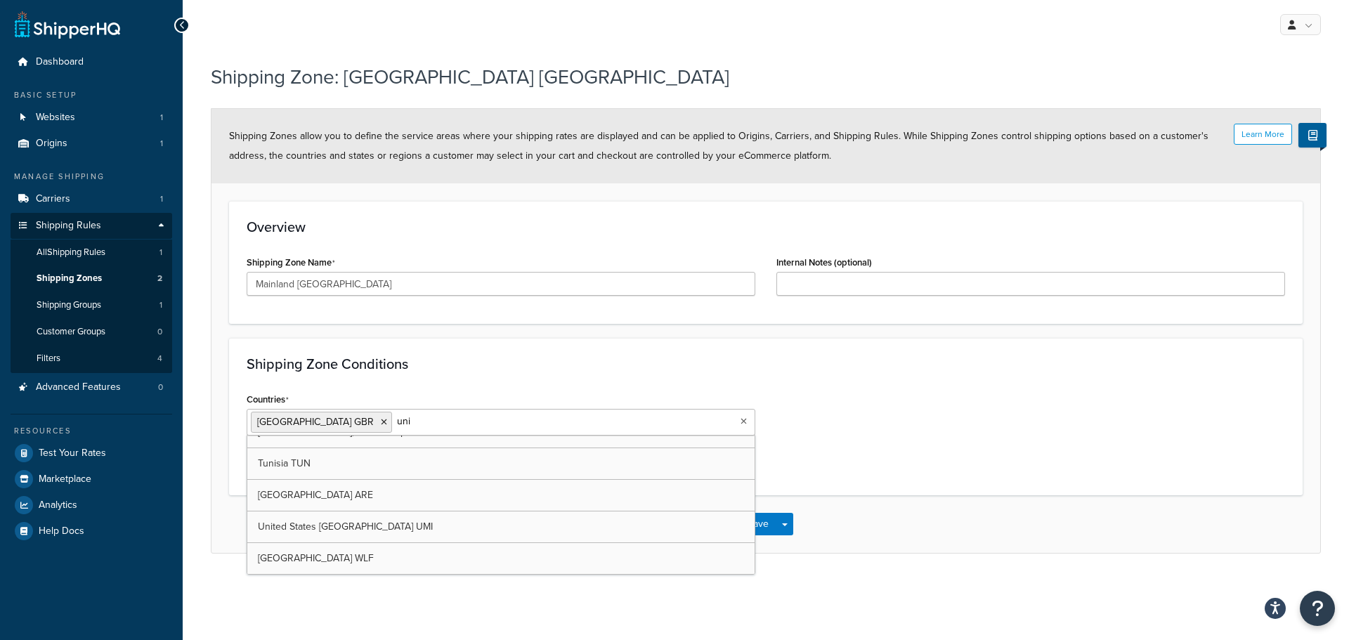
scroll to position [50, 0]
type input "unit"
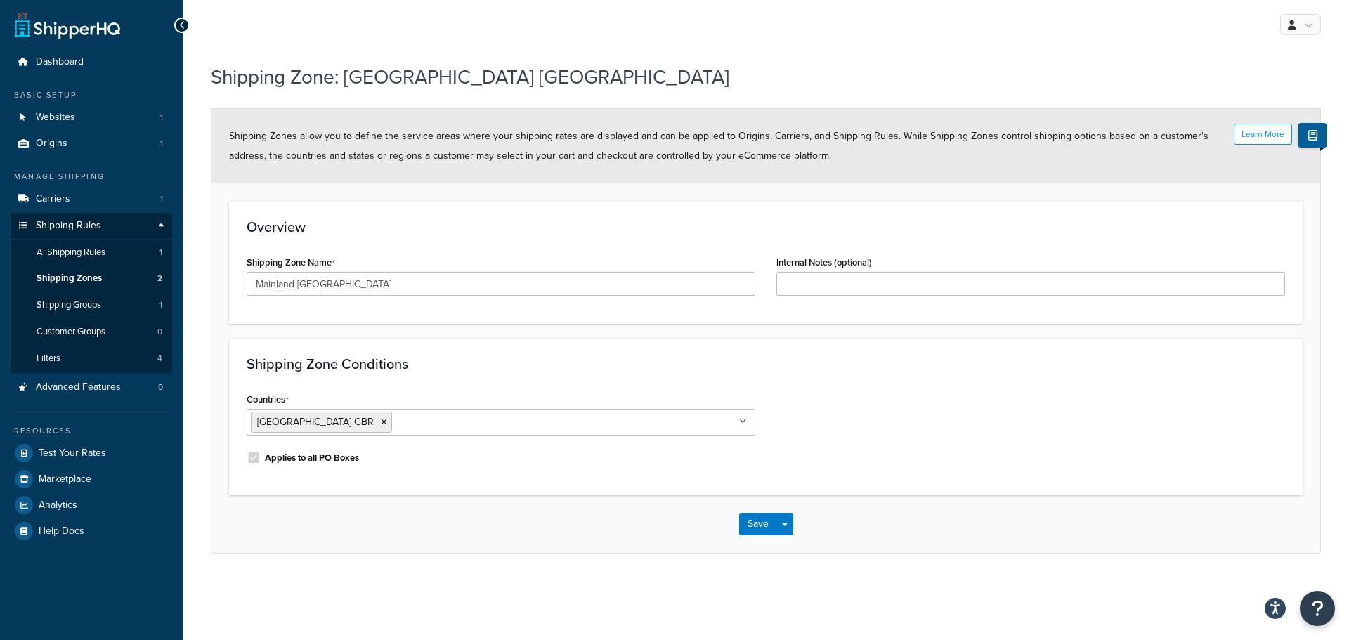
click at [450, 381] on div "Shipping Zone Conditions Countries United Kingdom GBR All Countries ALL United …" at bounding box center [765, 416] width 1073 height 157
click at [745, 526] on button "Save" at bounding box center [758, 524] width 38 height 22
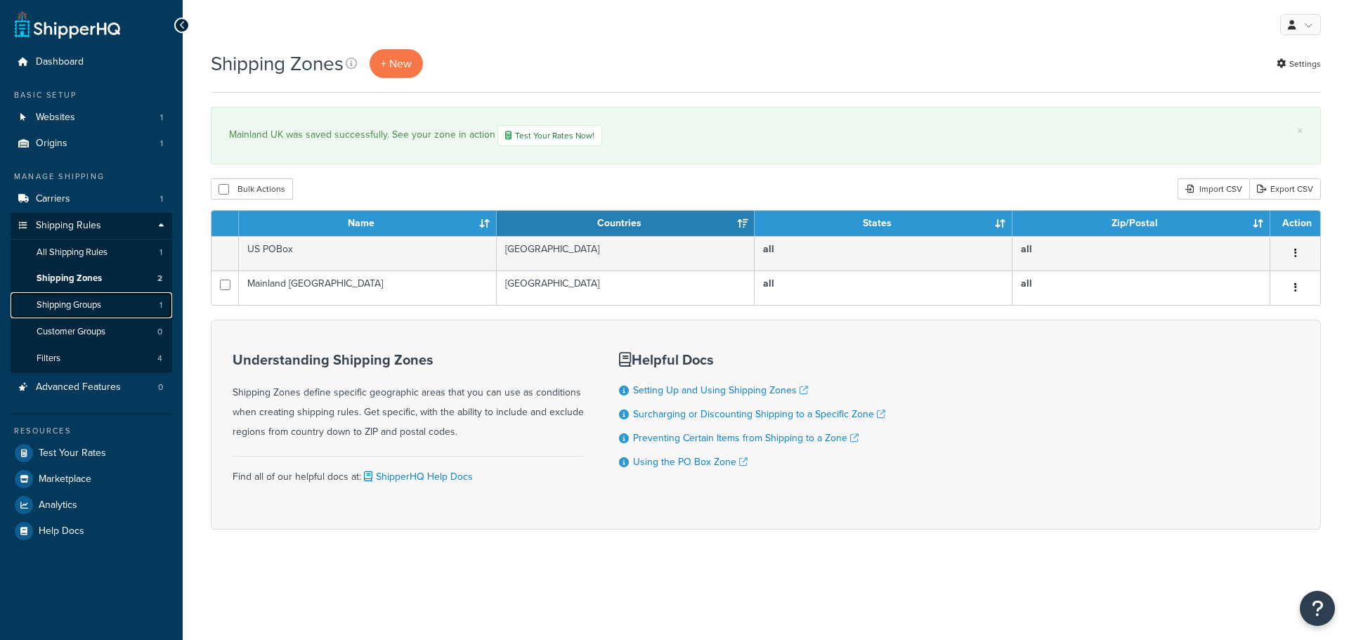
click at [96, 308] on span "Shipping Groups" at bounding box center [69, 305] width 65 height 12
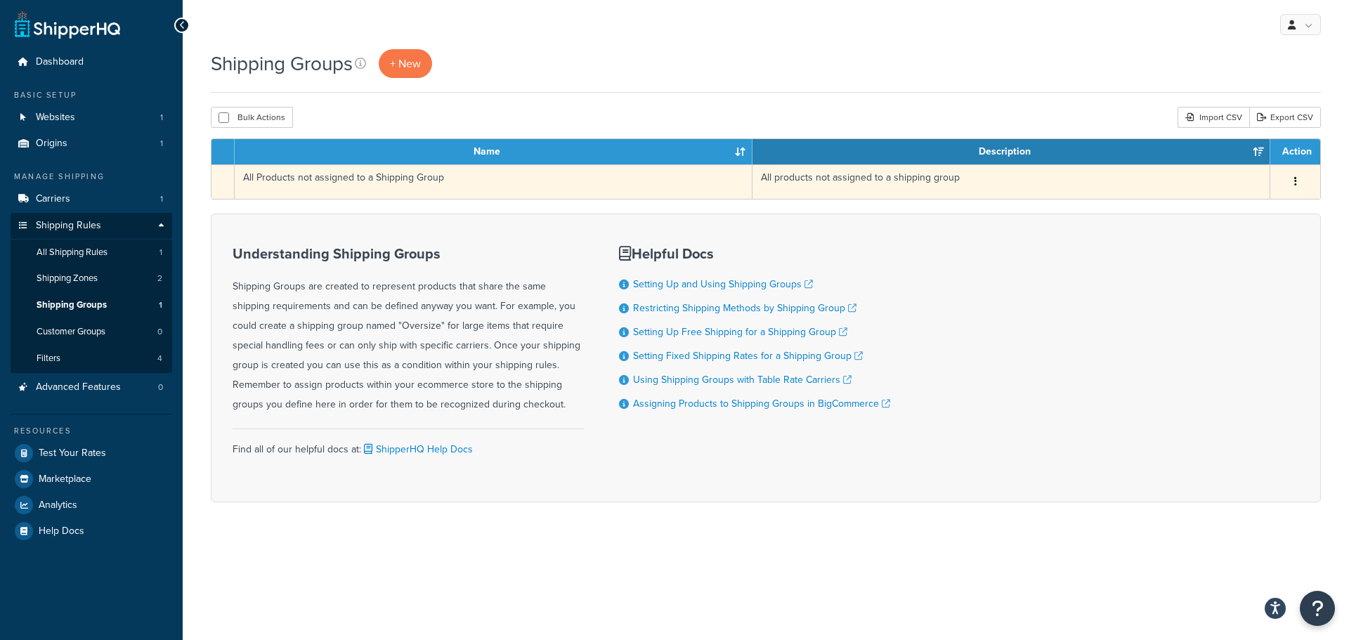
click at [374, 181] on td "All Products not assigned to a Shipping Group" at bounding box center [494, 181] width 518 height 34
drag, startPoint x: 235, startPoint y: 175, endPoint x: 289, endPoint y: 184, distance: 54.9
click at [235, 175] on td "All Products not assigned to a Shipping Group" at bounding box center [494, 181] width 518 height 34
click at [320, 183] on td "All Products not assigned to a Shipping Group" at bounding box center [494, 181] width 518 height 34
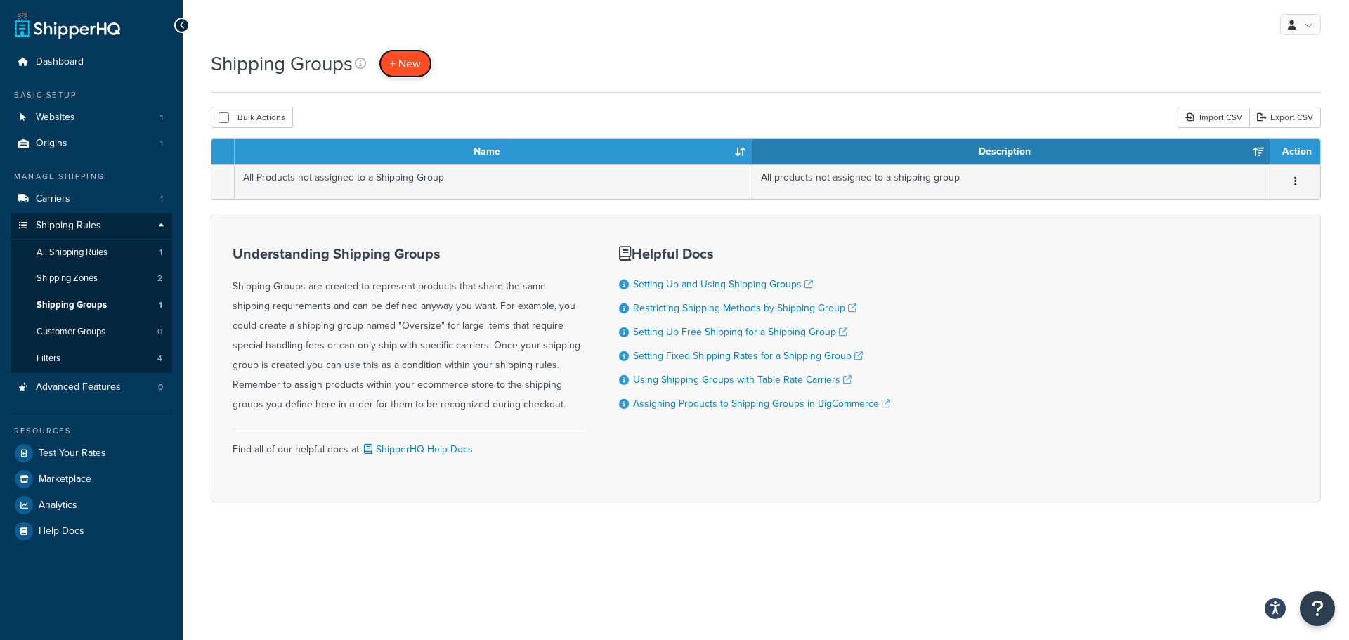
click at [409, 63] on span "+ New" at bounding box center [405, 63] width 31 height 16
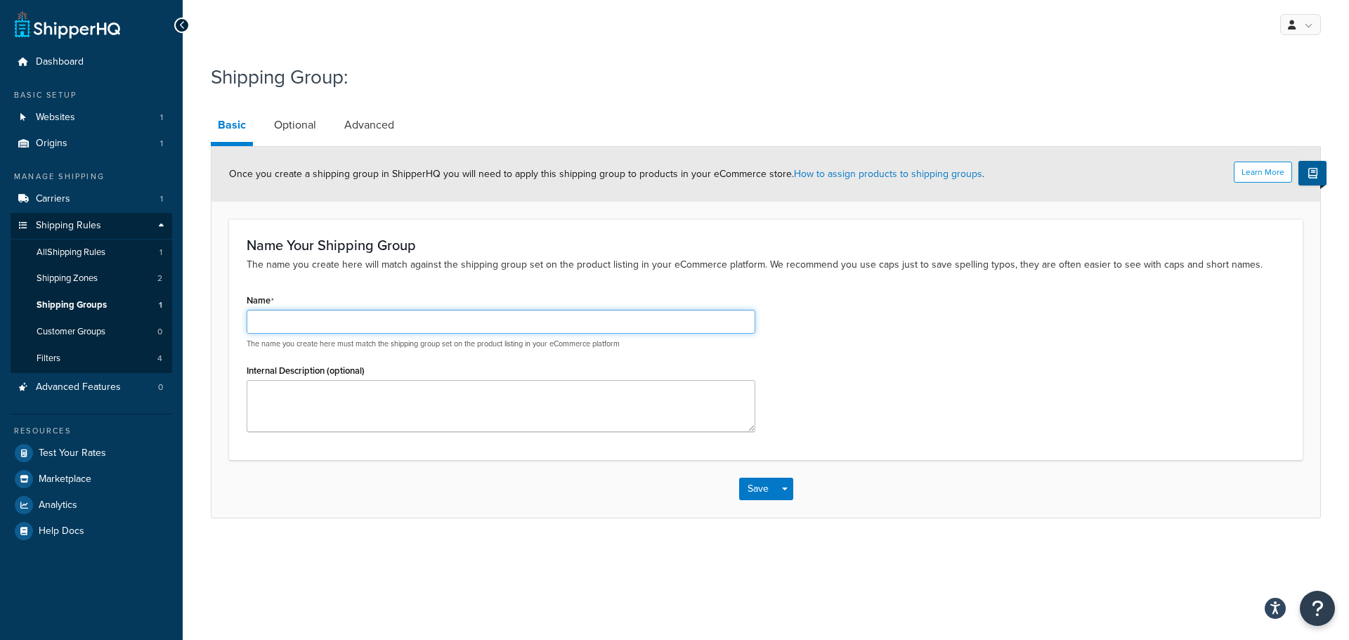
click at [357, 317] on input "Name" at bounding box center [501, 322] width 509 height 24
type input "All Products"
click at [762, 487] on button "Save" at bounding box center [758, 489] width 38 height 22
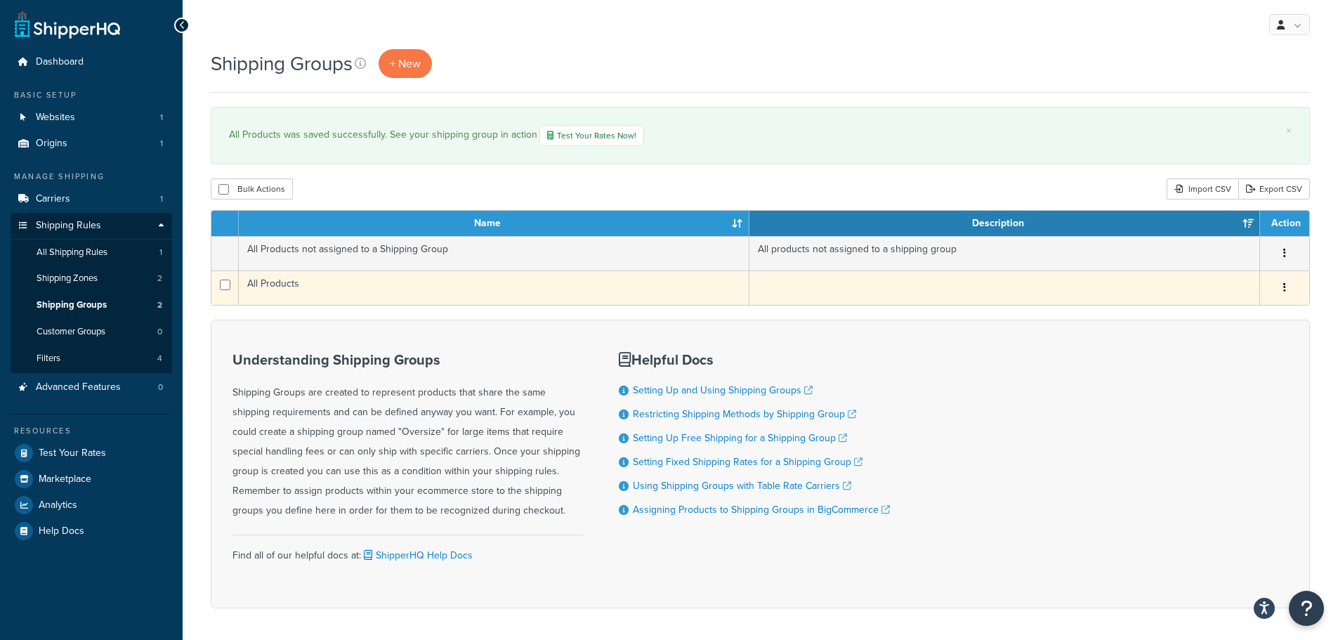
click at [1287, 285] on button "button" at bounding box center [1285, 288] width 20 height 22
click at [1205, 316] on link "Edit" at bounding box center [1227, 316] width 111 height 29
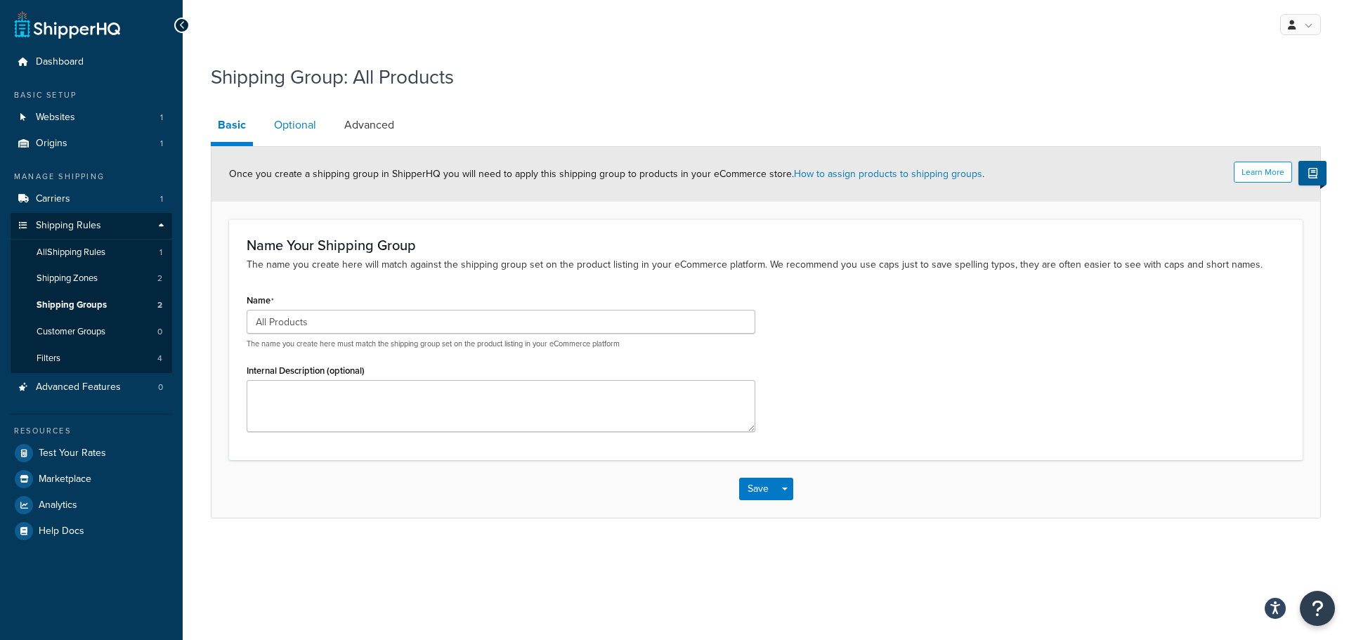
click at [297, 122] on link "Optional" at bounding box center [295, 125] width 56 height 34
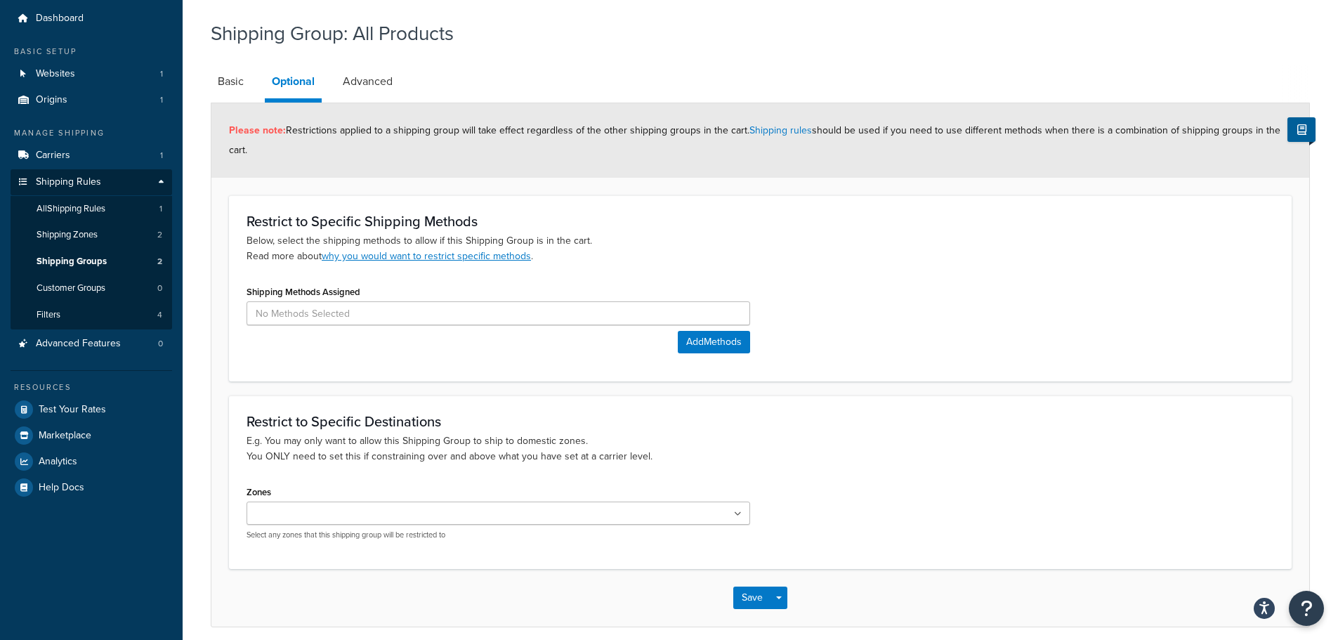
scroll to position [30, 0]
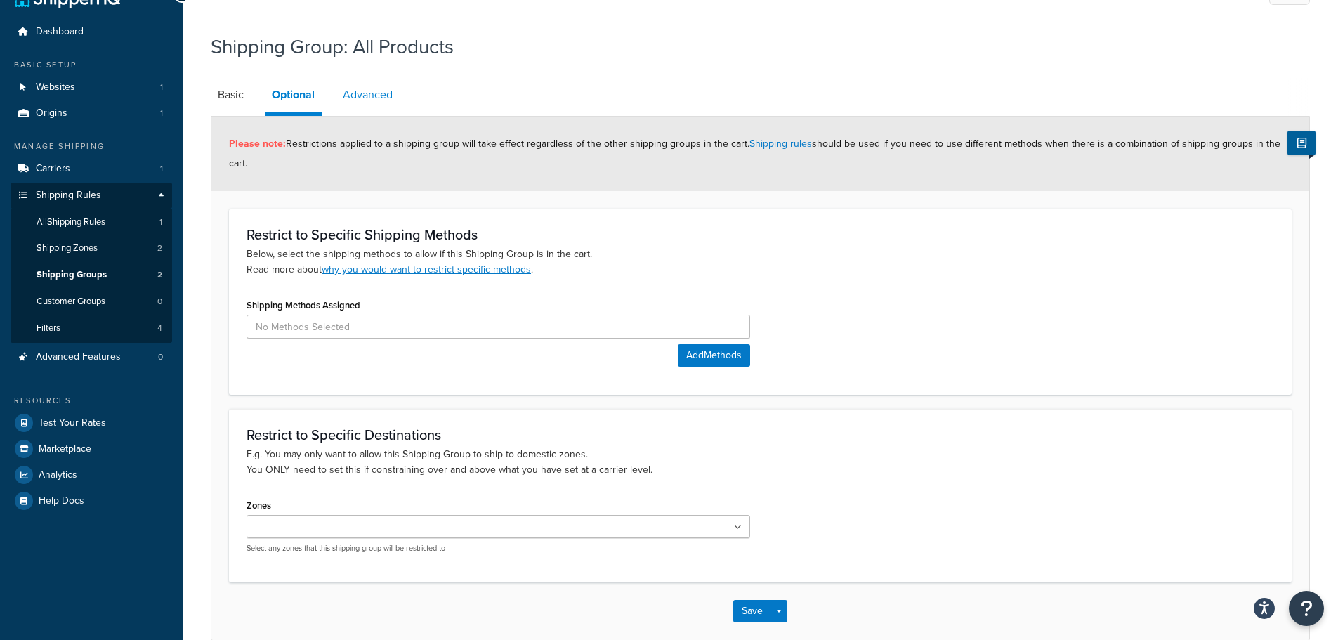
click at [371, 96] on link "Advanced" at bounding box center [368, 95] width 64 height 34
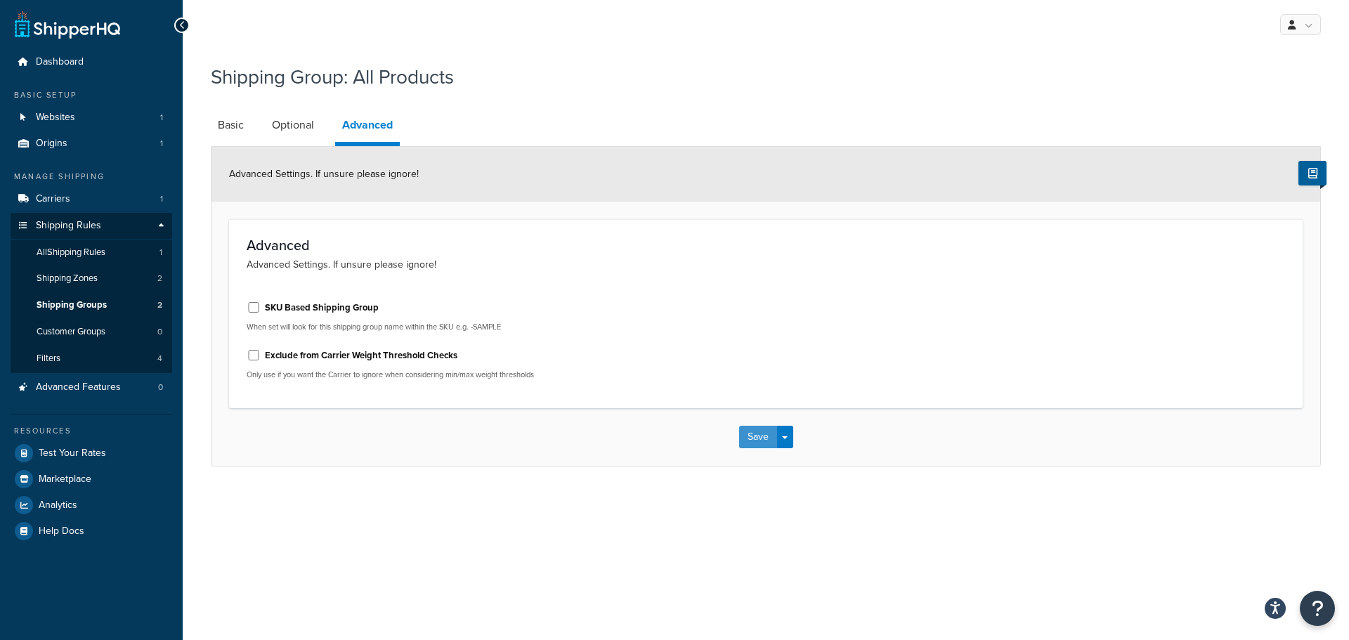
click at [749, 432] on button "Save" at bounding box center [758, 437] width 38 height 22
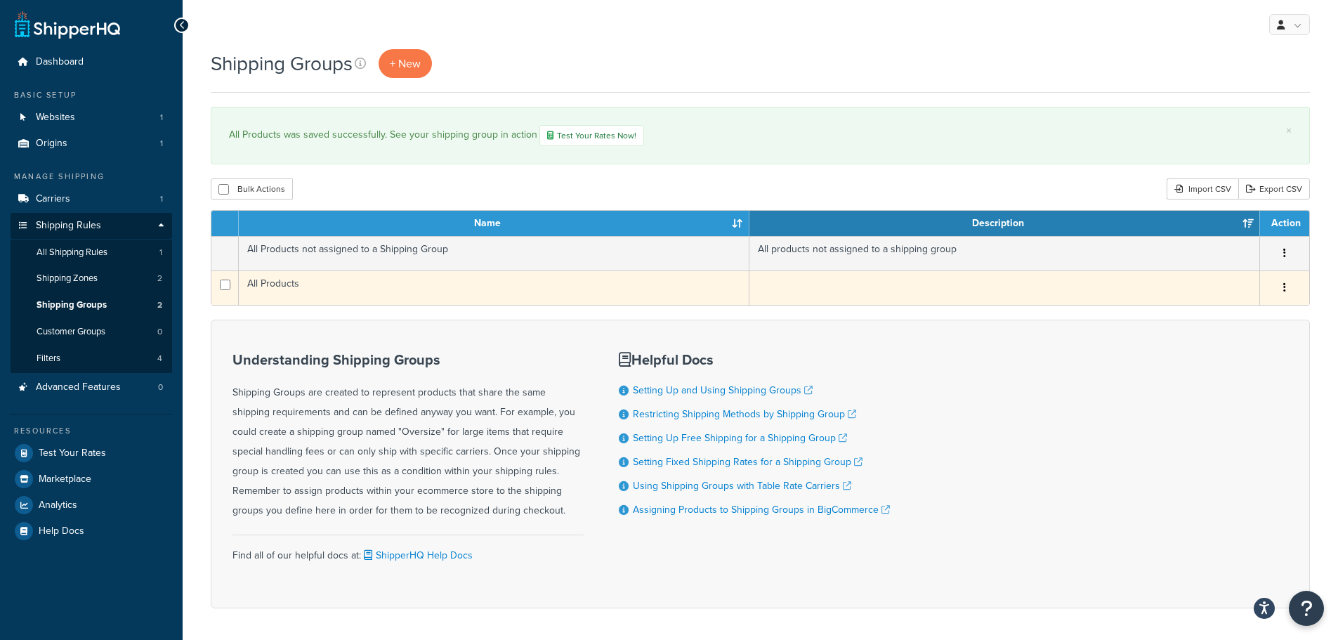
click at [893, 280] on td at bounding box center [1005, 287] width 511 height 34
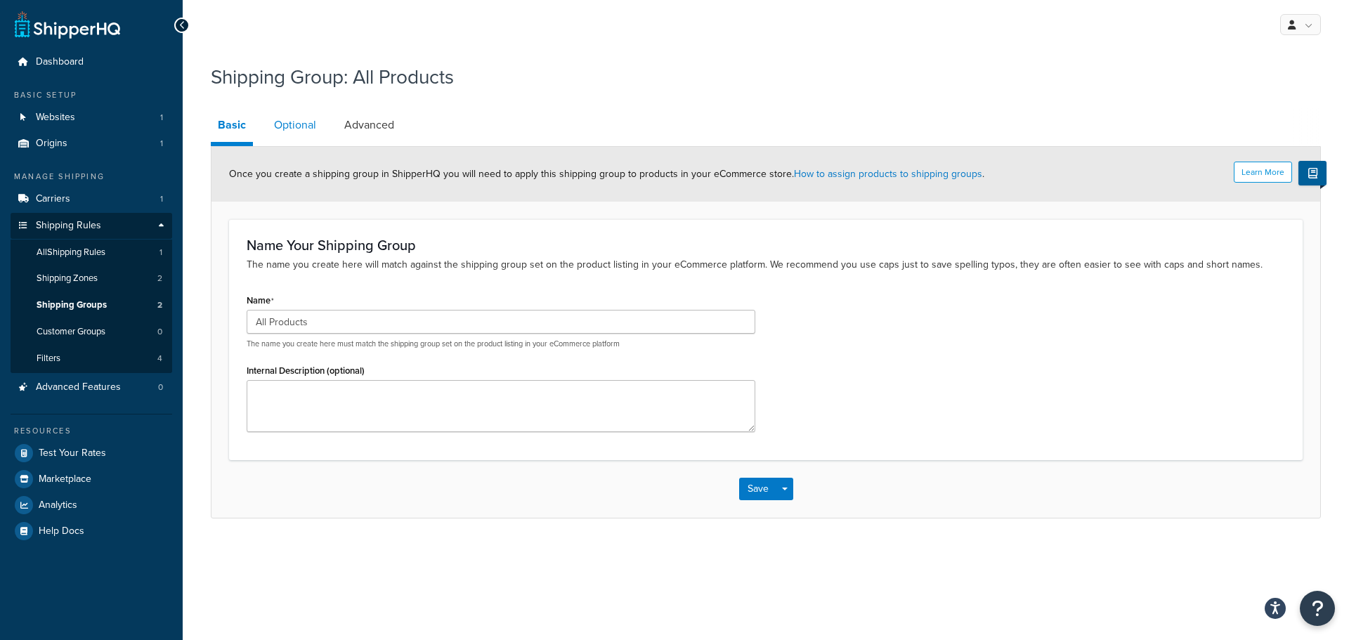
click at [303, 136] on link "Optional" at bounding box center [295, 125] width 56 height 34
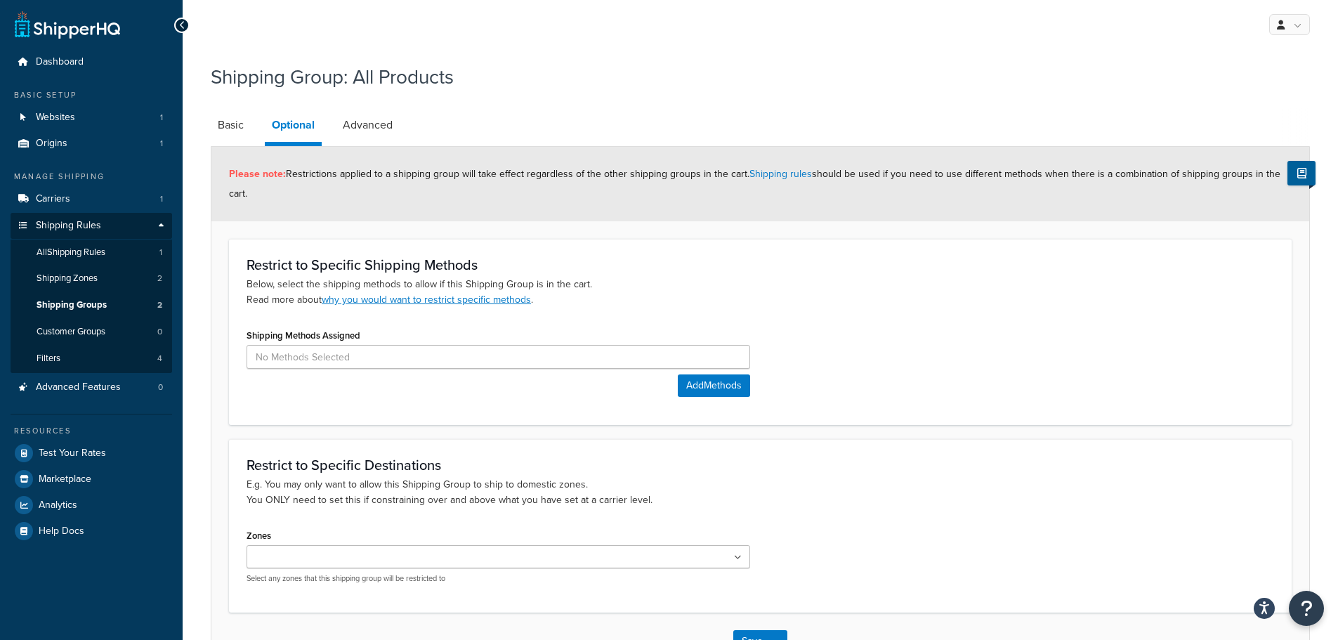
click at [730, 569] on div "Mainland UK US POBox Select any zones that this shipping group will be restrict…" at bounding box center [499, 564] width 504 height 39
click at [727, 558] on ul at bounding box center [499, 556] width 504 height 23
click at [360, 488] on p "E.g. You may only want to allow this Shipping Group to ship to domestic zones. …" at bounding box center [761, 492] width 1028 height 31
click at [225, 121] on link "Basic" at bounding box center [231, 125] width 40 height 34
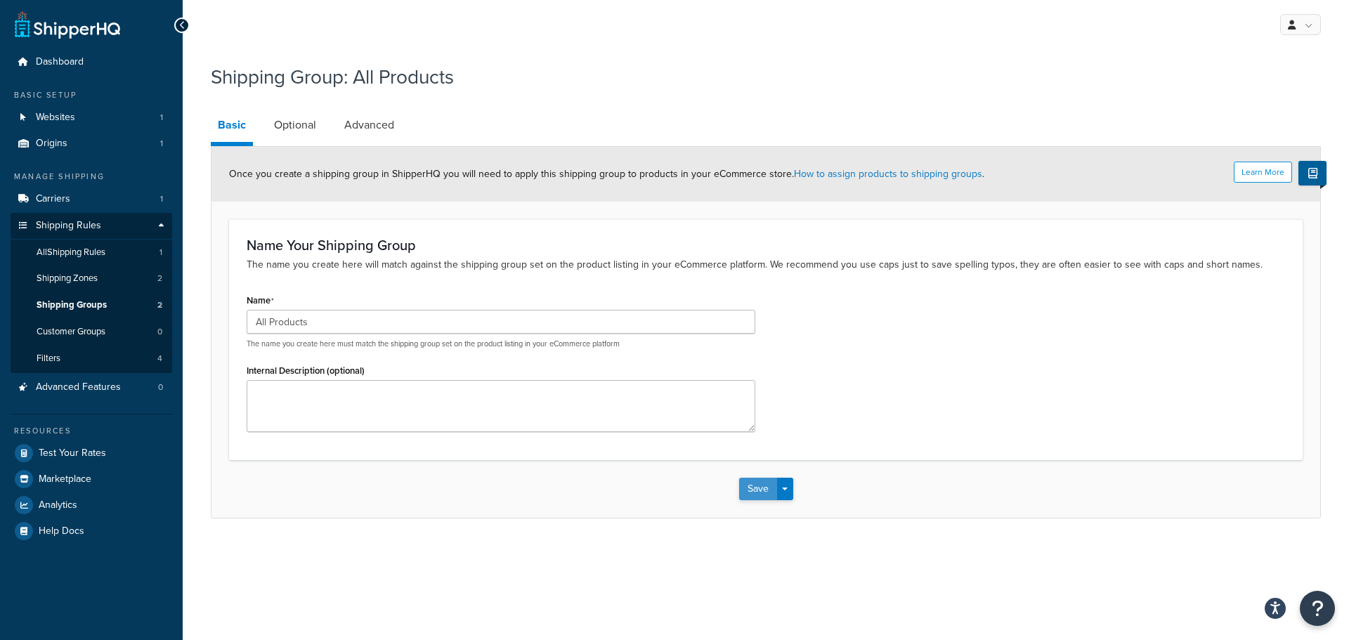
click at [764, 495] on button "Save" at bounding box center [758, 489] width 38 height 22
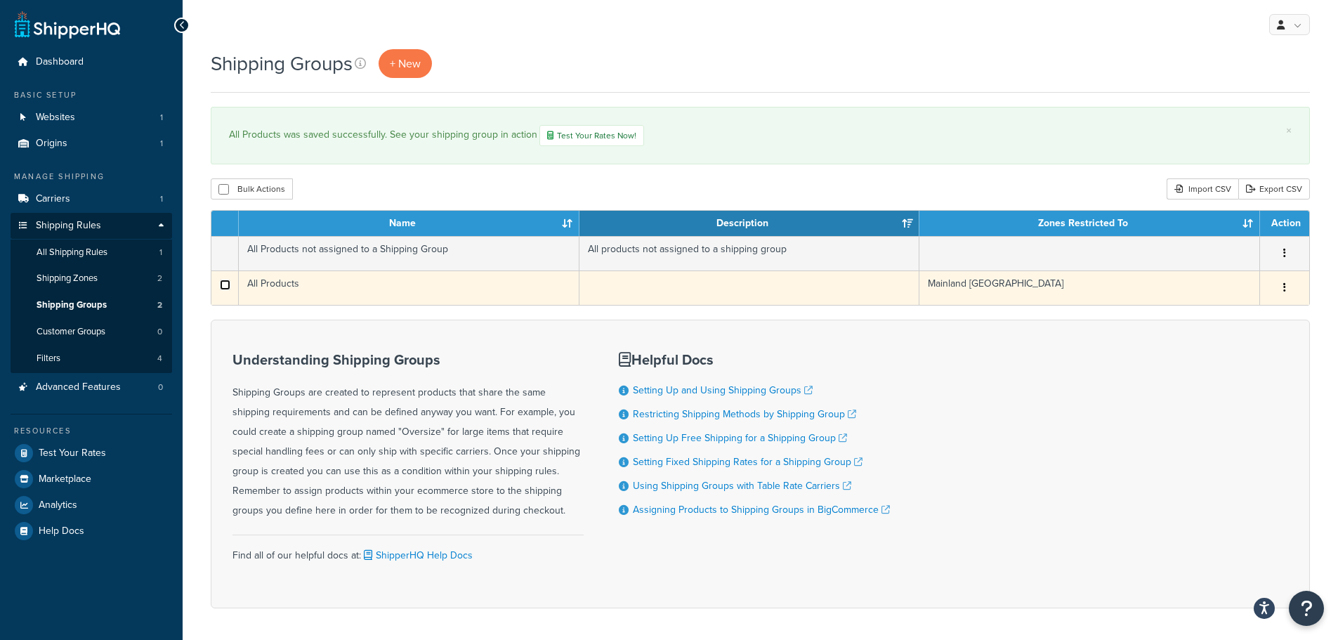
click at [227, 286] on input "checkbox" at bounding box center [225, 285] width 11 height 11
checkbox input "true"
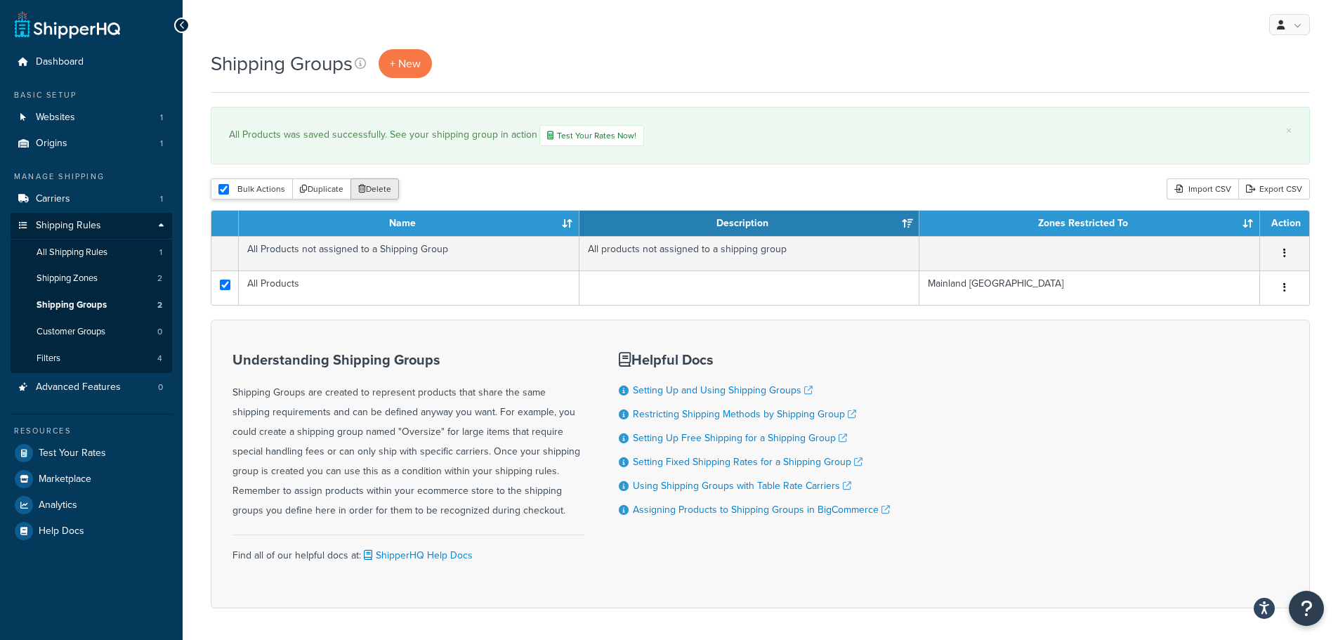
click at [372, 181] on button "Delete" at bounding box center [375, 188] width 48 height 21
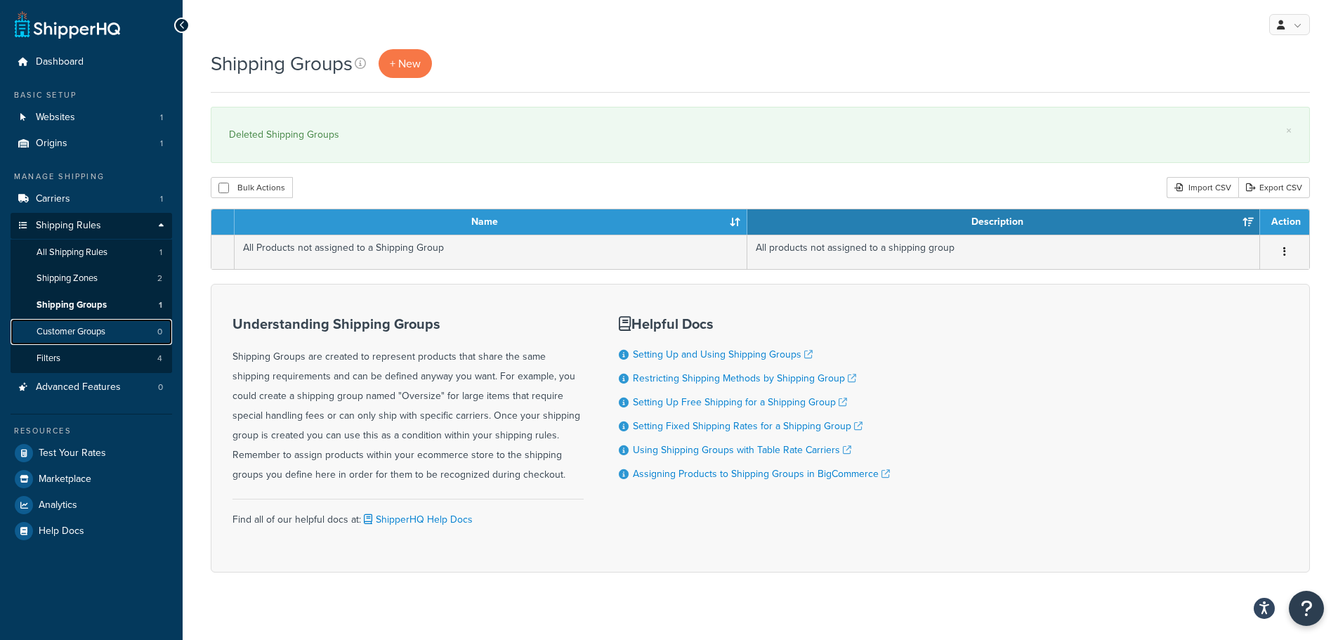
click at [95, 338] on link "Customer Groups 0" at bounding box center [92, 332] width 162 height 26
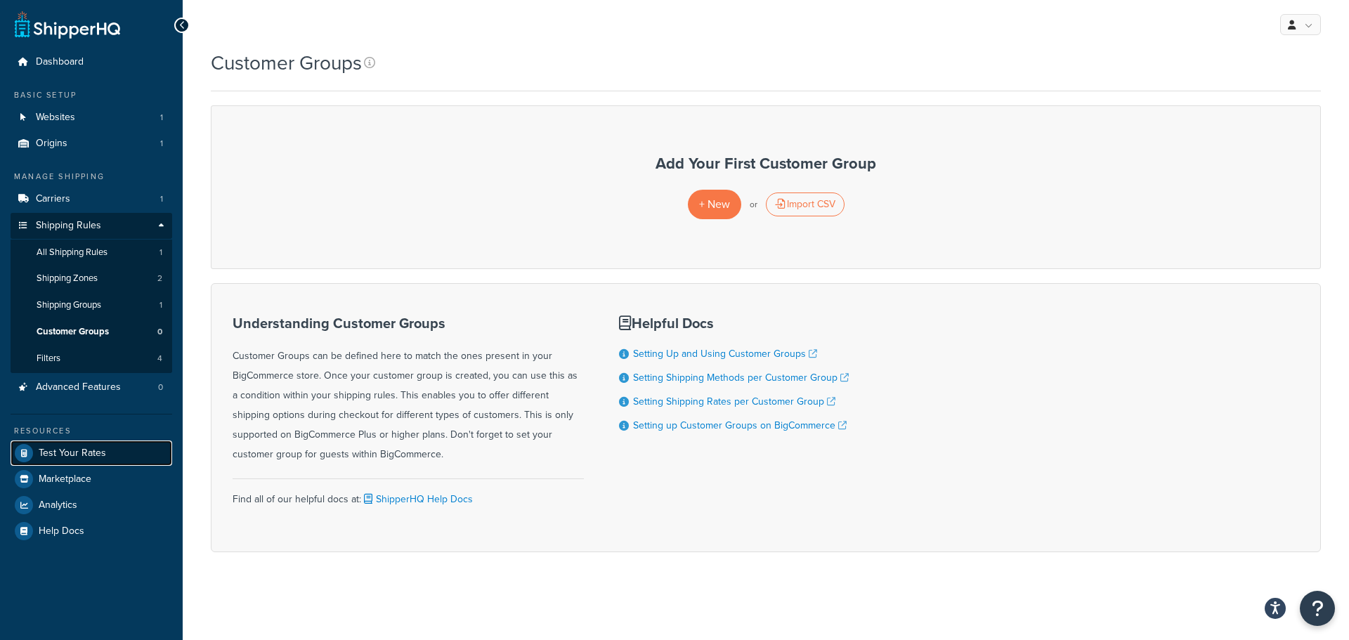
click at [82, 447] on span "Test Your Rates" at bounding box center [72, 453] width 67 height 12
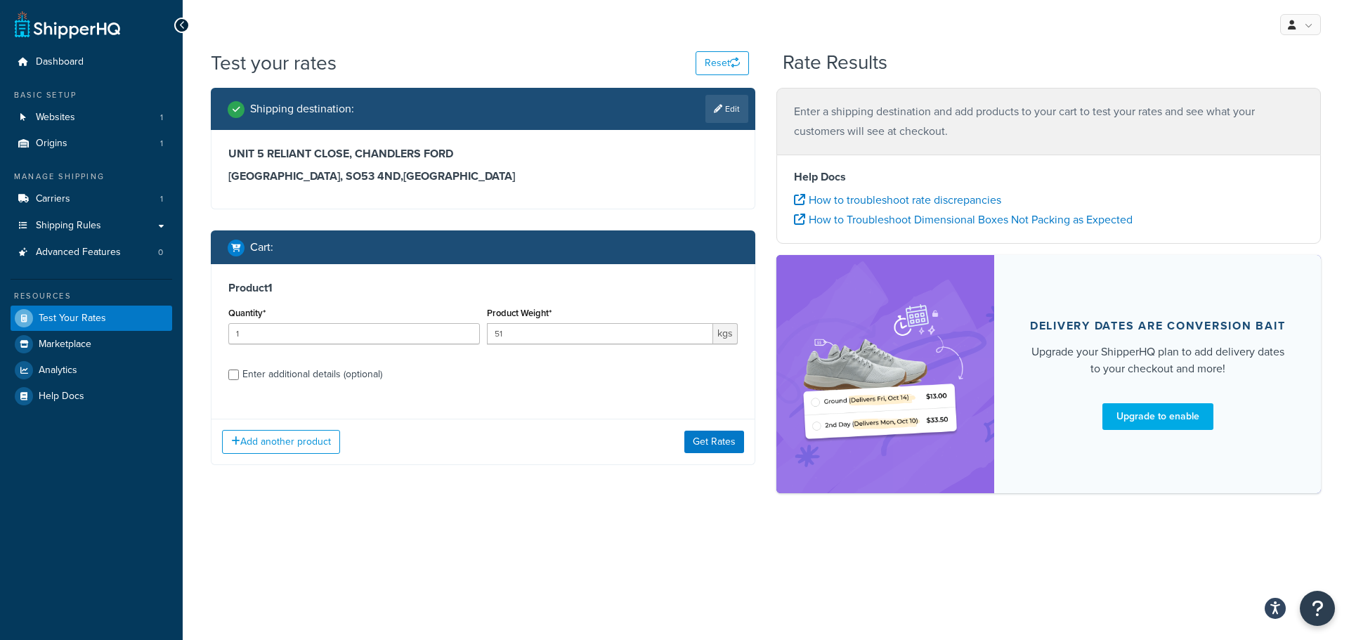
click at [691, 453] on div "Add another product Get Rates" at bounding box center [482, 442] width 543 height 46
click at [703, 440] on button "Get Rates" at bounding box center [714, 442] width 60 height 22
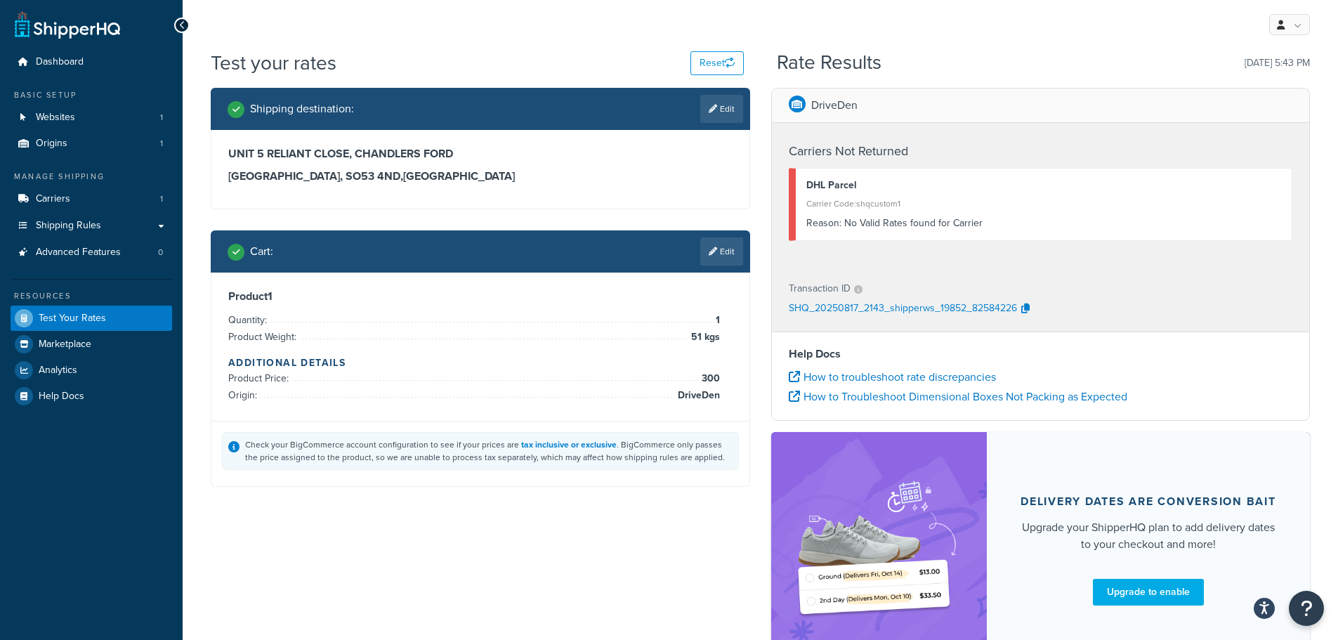
click at [182, 25] on icon at bounding box center [182, 25] width 6 height 10
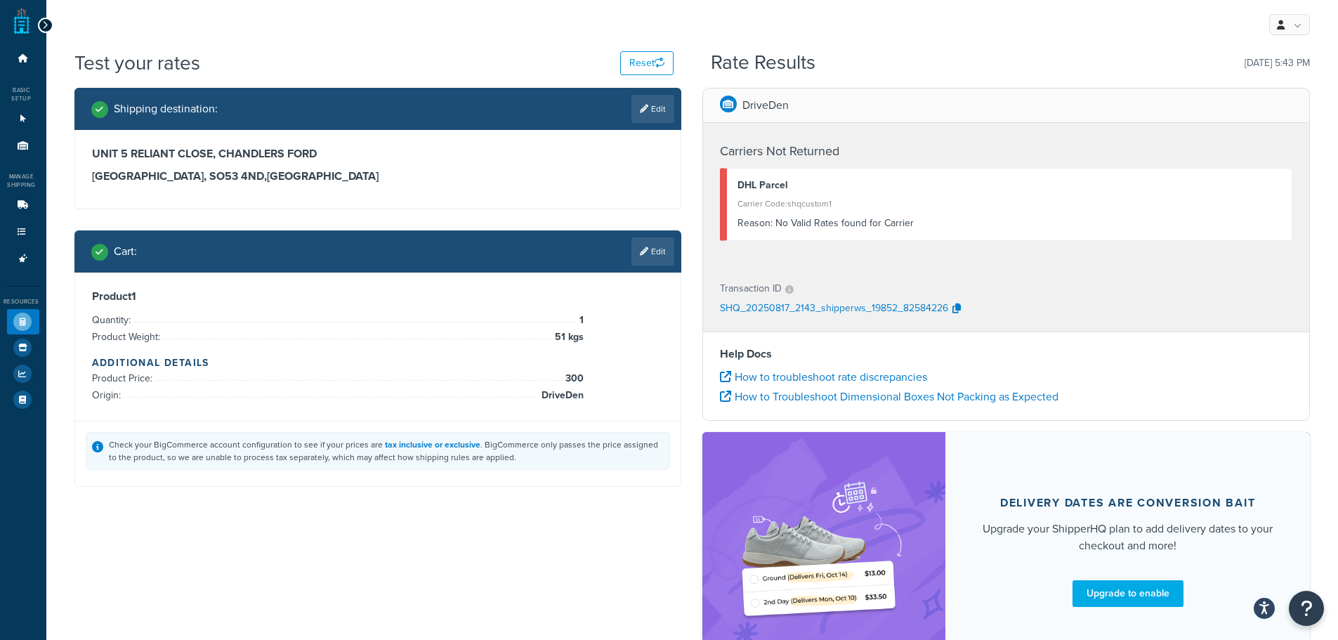
click at [48, 20] on div at bounding box center [45, 25] width 15 height 15
click at [47, 22] on icon at bounding box center [45, 25] width 6 height 10
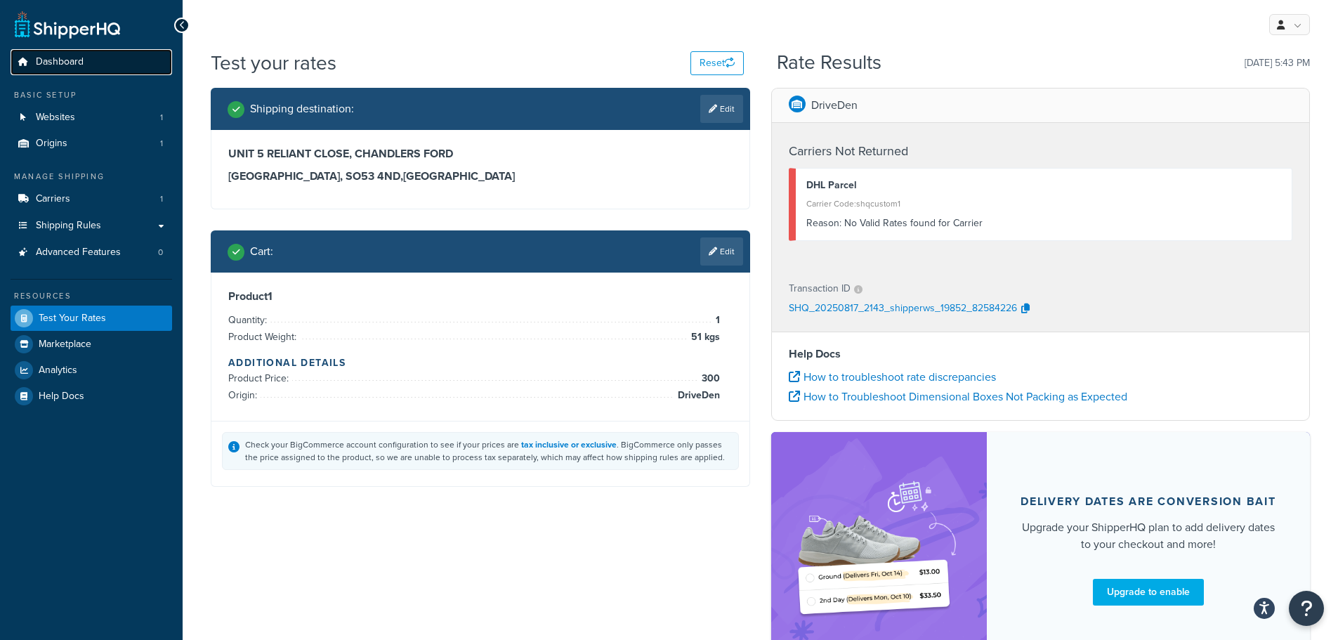
click at [67, 59] on span "Dashboard" at bounding box center [60, 62] width 48 height 12
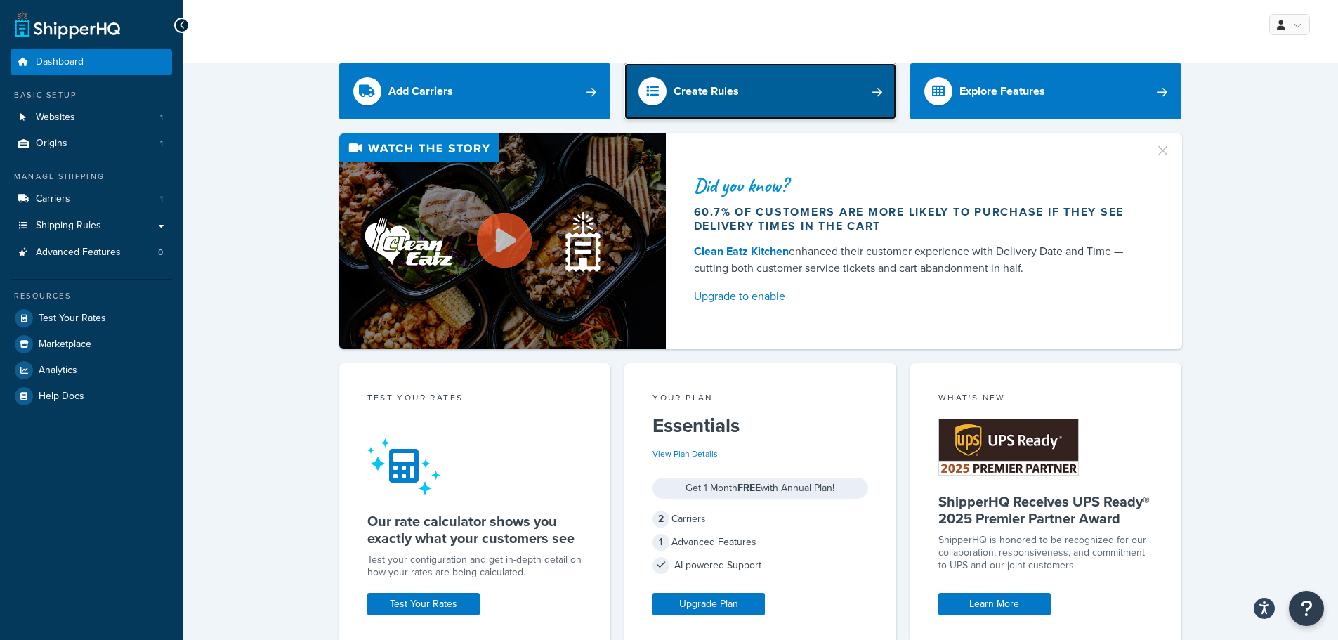
click at [685, 81] on link "Create Rules" at bounding box center [761, 91] width 272 height 56
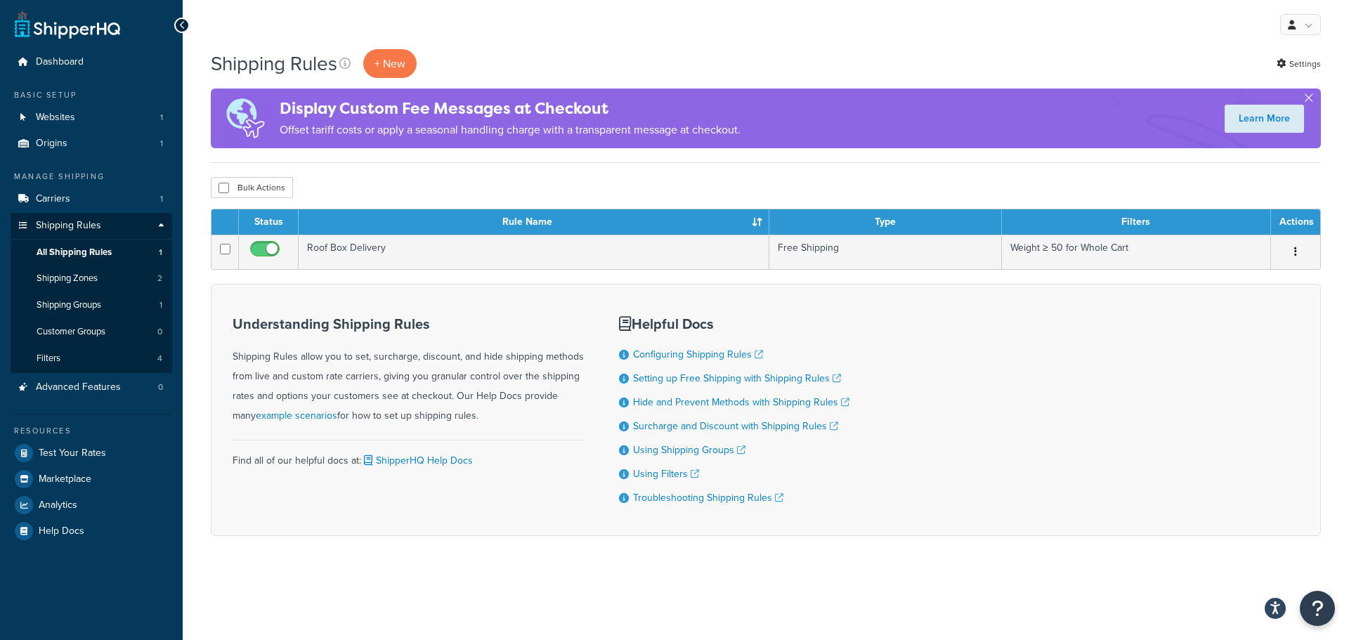
drag, startPoint x: 211, startPoint y: 1, endPoint x: 190, endPoint y: 370, distance: 369.4
click at [191, 371] on div "Shipping Rules + New Settings Display Custom Fee Messages at Checkout Offset ta…" at bounding box center [766, 317] width 1166 height 536
click at [182, 21] on icon at bounding box center [182, 25] width 6 height 10
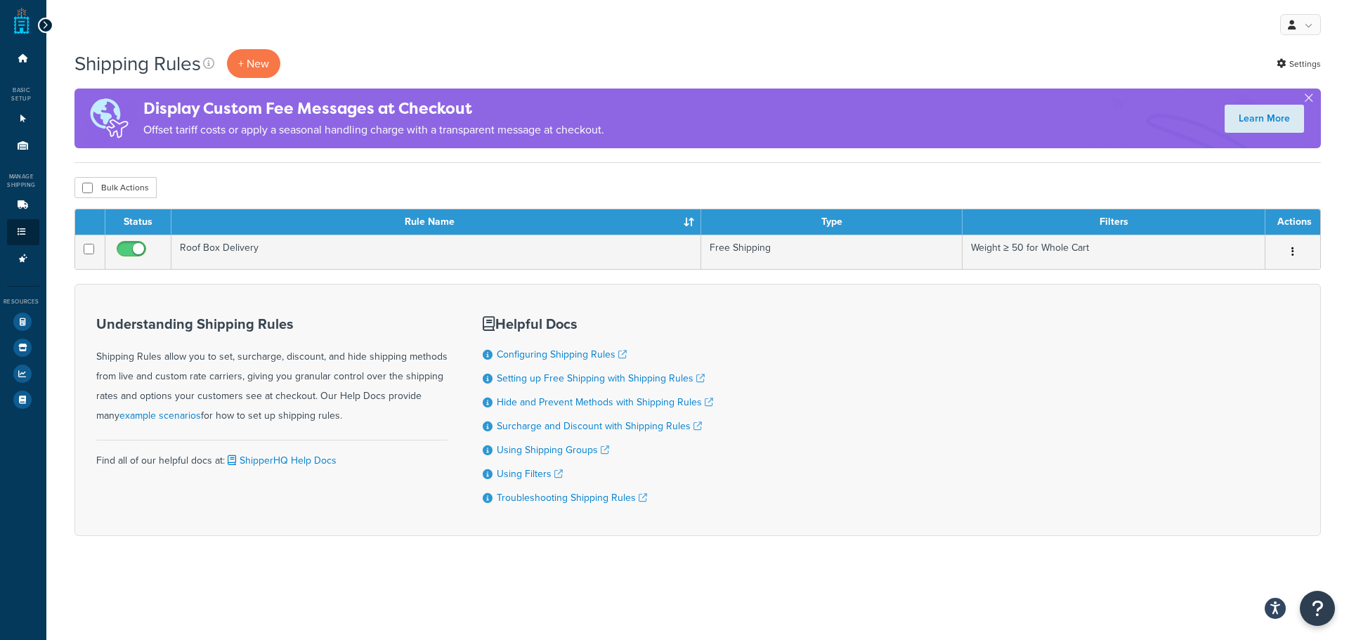
click at [43, 23] on icon at bounding box center [45, 25] width 6 height 10
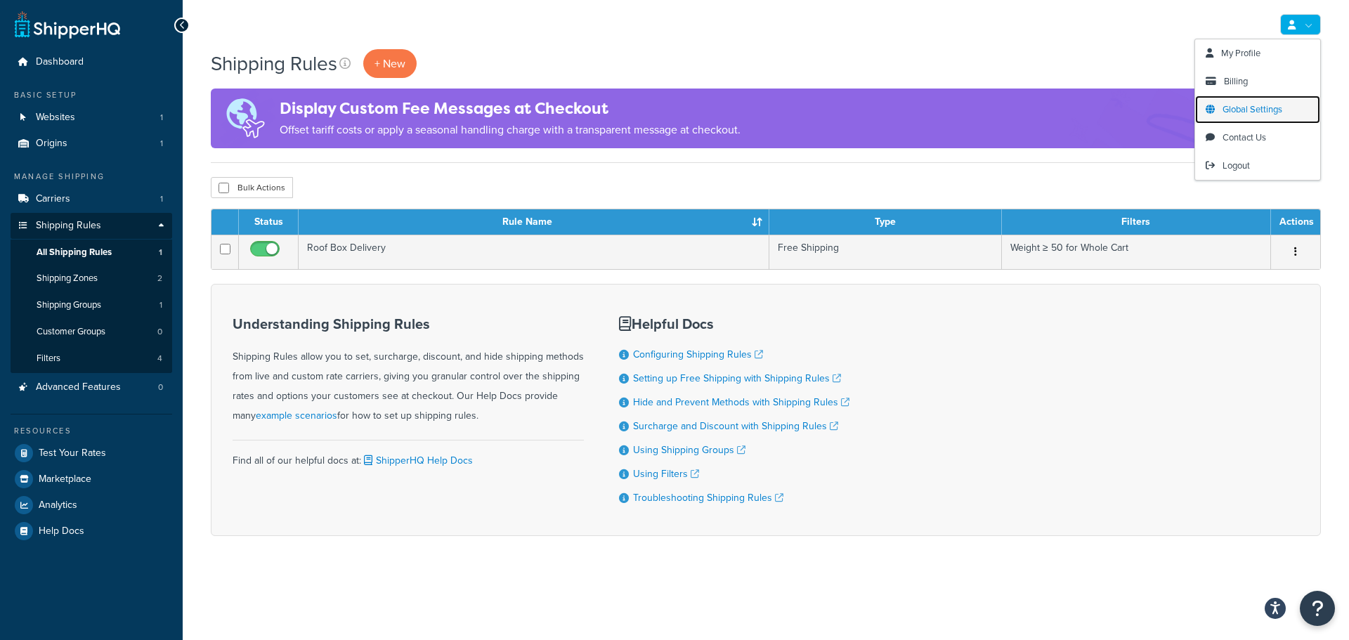
click at [1257, 107] on span "Global Settings" at bounding box center [1252, 109] width 60 height 13
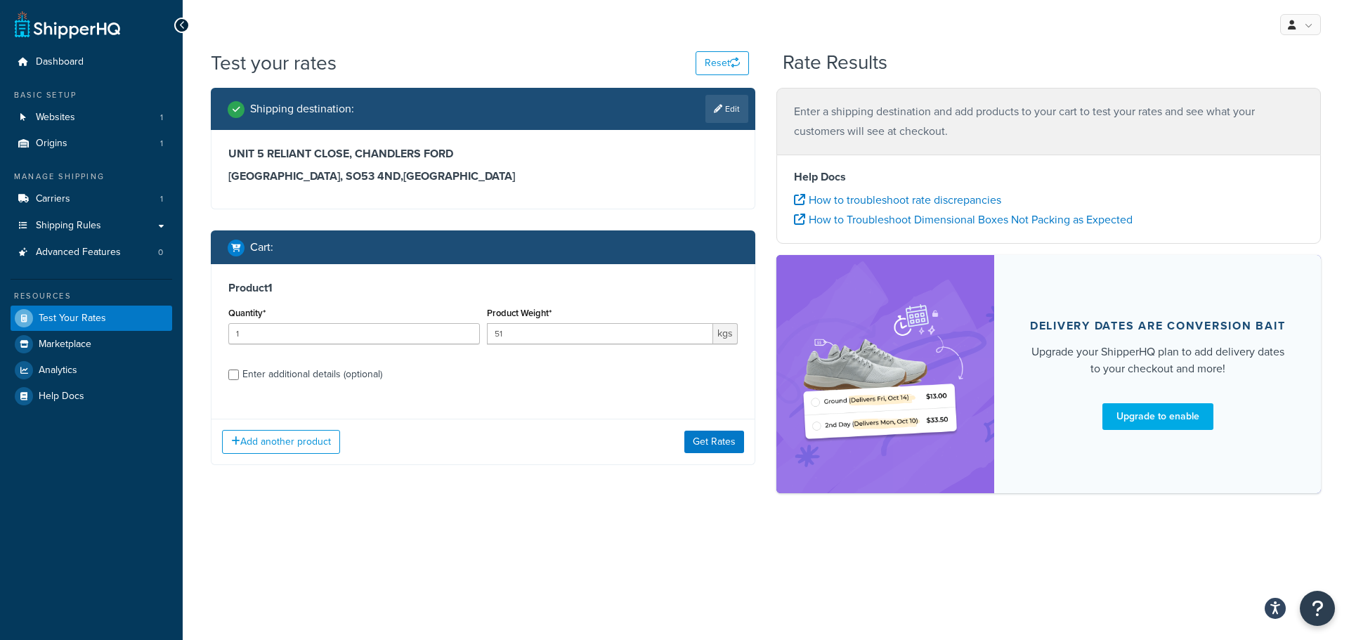
drag, startPoint x: 328, startPoint y: 1, endPoint x: 77, endPoint y: 75, distance: 261.6
click at [77, 75] on ul "Dashboard Basic Setup Websites 1 Origins 1 Manage Shipping Carriers 1 Shipping …" at bounding box center [92, 229] width 162 height 360
click at [76, 60] on span "Dashboard" at bounding box center [60, 62] width 48 height 12
